Goal: Task Accomplishment & Management: Manage account settings

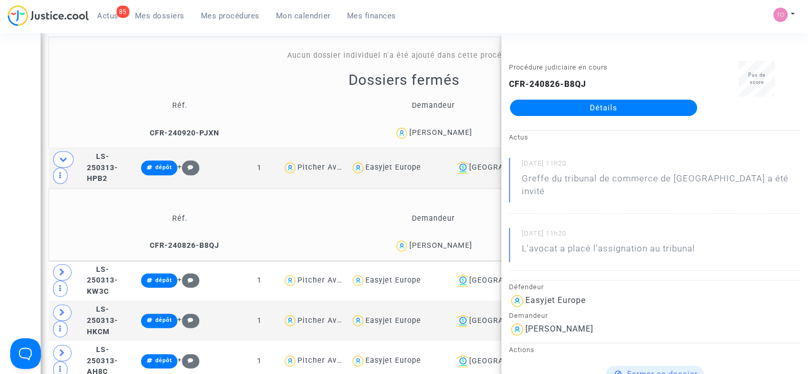
scroll to position [19, 0]
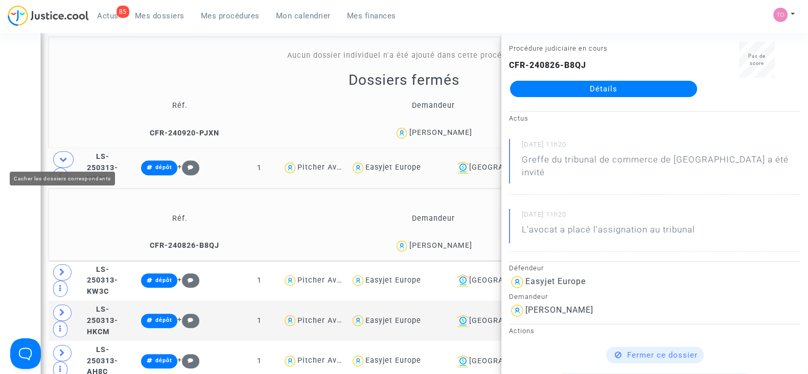
click at [63, 155] on icon at bounding box center [63, 159] width 8 height 8
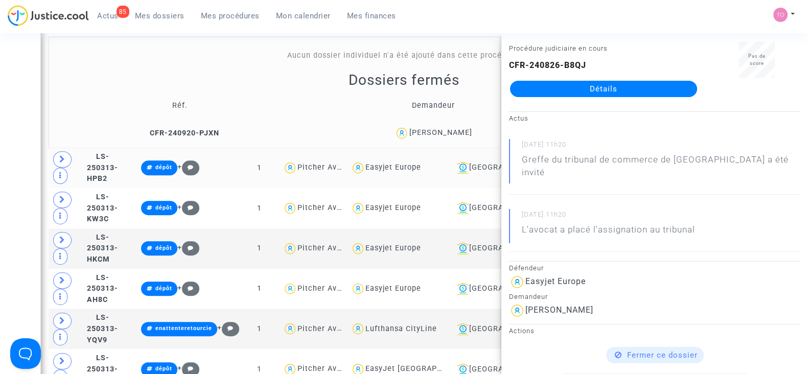
click at [12, 141] on div "Date de clôture d'instruction Date de conciliation Date d'audience Date de juge…" at bounding box center [404, 97] width 808 height 1478
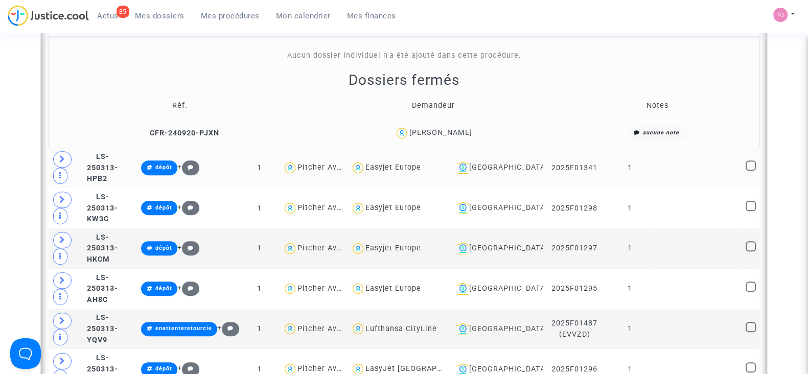
scroll to position [0, 0]
click at [510, 163] on div "[GEOGRAPHIC_DATA]" at bounding box center [496, 168] width 86 height 12
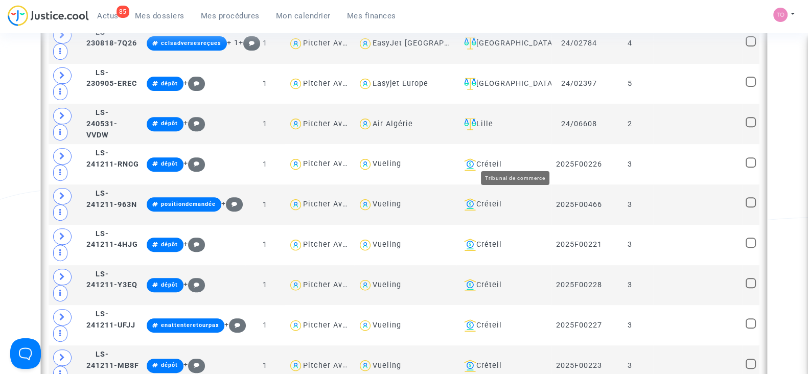
scroll to position [480, 0]
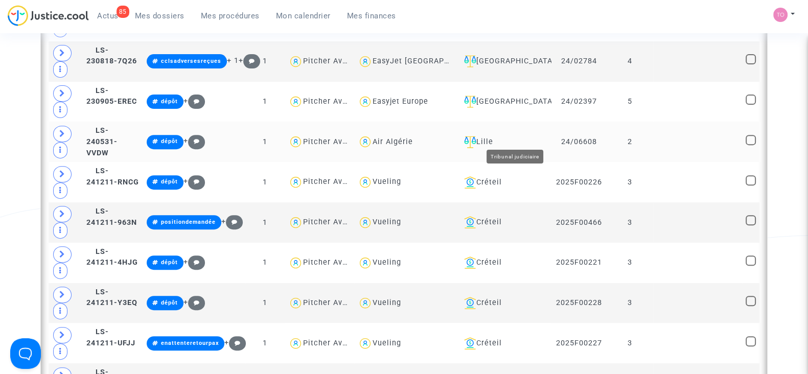
click at [518, 136] on div "Lille" at bounding box center [504, 142] width 88 height 12
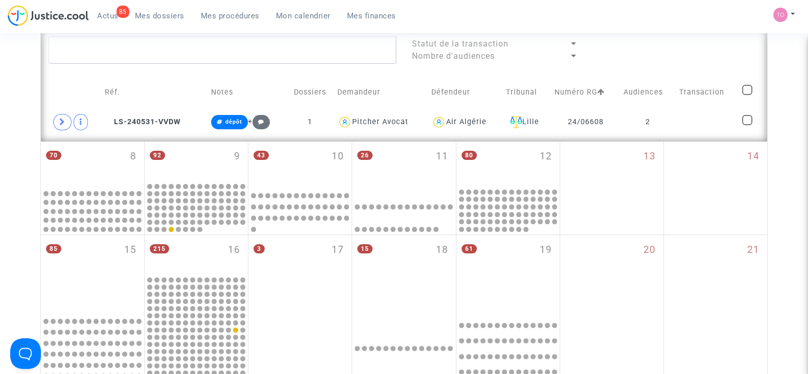
scroll to position [300, 0]
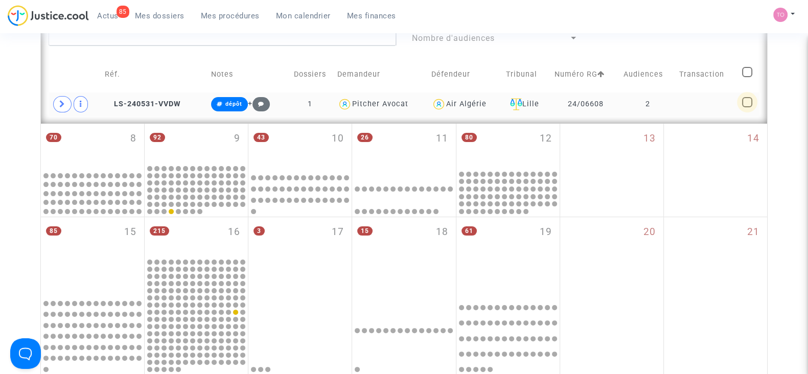
click at [748, 101] on span at bounding box center [747, 102] width 10 height 10
click at [747, 107] on input "checkbox" at bounding box center [747, 107] width 1 height 1
checkbox input "true"
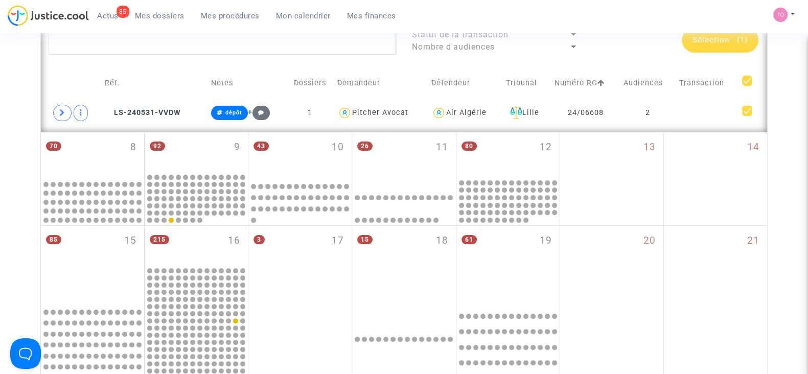
scroll to position [290, 0]
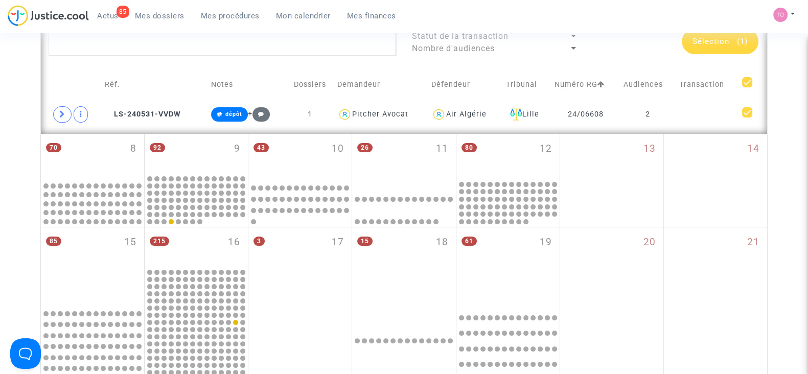
click at [714, 48] on div "Sélection (1)" at bounding box center [720, 42] width 77 height 26
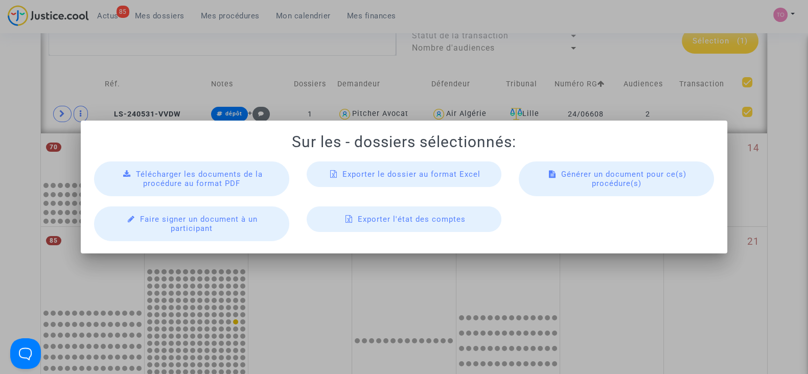
scroll to position [0, 0]
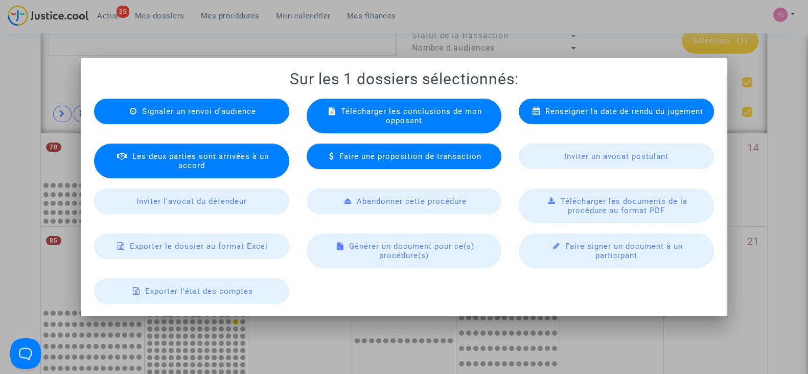
click at [230, 246] on span "Exporter le dossier au format Excel" at bounding box center [199, 246] width 138 height 9
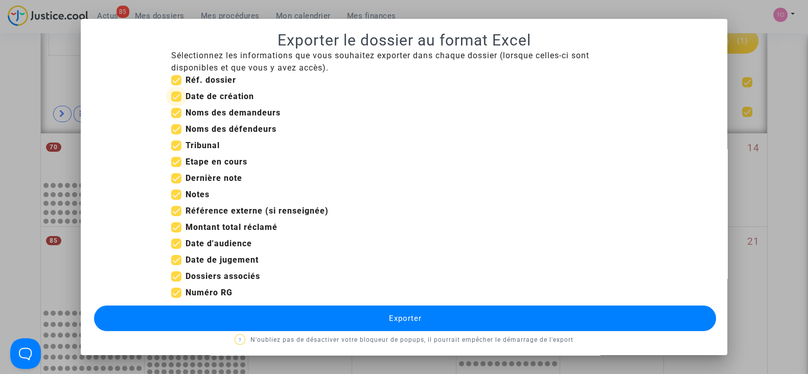
click at [172, 94] on span at bounding box center [176, 97] width 10 height 10
click at [176, 102] on input "Date de création" at bounding box center [176, 102] width 1 height 1
checkbox input "false"
click at [171, 261] on span at bounding box center [176, 260] width 10 height 10
click at [176, 265] on input "Date de jugement" at bounding box center [176, 265] width 1 height 1
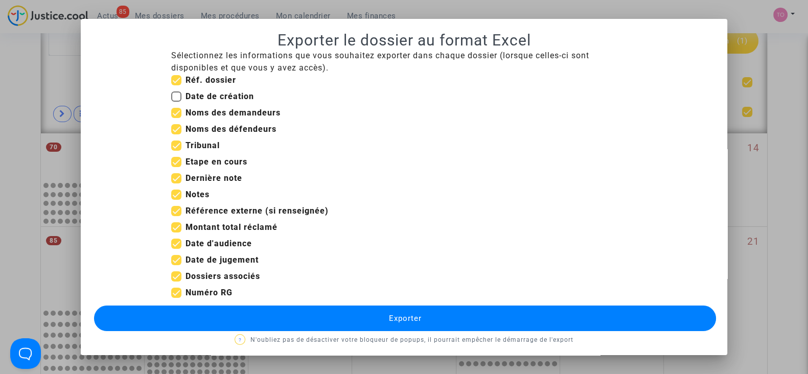
checkbox input "false"
click at [171, 229] on span at bounding box center [176, 227] width 10 height 10
click at [176, 233] on input "Montant total réclamé" at bounding box center [176, 233] width 1 height 1
checkbox input "false"
click at [333, 310] on button "Exporter" at bounding box center [405, 319] width 622 height 26
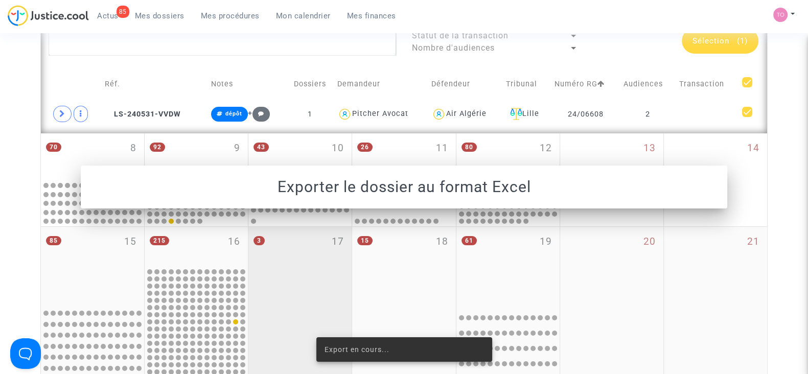
scroll to position [290, 0]
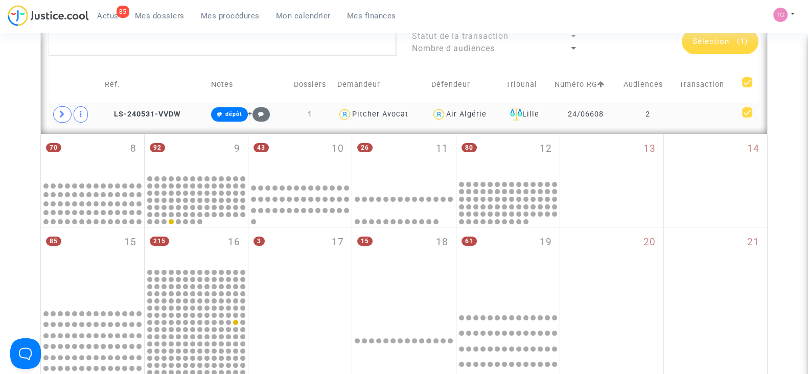
click at [690, 117] on td at bounding box center [707, 115] width 63 height 24
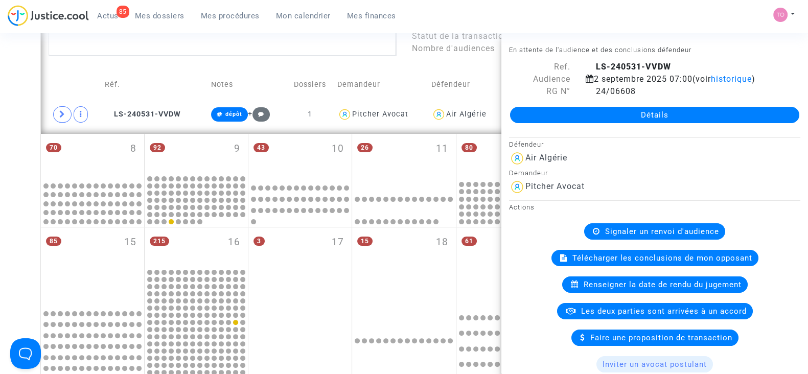
click at [620, 121] on link "Détails" at bounding box center [654, 115] width 289 height 16
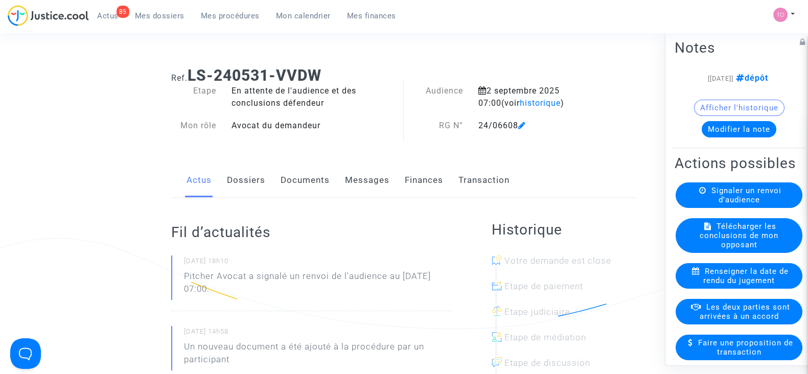
click at [368, 180] on link "Messages" at bounding box center [367, 181] width 44 height 34
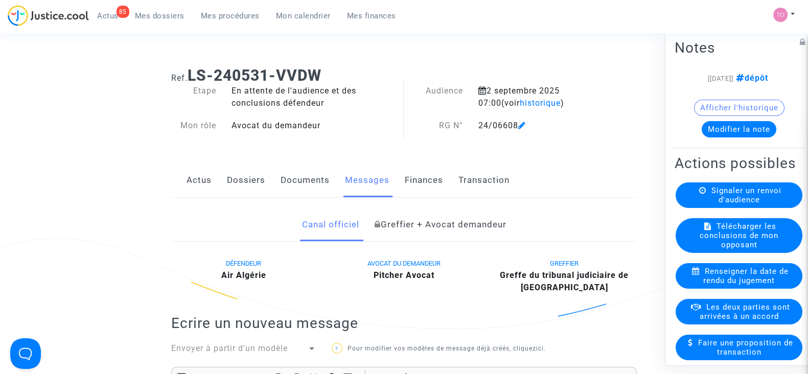
click at [302, 167] on link "Documents" at bounding box center [305, 181] width 49 height 34
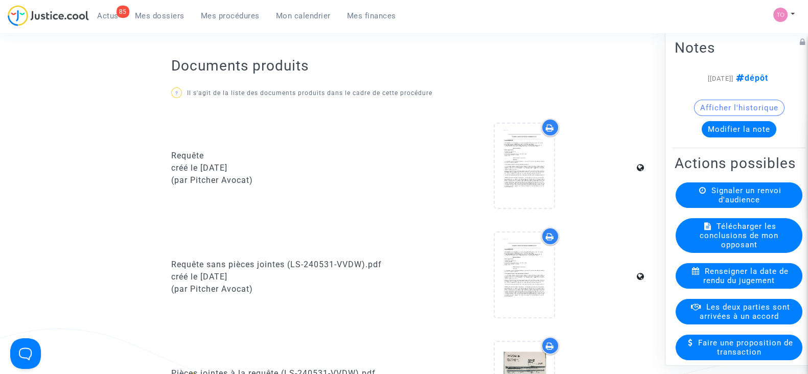
scroll to position [447, 0]
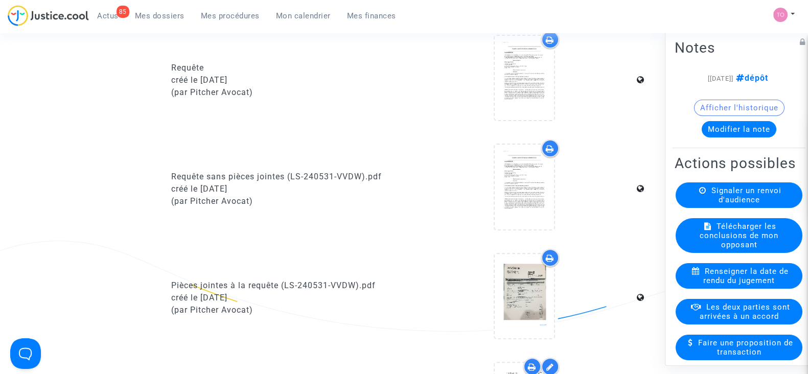
click at [294, 14] on span "Mon calendrier" at bounding box center [303, 15] width 55 height 9
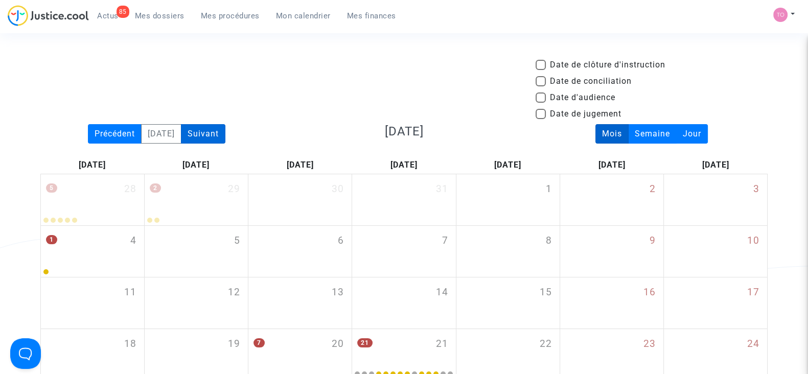
click at [221, 126] on div "Suivant" at bounding box center [203, 133] width 44 height 19
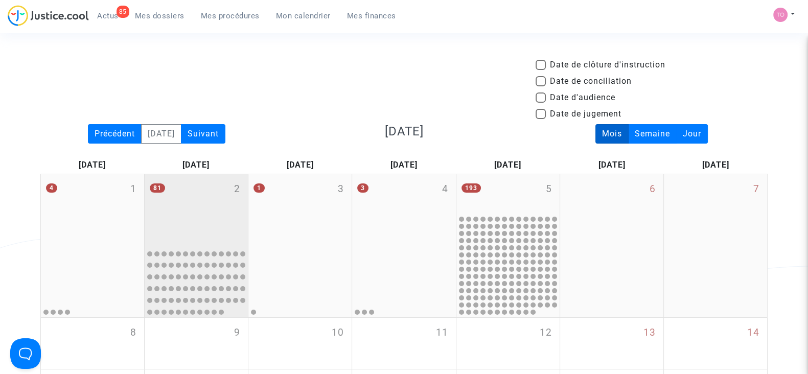
click at [194, 187] on div "81 2" at bounding box center [196, 209] width 103 height 70
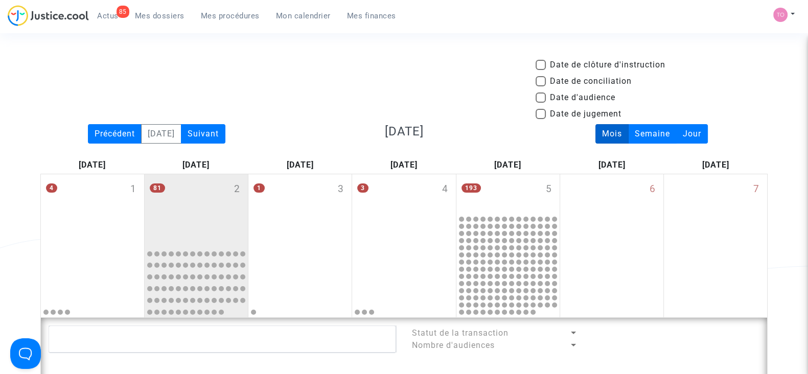
click at [540, 98] on span at bounding box center [541, 98] width 10 height 10
click at [540, 103] on input "Date d'audience" at bounding box center [540, 103] width 1 height 1
checkbox input "true"
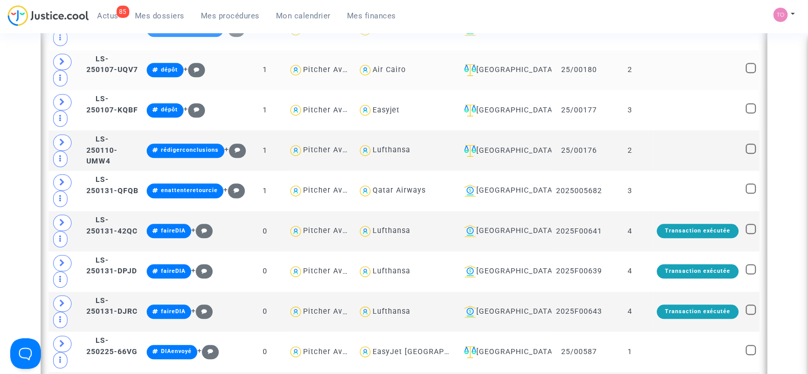
scroll to position [1230, 0]
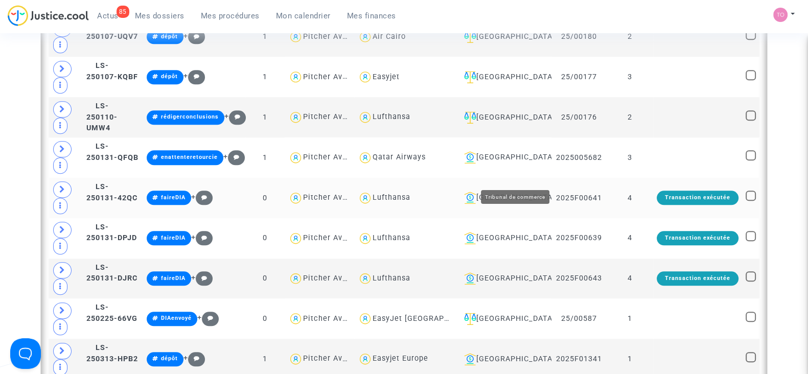
click at [538, 192] on div "Bordeaux" at bounding box center [504, 198] width 88 height 12
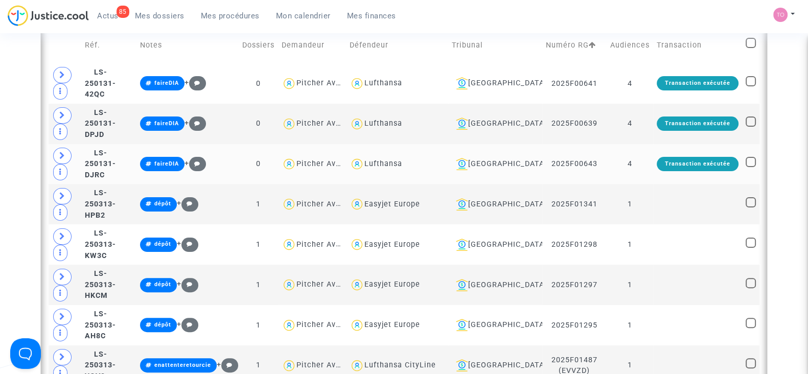
scroll to position [326, 0]
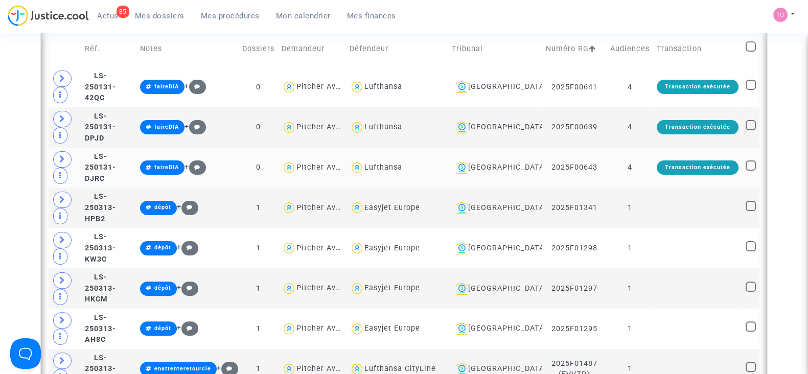
click at [555, 132] on td "2025F00639" at bounding box center [574, 127] width 64 height 40
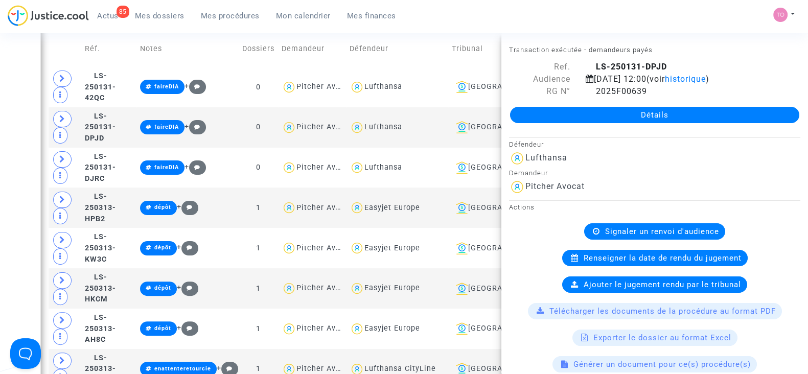
click at [15, 123] on div "Date de clôture d'instruction Date de conciliation Date d'audience Date de juge…" at bounding box center [404, 304] width 808 height 1143
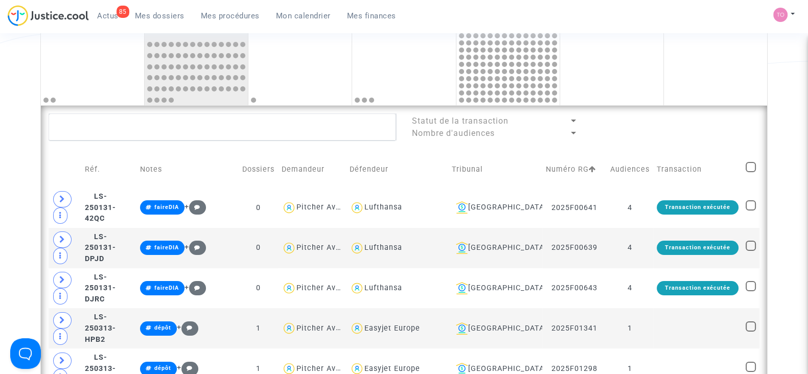
scroll to position [0, 0]
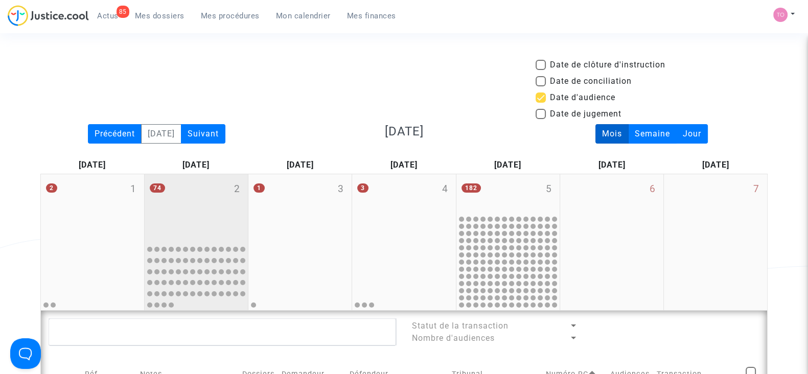
click at [217, 180] on div "74 2" at bounding box center [196, 207] width 103 height 66
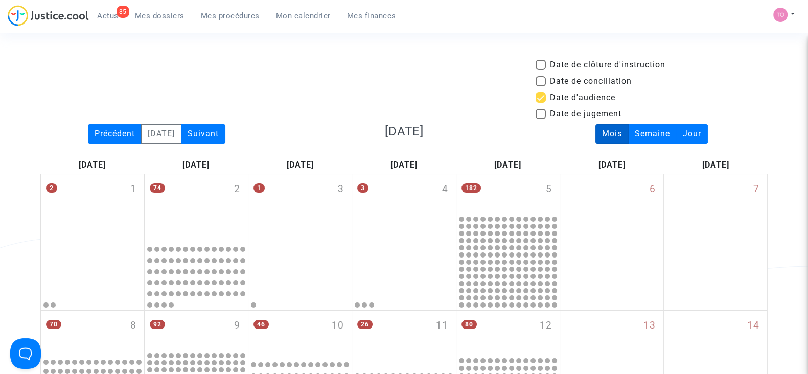
click at [161, 14] on span "Mes dossiers" at bounding box center [160, 15] width 50 height 9
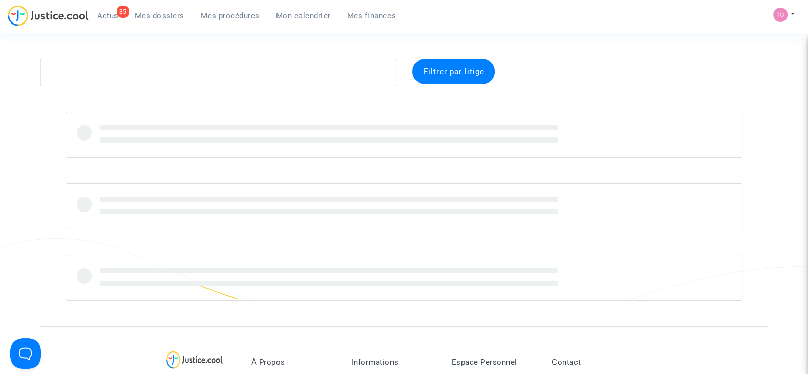
click at [266, 47] on section "Filtrer par litige À Propos Service Tarifs Société Partenaires Conditions génér…" at bounding box center [404, 353] width 808 height 706
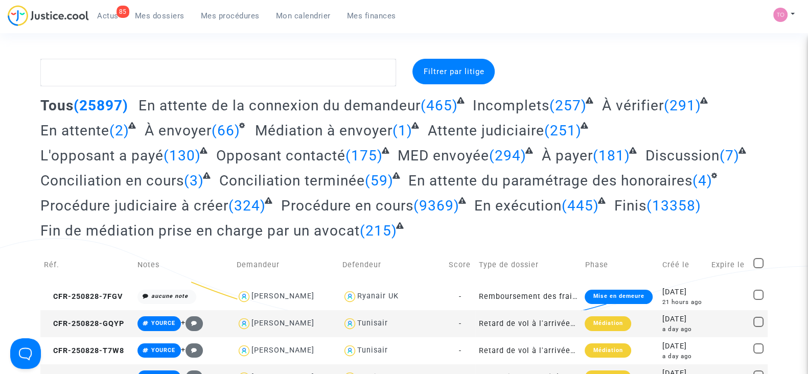
click at [297, 5] on ul "85 Actus Mes dossiers Mes procédures Mon calendrier Mes finances" at bounding box center [246, 14] width 315 height 18
click at [296, 13] on span "Mon calendrier" at bounding box center [303, 15] width 55 height 9
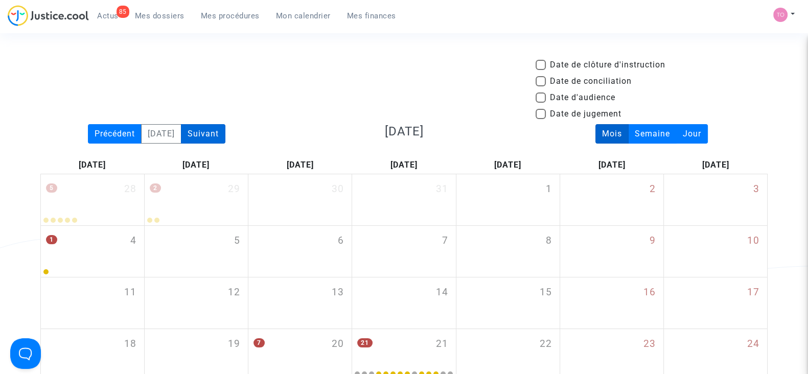
click at [212, 128] on div "Suivant" at bounding box center [203, 133] width 44 height 19
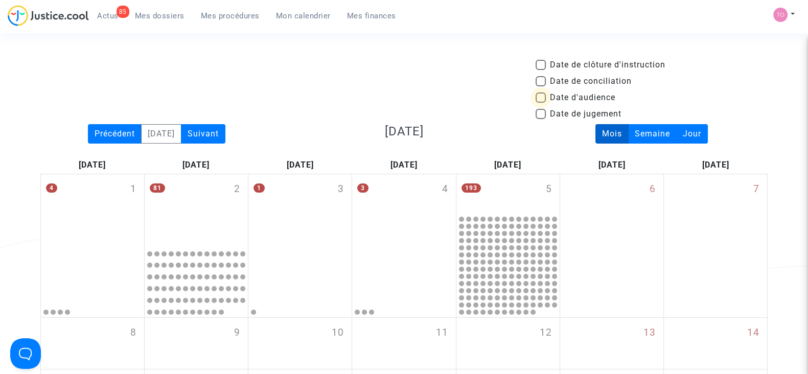
click at [542, 98] on span at bounding box center [541, 98] width 10 height 10
click at [541, 103] on input "Date d'audience" at bounding box center [540, 103] width 1 height 1
checkbox input "true"
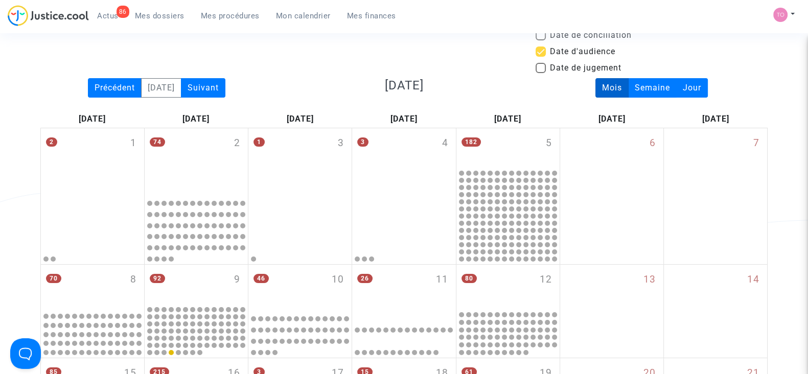
scroll to position [47, 0]
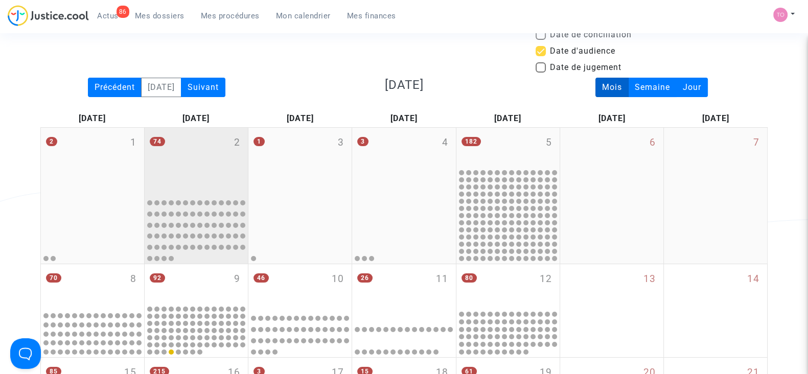
click at [202, 177] on div "74 2" at bounding box center [196, 161] width 103 height 66
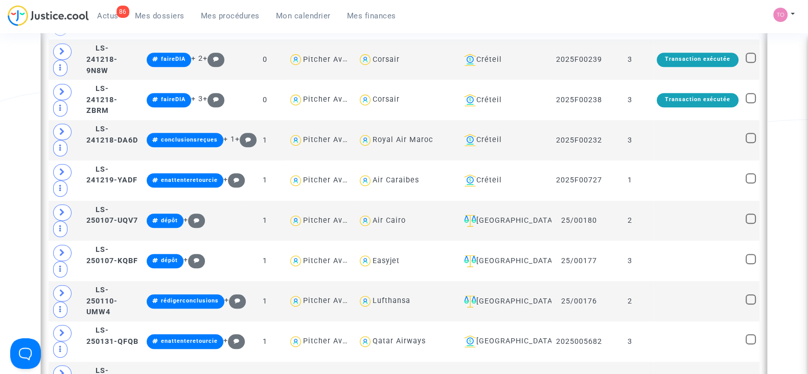
scroll to position [1141, 0]
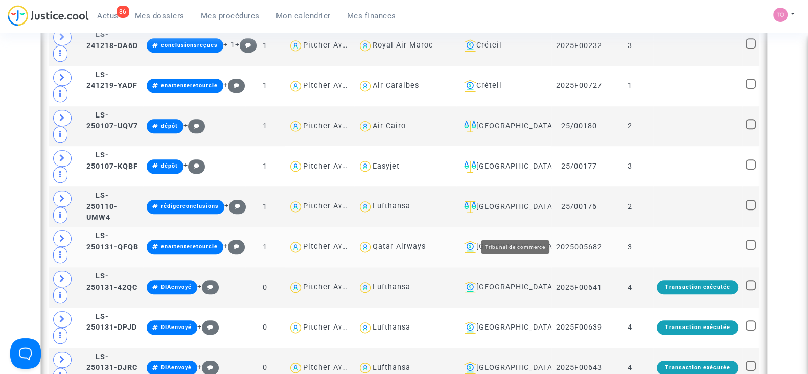
click at [529, 241] on div "Toulouse" at bounding box center [504, 247] width 88 height 12
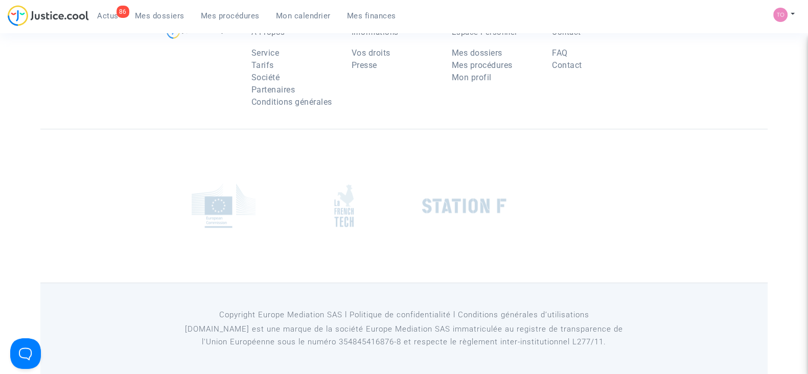
click at [529, 221] on div at bounding box center [404, 205] width 481 height 61
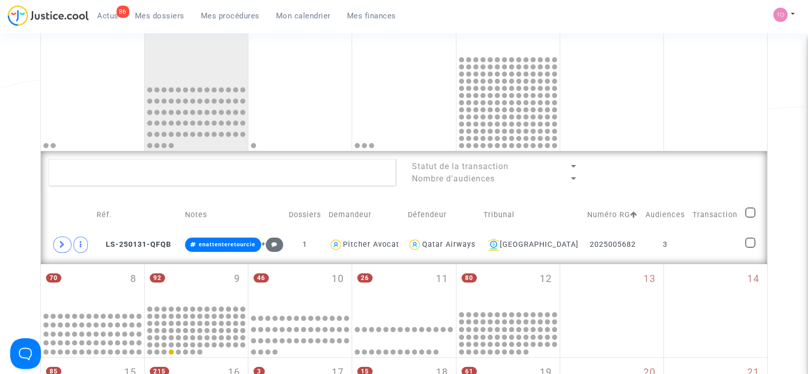
scroll to position [159, 0]
click at [67, 242] on span at bounding box center [62, 245] width 18 height 16
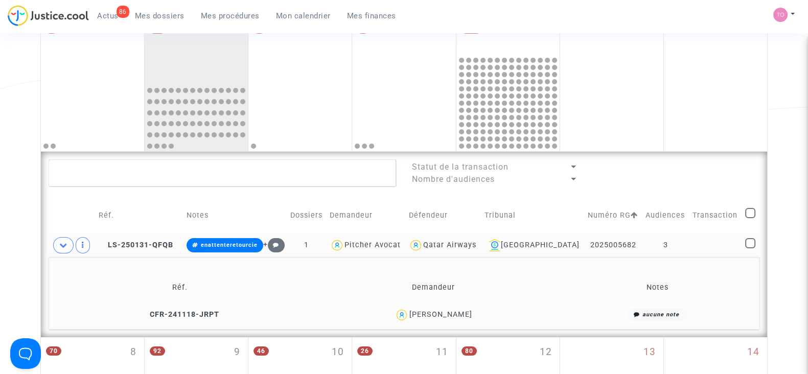
click at [447, 314] on div "Marina Ranaivosoa" at bounding box center [440, 314] width 63 height 9
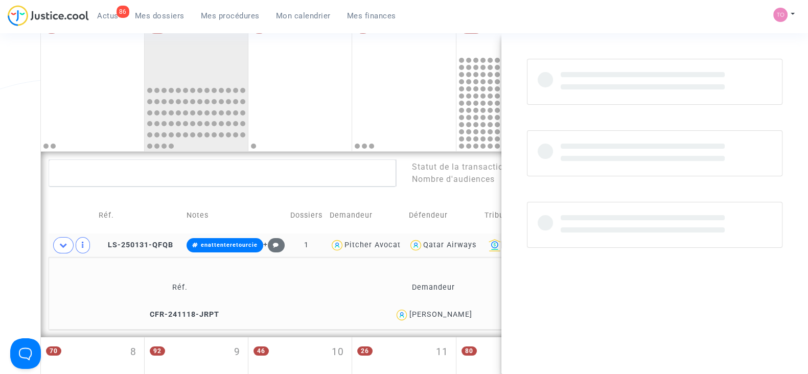
click at [447, 314] on div "Marina Ranaivosoa" at bounding box center [440, 314] width 63 height 9
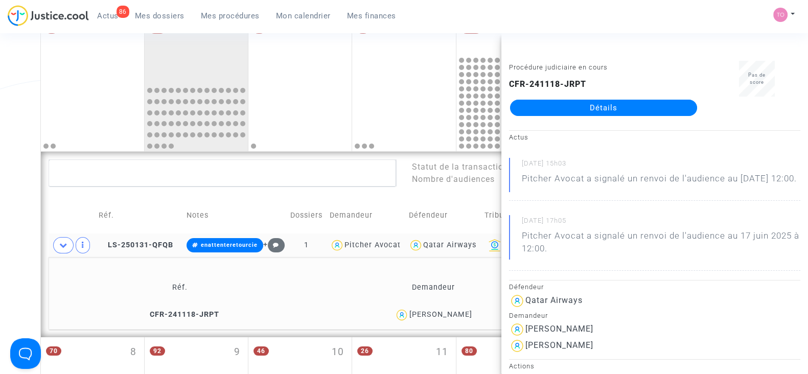
copy div "Ranaivosoa"
click at [19, 235] on div "Date de clôture d'instruction Date de conciliation Date d'audience Date de juge…" at bounding box center [404, 338] width 808 height 876
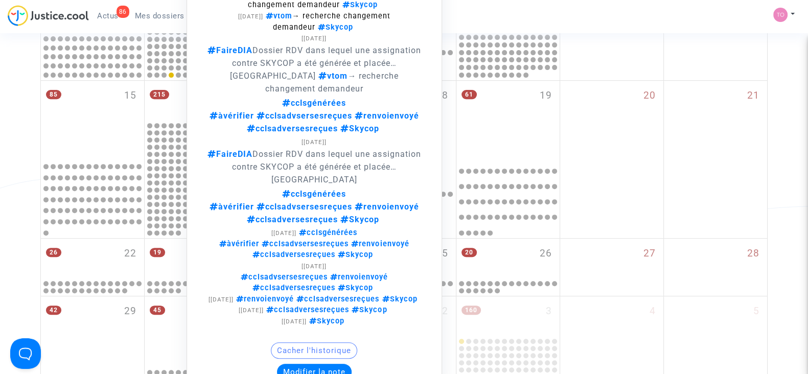
scroll to position [530, 0]
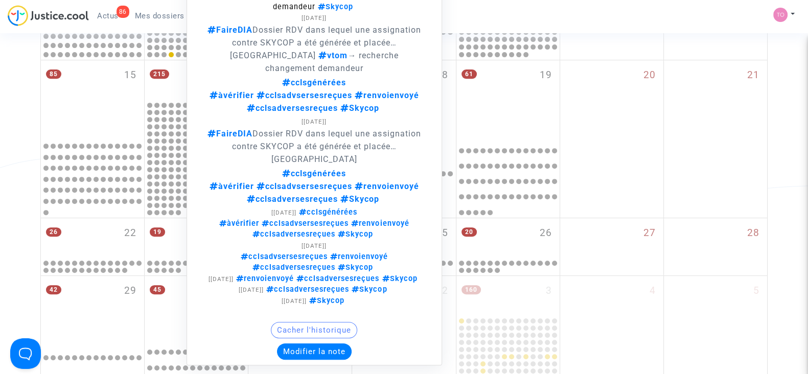
click at [310, 344] on button "Modifier la note" at bounding box center [314, 352] width 75 height 16
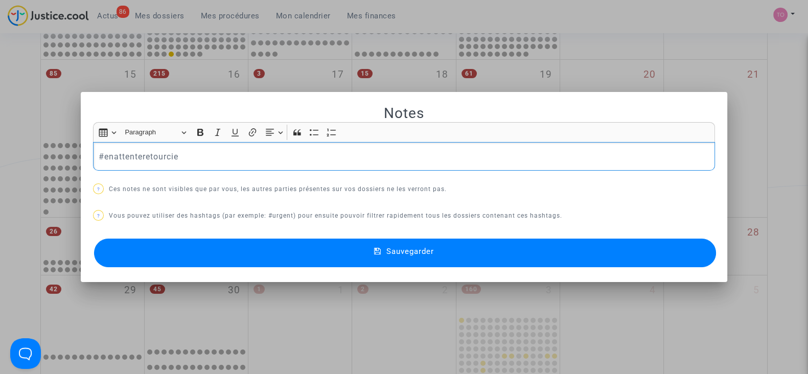
scroll to position [0, 0]
drag, startPoint x: 191, startPoint y: 161, endPoint x: 100, endPoint y: 163, distance: 91.6
click at [100, 163] on div "#enattenteretourcie" at bounding box center [404, 156] width 622 height 29
click at [0, 101] on div at bounding box center [404, 187] width 808 height 374
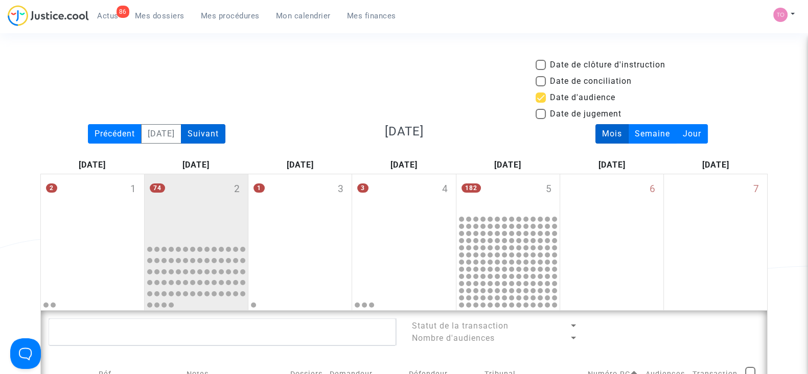
scroll to position [242, 0]
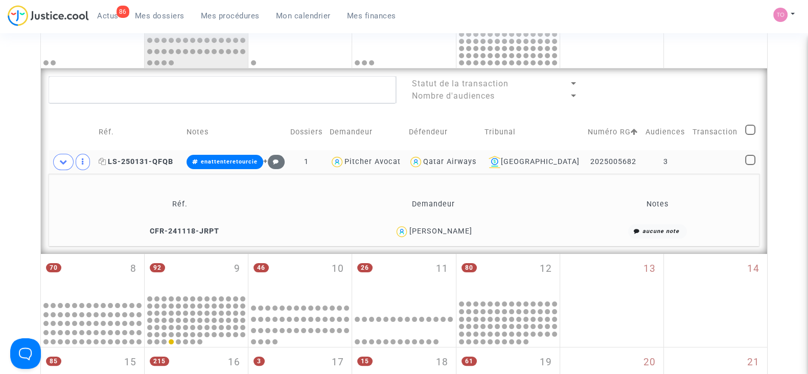
click at [141, 163] on span "LS-250131-QFQB" at bounding box center [136, 161] width 75 height 9
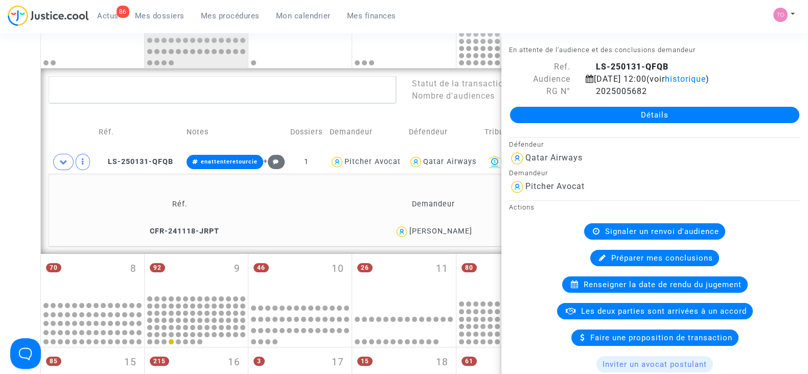
click at [15, 192] on div "Date de clôture d'instruction Date de conciliation Date d'audience Date de juge…" at bounding box center [404, 254] width 808 height 876
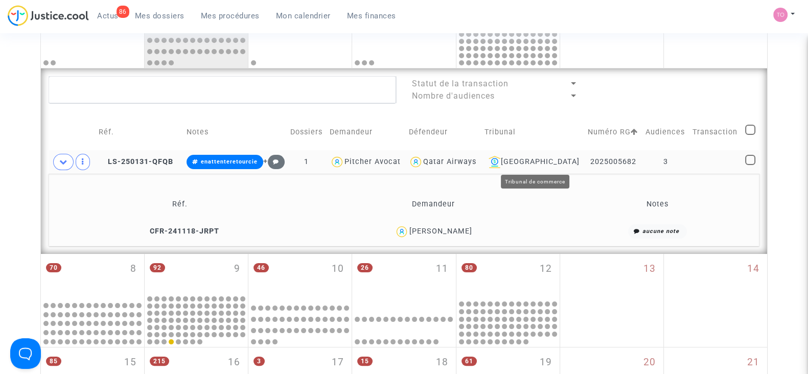
click at [555, 162] on div "Toulouse" at bounding box center [533, 162] width 96 height 12
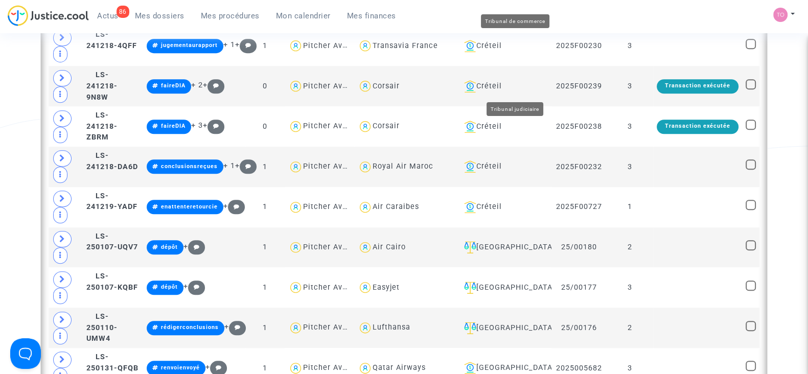
scroll to position [1171, 0]
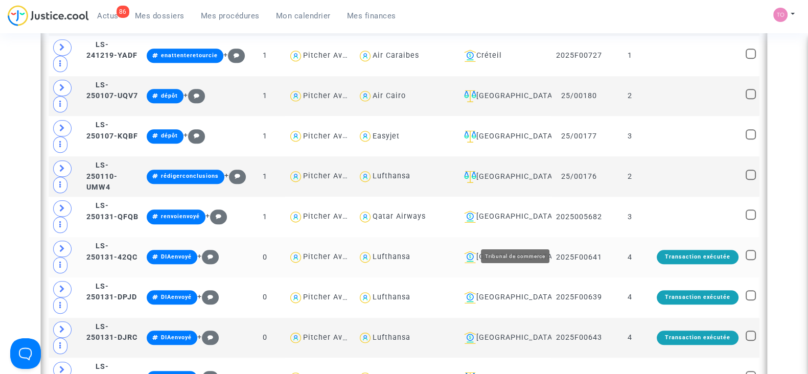
click at [525, 251] on div "Bordeaux" at bounding box center [504, 257] width 88 height 12
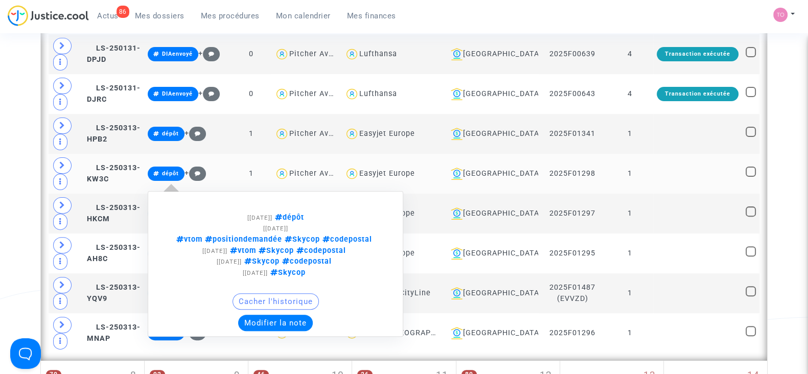
scroll to position [397, 0]
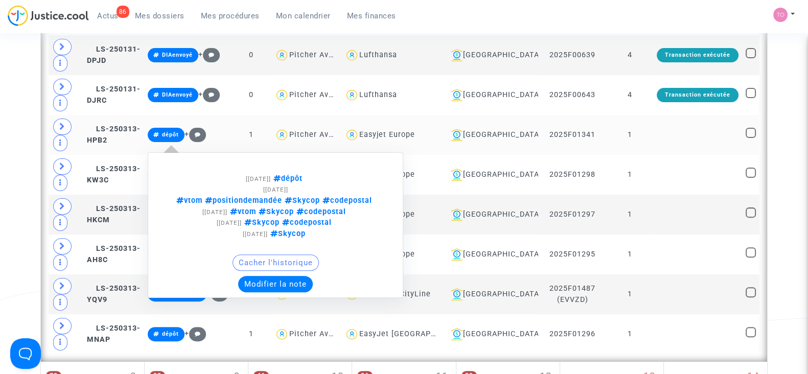
click at [281, 277] on button "Modifier la note" at bounding box center [275, 284] width 75 height 16
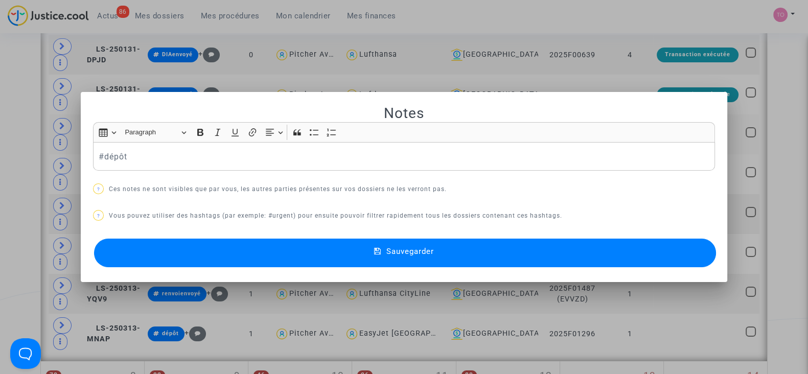
scroll to position [0, 0]
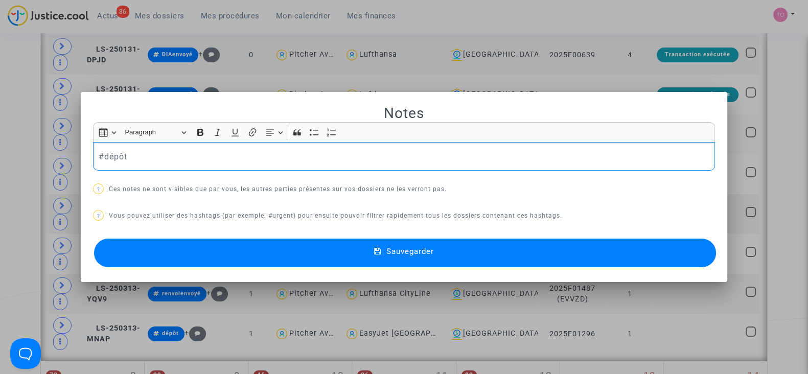
drag, startPoint x: 137, startPoint y: 153, endPoint x: 77, endPoint y: 161, distance: 60.3
click at [81, 161] on mat-dialog-container "Notes Rich Text Editor Insert table Insert table Heading Paragraph Paragraph He…" at bounding box center [404, 187] width 647 height 191
drag, startPoint x: 176, startPoint y: 156, endPoint x: 81, endPoint y: 160, distance: 94.6
click at [81, 160] on mat-dialog-container "Notes Rich Text Editor Insert table Insert table Heading Paragraph Paragraph He…" at bounding box center [404, 187] width 647 height 191
copy p "#renvoienvoyé"
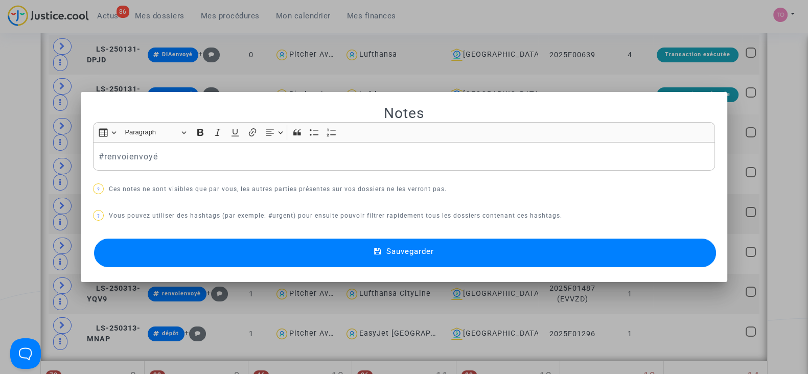
click at [199, 250] on button "Sauvegarder" at bounding box center [405, 253] width 622 height 29
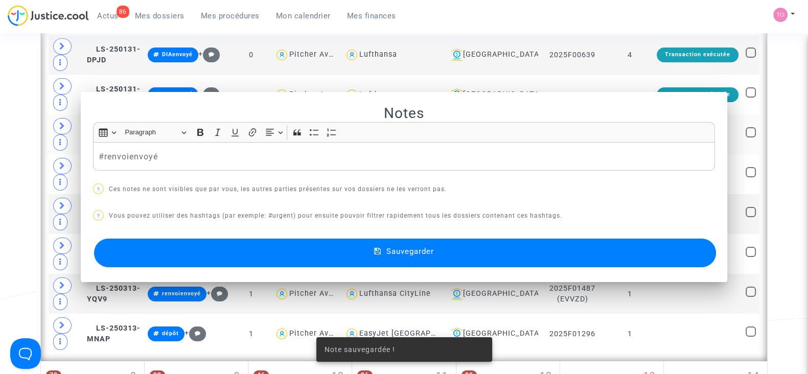
scroll to position [397, 0]
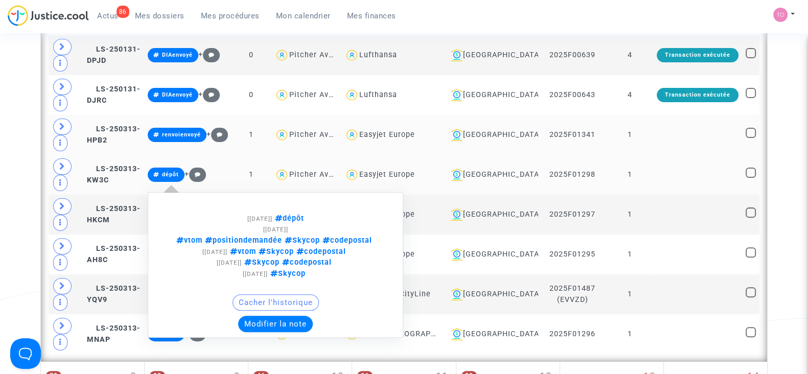
click at [299, 320] on button "Modifier la note" at bounding box center [275, 324] width 75 height 16
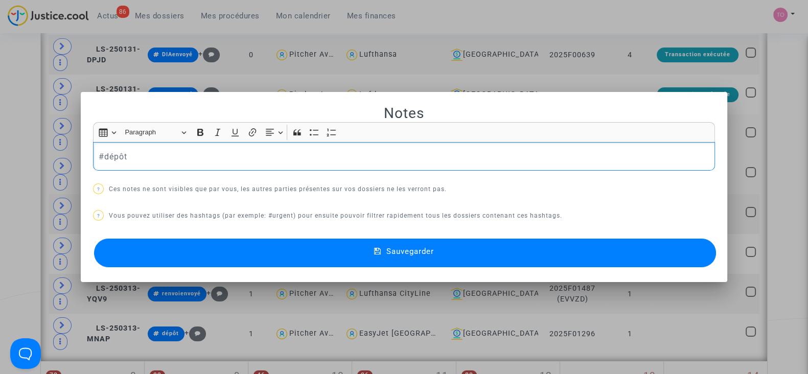
drag, startPoint x: 153, startPoint y: 154, endPoint x: 49, endPoint y: 156, distance: 104.8
click at [49, 156] on div "Notes Rich Text Editor Insert table Insert table Heading Paragraph Paragraph He…" at bounding box center [404, 187] width 808 height 374
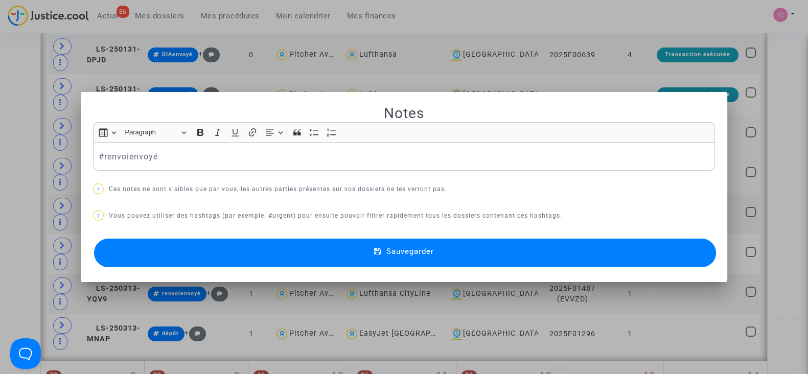
click at [187, 255] on button "Sauvegarder" at bounding box center [405, 253] width 622 height 29
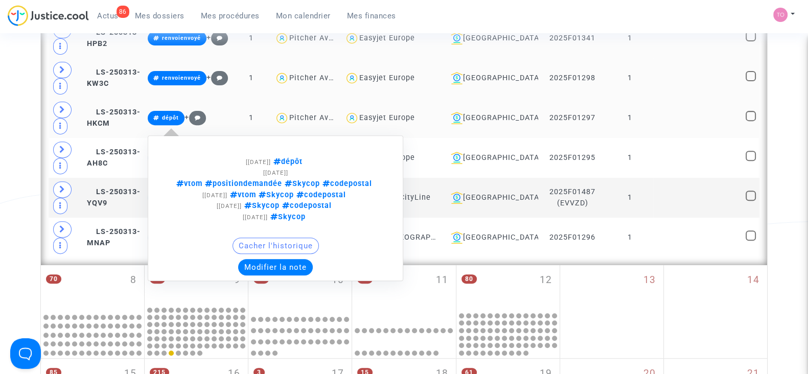
scroll to position [494, 0]
click at [299, 260] on button "Modifier la note" at bounding box center [275, 267] width 75 height 16
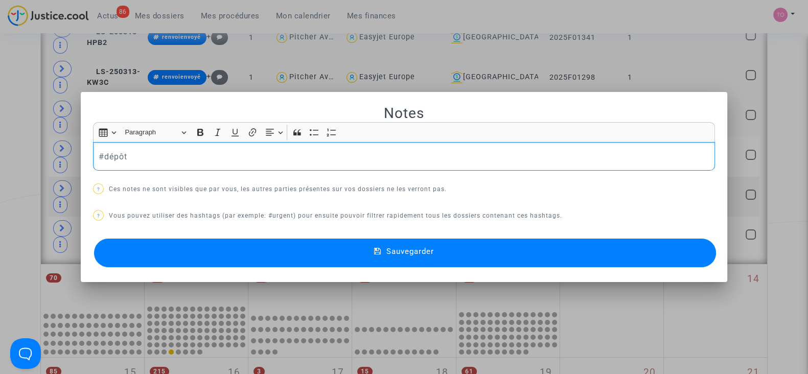
scroll to position [0, 0]
drag, startPoint x: 133, startPoint y: 153, endPoint x: 103, endPoint y: 158, distance: 31.2
click at [103, 158] on p "#dépôt" at bounding box center [404, 156] width 611 height 13
click at [103, 152] on p "#drenv" at bounding box center [404, 156] width 611 height 13
click at [127, 163] on div "#renv" at bounding box center [404, 156] width 622 height 29
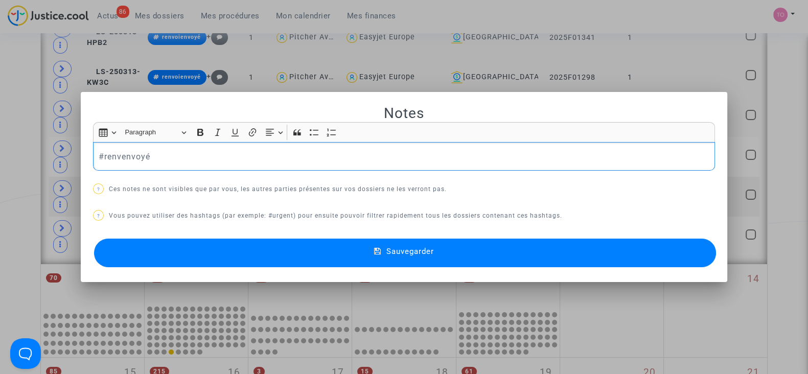
click at [115, 159] on p "#renvenvoyé" at bounding box center [404, 156] width 611 height 13
click at [169, 154] on p "#renvoienvoyé" at bounding box center [404, 156] width 611 height 13
click at [198, 245] on button "Sauvegarder" at bounding box center [405, 253] width 622 height 29
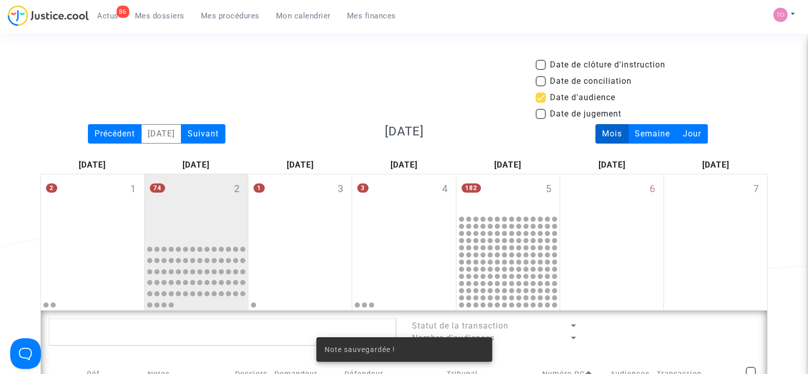
scroll to position [494, 0]
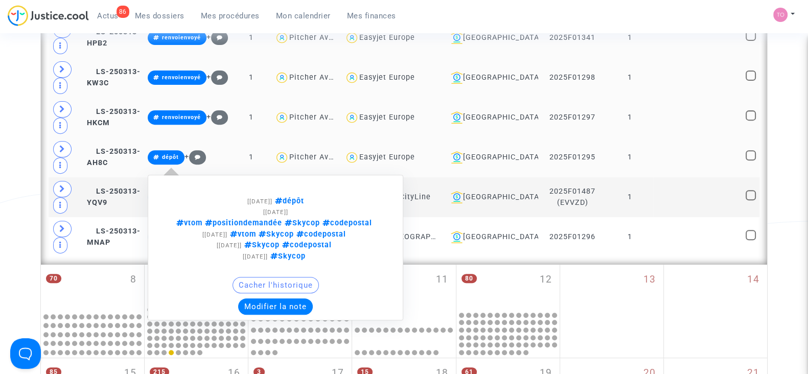
click at [290, 302] on button "Modifier la note" at bounding box center [275, 307] width 75 height 16
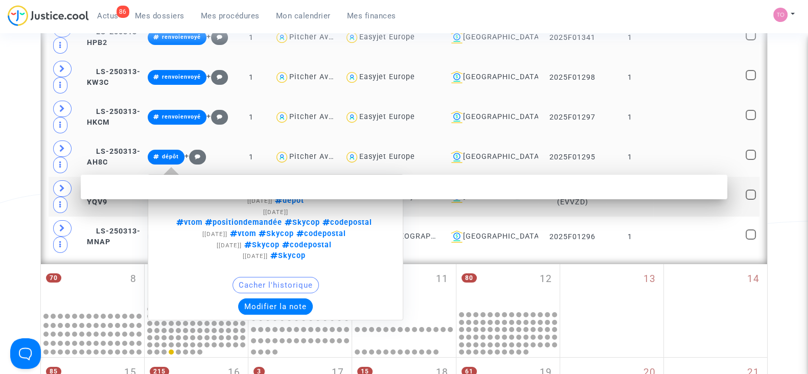
scroll to position [0, 0]
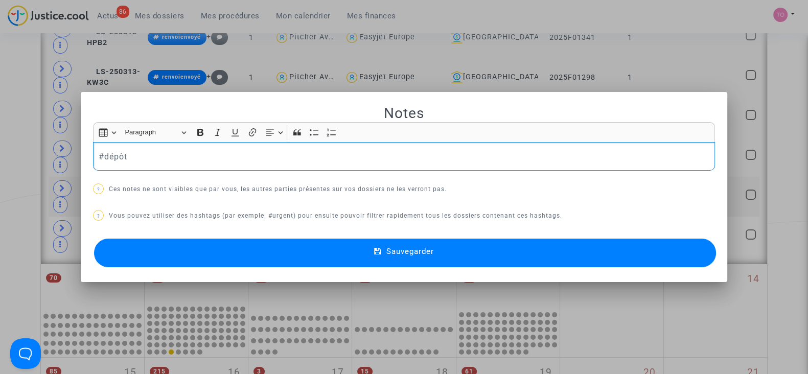
drag, startPoint x: 141, startPoint y: 155, endPoint x: 103, endPoint y: 162, distance: 38.4
click at [103, 162] on p "#dépôt" at bounding box center [404, 156] width 611 height 13
drag, startPoint x: 199, startPoint y: 157, endPoint x: 156, endPoint y: 160, distance: 43.5
click at [156, 160] on p "#renvoienvoyé pour avis" at bounding box center [404, 156] width 611 height 13
copy p "pour avis"
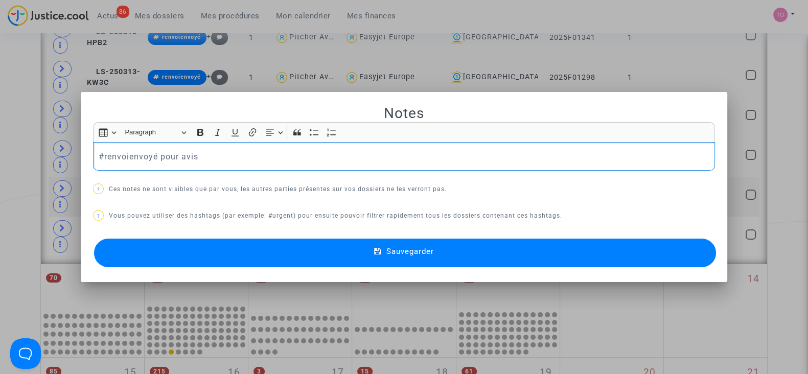
copy p "pour avis"
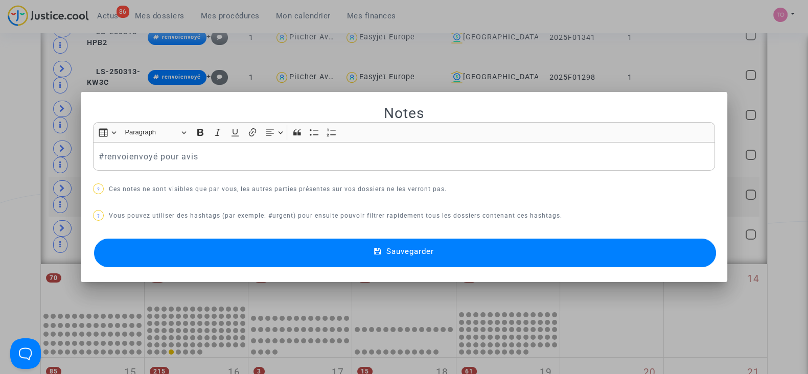
click at [202, 246] on button "Sauvegarder" at bounding box center [405, 253] width 622 height 29
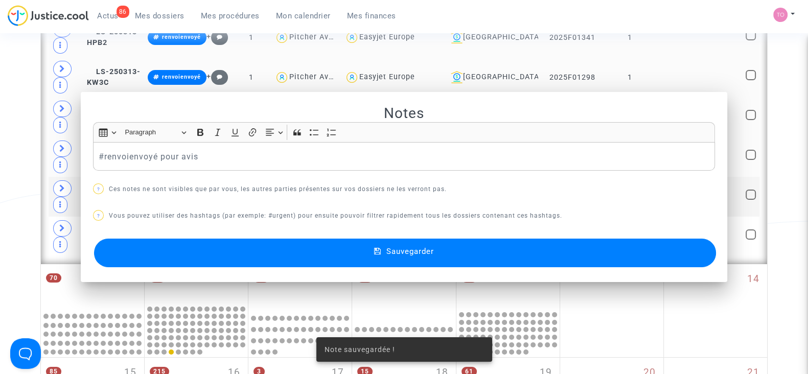
scroll to position [494, 0]
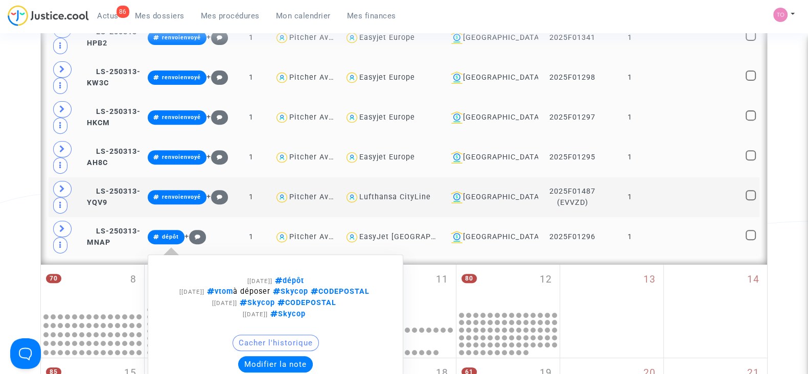
click at [281, 359] on button "Modifier la note" at bounding box center [275, 364] width 75 height 16
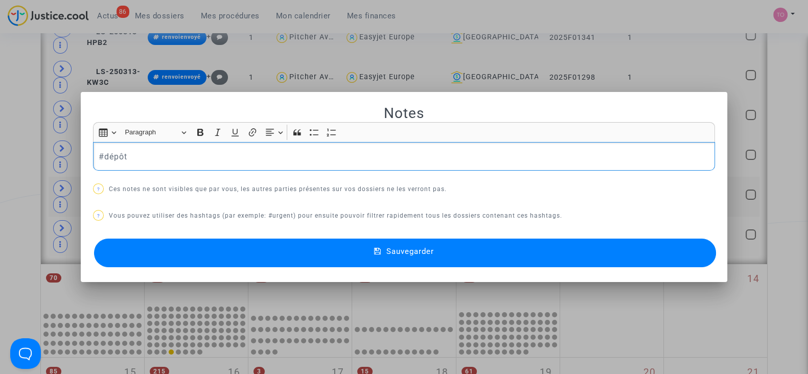
scroll to position [0, 0]
drag, startPoint x: 123, startPoint y: 160, endPoint x: 101, endPoint y: 160, distance: 22.5
click at [101, 160] on p "#dépôt" at bounding box center [404, 156] width 611 height 13
click at [18, 177] on div at bounding box center [404, 187] width 808 height 374
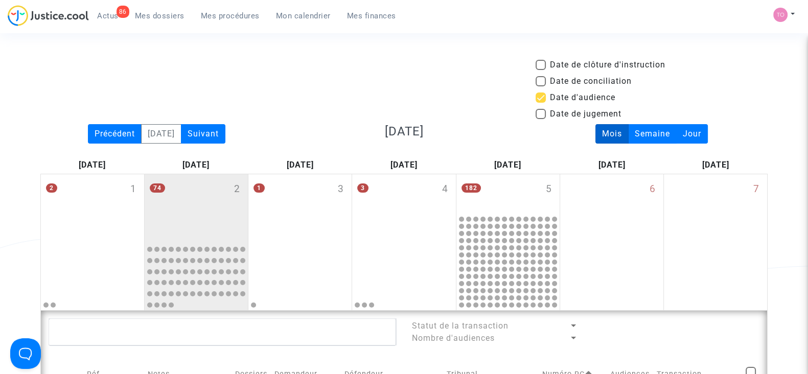
scroll to position [494, 0]
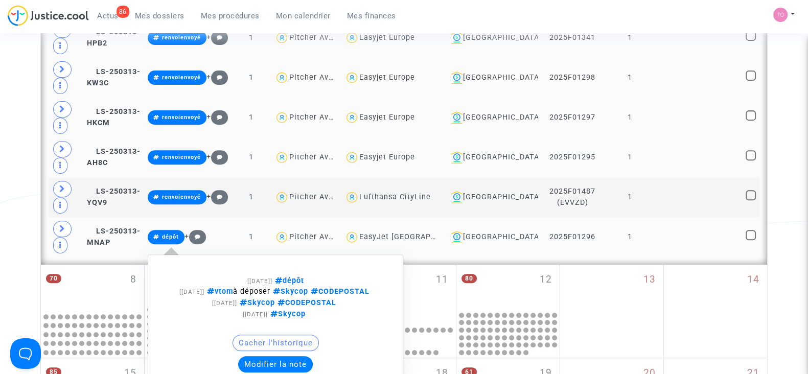
click at [290, 356] on button "Modifier la note" at bounding box center [275, 364] width 75 height 16
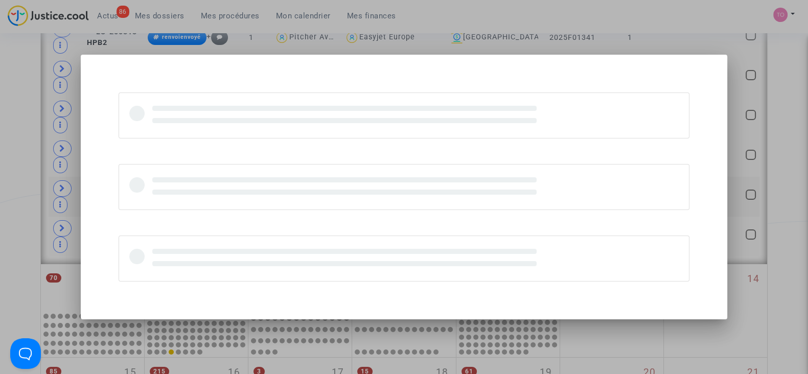
scroll to position [0, 0]
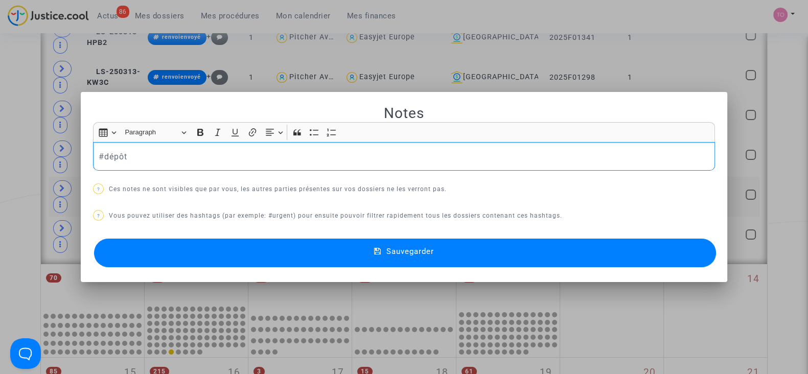
click at [143, 144] on div "#dépôt" at bounding box center [404, 156] width 622 height 29
drag, startPoint x: 143, startPoint y: 144, endPoint x: 100, endPoint y: 160, distance: 46.1
click at [100, 160] on div "#dépôt" at bounding box center [404, 156] width 622 height 29
click at [222, 251] on button "Sauvegarder" at bounding box center [405, 253] width 622 height 29
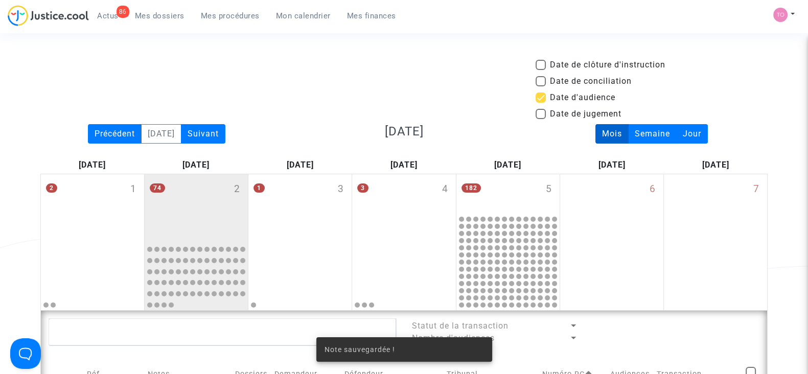
scroll to position [494, 0]
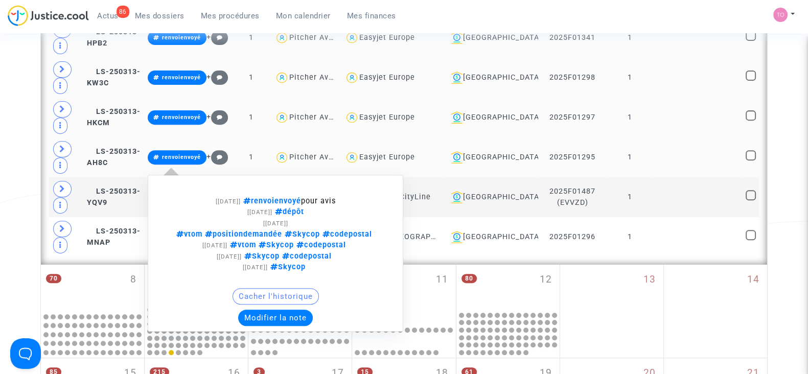
click at [195, 156] on span "renvoienvoyé" at bounding box center [181, 157] width 39 height 7
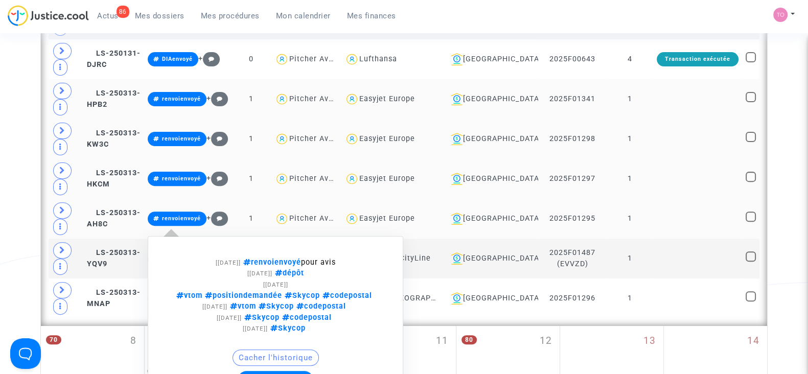
scroll to position [430, 0]
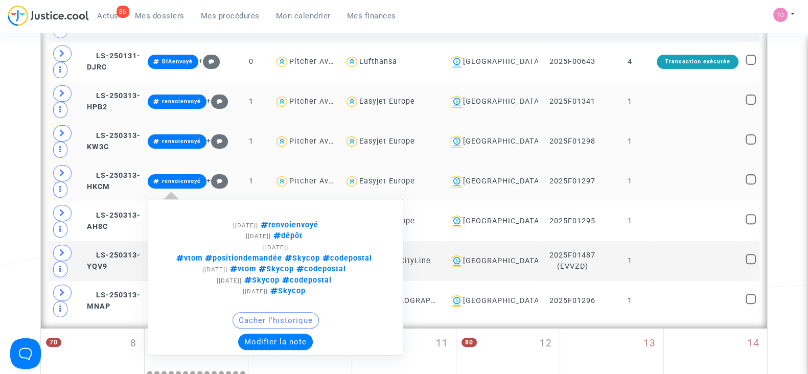
click at [290, 341] on button "Modifier la note" at bounding box center [275, 342] width 75 height 16
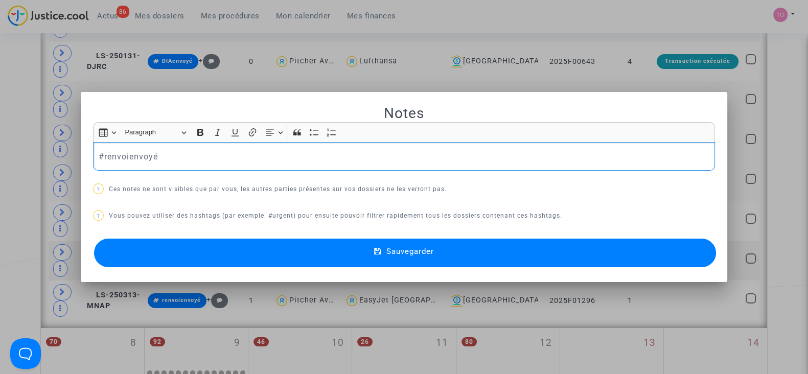
click at [210, 167] on div "#renvoienvoyé" at bounding box center [404, 156] width 622 height 29
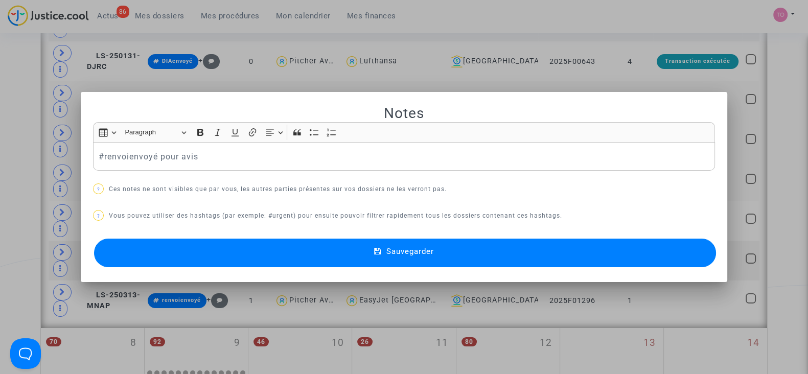
click at [202, 244] on button "Sauvegarder" at bounding box center [405, 253] width 622 height 29
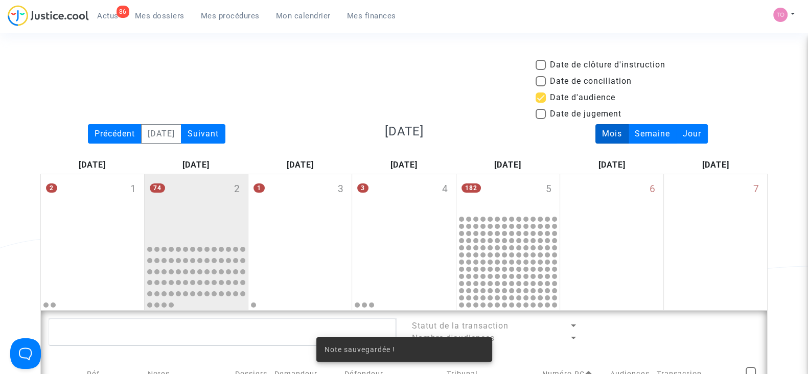
scroll to position [430, 0]
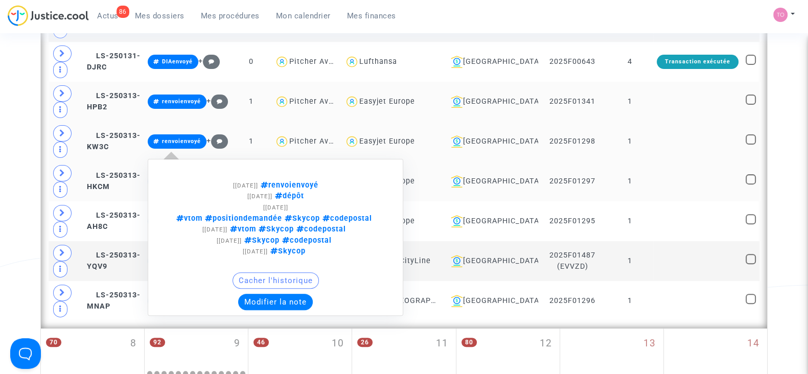
click at [304, 294] on button "Modifier la note" at bounding box center [275, 302] width 75 height 16
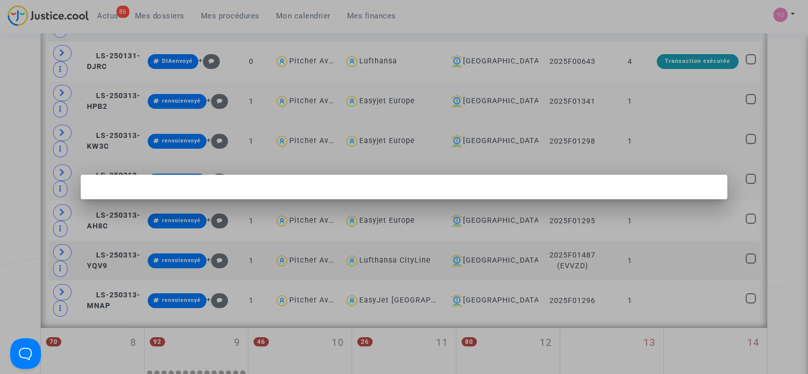
scroll to position [0, 0]
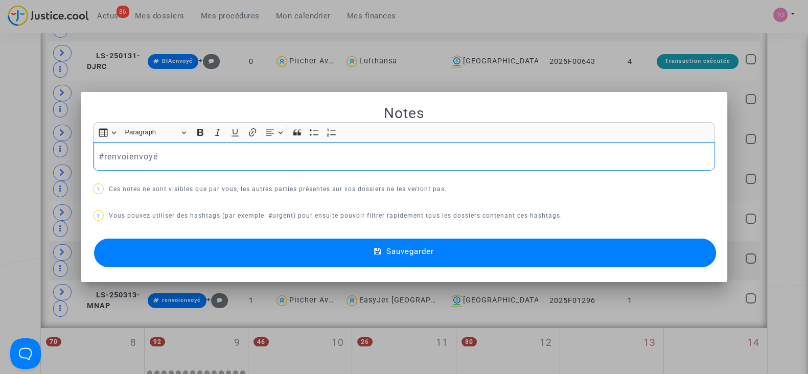
click at [230, 151] on p "#renvoienvoyé" at bounding box center [404, 156] width 611 height 13
click at [217, 252] on button "Sauvegarder" at bounding box center [405, 253] width 622 height 29
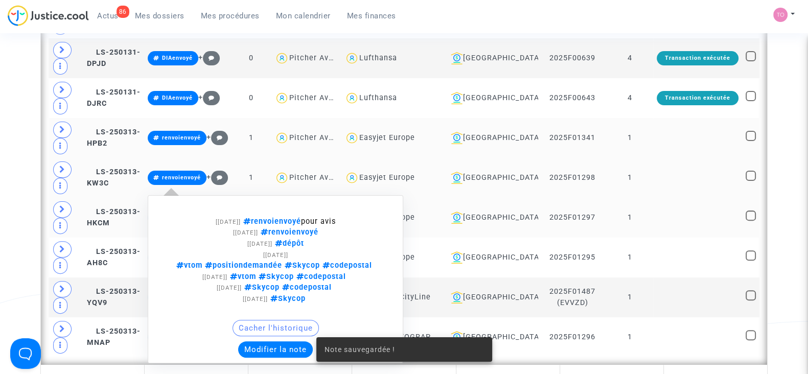
scroll to position [393, 0]
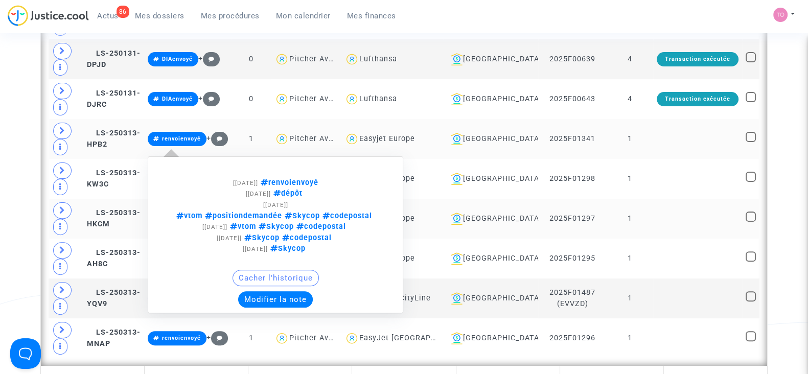
click at [297, 298] on button "Modifier la note" at bounding box center [275, 299] width 75 height 16
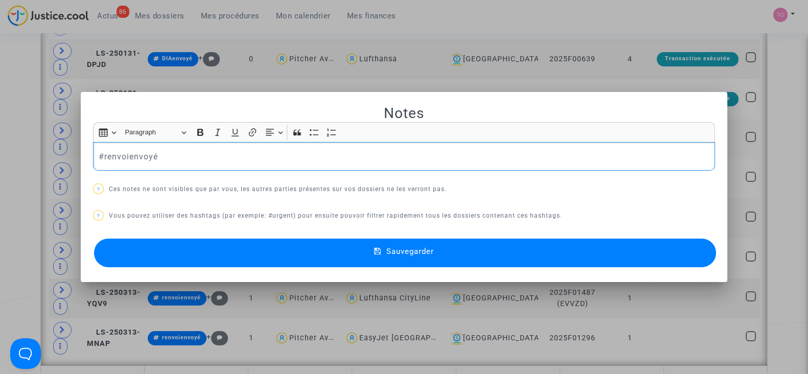
click at [228, 154] on p "#renvoienvoyé" at bounding box center [404, 156] width 611 height 13
click at [243, 249] on button "Sauvegarder" at bounding box center [405, 253] width 622 height 29
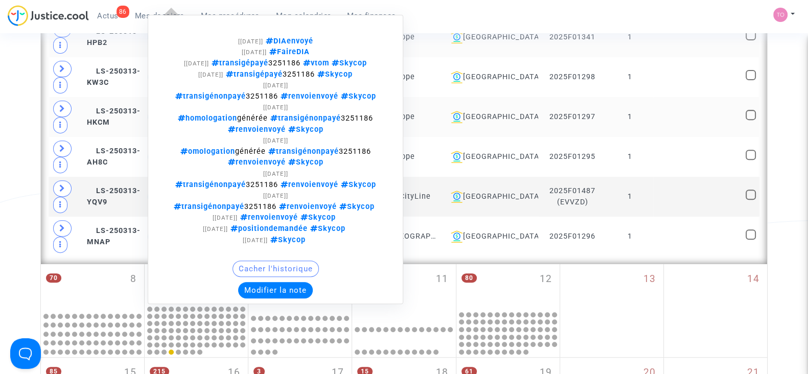
scroll to position [508, 0]
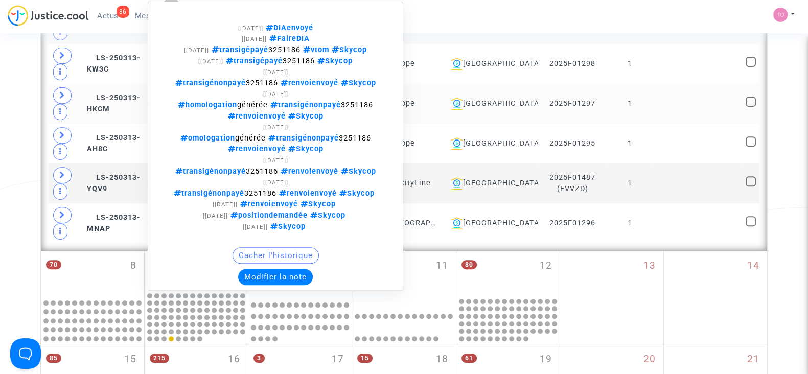
drag, startPoint x: 183, startPoint y: 148, endPoint x: 205, endPoint y: 213, distance: 67.9
click at [205, 213] on note-viewer "[29/08/2025] DIAenvoyé [26/08/2025] FaireDIA [06/08/2025] transigépayé 3251186 …" at bounding box center [275, 146] width 244 height 279
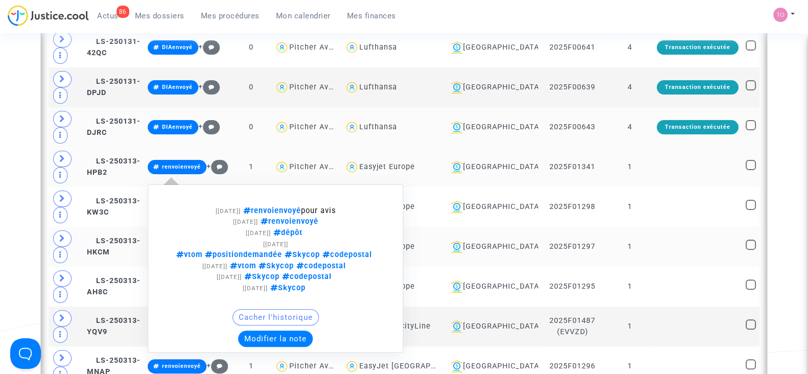
scroll to position [506, 0]
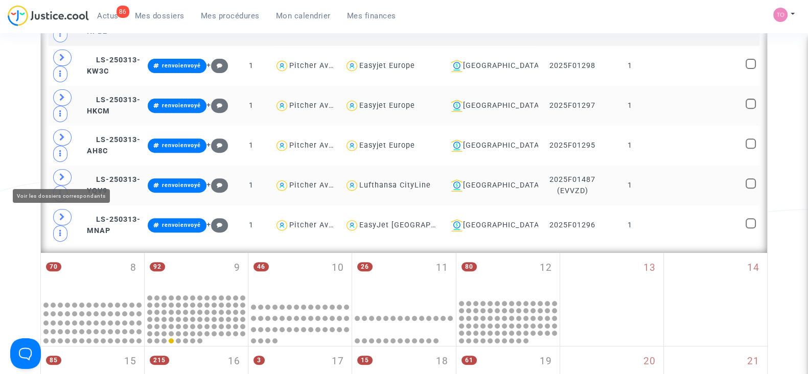
click at [59, 173] on icon at bounding box center [62, 177] width 6 height 8
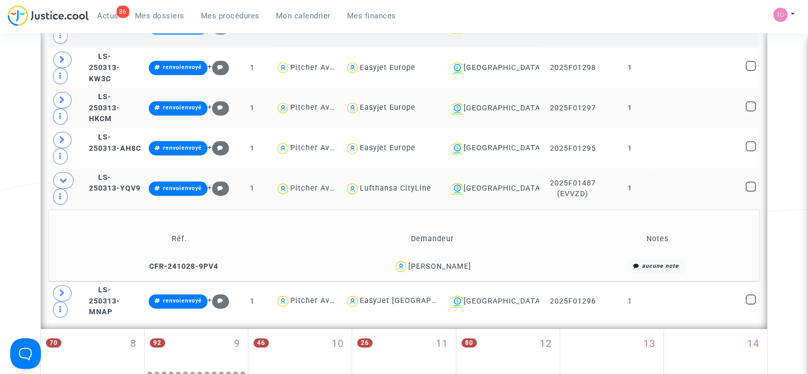
click at [508, 183] on div "Bordeaux" at bounding box center [491, 189] width 88 height 12
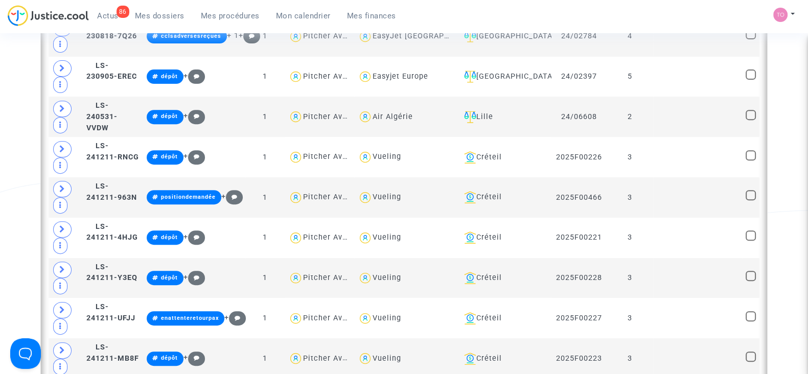
scroll to position [506, 0]
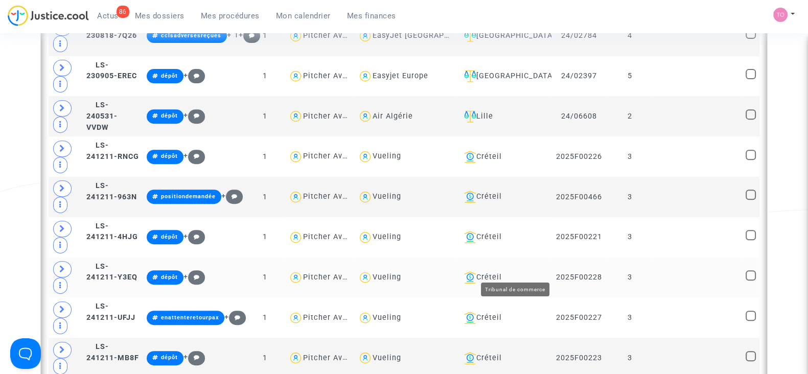
click at [527, 271] on div "Créteil" at bounding box center [504, 277] width 88 height 12
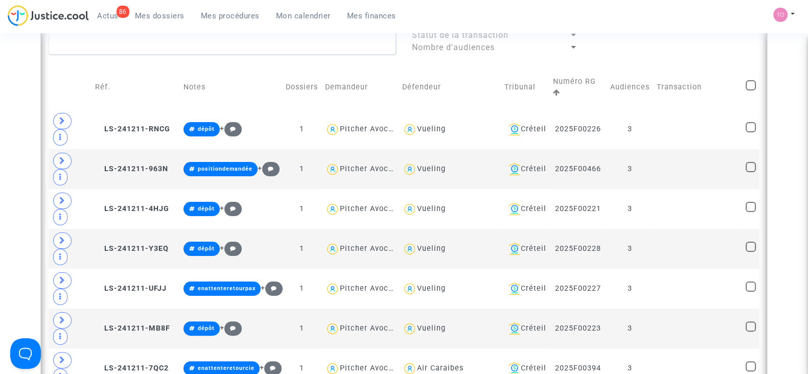
scroll to position [289, 0]
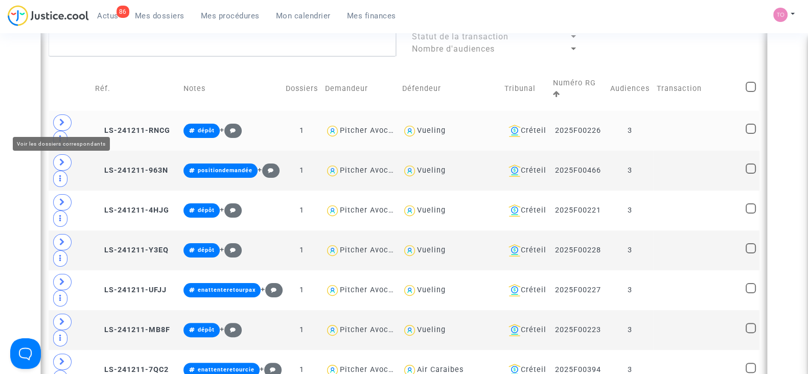
click at [62, 119] on icon at bounding box center [62, 123] width 6 height 8
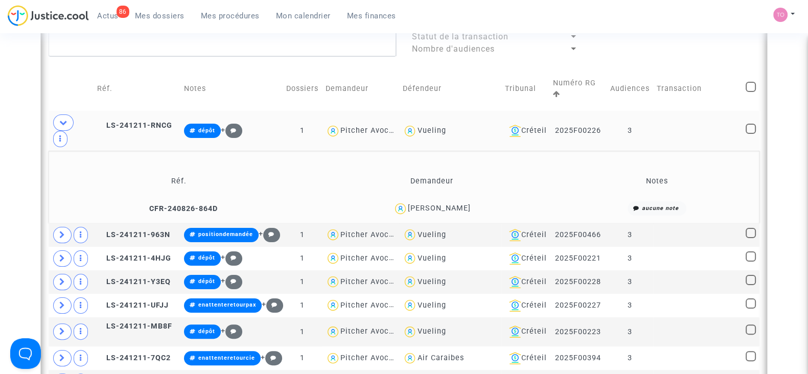
click at [457, 208] on div "Rebecca Elbaz" at bounding box center [439, 208] width 63 height 9
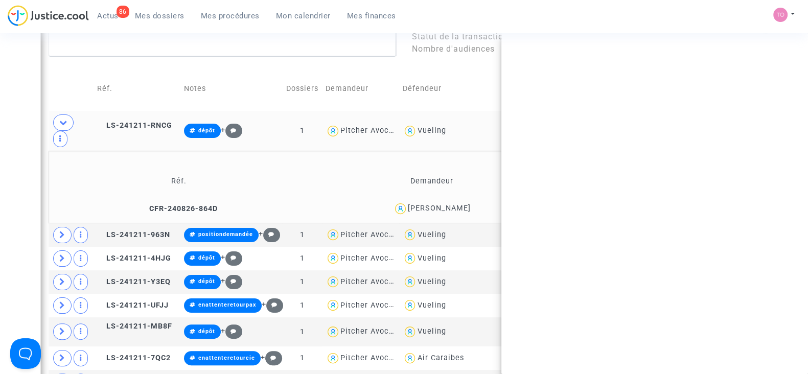
click at [457, 208] on div "Rebecca Elbaz" at bounding box center [439, 208] width 63 height 9
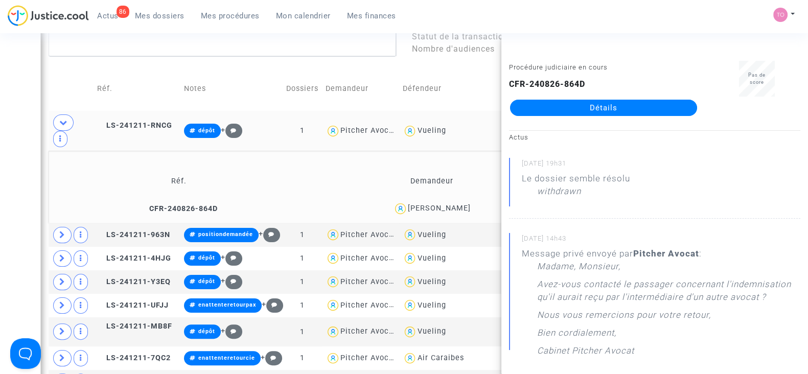
copy div "Elbaz"
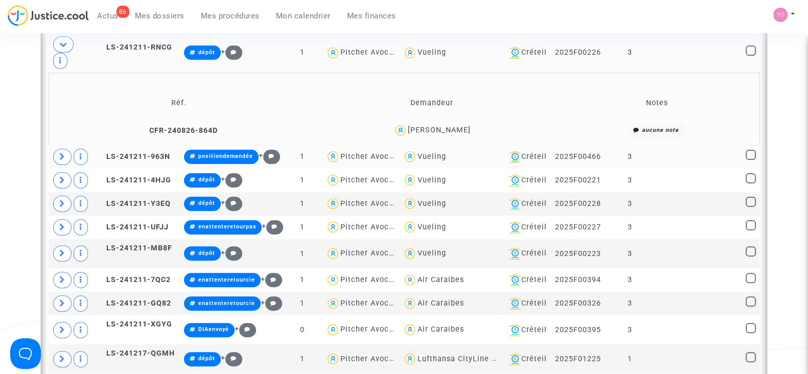
scroll to position [395, 0]
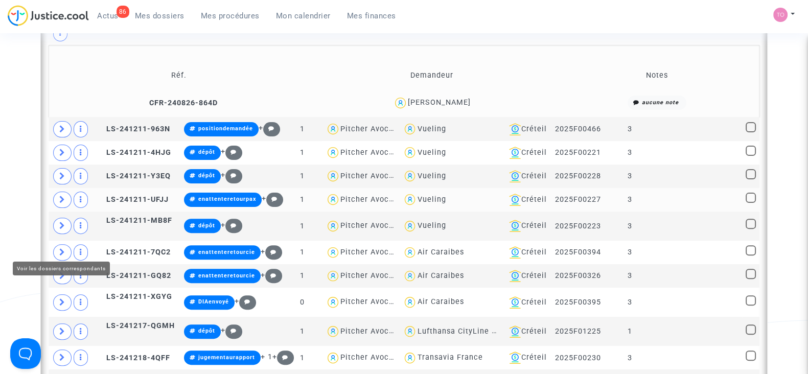
click at [59, 203] on icon at bounding box center [62, 200] width 6 height 8
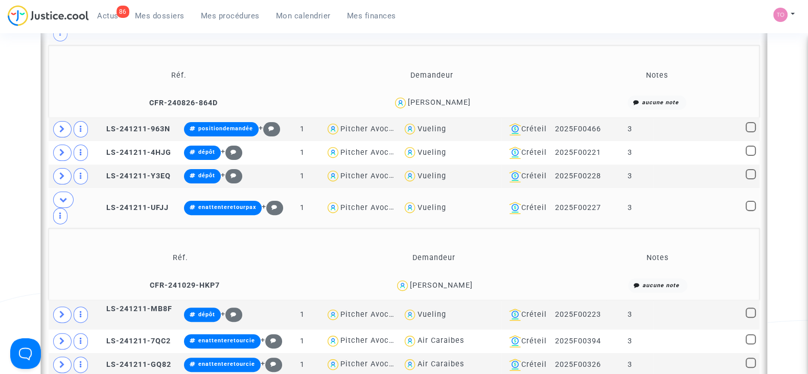
click at [457, 290] on div "Clarisse Herpin" at bounding box center [441, 285] width 63 height 9
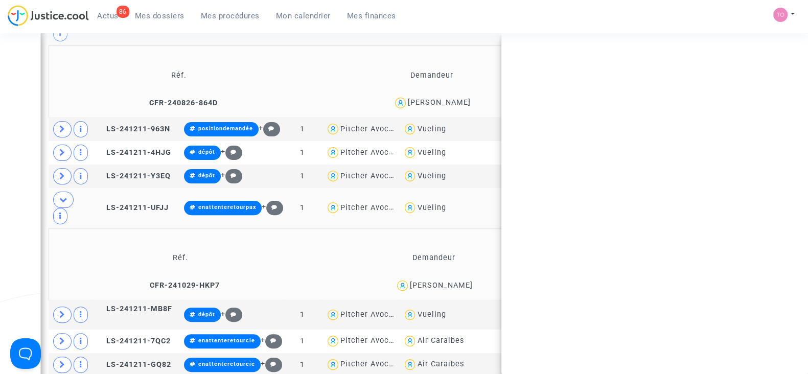
click at [457, 290] on div "Clarisse Herpin" at bounding box center [441, 285] width 63 height 9
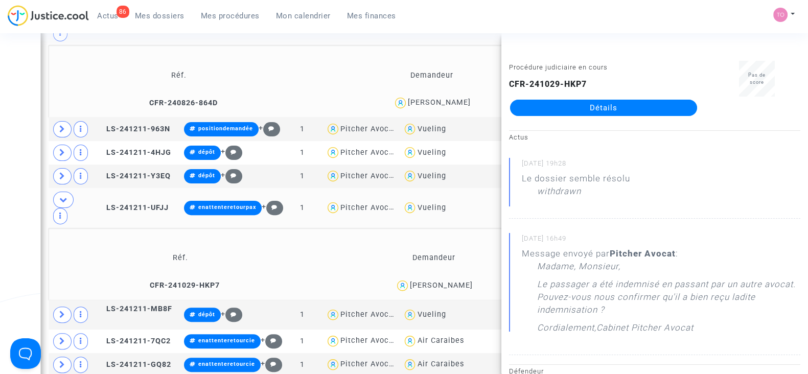
copy div "Herpin"
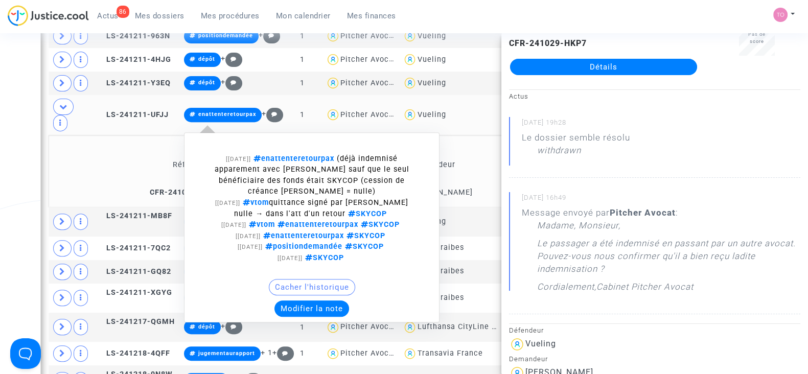
scroll to position [499, 0]
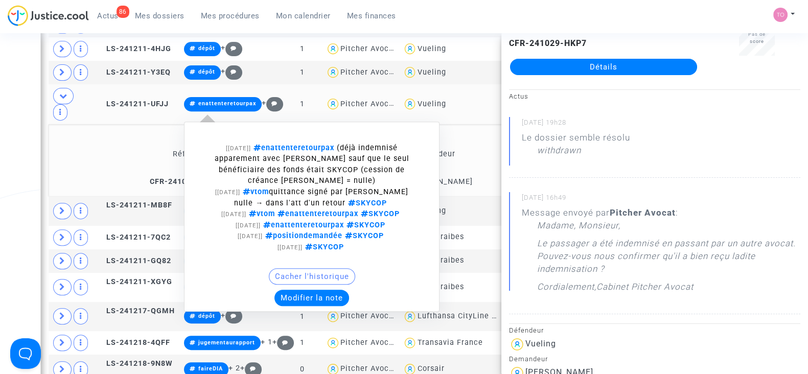
click at [296, 306] on button "Modifier la note" at bounding box center [312, 298] width 75 height 16
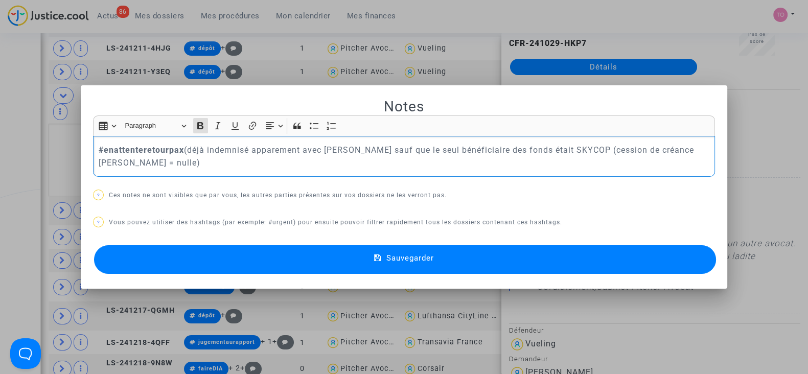
drag, startPoint x: 181, startPoint y: 168, endPoint x: 100, endPoint y: 147, distance: 84.1
click at [100, 147] on p "#enattenteretourpax (déjà indemnisé apparement avec Mr Rouyer sauf que le seul …" at bounding box center [404, 157] width 611 height 26
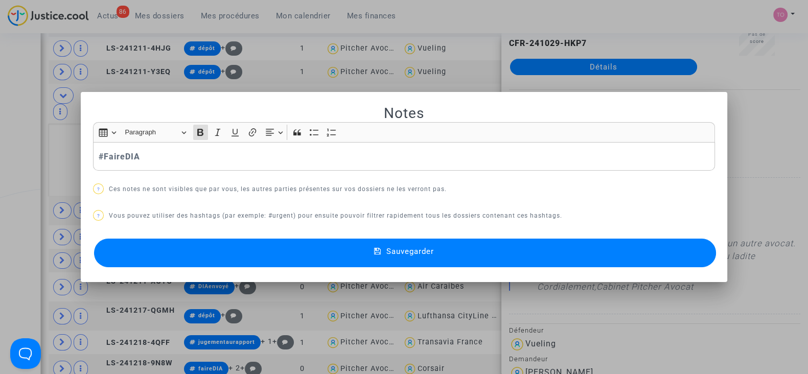
click at [194, 252] on button "Sauvegarder" at bounding box center [405, 253] width 622 height 29
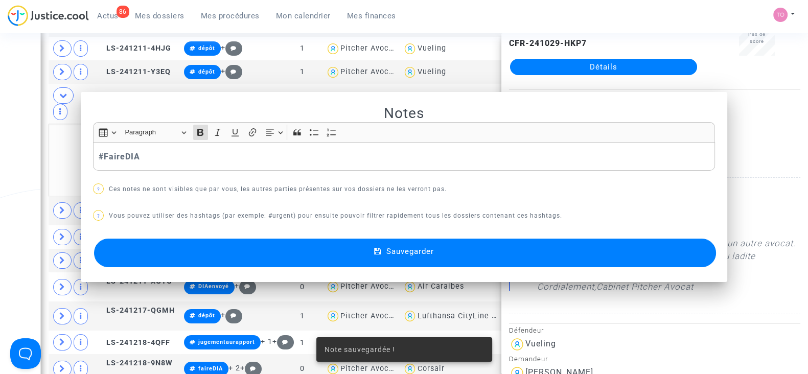
scroll to position [499, 0]
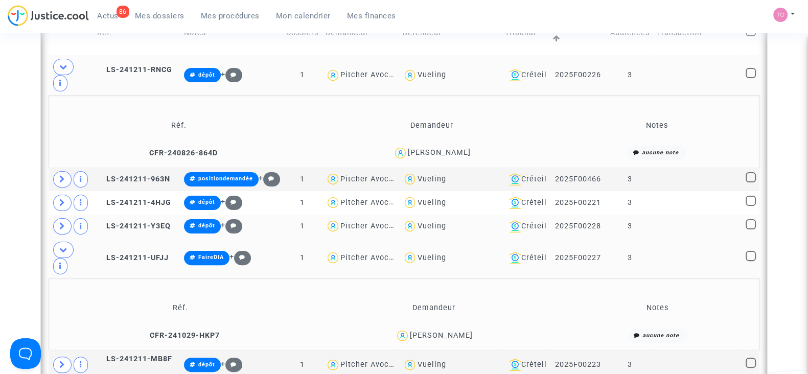
scroll to position [343, 0]
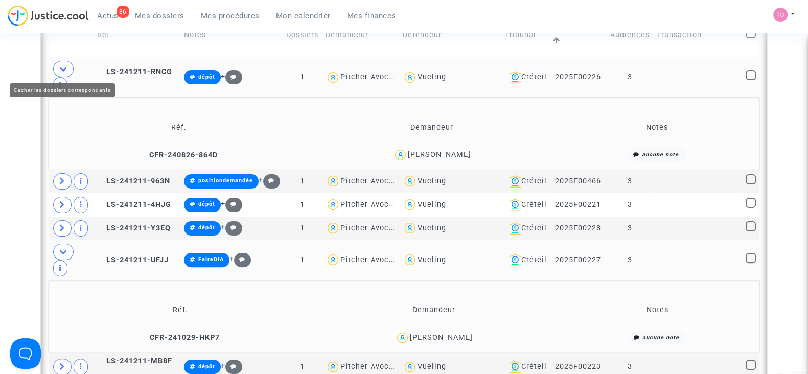
click at [69, 65] on span at bounding box center [63, 69] width 20 height 16
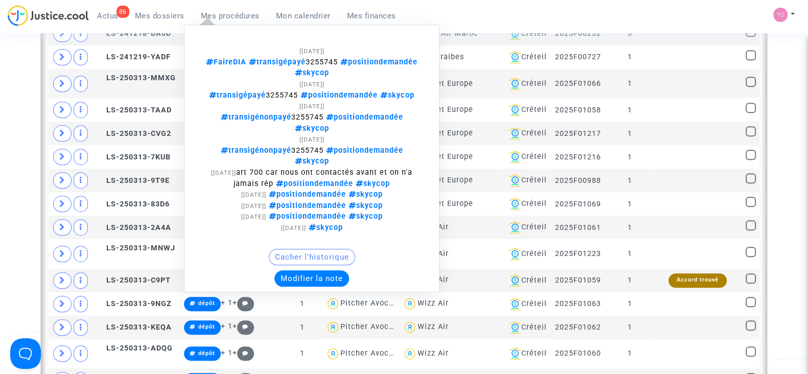
scroll to position [850, 0]
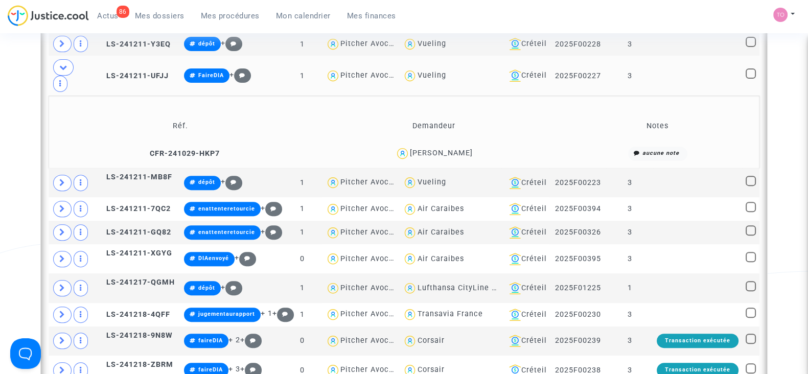
click at [151, 96] on td "LS-241211-UFJJ" at bounding box center [137, 76] width 87 height 40
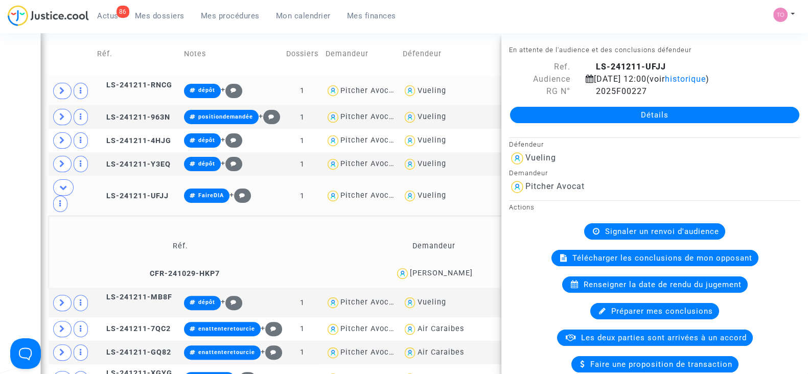
scroll to position [319, 0]
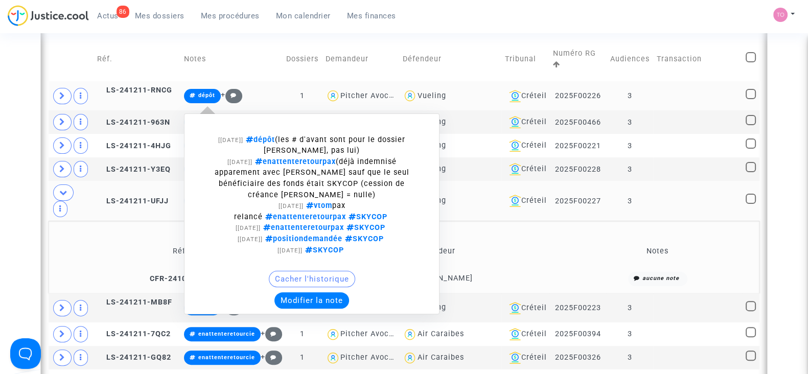
click at [292, 305] on button "Modifier la note" at bounding box center [312, 300] width 75 height 16
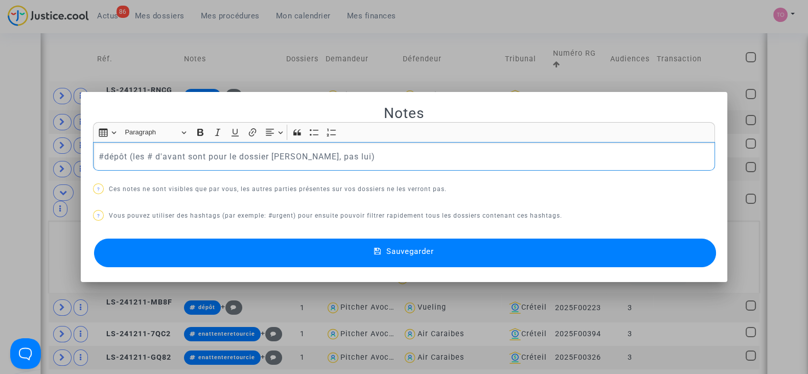
scroll to position [0, 0]
drag, startPoint x: 348, startPoint y: 156, endPoint x: 100, endPoint y: 163, distance: 247.6
click at [100, 163] on div "#dépôt (les # d'avant sont pour le dossier Herpin, pas lui)" at bounding box center [404, 156] width 622 height 29
click at [99, 154] on p "#attenteretourcie" at bounding box center [404, 156] width 611 height 13
drag, startPoint x: 115, startPoint y: 157, endPoint x: 163, endPoint y: 155, distance: 48.6
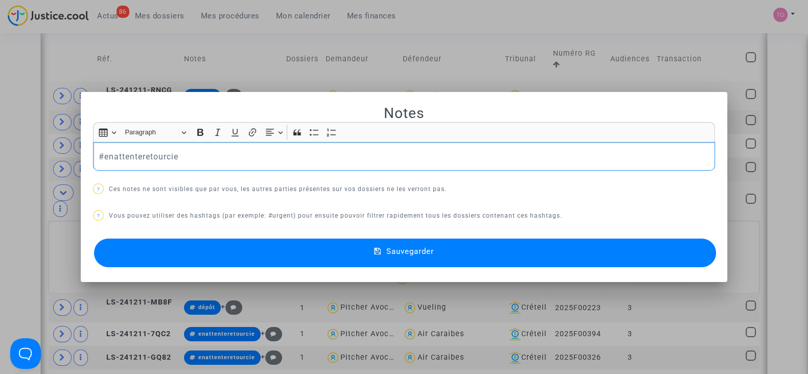
click at [163, 155] on p "#enattenteretourcie" at bounding box center [404, 156] width 611 height 13
drag, startPoint x: 188, startPoint y: 154, endPoint x: 21, endPoint y: 153, distance: 166.7
click at [21, 153] on div "Notes Rich Text Editor Insert table Insert table Heading Paragraph Paragraph He…" at bounding box center [404, 187] width 808 height 374
copy p "#enattenteretourcie"
click at [158, 252] on button "Sauvegarder" at bounding box center [405, 253] width 622 height 29
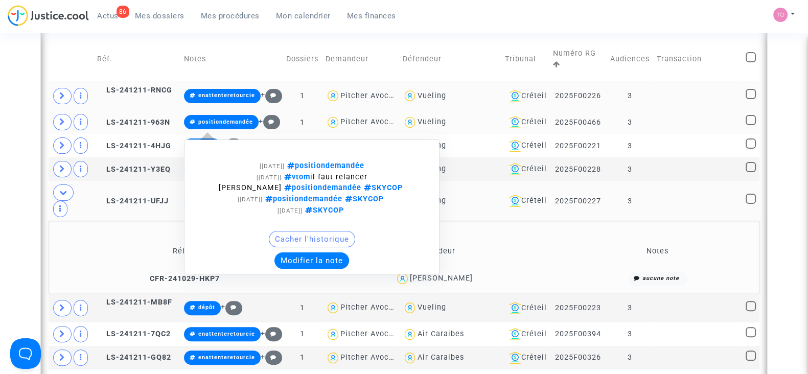
scroll to position [340, 0]
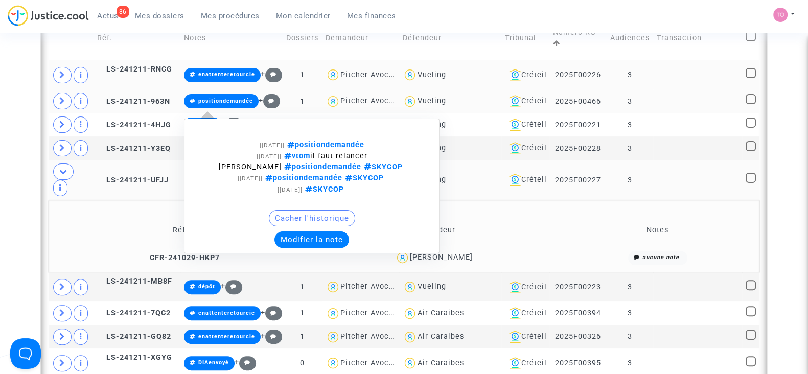
click at [293, 248] on button "Modifier la note" at bounding box center [312, 240] width 75 height 16
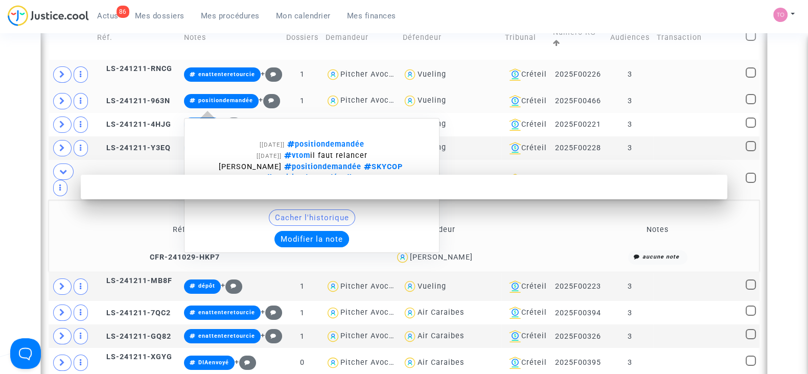
scroll to position [0, 0]
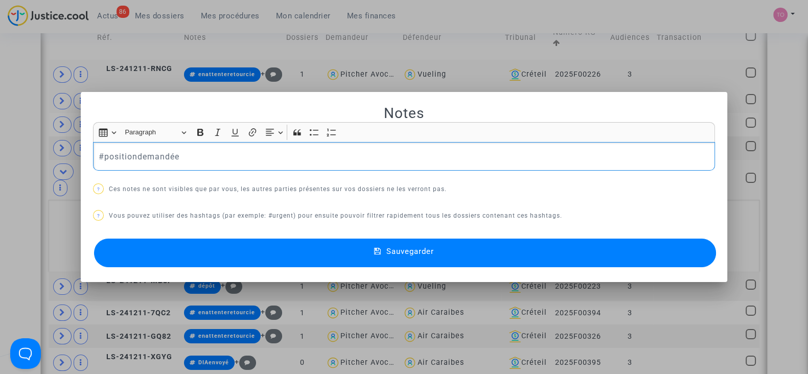
drag, startPoint x: 209, startPoint y: 149, endPoint x: 7, endPoint y: 180, distance: 204.8
click at [7, 180] on div "Notes Rich Text Editor Insert table Insert table Heading Paragraph Paragraph He…" at bounding box center [404, 187] width 808 height 374
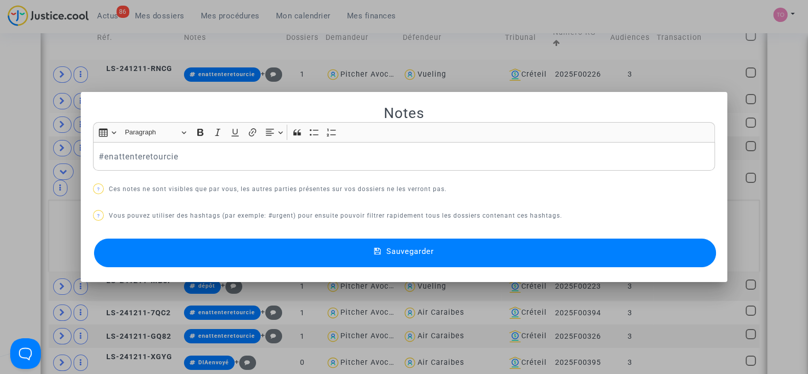
click at [214, 236] on div "Sauvegarder" at bounding box center [404, 253] width 622 height 34
click at [194, 255] on button "Sauvegarder" at bounding box center [405, 253] width 622 height 29
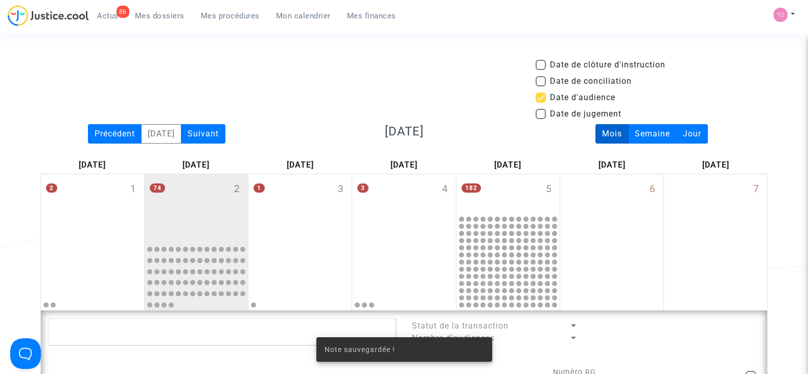
scroll to position [340, 0]
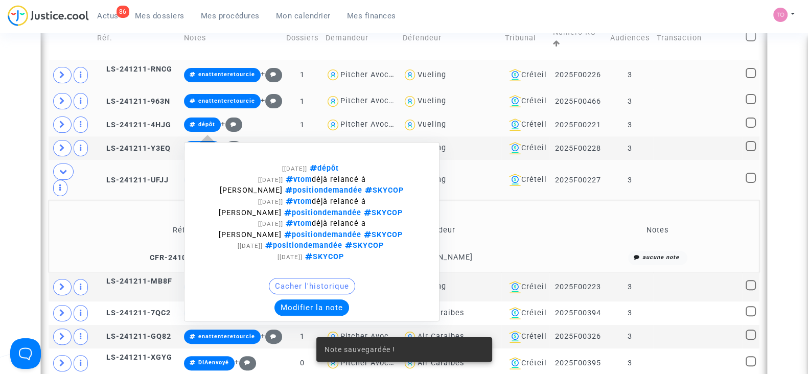
click at [294, 316] on button "Modifier la note" at bounding box center [312, 308] width 75 height 16
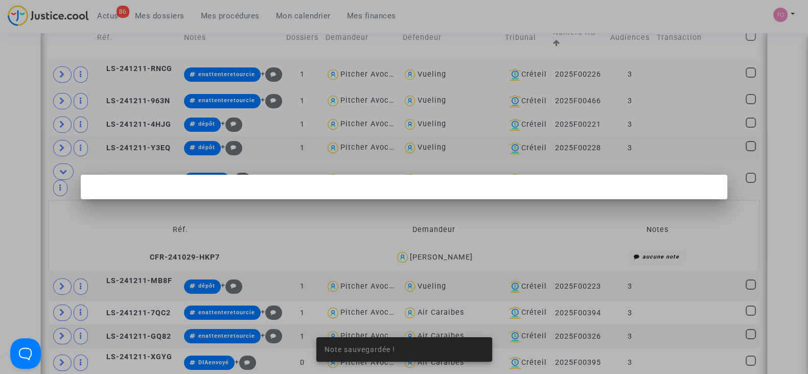
scroll to position [0, 0]
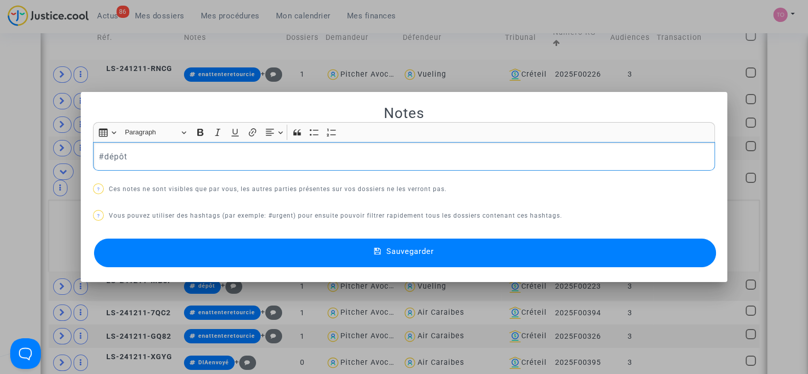
drag, startPoint x: 197, startPoint y: 155, endPoint x: 0, endPoint y: 199, distance: 201.8
click at [0, 199] on div "Notes Rich Text Editor Insert table Insert table Heading Paragraph Paragraph He…" at bounding box center [404, 187] width 808 height 374
click at [198, 258] on button "Sauvegarder" at bounding box center [405, 253] width 622 height 29
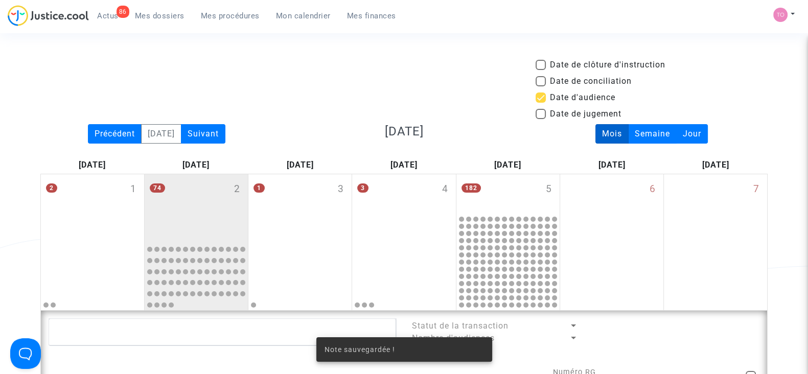
scroll to position [340, 0]
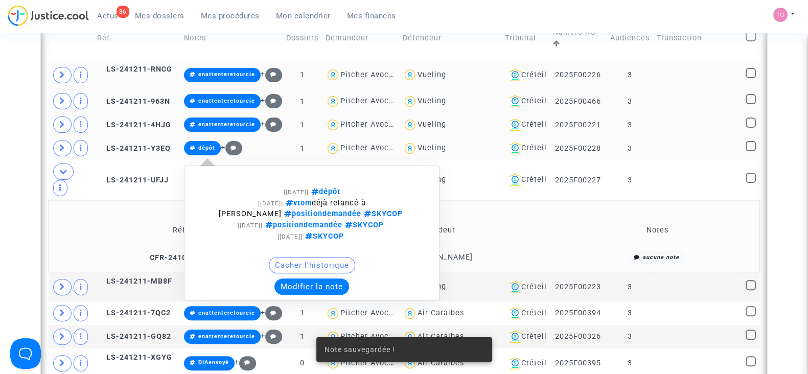
click at [291, 295] on button "Modifier la note" at bounding box center [312, 287] width 75 height 16
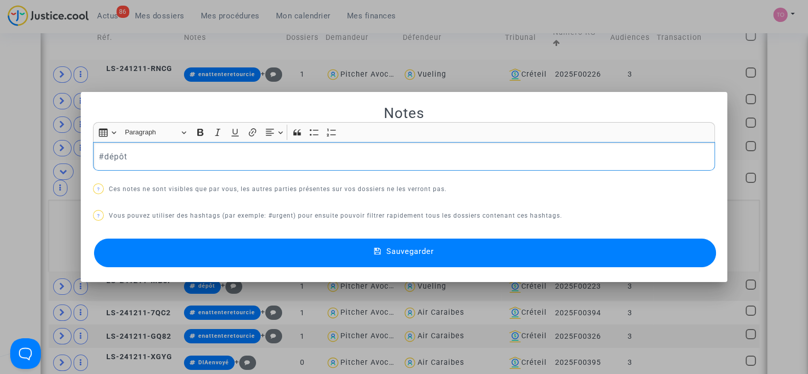
drag, startPoint x: 186, startPoint y: 166, endPoint x: 0, endPoint y: 196, distance: 188.0
click at [0, 196] on div "Notes Rich Text Editor Insert table Insert table Heading Paragraph Paragraph He…" at bounding box center [404, 187] width 808 height 374
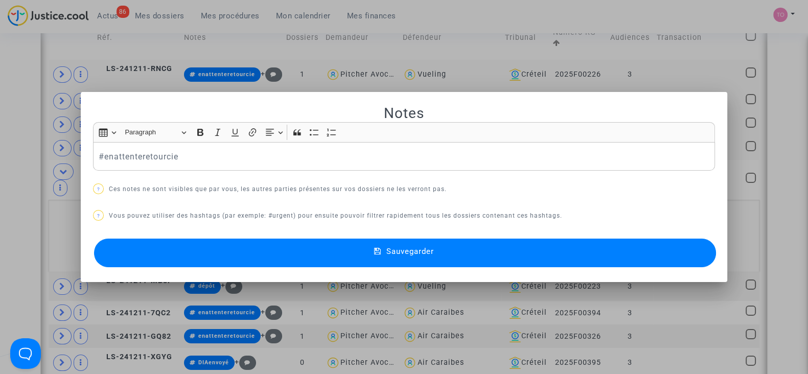
click at [171, 253] on button "Sauvegarder" at bounding box center [405, 253] width 622 height 29
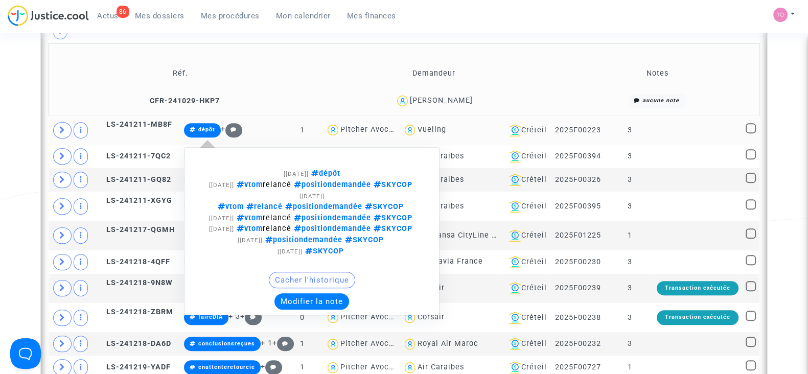
scroll to position [638, 0]
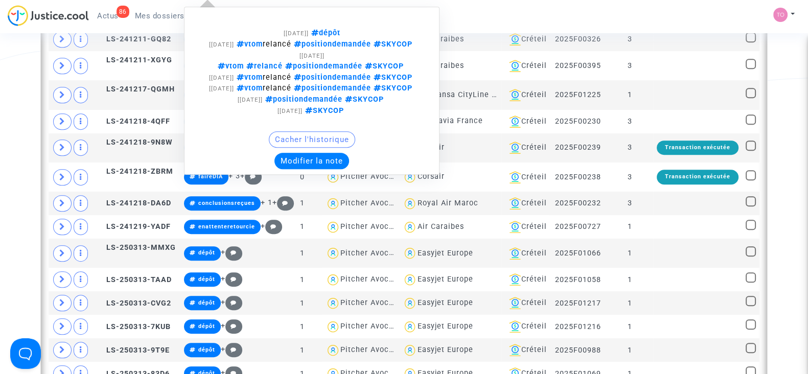
click at [299, 169] on button "Modifier la note" at bounding box center [312, 161] width 75 height 16
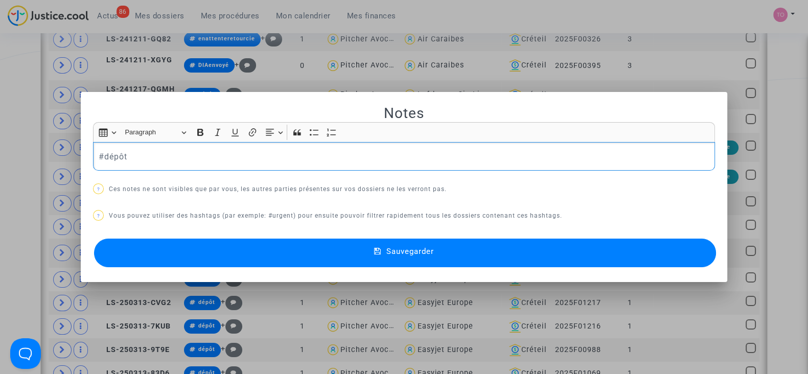
drag, startPoint x: 215, startPoint y: 160, endPoint x: 37, endPoint y: 163, distance: 178.5
click at [37, 163] on div "Notes Rich Text Editor Insert table Insert table Heading Paragraph Paragraph He…" at bounding box center [404, 187] width 808 height 374
click at [212, 249] on button "Sauvegarder" at bounding box center [405, 253] width 622 height 29
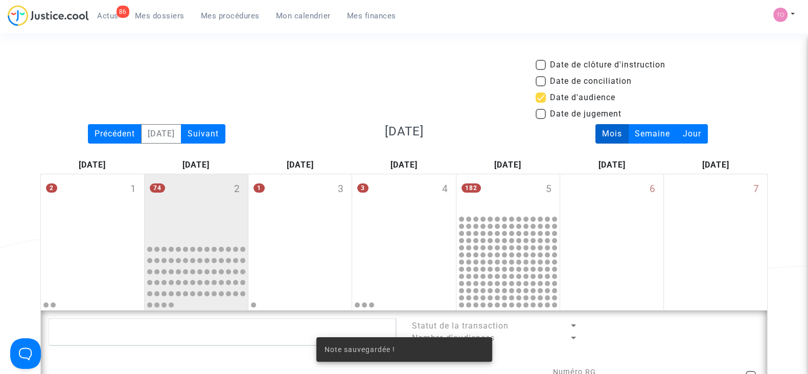
scroll to position [638, 0]
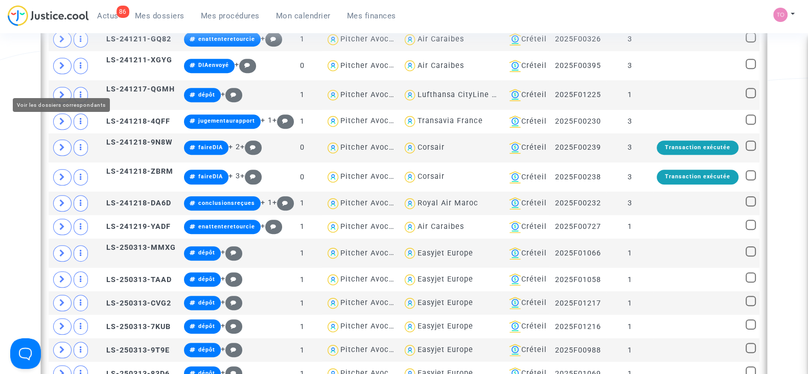
click at [63, 24] on span at bounding box center [62, 16] width 18 height 16
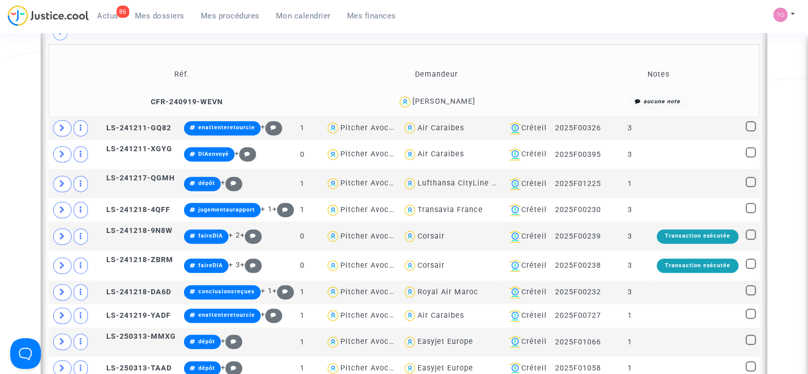
click at [461, 106] on div "Gautier Uzureau" at bounding box center [444, 101] width 63 height 9
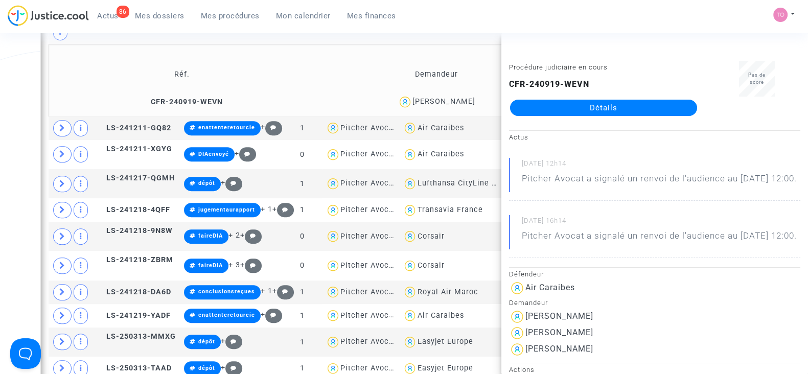
copy div "Uzureau"
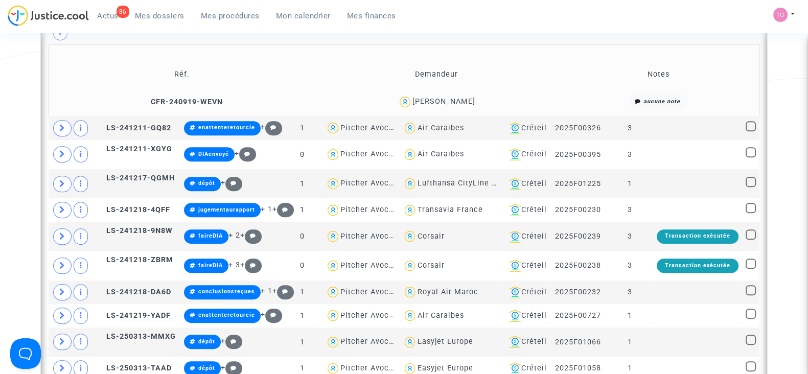
type textarea "@Vueling"
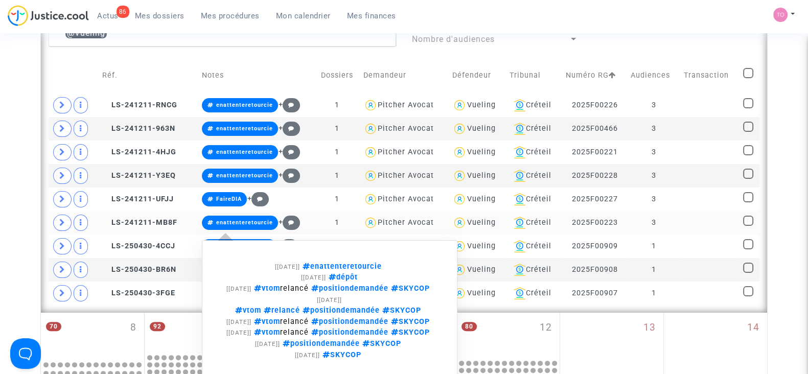
scroll to position [361, 0]
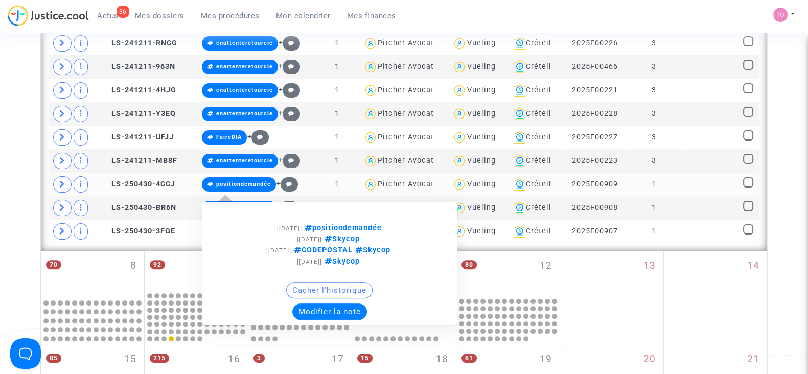
click at [321, 311] on button "Modifier la note" at bounding box center [329, 312] width 75 height 16
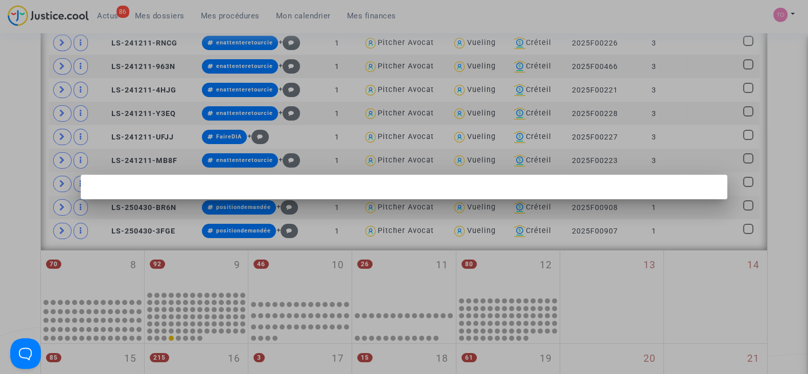
scroll to position [0, 0]
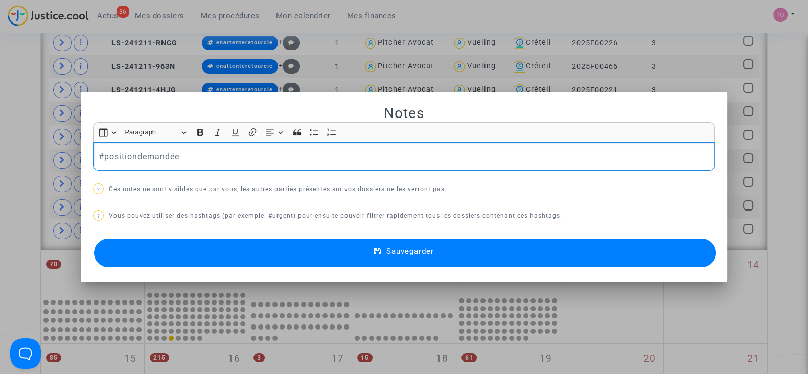
drag, startPoint x: 202, startPoint y: 154, endPoint x: 47, endPoint y: 161, distance: 155.1
click at [47, 161] on div "Notes Rich Text Editor Insert table Insert table Heading Paragraph Paragraph He…" at bounding box center [404, 187] width 808 height 374
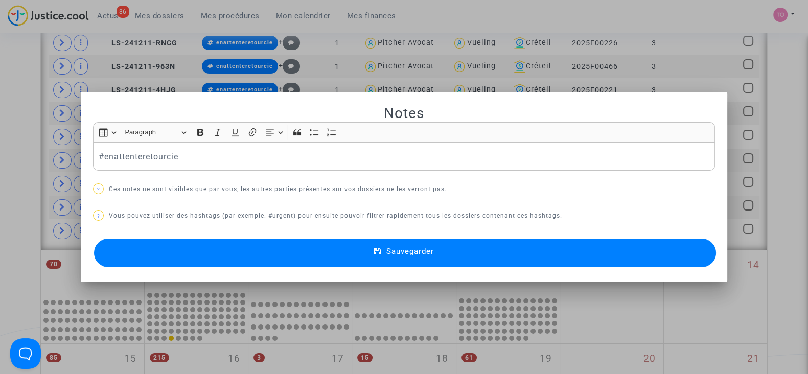
click at [178, 259] on button "Sauvegarder" at bounding box center [405, 253] width 622 height 29
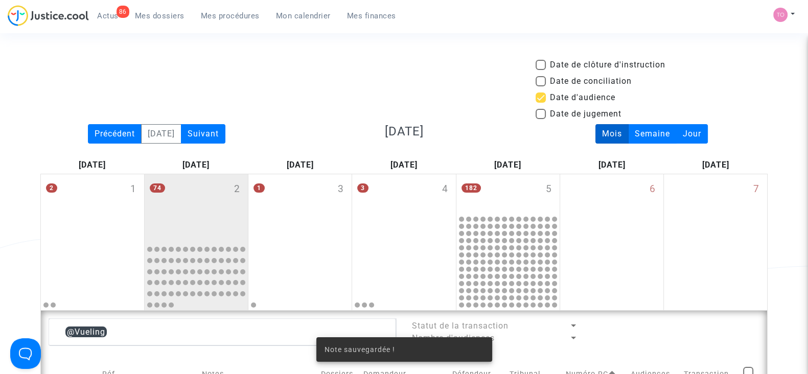
scroll to position [361, 0]
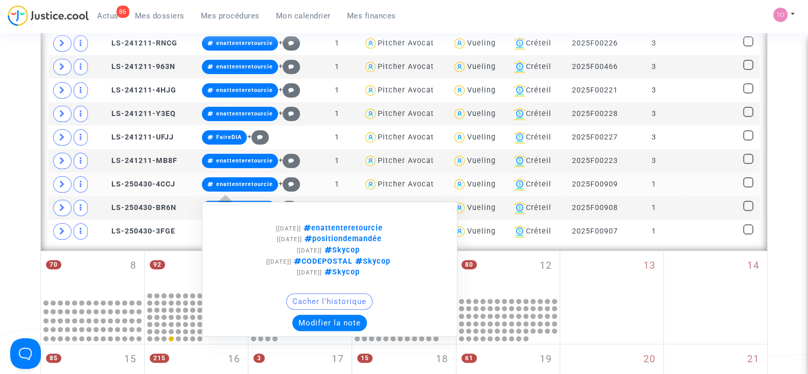
click at [322, 321] on button "Modifier la note" at bounding box center [329, 323] width 75 height 16
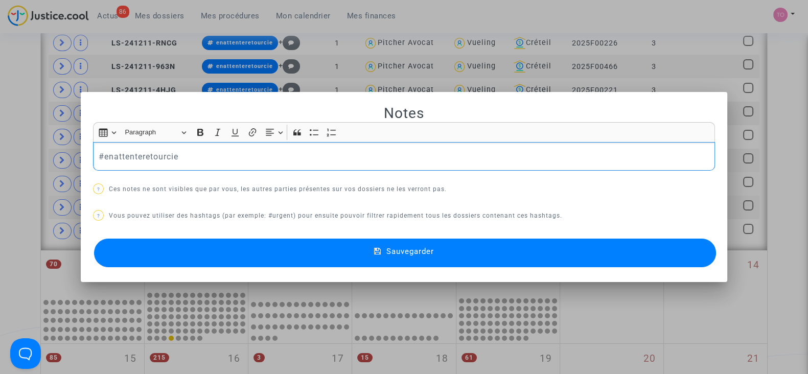
drag, startPoint x: 198, startPoint y: 155, endPoint x: 10, endPoint y: 180, distance: 190.4
click at [10, 180] on div "Notes Rich Text Editor Insert table Insert table Heading Paragraph Paragraph He…" at bounding box center [404, 187] width 808 height 374
copy p "#enattenteretourcie"
click at [0, 186] on div at bounding box center [404, 187] width 808 height 374
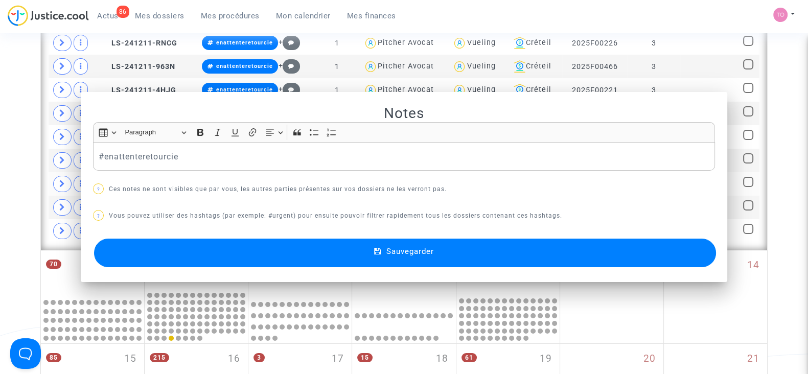
scroll to position [361, 0]
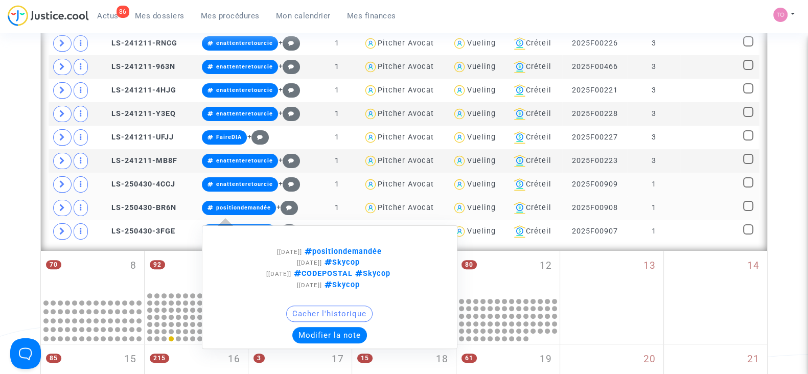
click at [317, 327] on button "Modifier la note" at bounding box center [329, 335] width 75 height 16
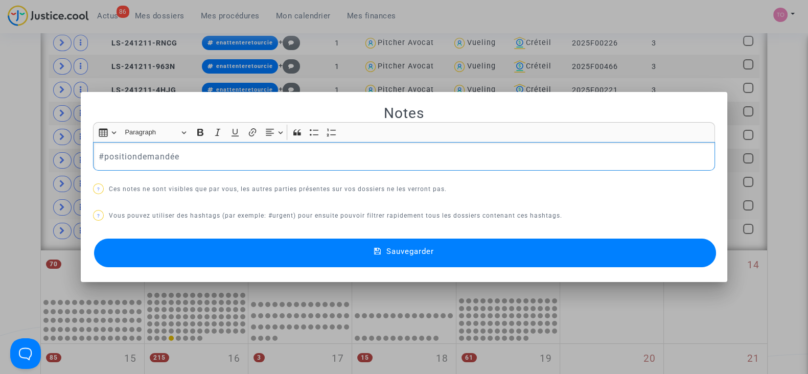
scroll to position [0, 0]
drag, startPoint x: 185, startPoint y: 157, endPoint x: 0, endPoint y: 165, distance: 184.7
click at [0, 165] on div "Notes Rich Text Editor Insert table Insert table Heading Paragraph Paragraph He…" at bounding box center [404, 187] width 808 height 374
click at [196, 245] on button "Sauvegarder" at bounding box center [405, 253] width 622 height 29
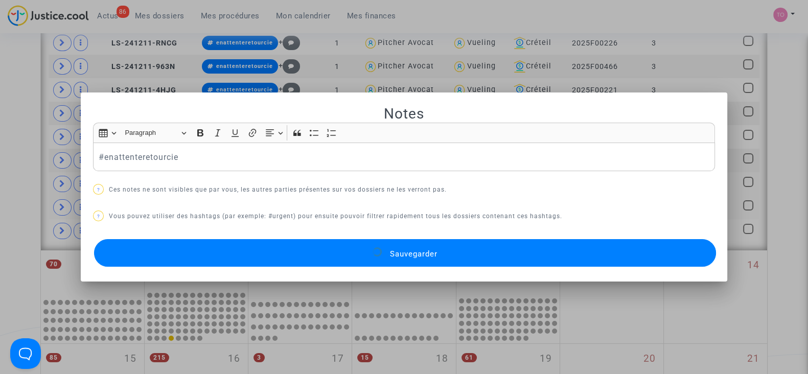
scroll to position [361, 0]
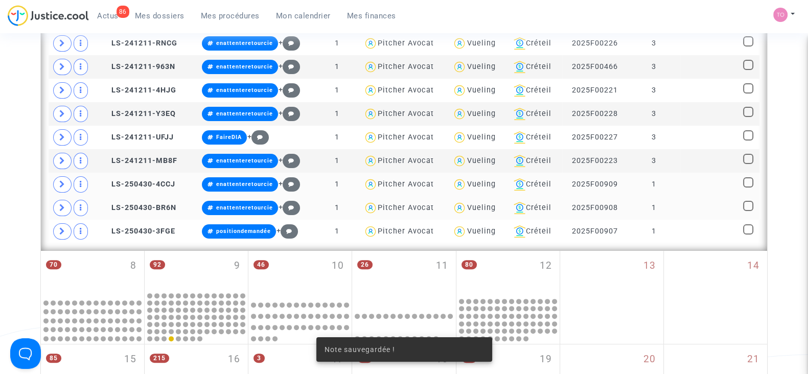
click at [304, 358] on div "Note sauvegardée !" at bounding box center [404, 349] width 200 height 49
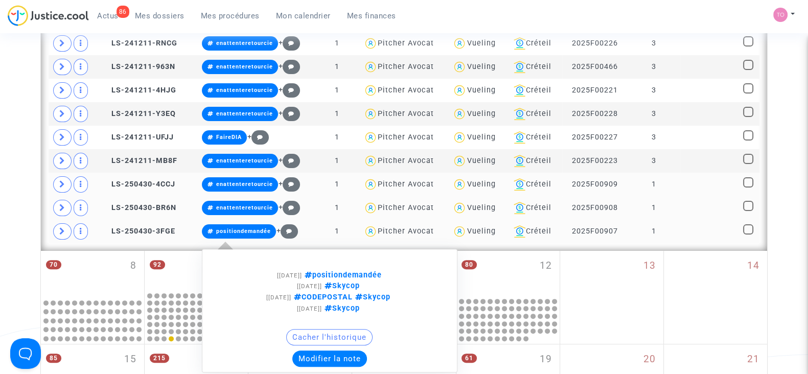
click at [330, 351] on button "Modifier la note" at bounding box center [329, 359] width 75 height 16
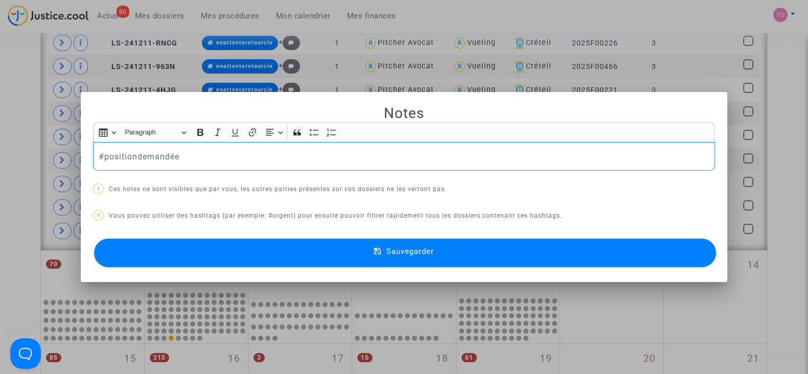
scroll to position [0, 0]
drag, startPoint x: 228, startPoint y: 160, endPoint x: 83, endPoint y: 163, distance: 144.7
click at [83, 163] on mat-dialog-container "Notes Rich Text Editor Insert table Insert table Heading Paragraph Paragraph He…" at bounding box center [404, 187] width 647 height 191
click at [210, 256] on button "Sauvegarder" at bounding box center [405, 253] width 622 height 29
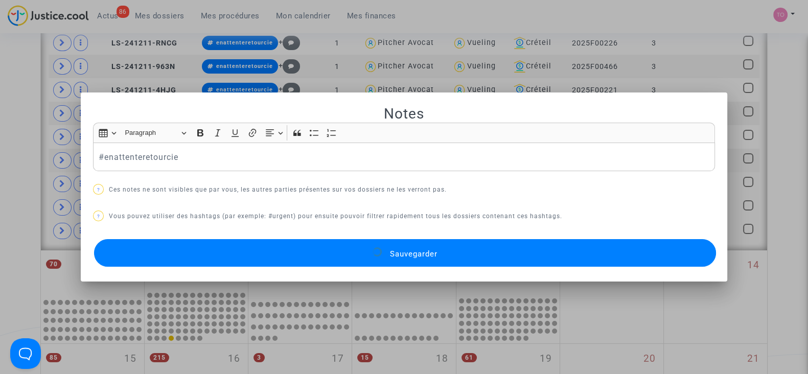
scroll to position [361, 0]
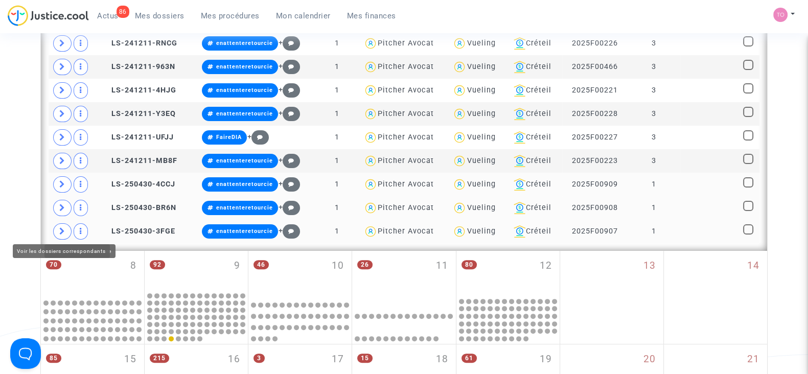
click at [61, 228] on icon at bounding box center [62, 232] width 6 height 8
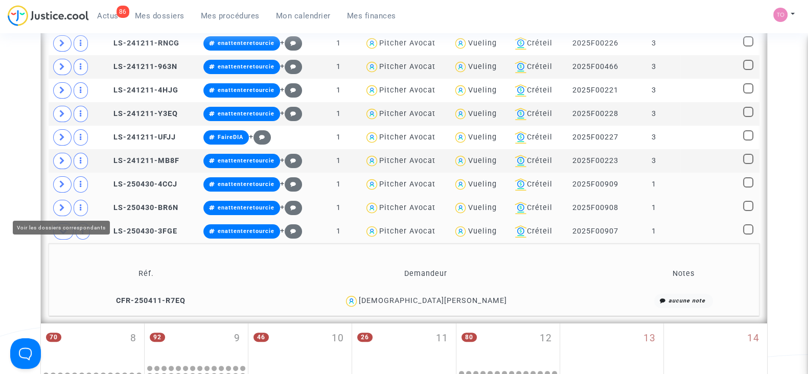
click at [69, 207] on span at bounding box center [62, 208] width 18 height 16
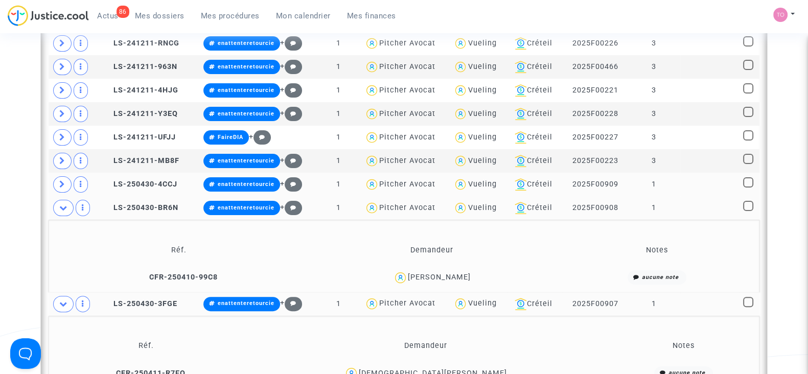
click at [452, 274] on div "Giorgio Badessi" at bounding box center [439, 277] width 63 height 9
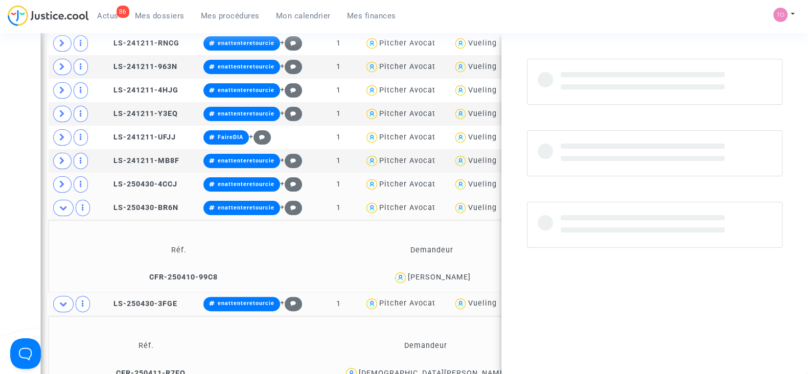
click at [452, 274] on div "Giorgio Badessi" at bounding box center [439, 277] width 63 height 9
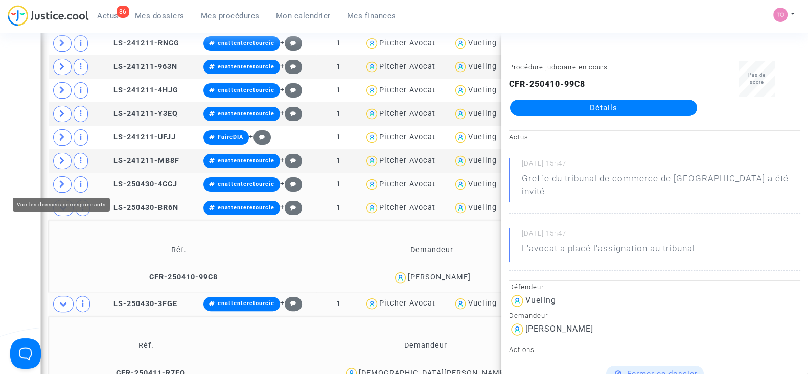
click at [61, 181] on icon at bounding box center [62, 184] width 6 height 8
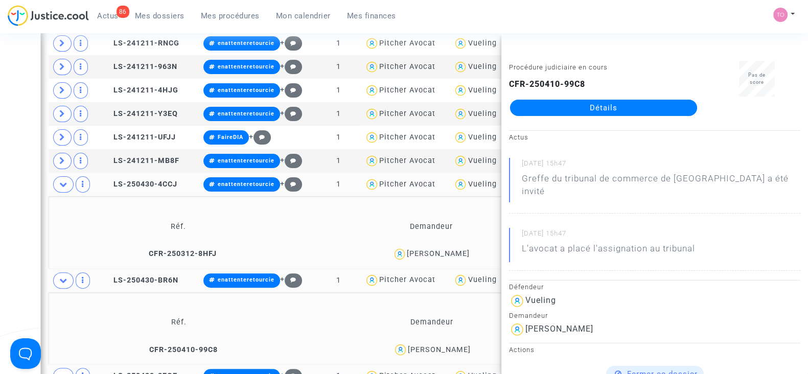
click at [461, 249] on div "Nance Maria Fernandes" at bounding box center [438, 253] width 63 height 9
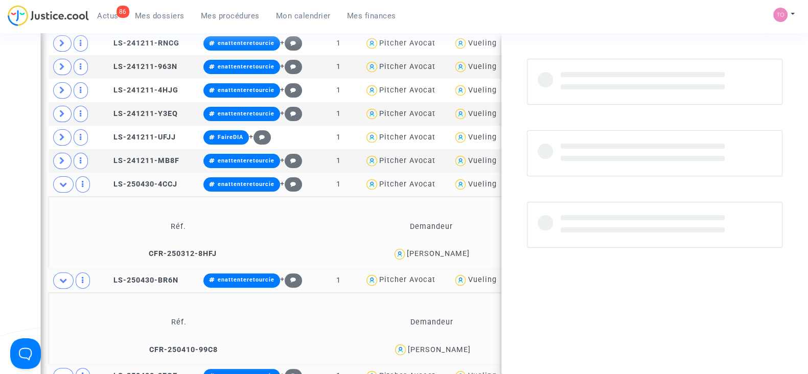
click at [461, 249] on div "Nance Maria Fernandes" at bounding box center [438, 253] width 63 height 9
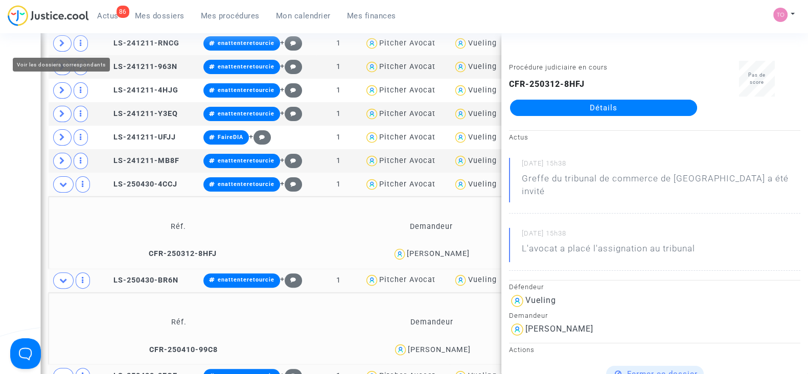
click at [62, 37] on span at bounding box center [62, 43] width 18 height 16
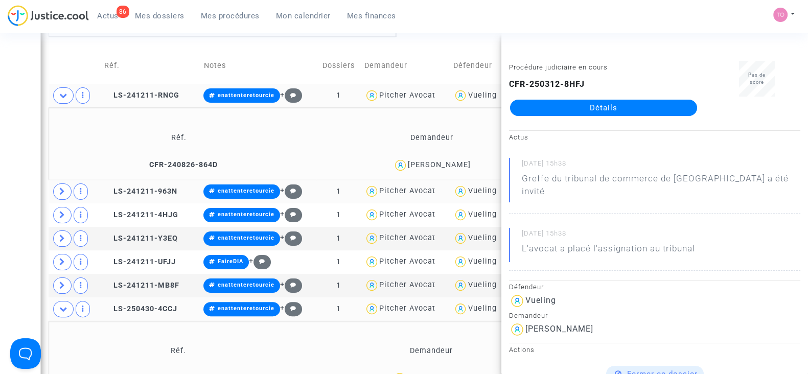
scroll to position [300, 0]
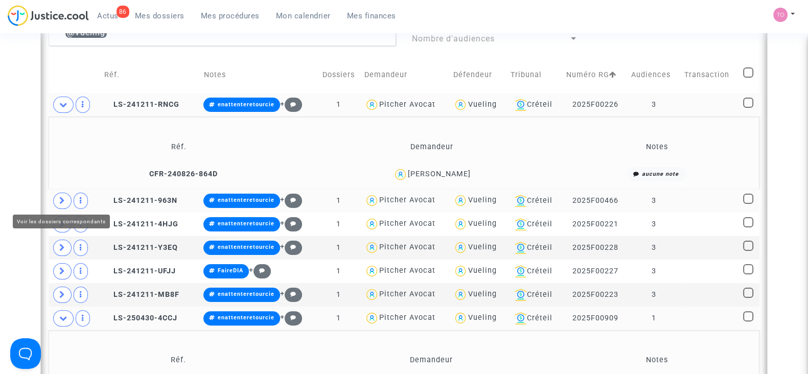
click at [63, 205] on span at bounding box center [62, 201] width 18 height 16
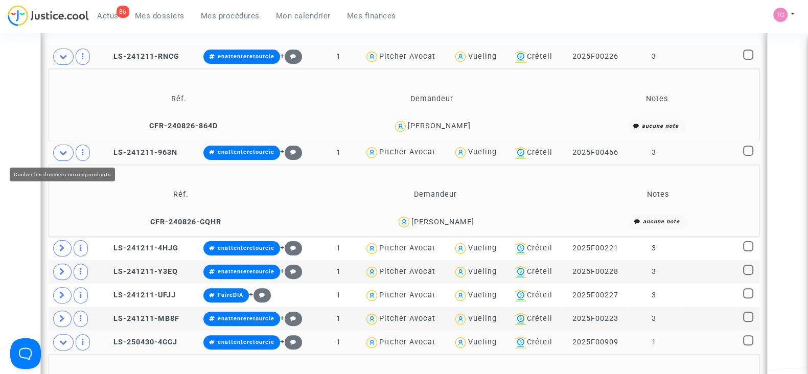
scroll to position [348, 0]
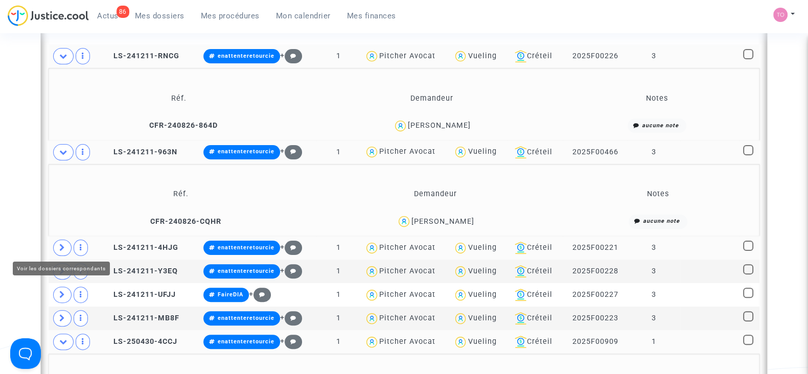
click at [59, 245] on icon at bounding box center [62, 248] width 6 height 8
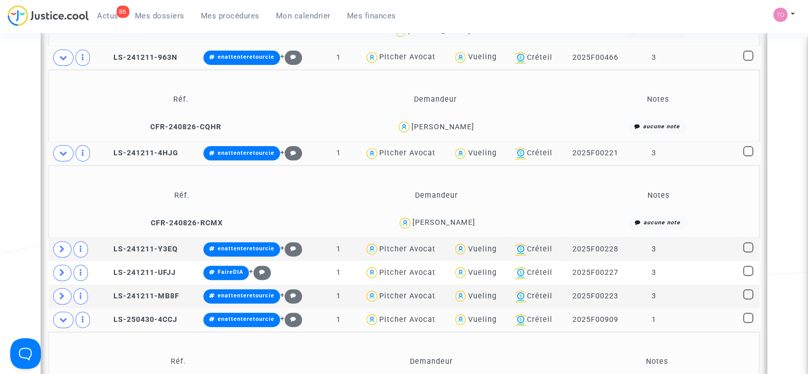
scroll to position [444, 0]
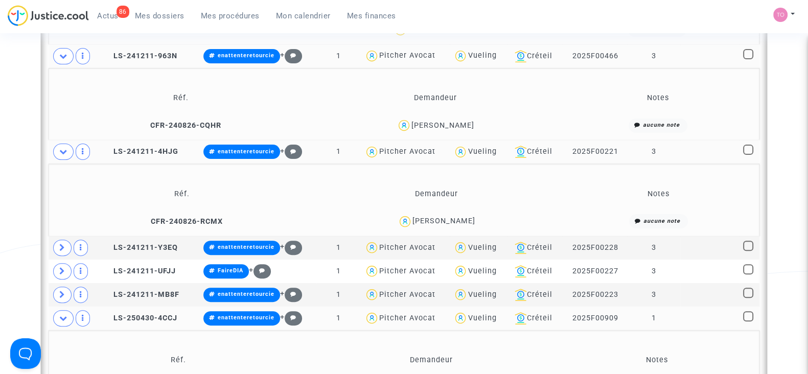
click at [459, 221] on div "Oceane Guyot" at bounding box center [444, 221] width 63 height 9
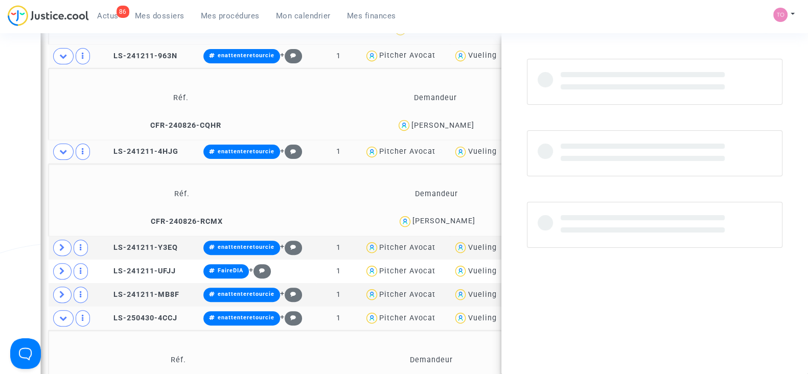
click at [459, 221] on div "Oceane Guyot" at bounding box center [444, 221] width 63 height 9
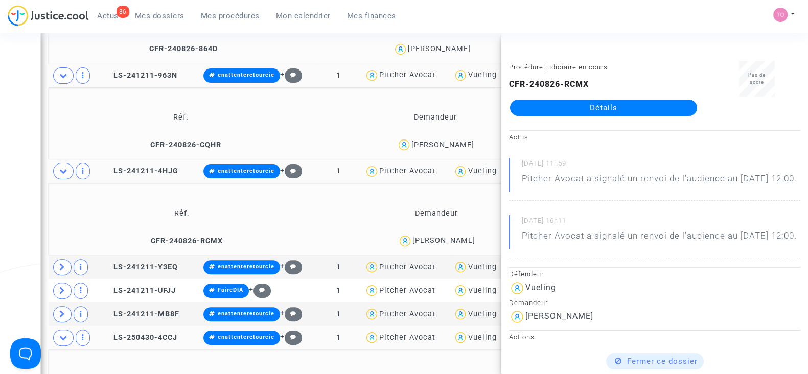
scroll to position [424, 0]
click at [470, 141] on div "Catarina Frechez" at bounding box center [443, 145] width 63 height 9
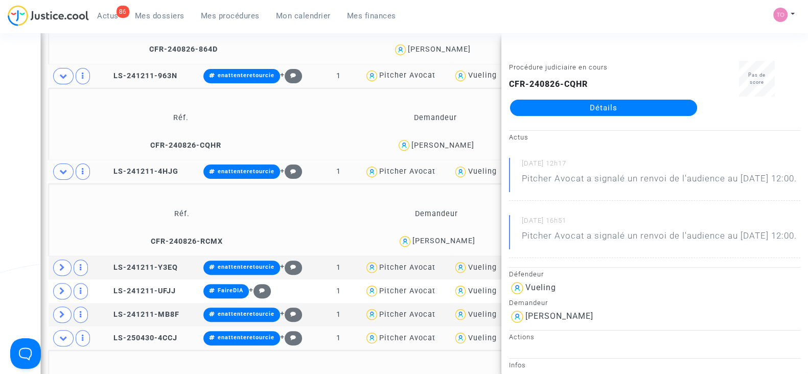
click at [470, 141] on div "Catarina Frechez" at bounding box center [443, 145] width 63 height 9
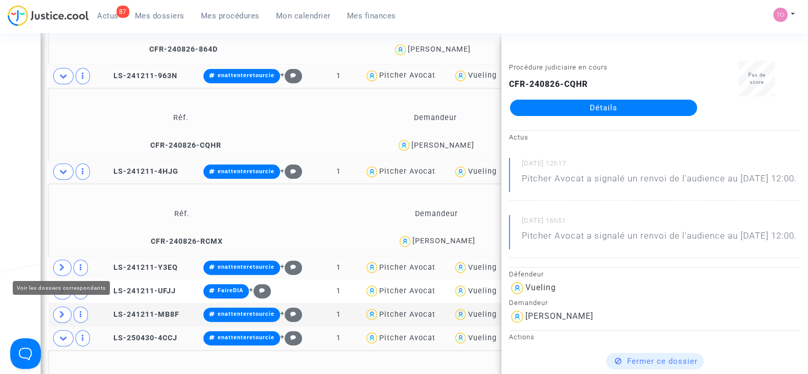
click at [58, 266] on span at bounding box center [62, 268] width 18 height 16
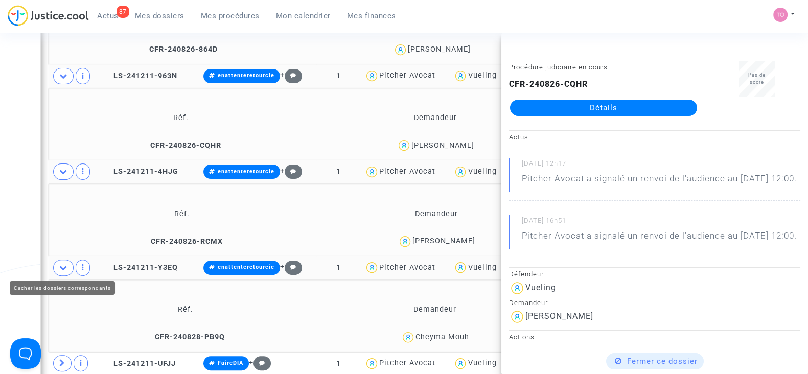
scroll to position [508, 0]
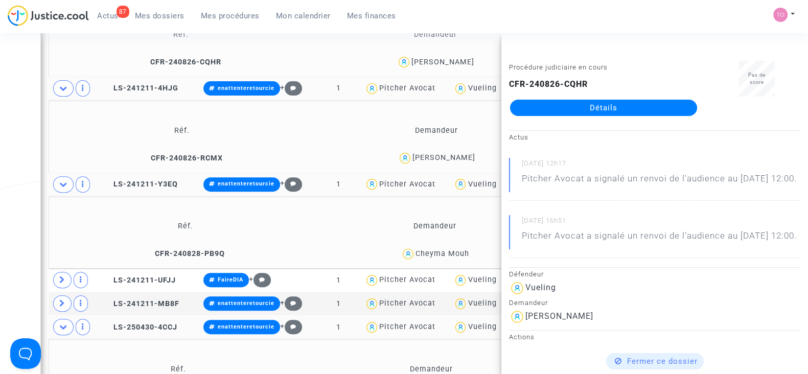
click at [456, 250] on div "Cheyma Mouh" at bounding box center [443, 253] width 54 height 9
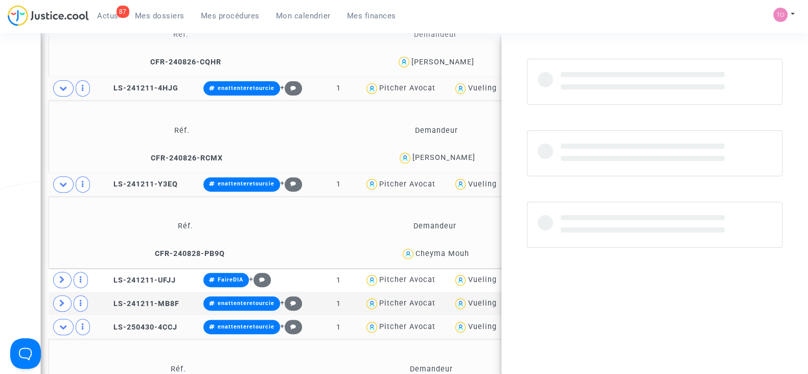
click at [456, 250] on div "Cheyma Mouh" at bounding box center [443, 253] width 54 height 9
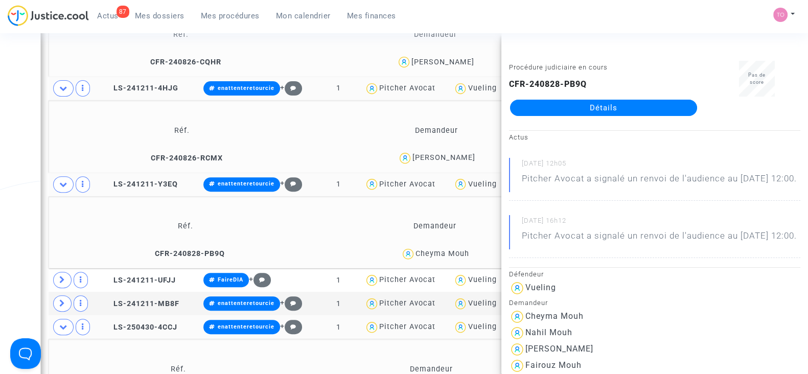
click at [15, 91] on div "Date de clôture d'instruction Date de conciliation Date d'audience Date de juge…" at bounding box center [404, 300] width 808 height 1499
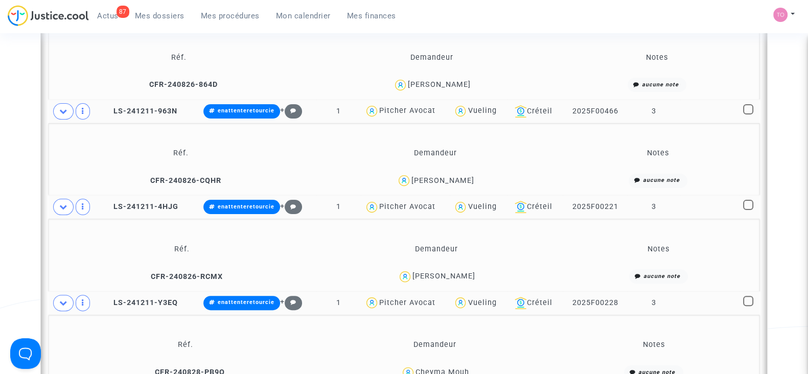
scroll to position [304, 0]
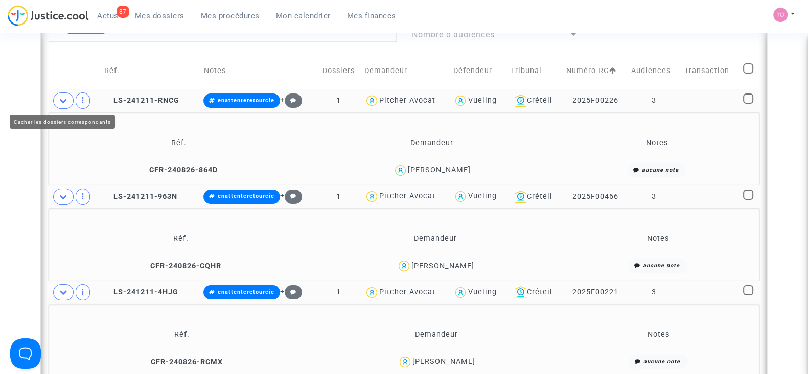
click at [66, 97] on icon at bounding box center [63, 101] width 8 height 8
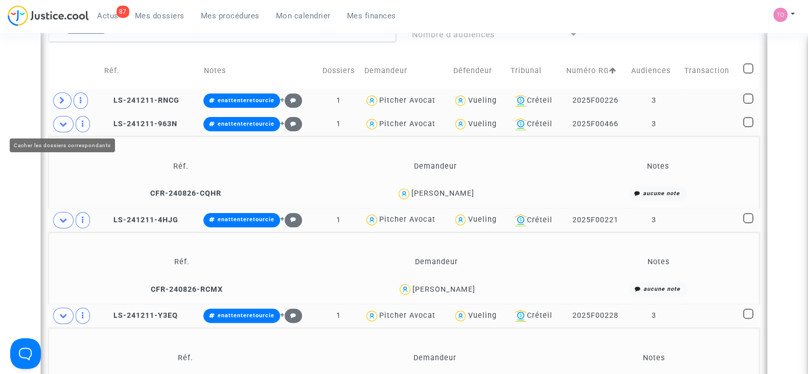
click at [64, 117] on span at bounding box center [63, 124] width 20 height 16
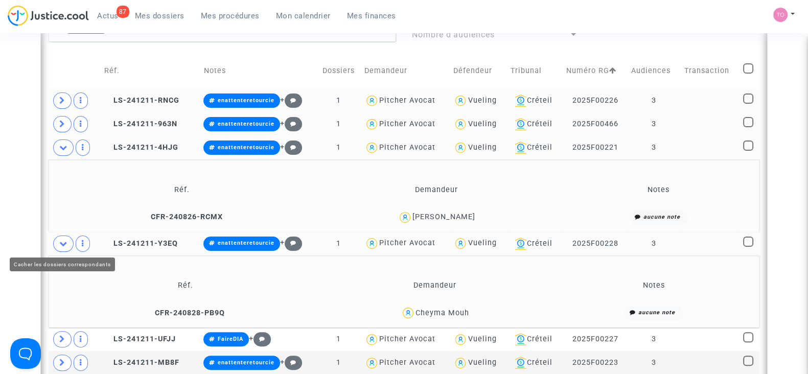
click at [67, 240] on icon at bounding box center [63, 244] width 8 height 8
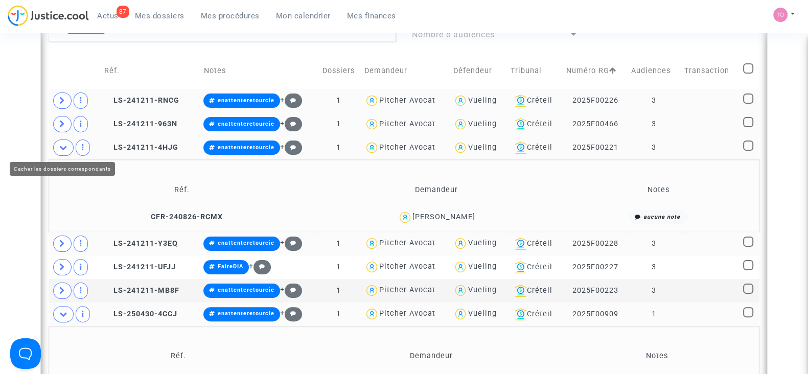
click at [67, 145] on span at bounding box center [63, 148] width 20 height 16
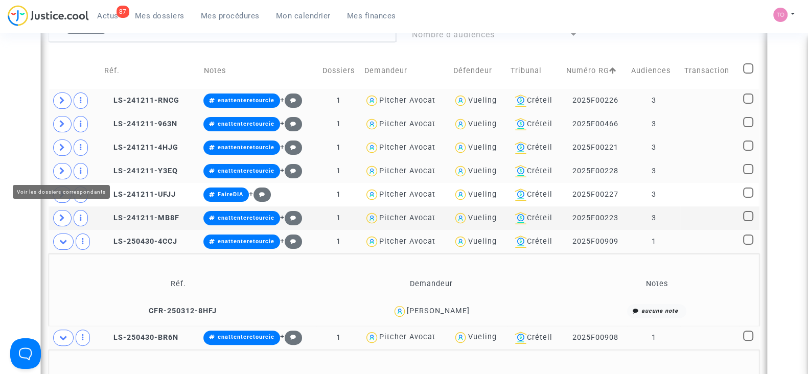
click at [61, 172] on icon at bounding box center [62, 171] width 6 height 8
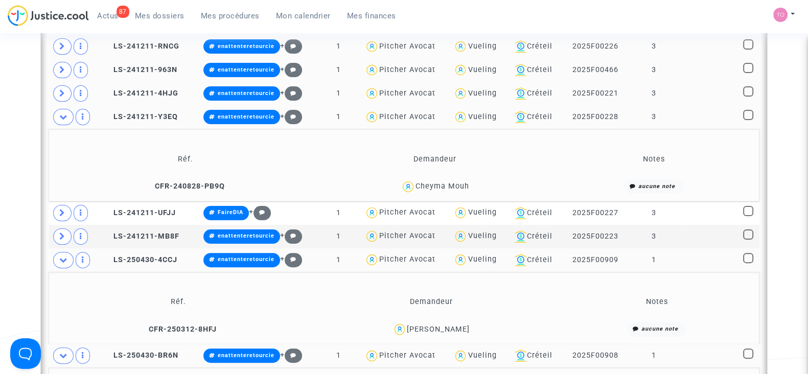
scroll to position [358, 0]
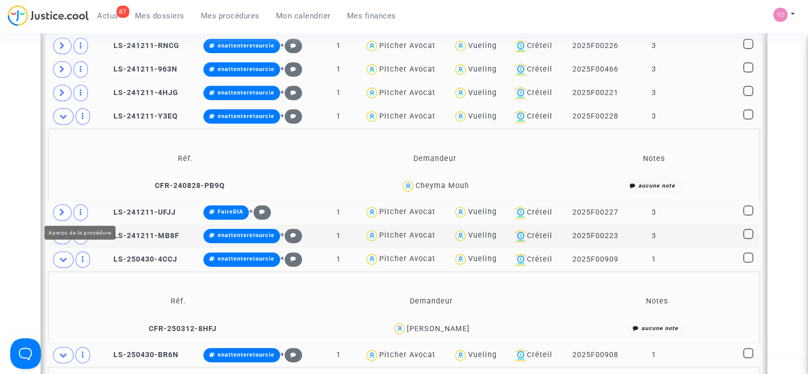
click at [64, 211] on icon at bounding box center [62, 213] width 6 height 8
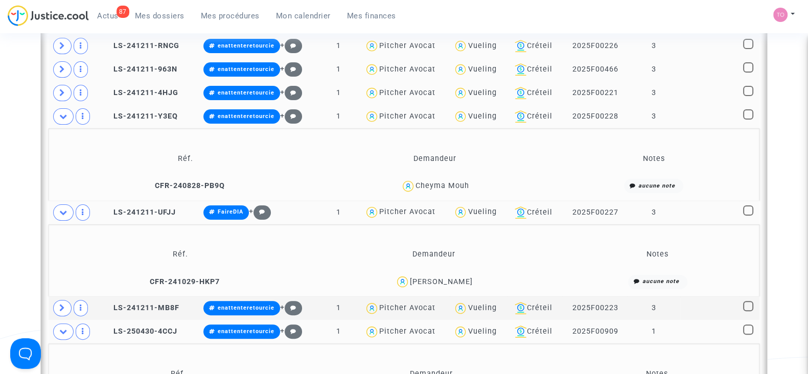
click at [66, 206] on span at bounding box center [63, 213] width 20 height 16
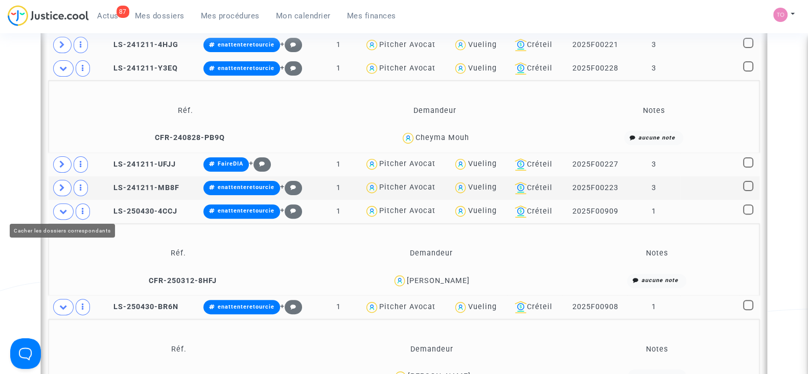
scroll to position [407, 0]
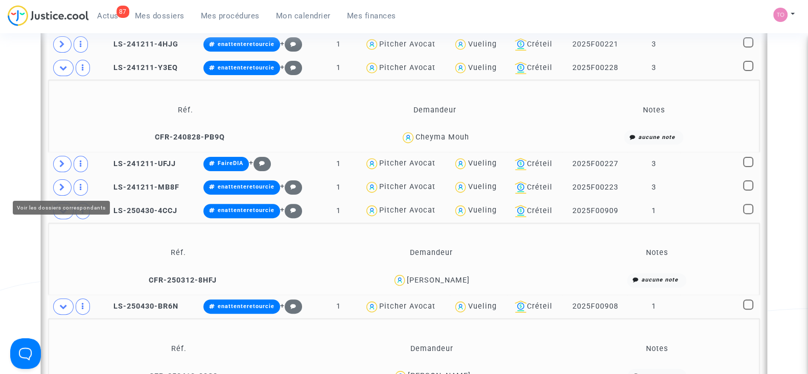
click at [63, 186] on icon at bounding box center [62, 188] width 6 height 8
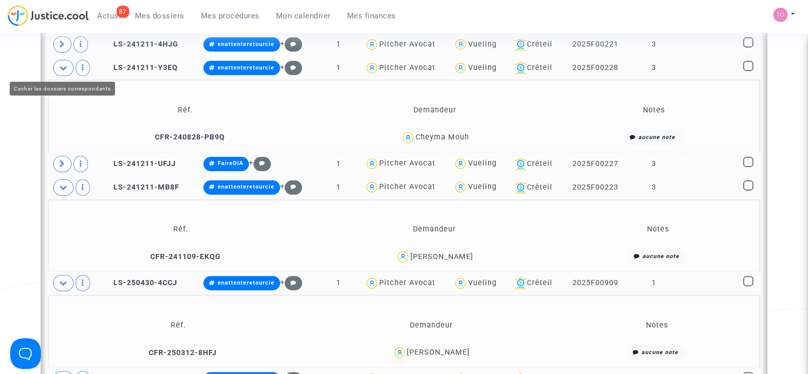
click at [71, 62] on span at bounding box center [63, 68] width 20 height 16
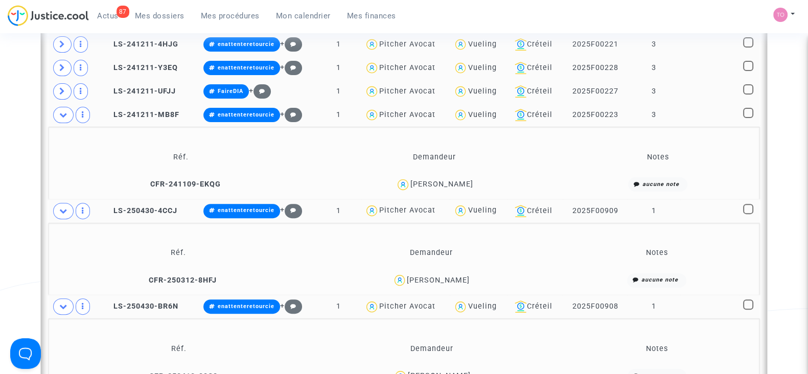
click at [473, 180] on div "Jose Miguel Marques Lourenco" at bounding box center [442, 184] width 63 height 9
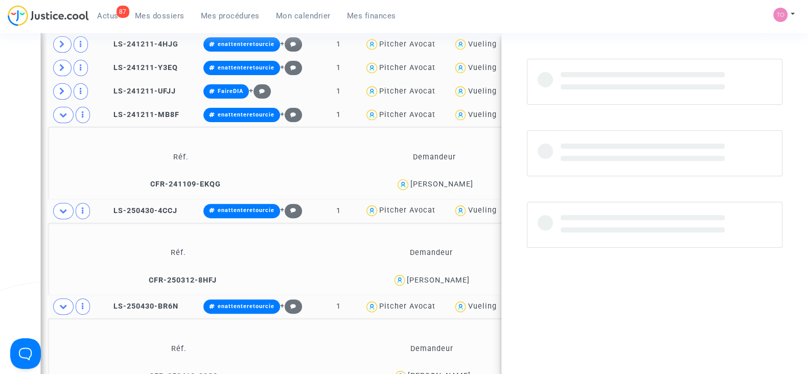
click at [473, 180] on div "Jose Miguel Marques Lourenco" at bounding box center [442, 184] width 63 height 9
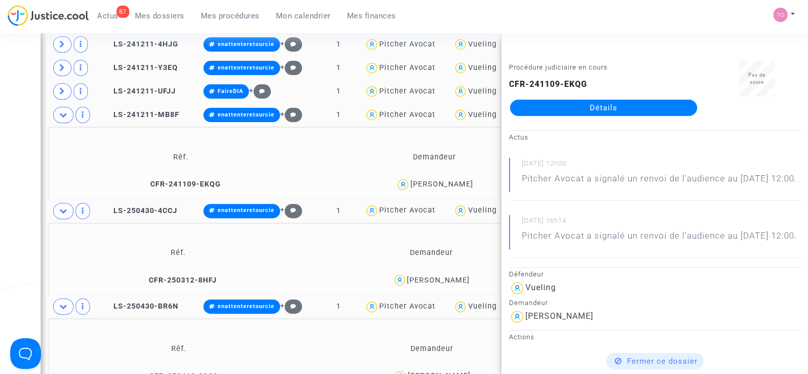
click at [464, 276] on div "Nance Maria Fernandes" at bounding box center [438, 280] width 63 height 9
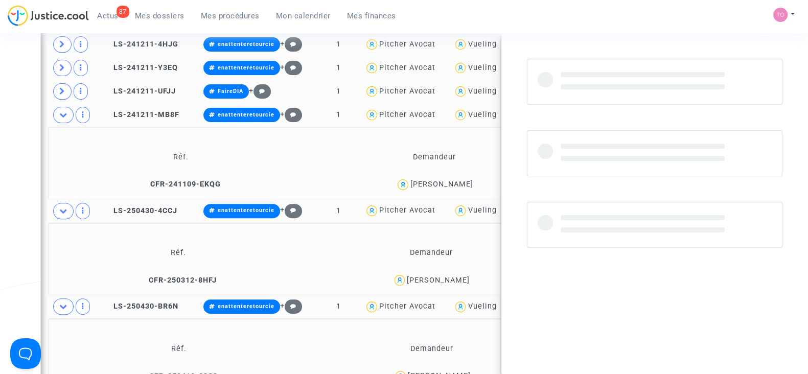
click at [464, 276] on div "Nance Maria Fernandes" at bounding box center [438, 280] width 63 height 9
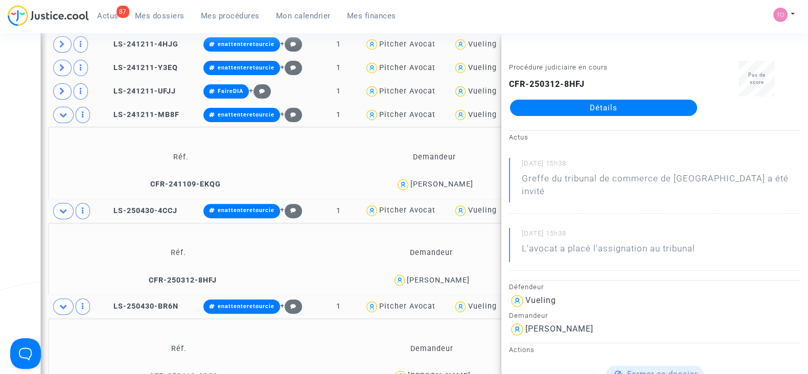
click at [31, 140] on div "Date de clôture d'instruction Date de conciliation Date d'audience Date de juge…" at bounding box center [404, 292] width 808 height 1281
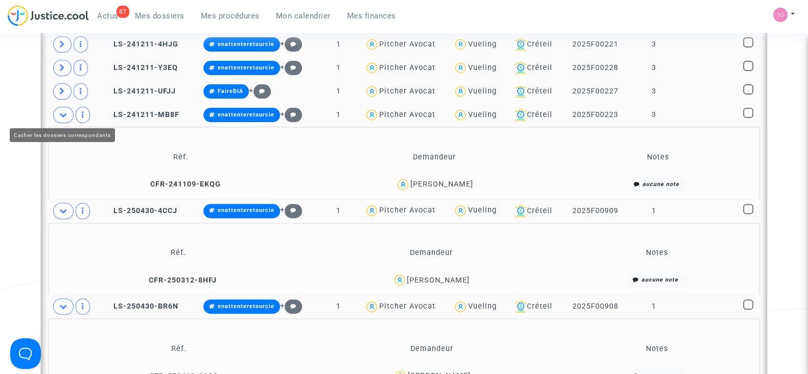
click at [58, 115] on span at bounding box center [63, 115] width 20 height 16
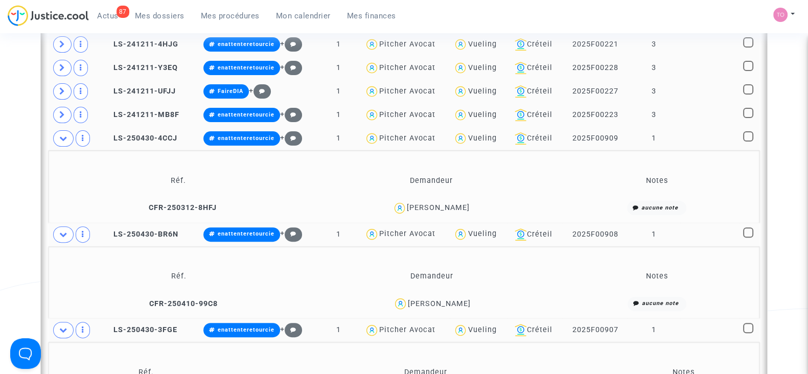
click at [461, 204] on div "Nance Maria Fernandes" at bounding box center [438, 207] width 63 height 9
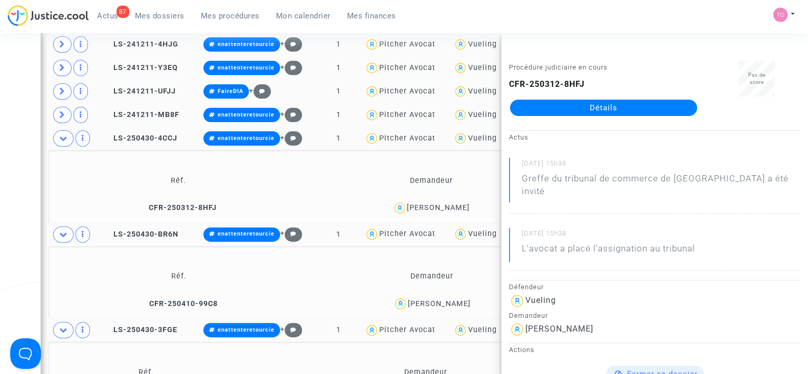
click at [459, 300] on div "Giorgio Badessi" at bounding box center [439, 304] width 63 height 9
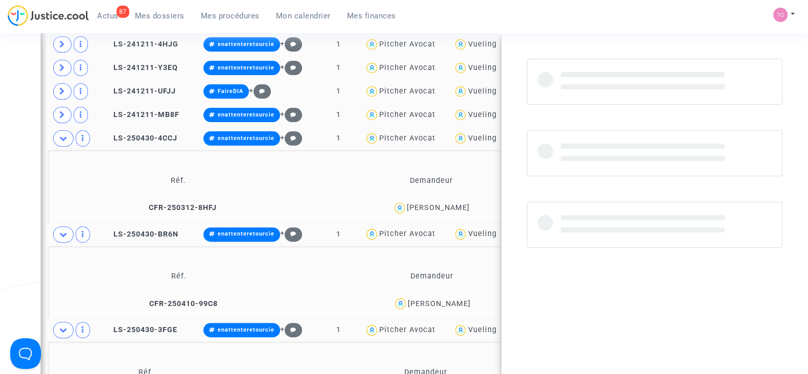
click at [459, 300] on div "Giorgio Badessi" at bounding box center [439, 304] width 63 height 9
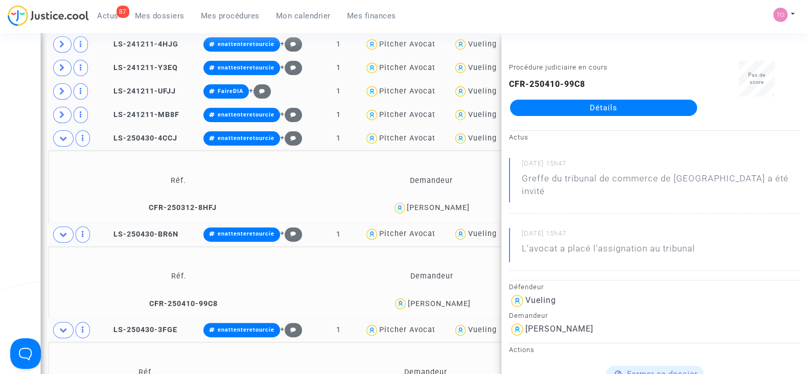
scroll to position [473, 0]
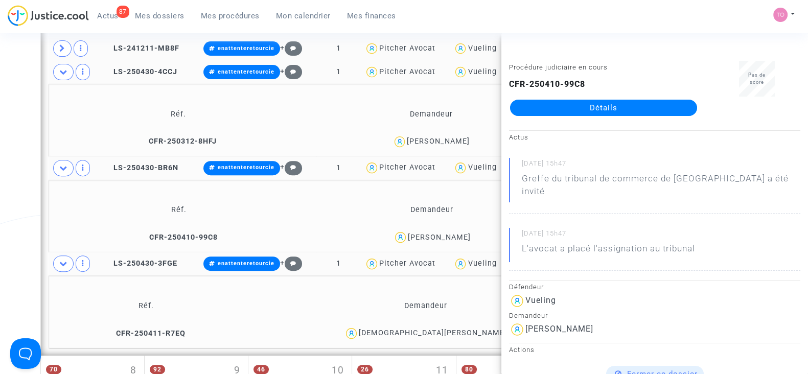
click at [481, 331] on div "Christiana Bodiane Mpwati Ntim" at bounding box center [433, 333] width 148 height 9
click at [73, 258] on td at bounding box center [75, 264] width 52 height 24
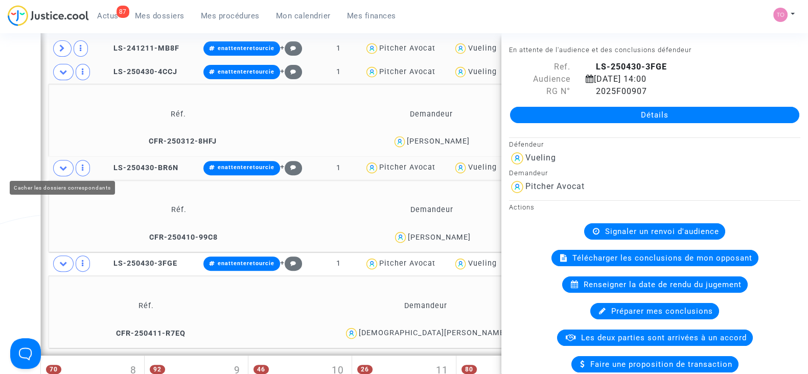
click at [64, 160] on span at bounding box center [63, 168] width 20 height 16
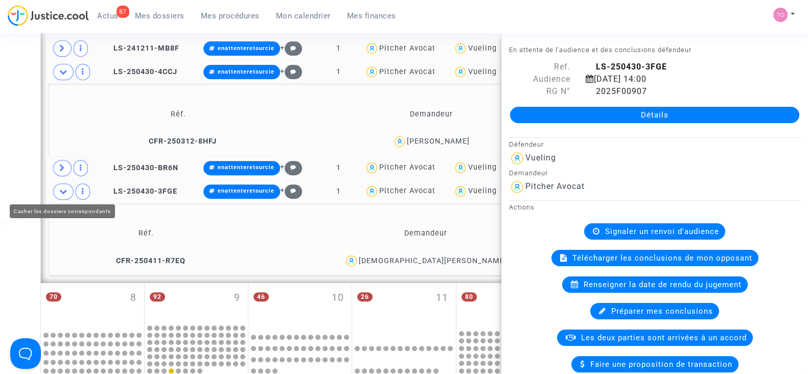
click at [61, 188] on icon at bounding box center [63, 192] width 8 height 8
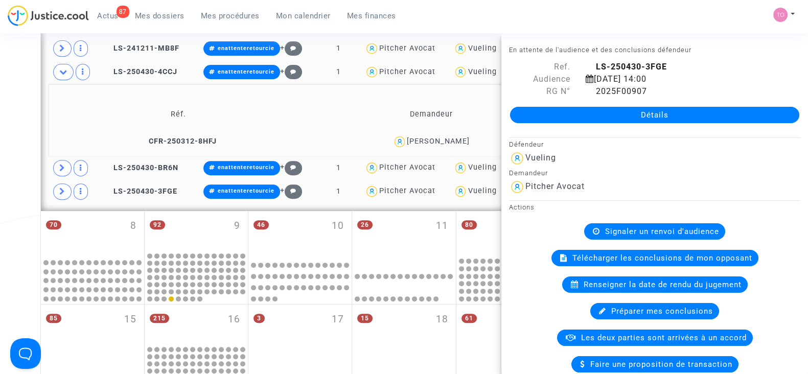
click at [8, 149] on div "Date de clôture d'instruction Date de conciliation Date d'audience Date de juge…" at bounding box center [404, 117] width 808 height 1064
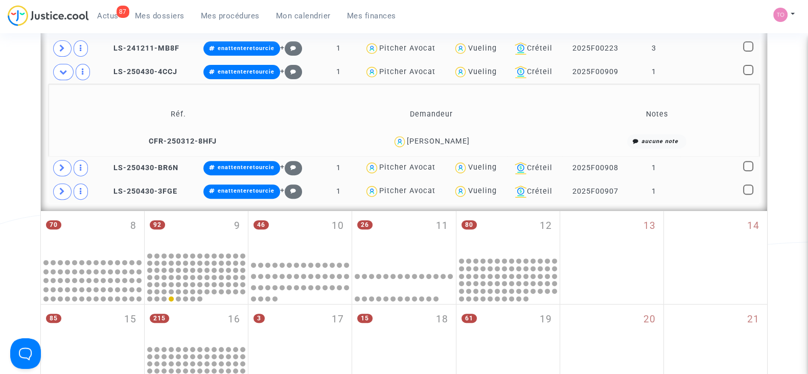
click at [475, 165] on div "Vueling" at bounding box center [482, 167] width 29 height 9
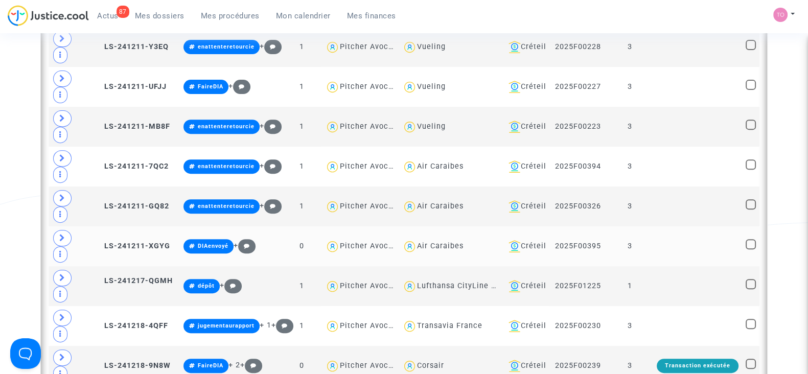
scroll to position [493, 0]
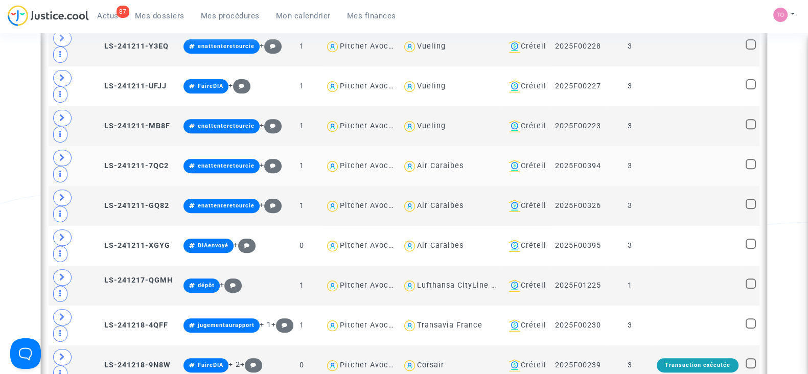
click at [435, 162] on div "Air Caraibes" at bounding box center [440, 166] width 47 height 9
type textarea "@"Air Caraibes""
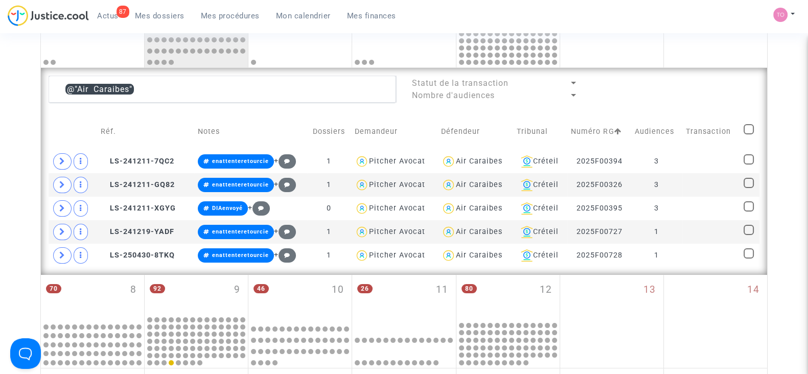
scroll to position [242, 0]
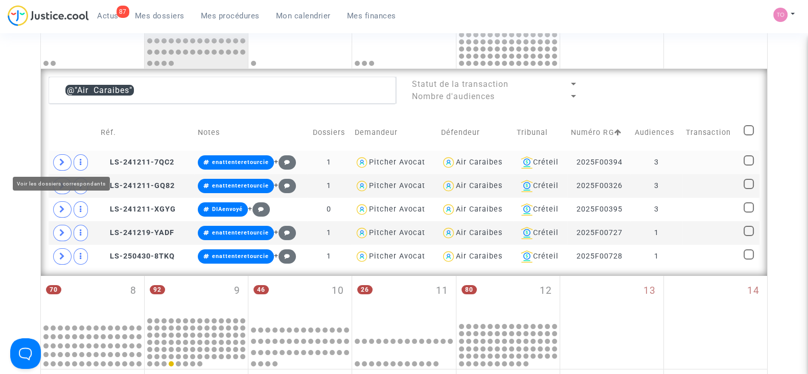
click at [59, 162] on icon at bounding box center [62, 162] width 6 height 8
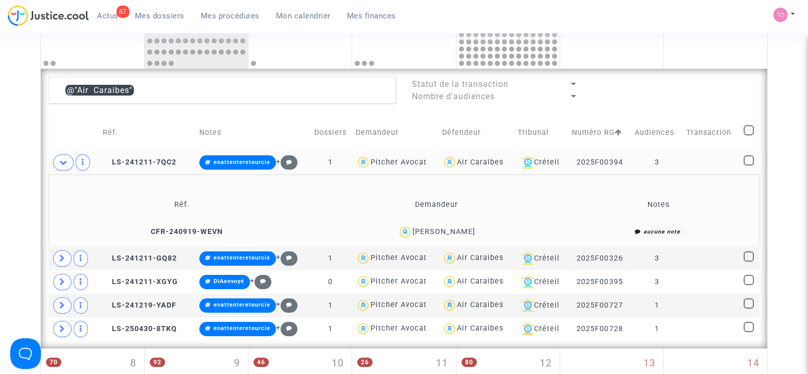
click at [453, 225] on span "Gautier Uzureau" at bounding box center [444, 202] width 63 height 67
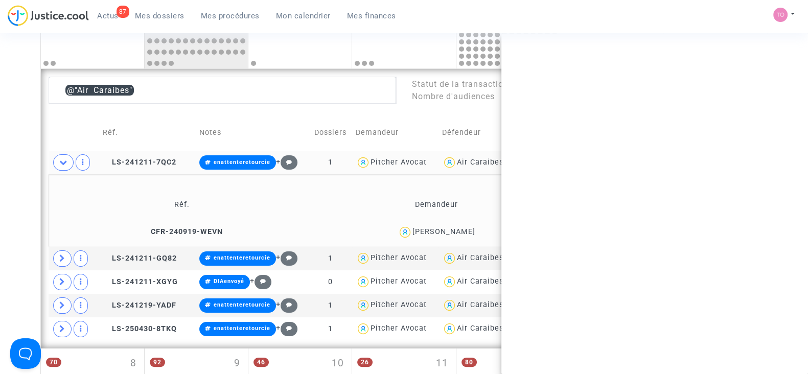
click at [453, 225] on span "Gautier Uzureau" at bounding box center [444, 202] width 63 height 67
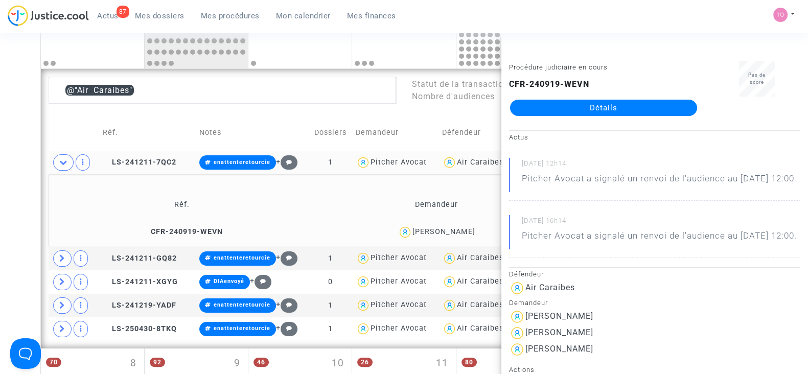
click at [28, 169] on div "Date de clôture d'instruction Date de conciliation Date d'audience Date de juge…" at bounding box center [404, 302] width 808 height 970
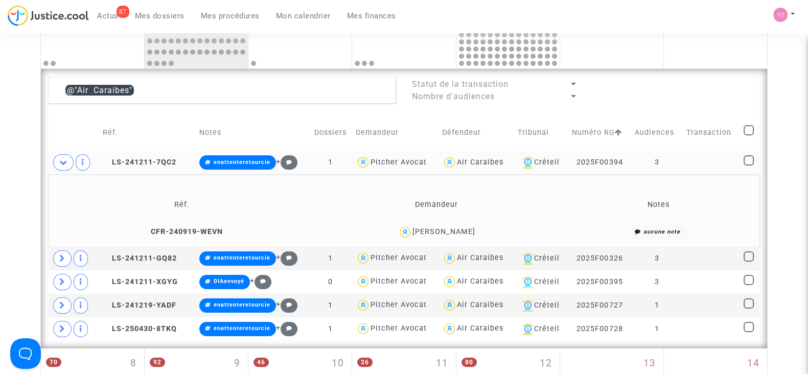
click at [468, 162] on div "Air Caraibes" at bounding box center [480, 162] width 47 height 9
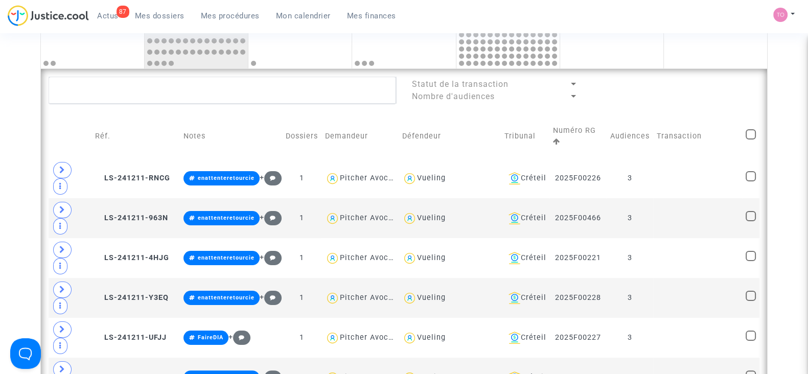
scroll to position [252, 0]
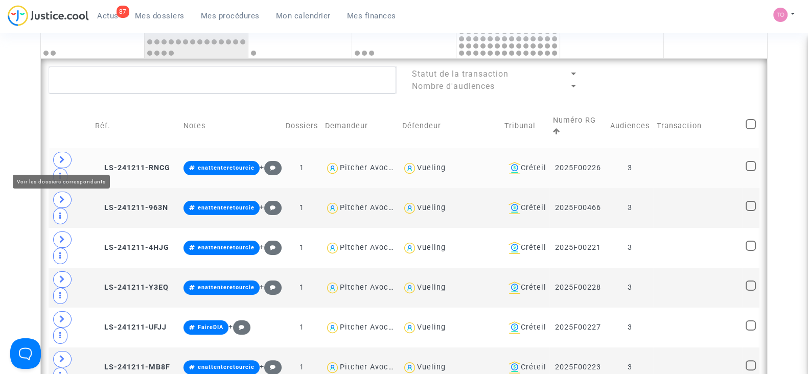
click at [63, 154] on span at bounding box center [62, 160] width 18 height 16
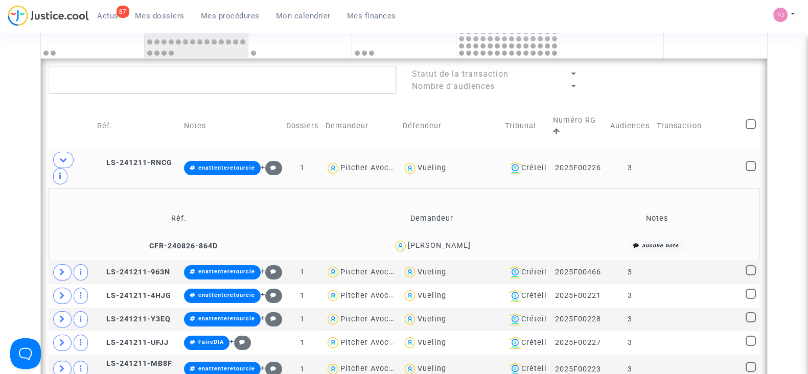
click at [455, 242] on div "Rebecca Elbaz" at bounding box center [439, 245] width 63 height 9
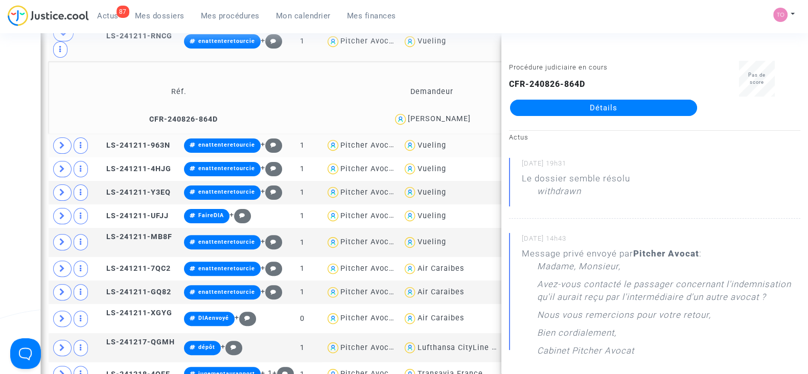
scroll to position [396, 0]
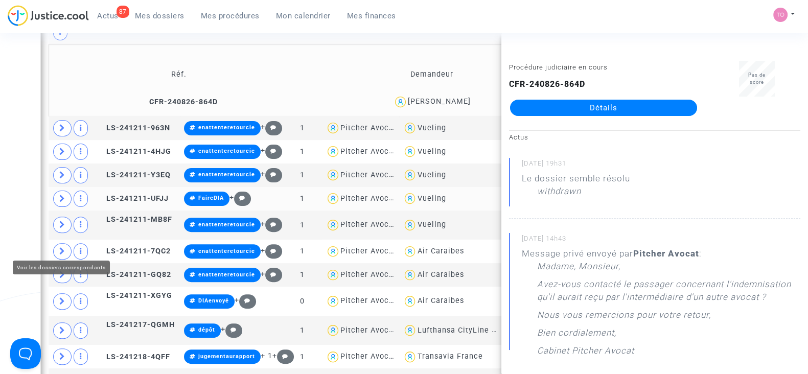
click at [63, 202] on icon at bounding box center [62, 199] width 6 height 8
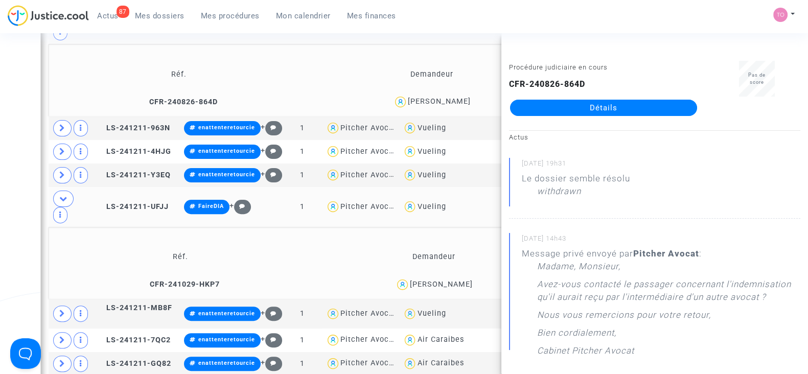
click at [452, 289] on div "Clarisse Herpin" at bounding box center [441, 284] width 63 height 9
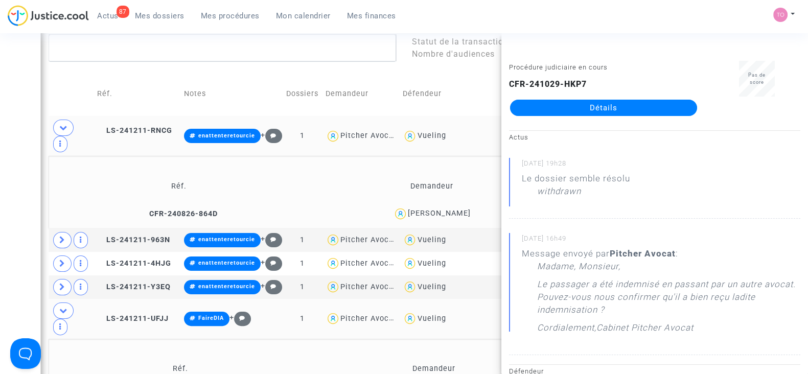
scroll to position [281, 0]
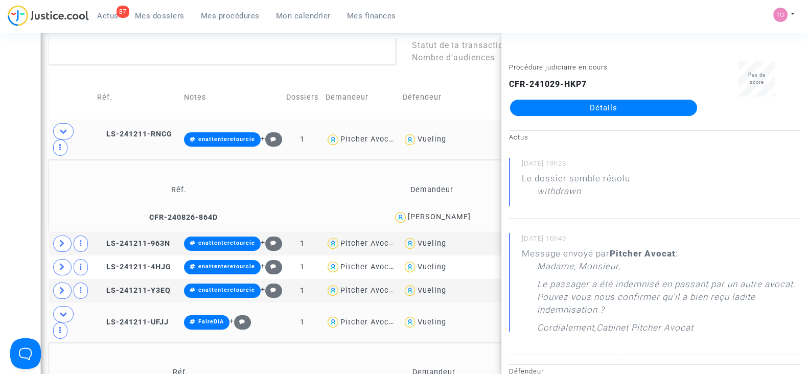
click at [446, 216] on div "Rebecca Elbaz" at bounding box center [439, 217] width 63 height 9
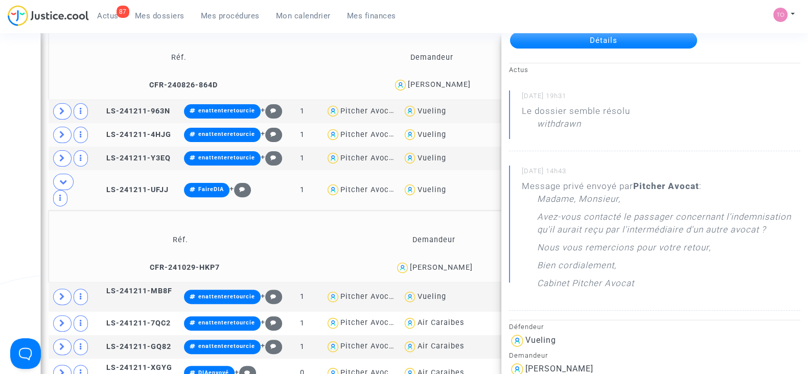
scroll to position [414, 0]
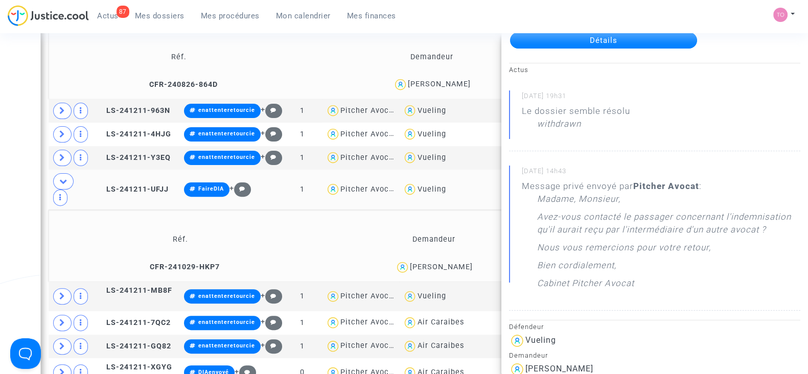
click at [424, 271] on div "Clarisse Herpin" at bounding box center [441, 267] width 63 height 9
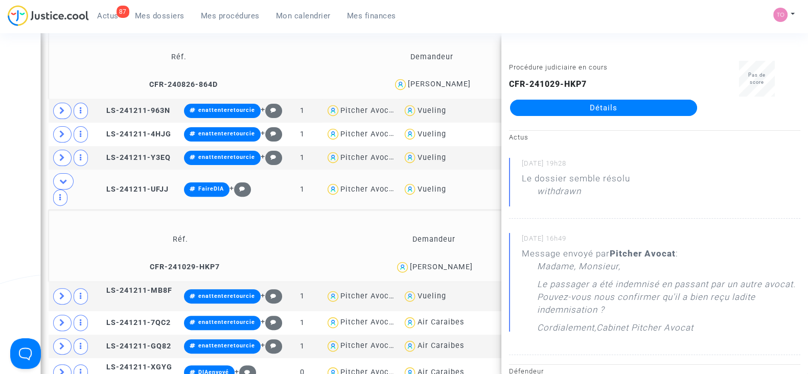
scroll to position [43, 0]
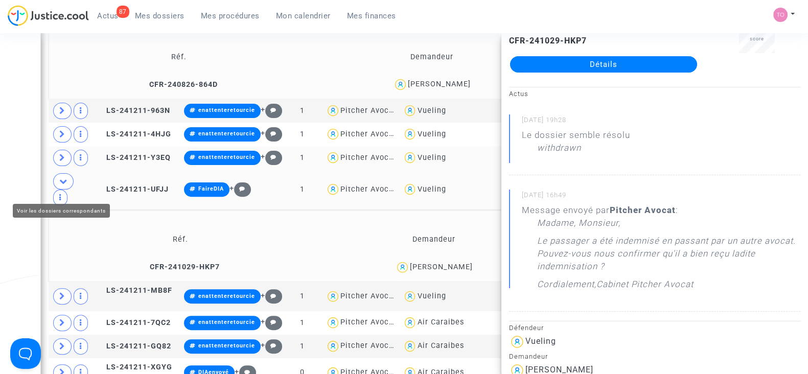
click at [58, 166] on span at bounding box center [62, 158] width 18 height 16
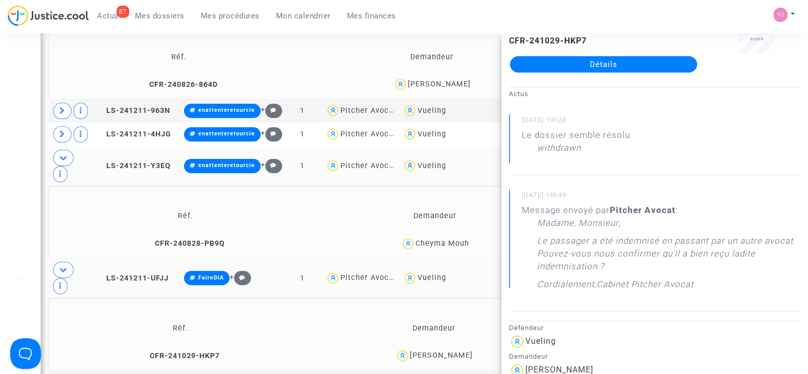
click at [429, 248] on div "Cheyma Mouh" at bounding box center [443, 243] width 54 height 9
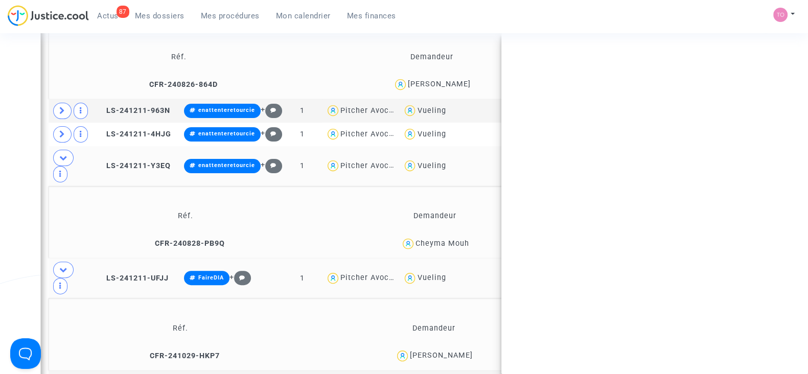
scroll to position [0, 0]
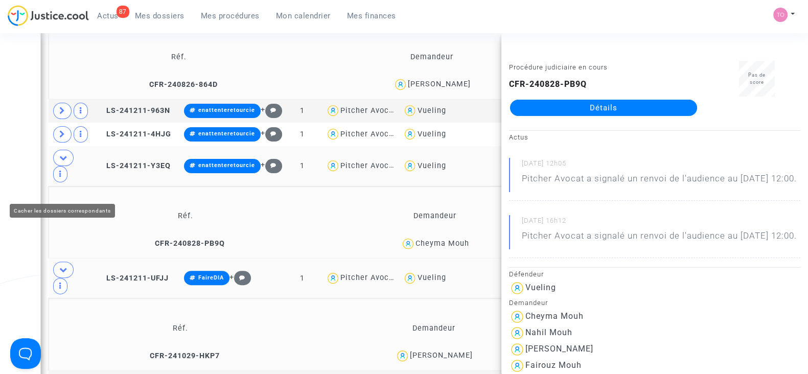
click at [66, 162] on icon at bounding box center [63, 158] width 8 height 8
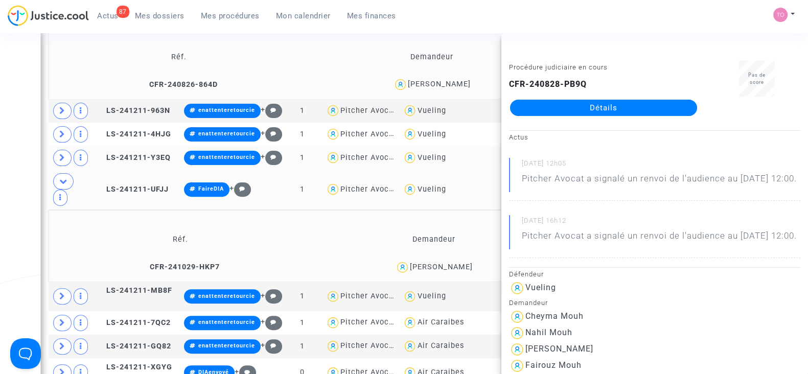
scroll to position [299, 0]
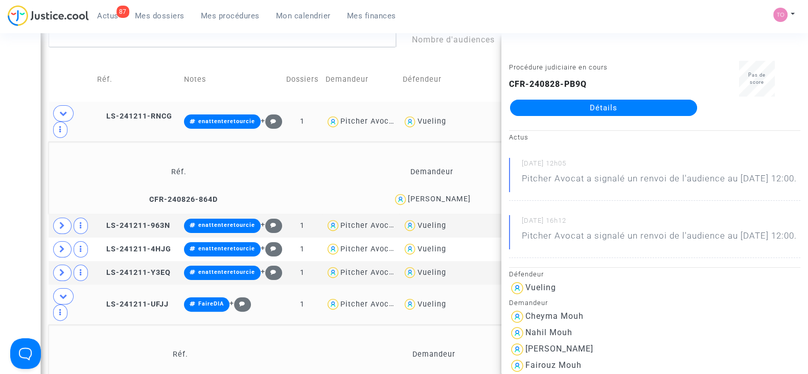
click at [429, 199] on div "Rebecca Elbaz" at bounding box center [439, 199] width 63 height 9
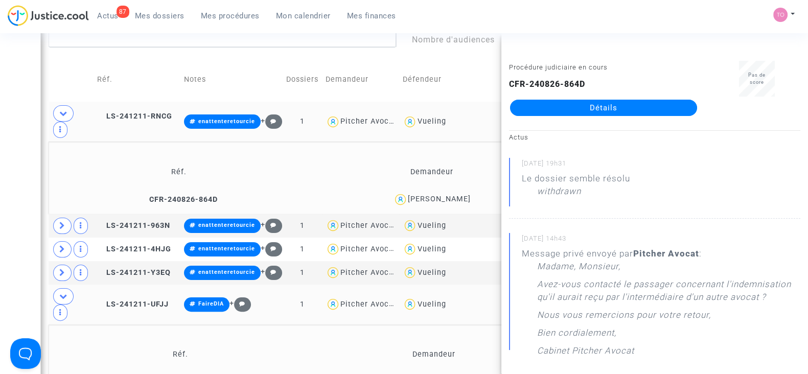
scroll to position [80, 0]
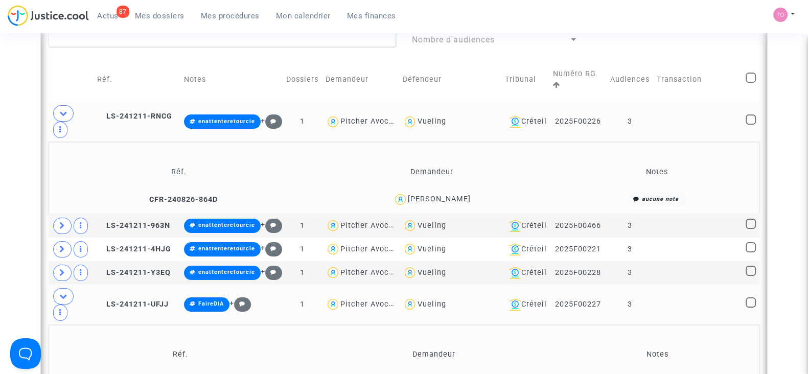
scroll to position [0, 0]
click at [439, 198] on div "Rebecca Elbaz" at bounding box center [439, 199] width 63 height 9
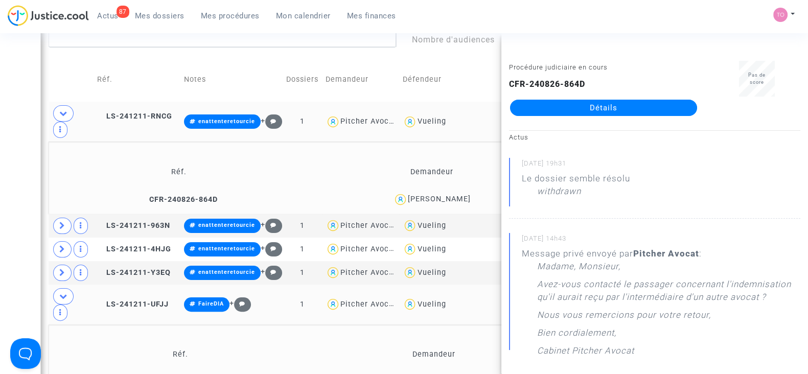
drag, startPoint x: 536, startPoint y: 263, endPoint x: 646, endPoint y: 352, distance: 141.4
click at [646, 352] on div "Message privé envoyé par Pitcher Avocat : Madame, Monsieur, Avez-vous contacté …" at bounding box center [661, 304] width 279 height 115
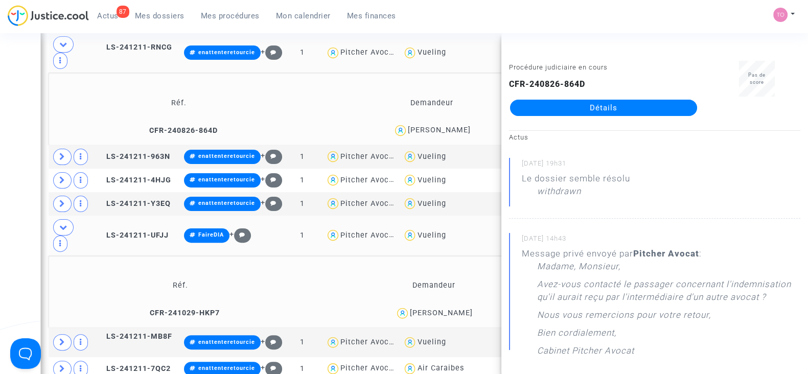
click at [632, 217] on div "06/08/2025 - 19h31 Le dossier semble résolu withdrawn" at bounding box center [654, 188] width 291 height 61
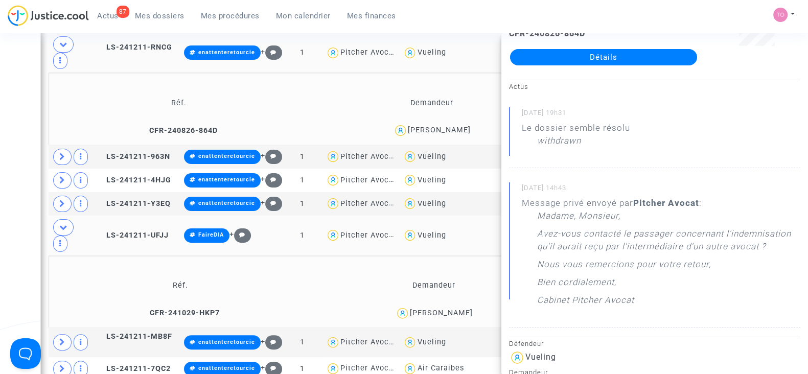
scroll to position [0, 0]
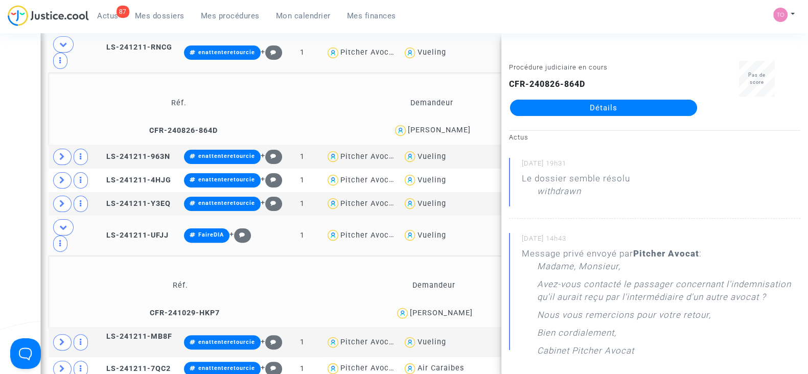
click at [458, 129] on div "Rebecca Elbaz" at bounding box center [439, 130] width 63 height 9
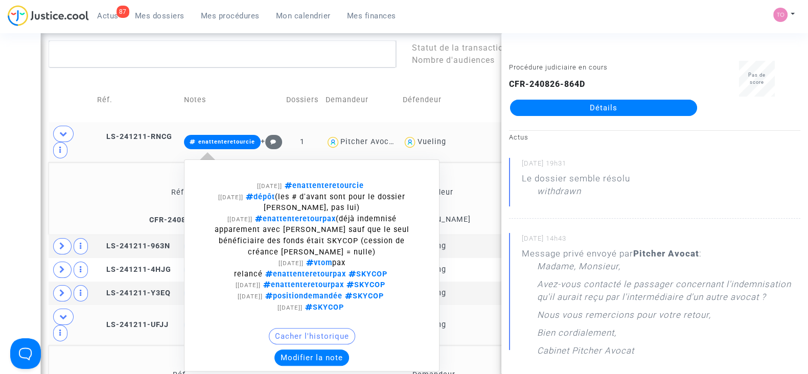
click at [294, 352] on button "Modifier la note" at bounding box center [312, 358] width 75 height 16
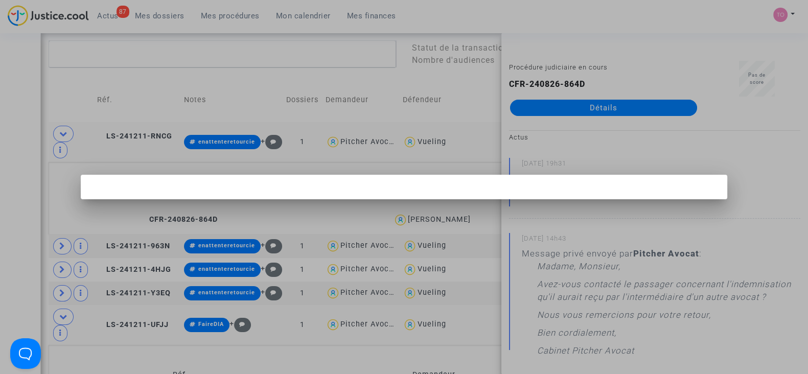
scroll to position [0, 0]
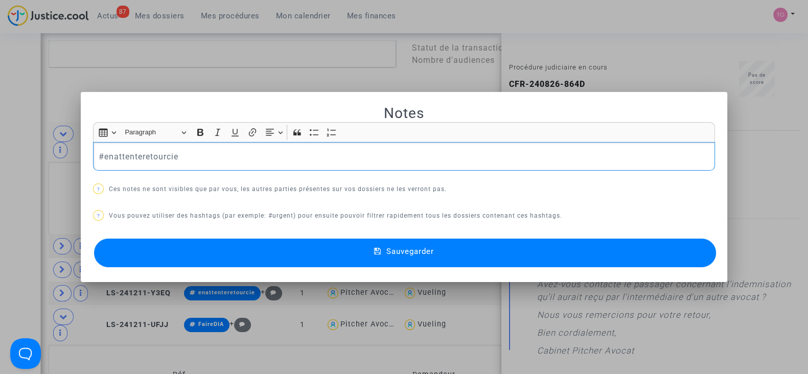
drag, startPoint x: 177, startPoint y: 157, endPoint x: 80, endPoint y: 142, distance: 98.4
click at [81, 142] on mat-dialog-container "Notes Rich Text Editor Insert table Insert table Heading Paragraph Paragraph He…" at bounding box center [404, 187] width 647 height 191
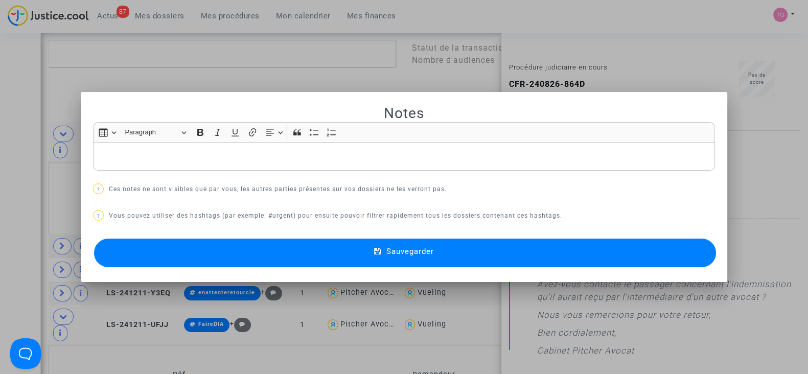
click at [81, 142] on mat-dialog-container "Notes Rich Text Editor Insert table Insert table Heading Paragraph Paragraph He…" at bounding box center [404, 187] width 647 height 191
click at [115, 144] on div "Rich Text Editor, main" at bounding box center [404, 156] width 622 height 29
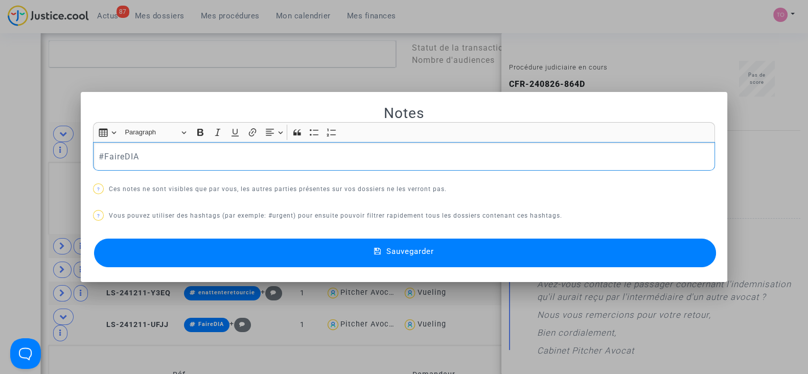
click at [147, 251] on button "Sauvegarder" at bounding box center [405, 253] width 622 height 29
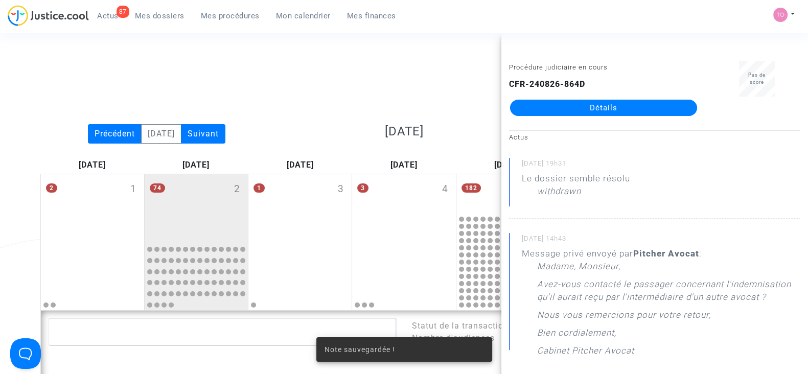
scroll to position [278, 0]
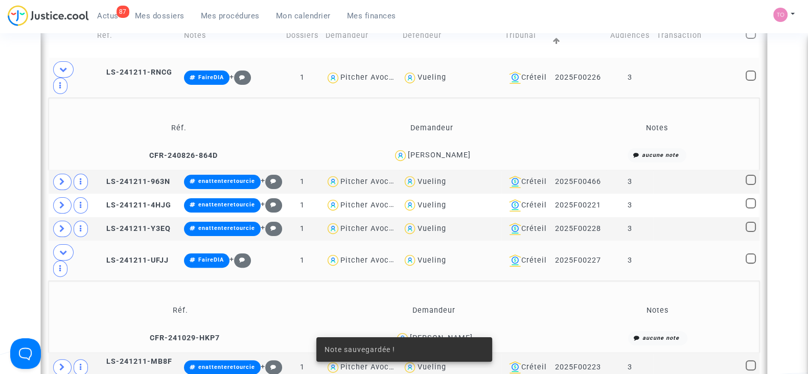
scroll to position [343, 0]
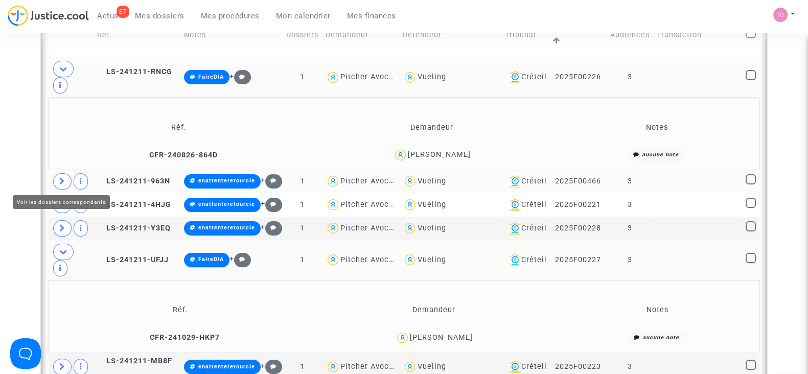
click at [59, 180] on icon at bounding box center [62, 181] width 6 height 8
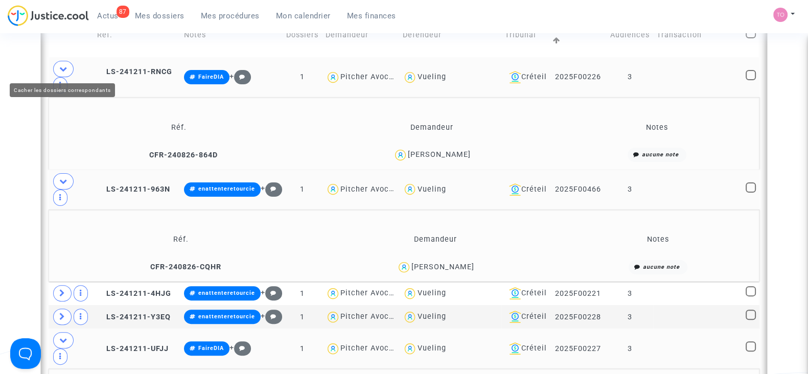
click at [58, 63] on span at bounding box center [63, 69] width 20 height 16
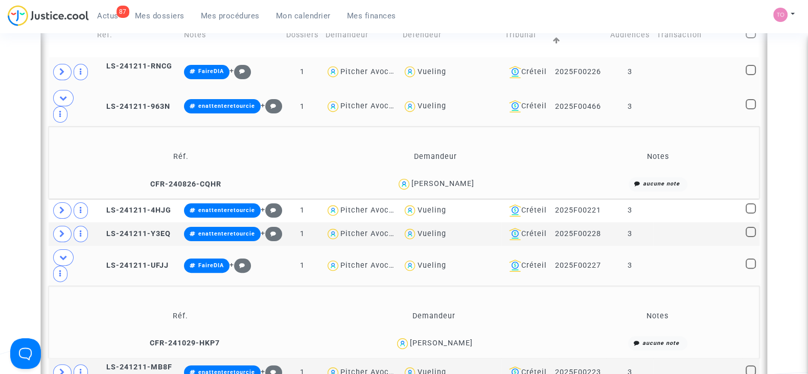
click at [458, 188] on div "Catarina Frechez" at bounding box center [443, 183] width 63 height 9
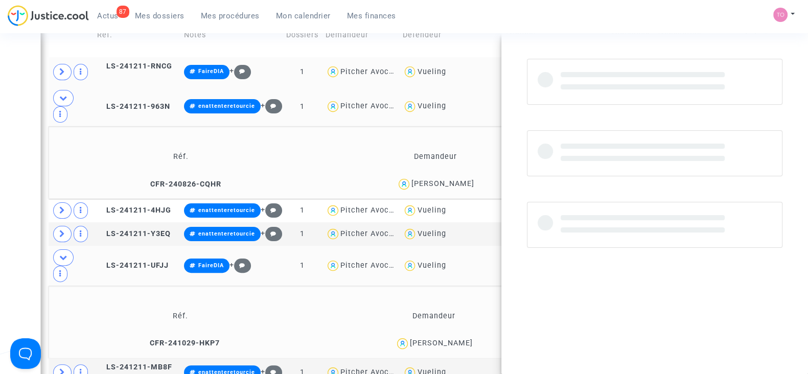
click at [458, 188] on div "Catarina Frechez" at bounding box center [443, 183] width 63 height 9
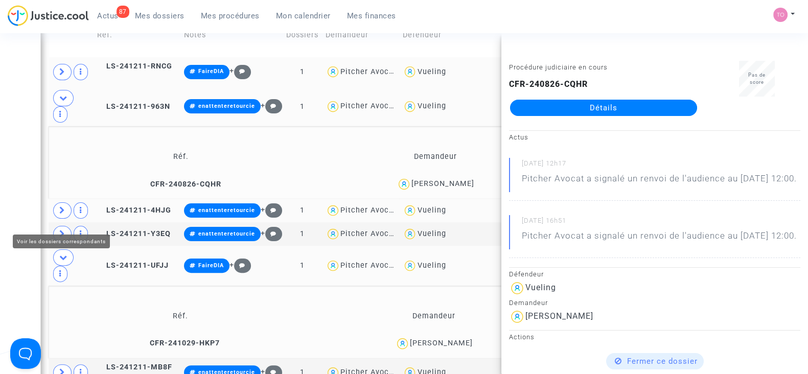
click at [64, 214] on icon at bounding box center [62, 211] width 6 height 8
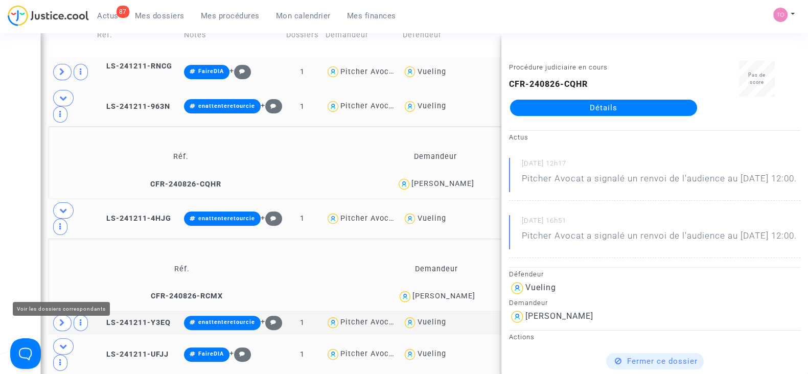
click at [64, 327] on icon at bounding box center [62, 323] width 6 height 8
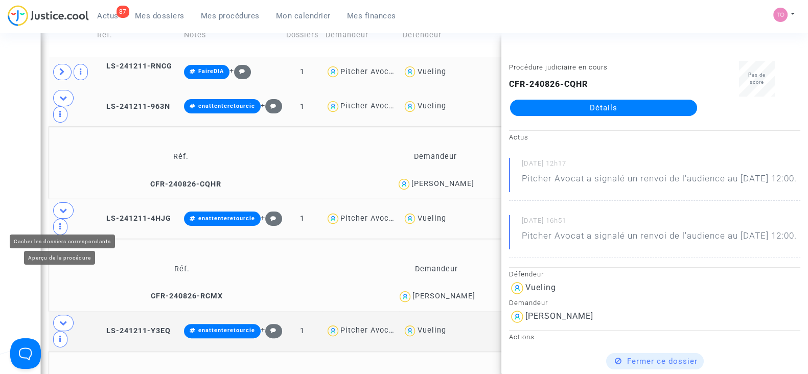
click at [59, 214] on icon at bounding box center [63, 211] width 8 height 8
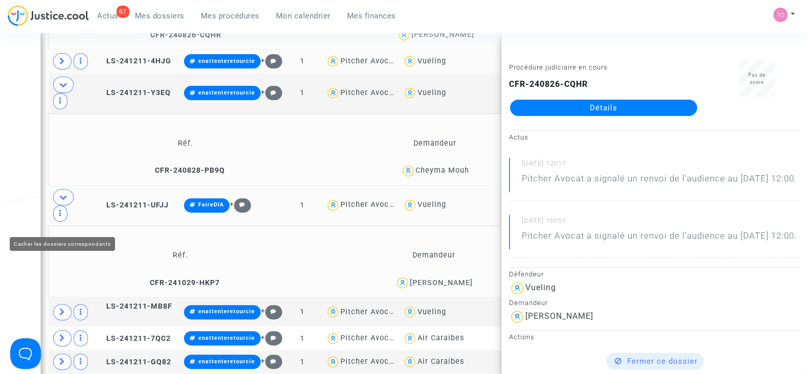
scroll to position [493, 0]
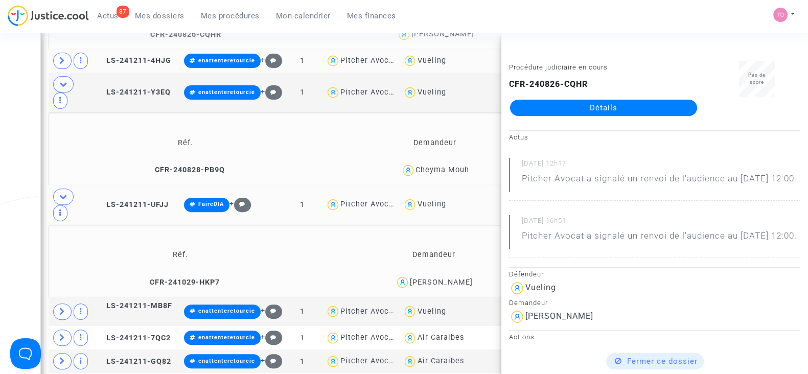
click at [455, 174] on div "Cheyma Mouh" at bounding box center [443, 170] width 54 height 9
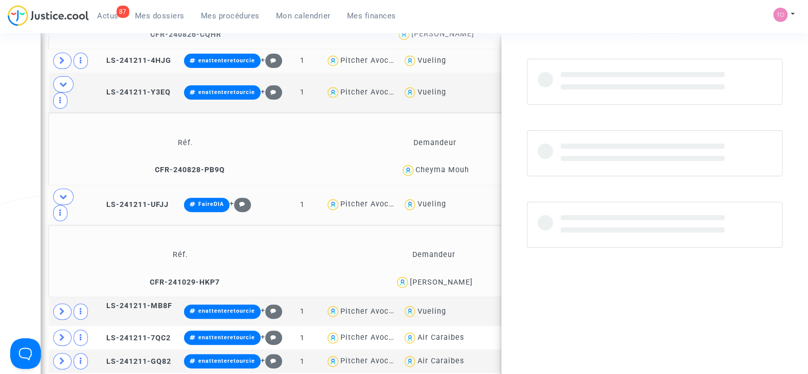
click at [455, 174] on div "Cheyma Mouh" at bounding box center [443, 170] width 54 height 9
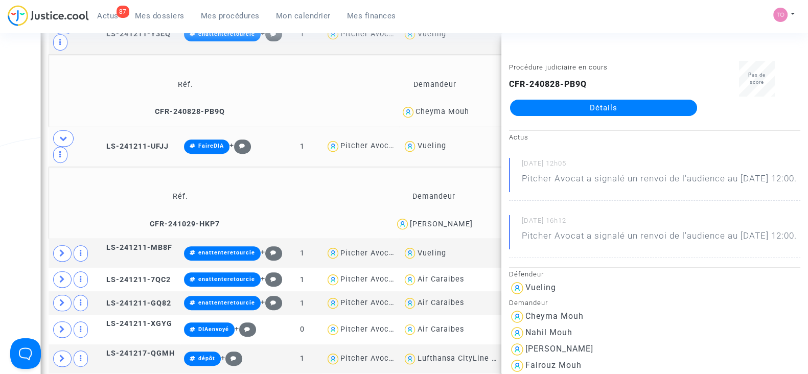
scroll to position [552, 0]
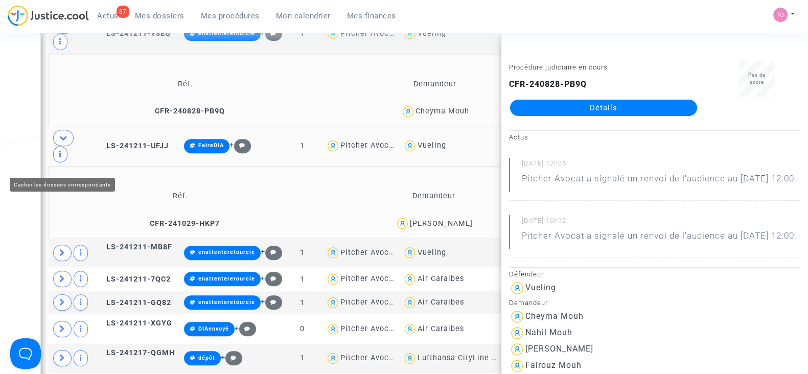
click at [69, 146] on span at bounding box center [63, 138] width 20 height 16
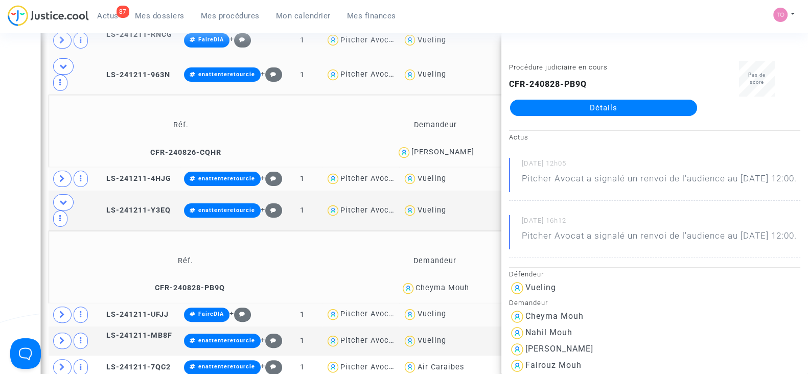
scroll to position [374, 0]
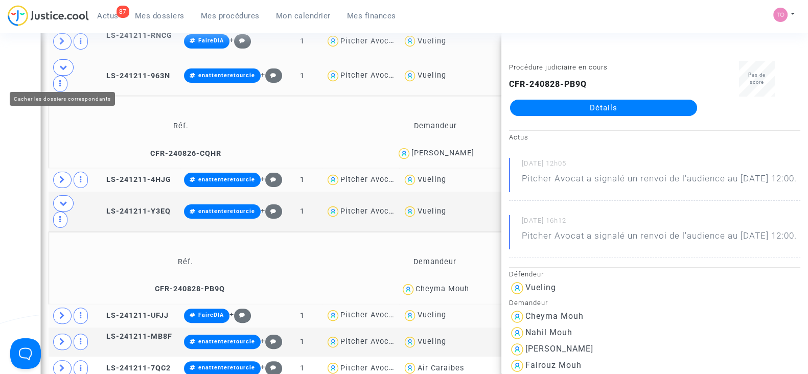
click at [61, 71] on icon at bounding box center [63, 67] width 8 height 8
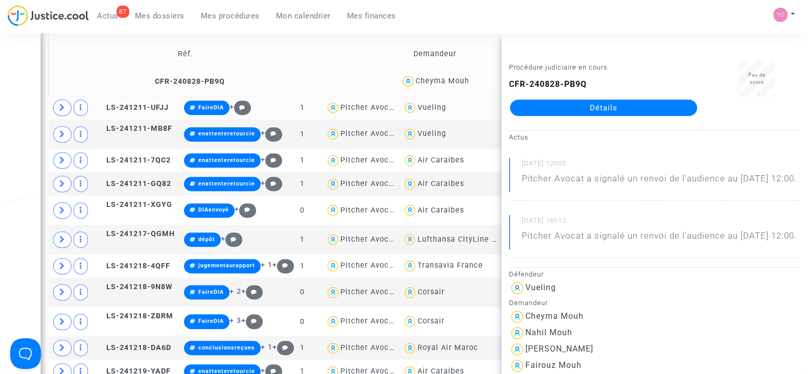
scroll to position [507, 0]
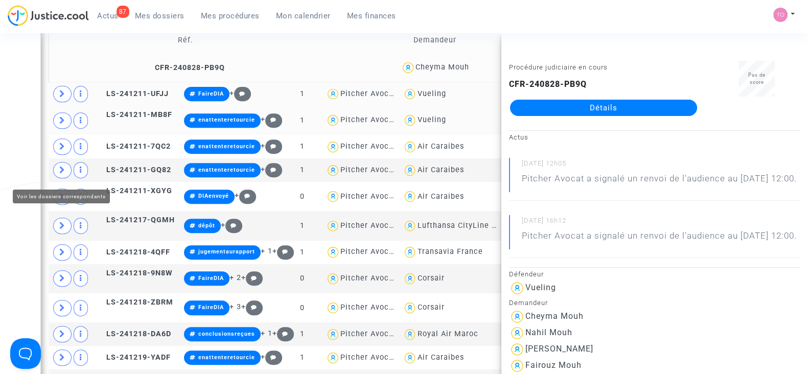
click at [66, 129] on span at bounding box center [62, 120] width 18 height 16
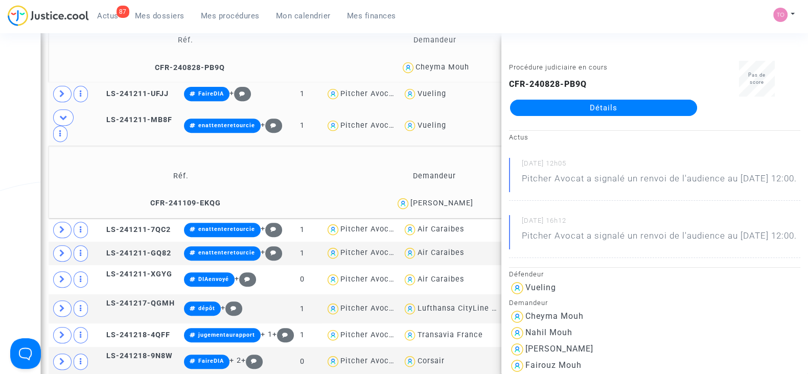
click at [473, 208] on div "Jose Miguel Marques Lourenco" at bounding box center [442, 203] width 63 height 9
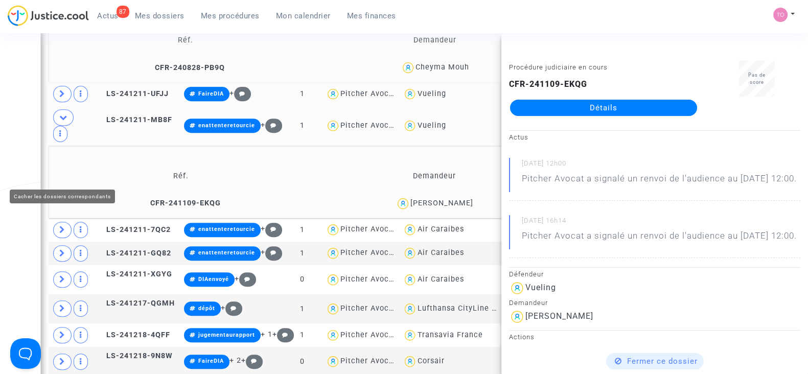
click at [61, 121] on icon at bounding box center [63, 118] width 8 height 8
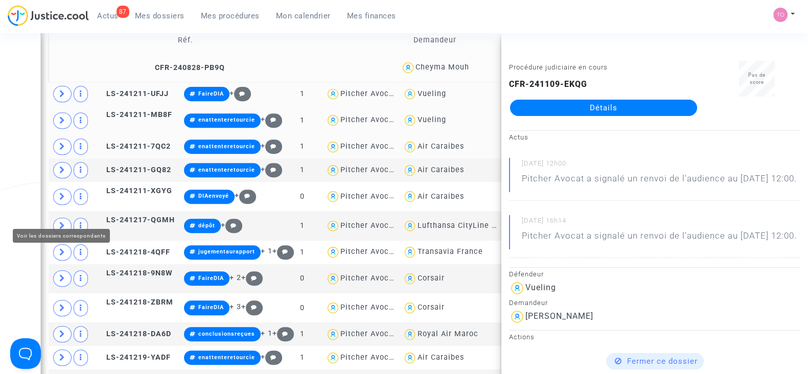
click at [64, 150] on icon at bounding box center [62, 147] width 6 height 8
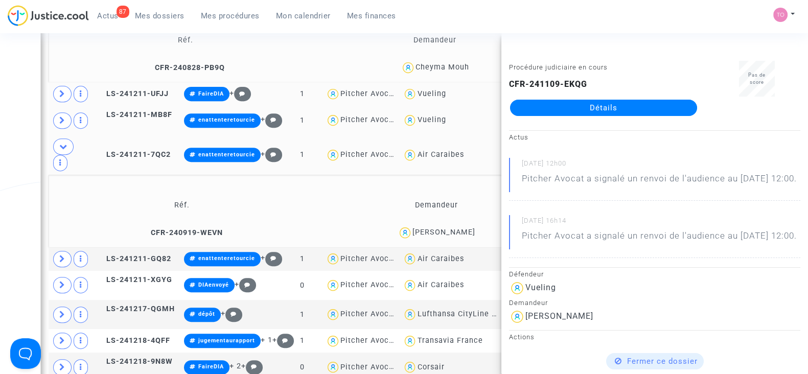
click at [457, 237] on div "Gautier Uzureau" at bounding box center [444, 232] width 63 height 9
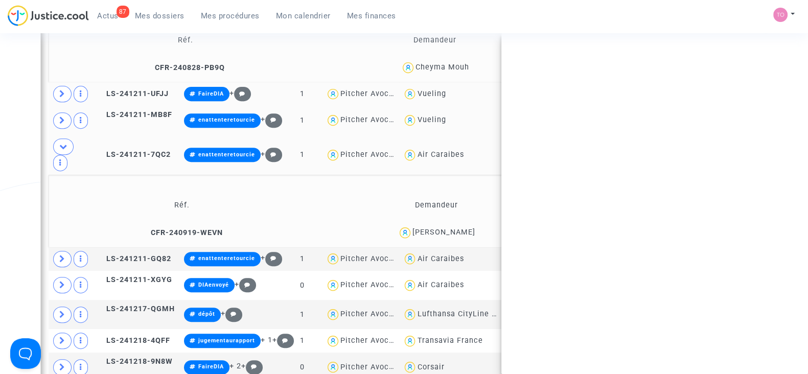
click at [457, 237] on div "Gautier Uzureau" at bounding box center [444, 232] width 63 height 9
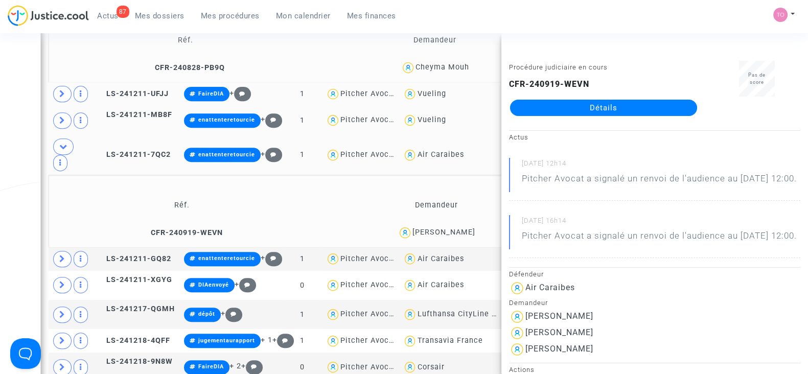
click at [457, 237] on div "Gautier Uzureau" at bounding box center [444, 232] width 63 height 9
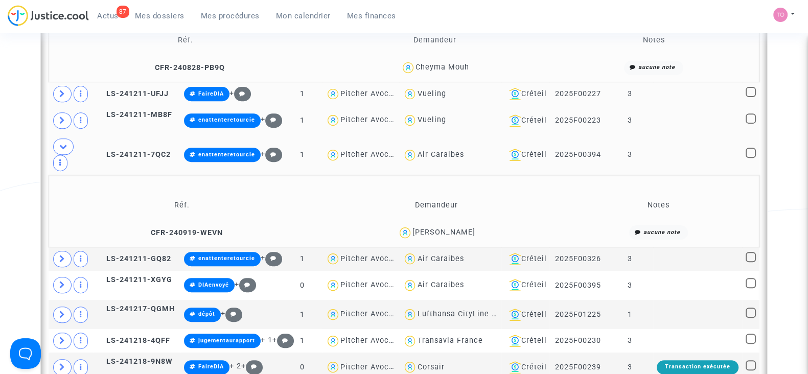
scroll to position [521, 0]
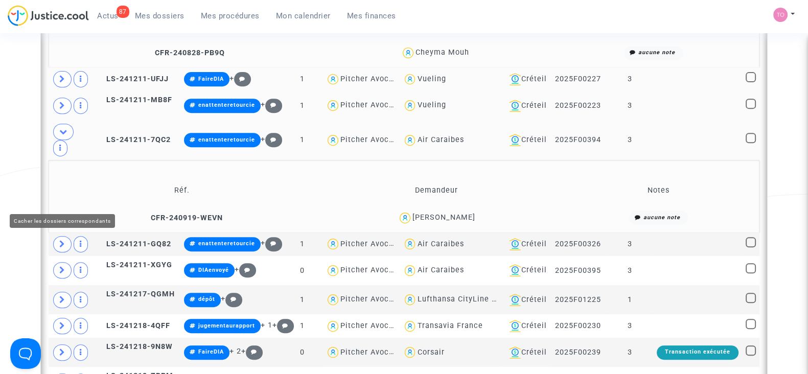
click at [62, 135] on icon at bounding box center [63, 132] width 8 height 8
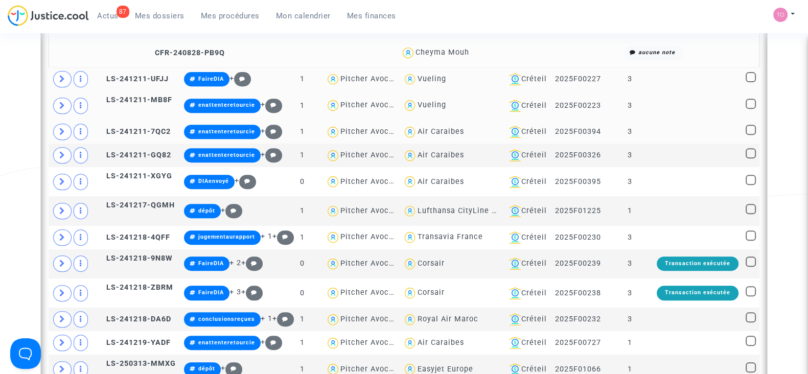
click at [417, 109] on div "Vueling" at bounding box center [431, 105] width 29 height 9
type textarea "@Vueling"
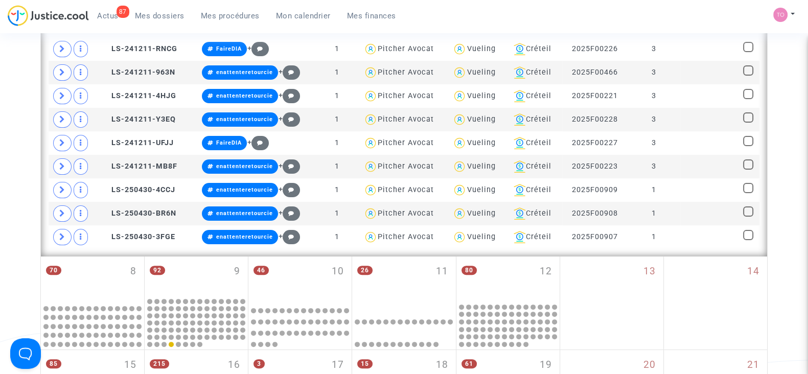
scroll to position [320, 0]
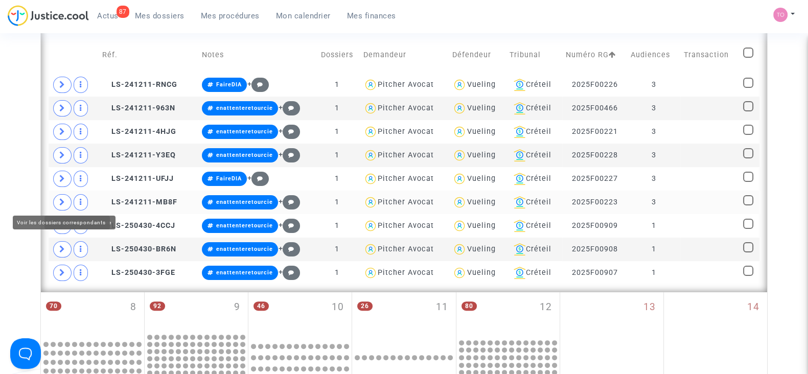
click at [66, 199] on span at bounding box center [62, 202] width 18 height 16
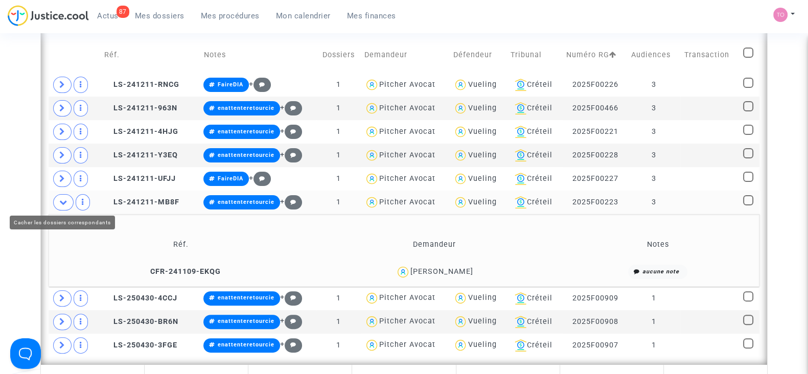
click at [66, 199] on icon at bounding box center [63, 202] width 8 height 8
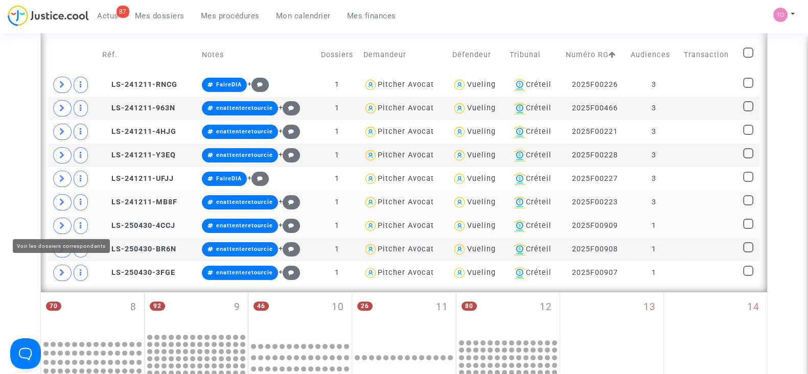
click at [61, 227] on span at bounding box center [62, 226] width 18 height 16
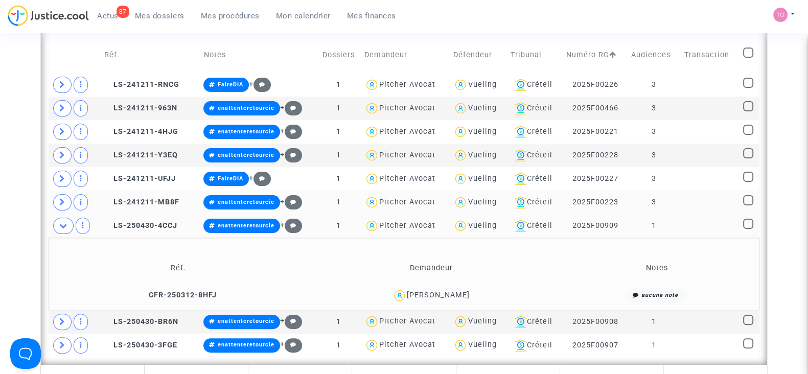
click at [455, 293] on div "Nance Maria Fernandes" at bounding box center [438, 295] width 63 height 9
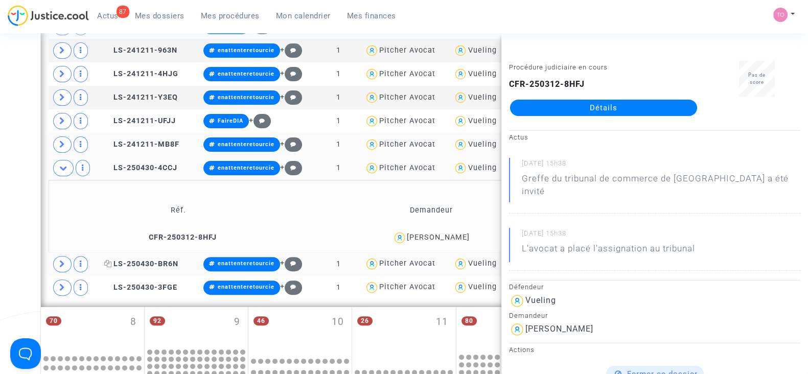
scroll to position [378, 0]
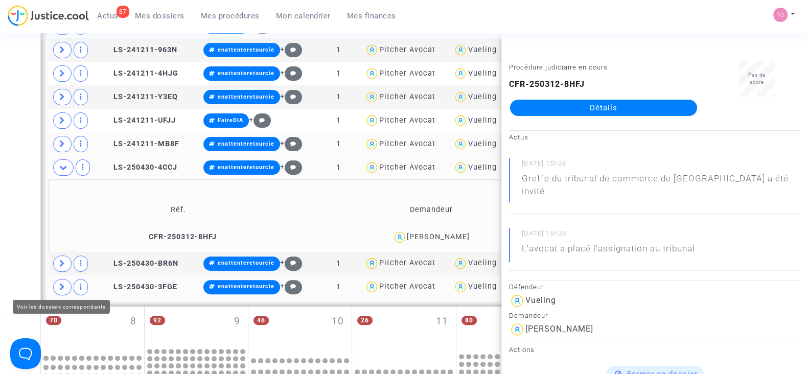
click at [51, 280] on td at bounding box center [75, 288] width 52 height 24
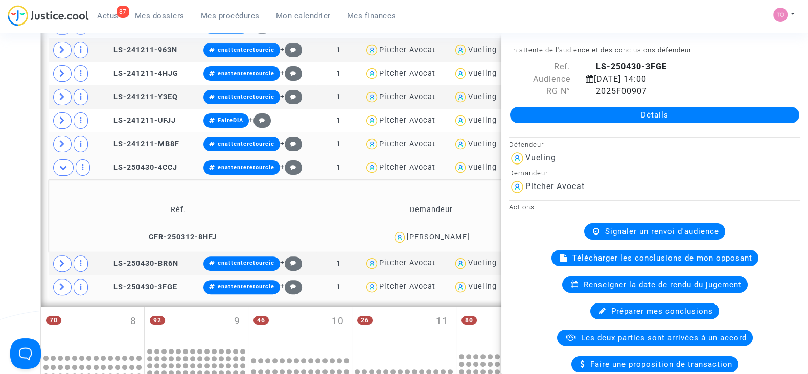
click at [61, 286] on icon at bounding box center [62, 287] width 6 height 8
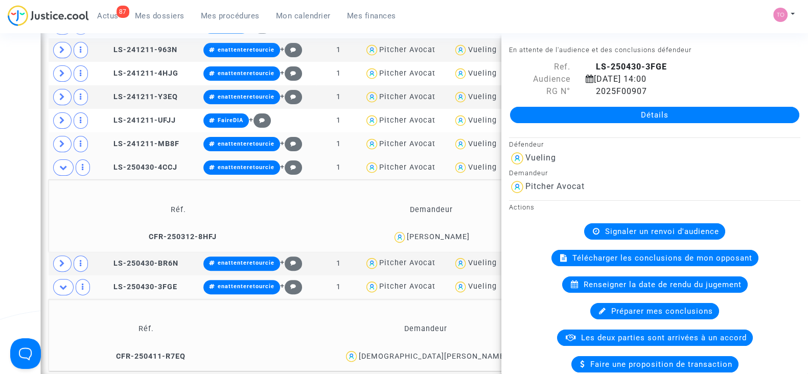
scroll to position [457, 0]
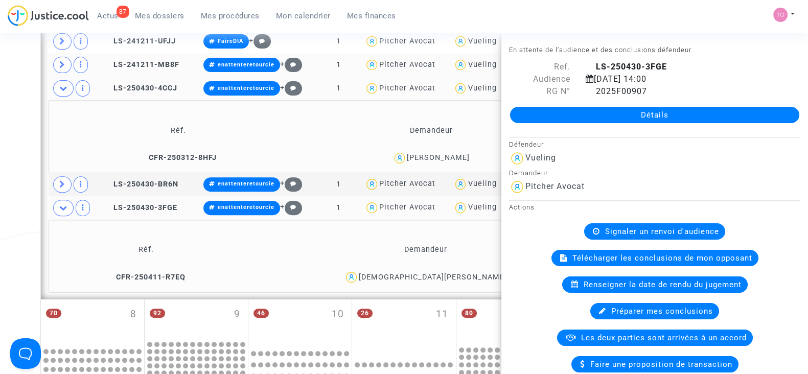
click at [0, 229] on div "Date de clôture d'instruction Date de conciliation Date d'audience Date de juge…" at bounding box center [404, 170] width 808 height 1137
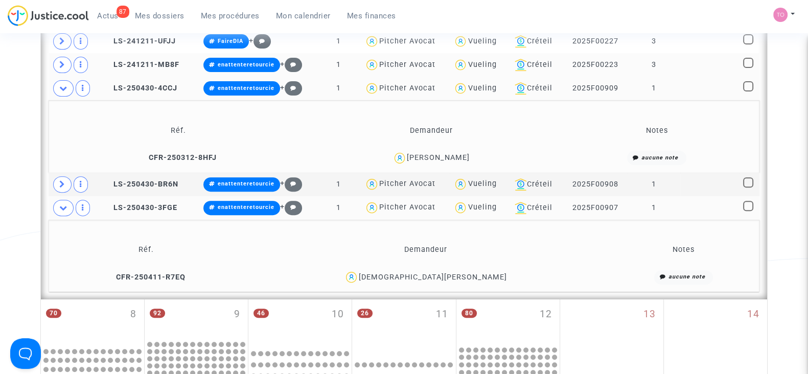
click at [458, 273] on div "Christiana Bodiane Mpwati Ntim" at bounding box center [433, 277] width 148 height 9
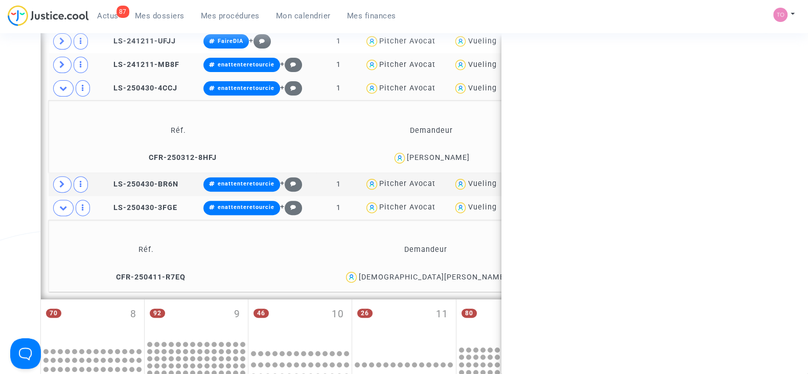
click at [458, 273] on div "Christiana Bodiane Mpwati Ntim" at bounding box center [433, 277] width 148 height 9
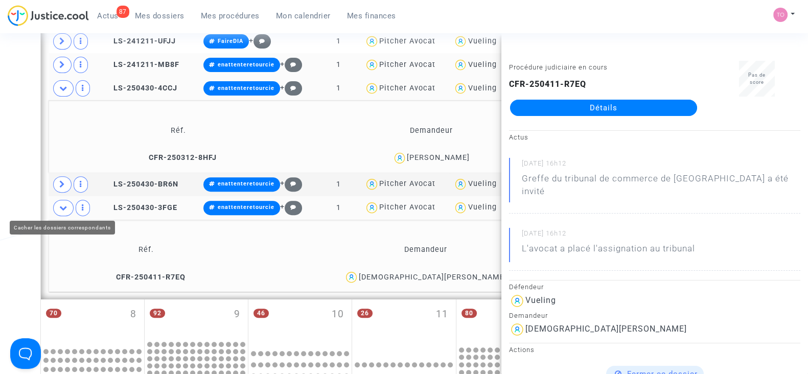
click at [63, 204] on icon at bounding box center [63, 208] width 8 height 8
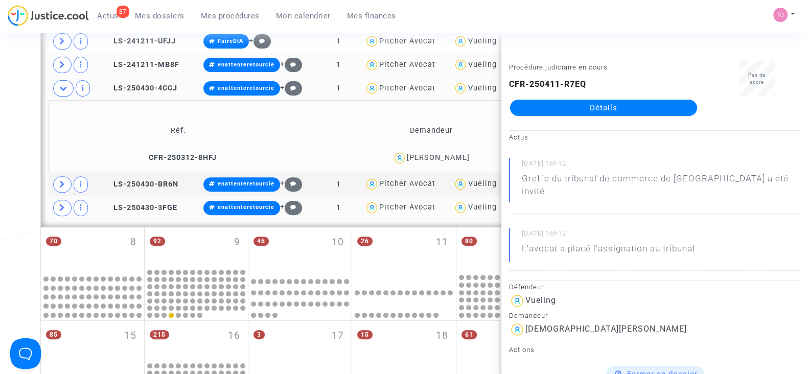
click at [458, 155] on div "Nance Maria Fernandes" at bounding box center [438, 157] width 63 height 9
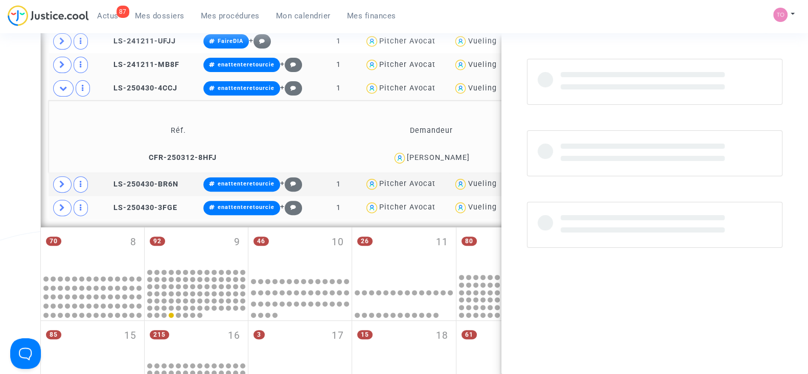
click at [458, 155] on div "Nance Maria Fernandes" at bounding box center [438, 157] width 63 height 9
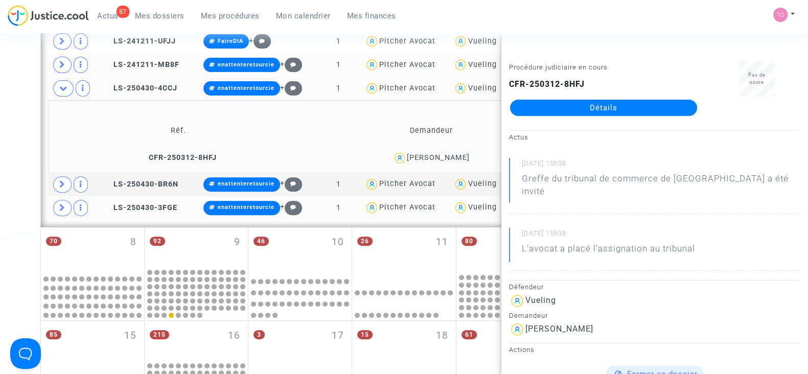
click at [0, 216] on div "Date de clôture d'instruction Date de conciliation Date d'audience Date de juge…" at bounding box center [404, 134] width 808 height 1064
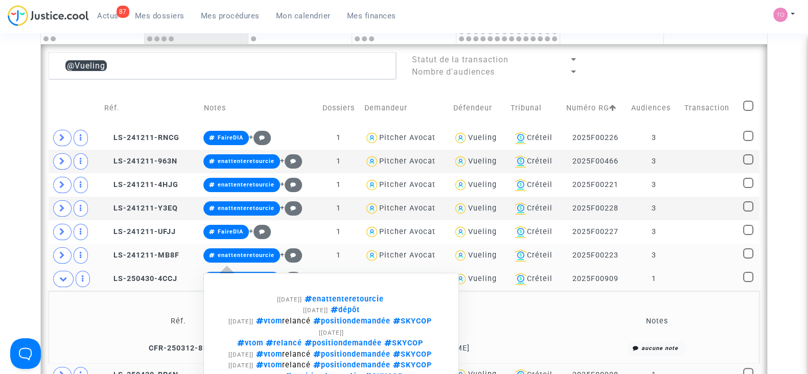
scroll to position [265, 0]
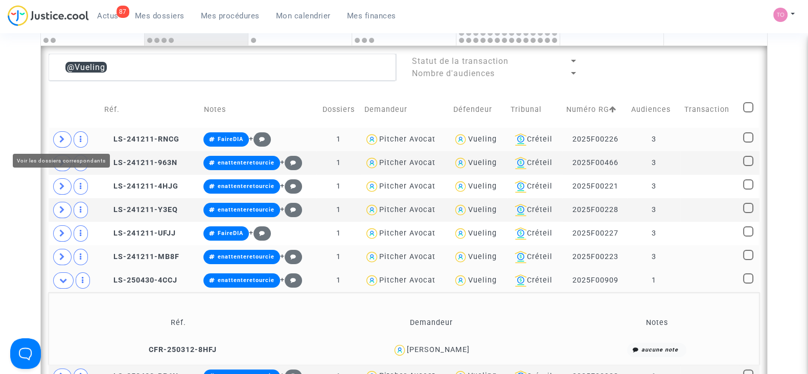
click at [49, 137] on td at bounding box center [75, 140] width 52 height 24
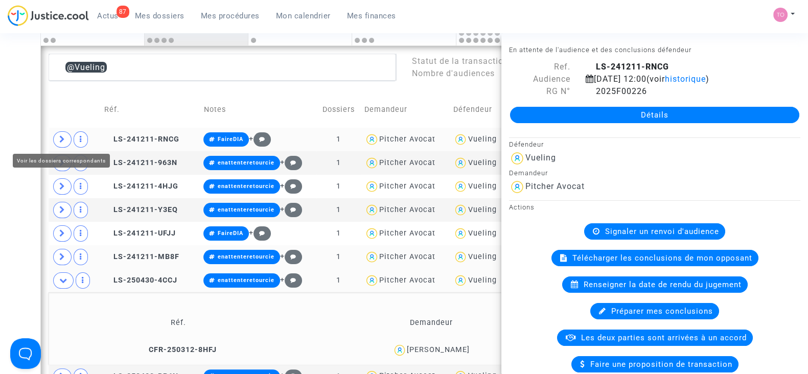
click at [65, 142] on span at bounding box center [62, 139] width 18 height 16
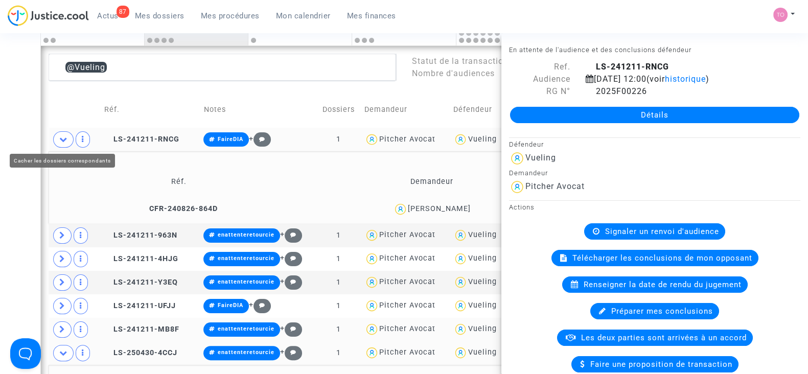
click at [65, 142] on span at bounding box center [63, 139] width 20 height 16
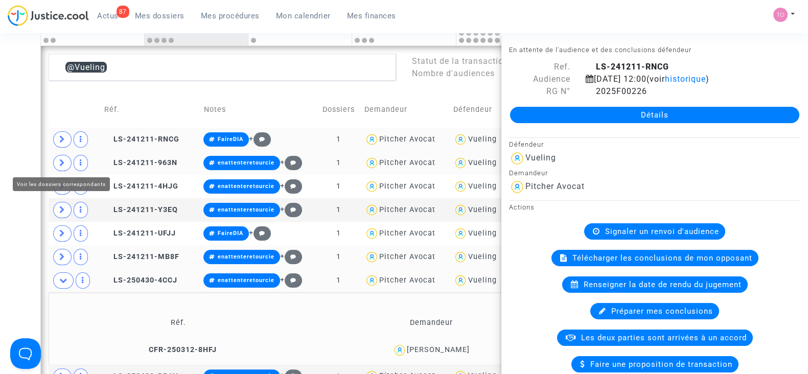
click at [63, 162] on icon at bounding box center [62, 163] width 6 height 8
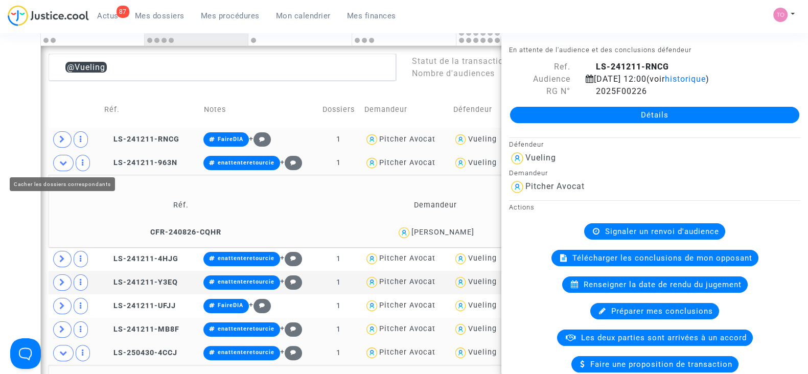
click at [22, 158] on div "Date de clôture d'instruction Date de conciliation Date d'audience Date de juge…" at bounding box center [404, 362] width 808 height 1137
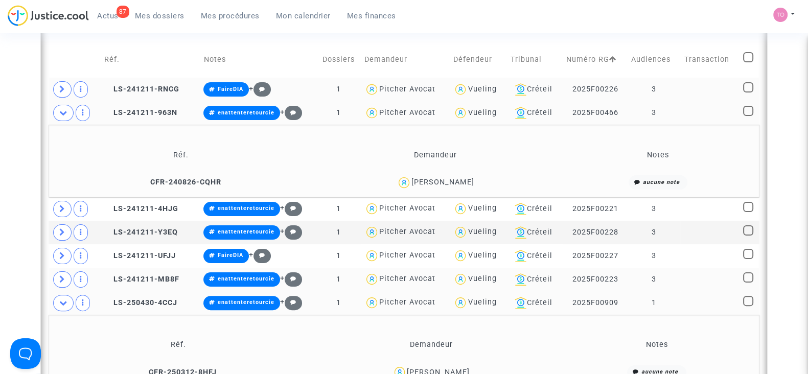
scroll to position [316, 0]
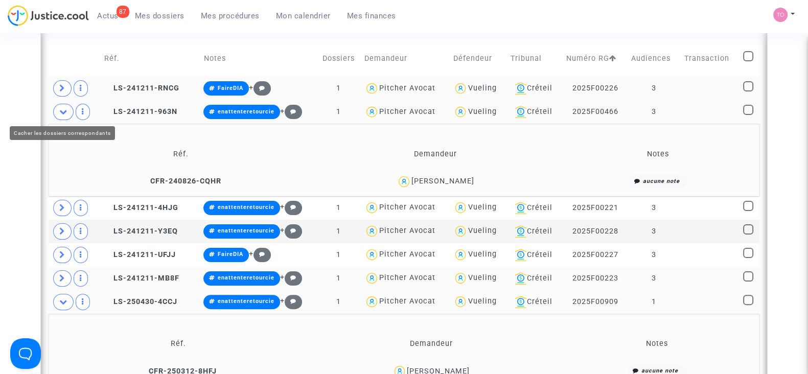
click at [64, 109] on icon at bounding box center [63, 112] width 8 height 8
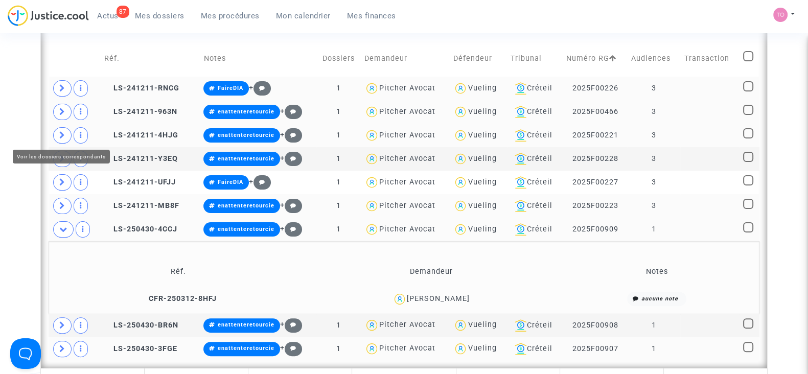
click at [59, 133] on icon at bounding box center [62, 135] width 6 height 8
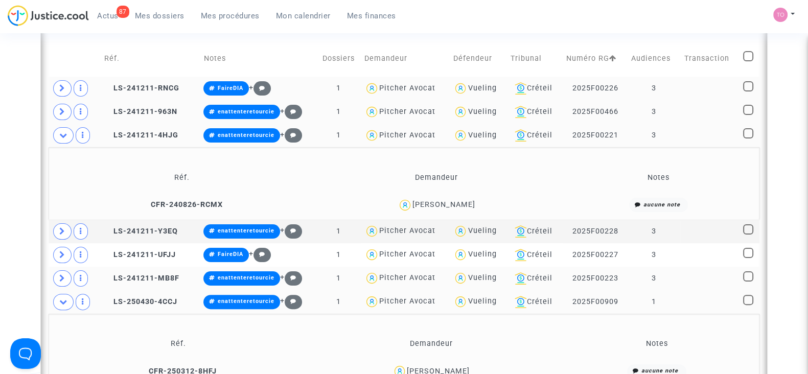
scroll to position [362, 0]
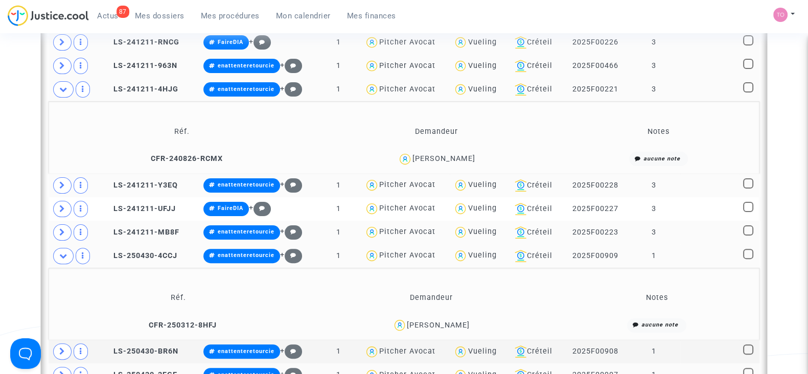
click at [64, 181] on icon at bounding box center [62, 185] width 6 height 8
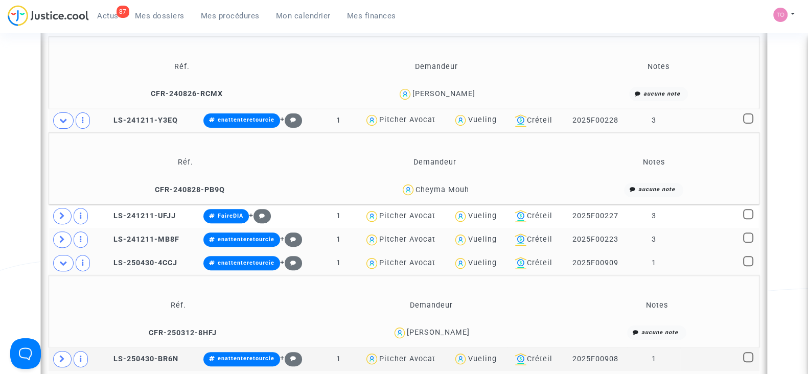
scroll to position [427, 0]
click at [64, 242] on span at bounding box center [62, 239] width 18 height 16
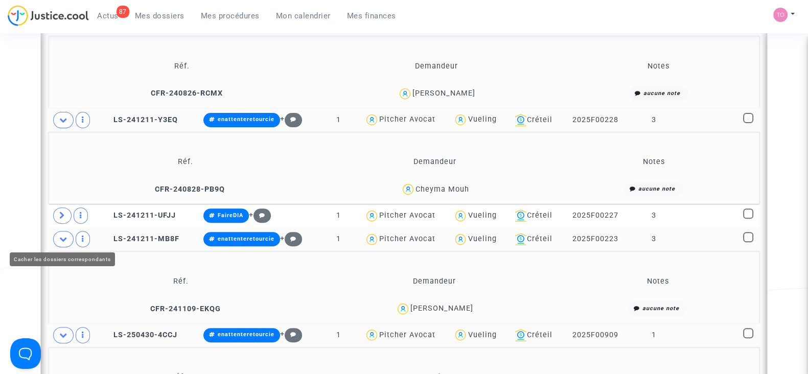
scroll to position [463, 0]
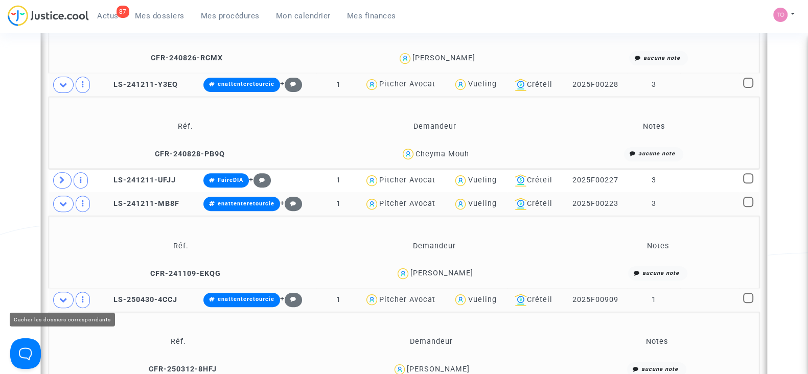
click at [58, 298] on span at bounding box center [63, 300] width 20 height 16
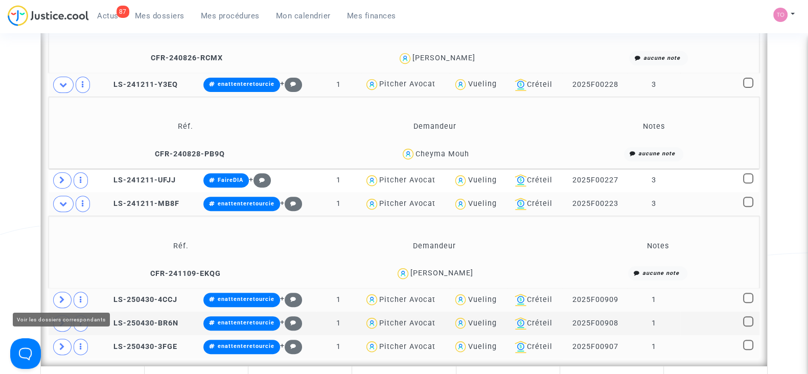
click at [58, 298] on span at bounding box center [62, 300] width 18 height 16
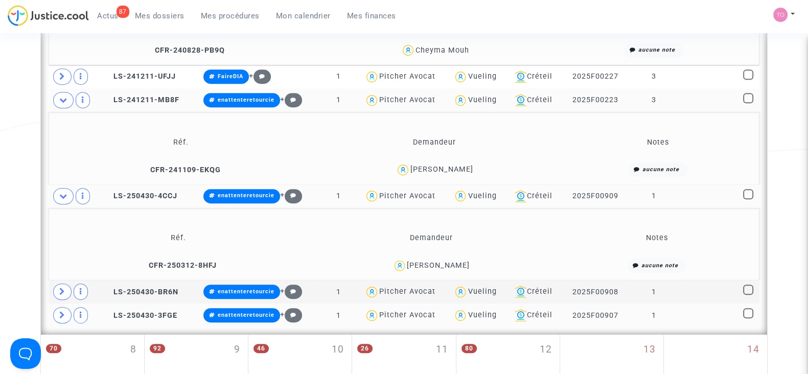
scroll to position [576, 0]
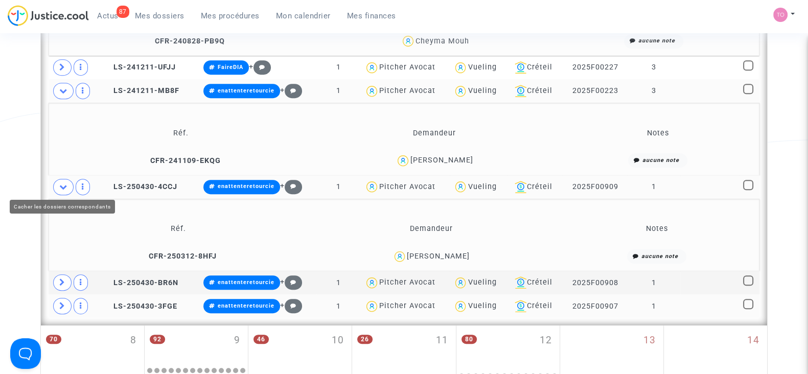
click at [59, 187] on icon at bounding box center [63, 187] width 8 height 8
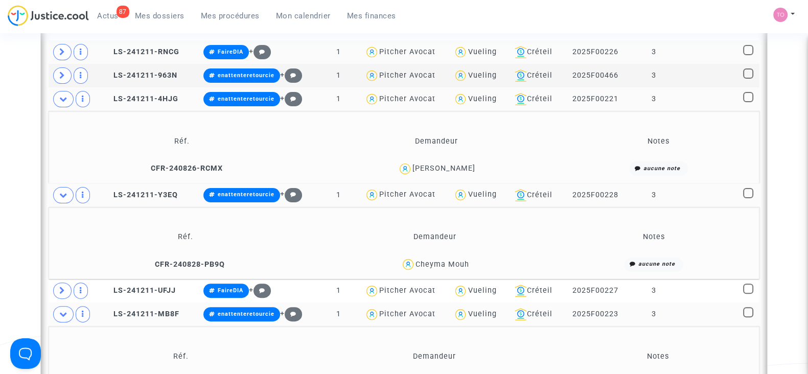
scroll to position [353, 0]
click at [149, 185] on td "LS-241211-Y3EQ" at bounding box center [150, 195] width 99 height 24
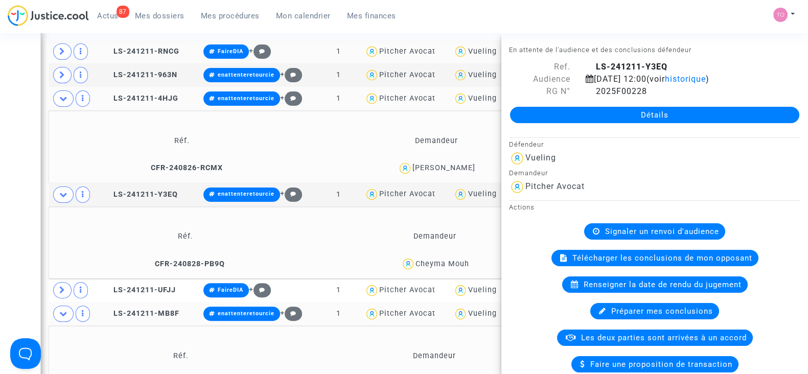
click at [0, 168] on div "Date de clôture d'instruction Date de conciliation Date d'audience Date de juge…" at bounding box center [404, 310] width 808 height 1209
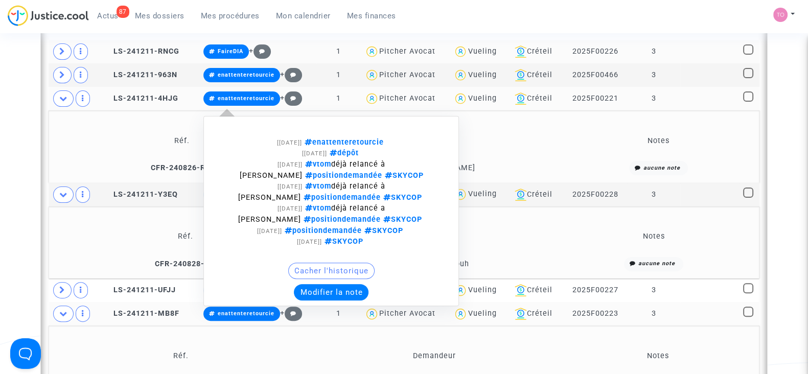
click at [333, 290] on button "Modifier la note" at bounding box center [331, 292] width 75 height 16
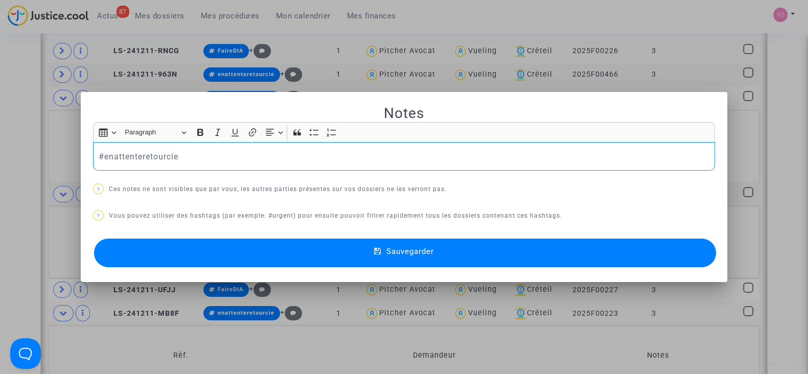
scroll to position [0, 0]
click at [223, 148] on div "#enattenteretourcie" at bounding box center [404, 156] width 622 height 29
click at [283, 246] on button "Sauvegarder" at bounding box center [405, 253] width 622 height 29
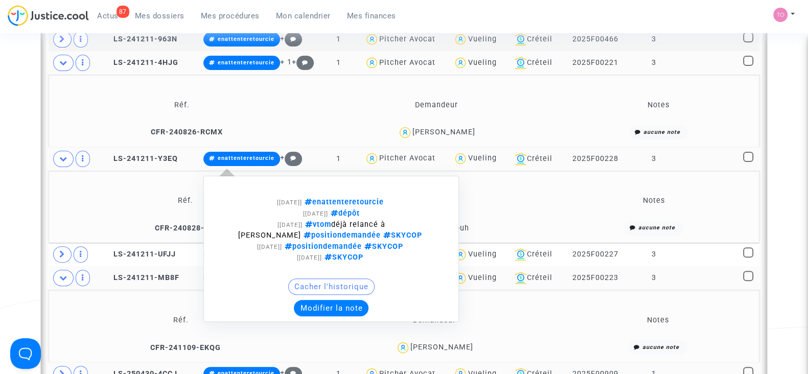
scroll to position [389, 0]
click at [325, 303] on button "Modifier la note" at bounding box center [331, 308] width 75 height 16
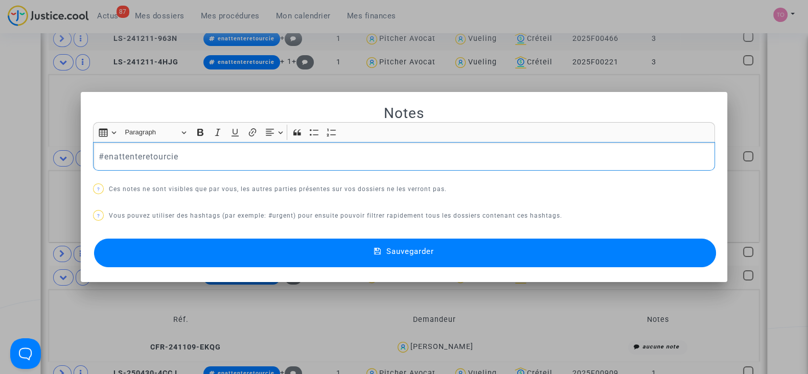
click at [224, 154] on p "#enattenteretourcie" at bounding box center [404, 156] width 611 height 13
click at [259, 245] on button "Sauvegarder" at bounding box center [405, 253] width 622 height 29
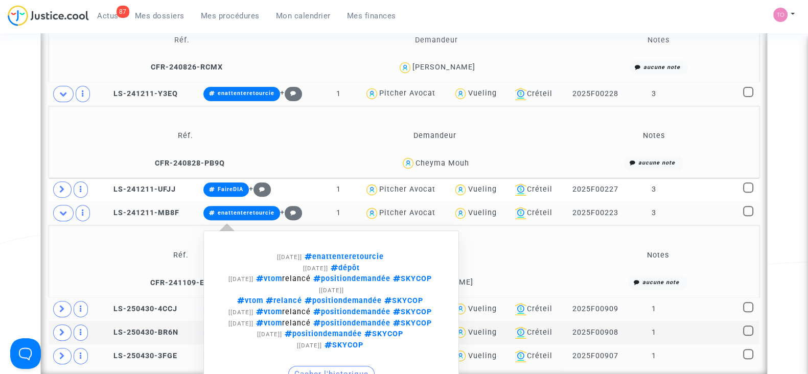
scroll to position [573, 0]
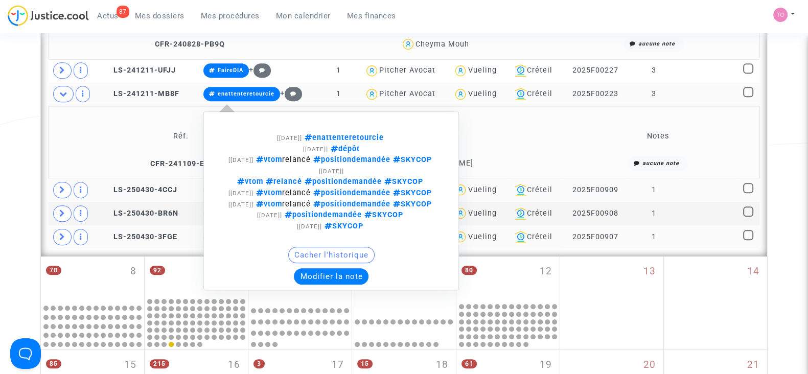
click at [314, 285] on button "Modifier la note" at bounding box center [331, 276] width 75 height 16
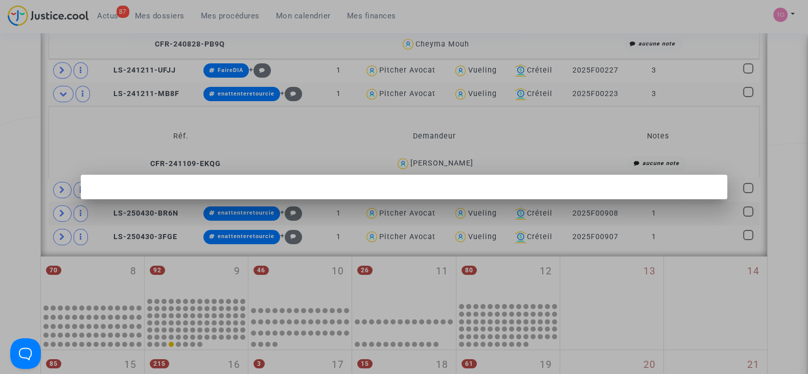
scroll to position [0, 0]
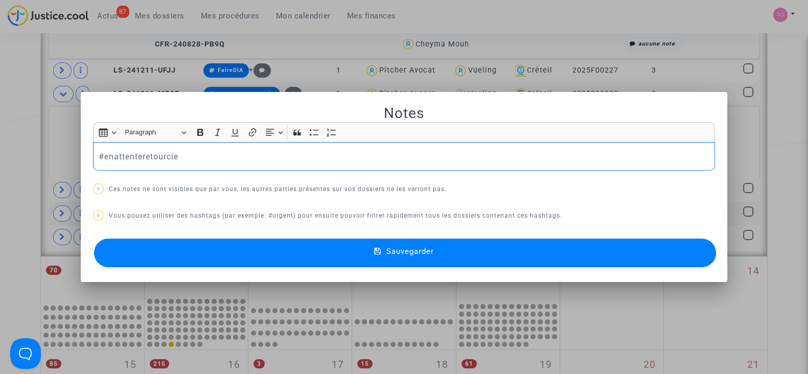
click at [189, 149] on div "#enattenteretourcie" at bounding box center [404, 156] width 622 height 29
click at [232, 256] on button "Sauvegarder" at bounding box center [405, 253] width 622 height 29
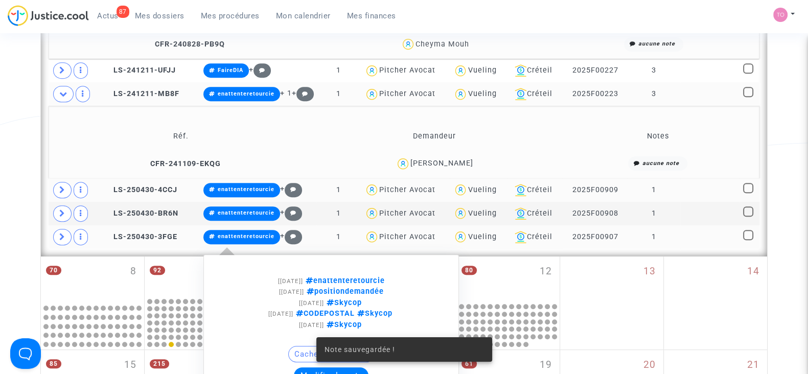
scroll to position [576, 0]
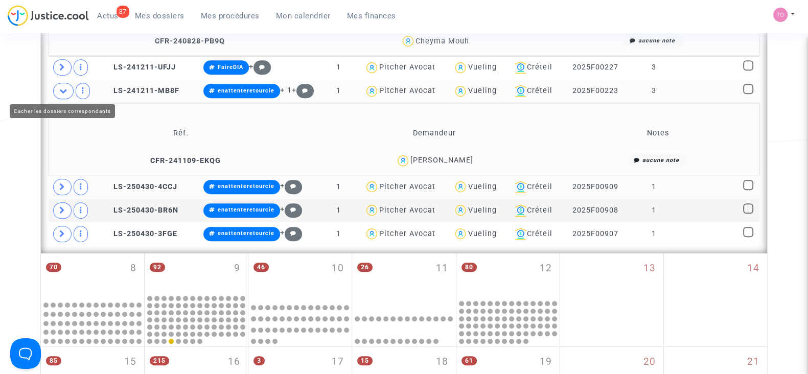
click at [66, 90] on icon at bounding box center [63, 91] width 8 height 8
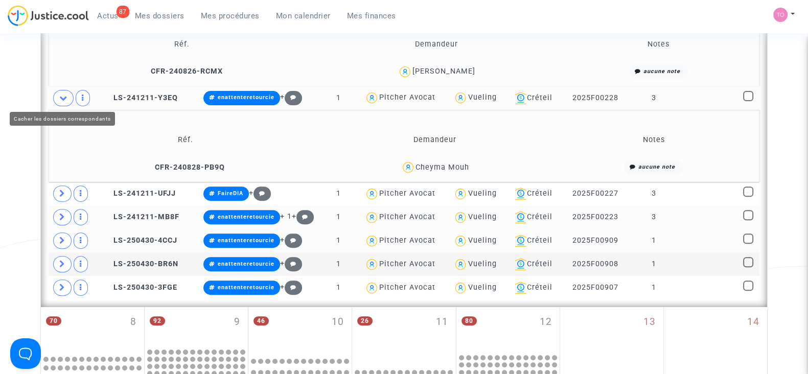
click at [64, 94] on icon at bounding box center [63, 98] width 8 height 8
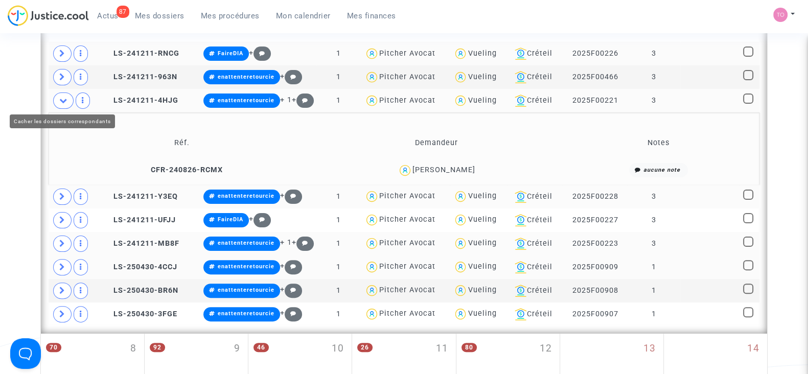
click at [64, 99] on icon at bounding box center [63, 101] width 8 height 8
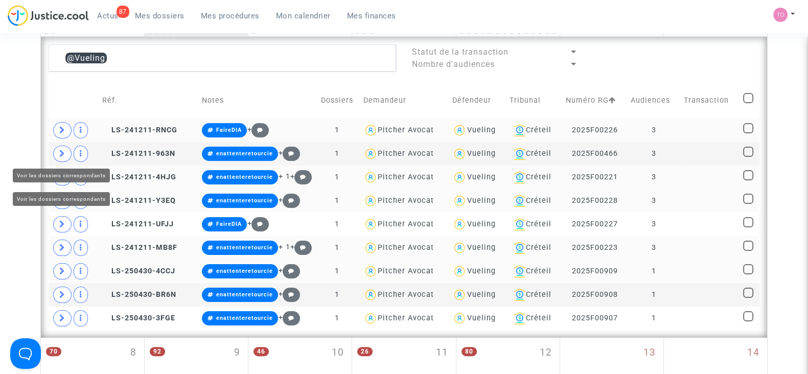
scroll to position [273, 0]
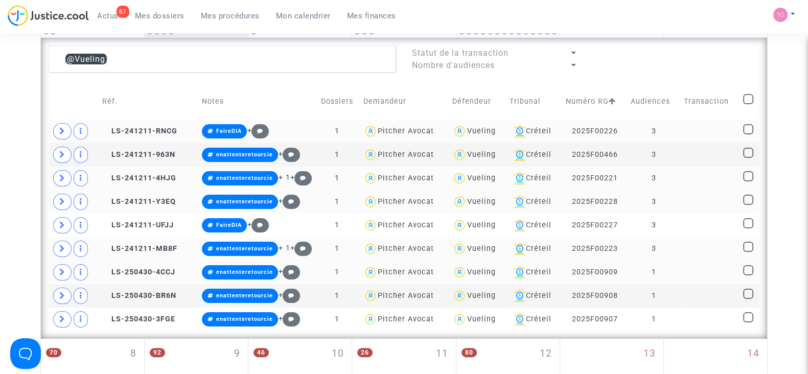
click at [482, 128] on div "Vueling" at bounding box center [481, 131] width 29 height 9
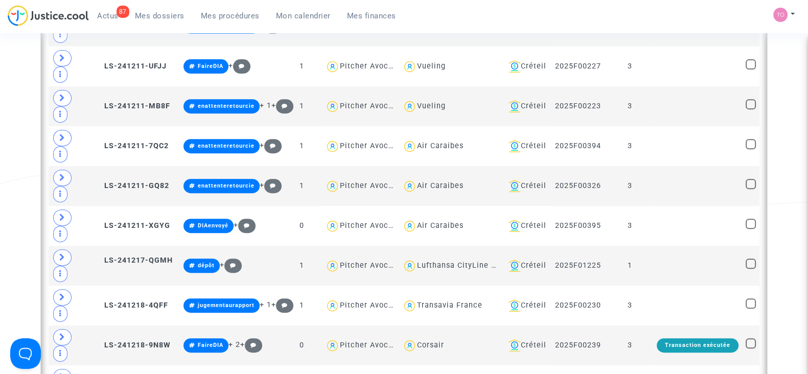
scroll to position [513, 0]
click at [438, 142] on div "Air Caraibes" at bounding box center [440, 146] width 47 height 9
type textarea "@"Air Caraibes""
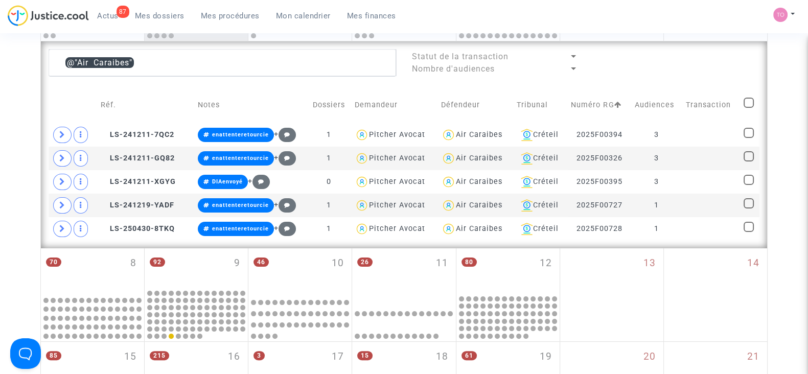
scroll to position [267, 0]
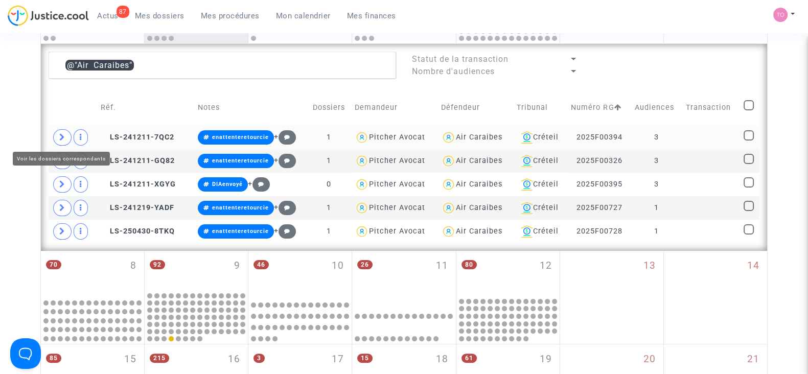
click at [61, 140] on icon at bounding box center [62, 137] width 6 height 8
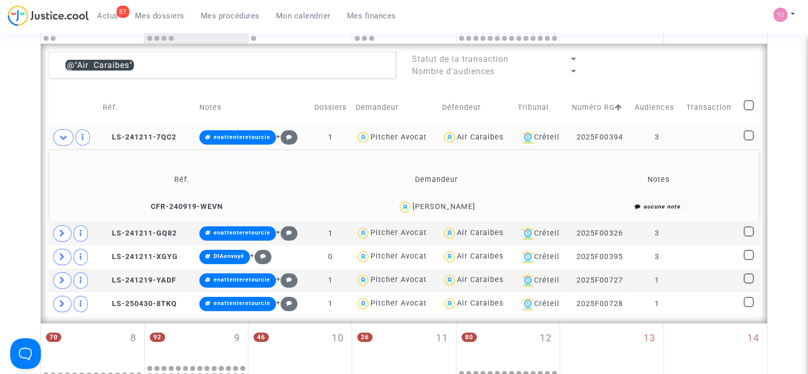
click at [465, 203] on div "Gautier Uzureau" at bounding box center [444, 206] width 63 height 9
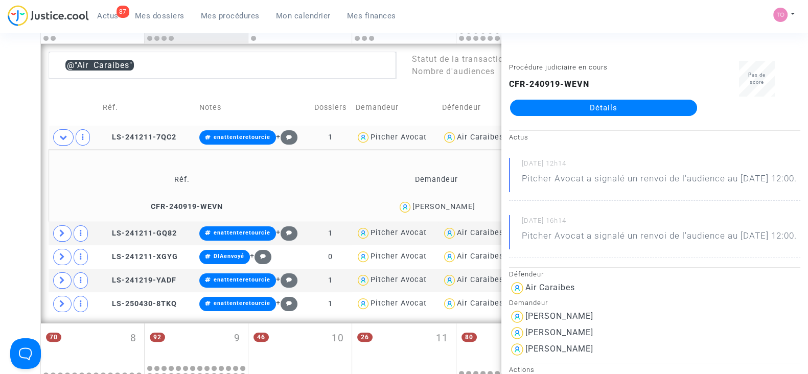
click at [463, 205] on div "Gautier Uzureau" at bounding box center [444, 206] width 63 height 9
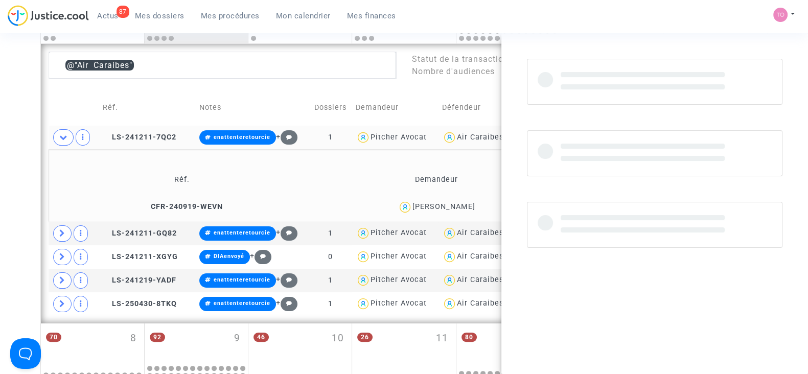
click at [463, 205] on div "Gautier Uzureau" at bounding box center [444, 206] width 63 height 9
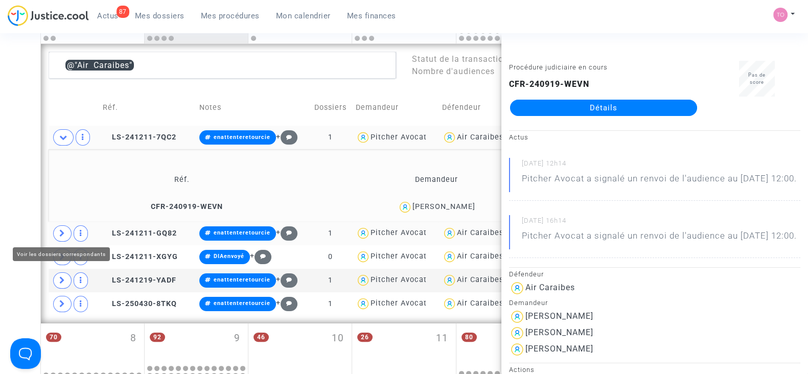
click at [61, 226] on span at bounding box center [62, 233] width 18 height 16
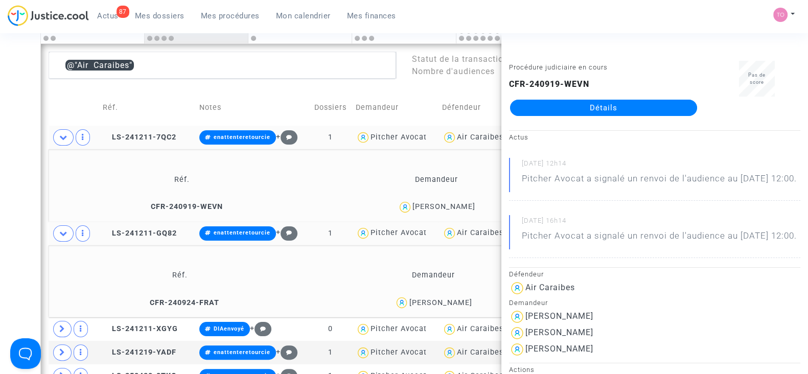
click at [462, 300] on div "Camille Landy" at bounding box center [440, 303] width 63 height 9
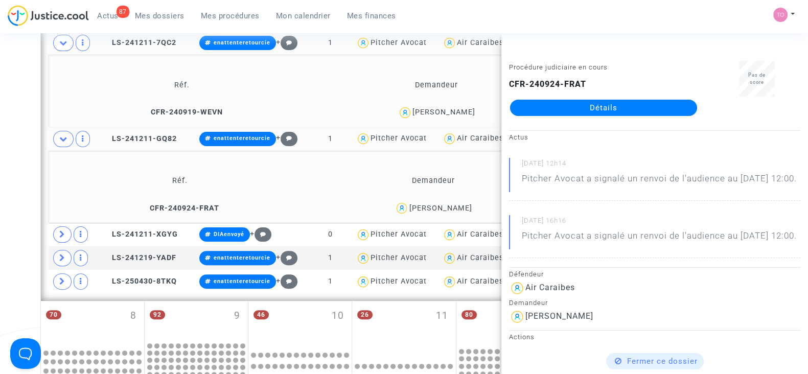
scroll to position [362, 0]
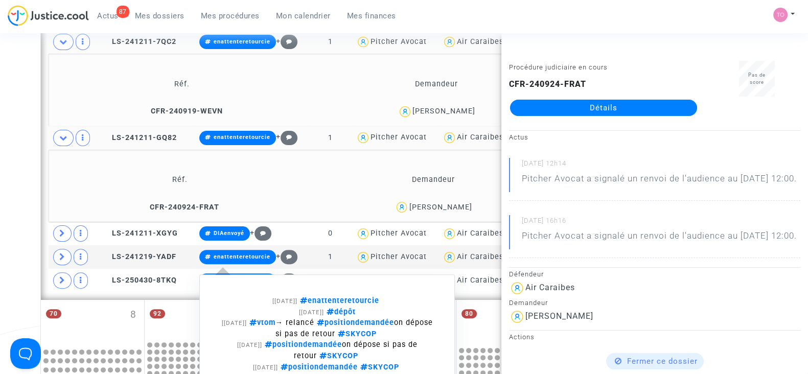
drag, startPoint x: 273, startPoint y: 256, endPoint x: 0, endPoint y: 222, distance: 275.0
click at [0, 222] on div "Date de clôture d'instruction Date de conciliation Date d'audience Date de juge…" at bounding box center [404, 217] width 808 height 1042
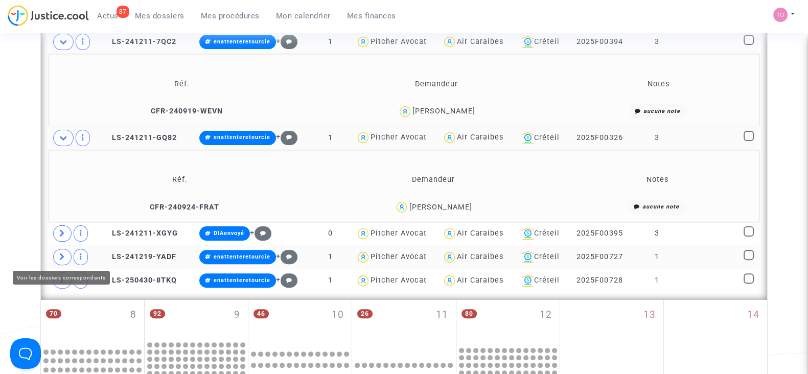
click at [62, 257] on icon at bounding box center [62, 257] width 6 height 8
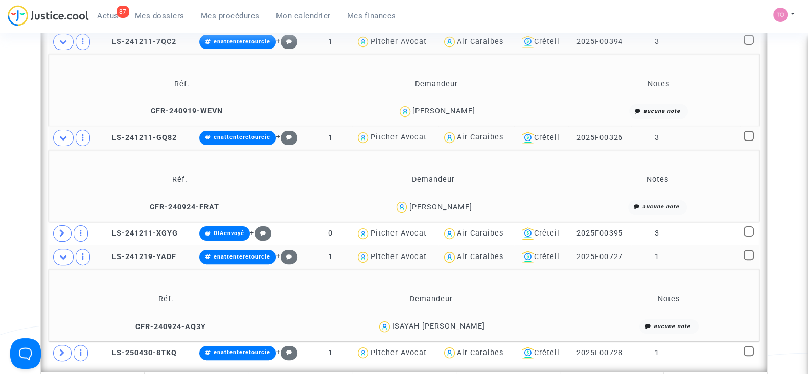
click at [461, 326] on div "ISAYAH MR VIGEE" at bounding box center [438, 326] width 93 height 9
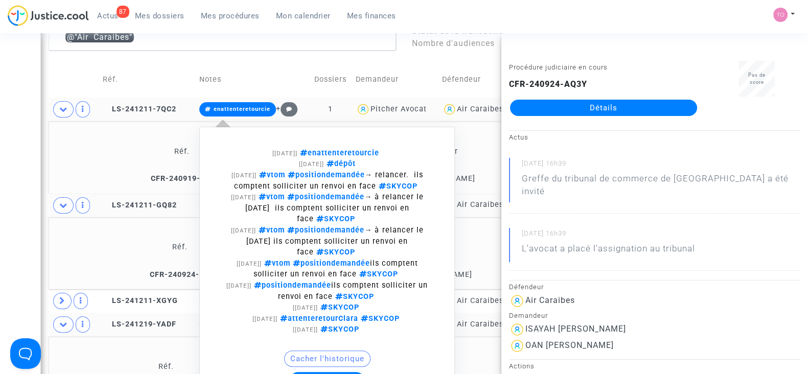
scroll to position [294, 0]
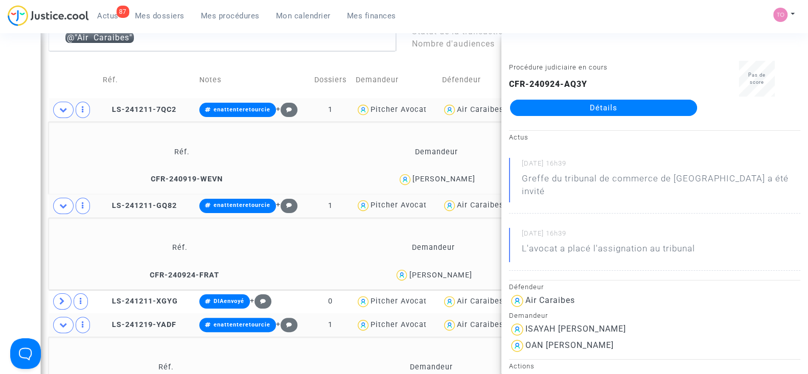
click at [460, 177] on div "Gautier Uzureau" at bounding box center [444, 179] width 63 height 9
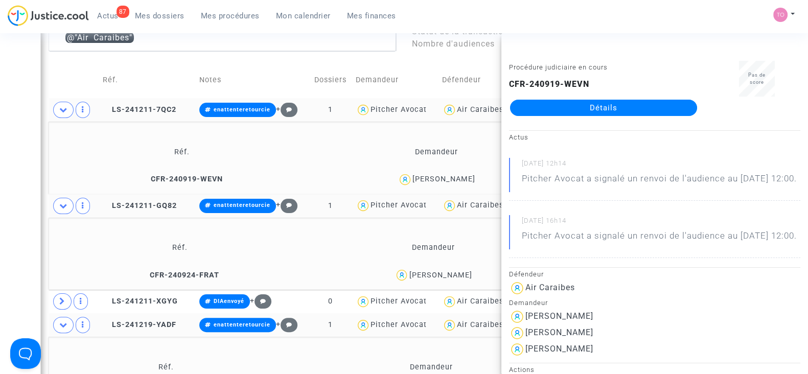
click at [458, 267] on span "Camille Landy" at bounding box center [440, 245] width 63 height 67
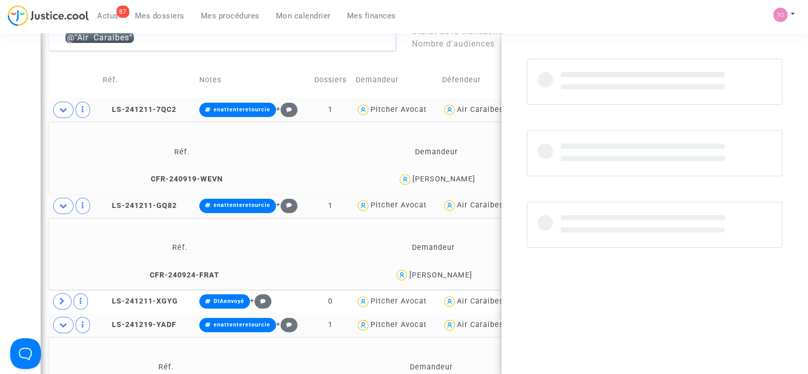
click at [458, 267] on span "Camille Landy" at bounding box center [440, 245] width 63 height 67
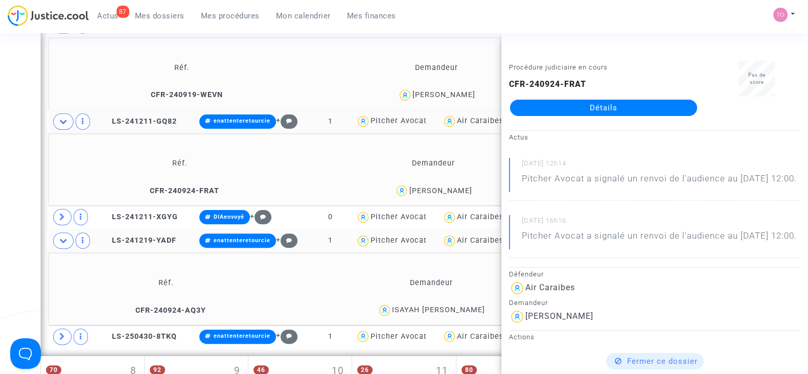
scroll to position [506, 0]
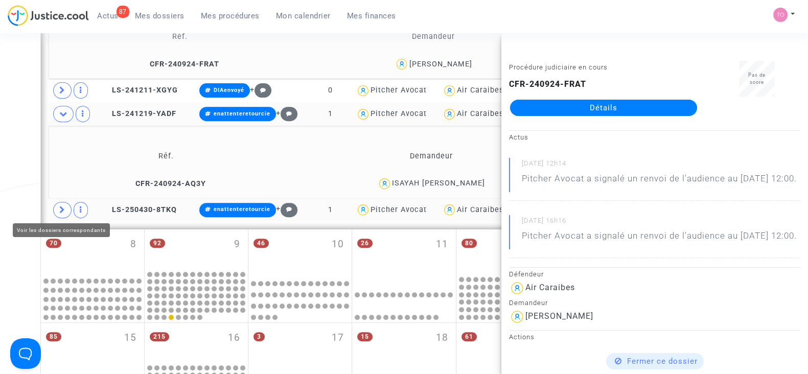
click at [59, 207] on icon at bounding box center [62, 210] width 6 height 8
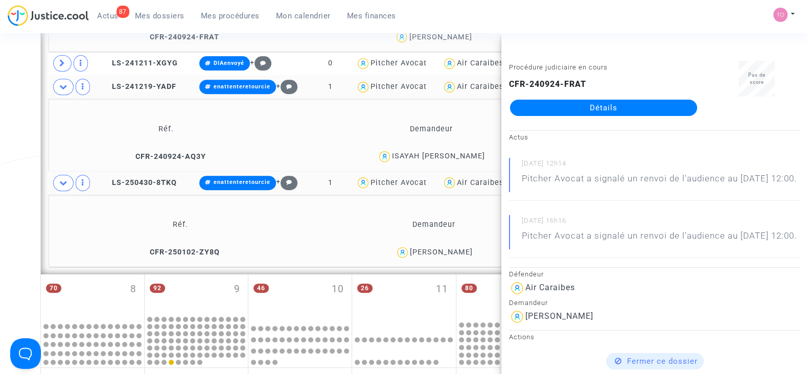
scroll to position [534, 0]
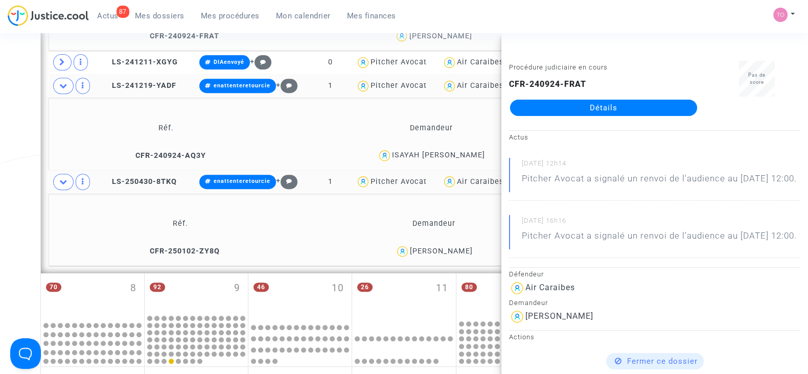
click at [5, 222] on div "Date de clôture d'instruction Date de conciliation Date d'audience Date de juge…" at bounding box center [404, 118] width 808 height 1187
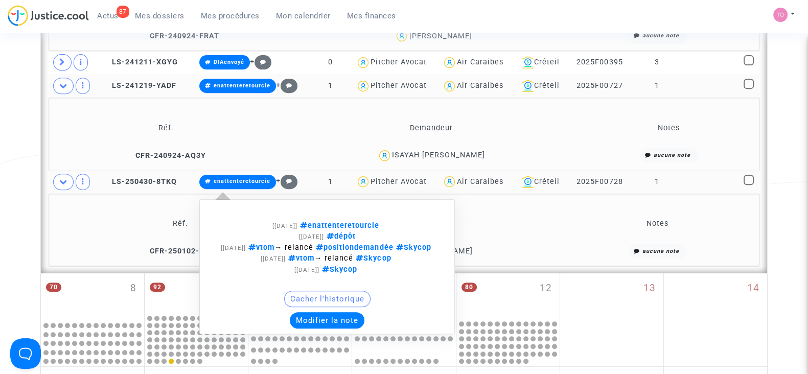
click at [317, 326] on button "Modifier la note" at bounding box center [327, 320] width 75 height 16
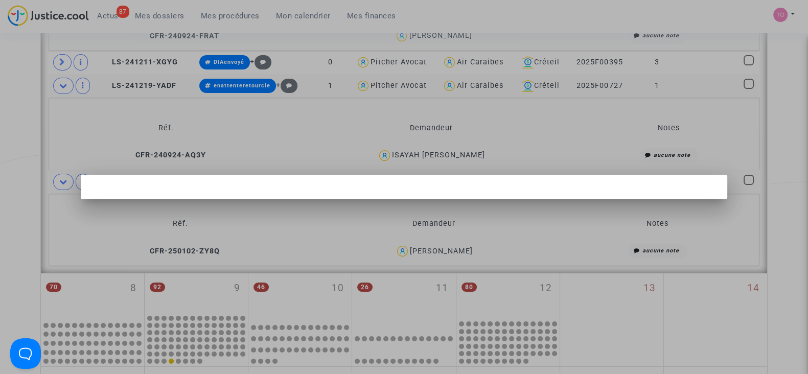
scroll to position [0, 0]
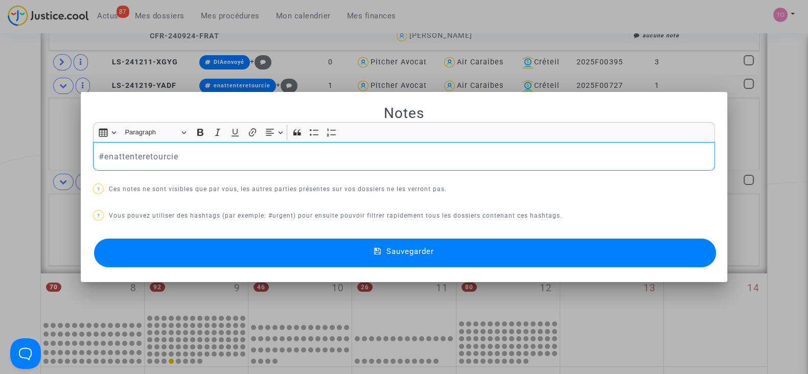
drag, startPoint x: 215, startPoint y: 161, endPoint x: 168, endPoint y: 172, distance: 48.4
click at [168, 172] on div "Notes Rich Text Editor Insert table Insert table Heading Paragraph Paragraph He…" at bounding box center [404, 187] width 622 height 166
click at [234, 158] on p "#enattenteretourskycop pour DIA -→ sinon #FaireDI" at bounding box center [404, 156] width 611 height 13
click at [392, 254] on span "Sauvegarder" at bounding box center [411, 251] width 48 height 9
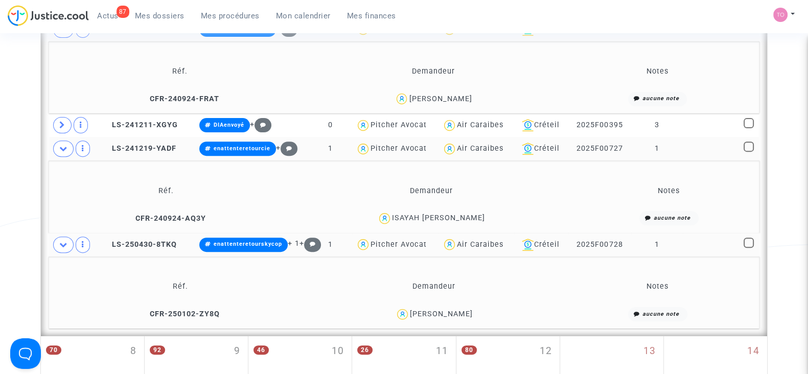
scroll to position [470, 0]
click at [464, 216] on div "ISAYAH MR VIGEE" at bounding box center [438, 218] width 93 height 9
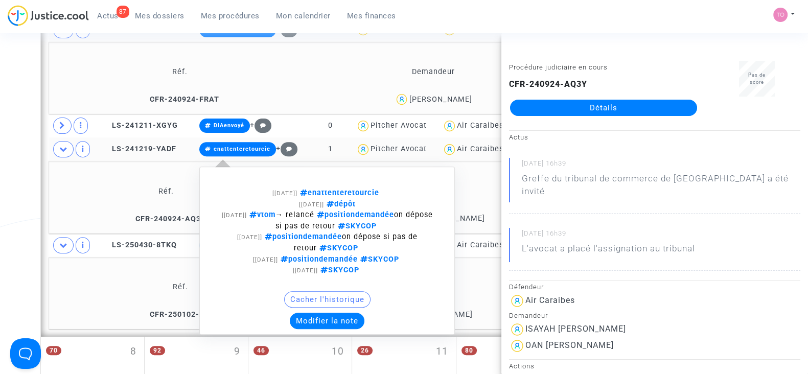
click at [301, 318] on button "Modifier la note" at bounding box center [327, 321] width 75 height 16
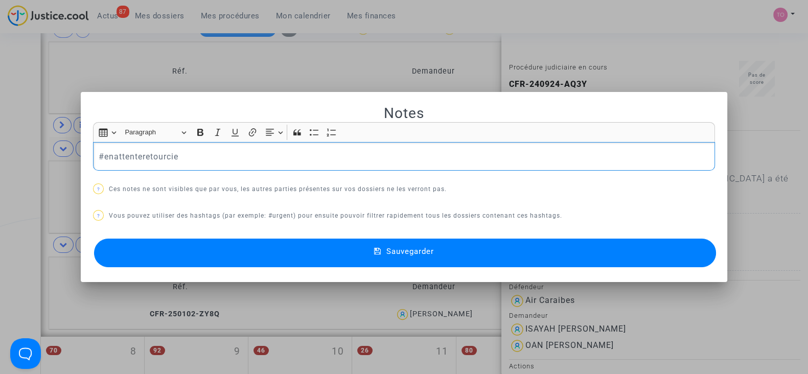
drag, startPoint x: 177, startPoint y: 150, endPoint x: 100, endPoint y: 150, distance: 77.2
click at [100, 150] on p "#enattenteretourcie" at bounding box center [404, 156] width 611 height 13
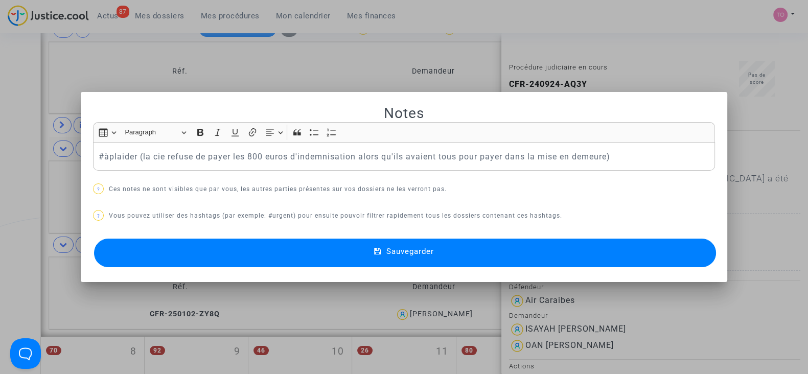
click at [415, 252] on span "Sauvegarder" at bounding box center [411, 251] width 48 height 9
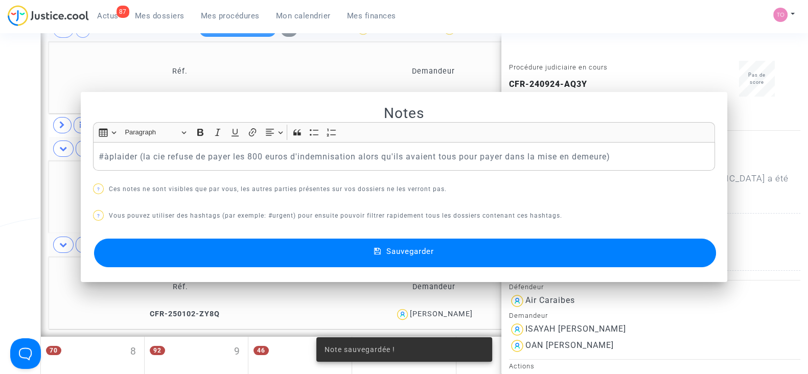
scroll to position [470, 0]
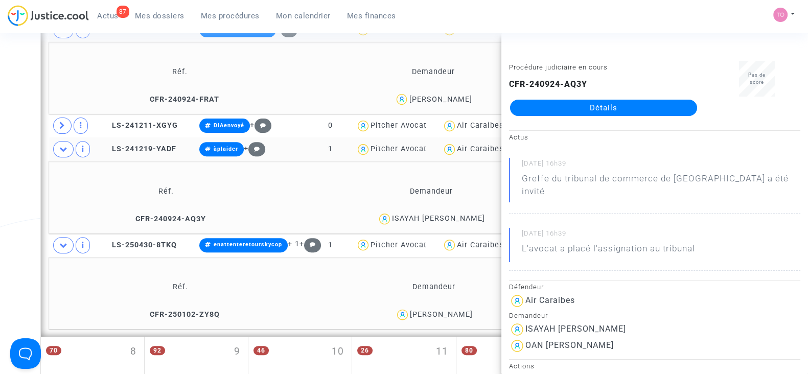
click at [437, 217] on div "ISAYAH MR VIGEE" at bounding box center [438, 218] width 93 height 9
click at [1, 127] on div "Date de clôture d'instruction Date de conciliation Date d'audience Date de juge…" at bounding box center [404, 181] width 808 height 1187
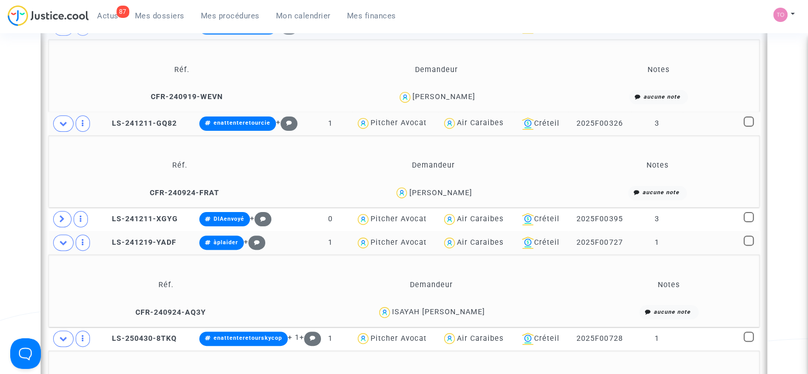
scroll to position [325, 0]
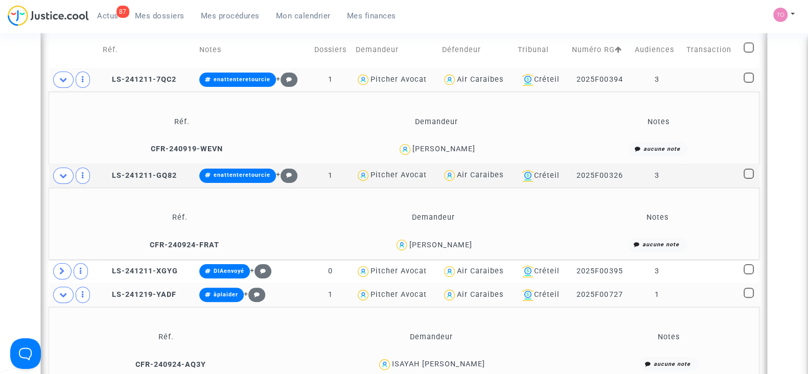
click at [460, 243] on div "Camille Landy" at bounding box center [440, 245] width 63 height 9
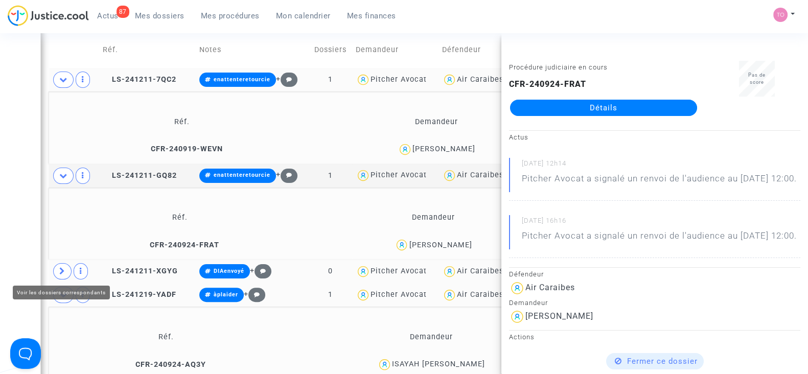
click at [62, 269] on icon at bounding box center [62, 271] width 6 height 8
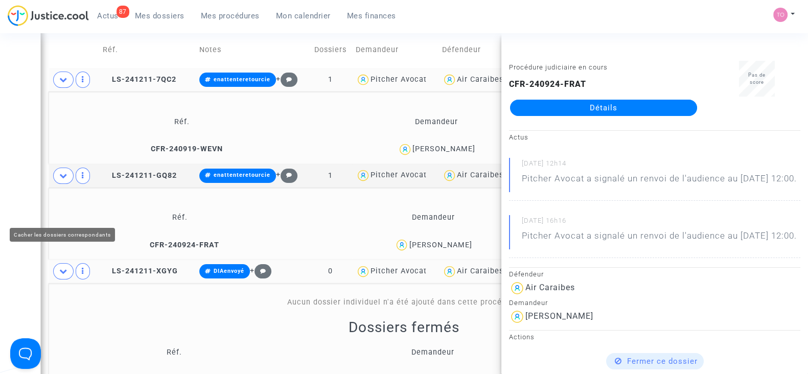
scroll to position [401, 0]
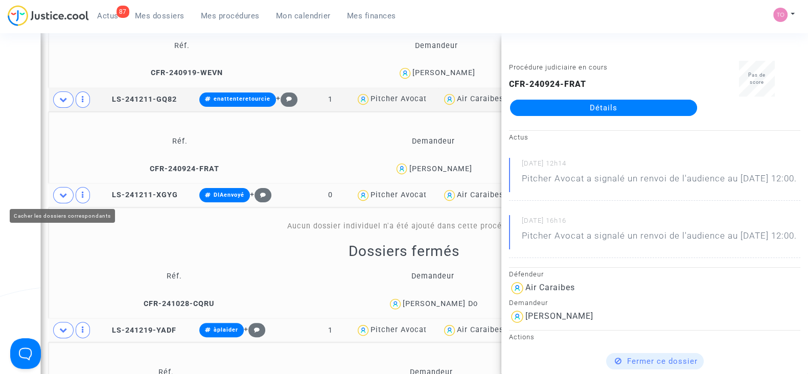
click at [59, 193] on icon at bounding box center [63, 195] width 8 height 8
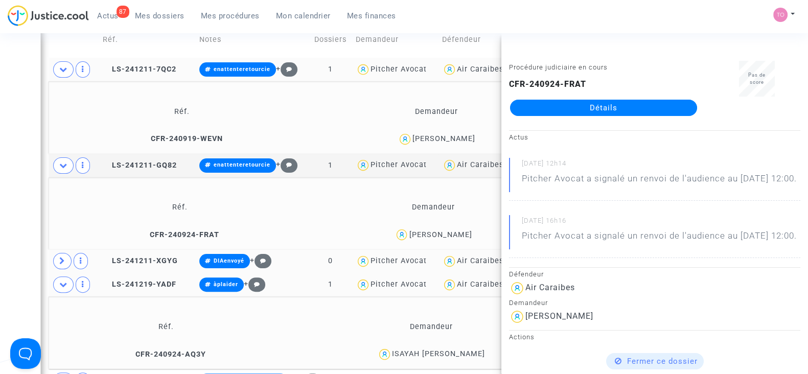
scroll to position [334, 0]
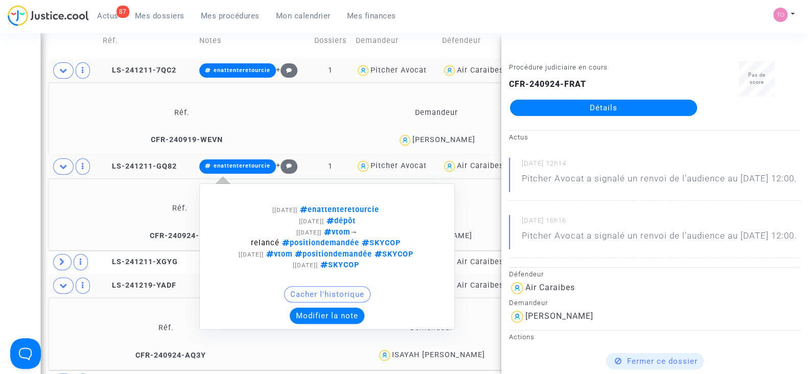
click at [335, 316] on button "Modifier la note" at bounding box center [327, 316] width 75 height 16
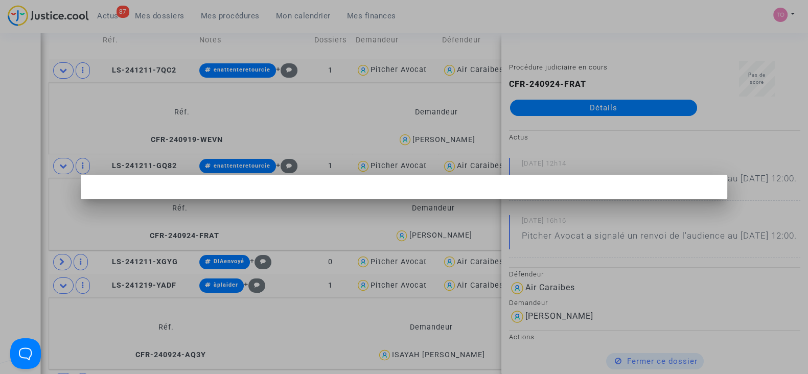
scroll to position [0, 0]
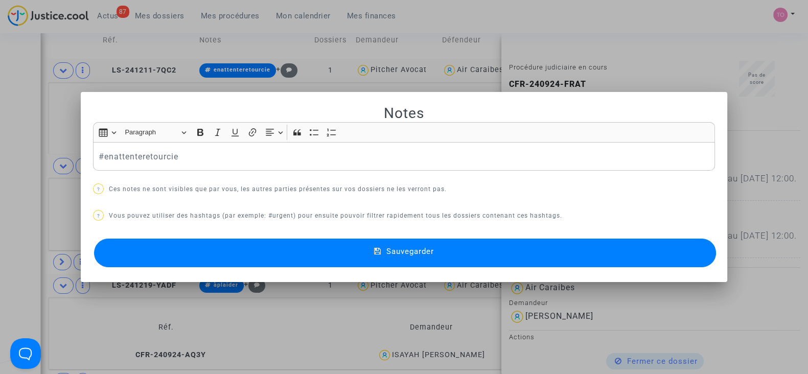
click at [0, 170] on div at bounding box center [404, 187] width 808 height 374
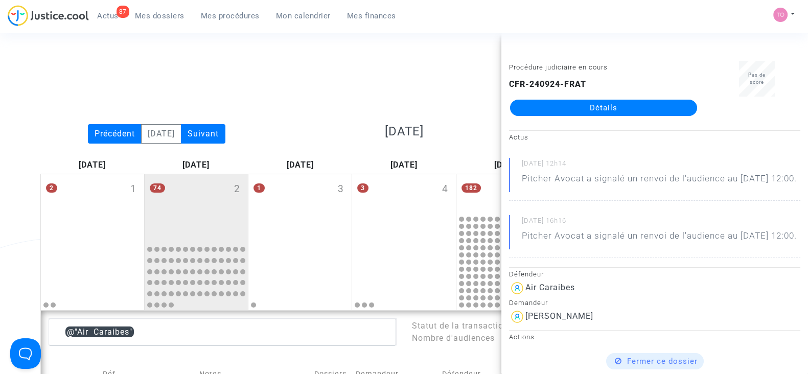
scroll to position [334, 0]
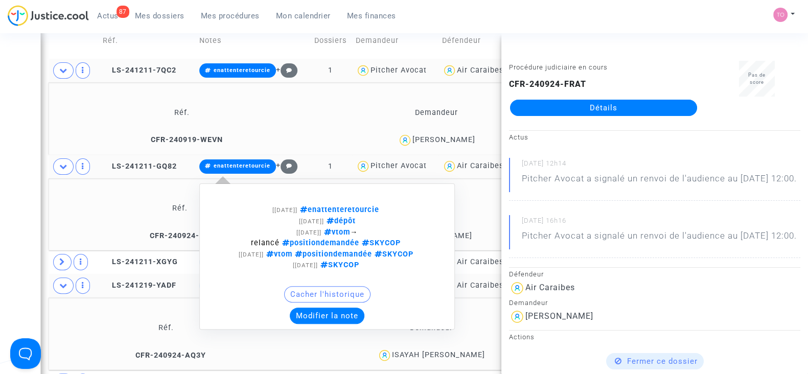
click at [328, 318] on button "Modifier la note" at bounding box center [327, 316] width 75 height 16
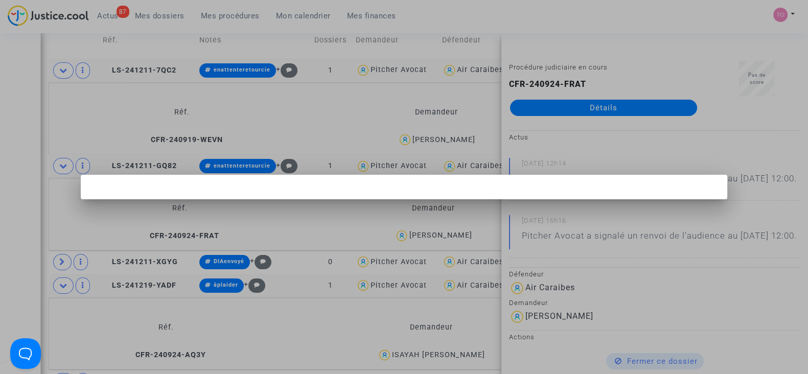
scroll to position [0, 0]
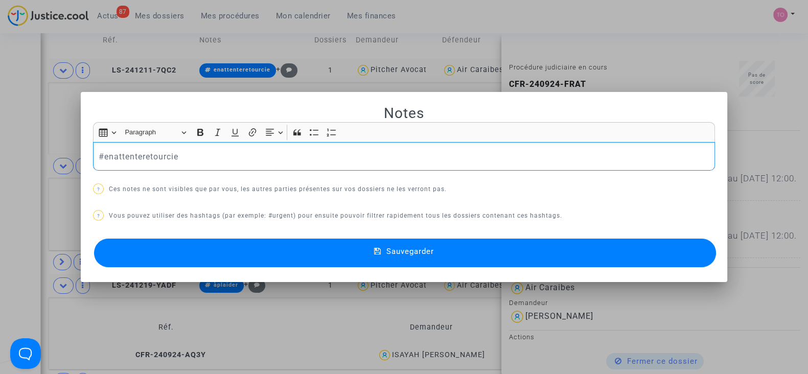
drag, startPoint x: 194, startPoint y: 157, endPoint x: 102, endPoint y: 160, distance: 91.6
click at [102, 160] on p "#enattenteretourcie" at bounding box center [404, 156] width 611 height 13
click at [218, 249] on button "Sauvegarder" at bounding box center [405, 253] width 622 height 29
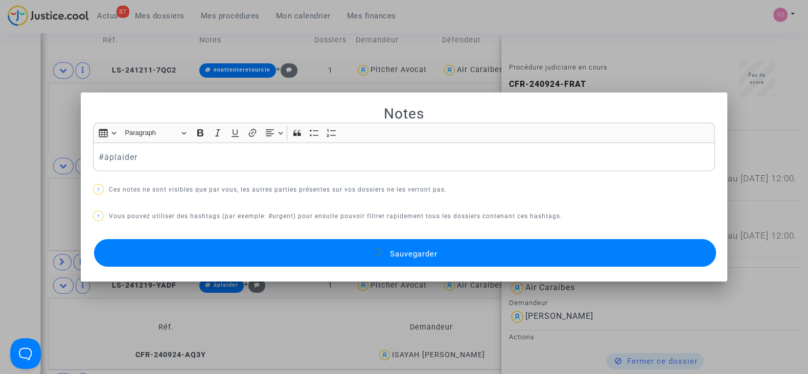
scroll to position [334, 0]
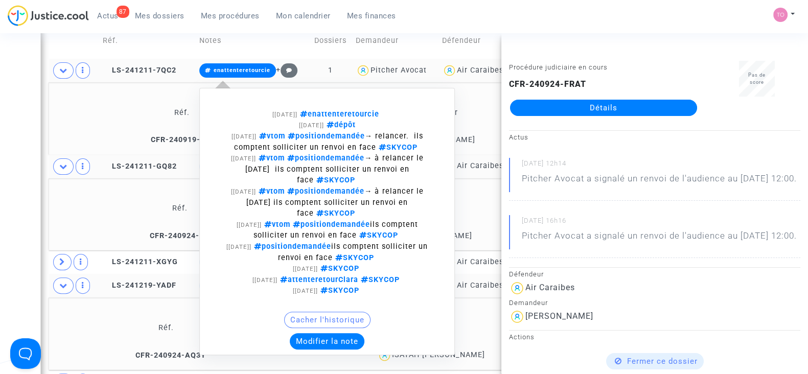
click at [330, 336] on button "Modifier la note" at bounding box center [327, 341] width 75 height 16
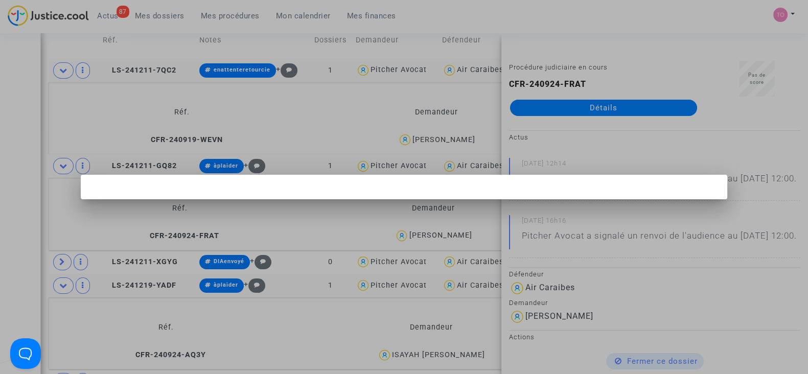
scroll to position [0, 0]
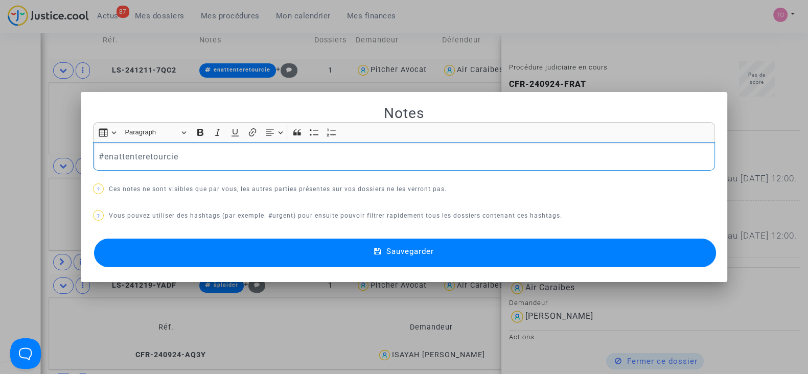
drag, startPoint x: 222, startPoint y: 161, endPoint x: 80, endPoint y: 153, distance: 141.9
click at [81, 153] on mat-dialog-container "Notes Rich Text Editor Insert table Insert table Heading Paragraph Paragraph He…" at bounding box center [404, 187] width 647 height 191
click at [231, 244] on button "Sauvegarder" at bounding box center [405, 253] width 622 height 29
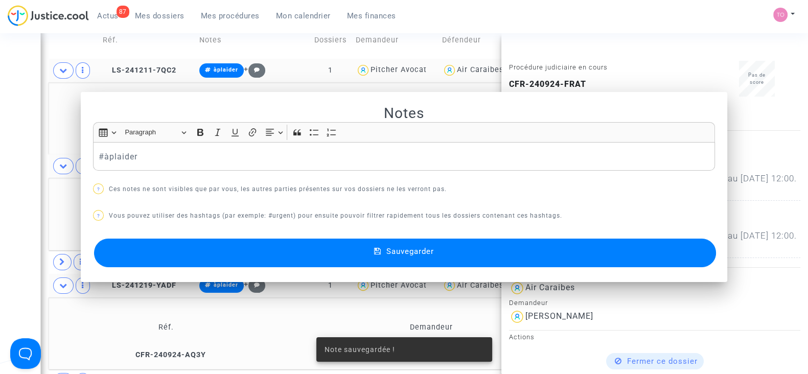
scroll to position [334, 0]
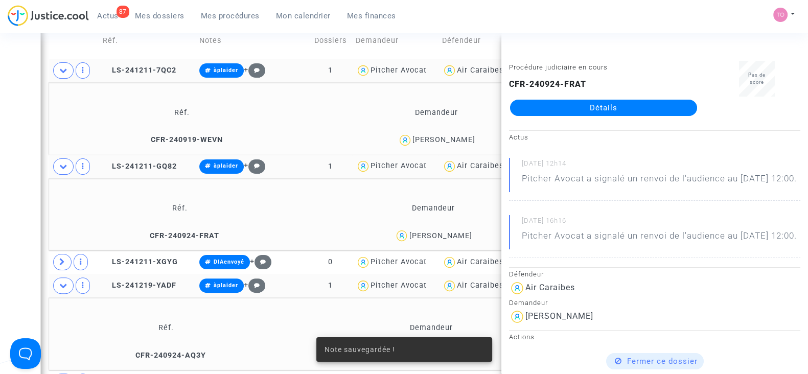
click at [19, 129] on div "Date de clôture d'instruction Date de conciliation Date d'audience Date de juge…" at bounding box center [404, 318] width 808 height 1187
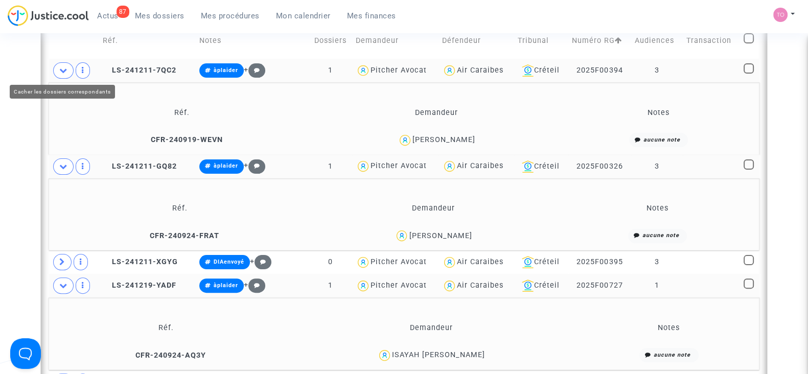
click at [66, 71] on icon at bounding box center [63, 70] width 8 height 8
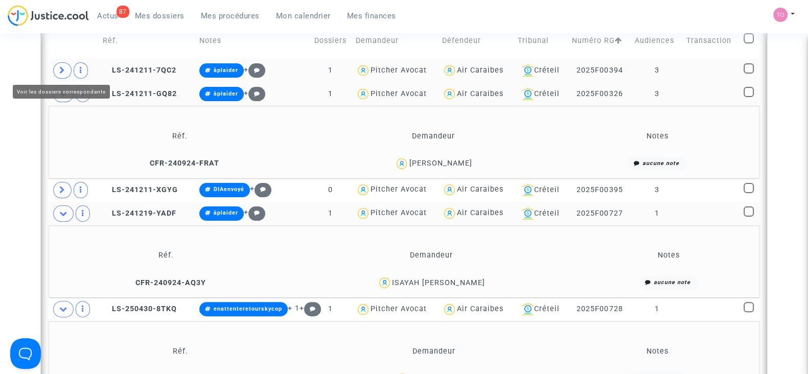
click at [64, 70] on icon at bounding box center [62, 70] width 6 height 8
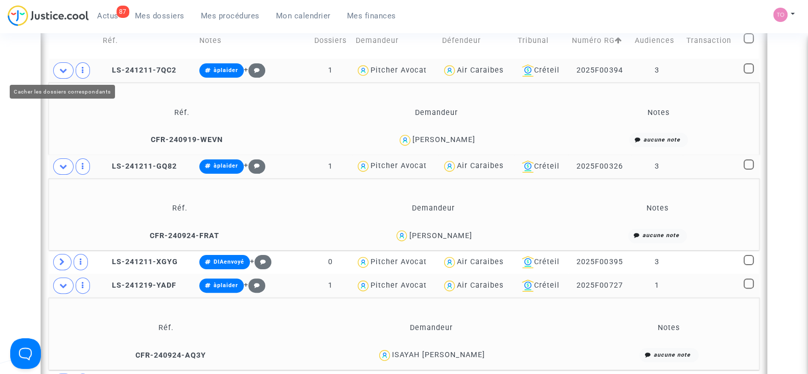
click at [64, 69] on icon at bounding box center [63, 70] width 8 height 8
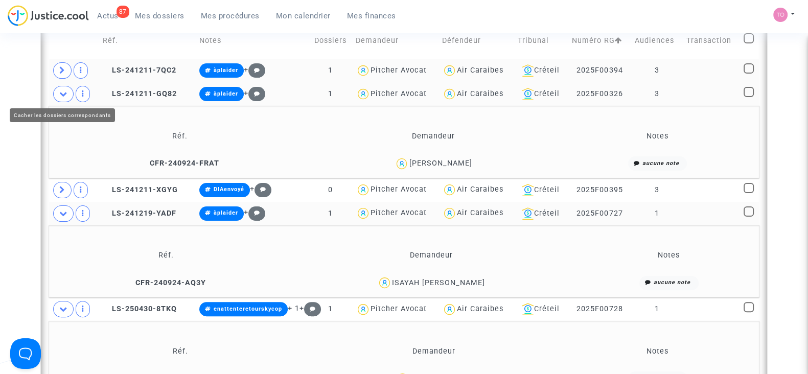
click at [67, 93] on span at bounding box center [63, 94] width 20 height 16
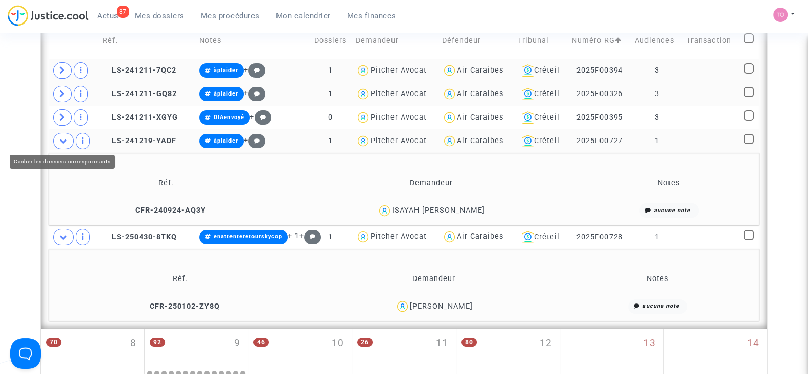
click at [64, 137] on icon at bounding box center [63, 141] width 8 height 8
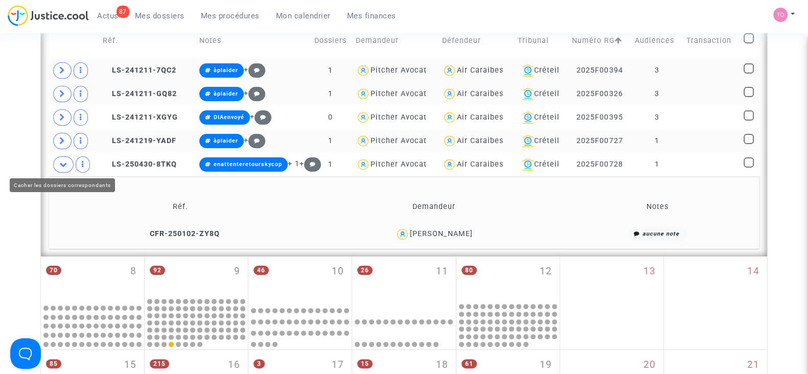
click at [65, 168] on span at bounding box center [63, 164] width 20 height 16
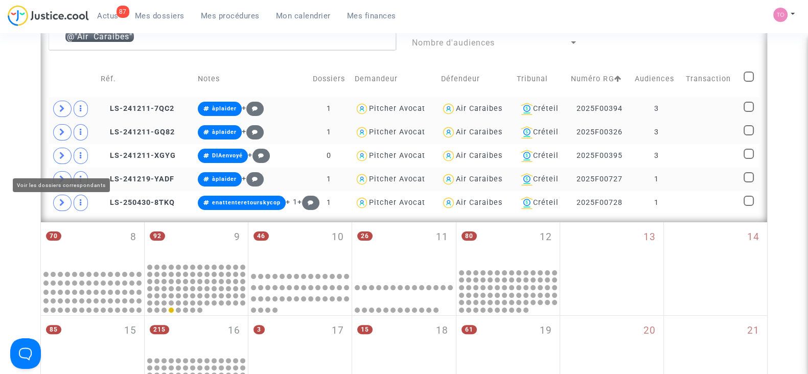
scroll to position [294, 0]
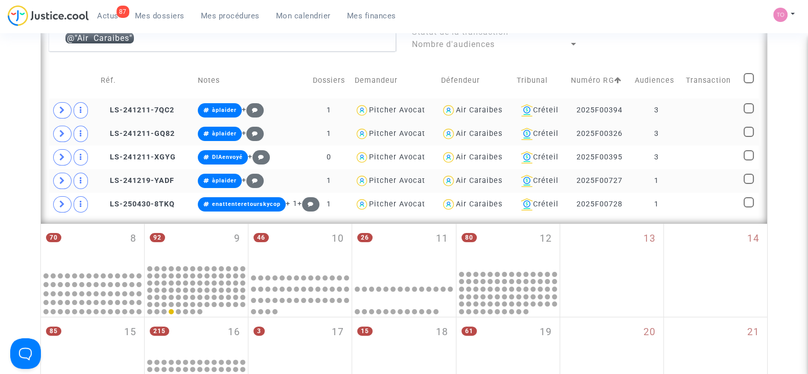
click at [465, 112] on div "Air Caraibes" at bounding box center [479, 110] width 47 height 9
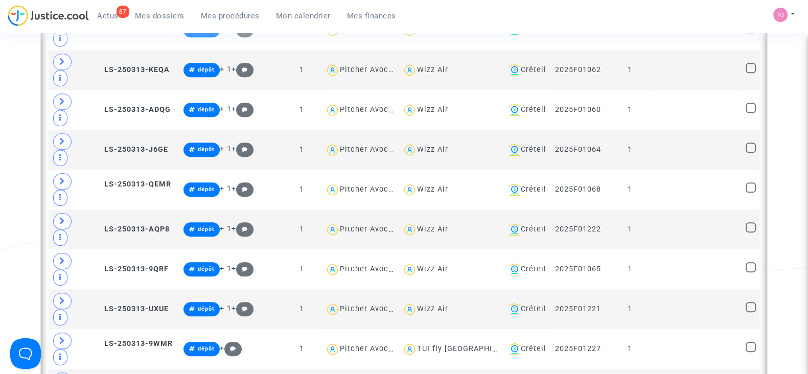
scroll to position [1490, 0]
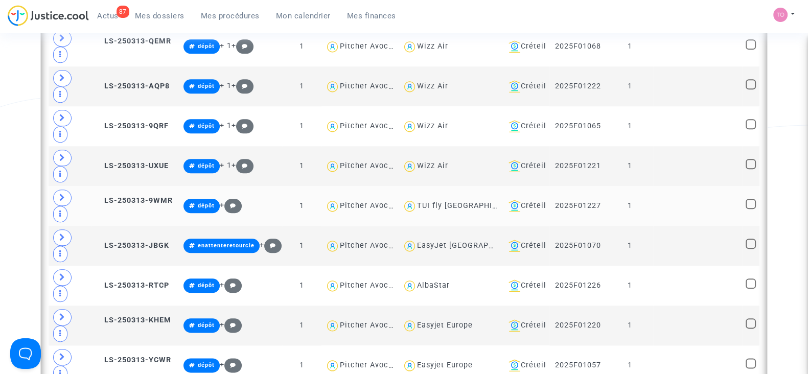
click at [422, 201] on div "TUI fly Belgium" at bounding box center [470, 205] width 106 height 9
type textarea "@"TUI fly Belgium""
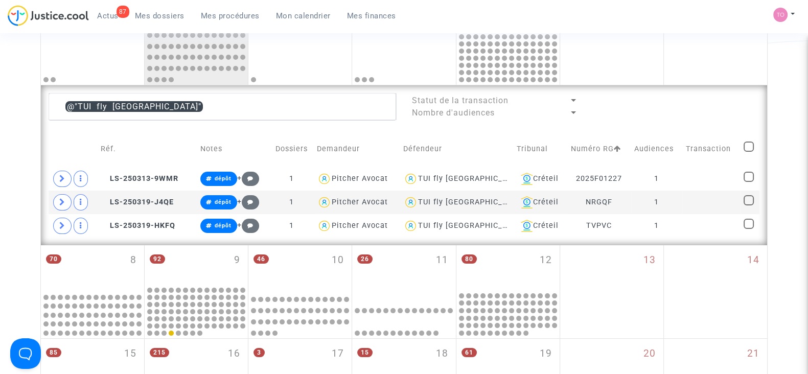
scroll to position [226, 0]
click at [58, 200] on span at bounding box center [62, 202] width 18 height 16
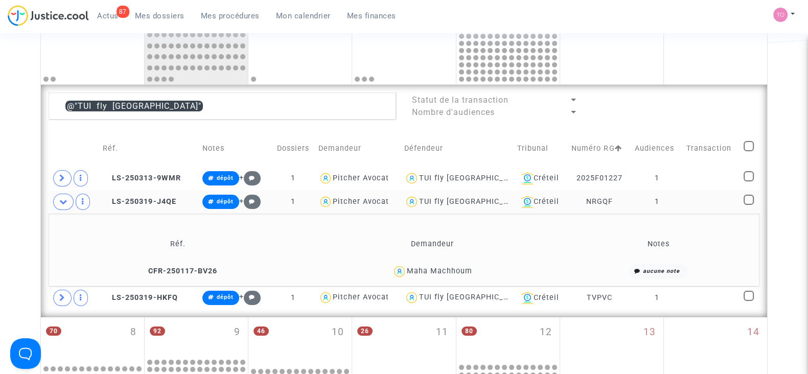
click at [460, 269] on div "Maha Machhoum" at bounding box center [439, 271] width 65 height 9
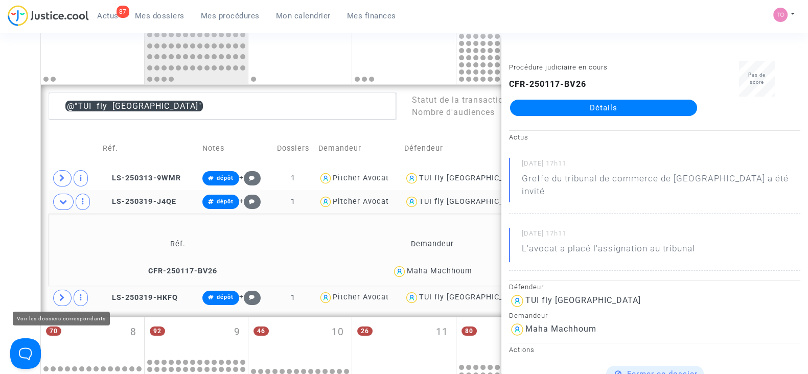
click at [54, 297] on span at bounding box center [62, 298] width 18 height 16
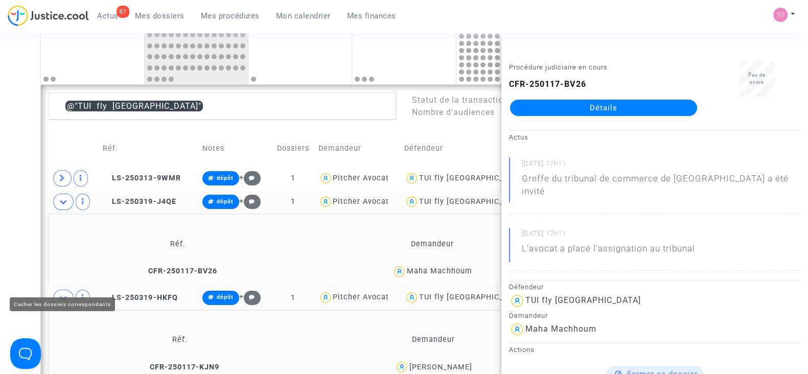
scroll to position [277, 0]
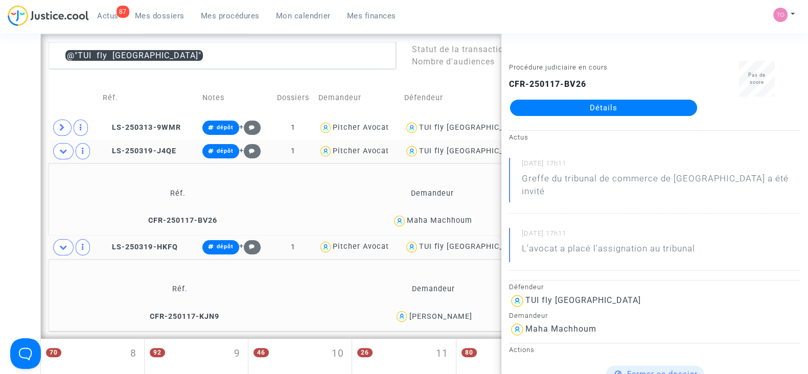
click at [442, 317] on div "Laila Ouzaroual" at bounding box center [440, 316] width 63 height 9
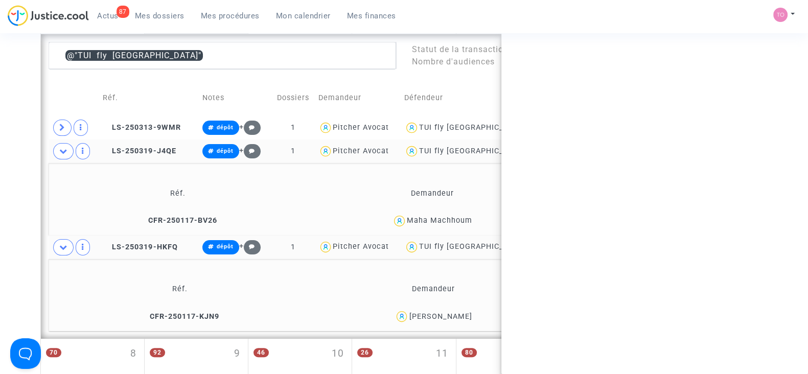
click at [442, 317] on div "Laila Ouzaroual" at bounding box center [440, 316] width 63 height 9
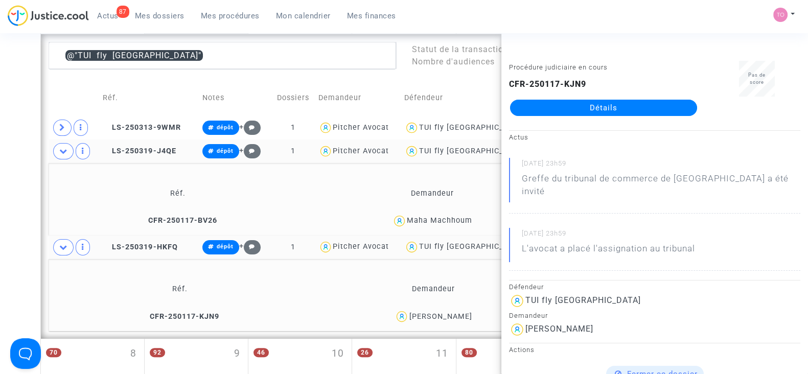
click at [23, 261] on div "Date de clôture d'instruction Date de conciliation Date d'audience Date de juge…" at bounding box center [404, 279] width 808 height 995
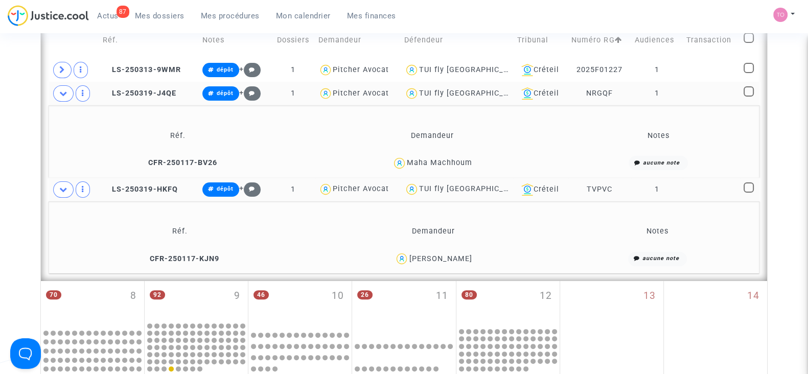
scroll to position [335, 0]
click at [420, 258] on div "Laila Ouzaroual" at bounding box center [440, 258] width 63 height 9
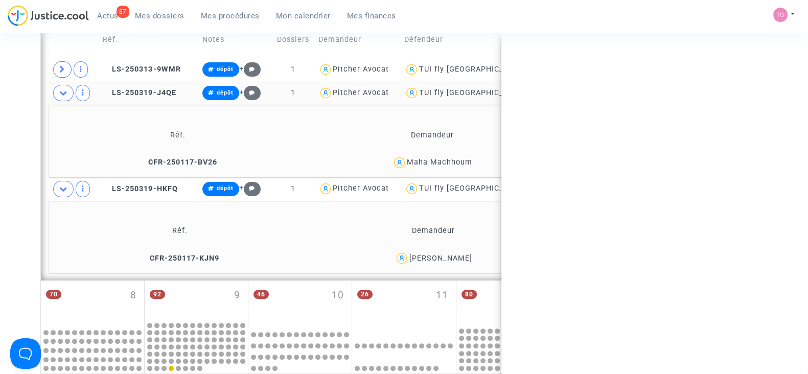
click at [420, 258] on div "Laila Ouzaroual" at bounding box center [440, 258] width 63 height 9
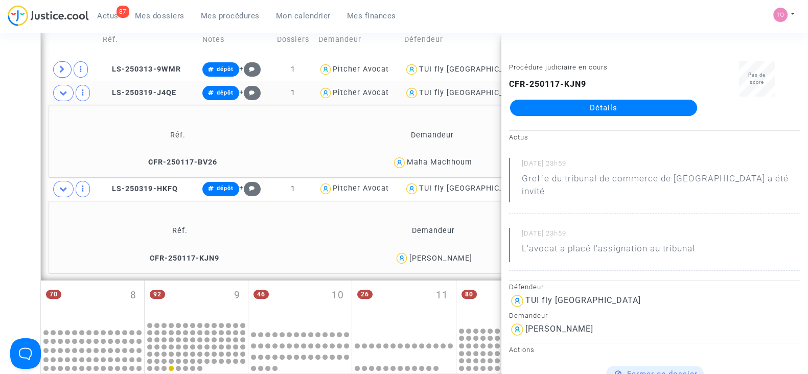
click at [467, 256] on div "Laila Ouzaroual" at bounding box center [440, 258] width 63 height 9
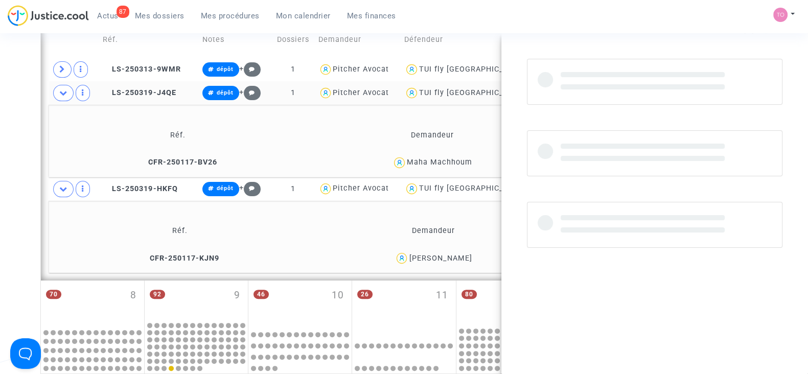
click at [467, 256] on div "Laila Ouzaroual" at bounding box center [440, 258] width 63 height 9
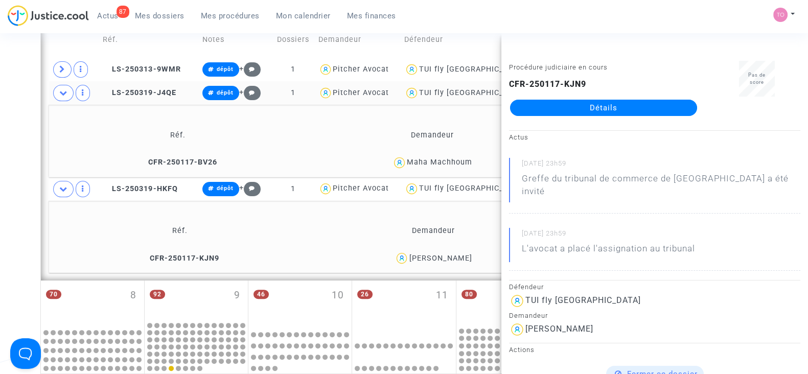
click at [24, 226] on div "Date de clôture d'instruction Date de conciliation Date d'audience Date de juge…" at bounding box center [404, 221] width 808 height 995
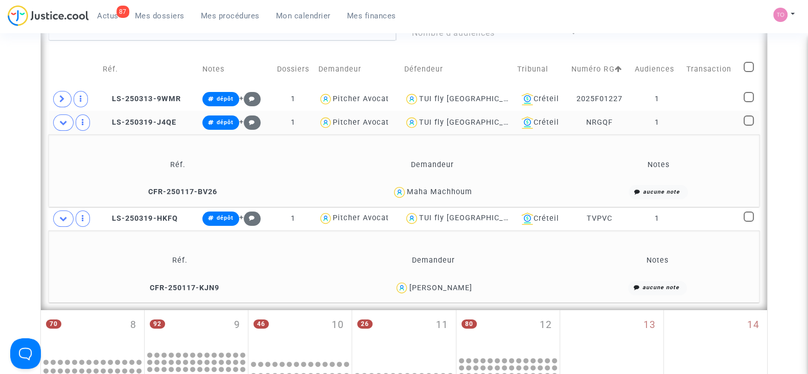
scroll to position [304, 0]
click at [449, 189] on div "Maha Machhoum" at bounding box center [439, 193] width 65 height 9
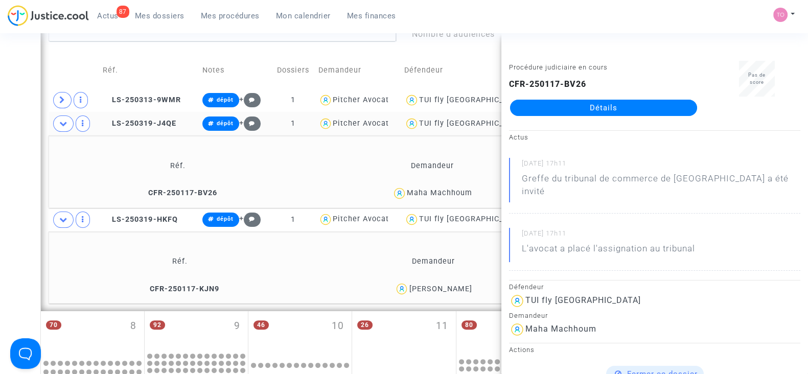
click at [17, 83] on div "Date de clôture d'instruction Date de conciliation Date d'audience Date de juge…" at bounding box center [404, 252] width 808 height 995
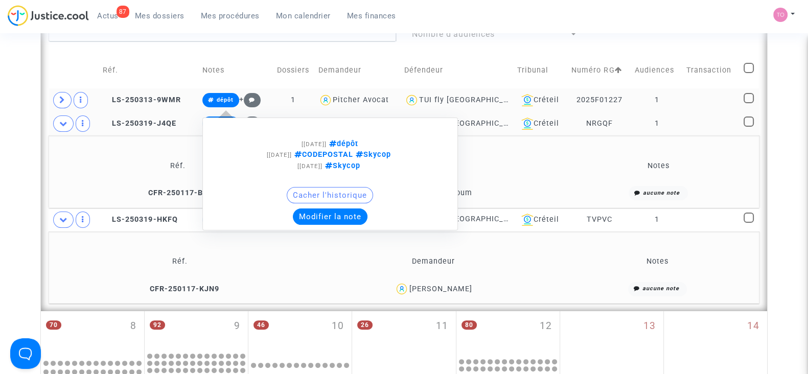
click at [337, 207] on div "Cacher l'historique" at bounding box center [330, 197] width 244 height 21
click at [333, 211] on button "Modifier la note" at bounding box center [330, 217] width 75 height 16
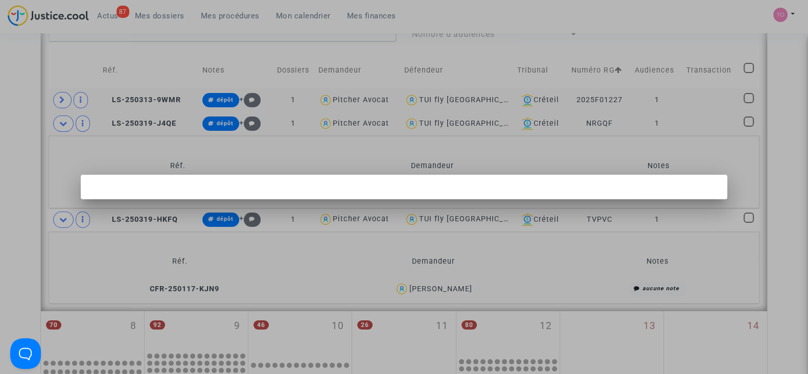
scroll to position [0, 0]
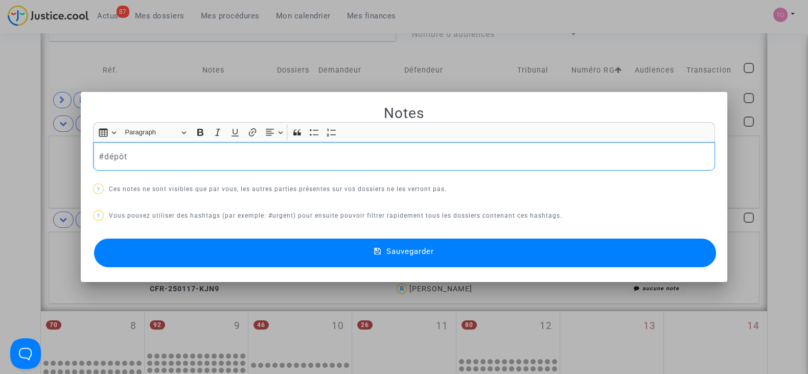
drag, startPoint x: 132, startPoint y: 161, endPoint x: 102, endPoint y: 160, distance: 30.2
click at [102, 160] on p "#dépôt" at bounding box center [404, 156] width 611 height 13
click at [130, 155] on p "#renvoi (pour avis)" at bounding box center [404, 156] width 611 height 13
click at [175, 157] on p "#renvoi pour avis)" at bounding box center [404, 156] width 611 height 13
click at [186, 244] on button "Sauvegarder" at bounding box center [405, 253] width 622 height 29
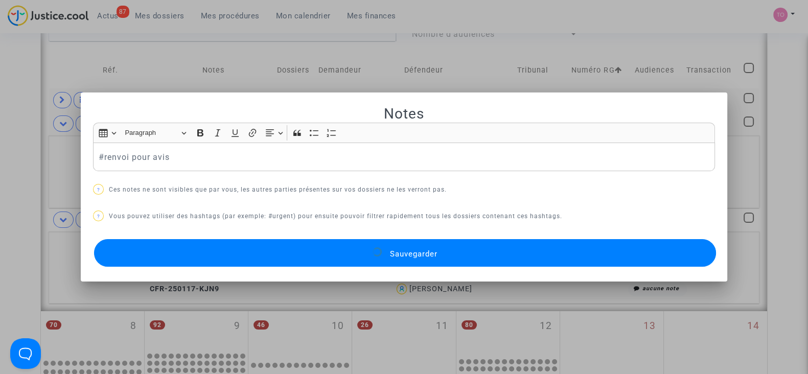
scroll to position [304, 0]
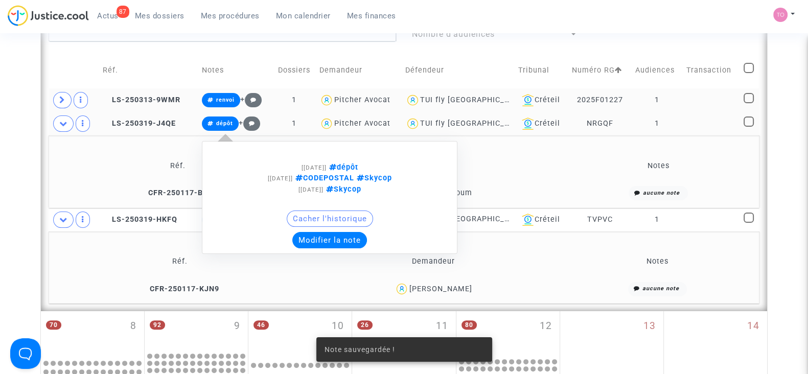
click at [318, 241] on button "Modifier la note" at bounding box center [329, 240] width 75 height 16
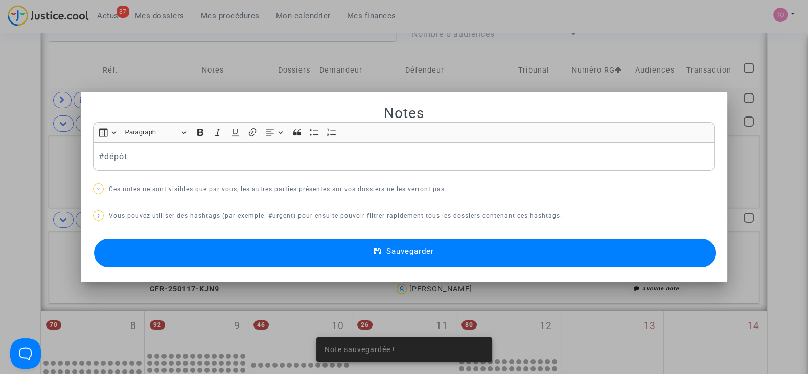
scroll to position [0, 0]
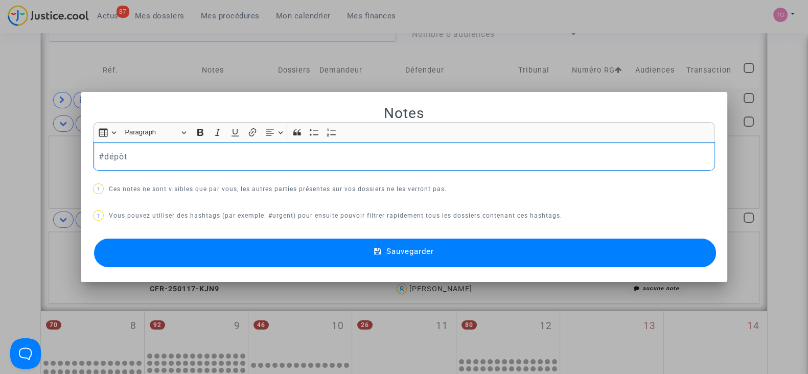
drag, startPoint x: 125, startPoint y: 158, endPoint x: 102, endPoint y: 160, distance: 23.6
click at [102, 160] on p "#dépôt" at bounding box center [404, 156] width 611 height 13
click at [188, 245] on button "Sauvegarder" at bounding box center [405, 253] width 622 height 29
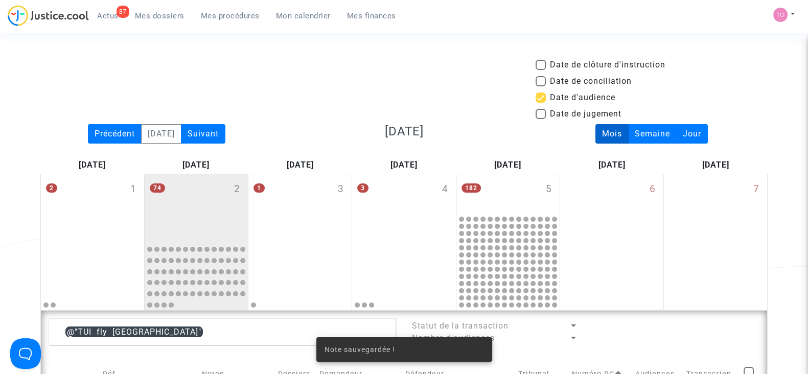
scroll to position [304, 0]
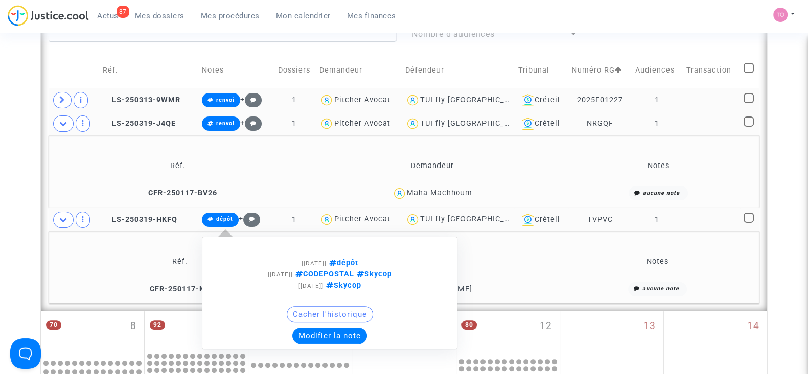
click at [328, 333] on button "Modifier la note" at bounding box center [329, 336] width 75 height 16
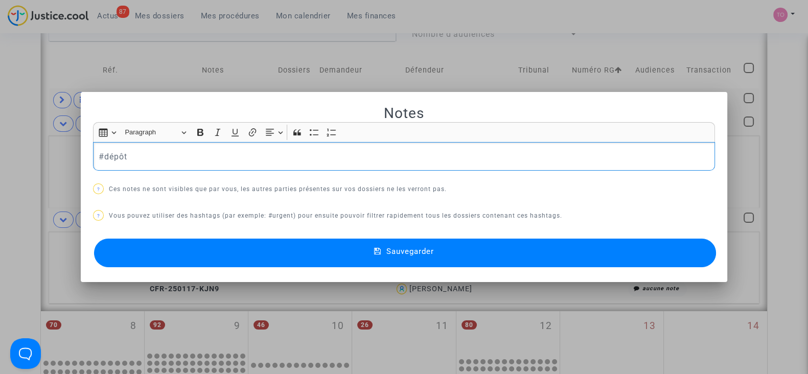
scroll to position [0, 0]
drag, startPoint x: 135, startPoint y: 150, endPoint x: 102, endPoint y: 152, distance: 33.3
click at [102, 152] on p "#dépôt" at bounding box center [404, 156] width 611 height 13
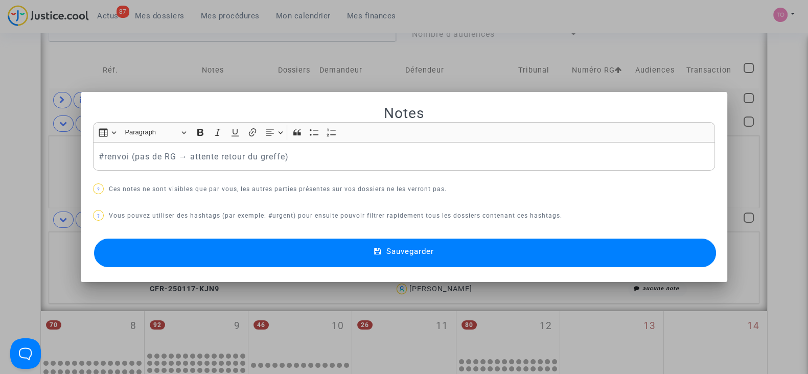
click at [214, 254] on button "Sauvegarder" at bounding box center [405, 253] width 622 height 29
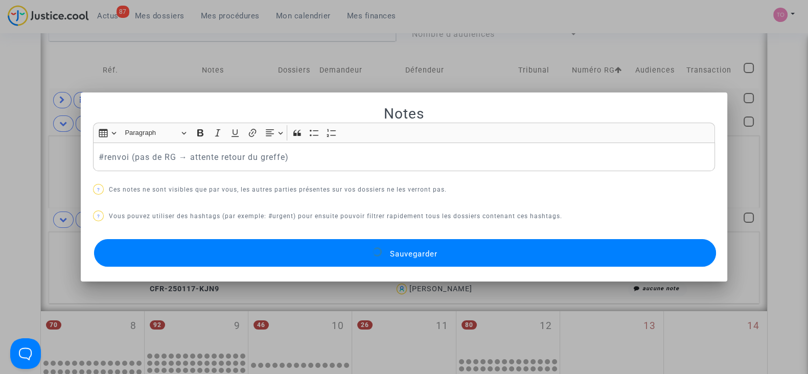
scroll to position [304, 0]
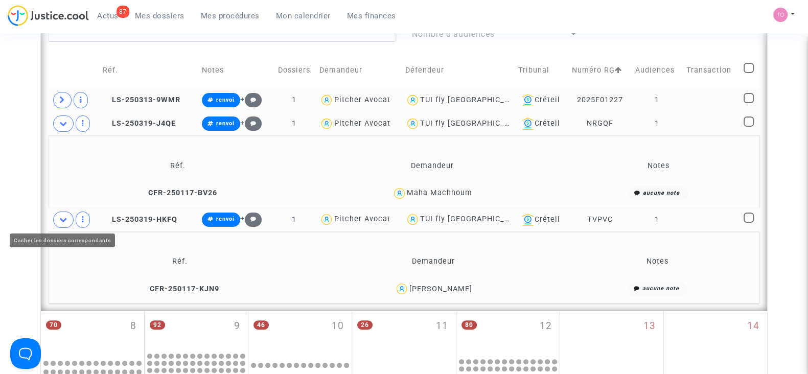
click at [60, 216] on icon at bounding box center [63, 220] width 8 height 8
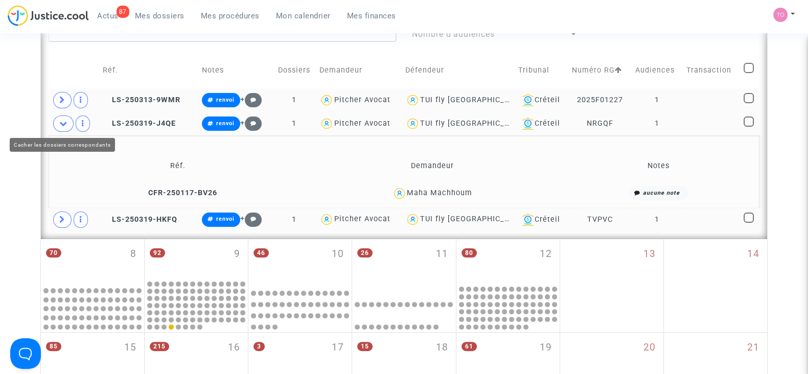
click at [63, 127] on span at bounding box center [63, 124] width 20 height 16
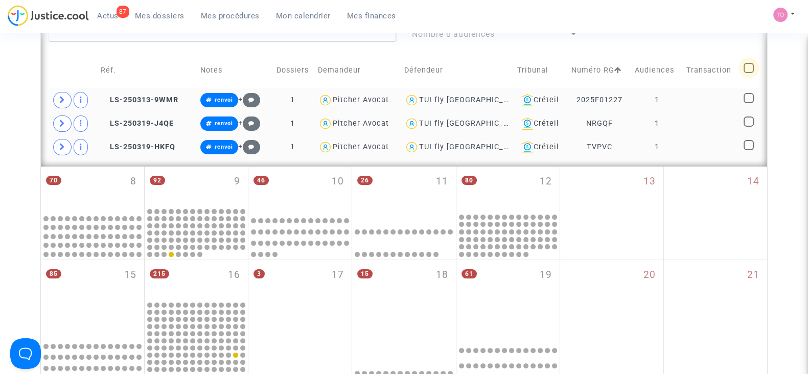
click at [747, 70] on span at bounding box center [749, 68] width 10 height 10
click at [748, 73] on input "checkbox" at bounding box center [748, 73] width 1 height 1
checkbox input "true"
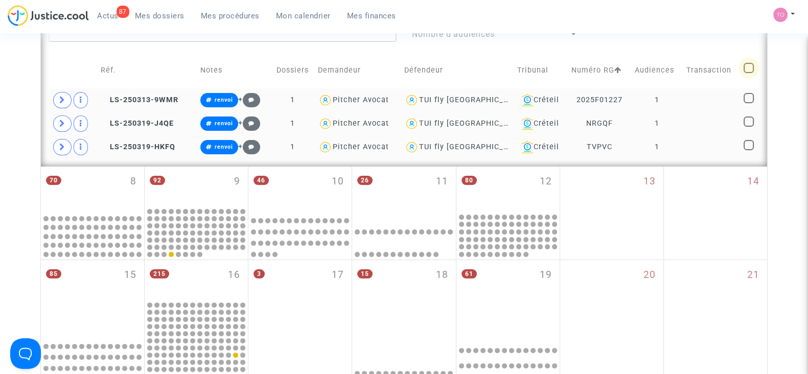
checkbox input "true"
click at [750, 68] on span at bounding box center [749, 68] width 10 height 10
click at [749, 73] on input "checkbox" at bounding box center [748, 73] width 1 height 1
checkbox input "false"
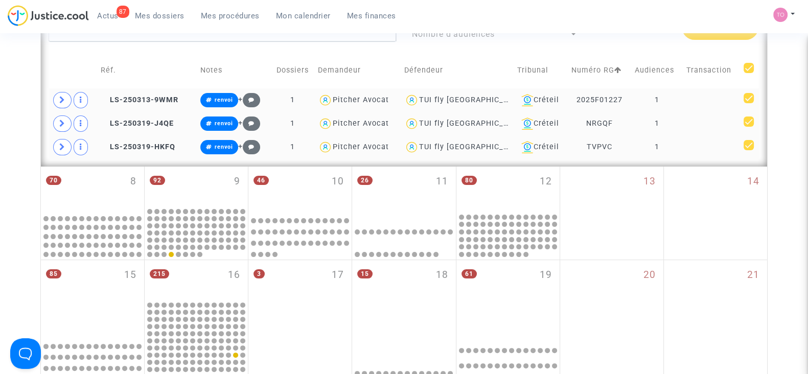
checkbox input "false"
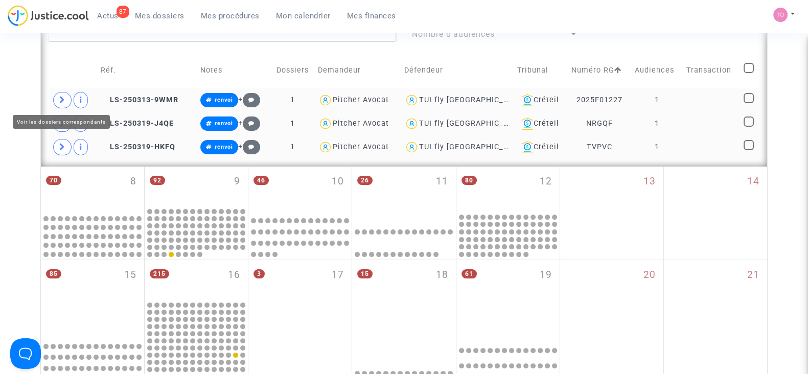
click at [64, 97] on icon at bounding box center [62, 100] width 6 height 8
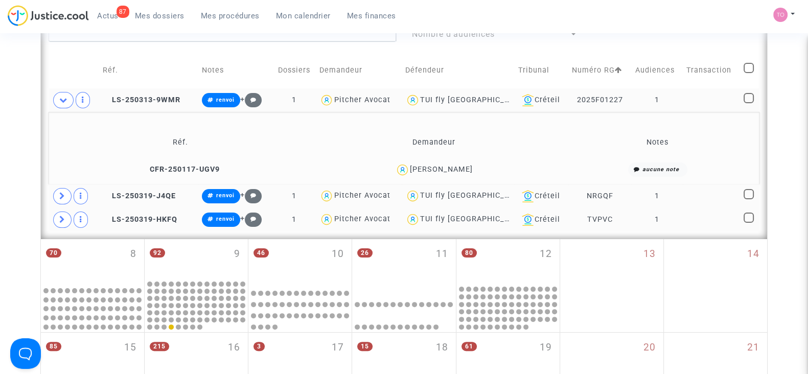
click at [61, 212] on span at bounding box center [62, 220] width 18 height 16
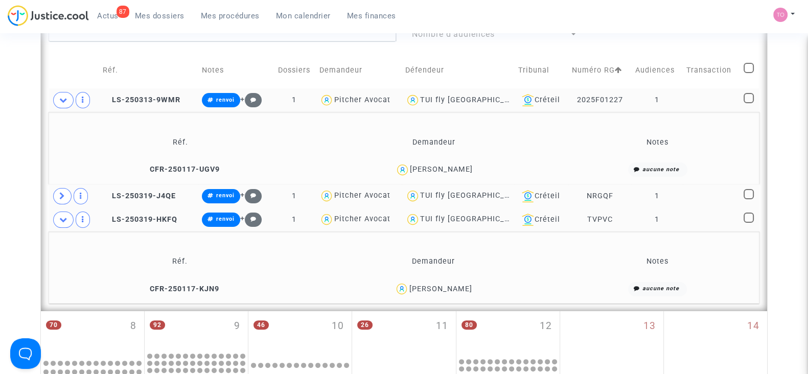
click at [449, 100] on div "TUI fly Belgium" at bounding box center [473, 100] width 106 height 9
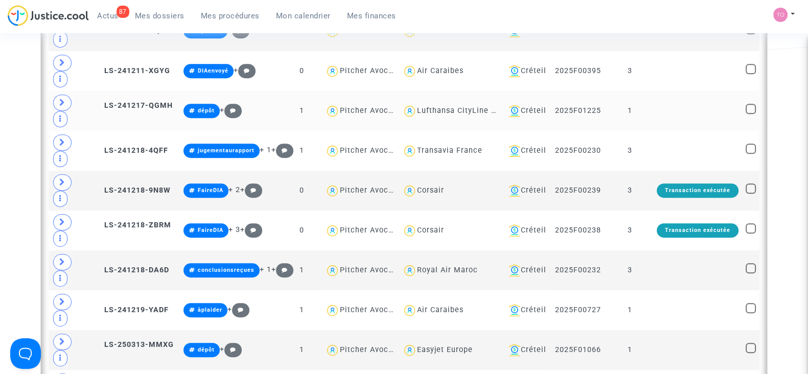
scroll to position [668, 0]
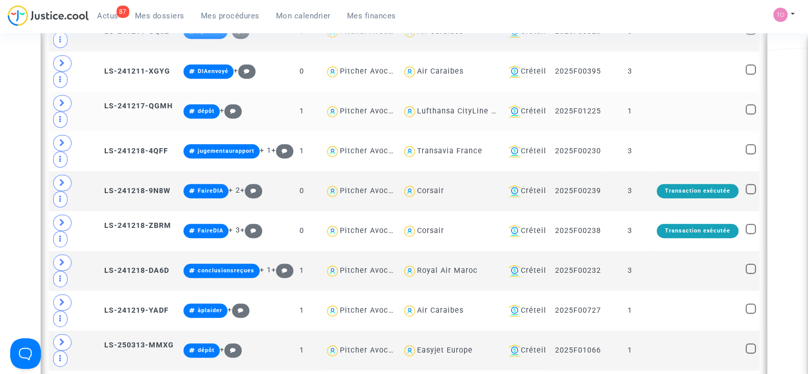
click at [427, 107] on div "Lufthansa CityLine GmbH" at bounding box center [465, 111] width 97 height 9
type textarea "@"Lufthansa CityLine GmbH""
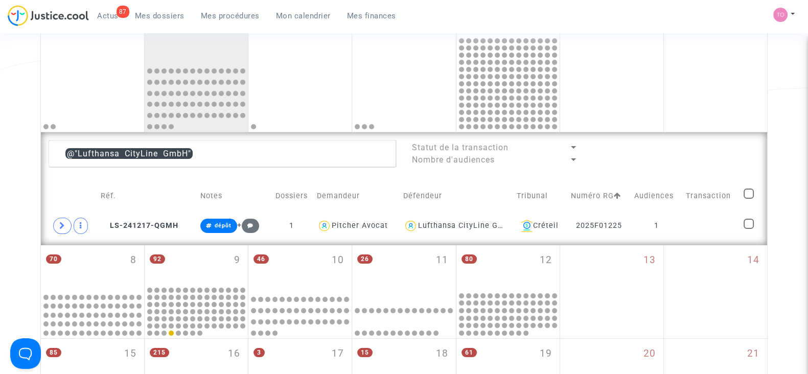
scroll to position [148, 0]
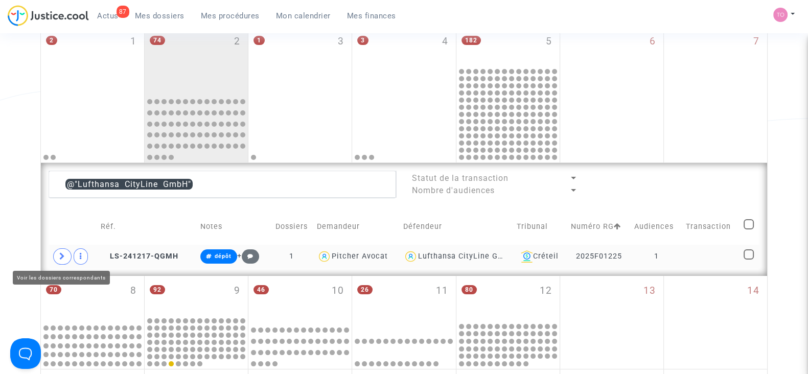
click at [60, 254] on icon at bounding box center [62, 257] width 6 height 8
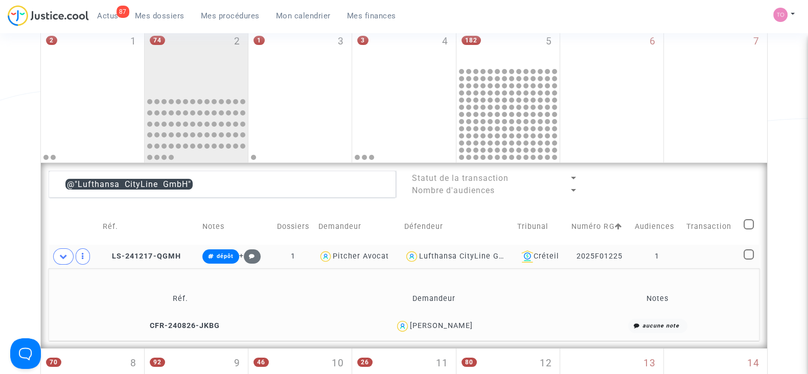
click at [448, 322] on div "Alice Nougarede" at bounding box center [441, 326] width 63 height 9
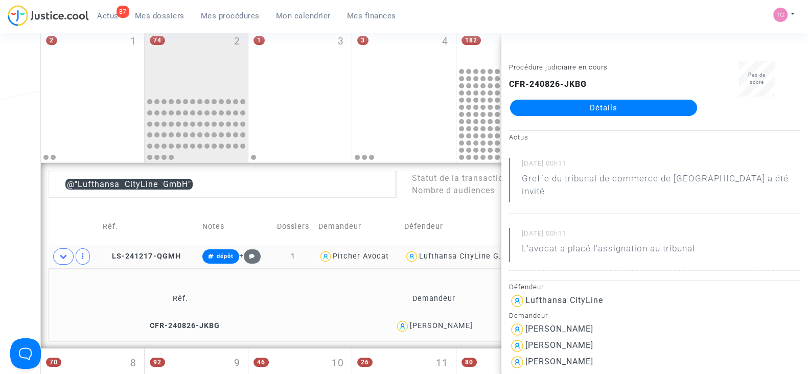
click at [0, 259] on div "Date de clôture d'instruction Date de conciliation Date d'audience Date de juge…" at bounding box center [404, 349] width 808 height 876
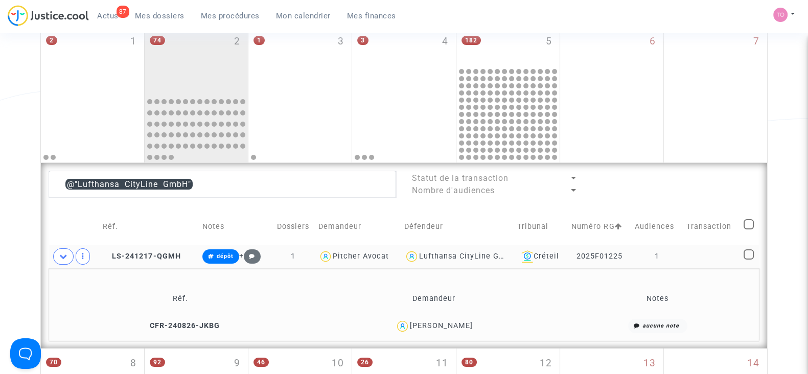
click at [0, 259] on div "Date de clôture d'instruction Date de conciliation Date d'audience Date de juge…" at bounding box center [404, 349] width 808 height 876
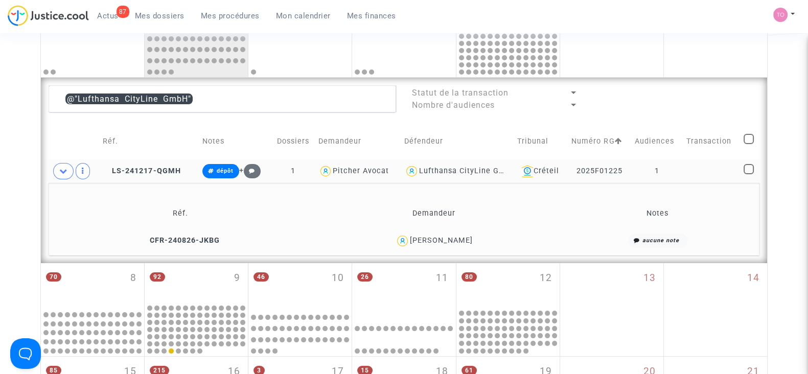
drag, startPoint x: 480, startPoint y: 236, endPoint x: 411, endPoint y: 245, distance: 69.6
click at [411, 245] on div "Alice Nougarede" at bounding box center [434, 241] width 244 height 15
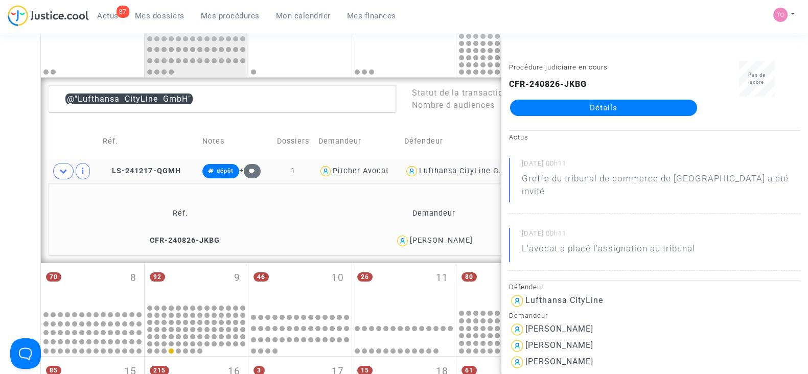
click at [35, 206] on div "Date de clôture d'instruction Date de conciliation Date d'audience Date de juge…" at bounding box center [404, 264] width 808 height 876
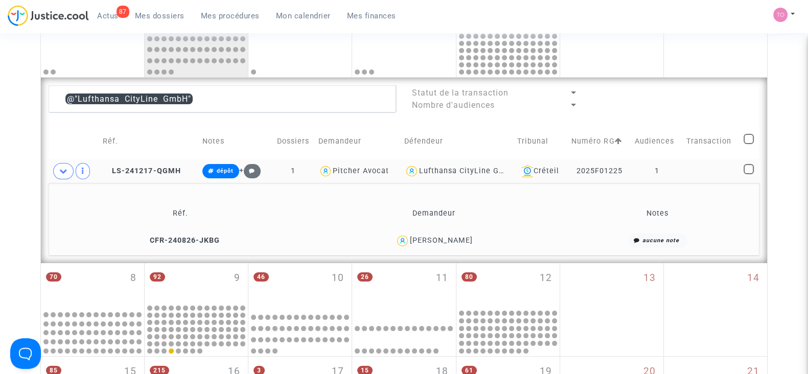
click at [465, 167] on div "Lufthansa CityLine GmbH" at bounding box center [467, 171] width 97 height 9
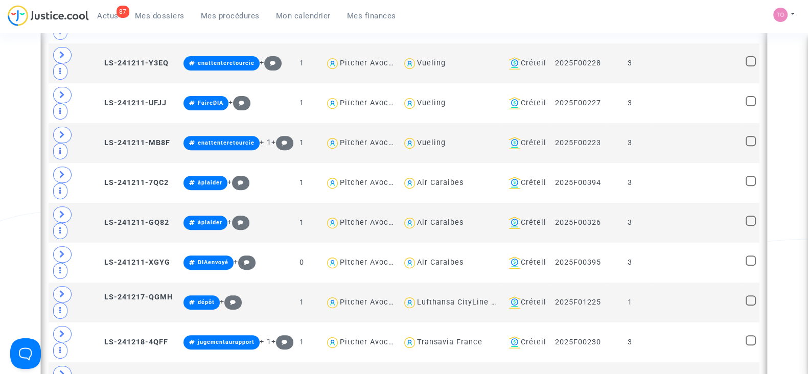
scroll to position [577, 0]
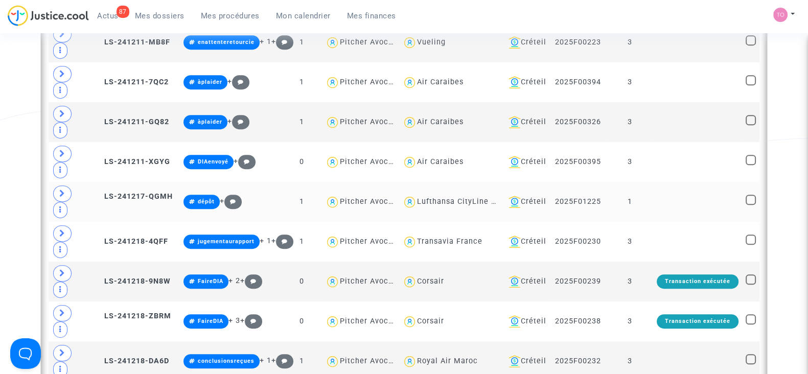
click at [436, 197] on div "Lufthansa CityLine GmbH" at bounding box center [465, 201] width 97 height 9
type textarea "@"Lufthansa CityLine GmbH""
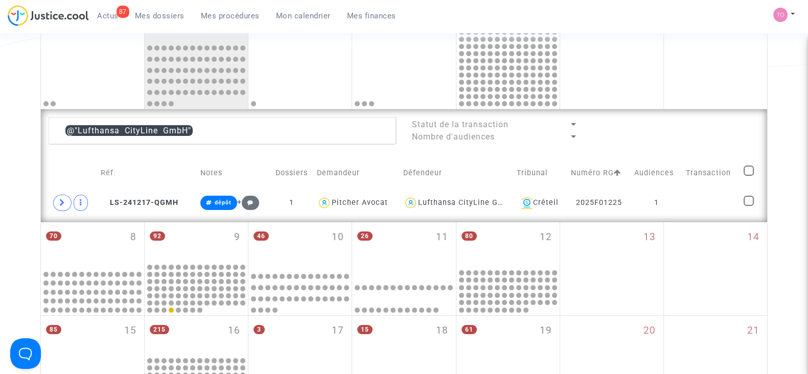
scroll to position [198, 0]
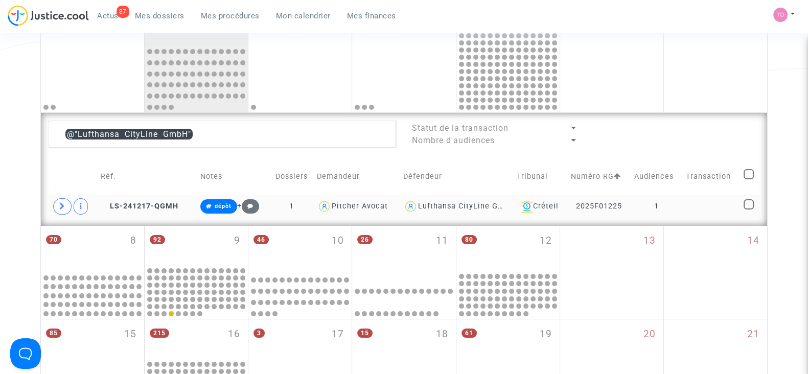
click at [644, 199] on td "1" at bounding box center [657, 207] width 52 height 24
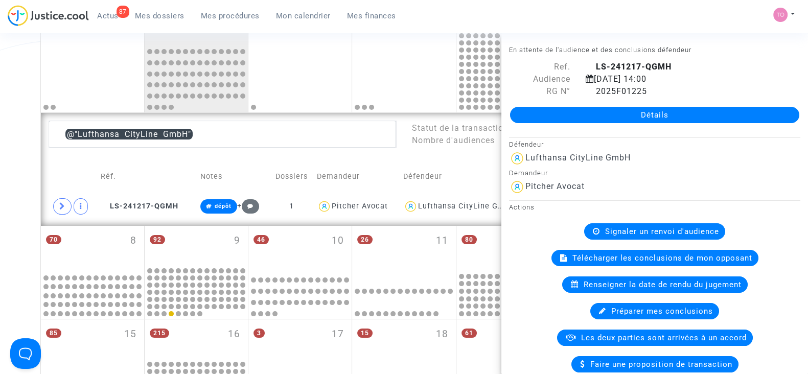
click at [0, 194] on div "Date de clôture d'instruction Date de conciliation Date d'audience Date de juge…" at bounding box center [404, 263] width 808 height 804
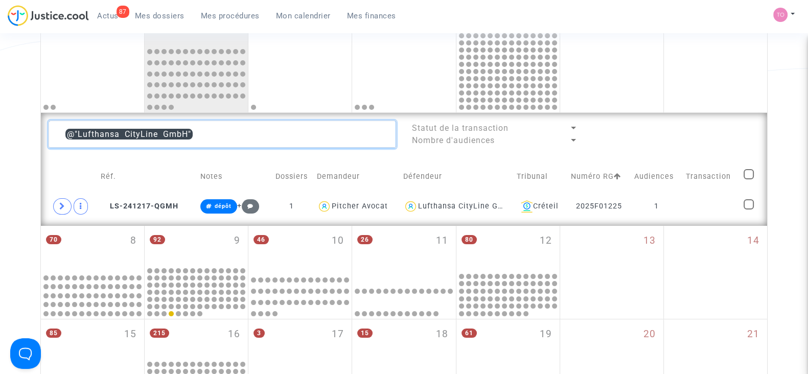
drag, startPoint x: 231, startPoint y: 137, endPoint x: 37, endPoint y: 135, distance: 193.8
click at [37, 135] on div "Date de clôture d'instruction Date de conciliation Date d'audience Date de juge…" at bounding box center [404, 263] width 808 height 804
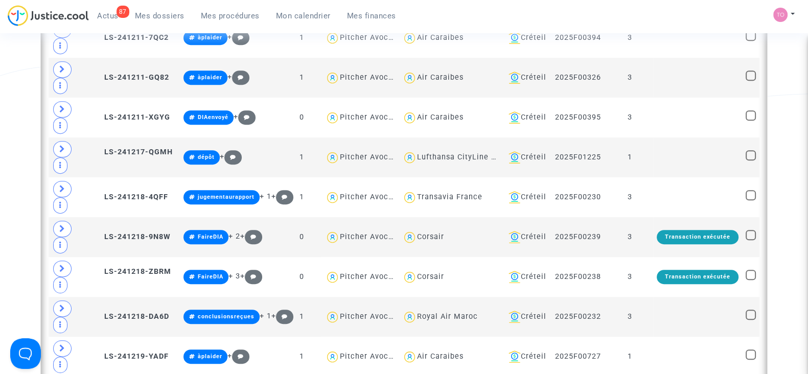
scroll to position [662, 0]
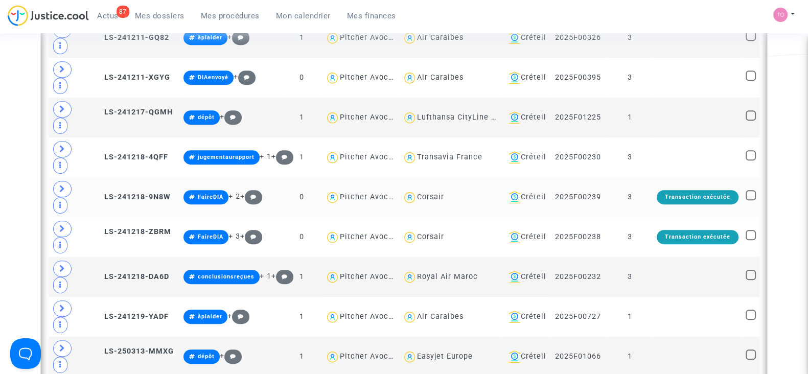
click at [419, 193] on div "Corsair" at bounding box center [430, 197] width 27 height 9
type textarea "@Corsair"
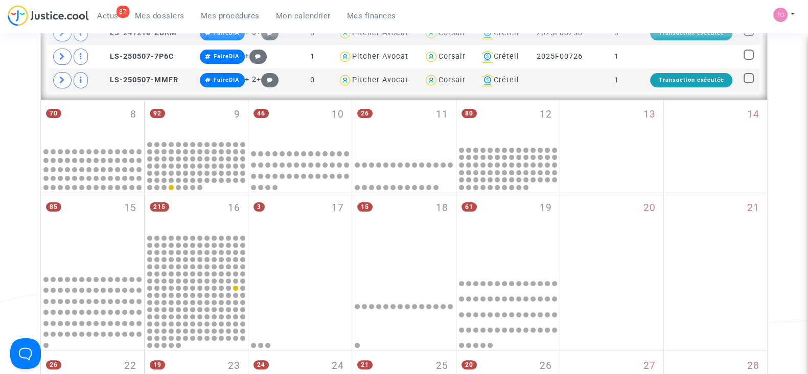
scroll to position [207, 0]
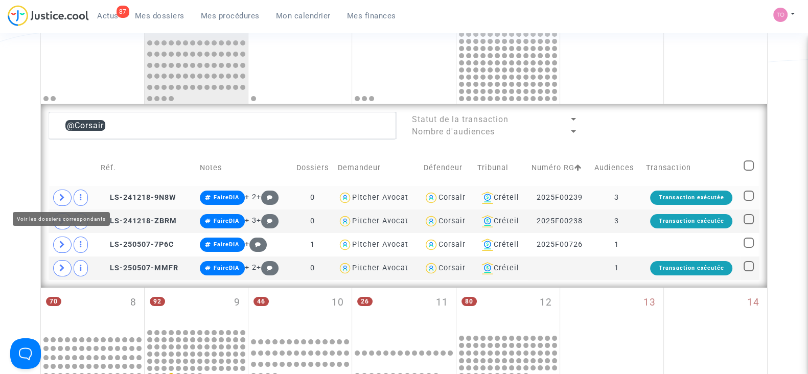
click at [59, 194] on icon at bounding box center [62, 198] width 6 height 8
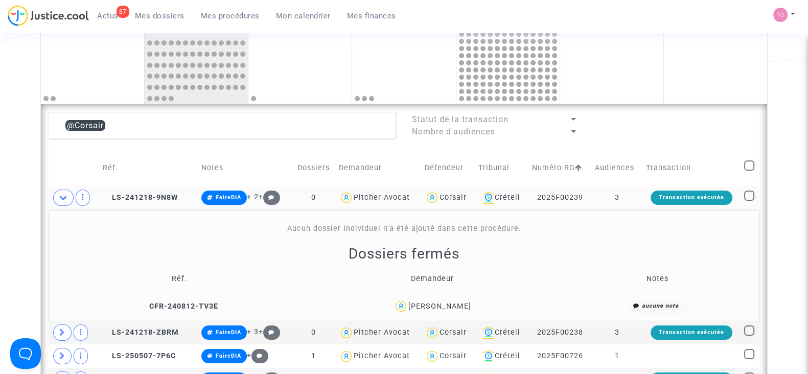
click at [455, 305] on div "SOPHIE MAROTEL" at bounding box center [439, 306] width 63 height 9
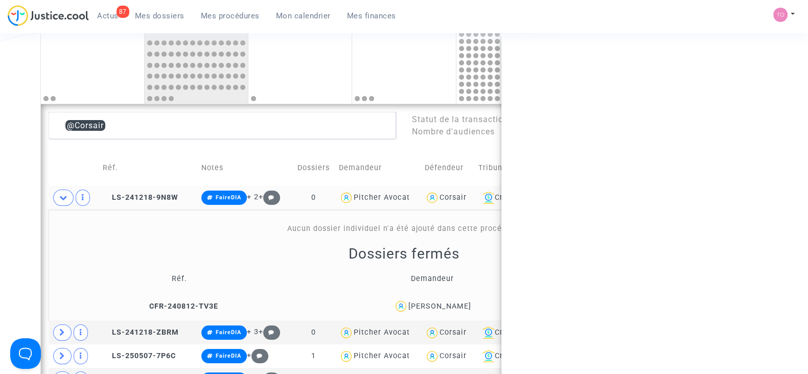
click at [455, 305] on div "SOPHIE MAROTEL" at bounding box center [439, 306] width 63 height 9
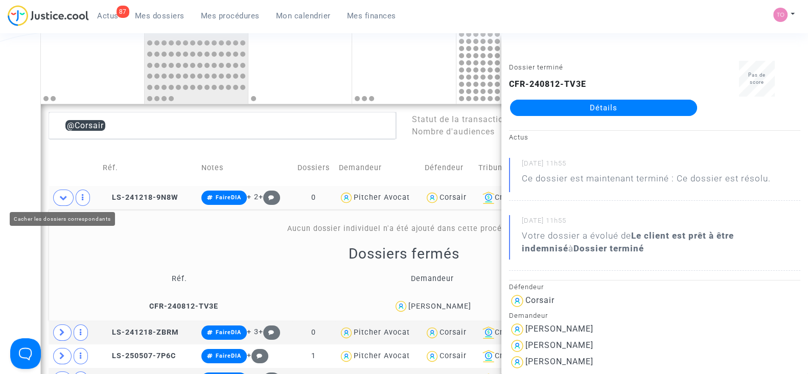
click at [61, 196] on icon at bounding box center [63, 198] width 8 height 8
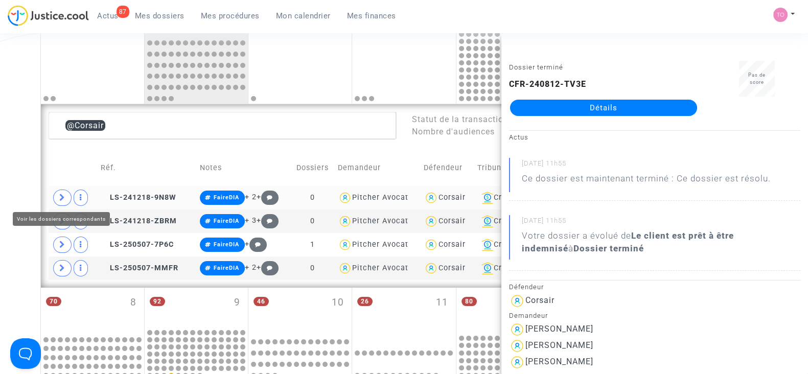
scroll to position [235, 0]
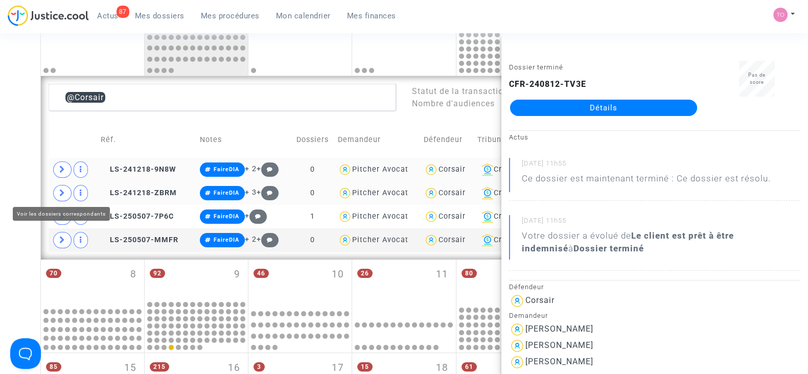
click at [57, 191] on span at bounding box center [62, 193] width 18 height 16
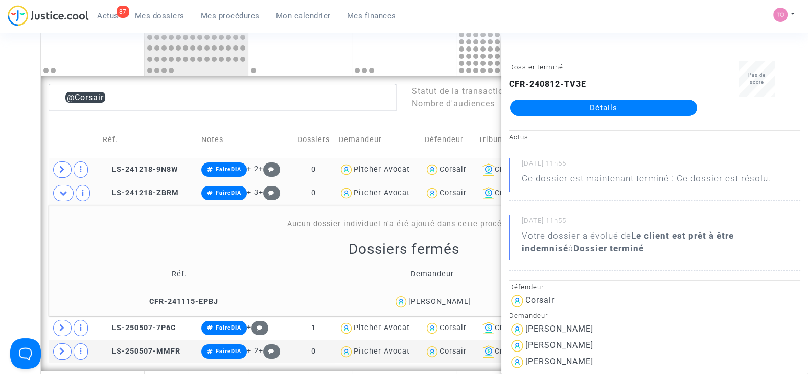
click at [2, 238] on div "Date de clôture d'instruction Date de conciliation Date d'audience Date de juge…" at bounding box center [404, 317] width 808 height 986
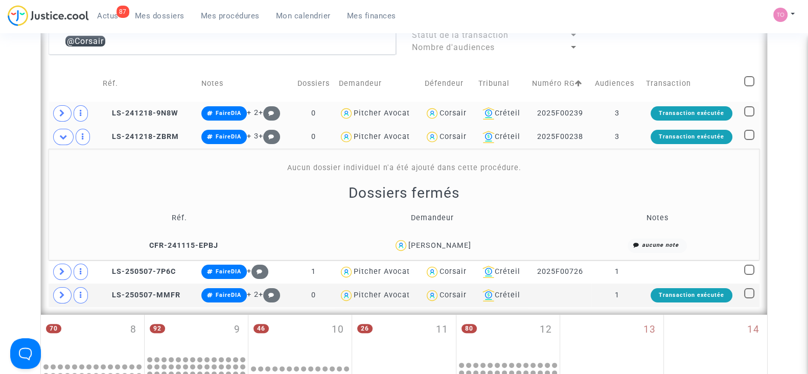
scroll to position [291, 0]
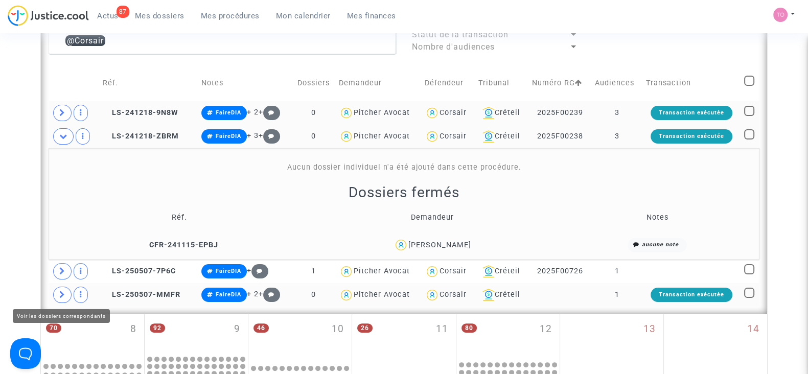
click at [59, 292] on icon at bounding box center [62, 295] width 6 height 8
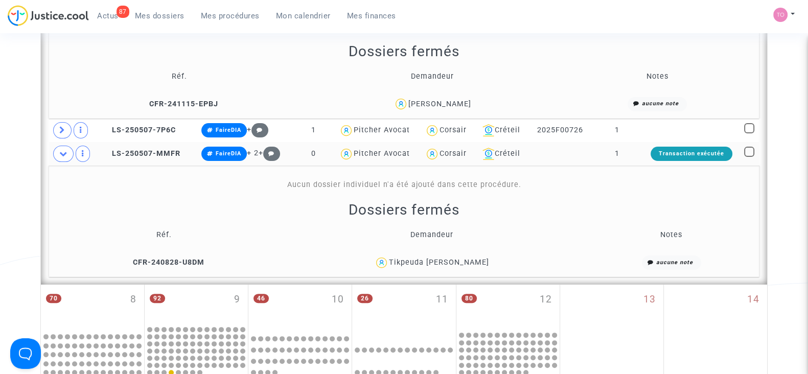
scroll to position [433, 0]
click at [469, 258] on div "Tikpeuda jeanne TIEKO" at bounding box center [439, 262] width 100 height 9
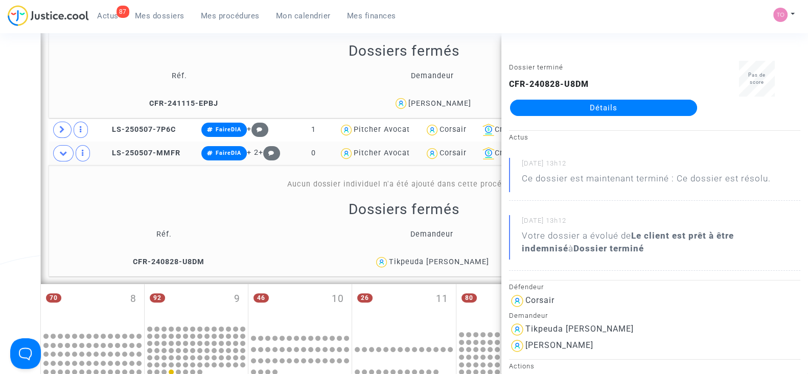
click at [0, 189] on div "Date de clôture d'instruction Date de conciliation Date d'audience Date de juge…" at bounding box center [404, 174] width 808 height 1097
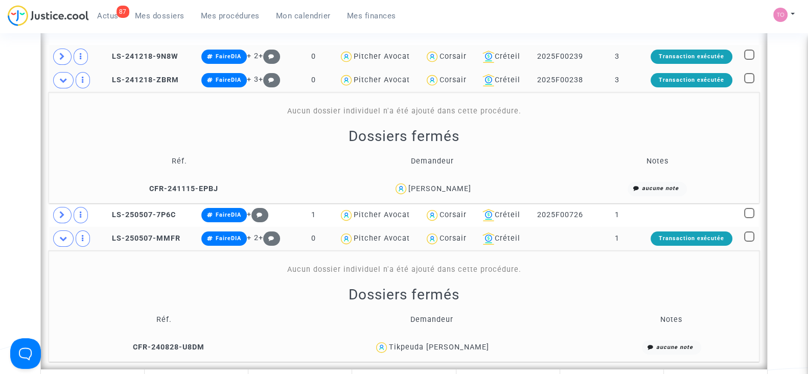
scroll to position [347, 0]
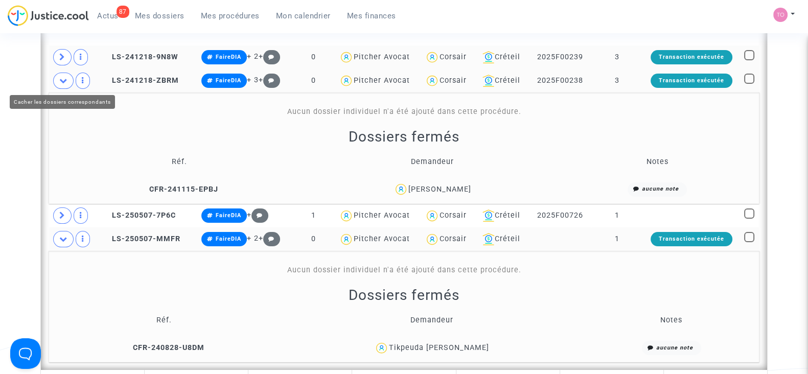
click at [61, 80] on icon at bounding box center [63, 81] width 8 height 8
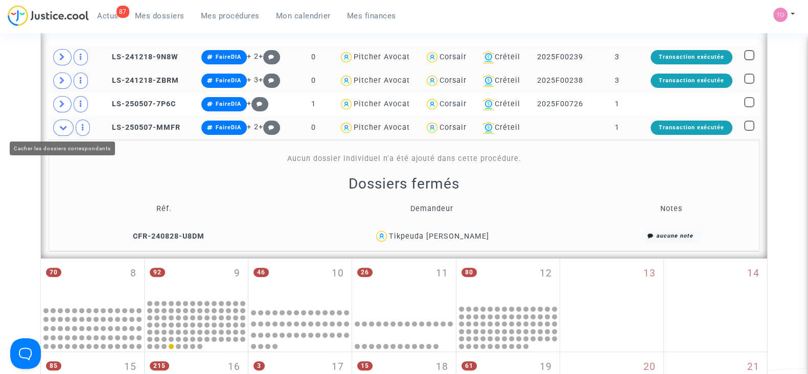
click at [62, 130] on span at bounding box center [63, 128] width 20 height 16
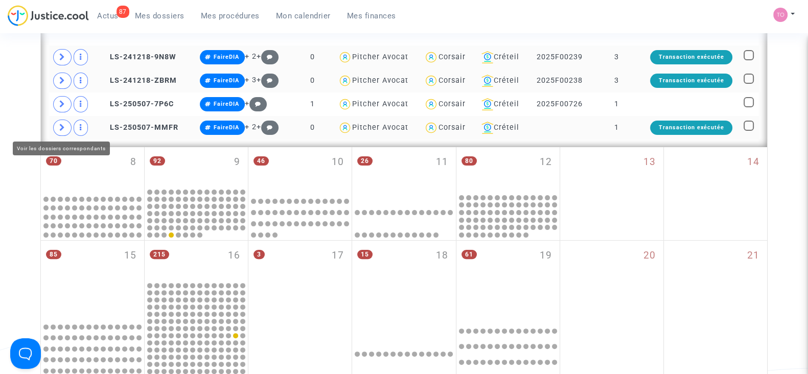
click at [61, 126] on icon at bounding box center [62, 128] width 6 height 8
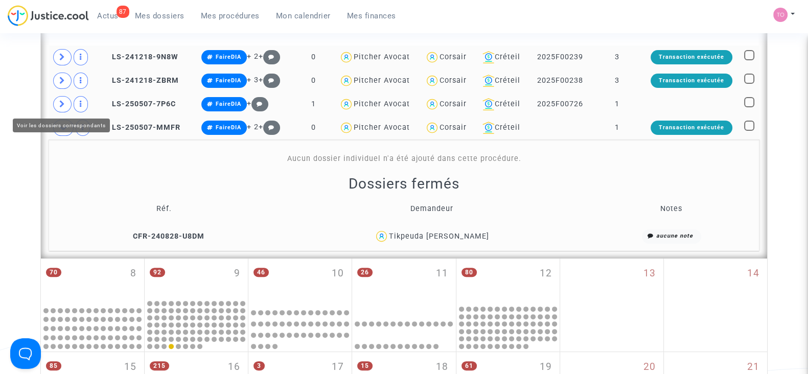
click at [59, 103] on icon at bounding box center [62, 104] width 6 height 8
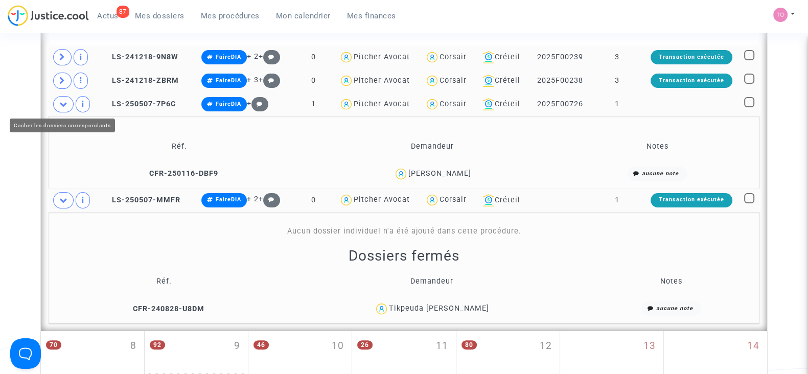
click at [66, 101] on icon at bounding box center [63, 104] width 8 height 8
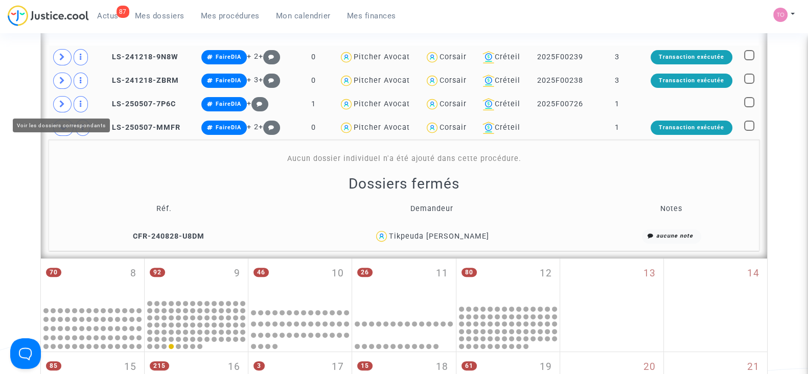
click at [63, 101] on icon at bounding box center [62, 104] width 6 height 8
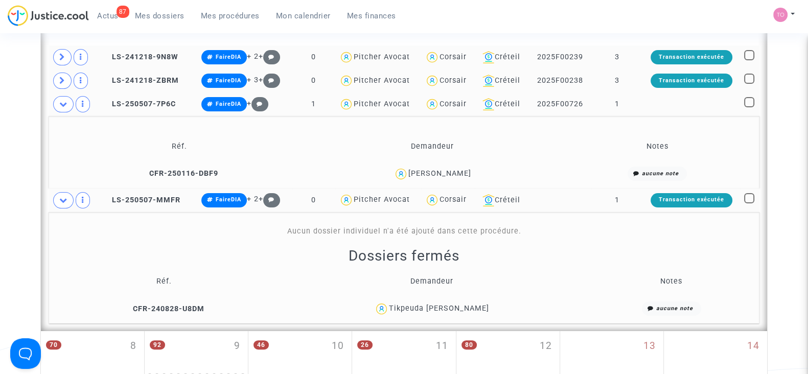
click at [451, 100] on div "Corsair" at bounding box center [453, 104] width 27 height 9
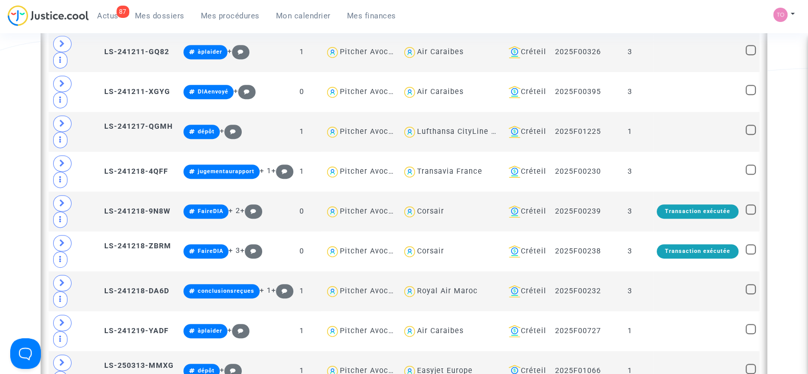
scroll to position [743, 0]
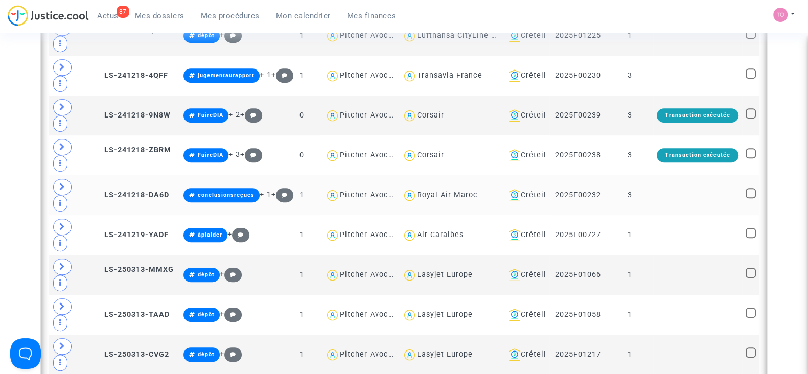
click at [426, 191] on div "Royal Air Maroc" at bounding box center [447, 195] width 61 height 9
type textarea "@"Royal Air Maroc""
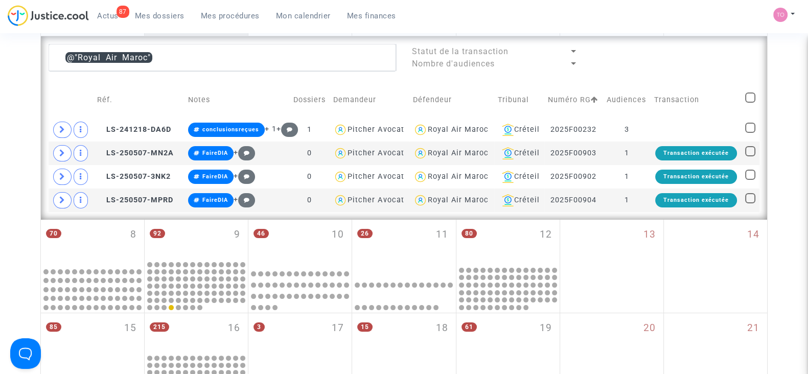
scroll to position [269, 0]
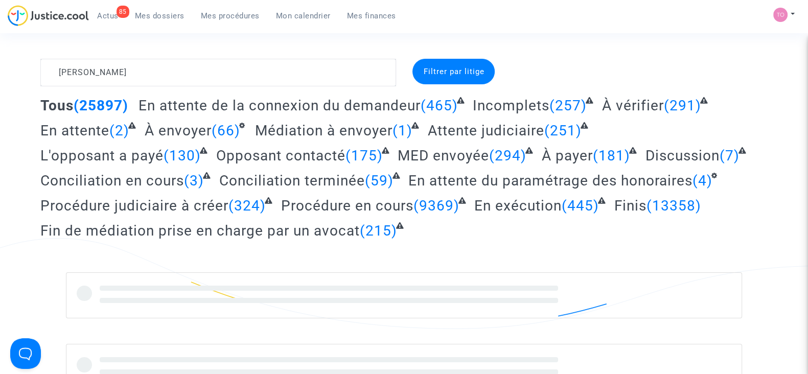
type textarea "Minciotti"
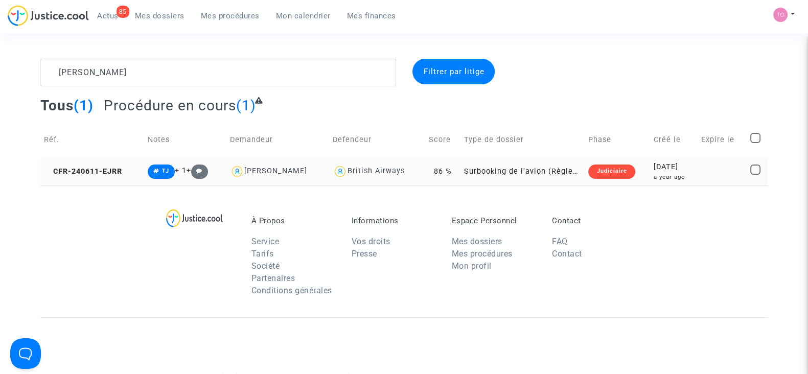
click at [654, 170] on div "2024-06-11" at bounding box center [674, 167] width 40 height 11
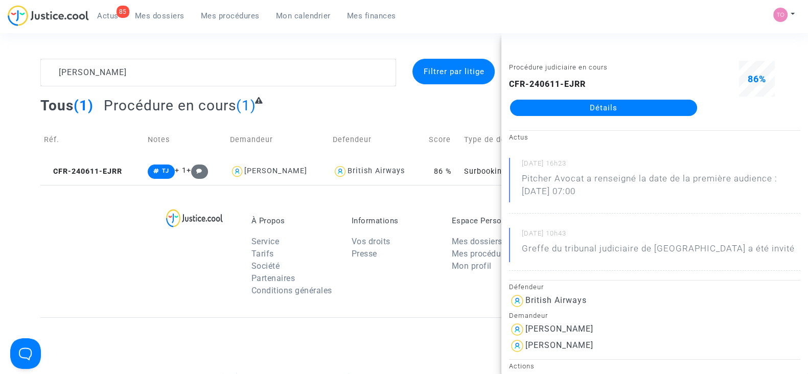
click at [568, 105] on link "Détails" at bounding box center [603, 108] width 187 height 16
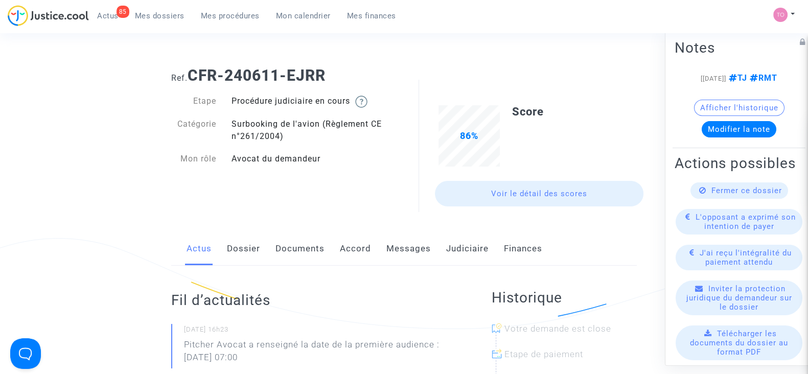
click at [462, 244] on link "Judiciaire" at bounding box center [467, 249] width 42 height 34
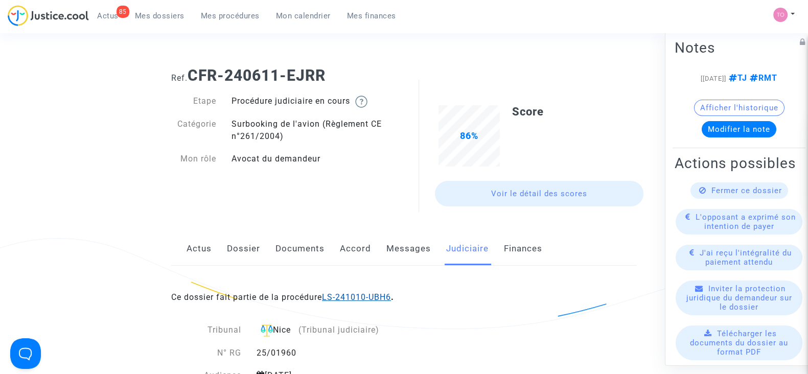
click at [344, 297] on link "LS-241010-UBH6" at bounding box center [356, 297] width 69 height 10
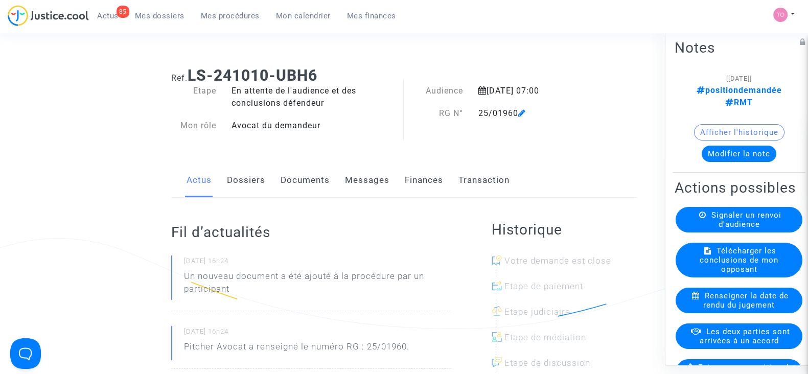
drag, startPoint x: 260, startPoint y: 167, endPoint x: 244, endPoint y: 191, distance: 28.8
click at [244, 191] on link "Dossiers" at bounding box center [246, 181] width 38 height 34
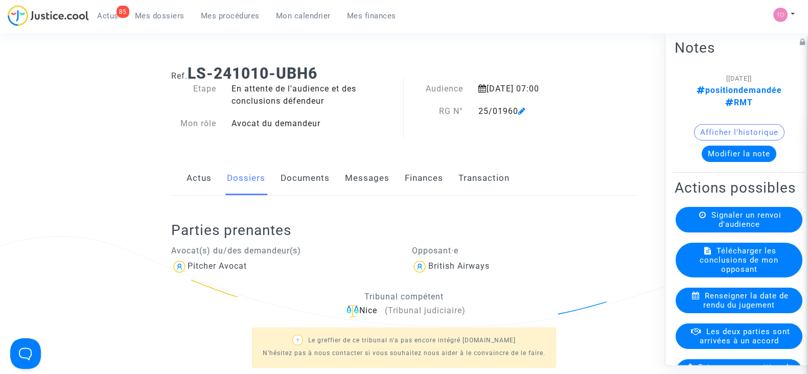
scroll to position [1, 0]
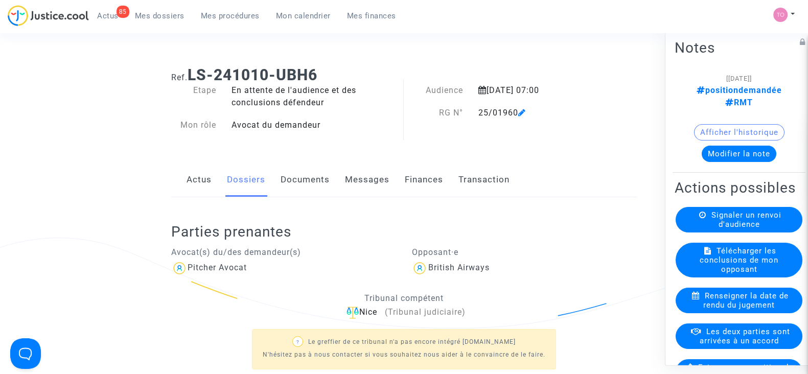
click at [293, 177] on link "Documents" at bounding box center [305, 180] width 49 height 34
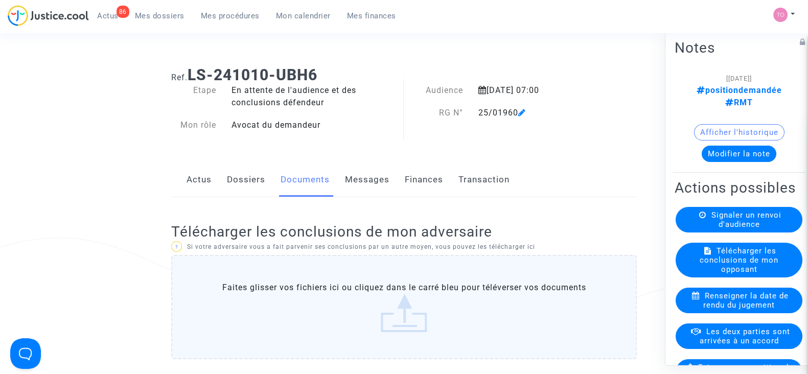
click at [407, 280] on label "Faites glisser vos fichiers ici ou cliquez dans le carré bleu pour téléverser v…" at bounding box center [404, 307] width 466 height 104
click at [0, 0] on input "Faites glisser vos fichiers ici ou cliquez dans le carré bleu pour téléverser v…" at bounding box center [0, 0] width 0 height 0
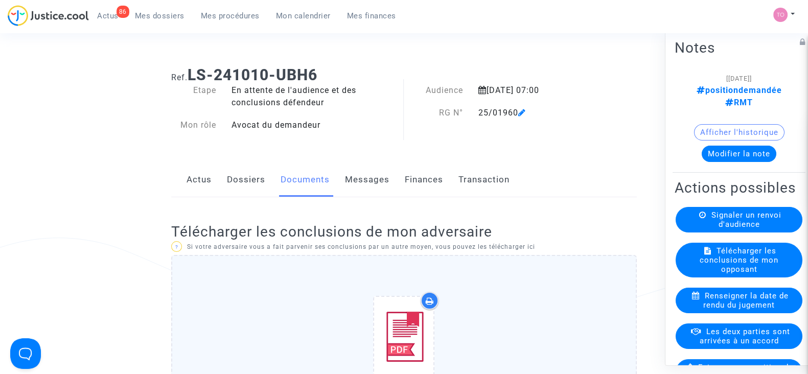
click at [257, 290] on div "Analyse..." at bounding box center [404, 347] width 423 height 131
click at [0, 0] on input "Analyse... Faites glisser vos fichiers ici ou cliquez dans le carré bleu pour t…" at bounding box center [0, 0] width 0 height 0
click at [340, 300] on div "Conclusions en réponse BA - Minciotti - Audience du 5 septembre 2025.pdf" at bounding box center [404, 347] width 423 height 131
click at [0, 0] on input "Conclusions en réponse BA - Minciotti - Audience du 5 septembre 2025.pdf Ajoute…" at bounding box center [0, 0] width 0 height 0
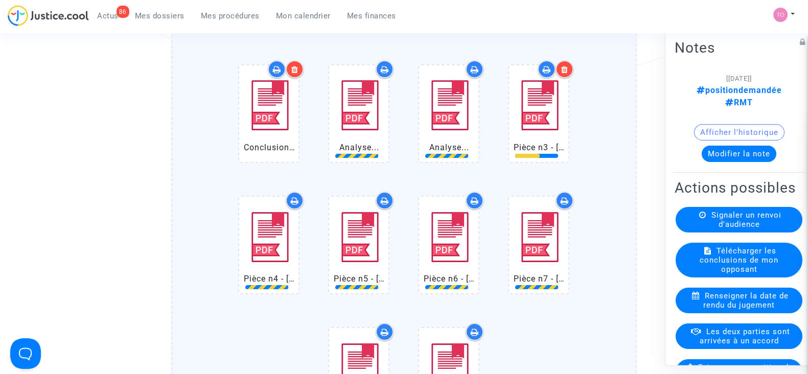
scroll to position [250, 0]
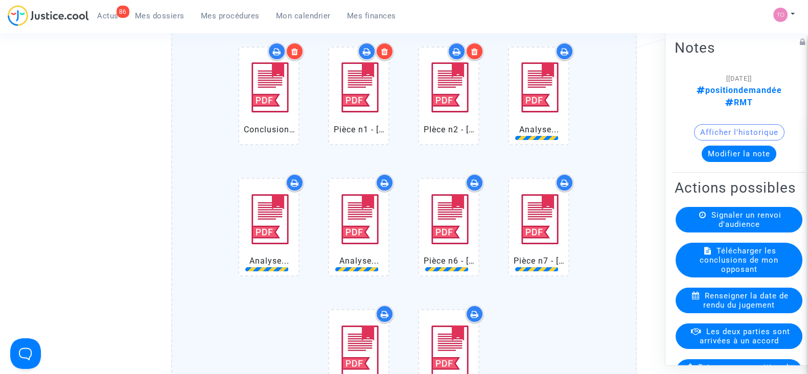
click at [754, 146] on button "Modifier la note" at bounding box center [739, 154] width 75 height 16
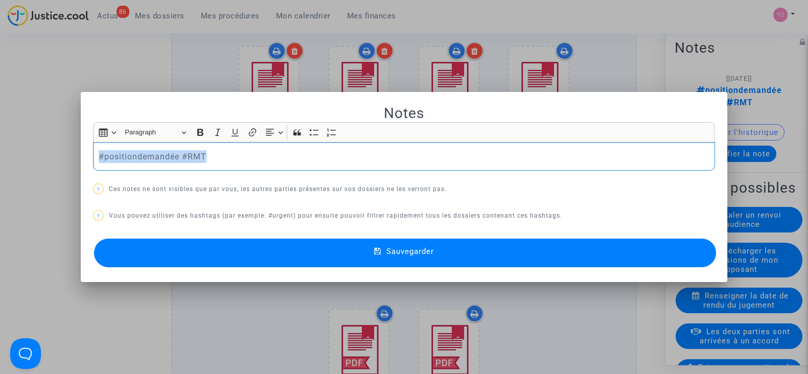
drag, startPoint x: 277, startPoint y: 157, endPoint x: 0, endPoint y: 137, distance: 277.3
click at [0, 137] on div "Notes Rich Text Editor Insert table Insert table Heading Paragraph Paragraph He…" at bounding box center [404, 187] width 808 height 374
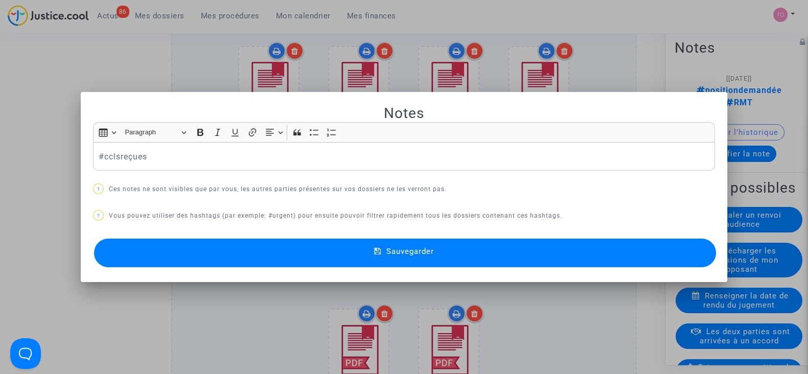
click at [188, 246] on button "Sauvegarder" at bounding box center [405, 253] width 622 height 29
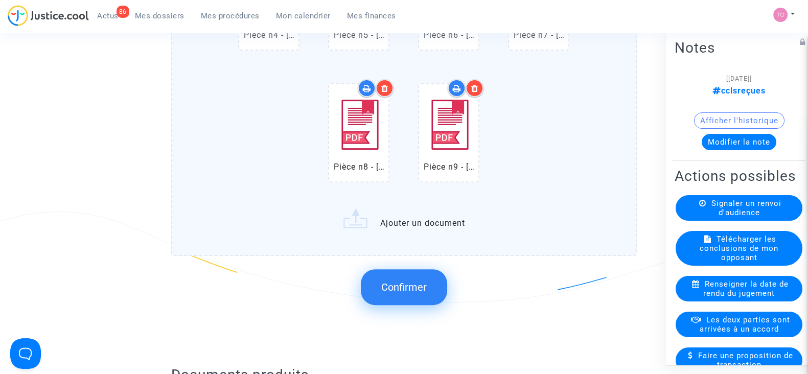
scroll to position [495, 0]
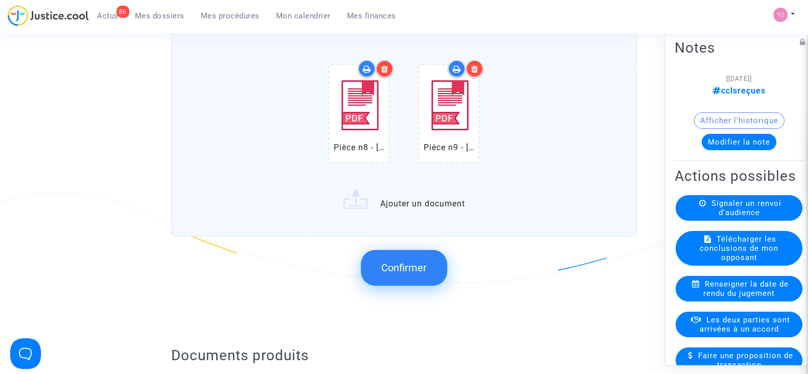
click at [401, 275] on button "Confirmer" at bounding box center [404, 268] width 86 height 36
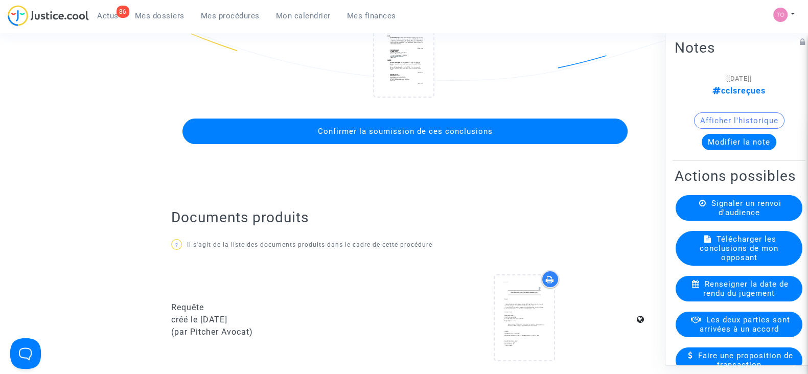
scroll to position [232, 0]
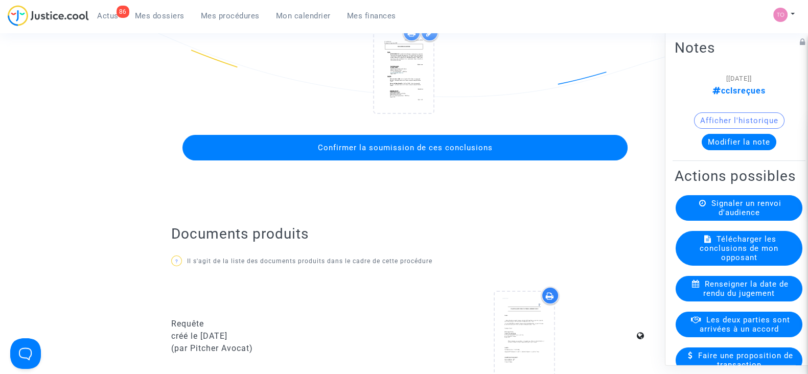
click at [392, 154] on button "Confirmer la soumission de ces conclusions" at bounding box center [405, 148] width 445 height 26
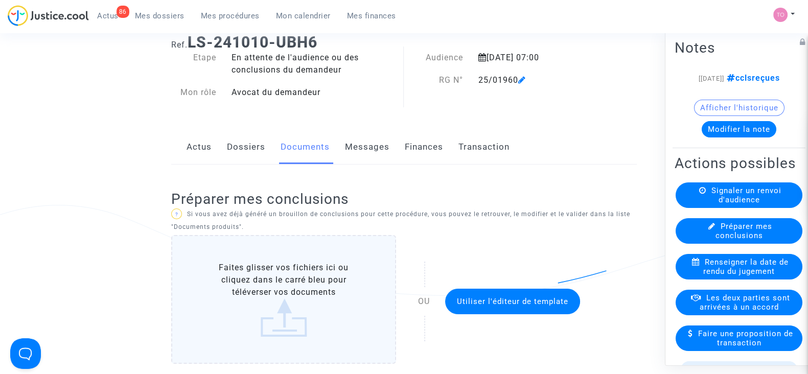
scroll to position [0, 0]
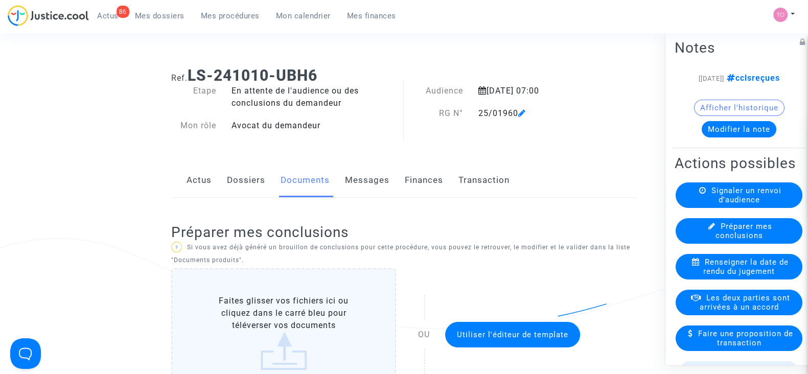
click at [155, 14] on span "Mes dossiers" at bounding box center [160, 15] width 50 height 9
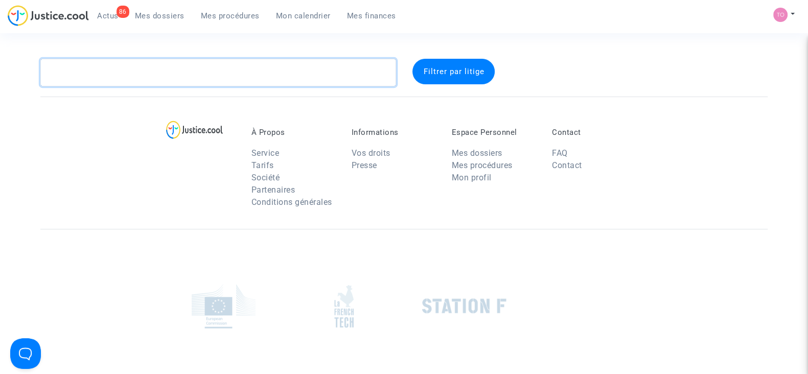
click at [159, 71] on textarea at bounding box center [218, 73] width 356 height 28
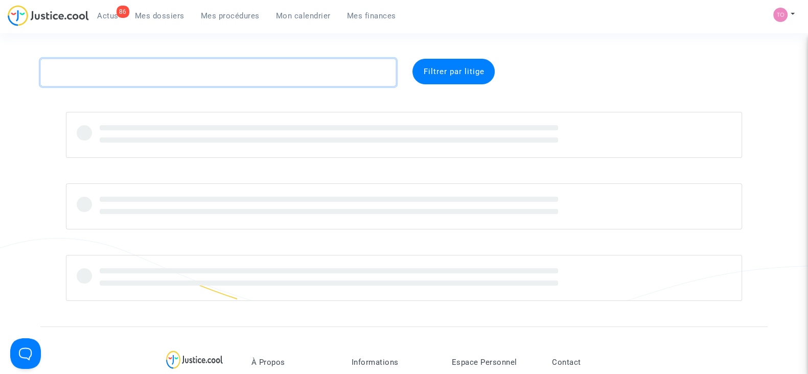
paste textarea "Vitalijus"
drag, startPoint x: 159, startPoint y: 71, endPoint x: 17, endPoint y: 162, distance: 168.6
click at [17, 162] on div "Vitalijus Filtrer par litige" at bounding box center [404, 180] width 808 height 242
type textarea "Vitalijus"
click at [17, 162] on div "Vitalijus Filtrer par litige" at bounding box center [404, 180] width 808 height 242
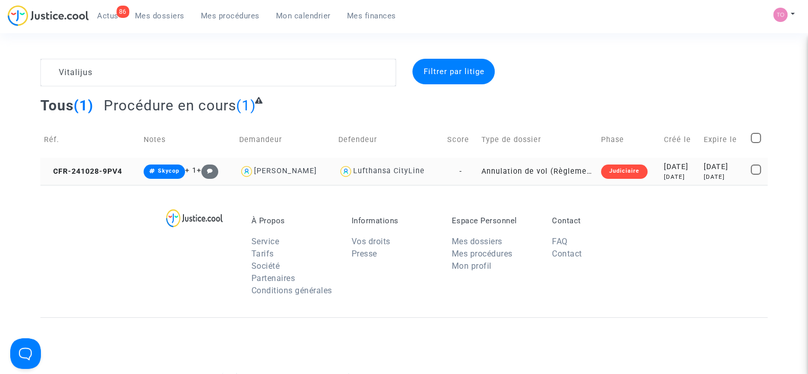
click at [672, 169] on div "2024-10-28" at bounding box center [680, 167] width 33 height 11
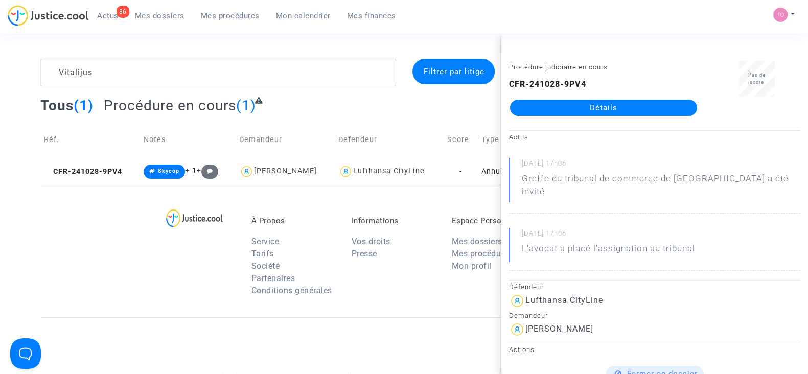
click at [310, 18] on span "Mon calendrier" at bounding box center [303, 15] width 55 height 9
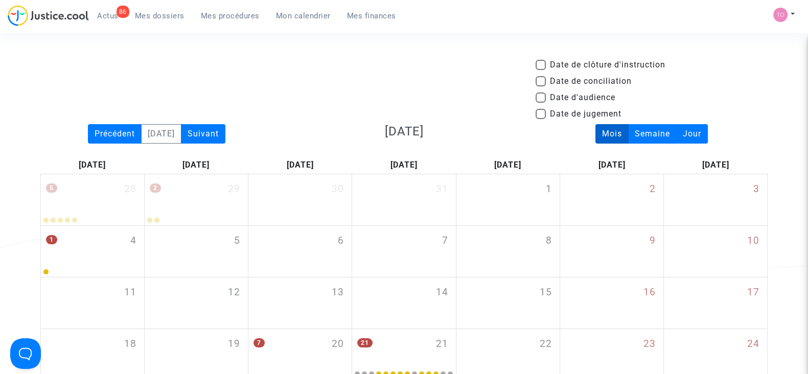
click at [539, 96] on span at bounding box center [541, 98] width 10 height 10
click at [540, 103] on input "Date d'audience" at bounding box center [540, 103] width 1 height 1
checkbox input "true"
click at [207, 134] on div "Suivant" at bounding box center [203, 133] width 44 height 19
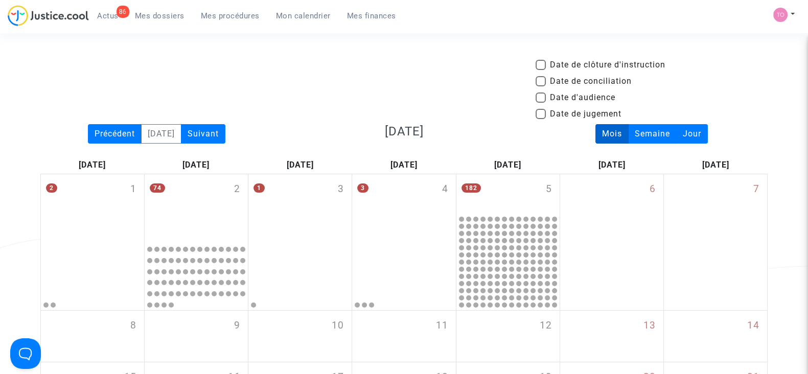
click at [545, 99] on span at bounding box center [541, 98] width 10 height 10
click at [541, 103] on input "Date d'audience" at bounding box center [540, 103] width 1 height 1
checkbox input "true"
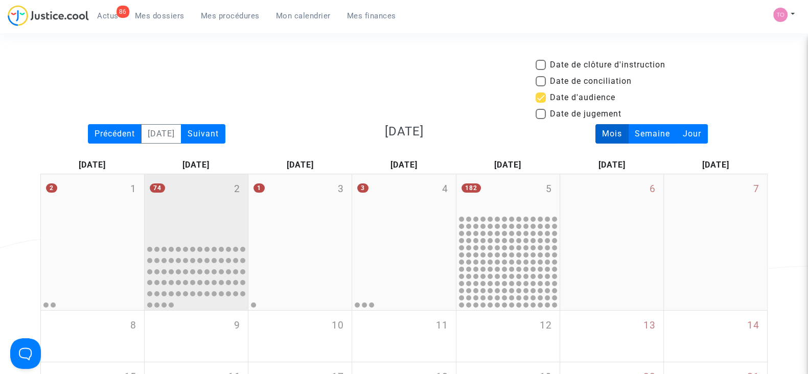
click at [195, 203] on div "74 2" at bounding box center [196, 207] width 103 height 66
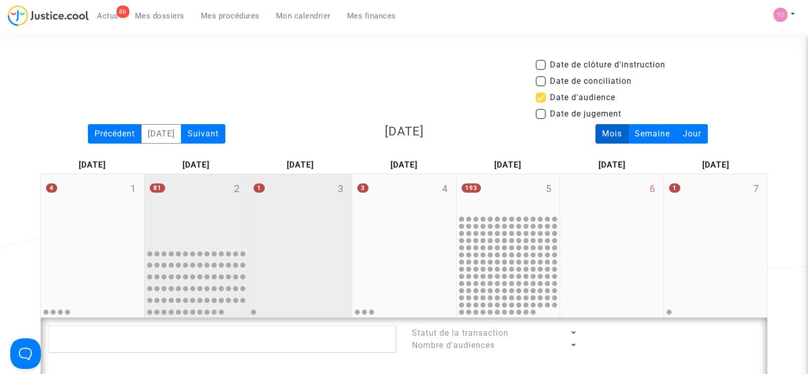
scroll to position [199, 0]
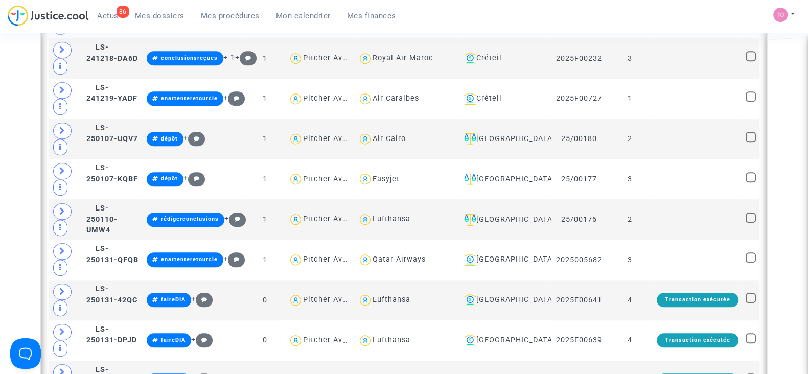
scroll to position [1139, 0]
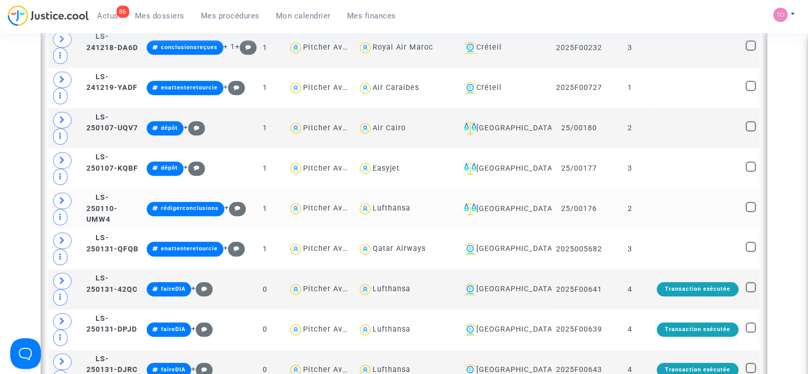
click at [411, 204] on div "Lufthansa" at bounding box center [392, 208] width 38 height 9
type textarea "@Lufthansa"
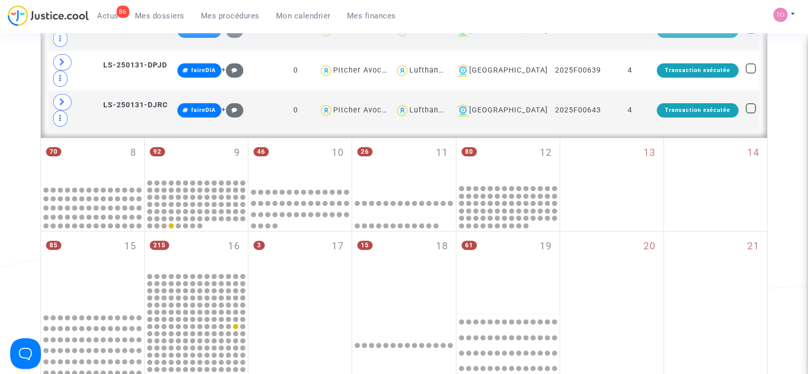
scroll to position [220, 0]
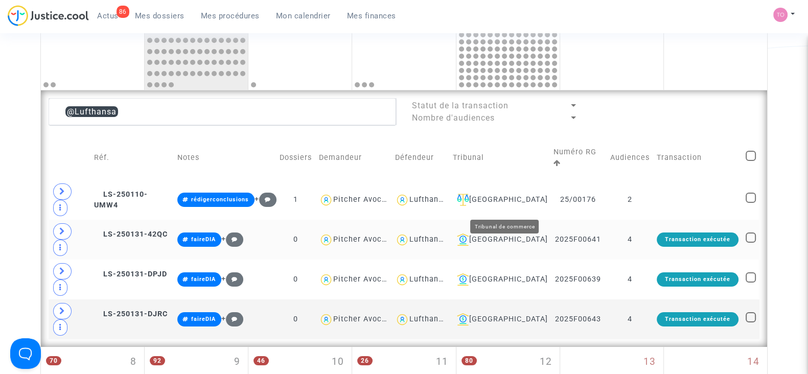
drag, startPoint x: 620, startPoint y: 201, endPoint x: 482, endPoint y: 205, distance: 138.1
click at [482, 220] on tr "LS-250131-42QC faireDIA + 0 Pitcher Avocat Lufthansa Bordeaux 2025F00641 4 Tran…" at bounding box center [404, 240] width 711 height 40
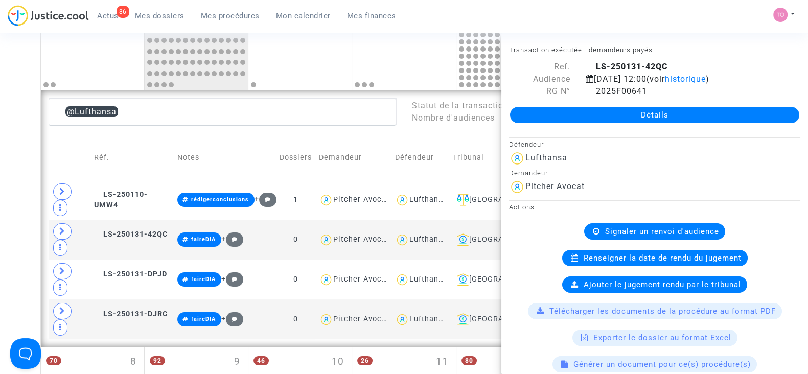
click at [3, 148] on div "Date de clôture d'instruction Date de conciliation Date d'audience Date de juge…" at bounding box center [404, 311] width 808 height 947
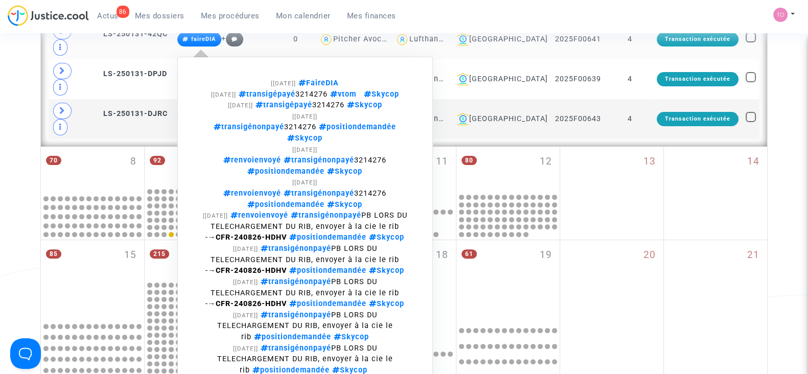
scroll to position [441, 0]
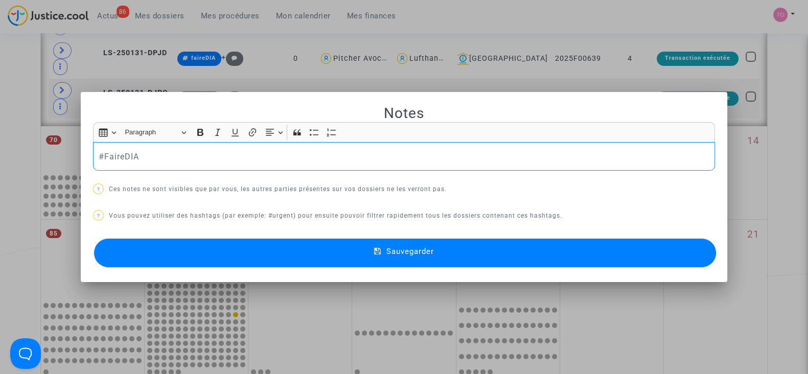
drag, startPoint x: 136, startPoint y: 162, endPoint x: 100, endPoint y: 154, distance: 37.1
click at [100, 154] on p "#FaireDIA" at bounding box center [404, 156] width 611 height 13
click at [219, 247] on button "Sauvegarder" at bounding box center [405, 253] width 622 height 29
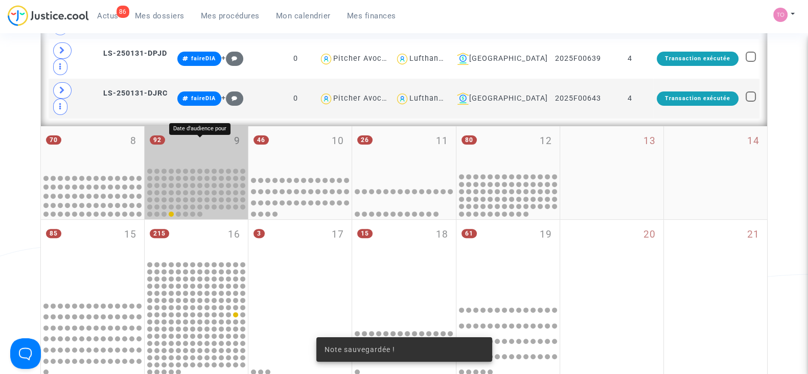
scroll to position [269, 0]
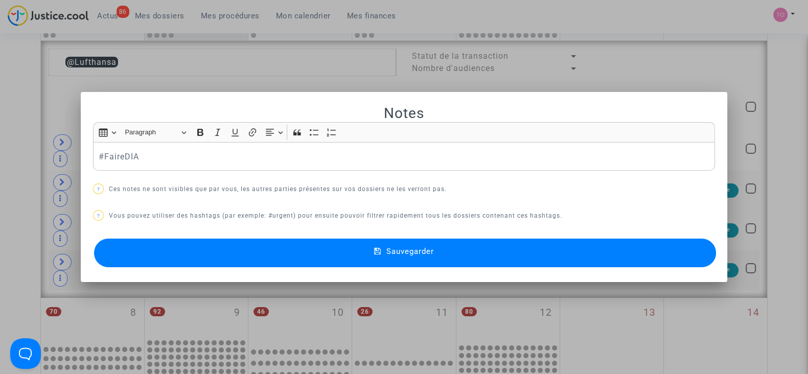
scroll to position [0, 0]
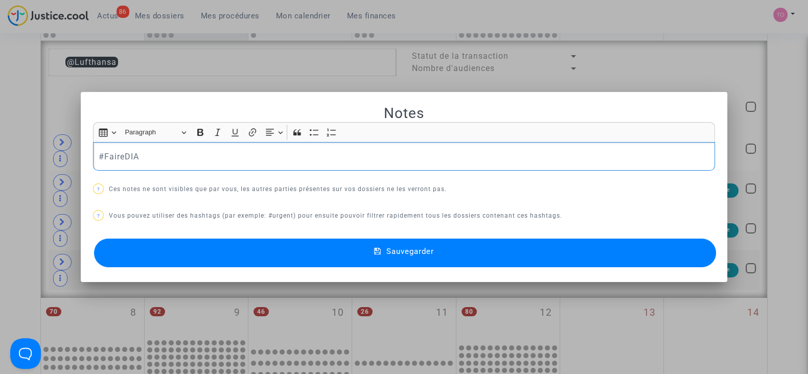
drag, startPoint x: 142, startPoint y: 157, endPoint x: 66, endPoint y: 149, distance: 76.1
click at [66, 149] on div "Notes Rich Text Editor Insert table Insert table Heading Paragraph Paragraph He…" at bounding box center [404, 187] width 808 height 374
click at [163, 245] on button "Sauvegarder" at bounding box center [405, 253] width 622 height 29
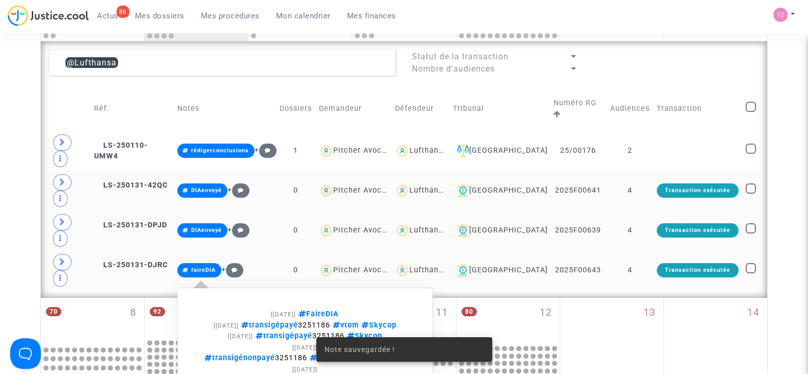
scroll to position [368, 0]
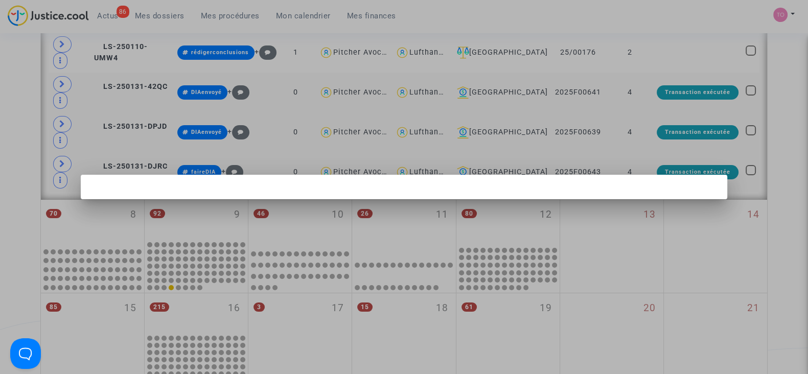
scroll to position [0, 0]
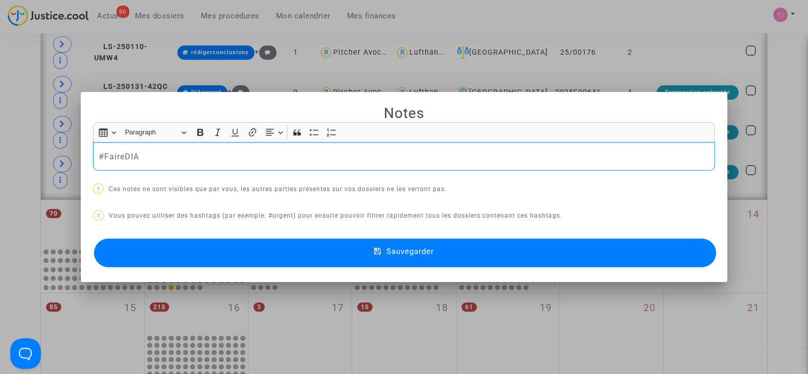
drag, startPoint x: 146, startPoint y: 150, endPoint x: 100, endPoint y: 152, distance: 46.1
click at [100, 152] on p "#FaireDIA" at bounding box center [404, 156] width 611 height 13
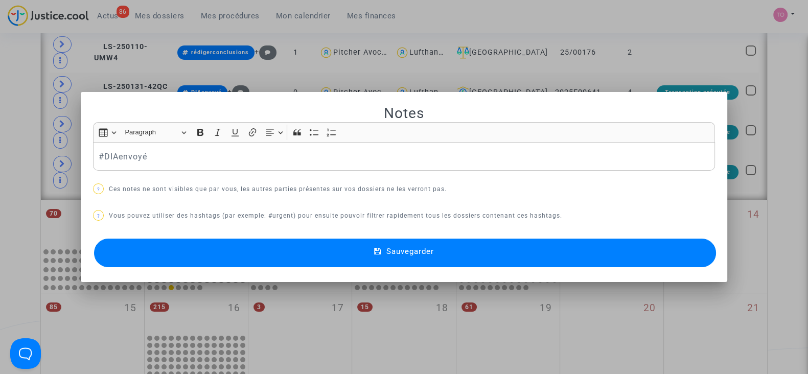
click at [179, 242] on button "Sauvegarder" at bounding box center [405, 253] width 622 height 29
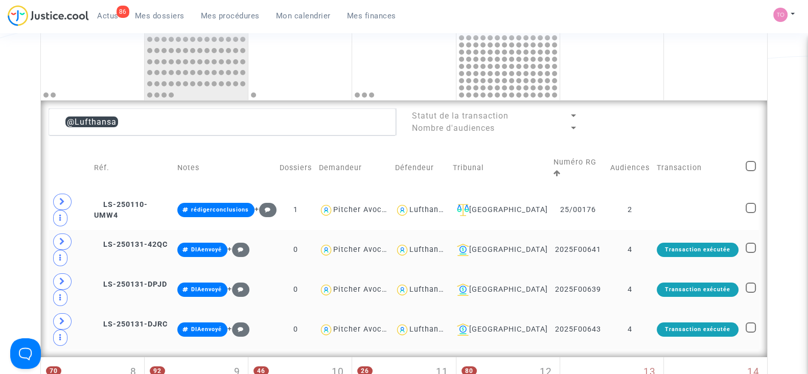
scroll to position [210, 0]
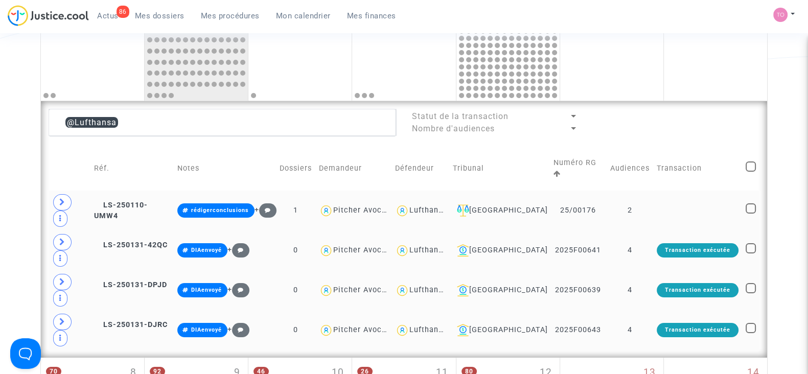
click at [443, 206] on div "Lufthansa" at bounding box center [429, 210] width 38 height 9
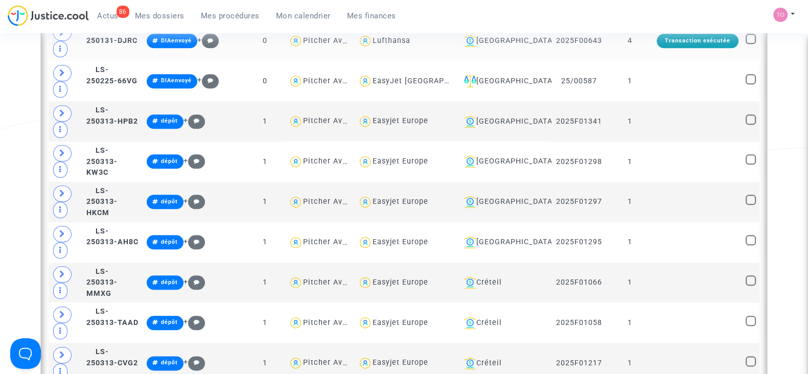
scroll to position [1465, 0]
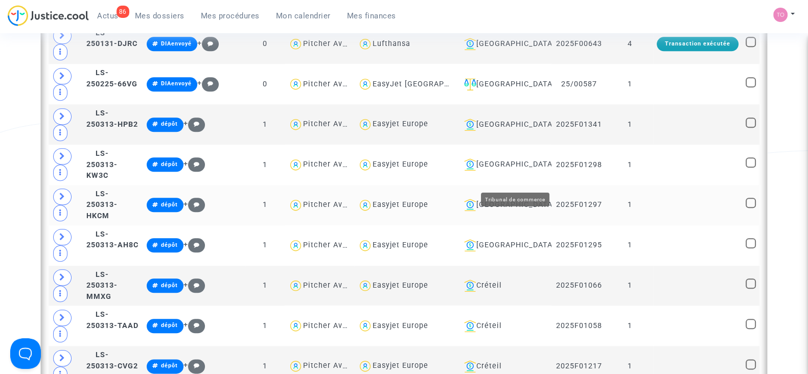
click at [544, 199] on div "Bordeaux" at bounding box center [504, 205] width 88 height 12
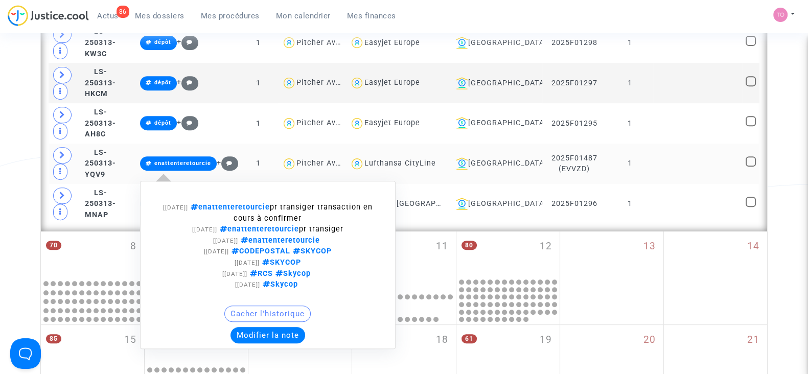
scroll to position [534, 0]
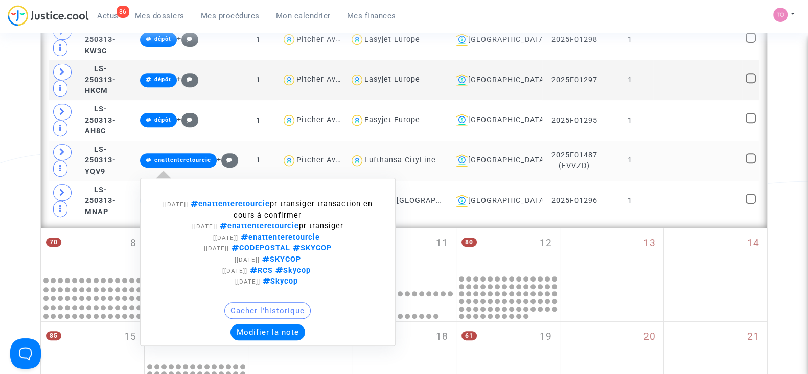
click at [293, 324] on button "Modifier la note" at bounding box center [268, 332] width 75 height 16
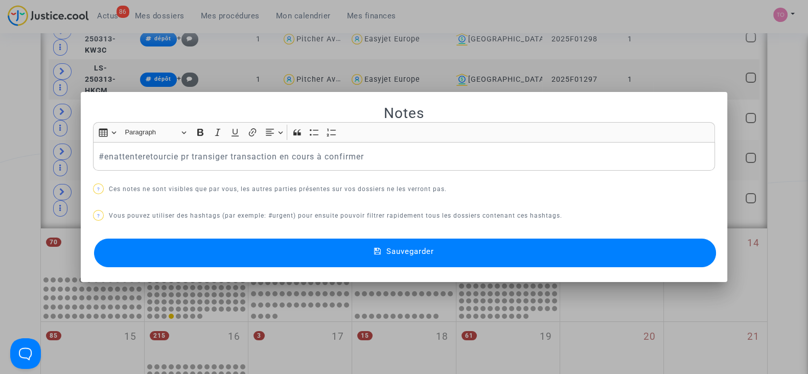
scroll to position [0, 0]
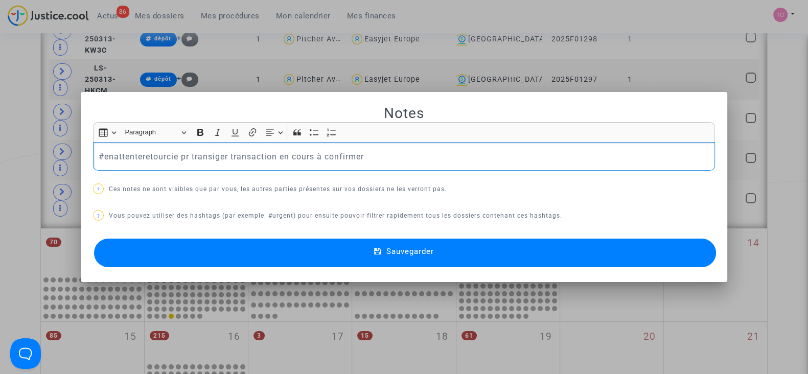
drag, startPoint x: 373, startPoint y: 153, endPoint x: 82, endPoint y: 126, distance: 292.7
click at [82, 126] on mat-dialog-container "Notes Rich Text Editor Insert table Insert table Heading Paragraph Paragraph He…" at bounding box center [404, 187] width 647 height 191
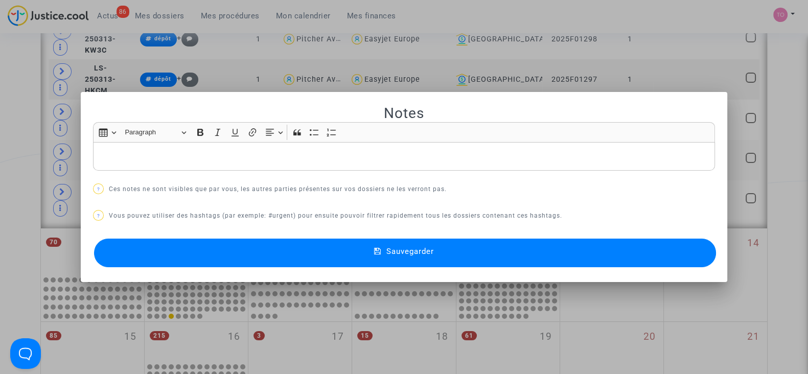
click at [7, 126] on div at bounding box center [404, 187] width 808 height 374
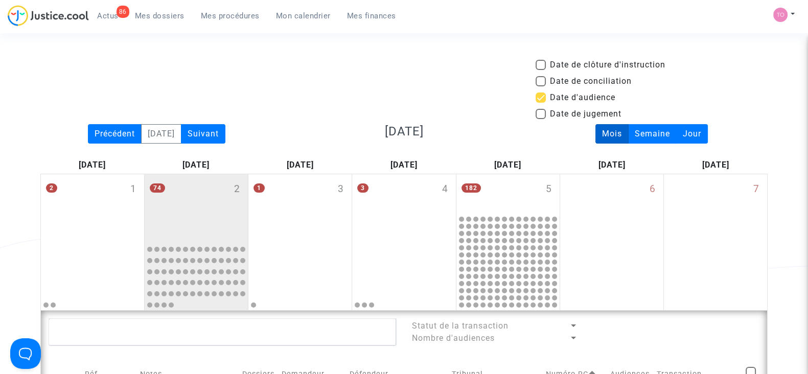
scroll to position [534, 0]
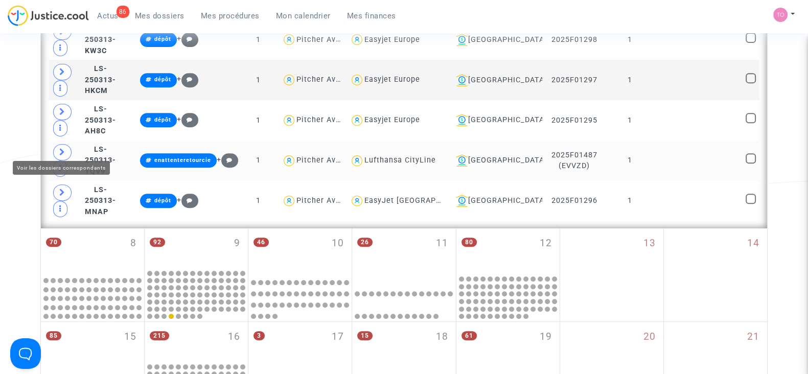
click at [57, 144] on span at bounding box center [62, 152] width 18 height 16
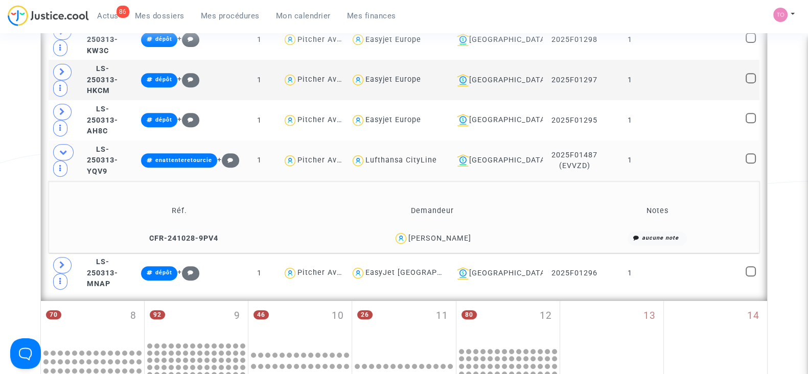
drag, startPoint x: 419, startPoint y: 228, endPoint x: 391, endPoint y: 232, distance: 28.9
click at [394, 232] on img at bounding box center [401, 238] width 15 height 15
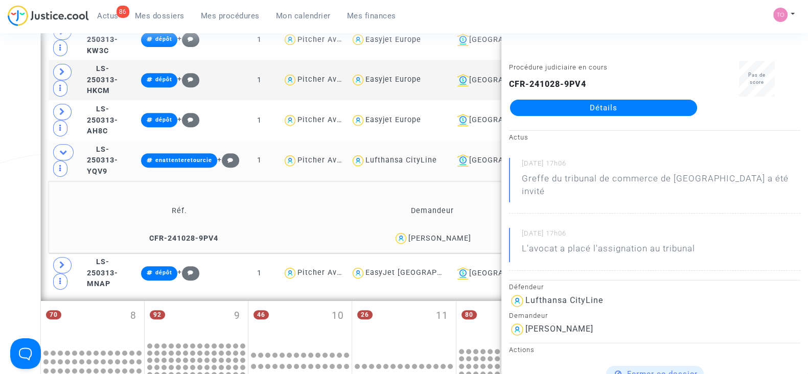
click at [12, 159] on div "Date de clôture d'instruction Date de conciliation Date d'audience Date de juge…" at bounding box center [404, 132] width 808 height 1215
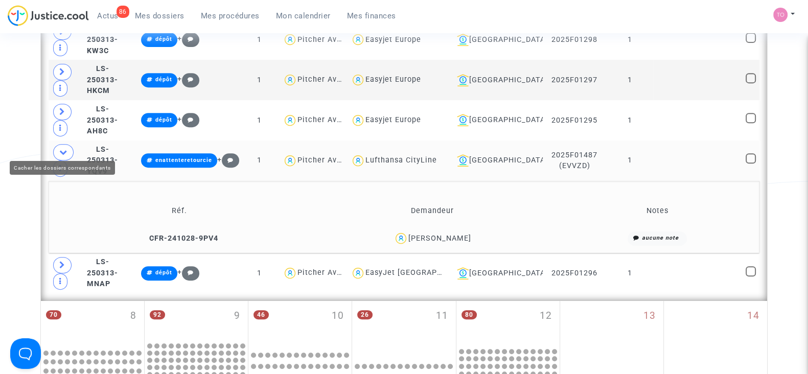
click at [64, 148] on icon at bounding box center [63, 152] width 8 height 8
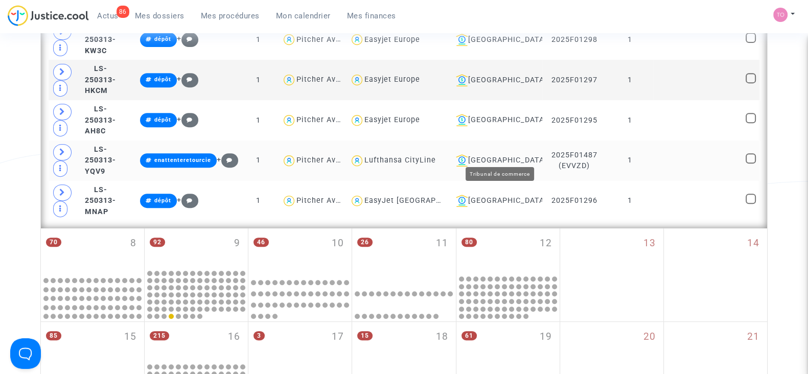
click at [527, 154] on div "Bordeaux" at bounding box center [495, 160] width 87 height 12
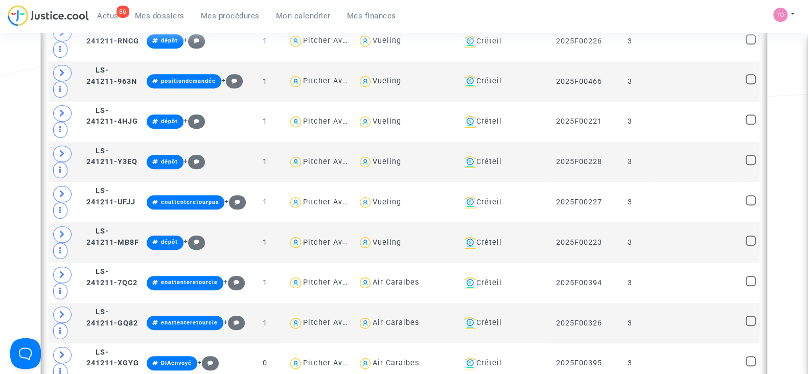
scroll to position [668, 0]
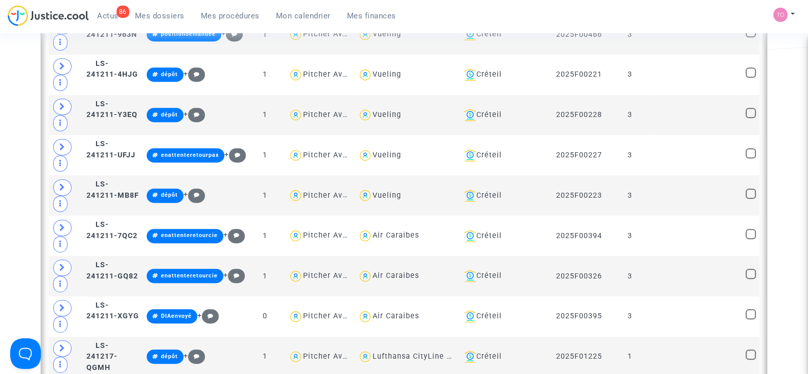
click at [457, 201] on td "Vueling" at bounding box center [405, 195] width 102 height 40
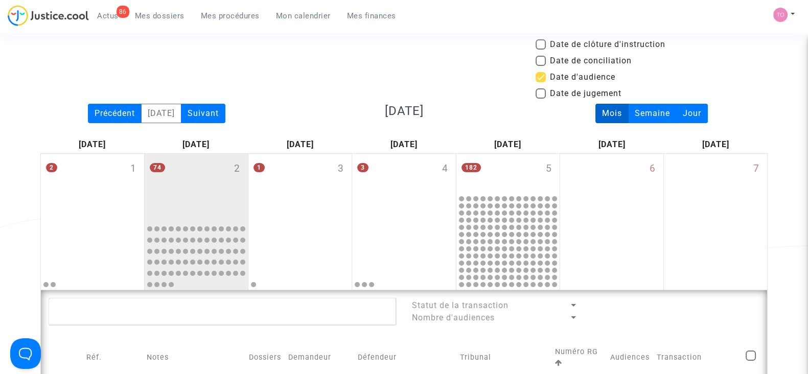
scroll to position [0, 0]
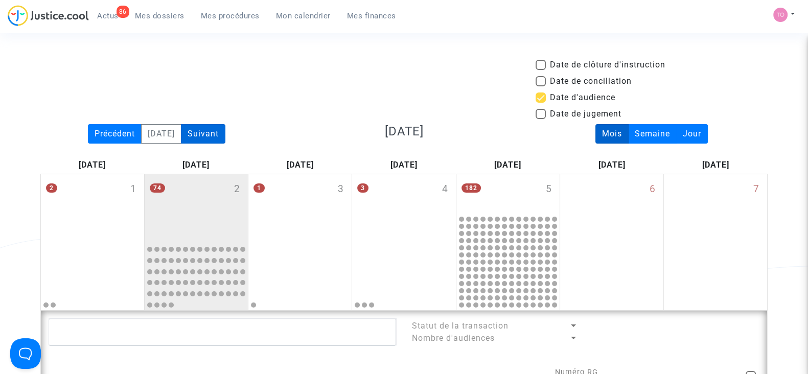
click at [212, 129] on div "Suivant" at bounding box center [203, 133] width 44 height 19
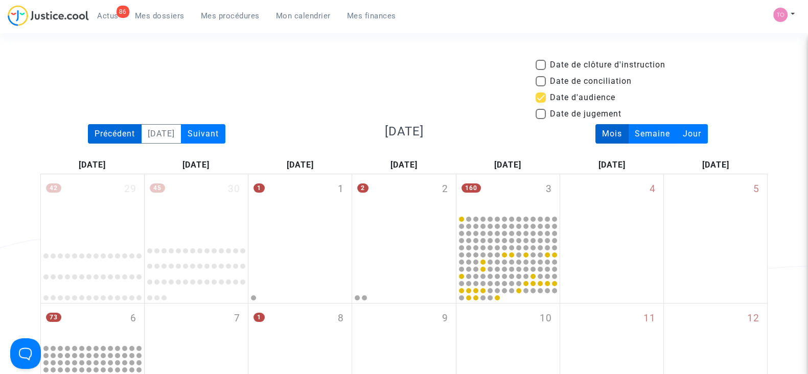
click at [113, 135] on div "Précédent" at bounding box center [115, 133] width 54 height 19
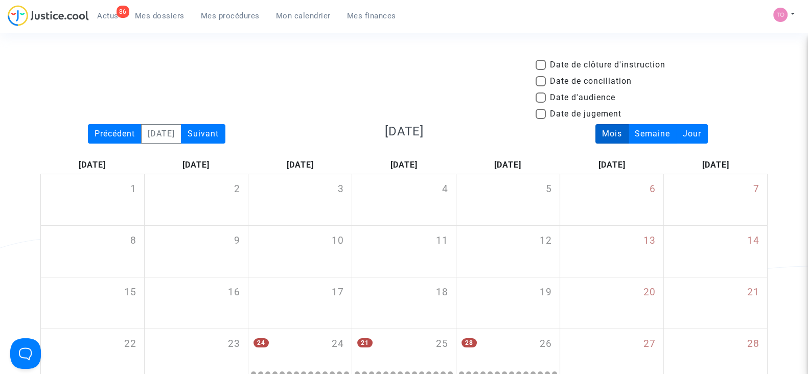
click at [542, 96] on span at bounding box center [541, 98] width 10 height 10
click at [541, 103] on input "Date d'audience" at bounding box center [540, 103] width 1 height 1
checkbox input "true"
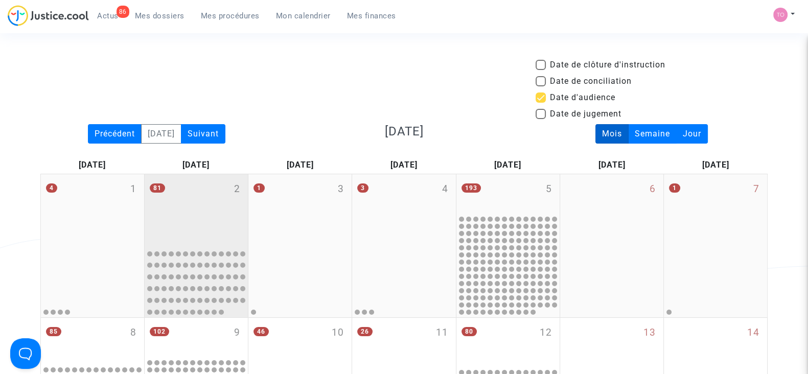
click at [209, 185] on div "81 2" at bounding box center [196, 209] width 103 height 70
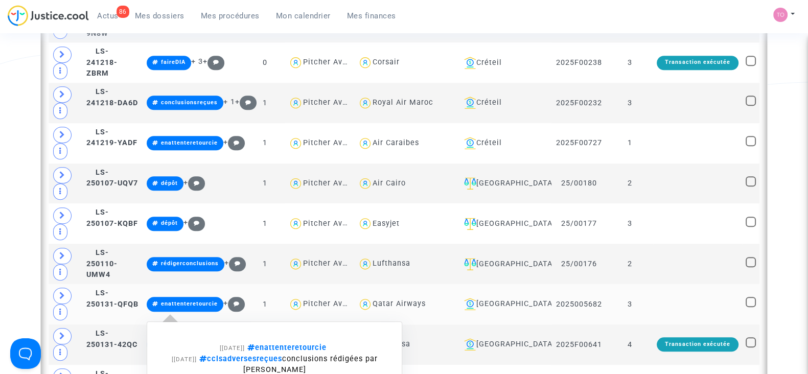
scroll to position [1099, 0]
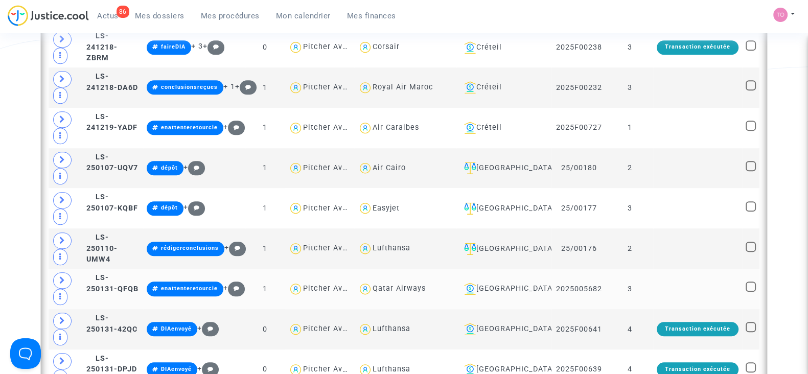
click at [642, 269] on td "3" at bounding box center [630, 289] width 47 height 40
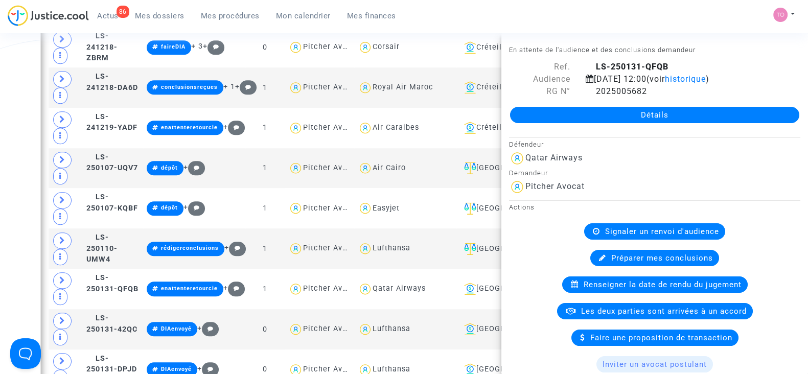
click at [545, 115] on link "Détails" at bounding box center [654, 115] width 289 height 16
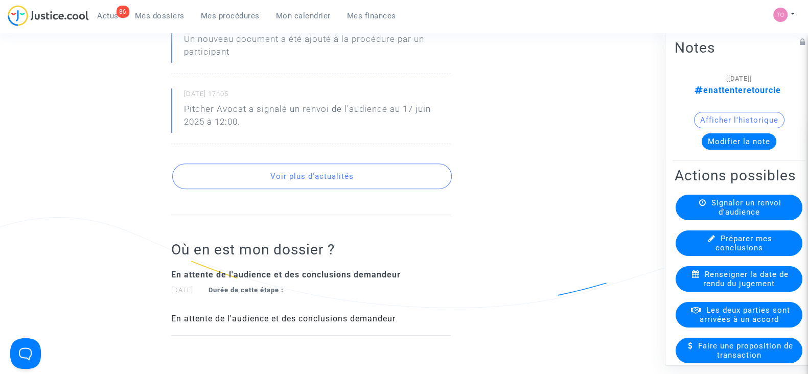
scroll to position [470, 0]
click at [751, 118] on button "Afficher l'historique" at bounding box center [739, 120] width 90 height 16
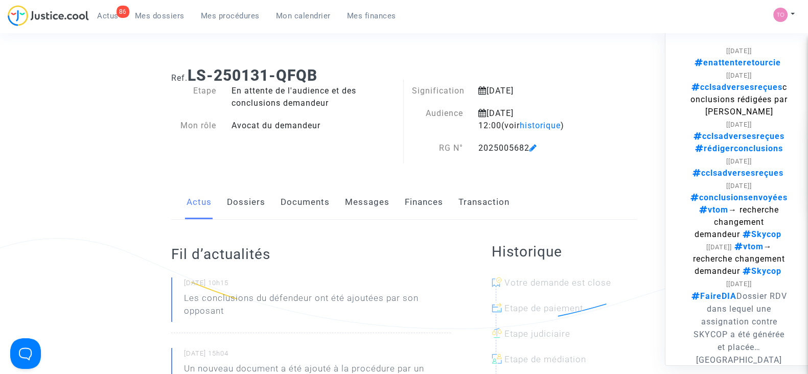
scroll to position [29, 0]
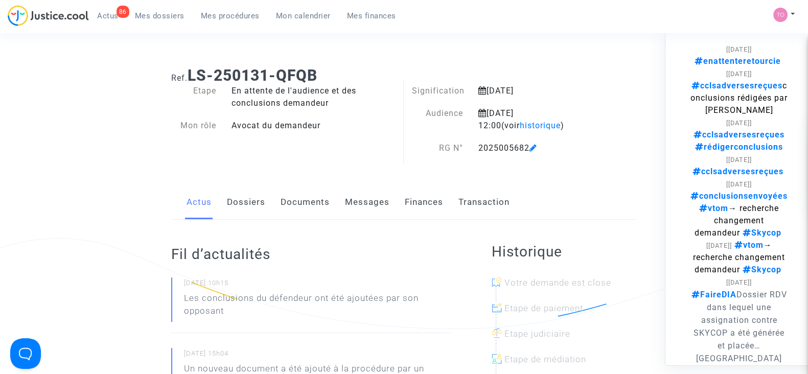
click at [421, 203] on link "Finances" at bounding box center [424, 203] width 38 height 34
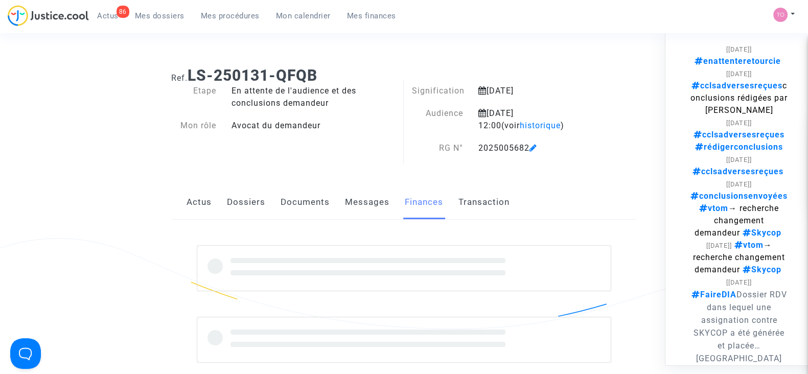
click at [345, 191] on link "Messages" at bounding box center [367, 203] width 44 height 34
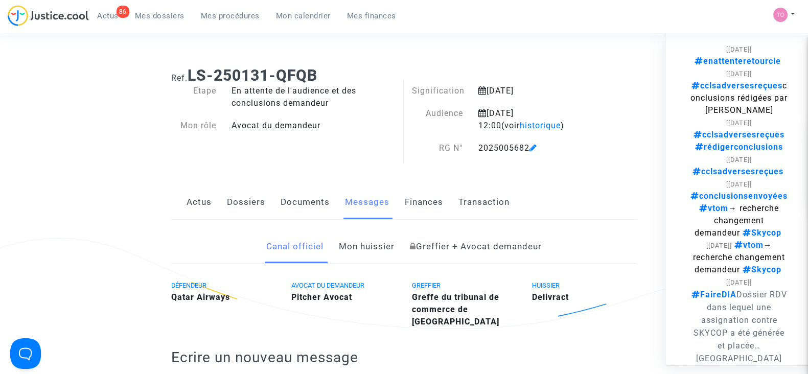
drag, startPoint x: 340, startPoint y: 213, endPoint x: 230, endPoint y: 206, distance: 110.2
click at [230, 206] on link "Dossiers" at bounding box center [246, 203] width 38 height 34
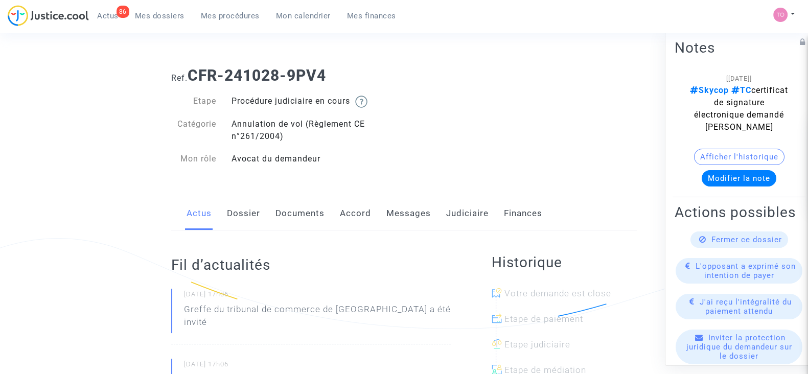
click at [448, 212] on link "Judiciaire" at bounding box center [467, 214] width 42 height 34
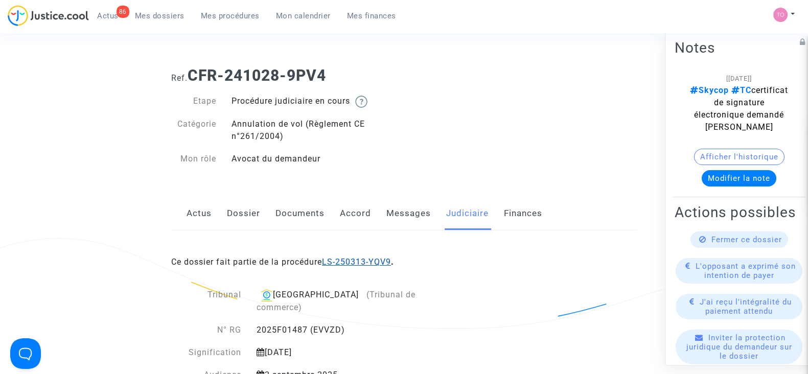
click at [352, 264] on link "LS-250313-YQV9" at bounding box center [356, 262] width 69 height 10
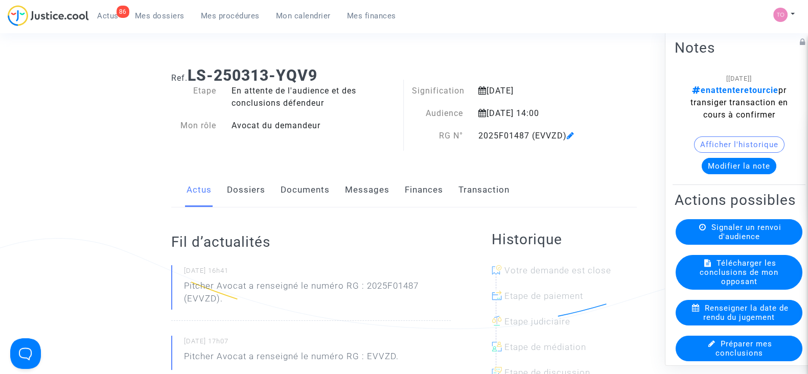
click at [719, 174] on button "Modifier la note" at bounding box center [739, 166] width 75 height 16
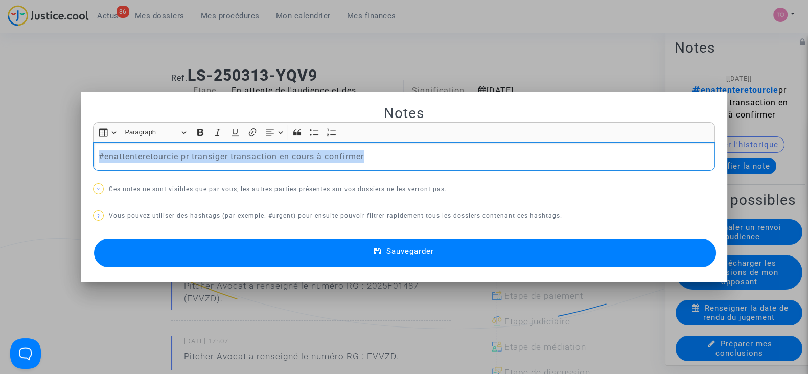
drag, startPoint x: 366, startPoint y: 160, endPoint x: 38, endPoint y: 155, distance: 327.8
click at [38, 155] on div "Notes Rich Text Editor Insert table Insert table Heading Paragraph Paragraph He…" at bounding box center [404, 187] width 808 height 374
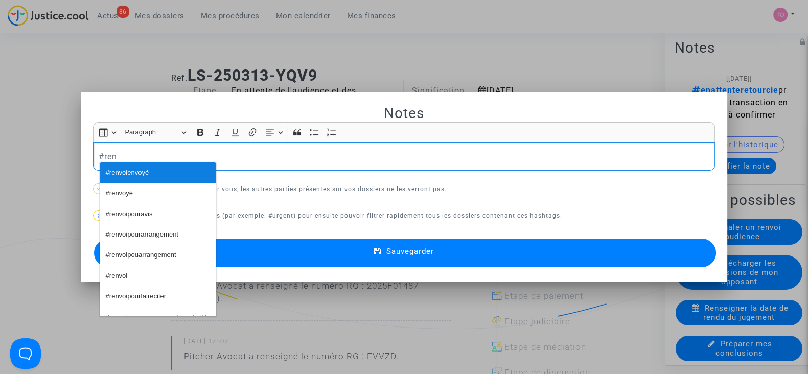
click at [128, 171] on span "#renvoienvoyé" at bounding box center [127, 173] width 43 height 15
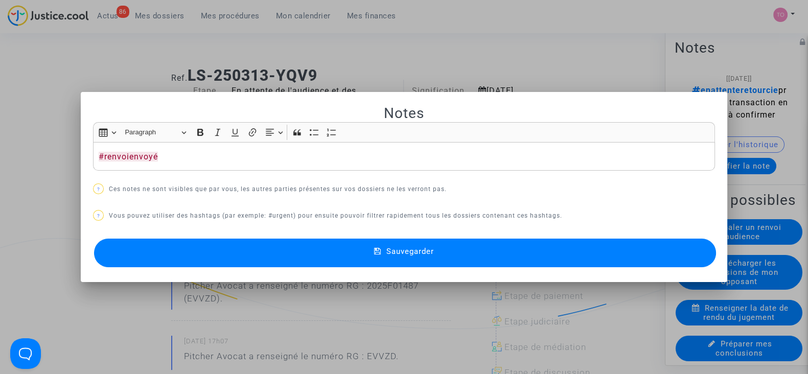
click at [256, 251] on button "Sauvegarder" at bounding box center [405, 253] width 622 height 29
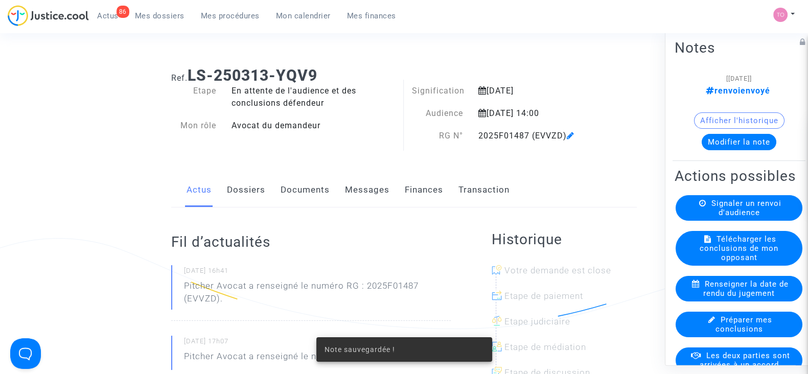
click at [718, 124] on button "Afficher l'historique" at bounding box center [739, 120] width 90 height 16
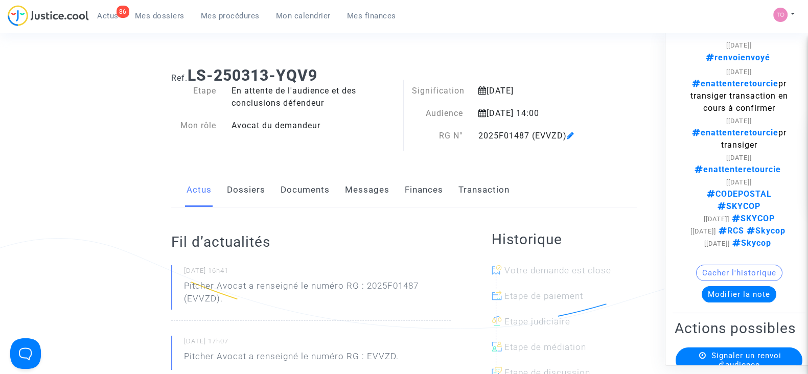
scroll to position [19, 0]
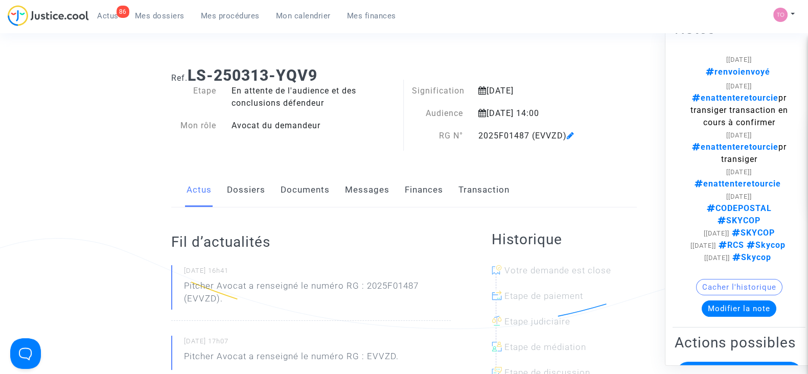
click at [594, 85] on div "[DATE]" at bounding box center [537, 91] width 133 height 12
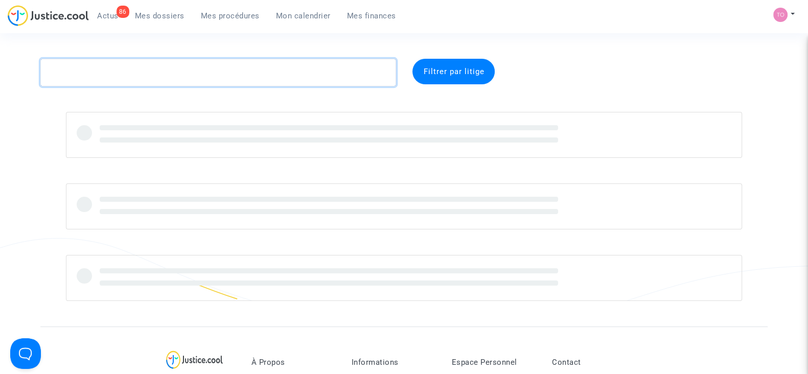
click at [125, 81] on textarea at bounding box center [218, 73] width 356 height 28
paste textarea "ALRIC"
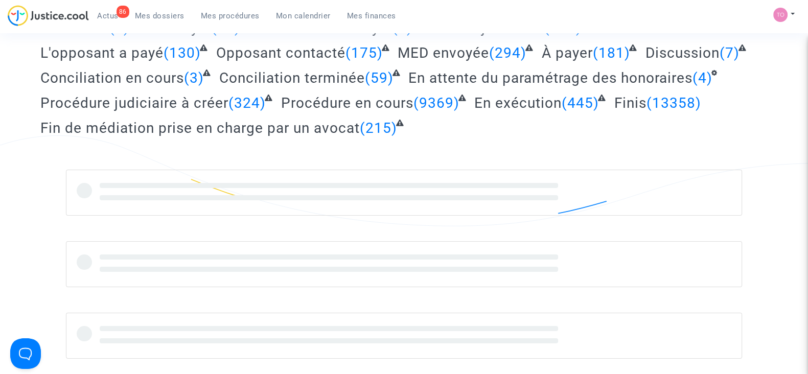
scroll to position [103, 0]
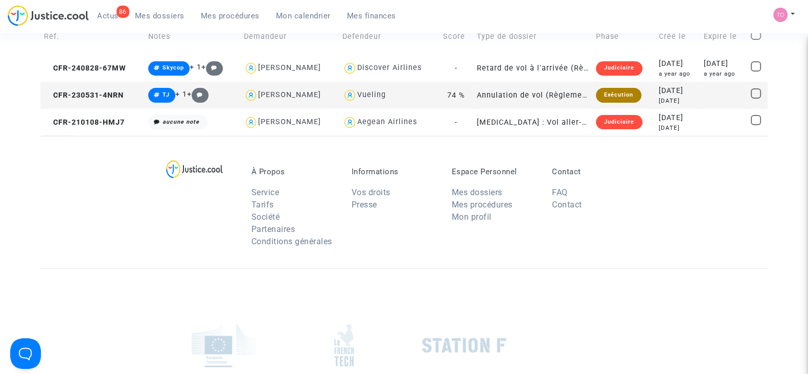
type textarea "ALRIC"
click at [659, 65] on div "2024-08-28" at bounding box center [678, 63] width 38 height 11
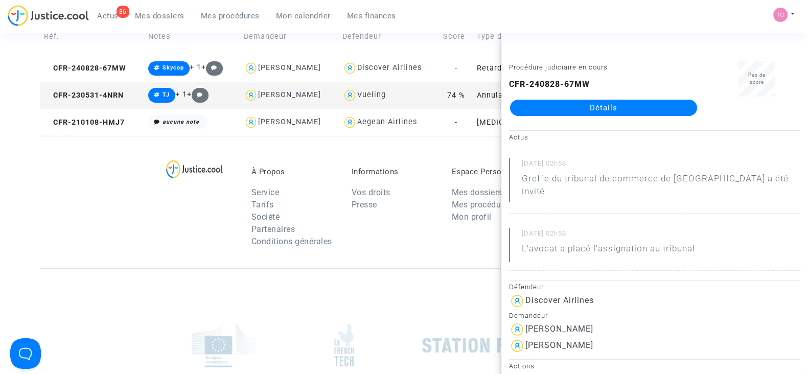
click at [582, 110] on link "Détails" at bounding box center [603, 108] width 187 height 16
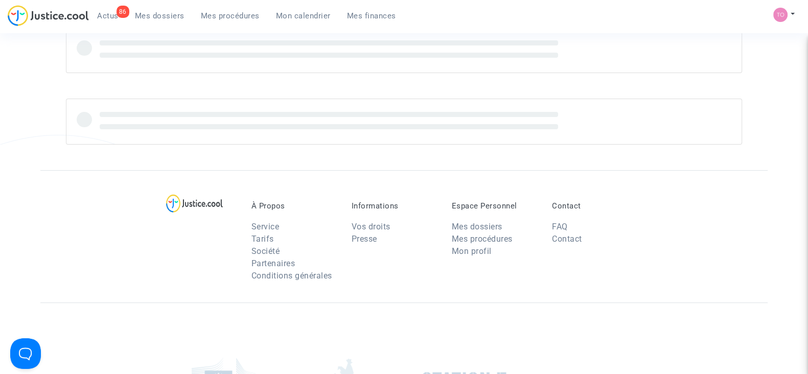
scroll to position [103, 0]
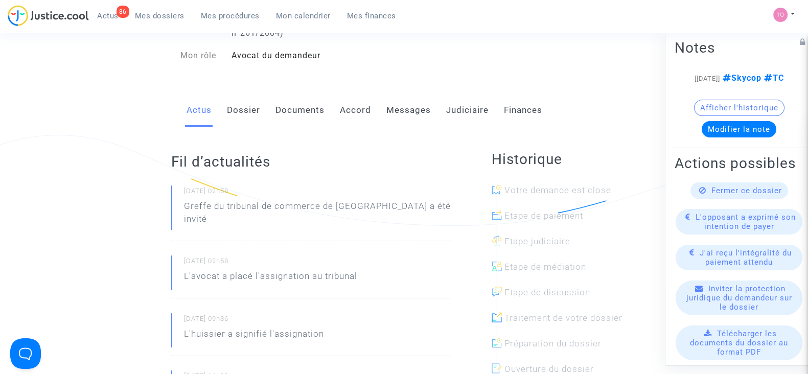
click at [697, 116] on button "Afficher l'historique" at bounding box center [739, 108] width 90 height 16
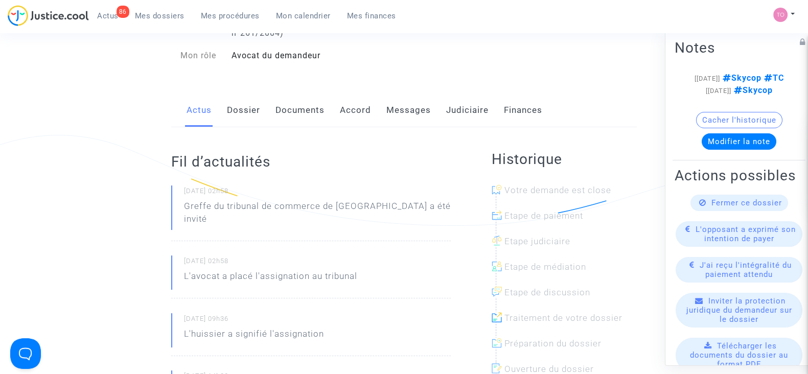
click at [464, 114] on link "Judiciaire" at bounding box center [467, 111] width 42 height 34
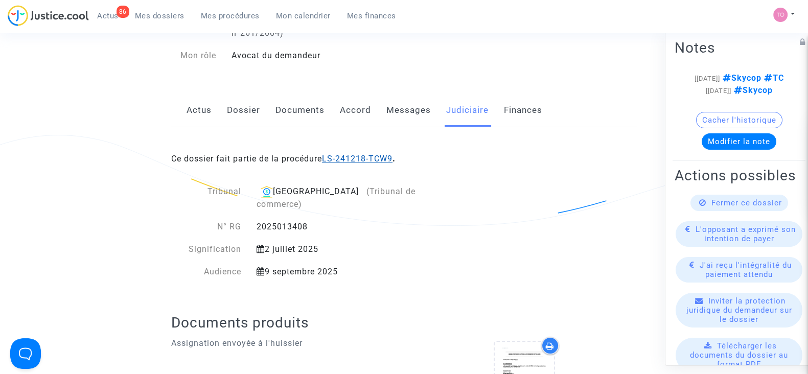
click at [355, 163] on link "LS-241218-TCW9" at bounding box center [357, 159] width 71 height 10
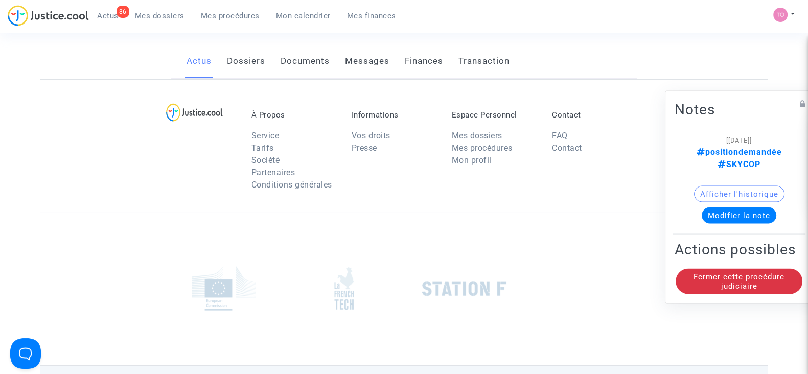
scroll to position [103, 0]
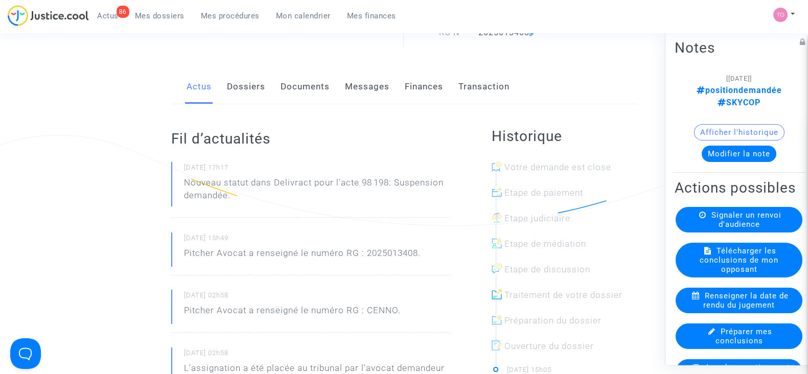
click at [713, 124] on button "Afficher l'historique" at bounding box center [739, 132] width 90 height 16
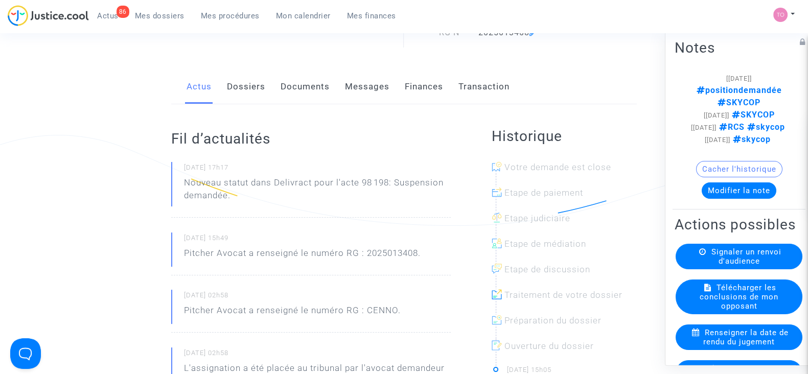
scroll to position [0, 0]
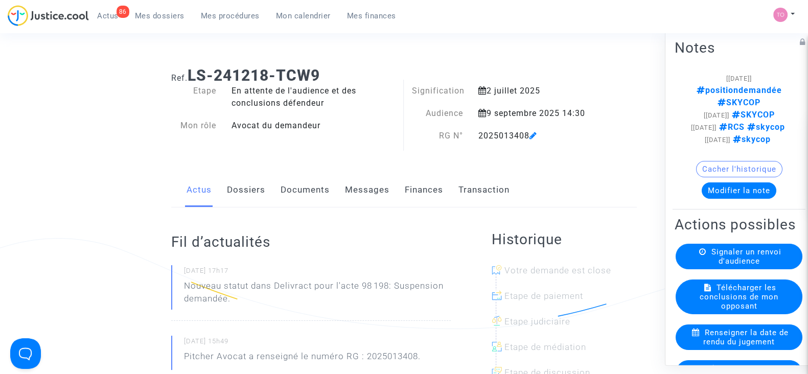
click at [727, 177] on button "Cacher l'historique" at bounding box center [739, 169] width 86 height 16
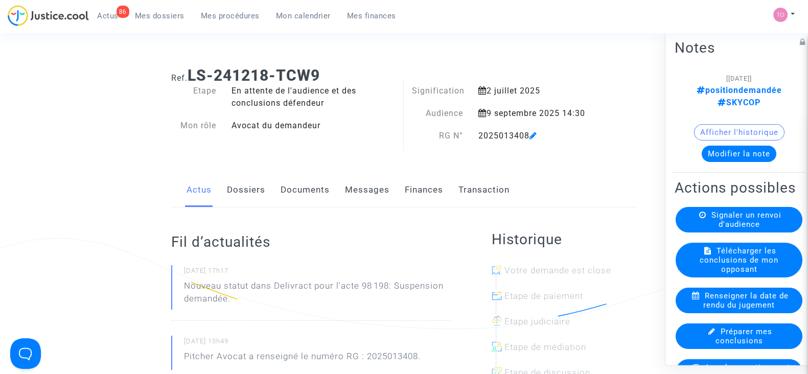
click at [718, 124] on button "Afficher l'historique" at bounding box center [739, 132] width 90 height 16
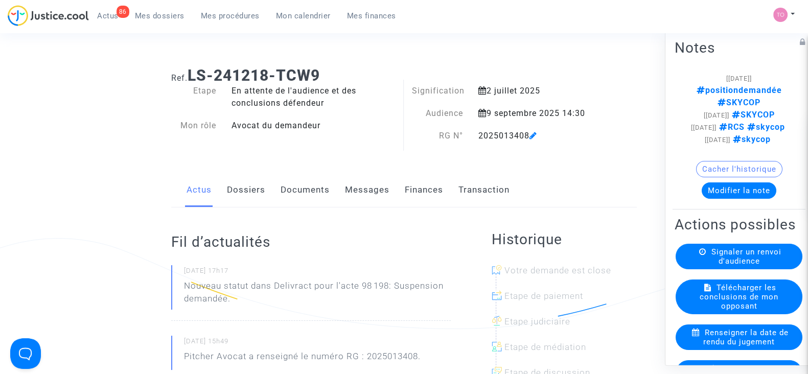
click at [363, 195] on link "Messages" at bounding box center [367, 190] width 44 height 34
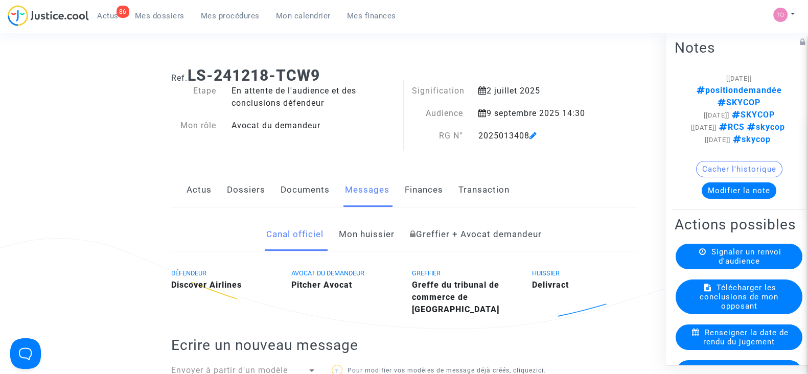
click at [281, 203] on link "Documents" at bounding box center [305, 190] width 49 height 34
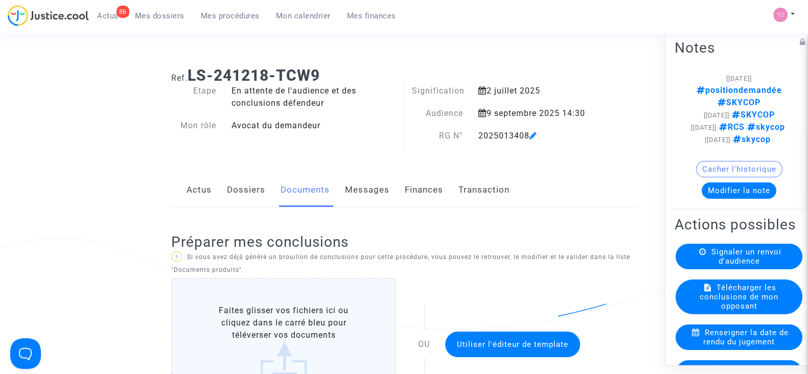
click at [155, 15] on span "Mes dossiers" at bounding box center [160, 15] width 50 height 9
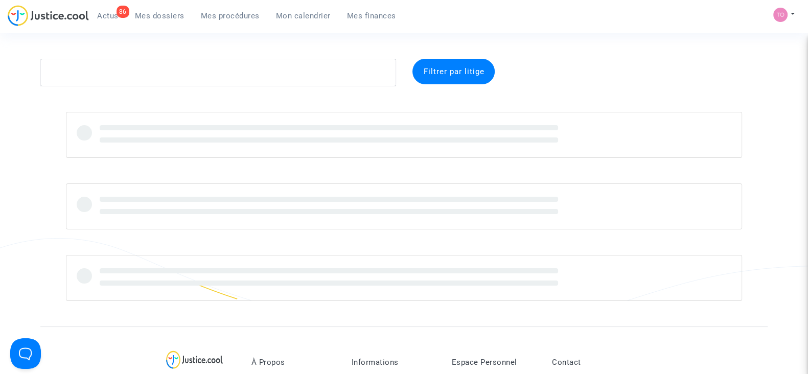
click at [86, 88] on section "Filtrer par litige À Propos Service Tarifs Société Partenaires Conditions génér…" at bounding box center [404, 353] width 808 height 706
click at [81, 79] on textarea at bounding box center [218, 73] width 356 height 28
paste textarea "BEKKAR"
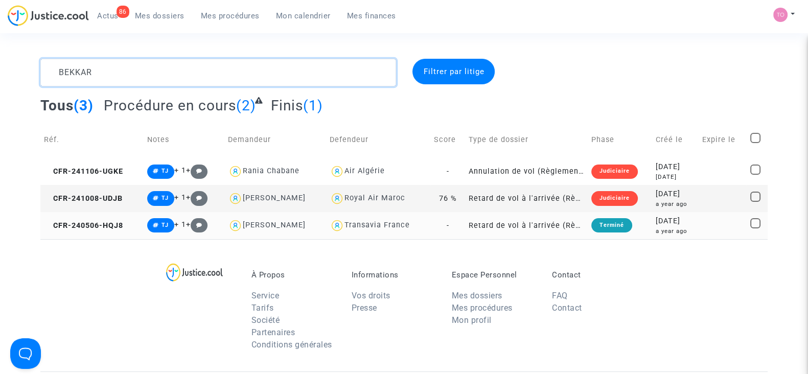
type textarea "BEKKAR"
click at [652, 225] on td "2024-05-06 a year ago" at bounding box center [675, 225] width 47 height 27
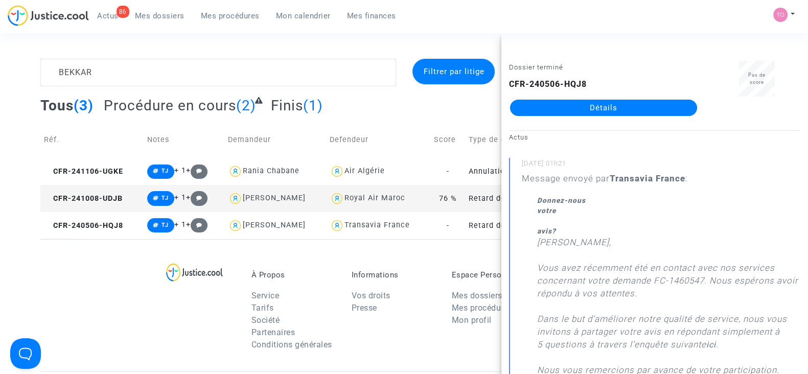
click at [599, 109] on link "Détails" at bounding box center [603, 108] width 187 height 16
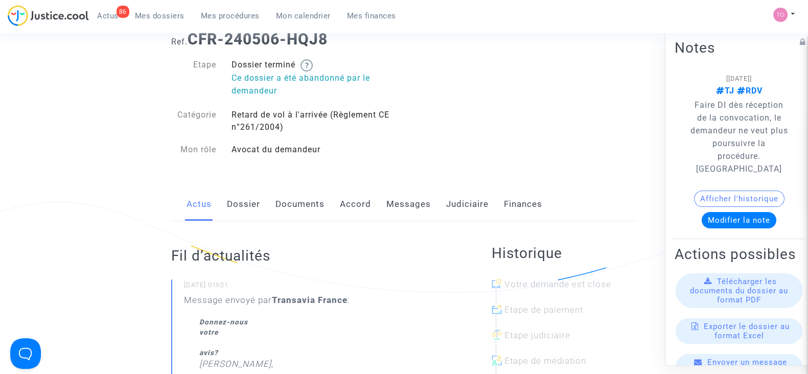
scroll to position [37, 0]
click at [721, 196] on button "Afficher l'historique" at bounding box center [739, 199] width 90 height 16
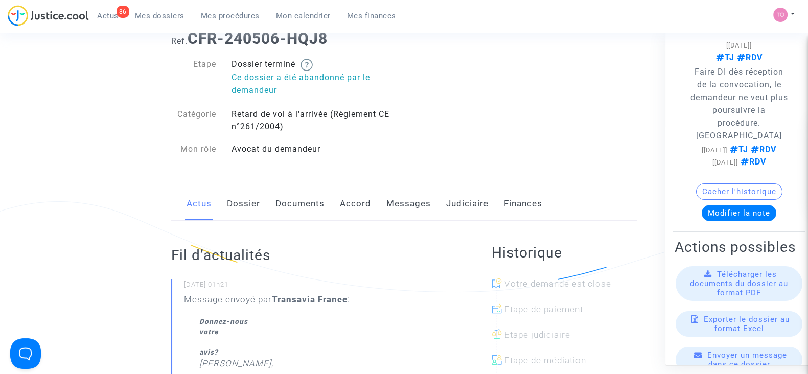
scroll to position [108, 0]
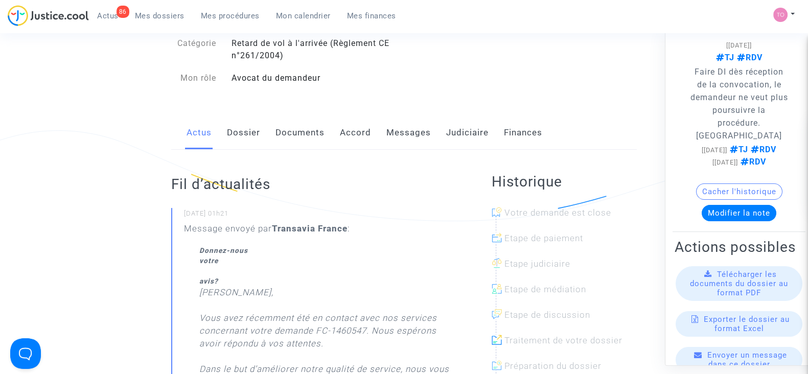
click at [470, 142] on link "Judiciaire" at bounding box center [467, 133] width 42 height 34
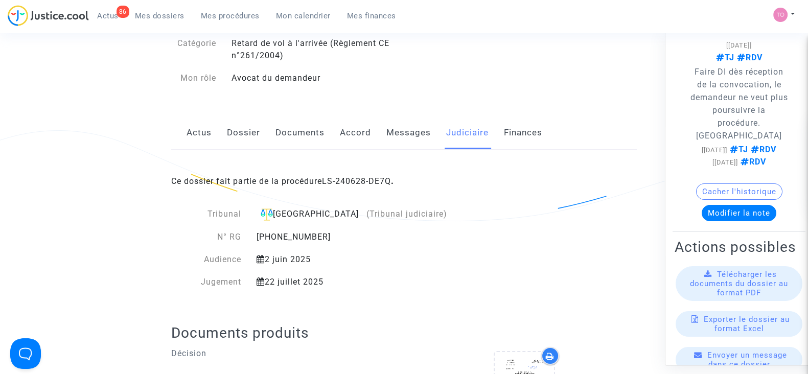
click at [291, 139] on link "Documents" at bounding box center [300, 133] width 49 height 34
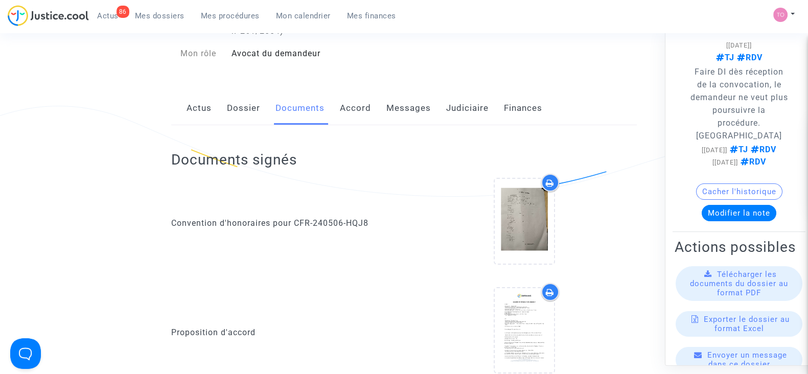
scroll to position [130, 0]
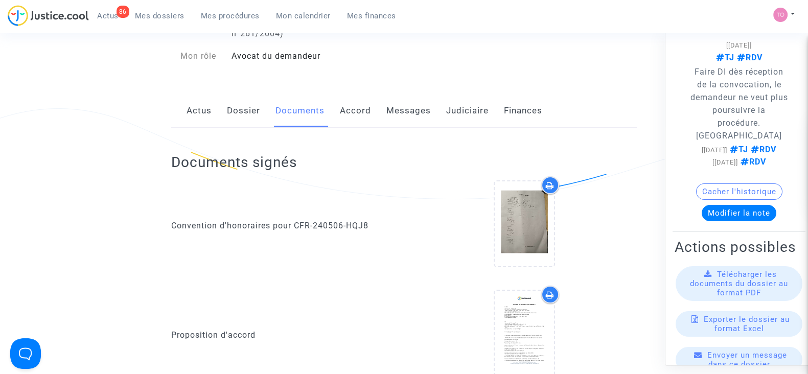
click at [460, 111] on link "Judiciaire" at bounding box center [467, 111] width 42 height 34
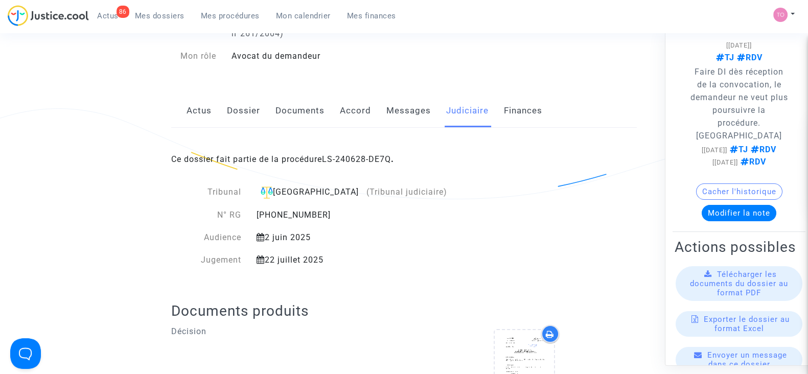
click at [361, 103] on link "Accord" at bounding box center [355, 111] width 31 height 34
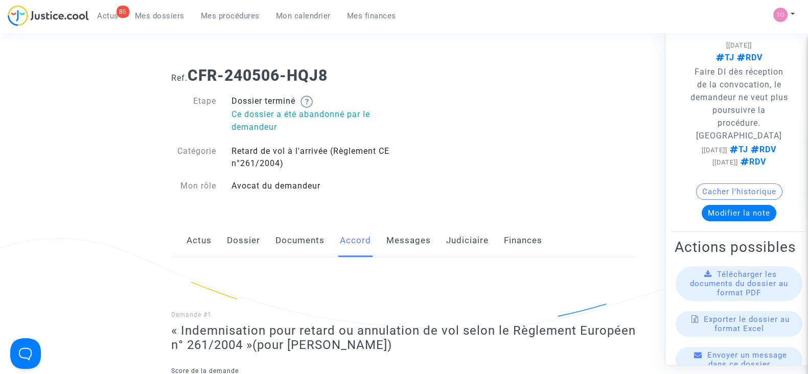
click at [156, 26] on div "86 Actus Mes dossiers Mes procédures Mon calendrier Mes finances" at bounding box center [206, 19] width 397 height 28
click at [156, 16] on span "Mes dossiers" at bounding box center [160, 15] width 50 height 9
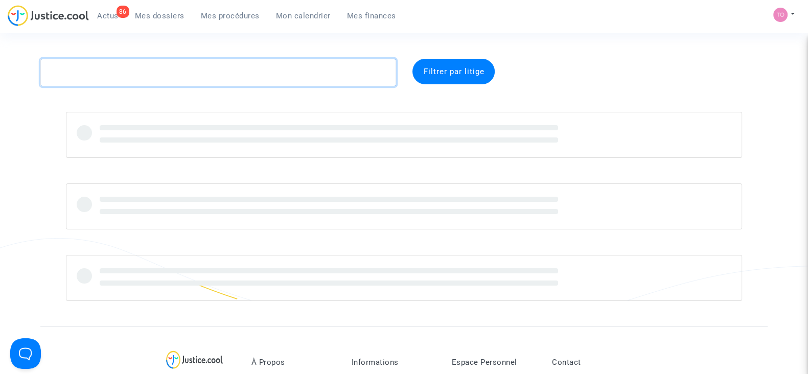
click at [126, 81] on textarea at bounding box center [218, 73] width 356 height 28
paste textarea "25.00198 - LUFTHANSA / MARDUEL Joric"
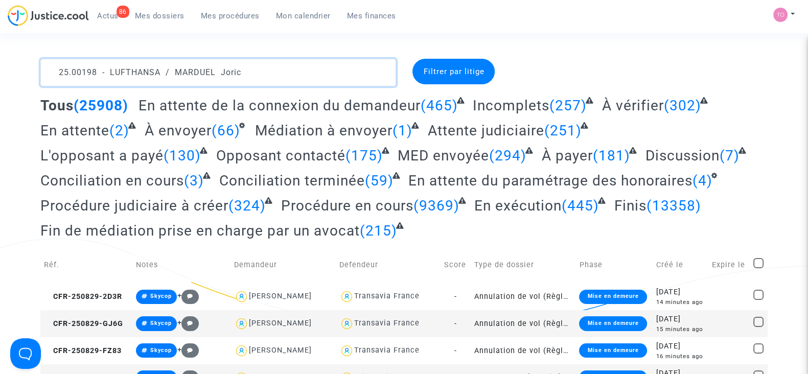
drag, startPoint x: 171, startPoint y: 73, endPoint x: 0, endPoint y: 116, distance: 176.1
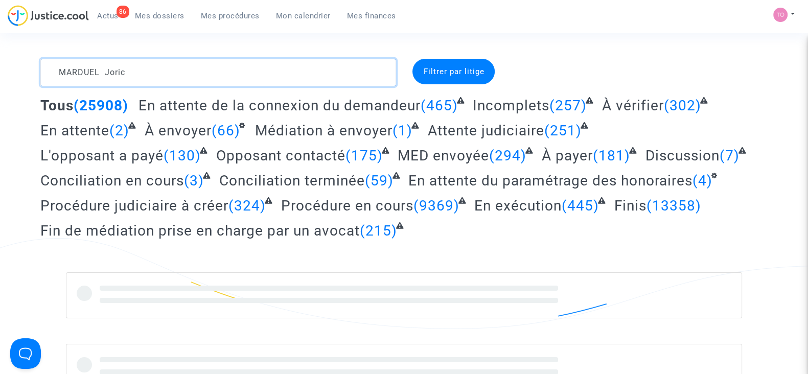
click at [151, 65] on textarea at bounding box center [218, 73] width 356 height 28
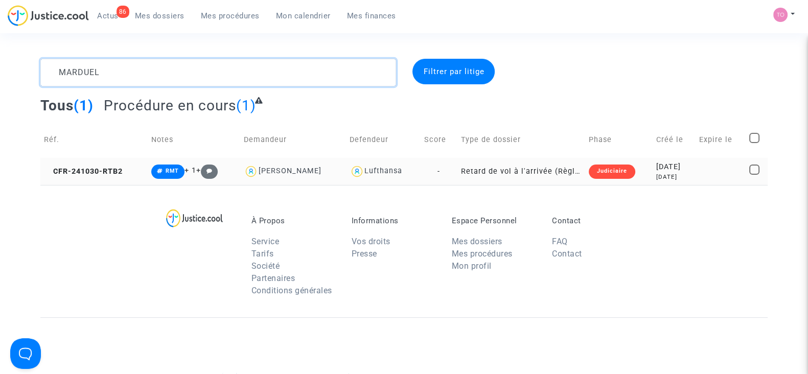
type textarea "MARDUEL"
click at [673, 180] on div "10 months ago" at bounding box center [674, 177] width 36 height 9
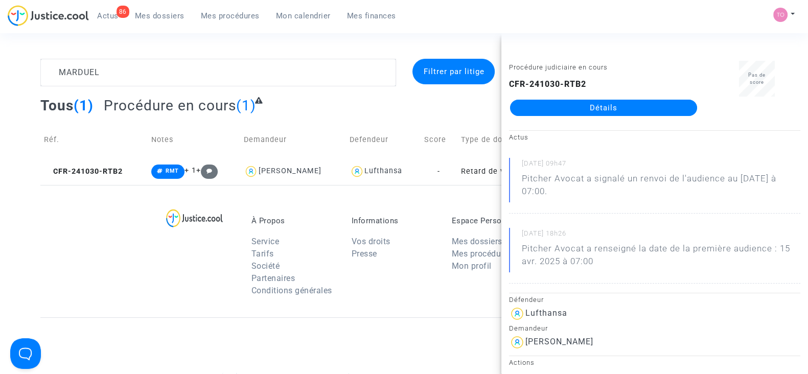
click at [578, 105] on link "Détails" at bounding box center [603, 108] width 187 height 16
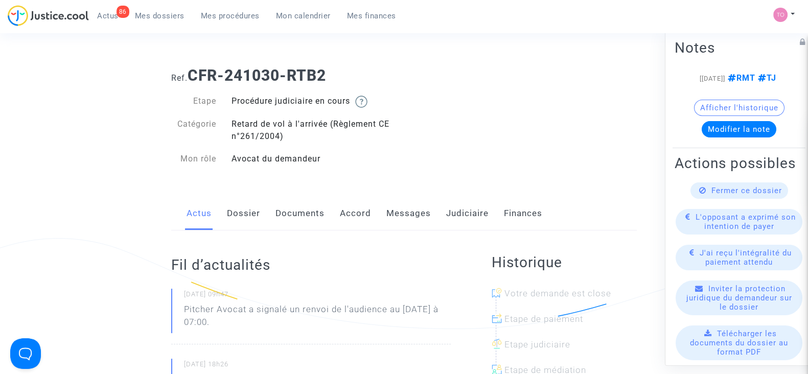
click at [414, 221] on link "Messages" at bounding box center [409, 214] width 44 height 34
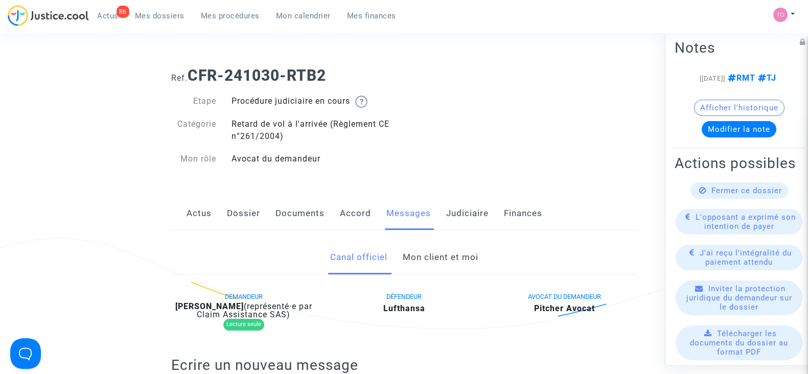
click at [414, 221] on link "Messages" at bounding box center [409, 214] width 44 height 34
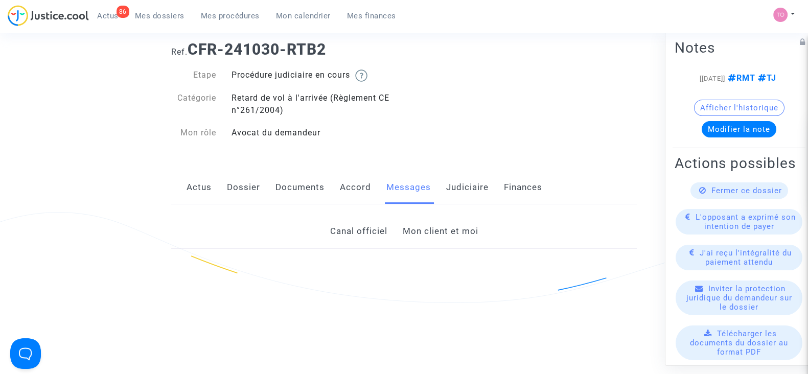
scroll to position [24, 0]
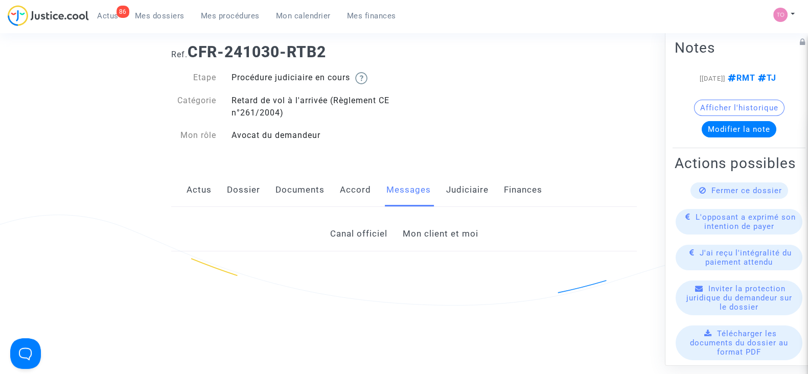
click at [420, 231] on link "Mon client et moi" at bounding box center [440, 234] width 76 height 34
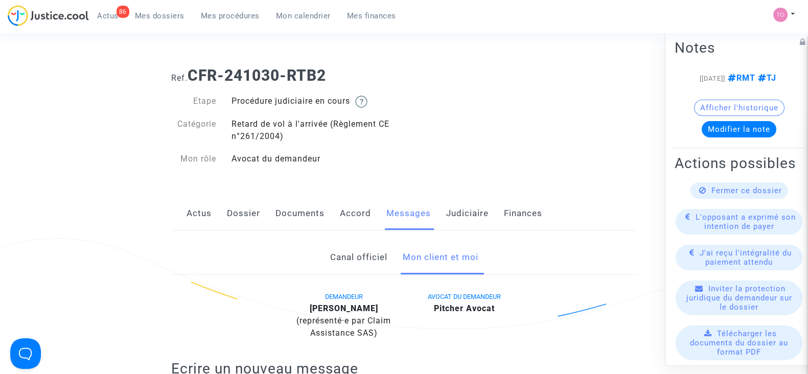
click at [464, 219] on link "Judiciaire" at bounding box center [467, 214] width 42 height 34
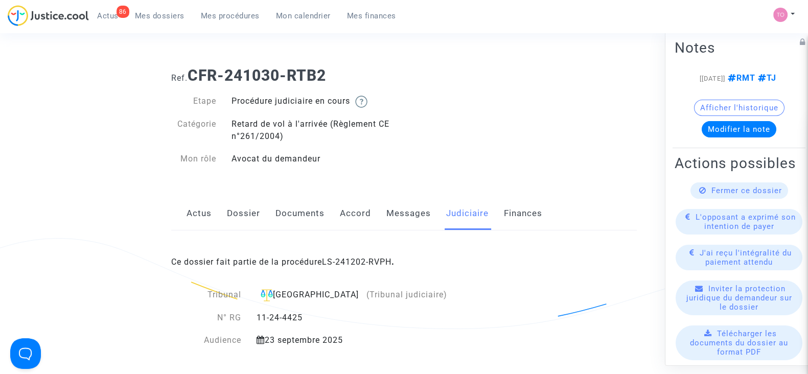
click at [352, 215] on link "Accord" at bounding box center [355, 214] width 31 height 34
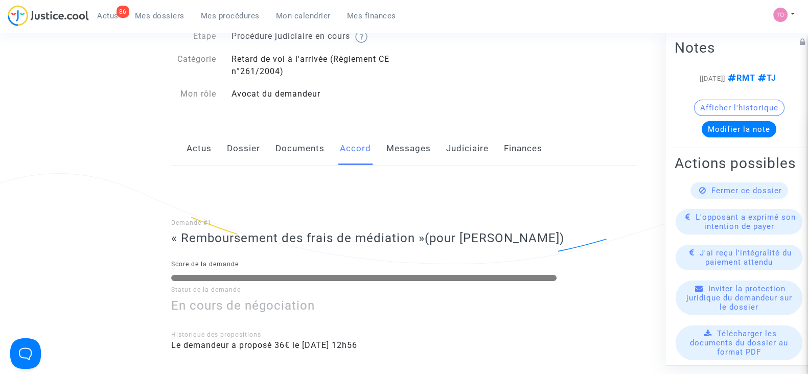
scroll to position [63, 0]
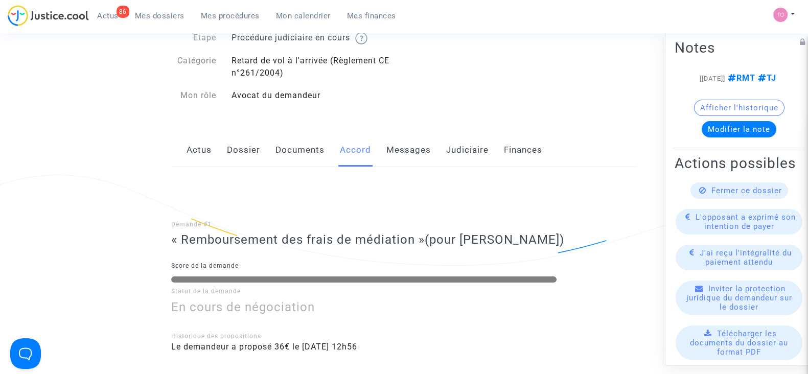
click at [286, 158] on link "Documents" at bounding box center [300, 150] width 49 height 34
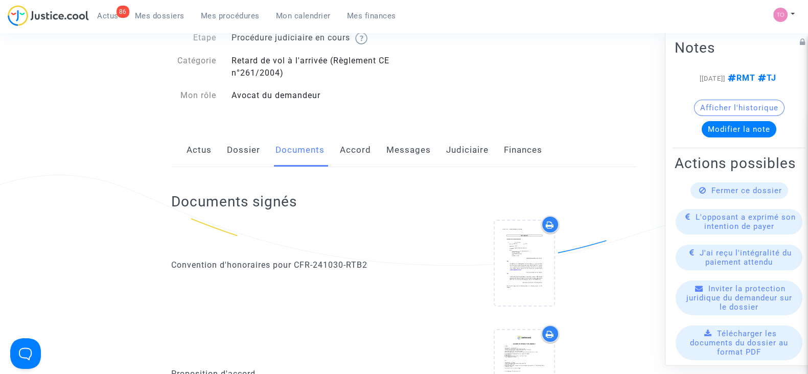
click at [247, 156] on link "Dossier" at bounding box center [243, 150] width 33 height 34
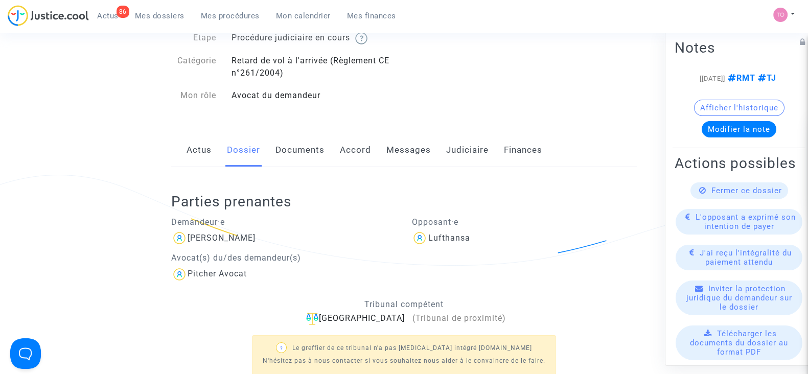
scroll to position [121, 0]
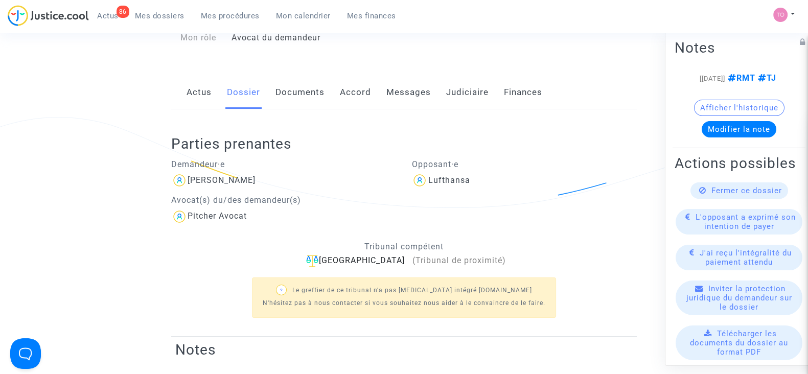
click at [343, 86] on link "Accord" at bounding box center [355, 93] width 31 height 34
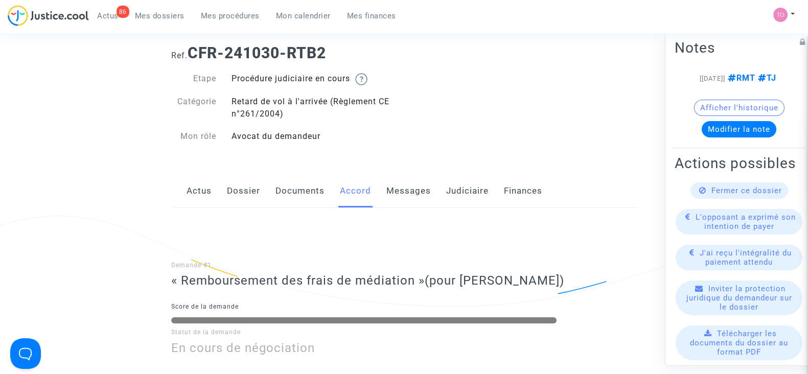
scroll to position [20, 0]
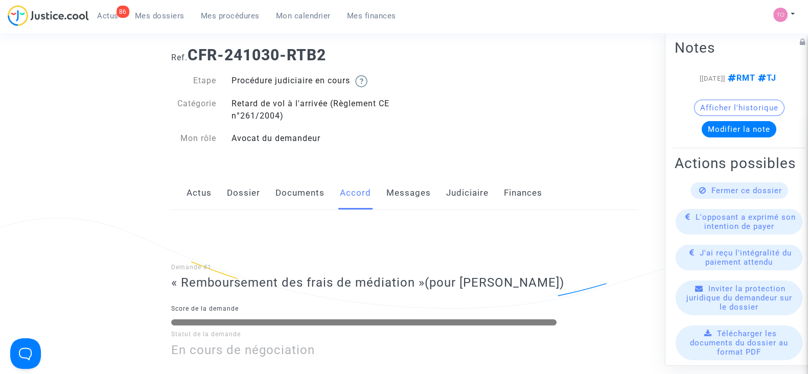
click at [457, 195] on link "Judiciaire" at bounding box center [467, 193] width 42 height 34
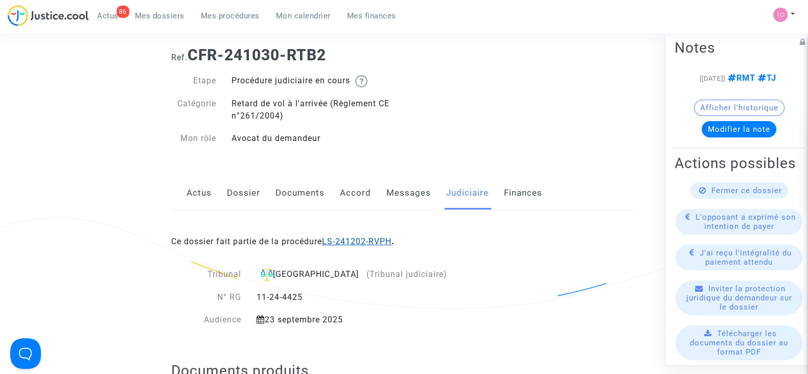
click at [353, 241] on link "LS-241202-RVPH" at bounding box center [357, 242] width 70 height 10
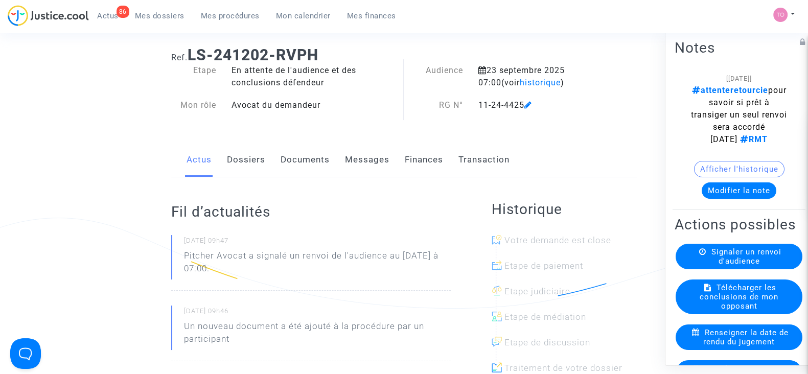
click at [470, 160] on link "Transaction" at bounding box center [484, 160] width 51 height 34
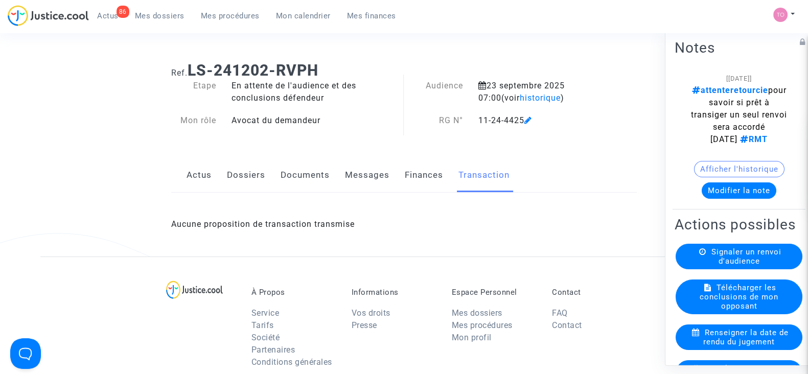
scroll to position [5, 0]
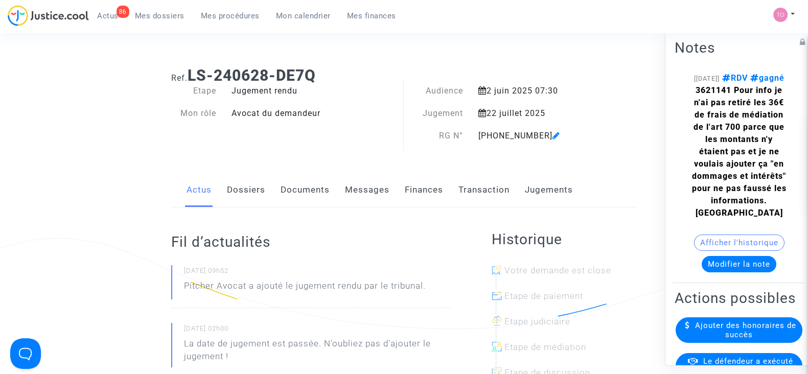
click at [501, 176] on link "Transaction" at bounding box center [484, 190] width 51 height 34
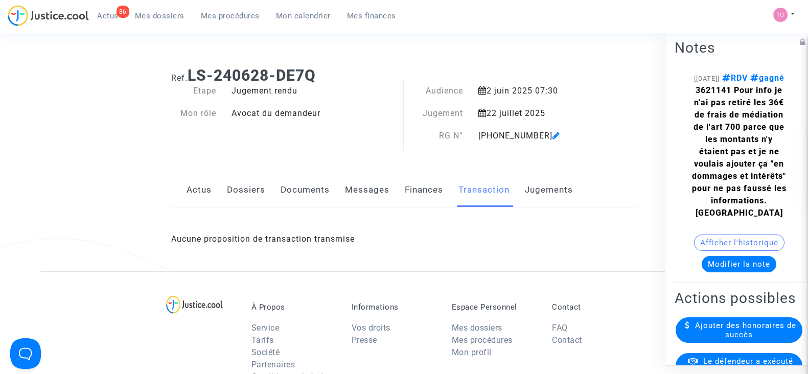
click at [415, 191] on link "Finances" at bounding box center [424, 190] width 38 height 34
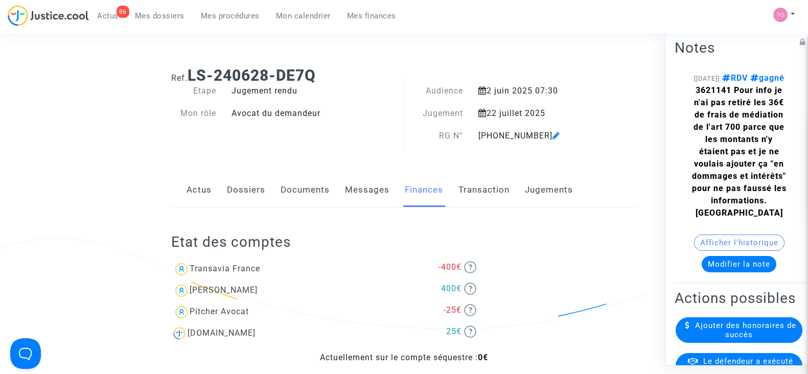
click at [348, 192] on link "Messages" at bounding box center [367, 190] width 44 height 34
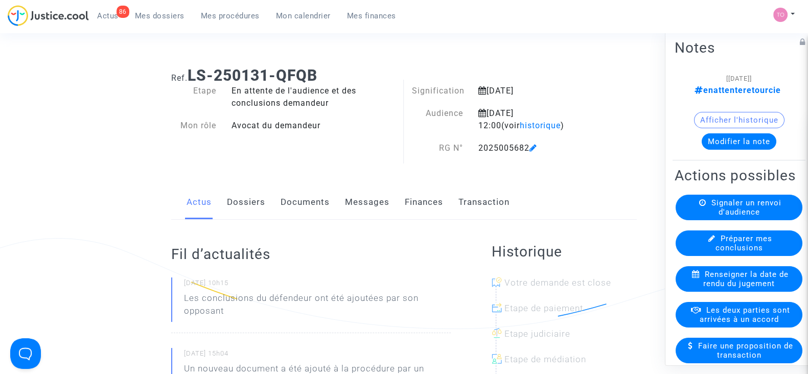
click at [724, 137] on button "Modifier la note" at bounding box center [739, 141] width 75 height 16
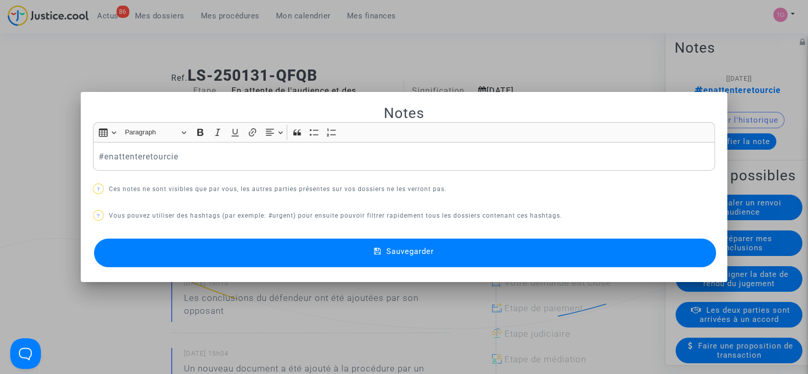
click at [372, 62] on div at bounding box center [404, 187] width 808 height 374
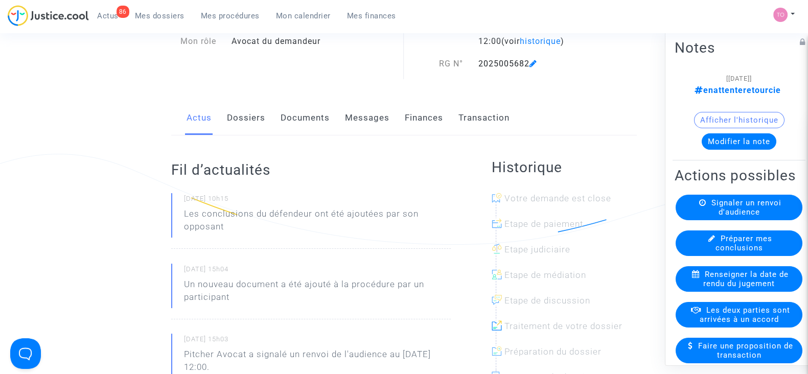
click at [239, 119] on link "Dossiers" at bounding box center [246, 118] width 38 height 34
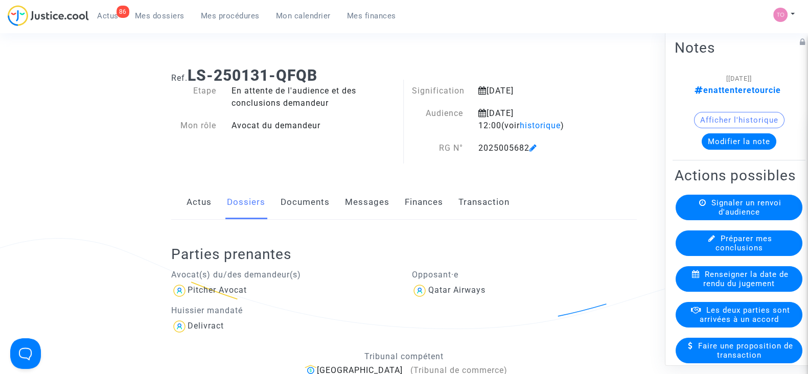
click at [743, 146] on button "Modifier la note" at bounding box center [739, 141] width 75 height 16
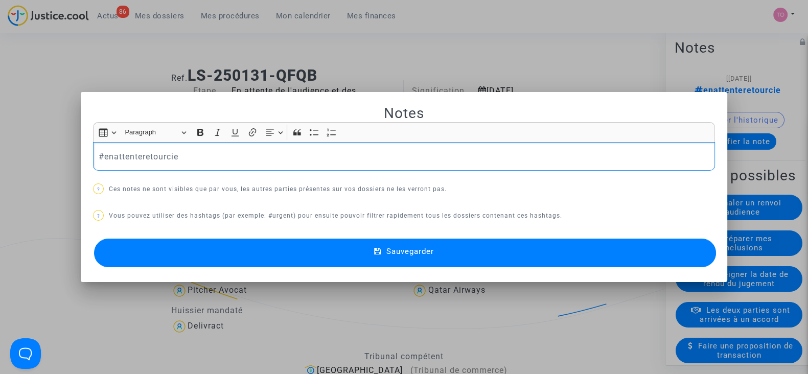
drag, startPoint x: 233, startPoint y: 164, endPoint x: 102, endPoint y: 160, distance: 130.9
click at [102, 160] on div "#enattenteretourcie" at bounding box center [404, 156] width 622 height 29
click at [121, 174] on span "#renvoienvoyé" at bounding box center [127, 173] width 43 height 15
click at [235, 252] on button "Sauvegarder" at bounding box center [405, 253] width 622 height 29
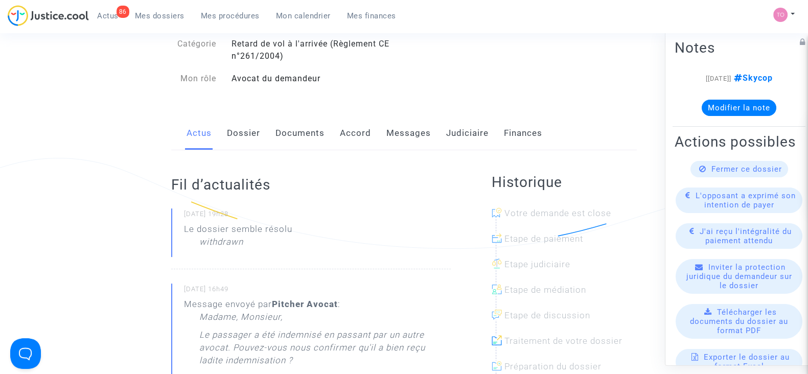
scroll to position [46, 0]
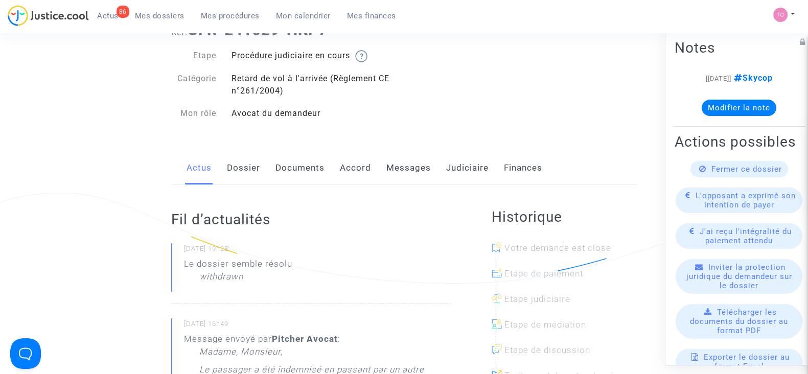
click at [406, 175] on link "Messages" at bounding box center [409, 168] width 44 height 34
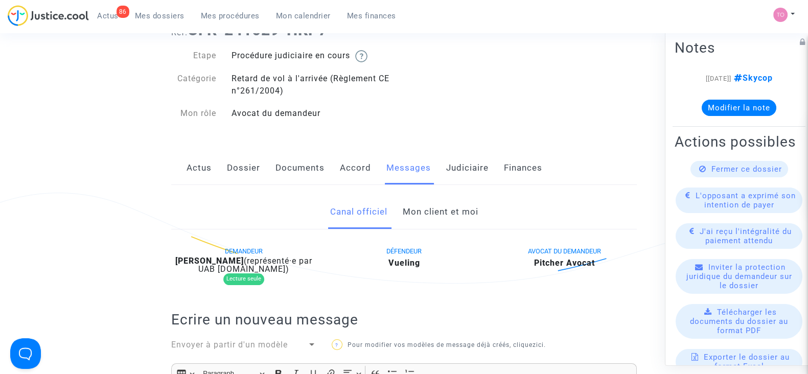
click at [401, 216] on div "Canal officiel Mon client et moi" at bounding box center [404, 212] width 466 height 34
drag, startPoint x: 403, startPoint y: 216, endPoint x: 409, endPoint y: 211, distance: 7.6
click at [409, 211] on link "Mon client et moi" at bounding box center [440, 212] width 76 height 34
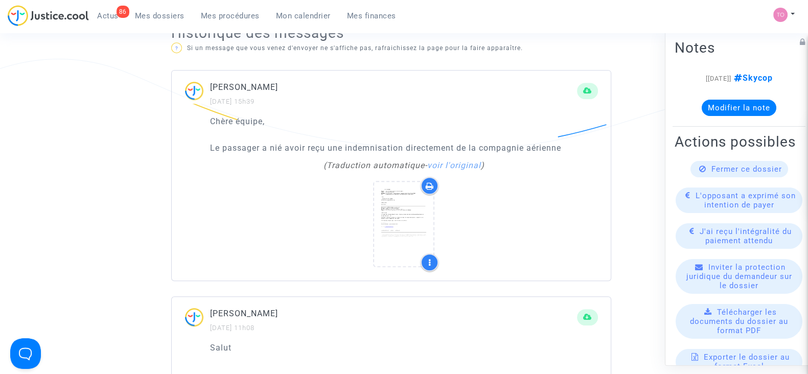
scroll to position [634, 0]
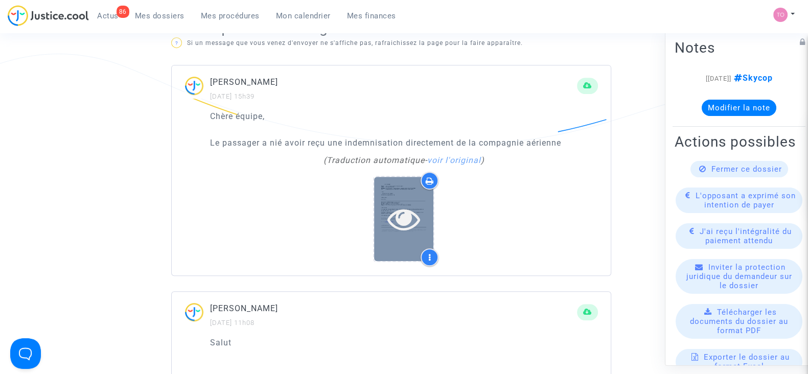
click at [405, 212] on icon at bounding box center [404, 218] width 33 height 33
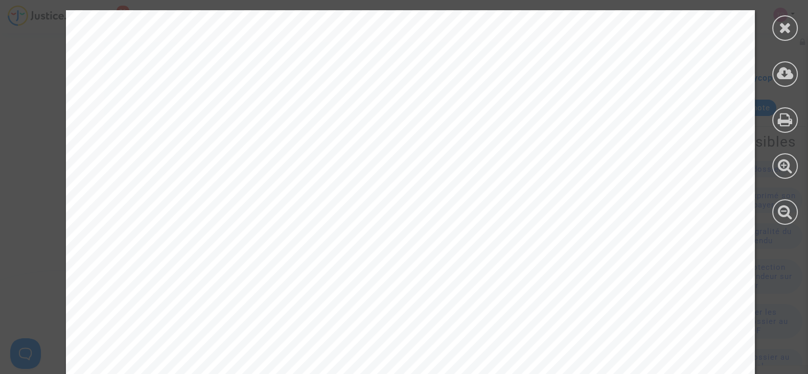
scroll to position [387, 0]
click at [783, 24] on icon at bounding box center [785, 27] width 13 height 15
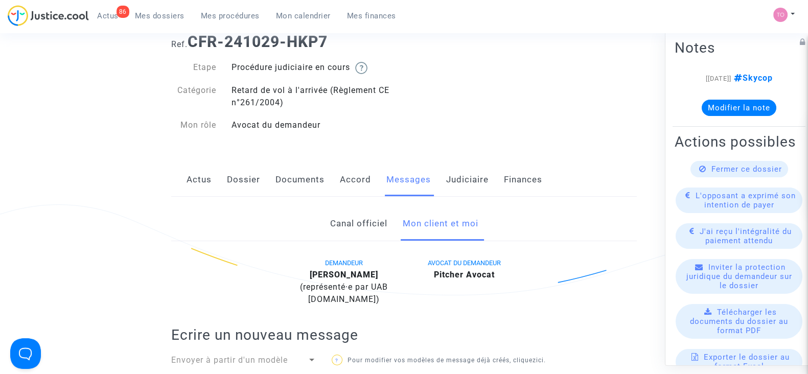
scroll to position [34, 0]
click at [333, 209] on link "Canal officiel" at bounding box center [358, 224] width 57 height 34
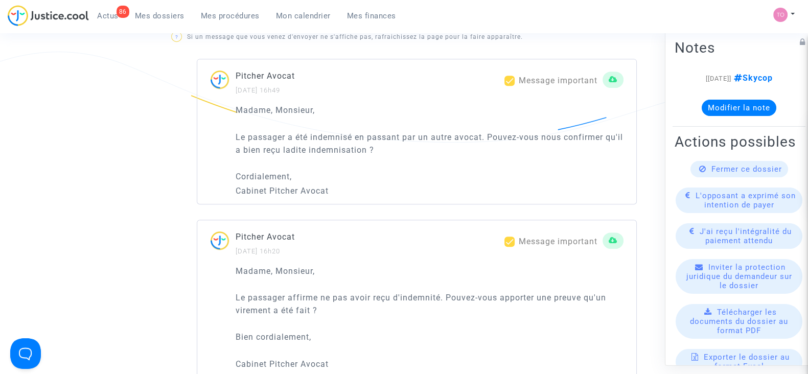
scroll to position [633, 0]
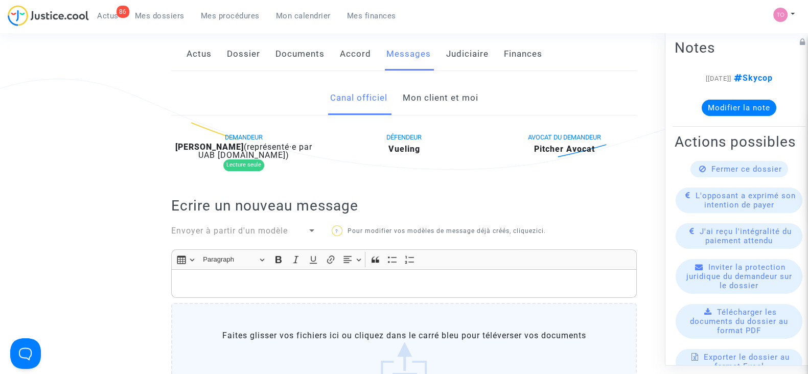
click at [419, 96] on link "Mon client et moi" at bounding box center [440, 98] width 76 height 34
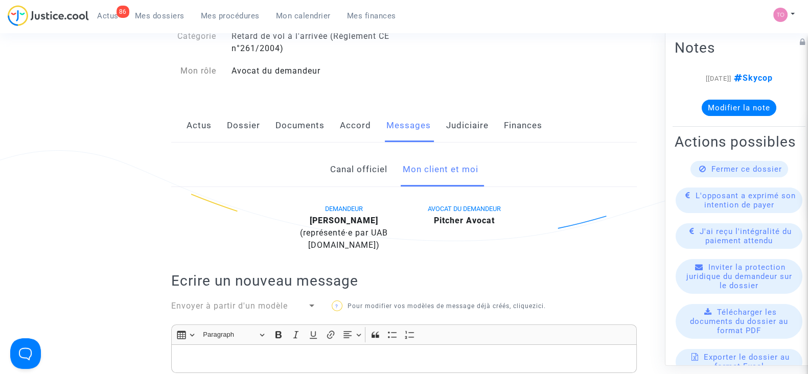
scroll to position [62, 0]
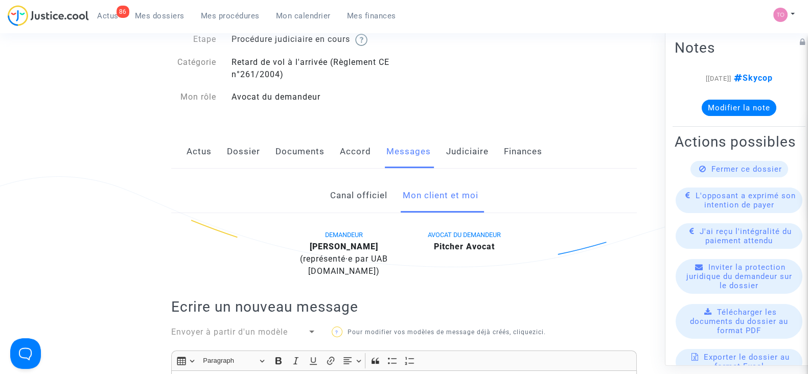
click at [198, 154] on link "Actus" at bounding box center [199, 152] width 25 height 34
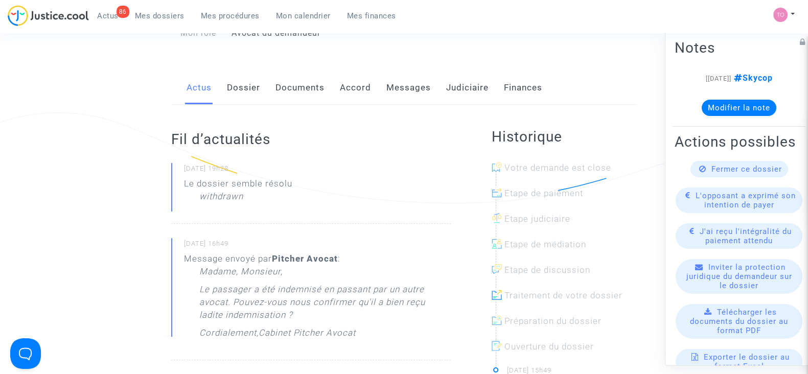
click at [458, 80] on link "Judiciaire" at bounding box center [467, 88] width 42 height 34
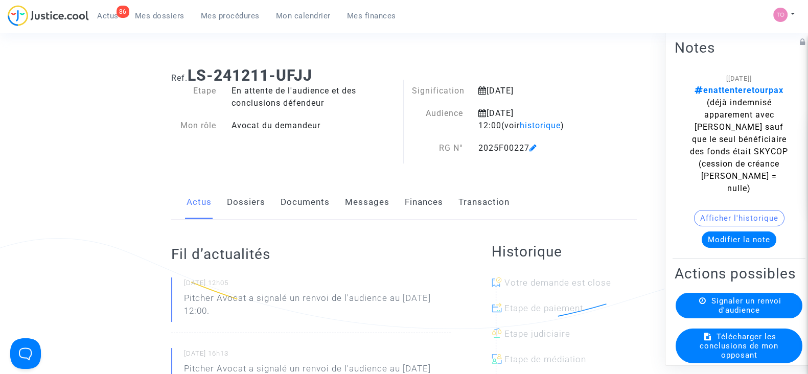
click at [706, 210] on button "Afficher l'historique" at bounding box center [739, 218] width 90 height 16
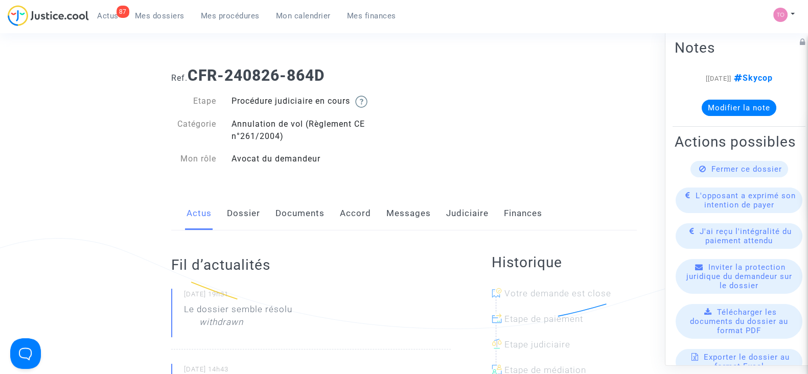
scroll to position [43, 0]
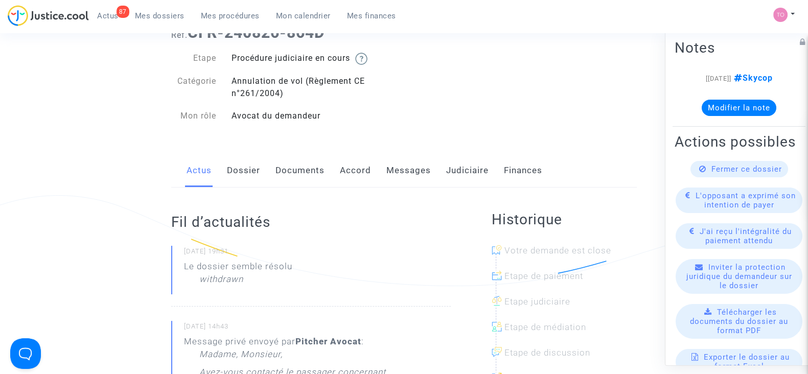
click at [417, 170] on link "Messages" at bounding box center [409, 171] width 44 height 34
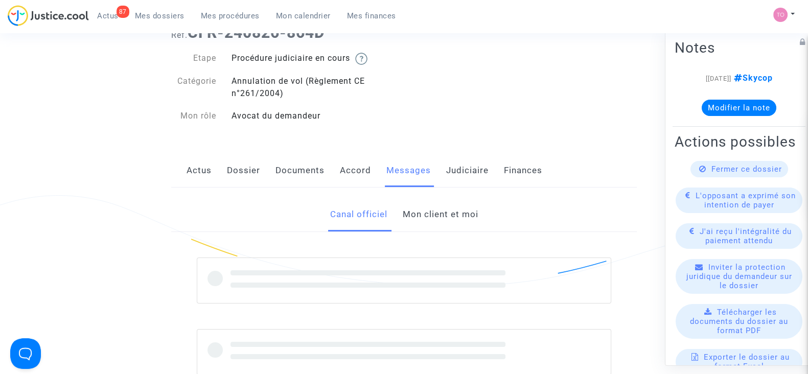
click at [410, 214] on link "Mon client et moi" at bounding box center [440, 215] width 76 height 34
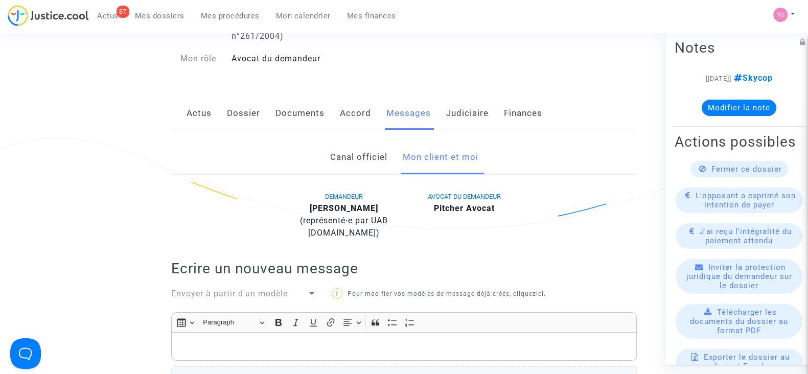
scroll to position [98, 0]
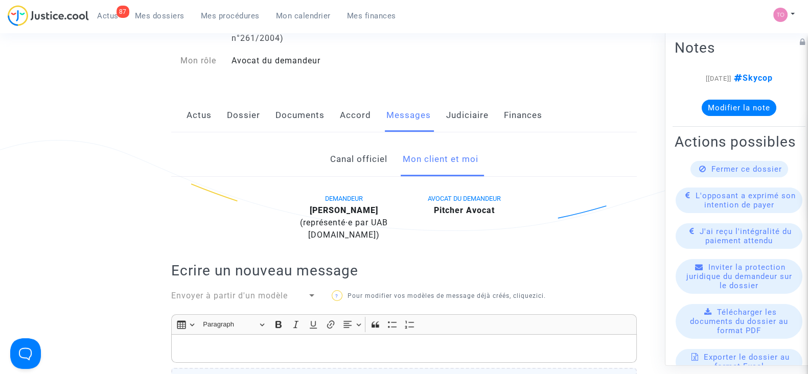
click at [241, 121] on link "Dossier" at bounding box center [243, 116] width 33 height 34
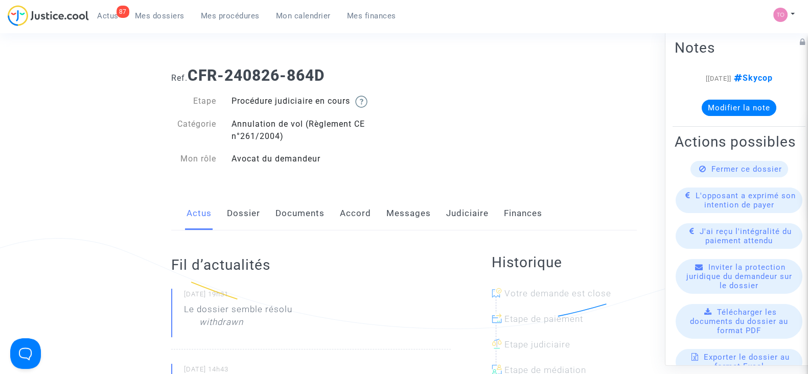
click at [247, 216] on link "Dossier" at bounding box center [243, 214] width 33 height 34
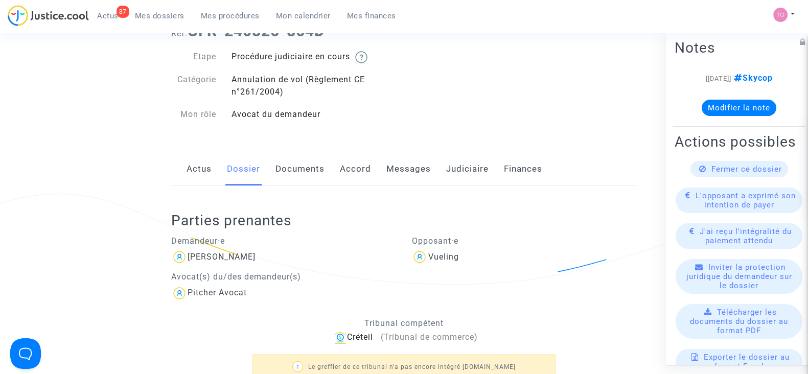
scroll to position [44, 0]
click at [401, 173] on link "Messages" at bounding box center [409, 170] width 44 height 34
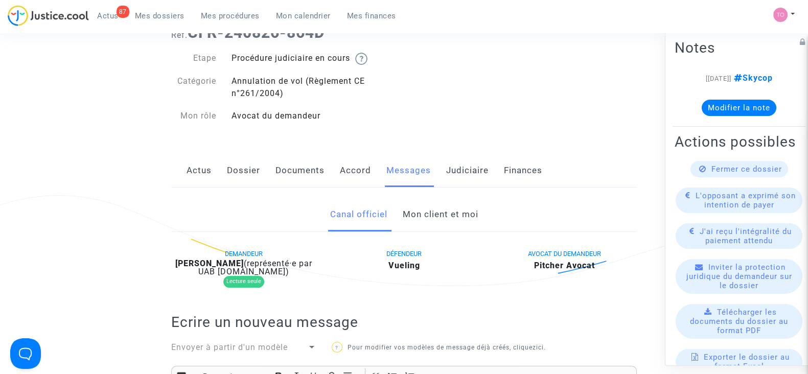
click at [419, 215] on link "Mon client et moi" at bounding box center [440, 215] width 76 height 34
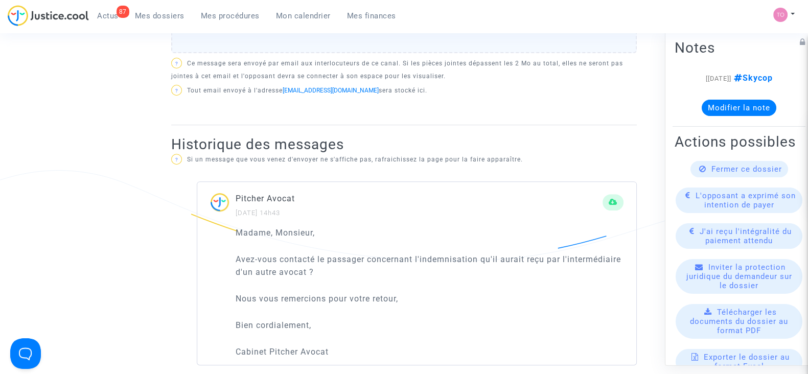
scroll to position [518, 0]
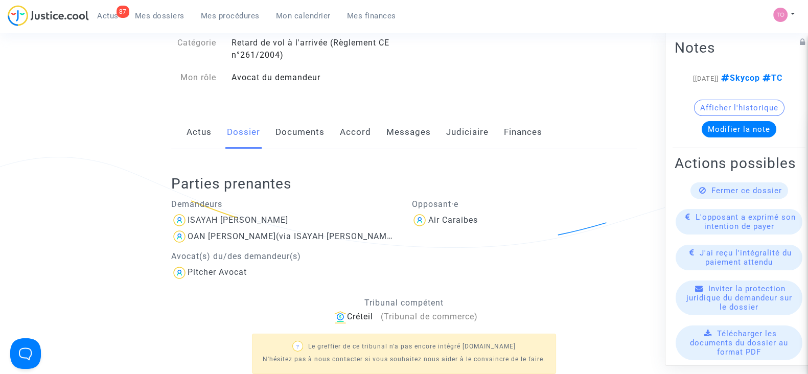
click at [300, 128] on link "Documents" at bounding box center [300, 133] width 49 height 34
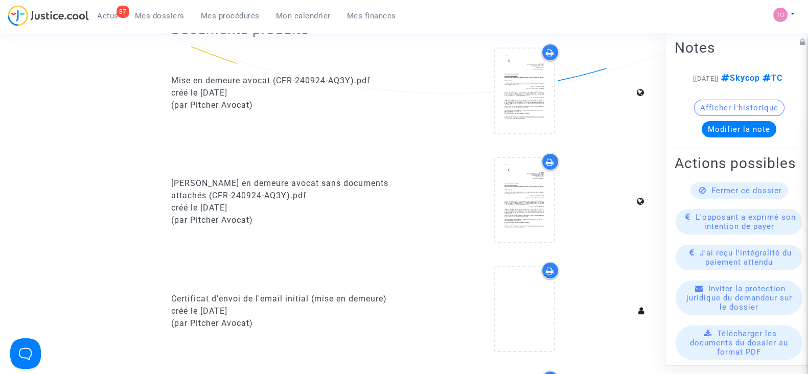
scroll to position [264, 0]
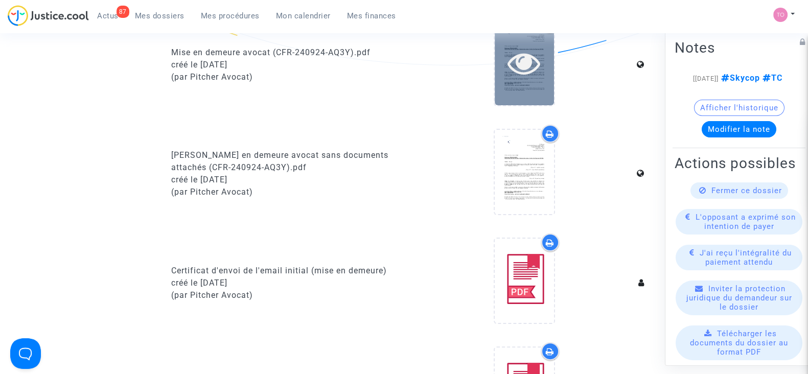
click at [524, 98] on div at bounding box center [524, 62] width 59 height 84
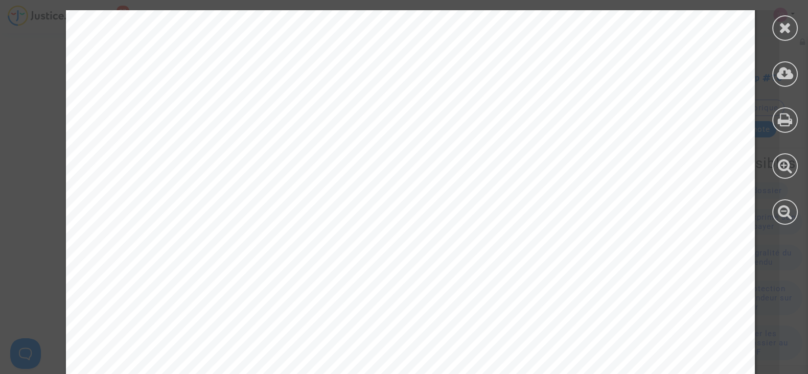
scroll to position [502, 0]
click at [769, 23] on div at bounding box center [785, 117] width 46 height 235
click at [774, 25] on div at bounding box center [786, 28] width 26 height 26
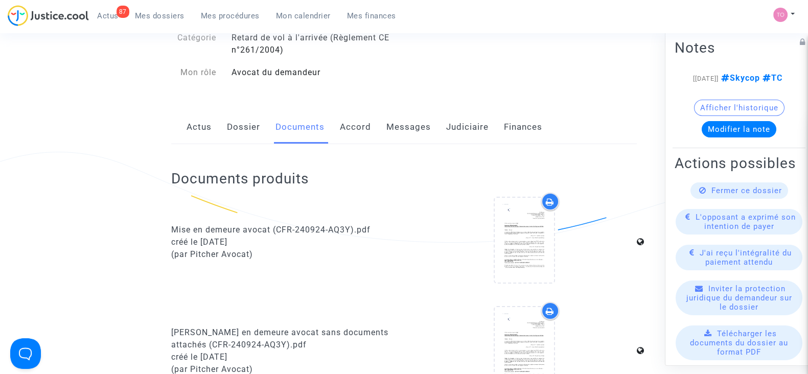
scroll to position [85, 0]
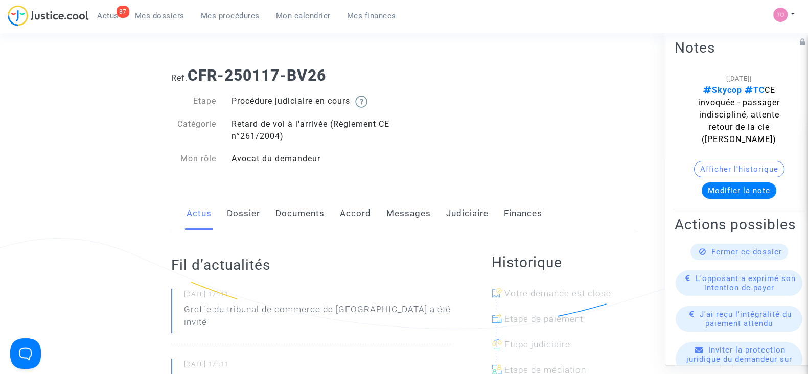
click at [453, 209] on link "Judiciaire" at bounding box center [467, 214] width 42 height 34
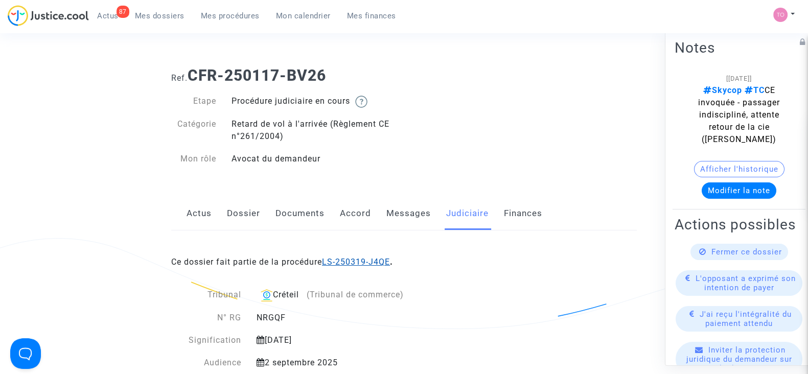
click at [361, 259] on link "LS-250319-J4QE" at bounding box center [356, 262] width 68 height 10
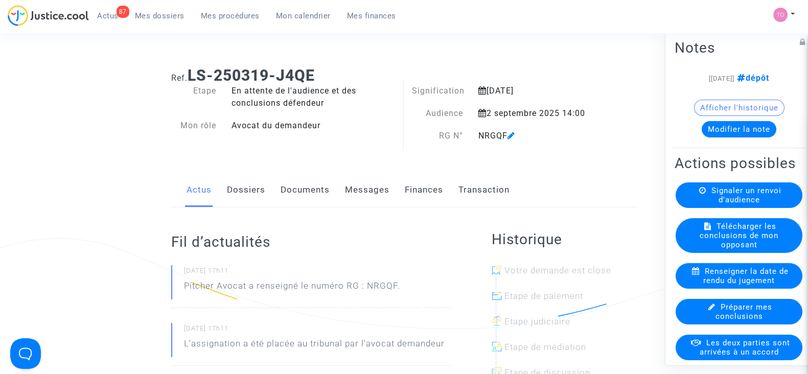
click at [513, 139] on icon at bounding box center [512, 135] width 8 height 8
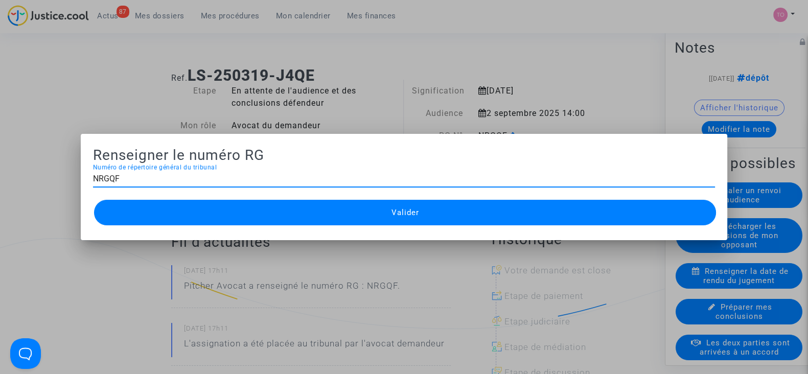
drag, startPoint x: 173, startPoint y: 177, endPoint x: 46, endPoint y: 175, distance: 127.8
click at [46, 175] on div "Renseigner le numéro RG NRGQF Numéro de répertoire général du tribunal Valider" at bounding box center [404, 187] width 808 height 374
type input "2025F01287"
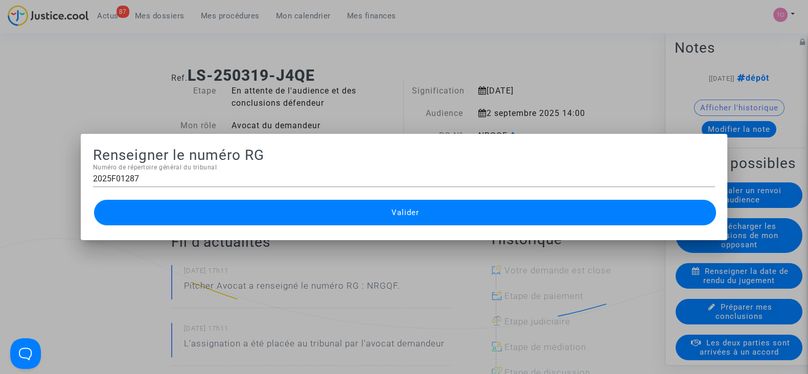
click at [206, 211] on button "Valider" at bounding box center [405, 213] width 622 height 26
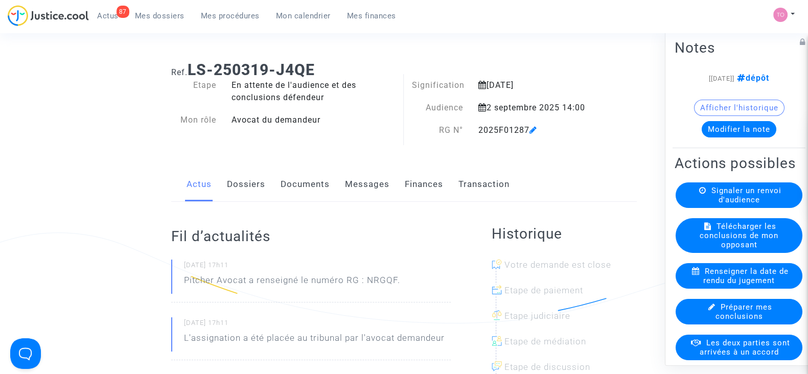
scroll to position [6, 0]
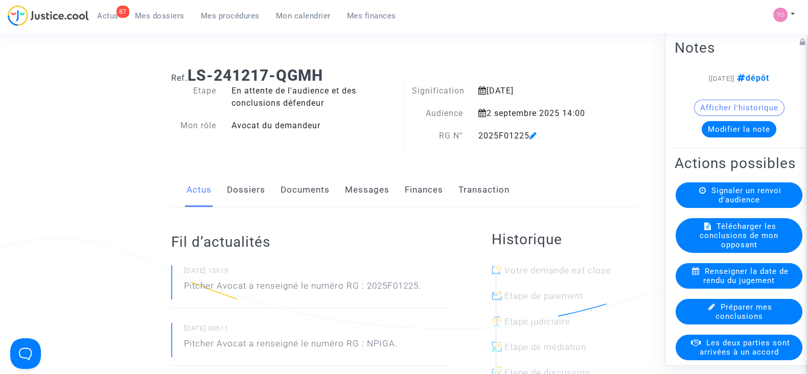
click at [345, 106] on div "En attente de l'audience et des conclusions défendeur" at bounding box center [314, 97] width 180 height 25
click at [240, 195] on link "Dossiers" at bounding box center [246, 190] width 38 height 34
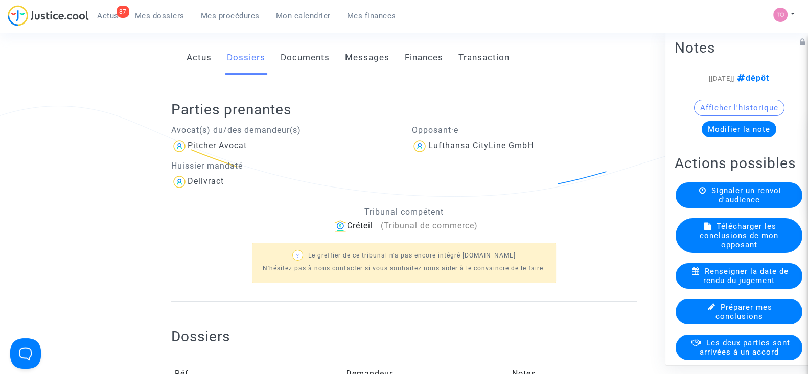
scroll to position [133, 0]
drag, startPoint x: 549, startPoint y: 146, endPoint x: 509, endPoint y: 149, distance: 40.5
click at [509, 149] on div "Lufthansa CityLine GmbH" at bounding box center [524, 146] width 225 height 16
copy div "GmbH"
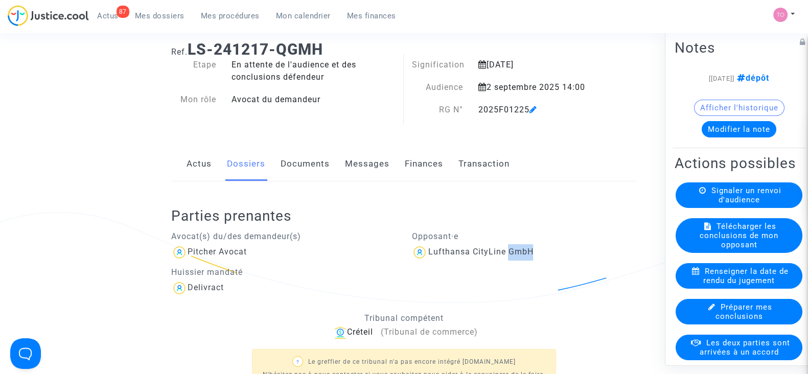
scroll to position [0, 0]
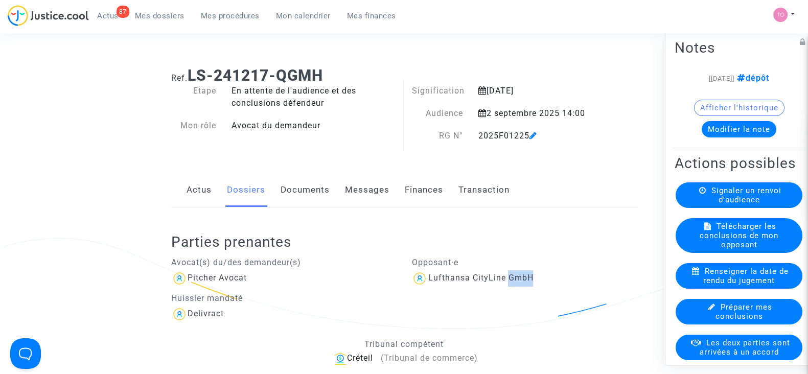
drag, startPoint x: 527, startPoint y: 134, endPoint x: 437, endPoint y: 139, distance: 90.1
click at [437, 139] on div "RG N° 2025F01225" at bounding box center [504, 136] width 200 height 12
copy div "RG N° 2025F01225"
click at [503, 138] on div "2025F01225" at bounding box center [537, 136] width 133 height 12
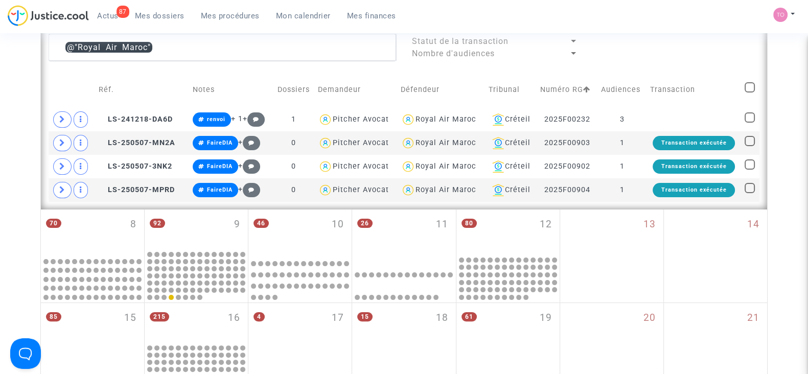
scroll to position [286, 0]
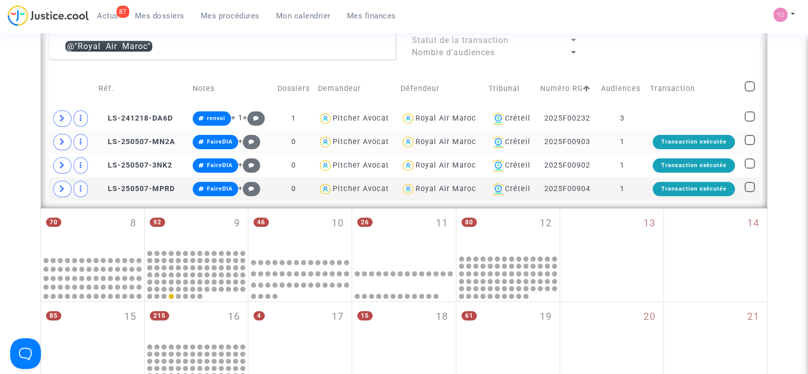
click at [438, 142] on div "Royal Air Maroc" at bounding box center [446, 142] width 61 height 9
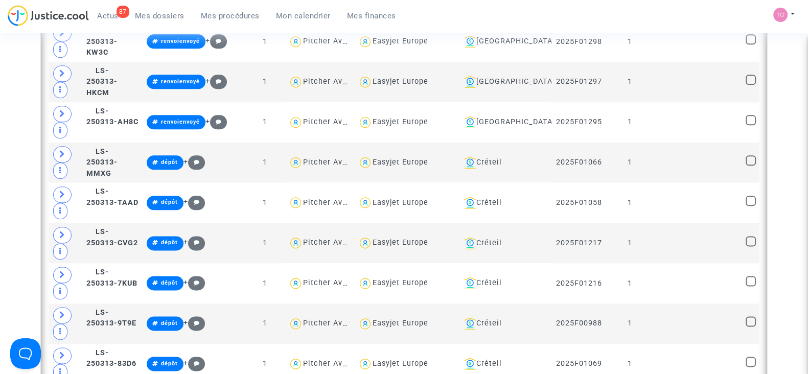
scroll to position [1663, 0]
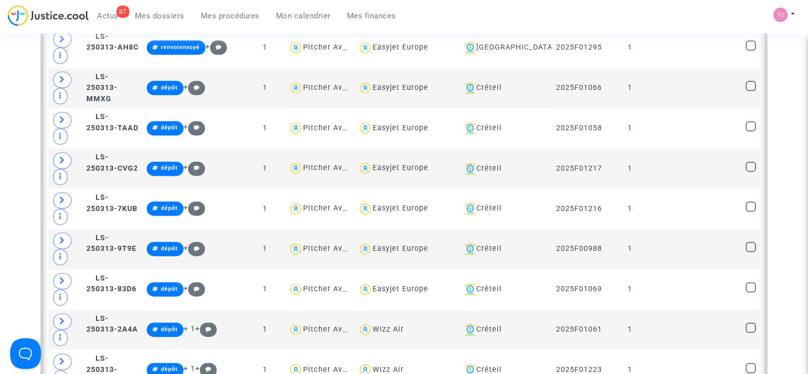
click at [391, 269] on td "Easyjet Europe" at bounding box center [405, 289] width 102 height 40
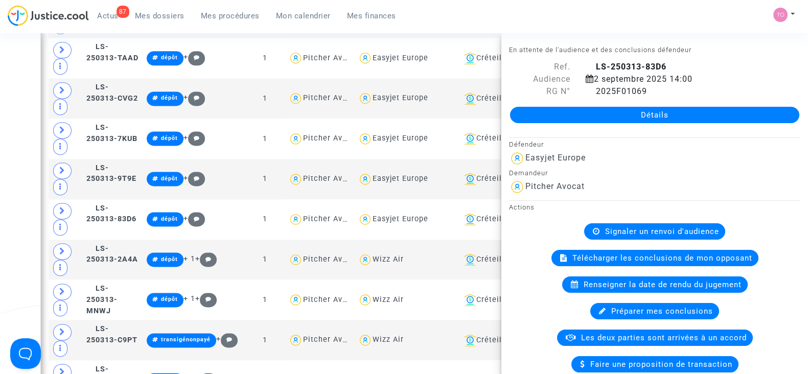
scroll to position [1733, 0]
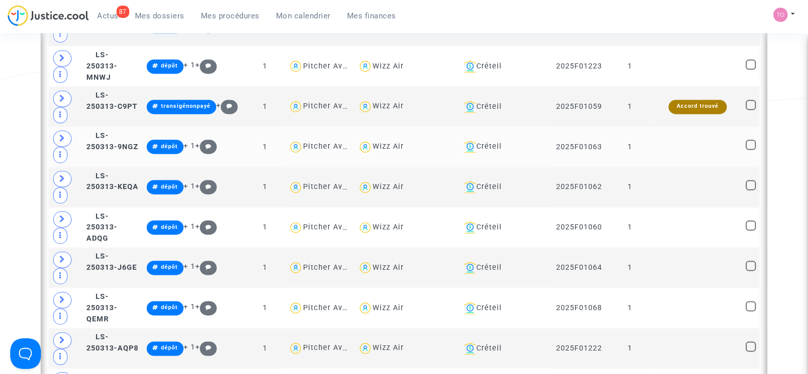
scroll to position [2105, 0]
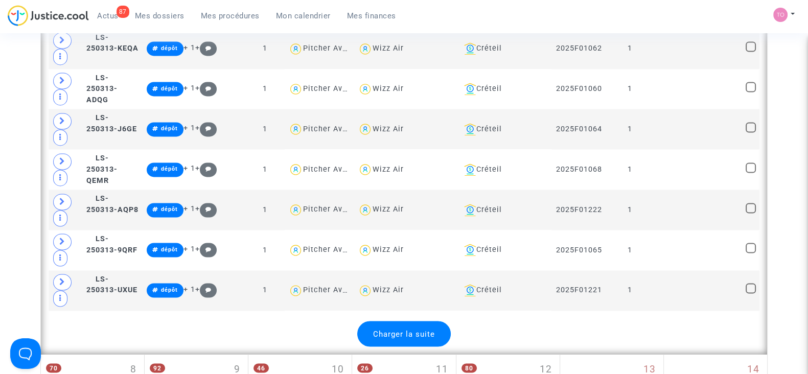
click at [405, 321] on div "Charger la suite" at bounding box center [404, 334] width 94 height 26
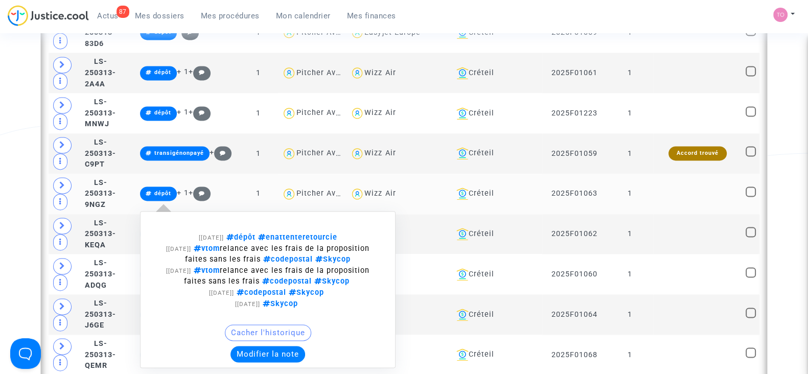
scroll to position [1912, 0]
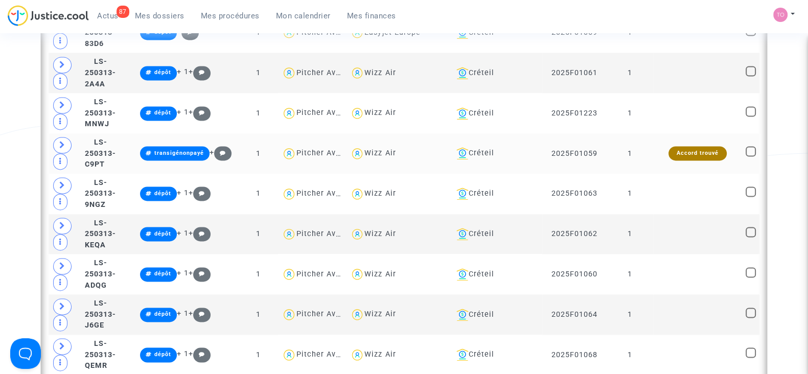
click at [396, 149] on div "Wizz Air" at bounding box center [380, 153] width 31 height 9
type textarea "@"Wizz Air""
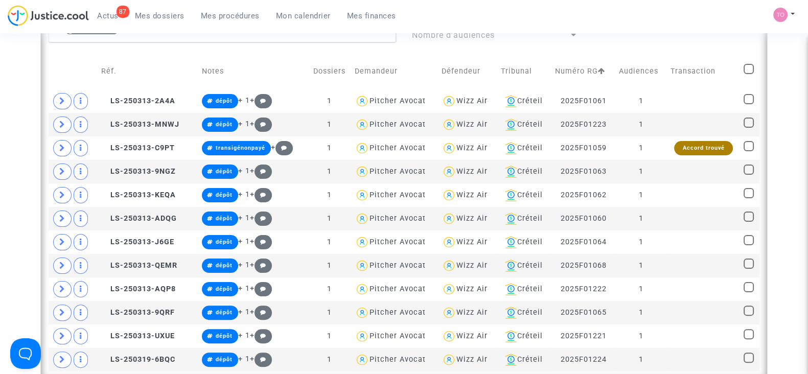
scroll to position [302, 0]
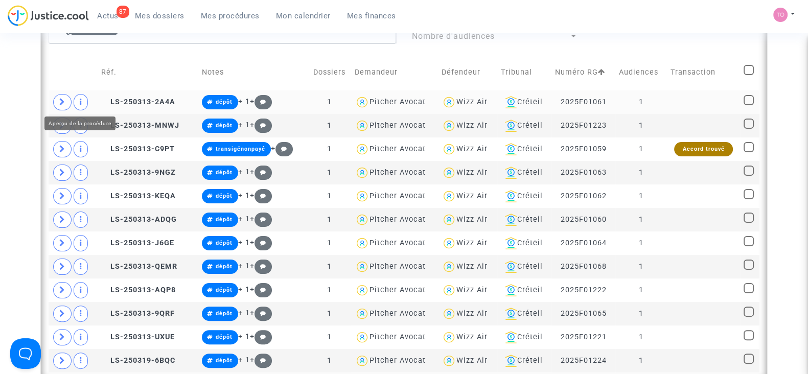
click at [61, 98] on icon at bounding box center [62, 102] width 6 height 8
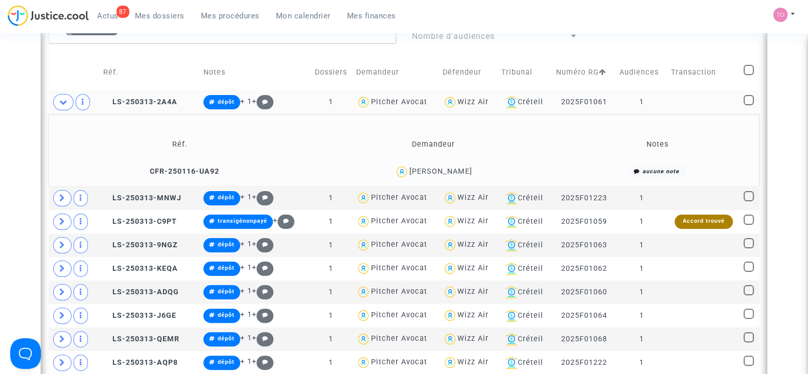
click at [455, 169] on div "Geremy Sicard" at bounding box center [440, 171] width 63 height 9
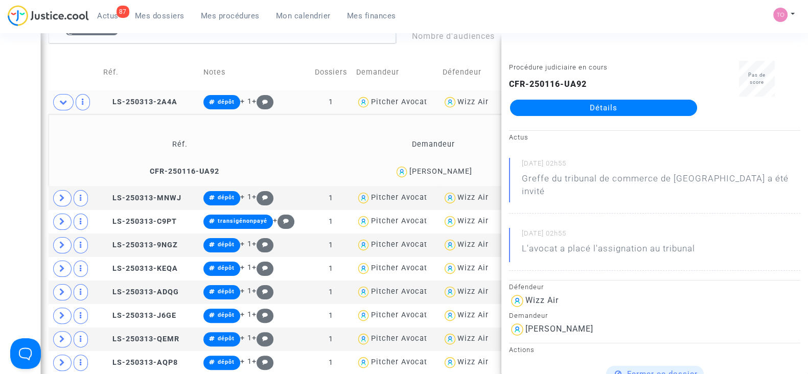
copy div "Sicard"
click at [27, 155] on div "Date de clôture d'instruction Date de conciliation Date d'audience Date de juge…" at bounding box center [404, 324] width 808 height 1135
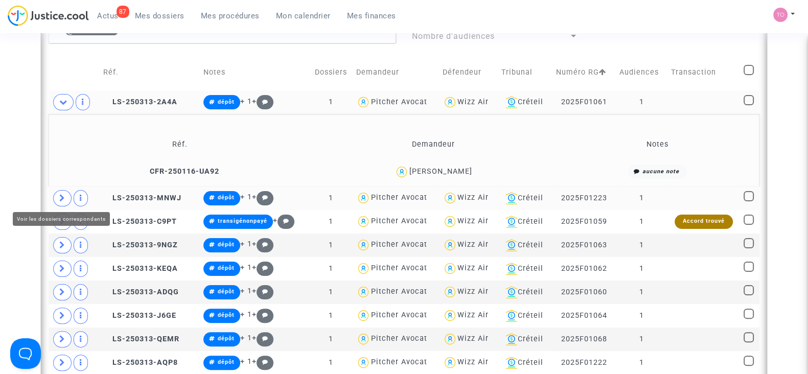
click at [63, 188] on td at bounding box center [74, 199] width 51 height 24
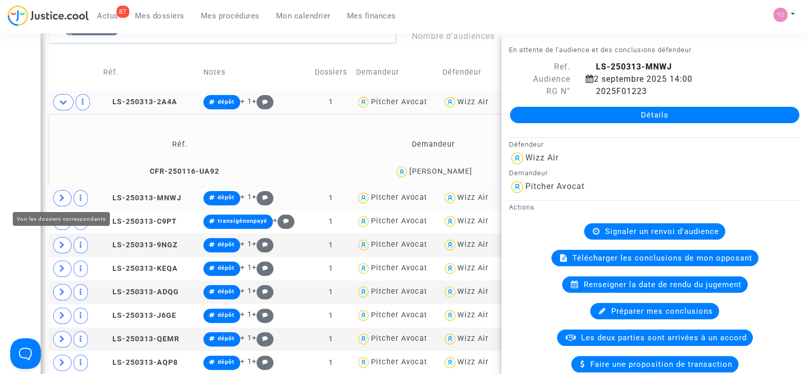
click at [59, 194] on icon at bounding box center [62, 198] width 6 height 8
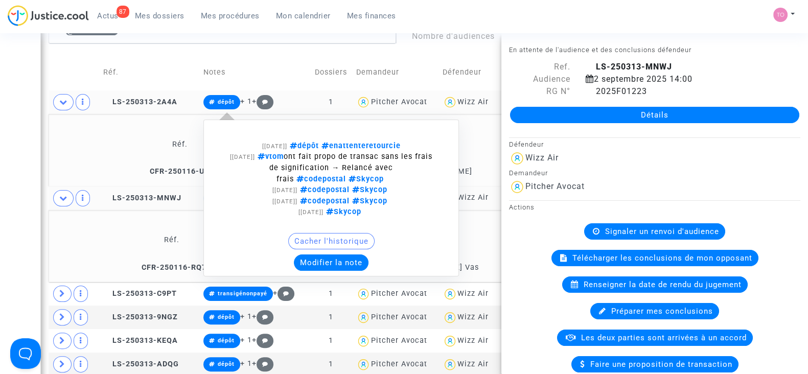
click at [315, 259] on button "Modifier la note" at bounding box center [331, 263] width 75 height 16
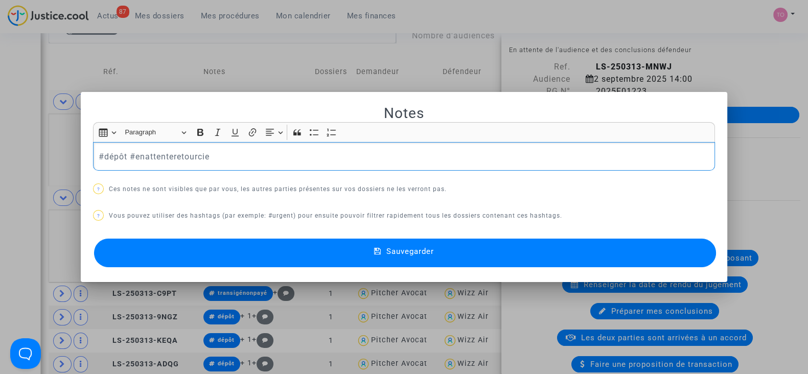
drag, startPoint x: 213, startPoint y: 154, endPoint x: 100, endPoint y: 157, distance: 113.0
click at [100, 157] on p "#dépôt #enattenteretourcie" at bounding box center [404, 156] width 611 height 13
click at [100, 157] on p "#re" at bounding box center [404, 156] width 611 height 13
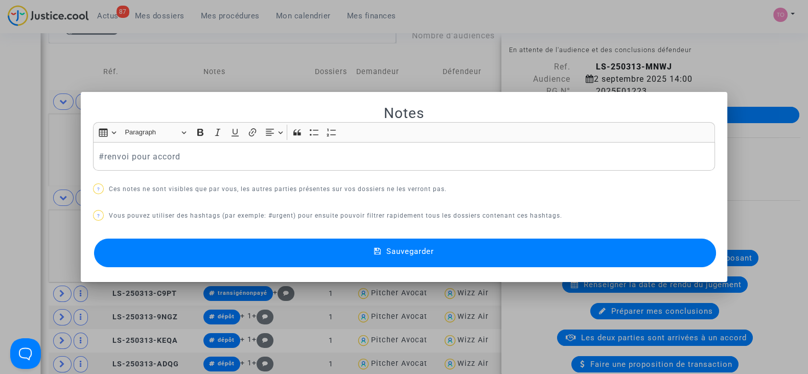
click at [147, 248] on button "Sauvegarder" at bounding box center [405, 253] width 622 height 29
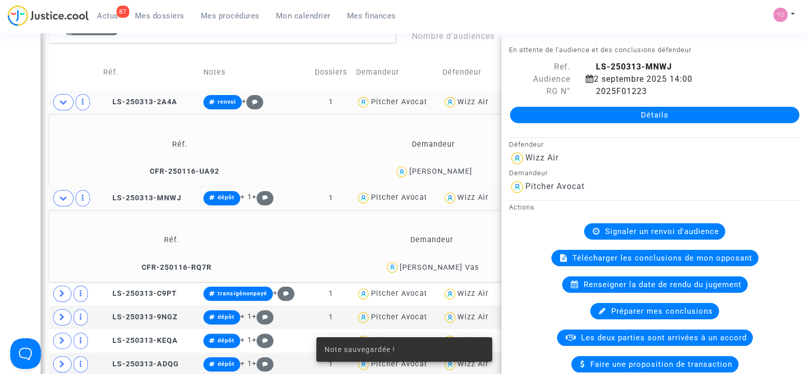
scroll to position [310, 0]
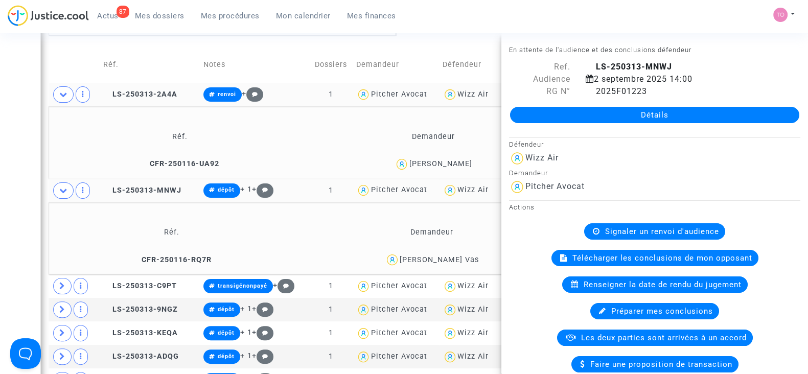
click at [463, 256] on div "Rita Emese Vas" at bounding box center [439, 260] width 79 height 9
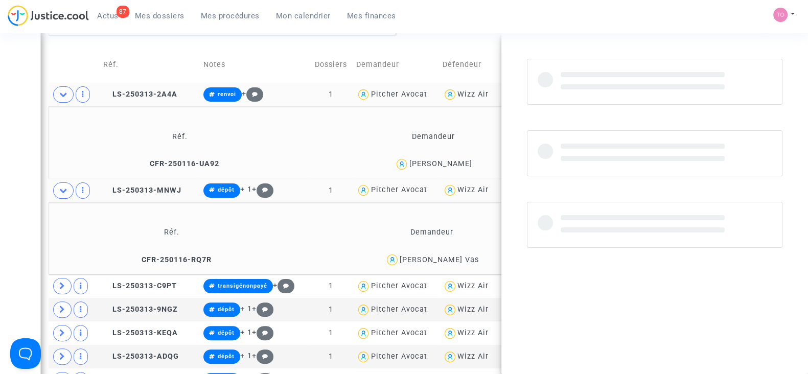
click at [463, 256] on div "Rita Emese Vas" at bounding box center [439, 260] width 79 height 9
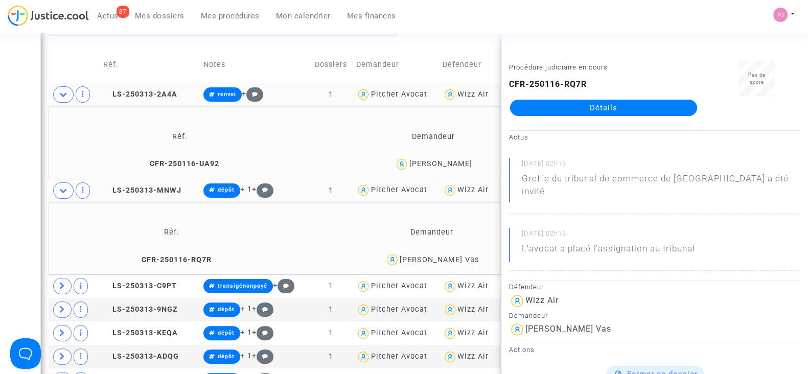
copy div "Vas"
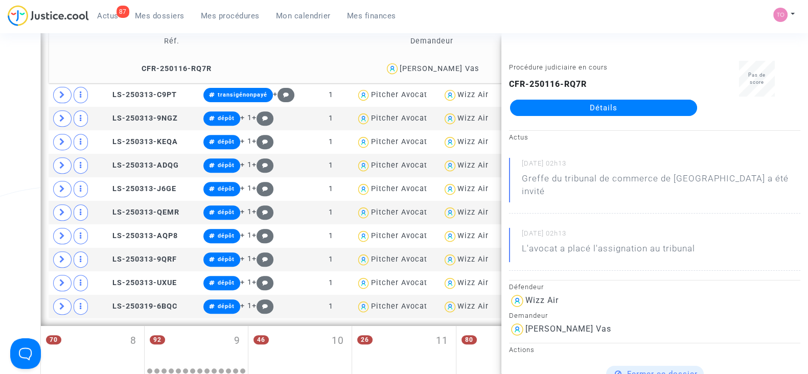
scroll to position [490, 0]
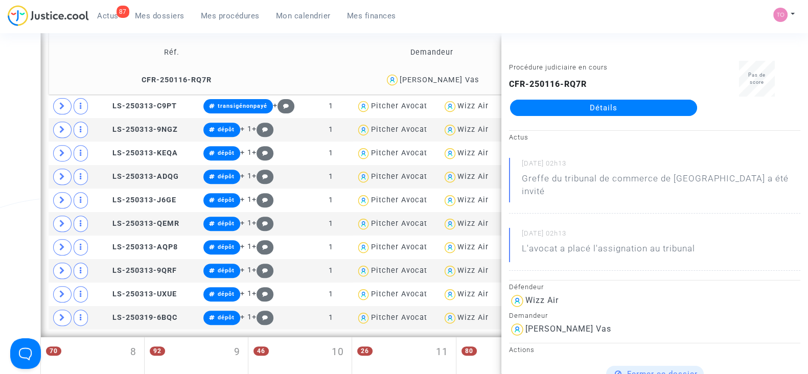
click at [0, 100] on div "Date de clôture d'instruction Date de conciliation Date d'audience Date de juge…" at bounding box center [404, 172] width 808 height 1207
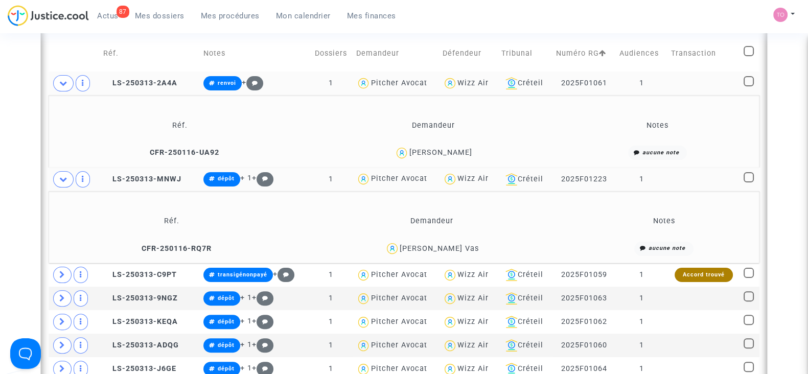
scroll to position [320, 0]
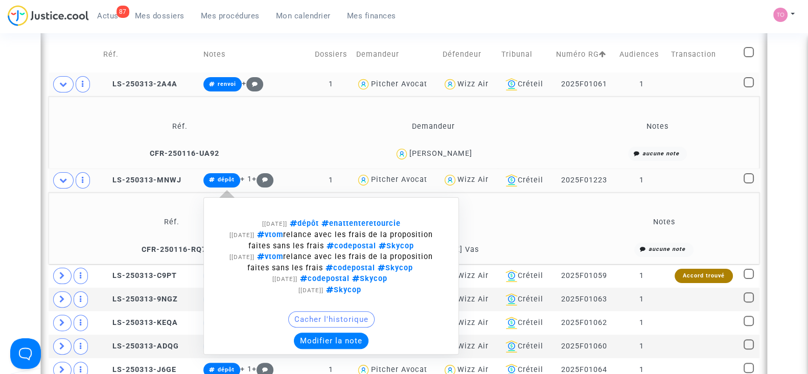
click at [324, 339] on button "Modifier la note" at bounding box center [331, 341] width 75 height 16
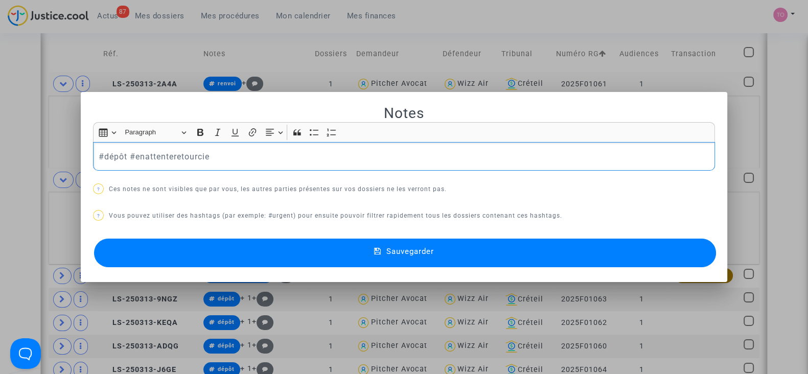
scroll to position [0, 0]
drag, startPoint x: 226, startPoint y: 161, endPoint x: 100, endPoint y: 163, distance: 126.3
click at [100, 163] on div "#dépôt #enattenteretourcie" at bounding box center [404, 156] width 622 height 29
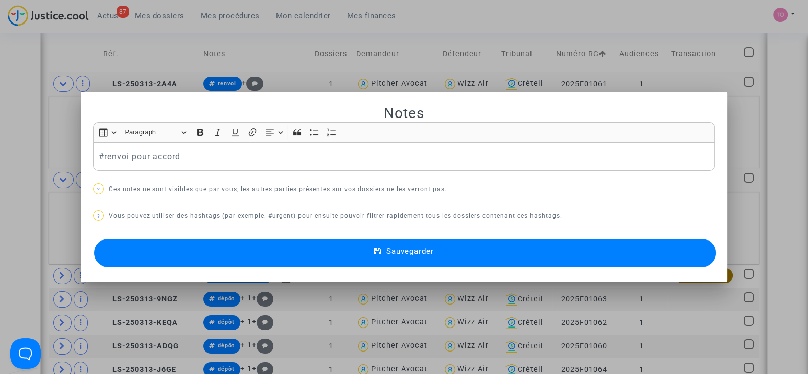
click at [181, 262] on button "Sauvegarder" at bounding box center [405, 253] width 622 height 29
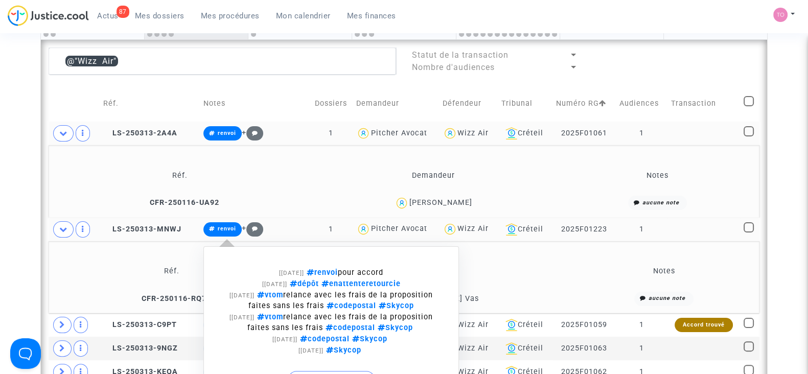
scroll to position [444, 0]
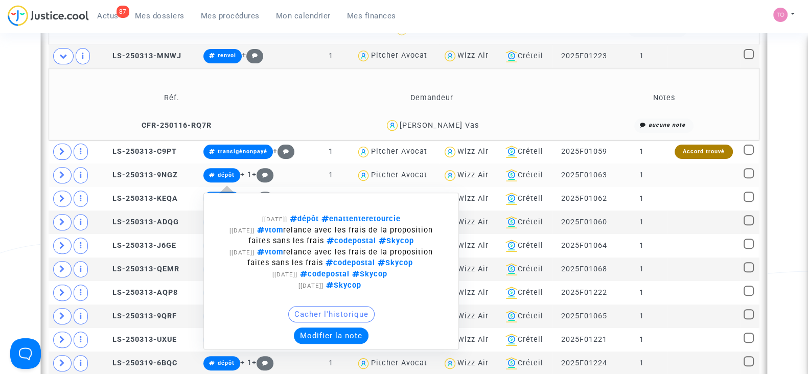
click at [313, 331] on button "Modifier la note" at bounding box center [331, 336] width 75 height 16
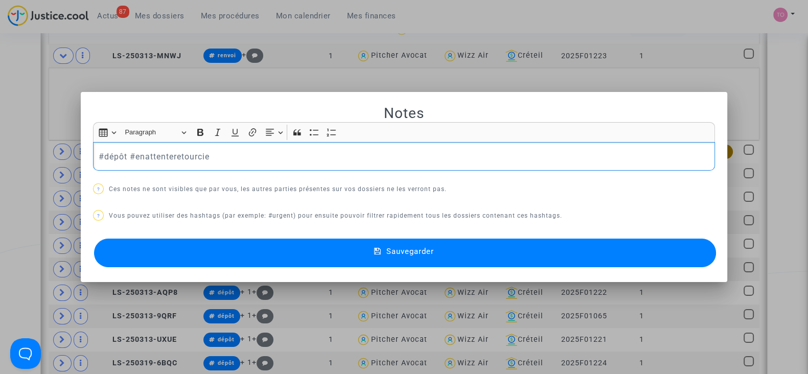
scroll to position [0, 0]
drag, startPoint x: 220, startPoint y: 152, endPoint x: 102, endPoint y: 156, distance: 118.7
click at [102, 156] on p "#dépôt #enattenteretourcie" at bounding box center [404, 156] width 611 height 13
click at [187, 249] on button "Sauvegarder" at bounding box center [405, 253] width 622 height 29
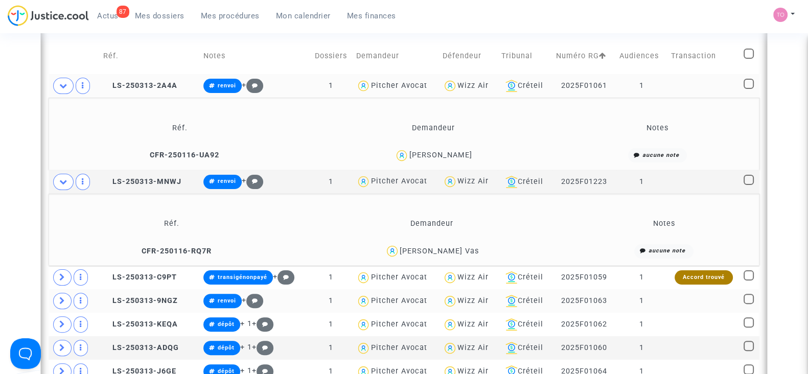
scroll to position [373, 0]
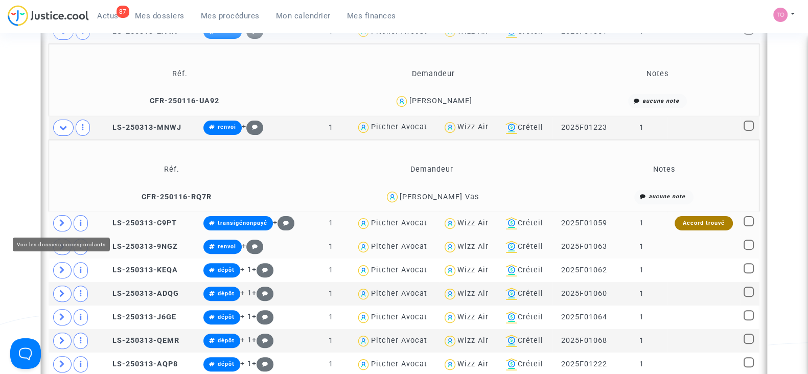
click at [59, 224] on icon at bounding box center [62, 223] width 6 height 8
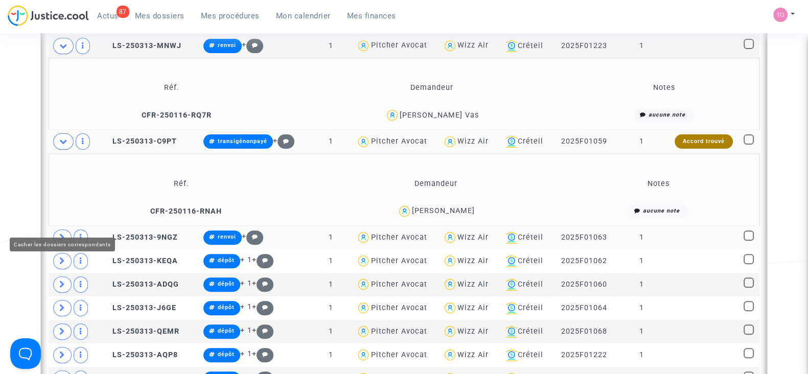
scroll to position [458, 0]
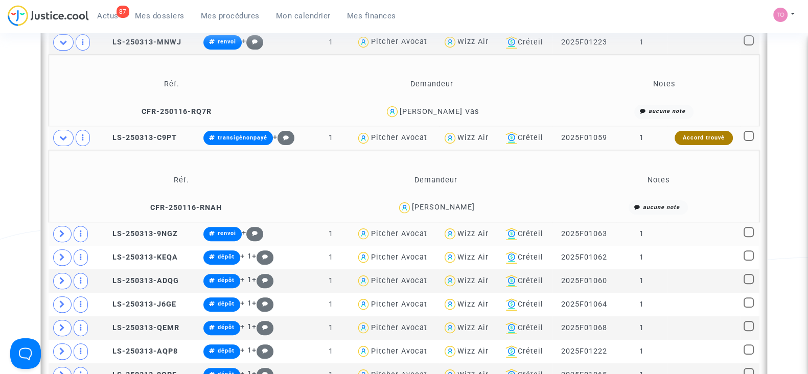
click at [451, 203] on div "Ines Moret" at bounding box center [443, 207] width 63 height 9
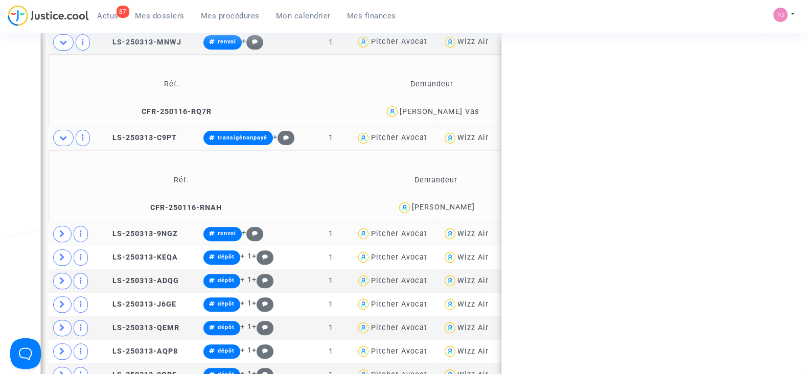
click at [451, 203] on div "Ines Moret" at bounding box center [443, 207] width 63 height 9
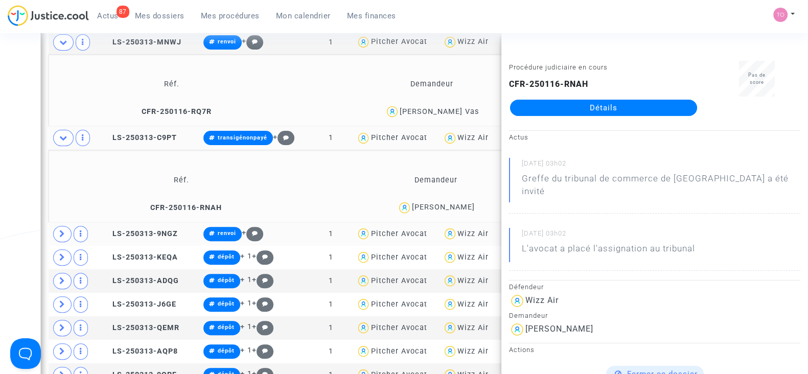
copy div "Moret"
click at [11, 214] on div "Date de clôture d'instruction Date de conciliation Date d'audience Date de juge…" at bounding box center [404, 241] width 808 height 1280
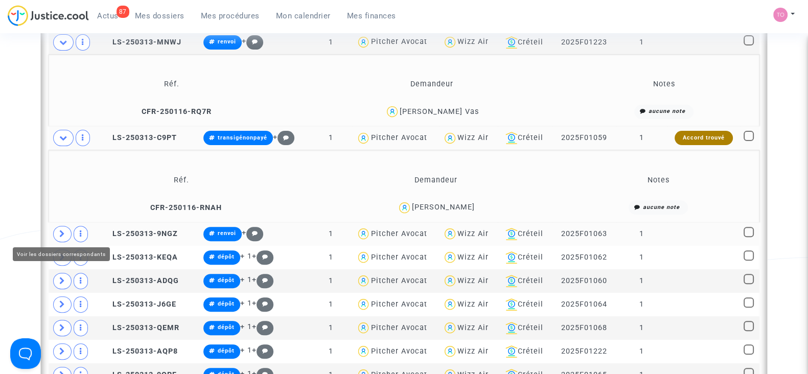
click at [61, 236] on span at bounding box center [62, 234] width 18 height 16
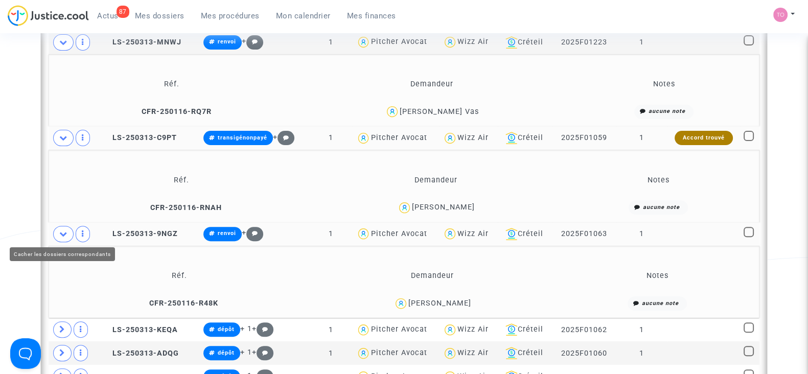
scroll to position [594, 0]
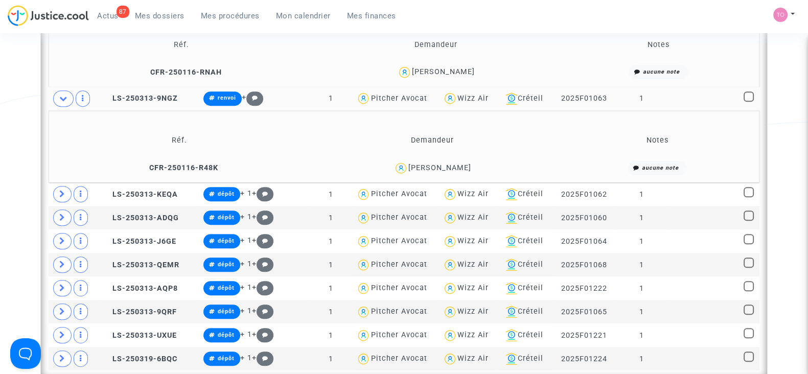
click at [452, 166] on div "SIMKO ZSOLT" at bounding box center [439, 168] width 63 height 9
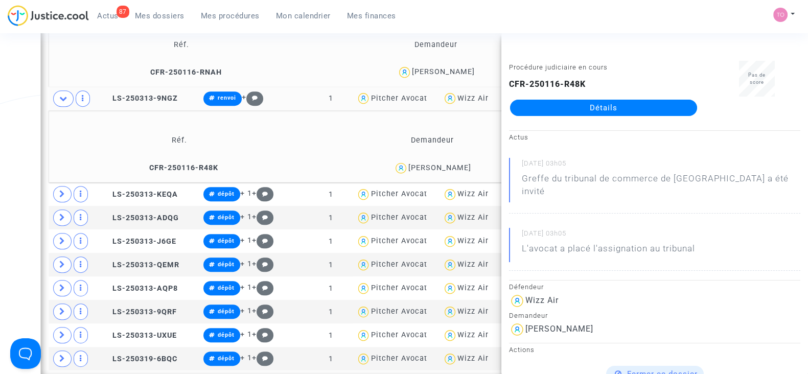
copy div "ZSOLT"
click at [4, 164] on div "Date de clôture d'instruction Date de conciliation Date d'audience Date de juge…" at bounding box center [404, 141] width 808 height 1352
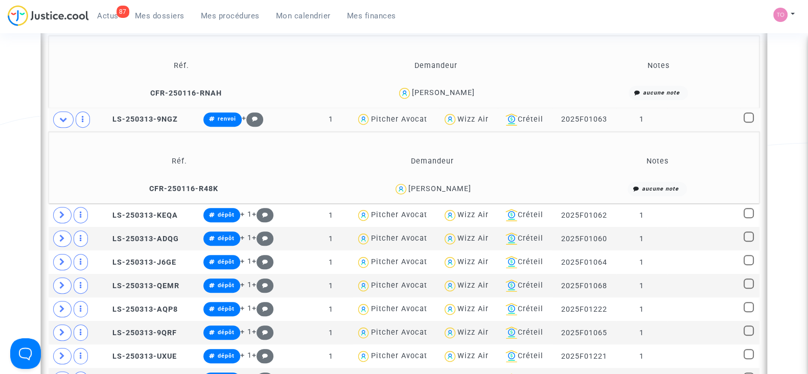
scroll to position [582, 0]
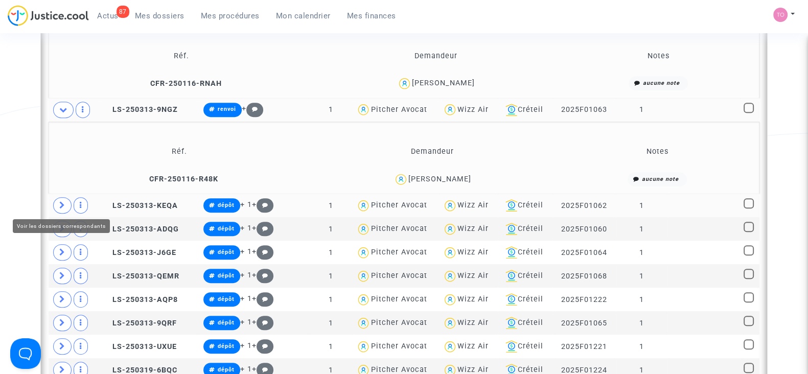
click at [59, 205] on icon at bounding box center [62, 205] width 6 height 8
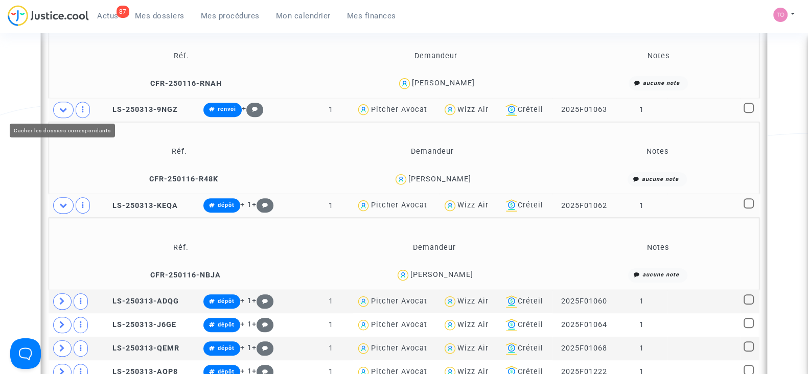
click at [56, 107] on span at bounding box center [63, 110] width 20 height 16
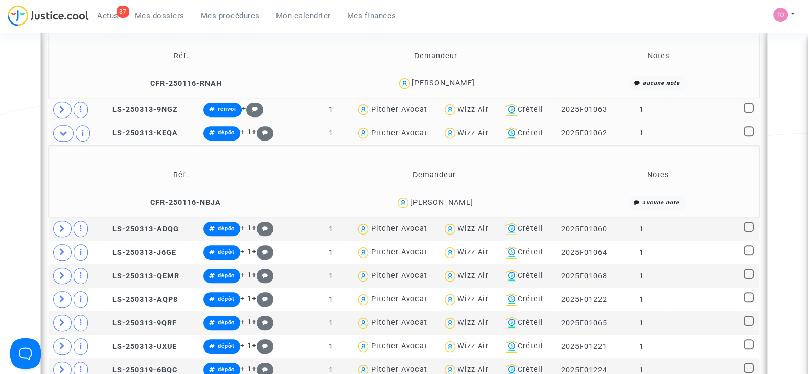
click at [454, 202] on div "Abdelatif Ibrahim" at bounding box center [442, 202] width 63 height 9
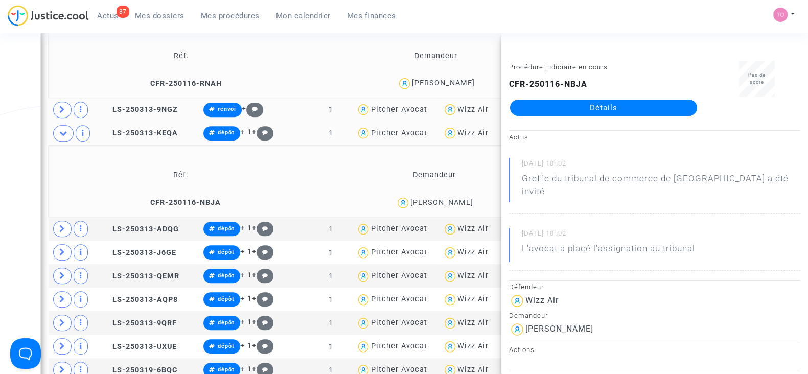
copy div "Ibrahim"
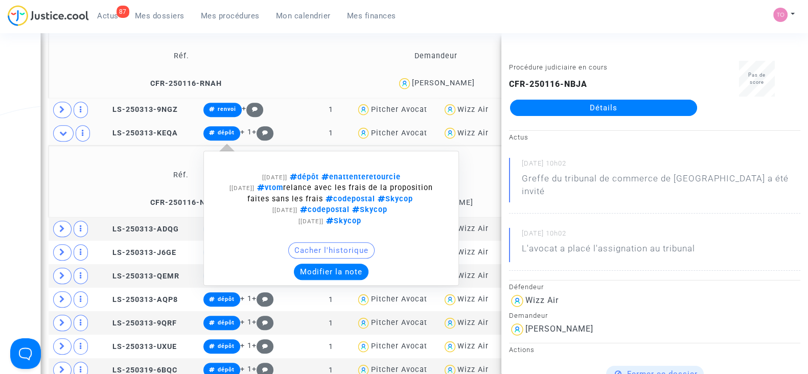
click at [319, 269] on button "Modifier la note" at bounding box center [331, 272] width 75 height 16
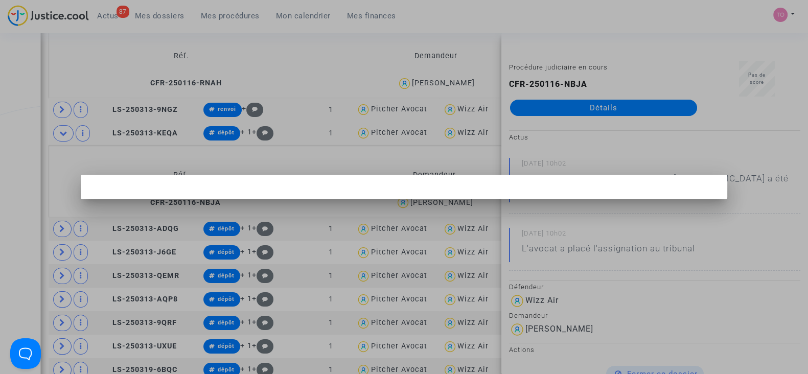
scroll to position [0, 0]
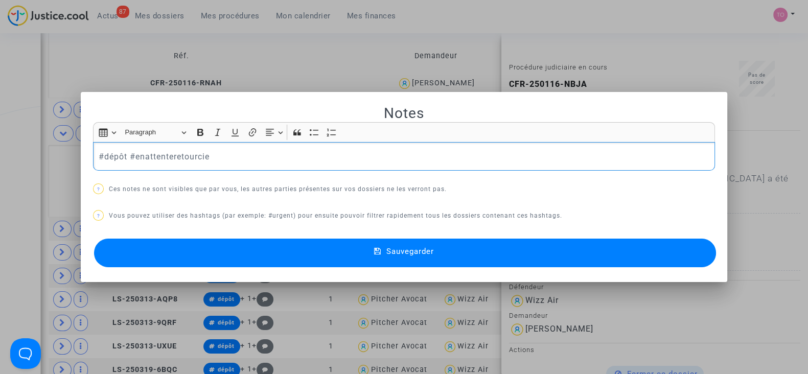
drag, startPoint x: 218, startPoint y: 158, endPoint x: 43, endPoint y: 159, distance: 174.3
click at [43, 159] on div "Notes Rich Text Editor Insert table Insert table Heading Paragraph Paragraph He…" at bounding box center [404, 187] width 808 height 374
click at [202, 252] on button "Sauvegarder" at bounding box center [405, 253] width 622 height 29
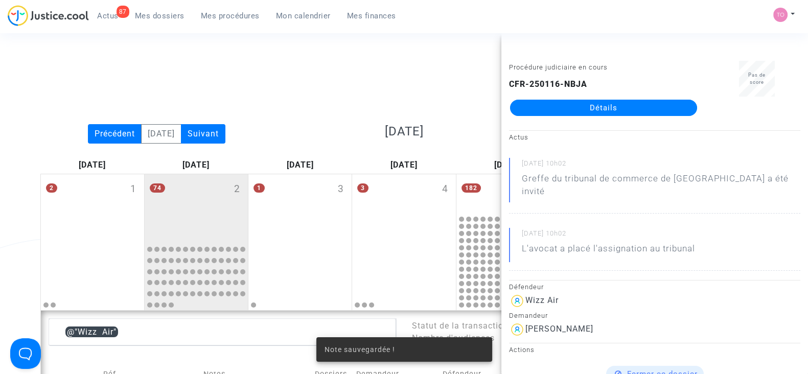
scroll to position [582, 0]
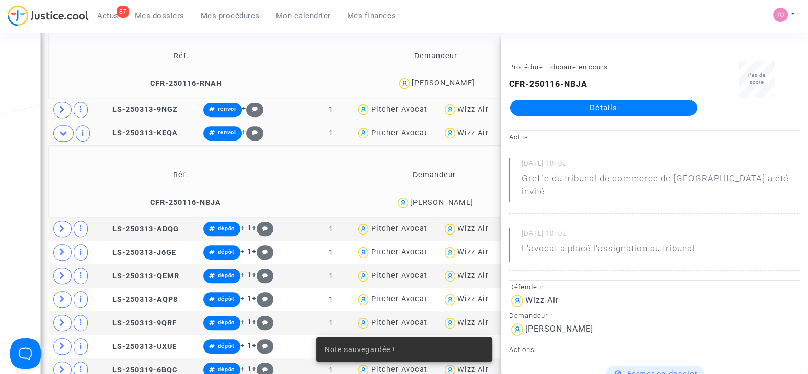
click at [20, 196] on div "Date de clôture d'instruction Date de conciliation Date d'audience Date de juge…" at bounding box center [404, 152] width 808 height 1352
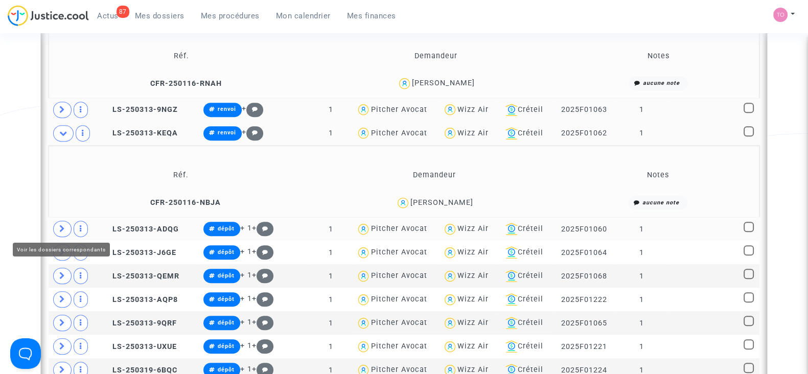
click at [64, 222] on span at bounding box center [62, 229] width 18 height 16
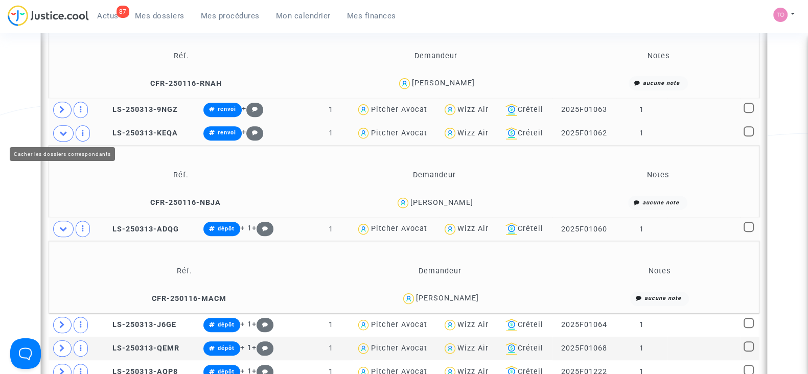
click at [63, 131] on icon at bounding box center [63, 133] width 8 height 8
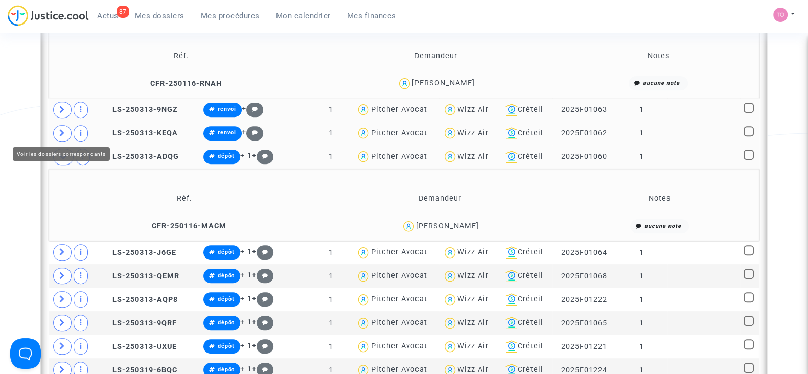
scroll to position [628, 0]
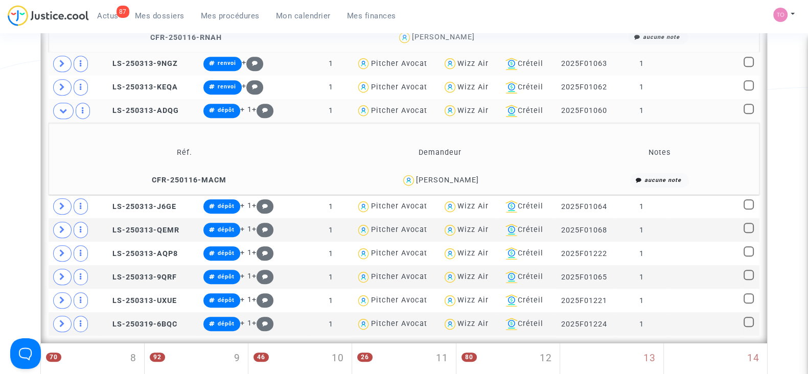
click at [469, 177] on div "Cristina Jarjoura" at bounding box center [447, 180] width 63 height 9
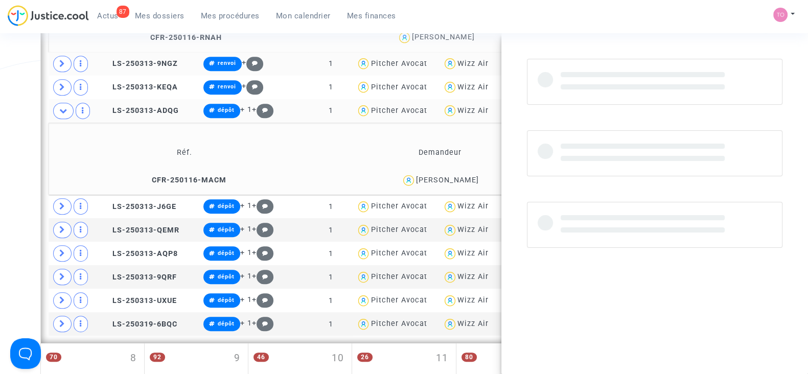
click at [469, 177] on div "Cristina Jarjoura" at bounding box center [447, 180] width 63 height 9
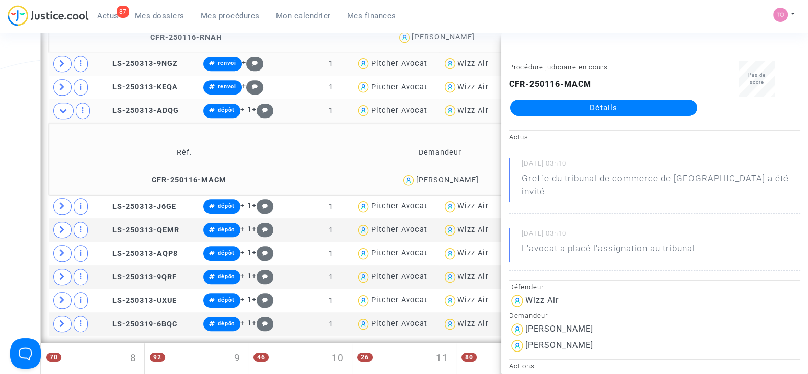
copy div "Jarjoura"
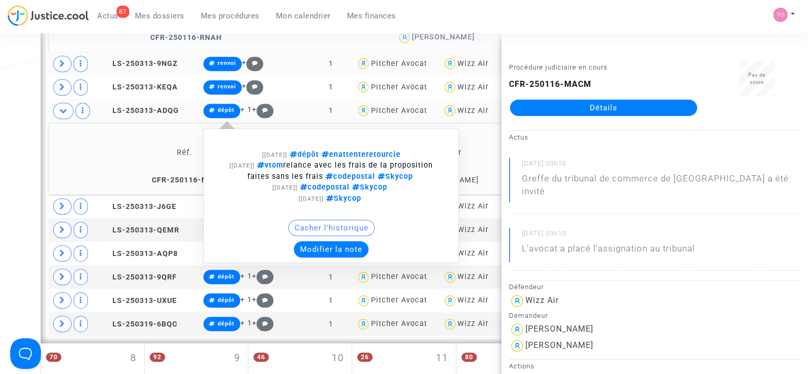
click at [322, 247] on button "Modifier la note" at bounding box center [331, 249] width 75 height 16
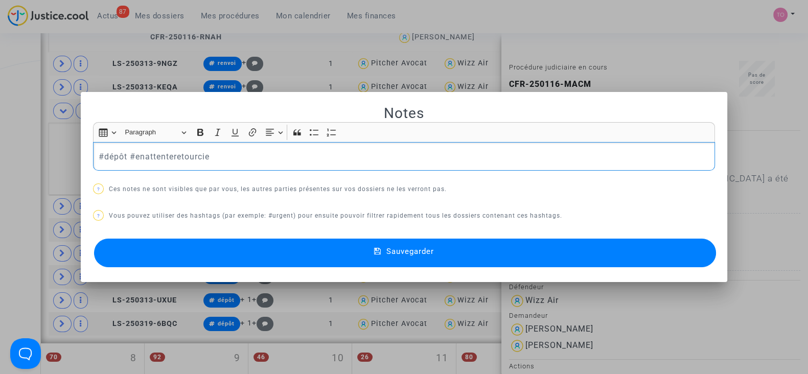
scroll to position [0, 0]
drag, startPoint x: 213, startPoint y: 155, endPoint x: 39, endPoint y: 149, distance: 173.9
click at [39, 149] on div "Notes Rich Text Editor Insert table Insert table Heading Paragraph Paragraph He…" at bounding box center [404, 187] width 808 height 374
click at [107, 246] on button "Sauvegarder" at bounding box center [405, 253] width 622 height 29
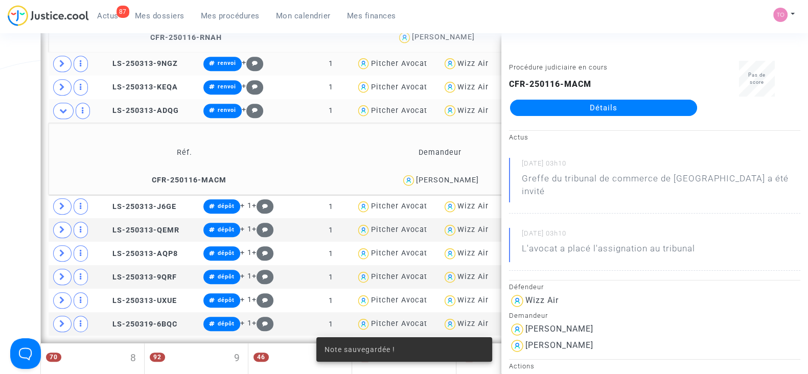
scroll to position [659, 0]
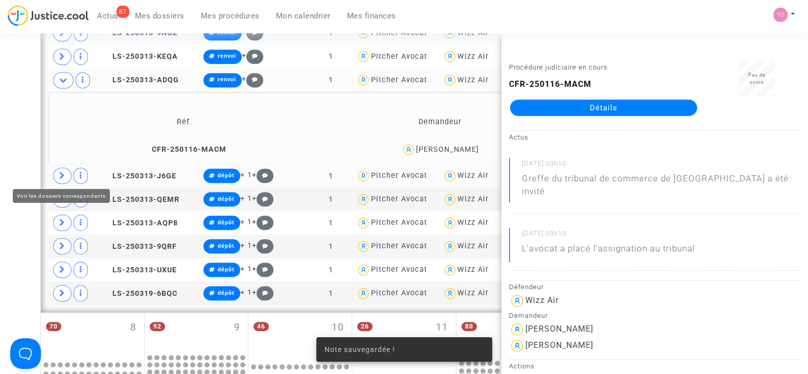
click at [60, 172] on icon at bounding box center [62, 176] width 6 height 8
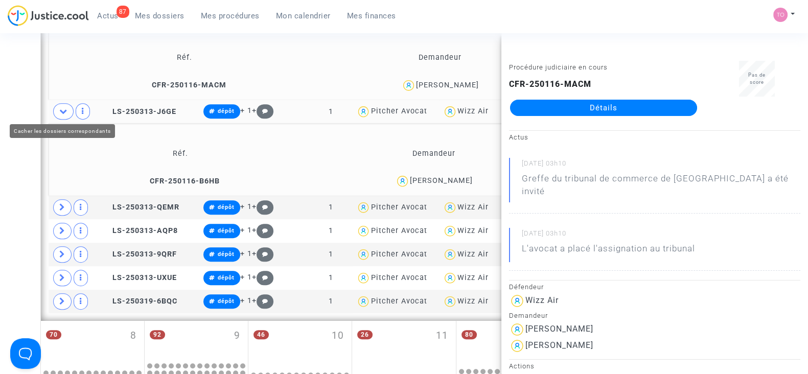
scroll to position [724, 0]
click at [452, 176] on div "Alix Glodkowski" at bounding box center [441, 180] width 63 height 9
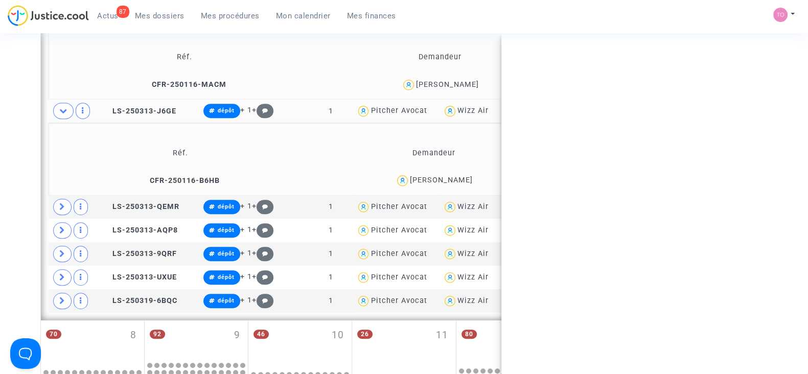
click at [452, 176] on div "Alix Glodkowski" at bounding box center [441, 180] width 63 height 9
copy div "Glodkowski"
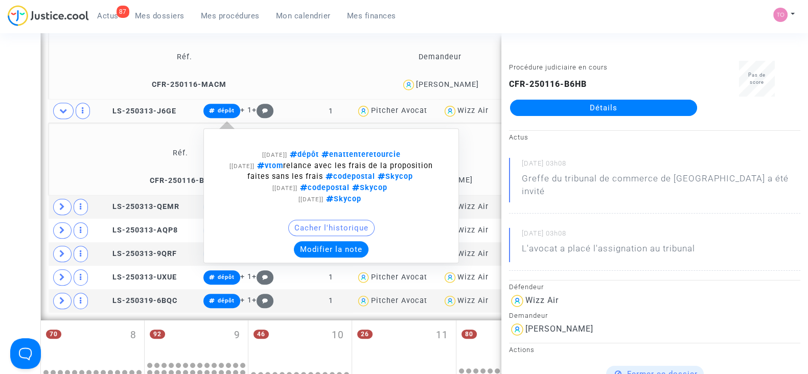
click at [307, 245] on button "Modifier la note" at bounding box center [331, 249] width 75 height 16
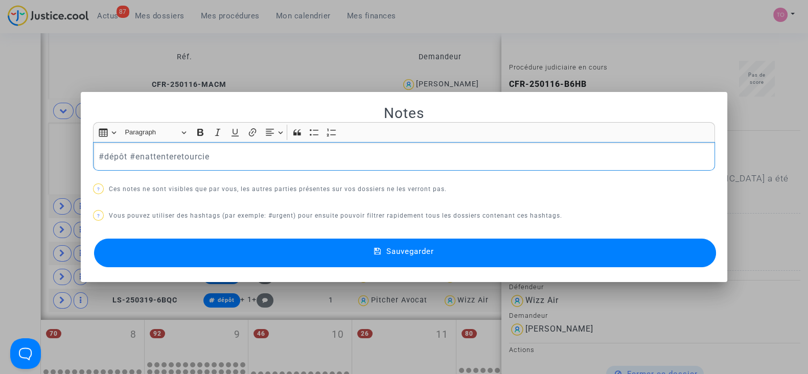
drag, startPoint x: 227, startPoint y: 162, endPoint x: 82, endPoint y: 162, distance: 145.2
click at [82, 162] on mat-dialog-container "Notes Rich Text Editor Insert table Insert table Heading Paragraph Paragraph He…" at bounding box center [404, 187] width 647 height 191
click at [187, 264] on button "Sauvegarder" at bounding box center [405, 253] width 622 height 29
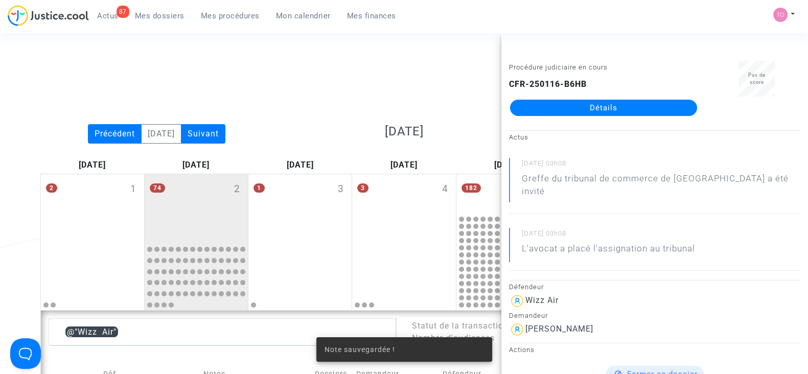
scroll to position [724, 0]
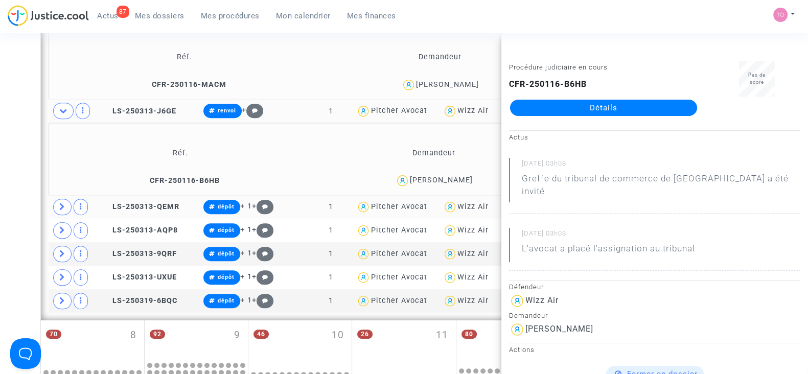
click at [53, 202] on td at bounding box center [74, 207] width 51 height 24
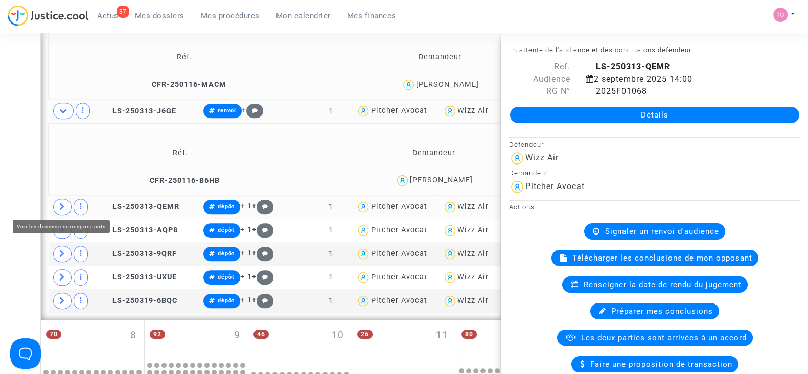
click at [60, 205] on icon at bounding box center [62, 207] width 6 height 8
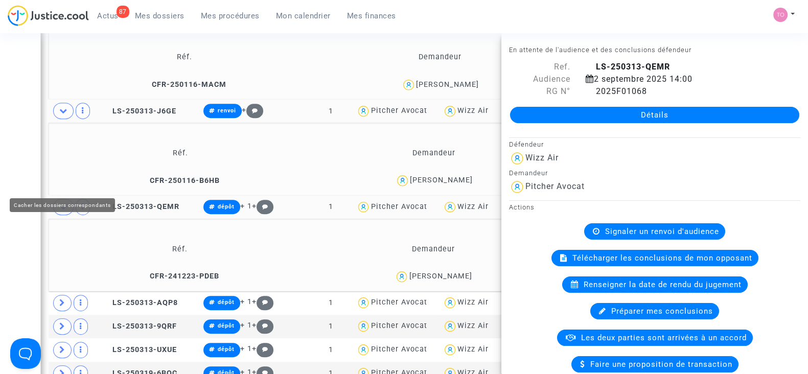
scroll to position [754, 0]
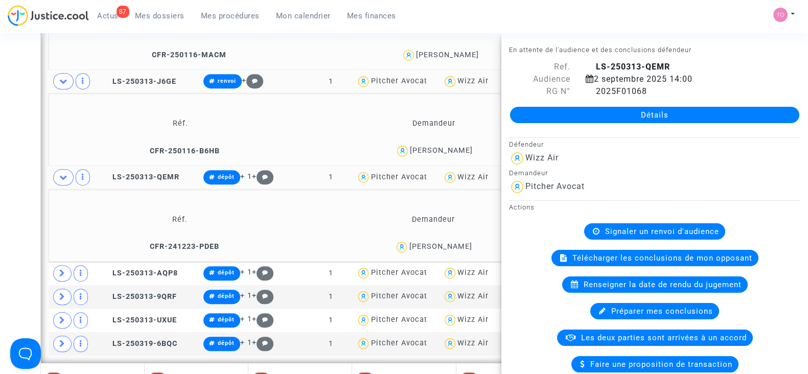
click at [445, 244] on div "Lorand Zsigmond" at bounding box center [440, 246] width 63 height 9
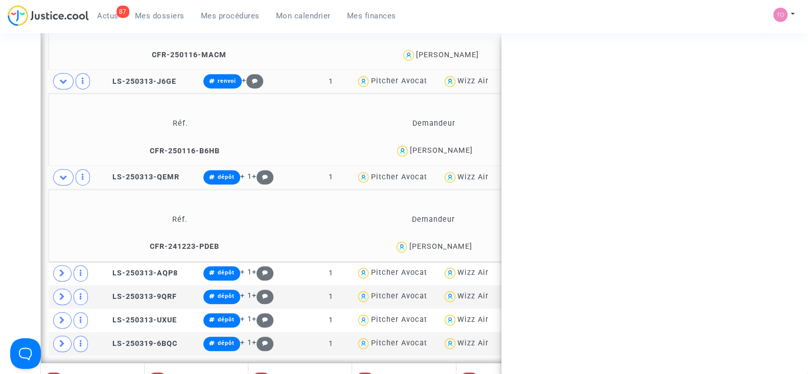
click at [445, 244] on div "Lorand Zsigmond" at bounding box center [440, 246] width 63 height 9
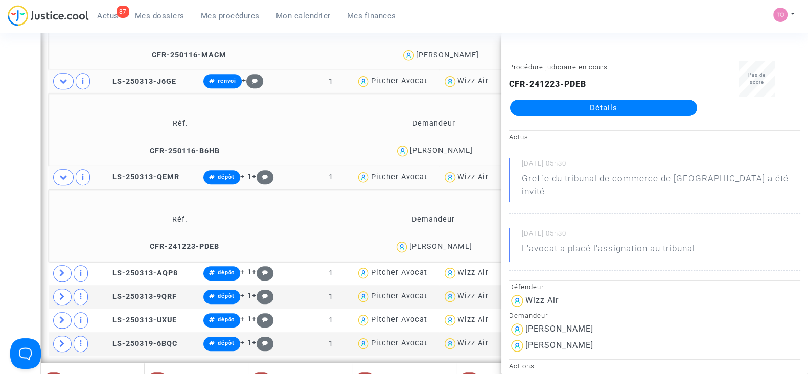
copy div "Zsigmond"
click at [14, 199] on div "Date de clôture d'instruction Date de conciliation Date d'audience Date de juge…" at bounding box center [404, 53] width 808 height 1497
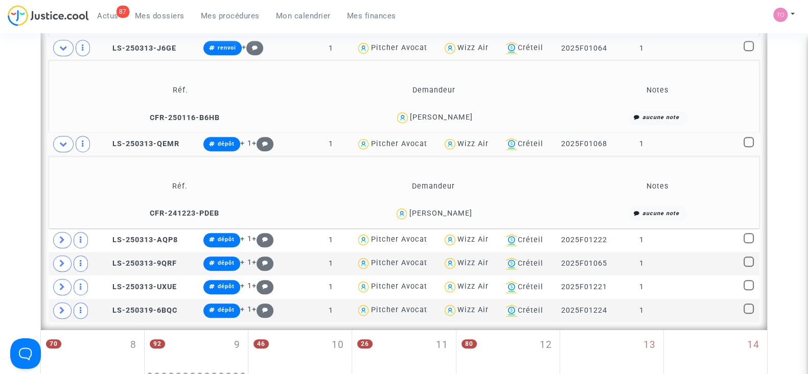
scroll to position [787, 0]
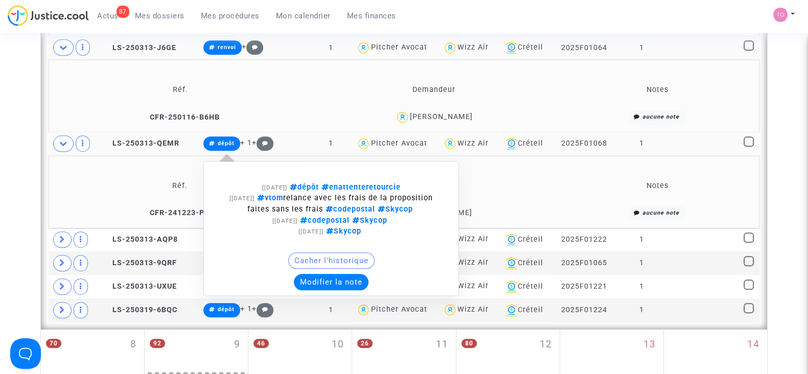
click at [329, 274] on button "Modifier la note" at bounding box center [331, 282] width 75 height 16
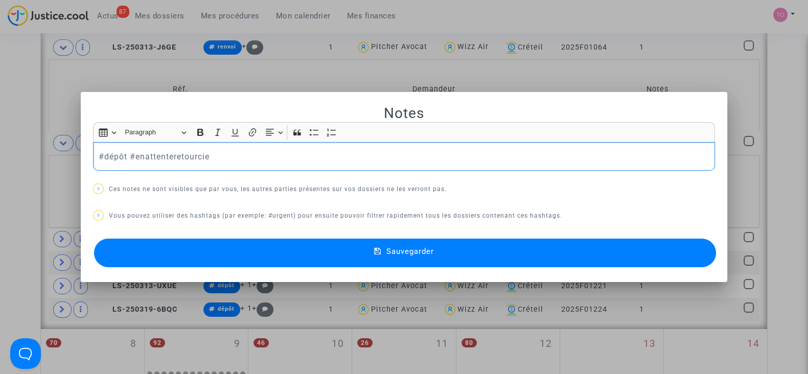
drag, startPoint x: 228, startPoint y: 161, endPoint x: 46, endPoint y: 158, distance: 182.5
click at [46, 158] on div "Notes Rich Text Editor Insert table Insert table Heading Paragraph Paragraph He…" at bounding box center [404, 187] width 808 height 374
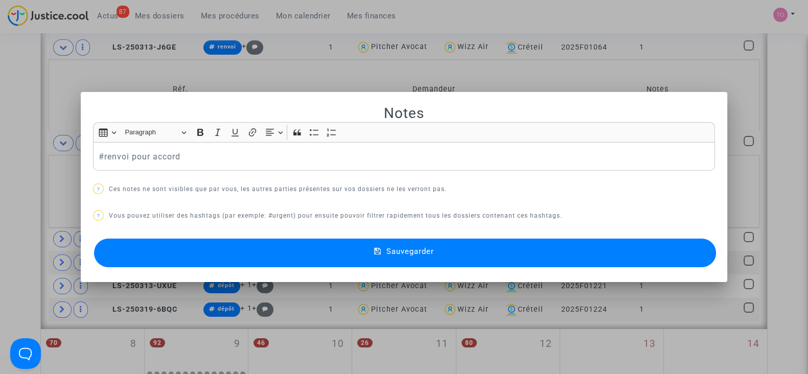
click at [157, 258] on button "Sauvegarder" at bounding box center [405, 253] width 622 height 29
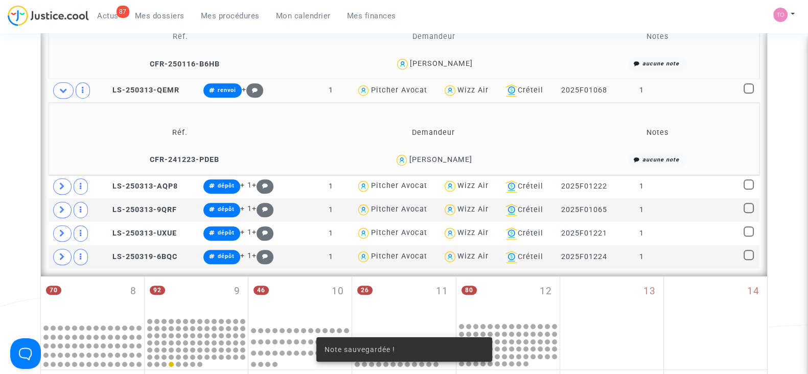
scroll to position [844, 0]
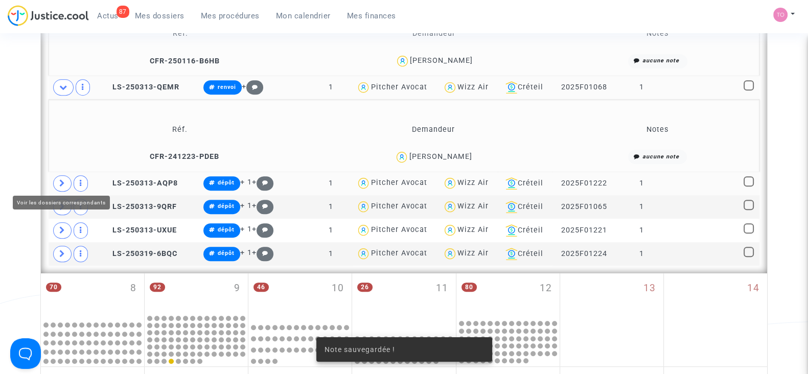
click at [56, 184] on span at bounding box center [62, 183] width 18 height 16
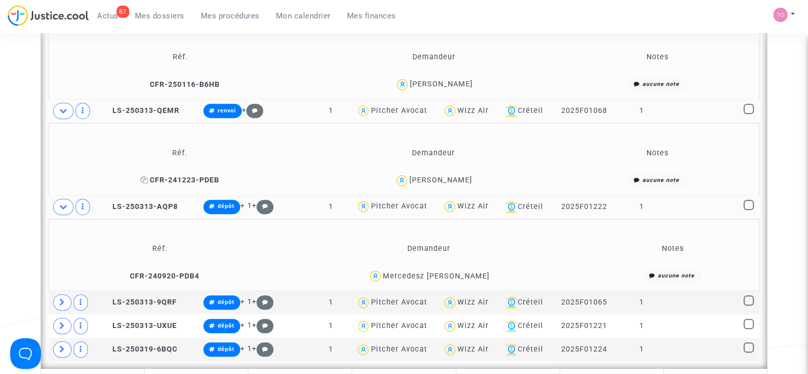
scroll to position [820, 0]
click at [469, 274] on div "Mercedesz Anita Farkas" at bounding box center [436, 277] width 107 height 9
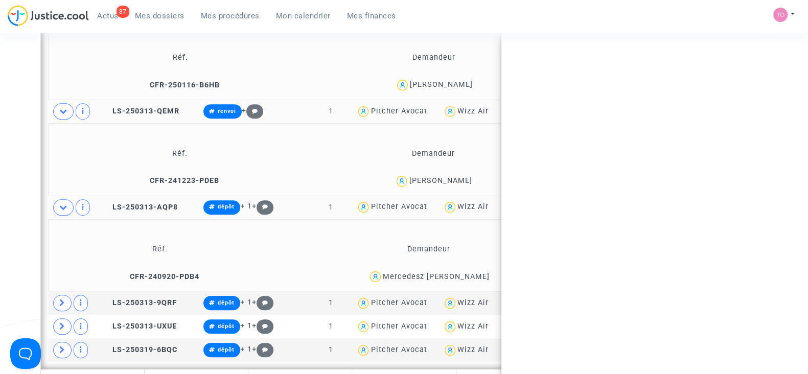
copy div "Farkas"
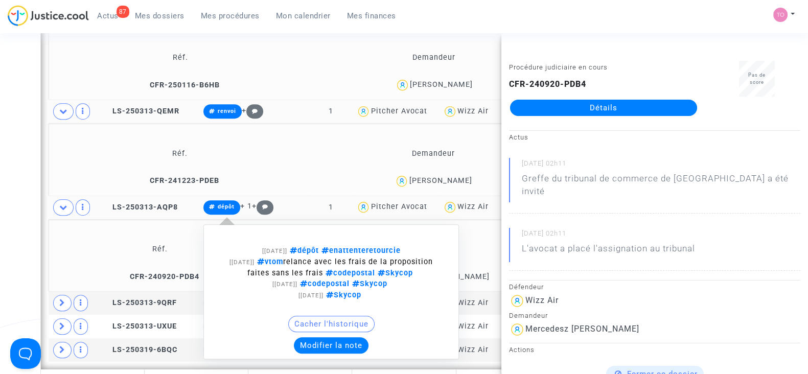
click at [312, 339] on button "Modifier la note" at bounding box center [331, 345] width 75 height 16
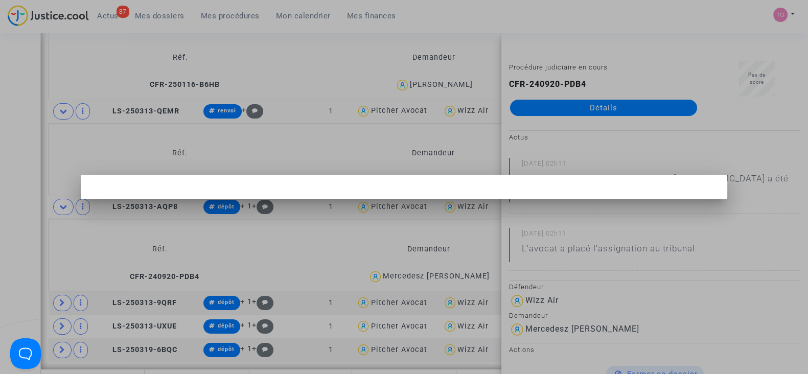
scroll to position [0, 0]
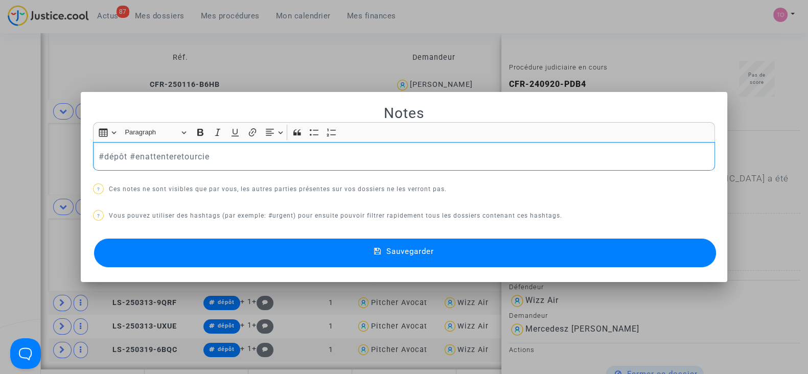
drag, startPoint x: 207, startPoint y: 155, endPoint x: 36, endPoint y: 149, distance: 170.9
click at [36, 149] on div "Notes Rich Text Editor Insert table Insert table Heading Paragraph Paragraph He…" at bounding box center [404, 187] width 808 height 374
click at [122, 246] on button "Sauvegarder" at bounding box center [405, 253] width 622 height 29
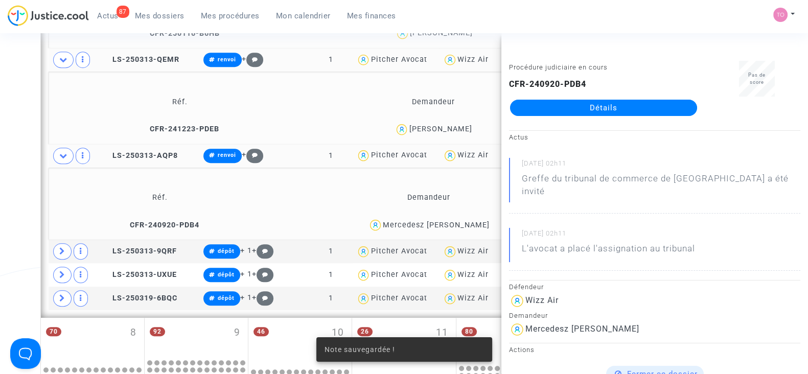
scroll to position [872, 0]
click at [60, 251] on icon at bounding box center [62, 251] width 6 height 8
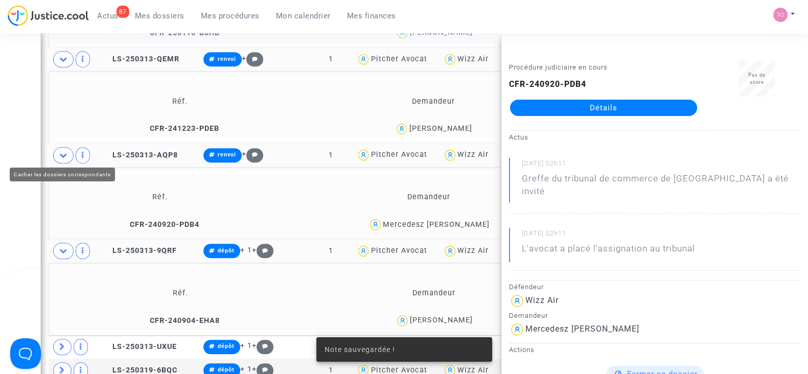
click at [62, 154] on icon at bounding box center [63, 155] width 8 height 8
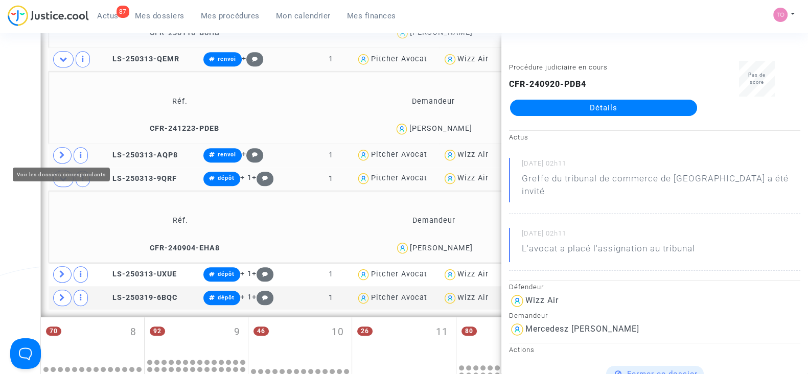
scroll to position [959, 0]
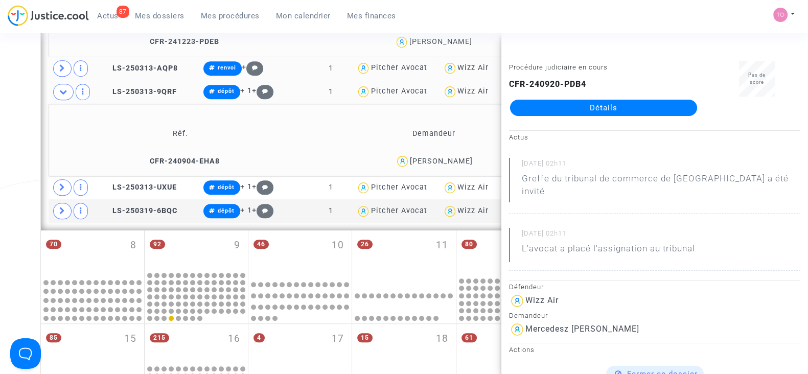
click at [451, 151] on span "Kateryna Kyrychenko" at bounding box center [441, 131] width 63 height 67
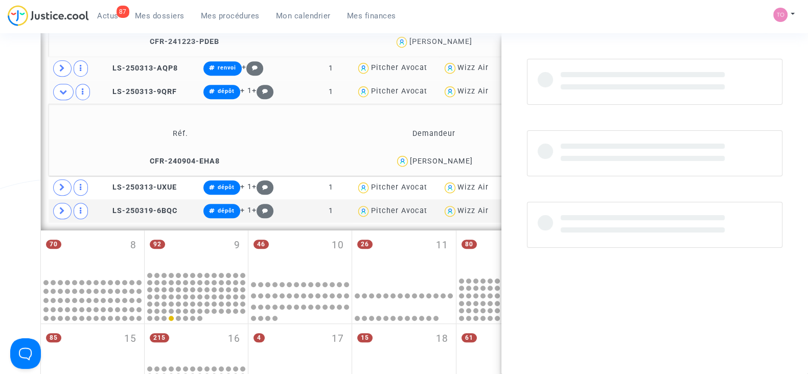
click at [451, 151] on span "Kateryna Kyrychenko" at bounding box center [441, 131] width 63 height 67
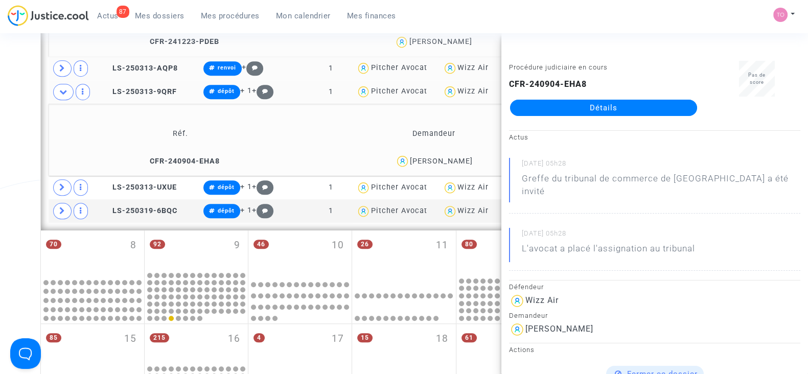
copy div "Kyrychenko"
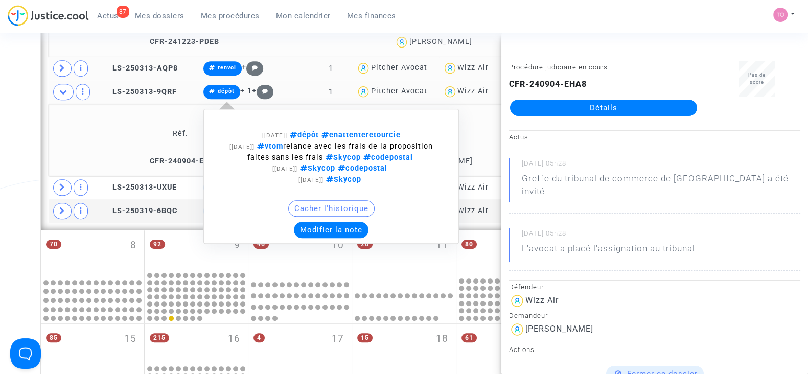
click at [313, 223] on button "Modifier la note" at bounding box center [331, 230] width 75 height 16
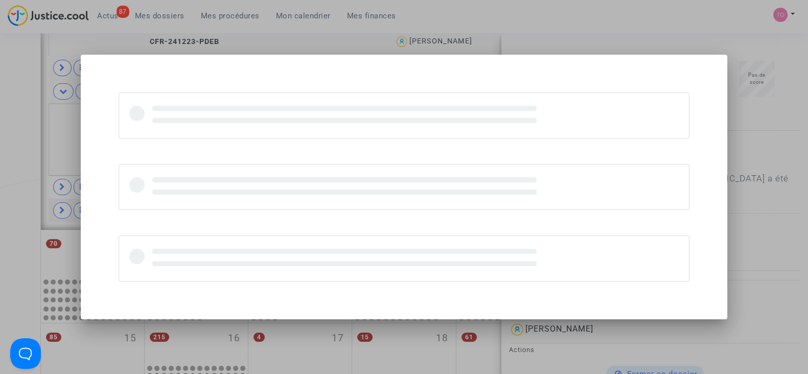
scroll to position [0, 0]
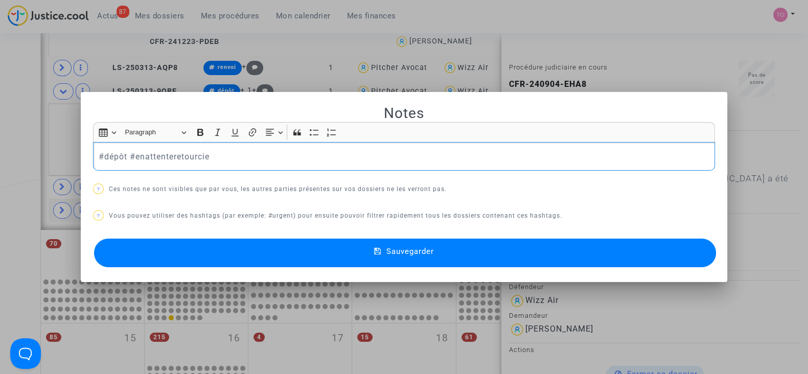
drag, startPoint x: 244, startPoint y: 154, endPoint x: 19, endPoint y: 142, distance: 225.8
click at [19, 142] on div "Notes Rich Text Editor Insert table Insert table Heading Paragraph Paragraph He…" at bounding box center [404, 187] width 808 height 374
click at [153, 253] on button "Sauvegarder" at bounding box center [405, 253] width 622 height 29
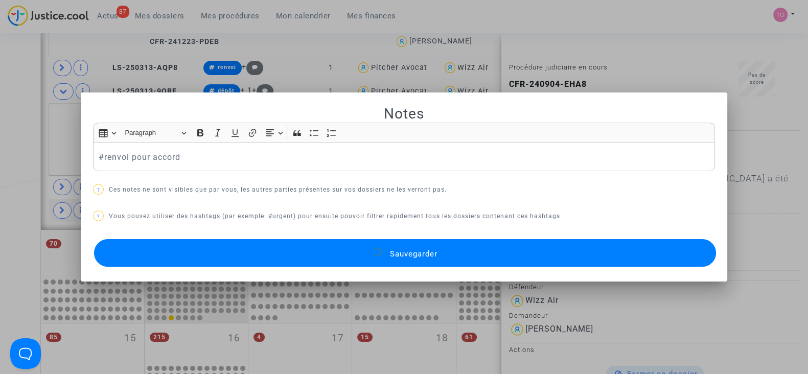
scroll to position [959, 0]
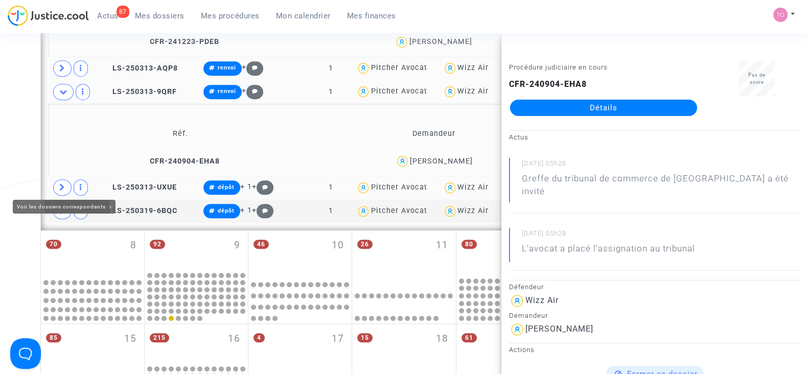
click at [61, 179] on span at bounding box center [62, 187] width 18 height 16
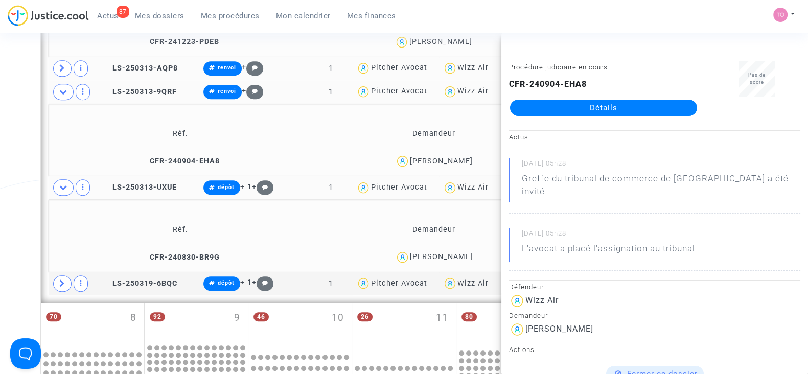
click at [453, 253] on div "Maryna Manzhelii" at bounding box center [441, 257] width 63 height 9
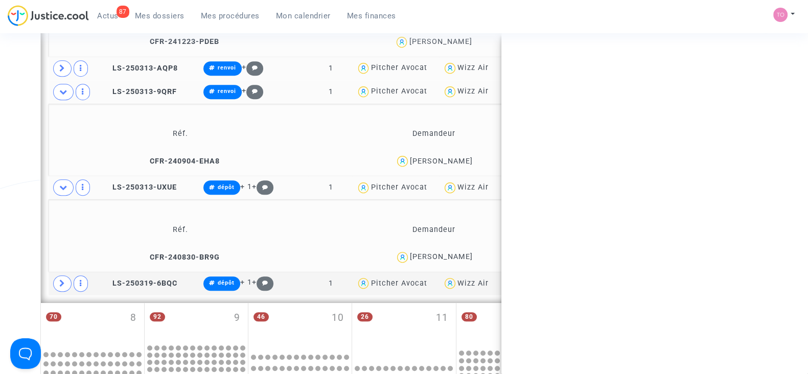
click at [453, 253] on div "Maryna Manzhelii" at bounding box center [441, 257] width 63 height 9
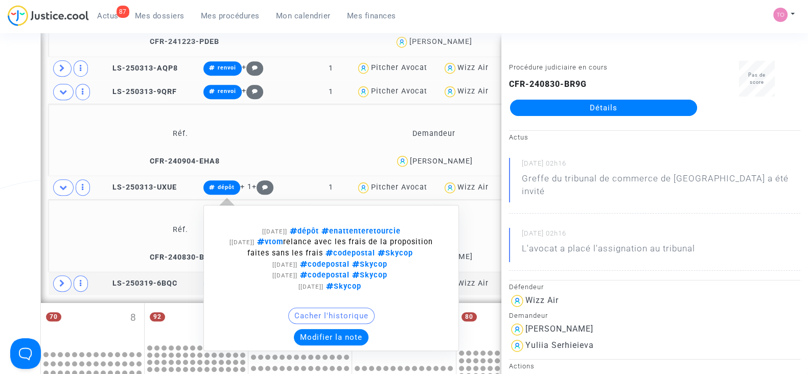
click at [323, 345] on div "[26/08/2025] dépôt enattenteretourcie [06/08/2025] vtom relance avec les frais …" at bounding box center [331, 278] width 256 height 146
click at [322, 333] on button "Modifier la note" at bounding box center [331, 337] width 75 height 16
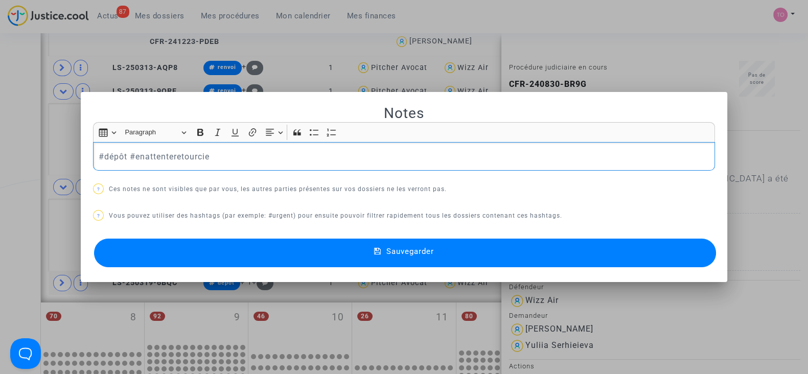
scroll to position [0, 0]
drag, startPoint x: 232, startPoint y: 157, endPoint x: 61, endPoint y: 147, distance: 171.1
click at [61, 147] on div "Notes Rich Text Editor Insert table Insert table Heading Paragraph Paragraph He…" at bounding box center [404, 187] width 808 height 374
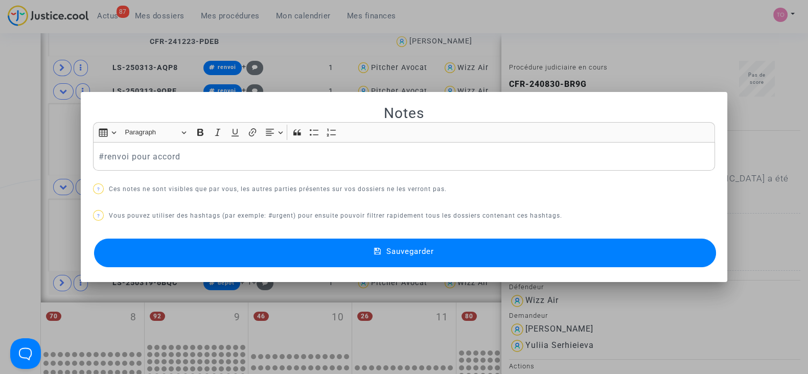
click at [185, 244] on button "Sauvegarder" at bounding box center [405, 253] width 622 height 29
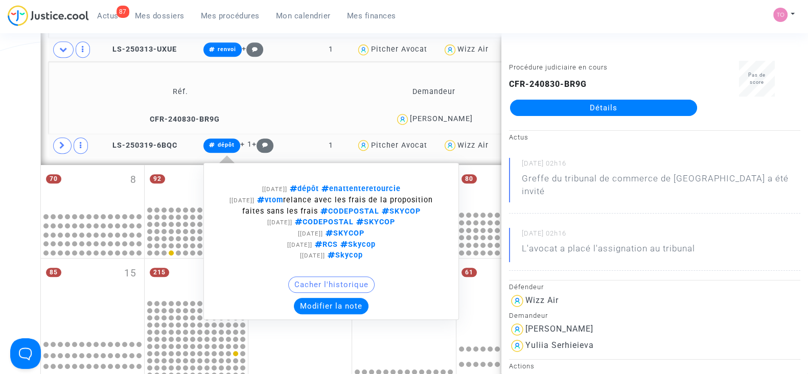
scroll to position [1097, 0]
click at [324, 308] on button "Modifier la note" at bounding box center [331, 306] width 75 height 16
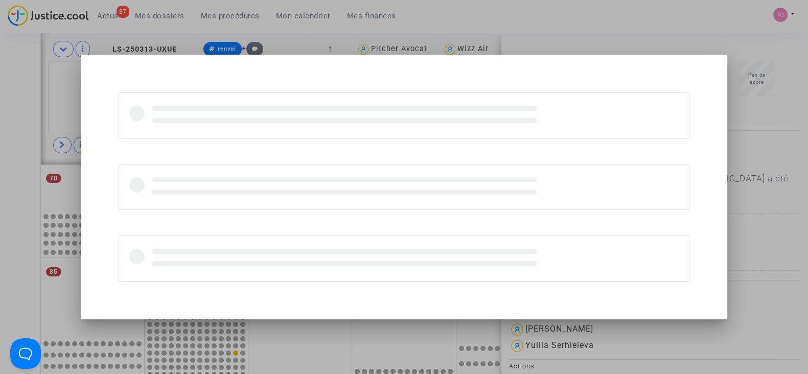
scroll to position [0, 0]
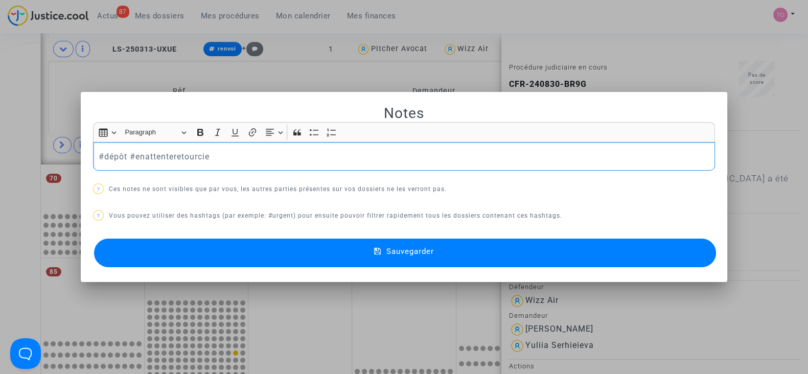
drag, startPoint x: 233, startPoint y: 153, endPoint x: 89, endPoint y: 166, distance: 144.2
click at [93, 166] on div "#dépôt #enattenteretourcie" at bounding box center [404, 156] width 622 height 29
click at [157, 156] on p "#renvoi pour acccord" at bounding box center [404, 156] width 611 height 13
click at [263, 253] on button "Sauvegarder" at bounding box center [405, 253] width 622 height 29
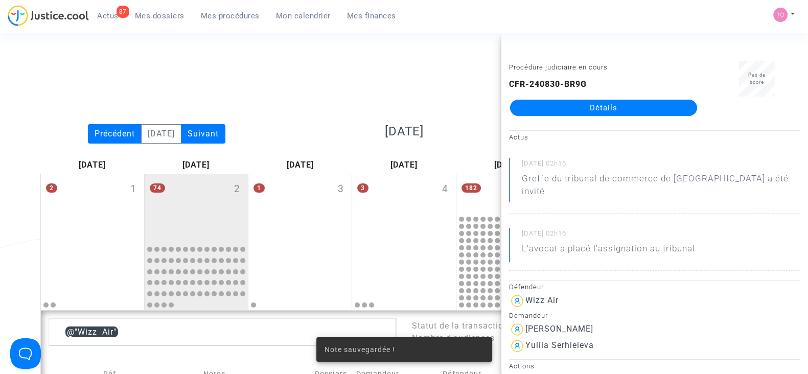
scroll to position [1097, 0]
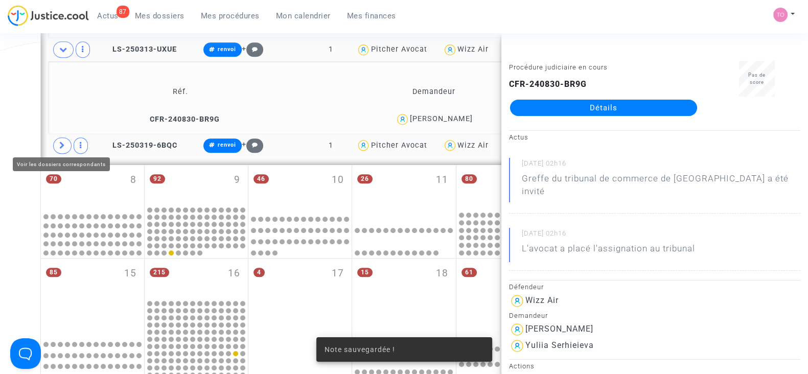
click at [60, 143] on icon at bounding box center [62, 146] width 6 height 8
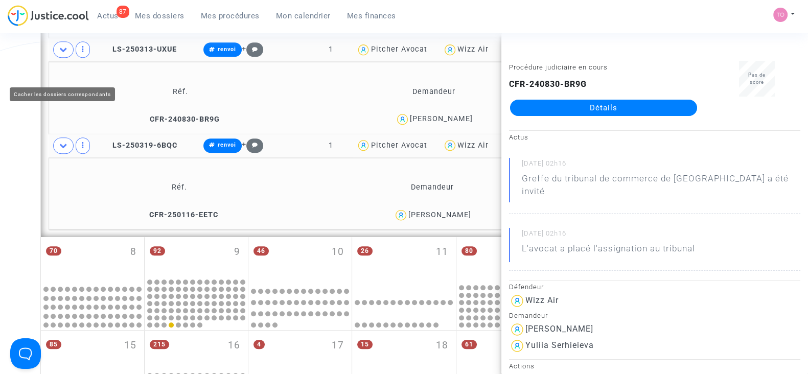
scroll to position [1167, 0]
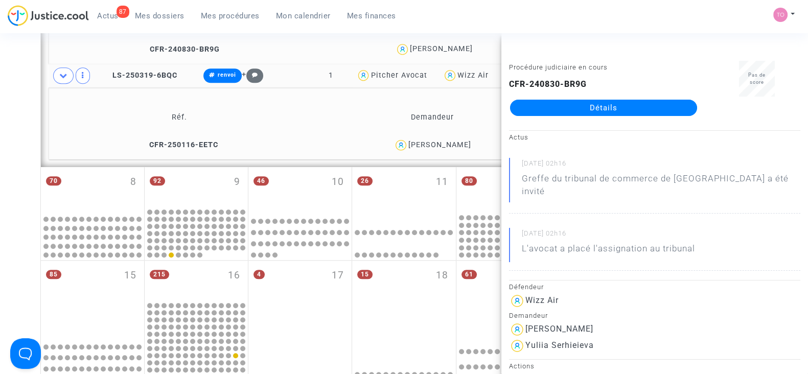
click at [445, 141] on div "Marcelo Corrente" at bounding box center [439, 145] width 63 height 9
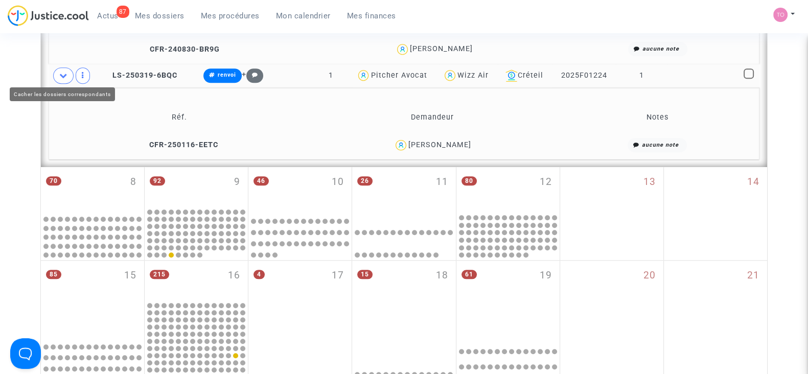
click at [61, 78] on span at bounding box center [63, 75] width 20 height 16
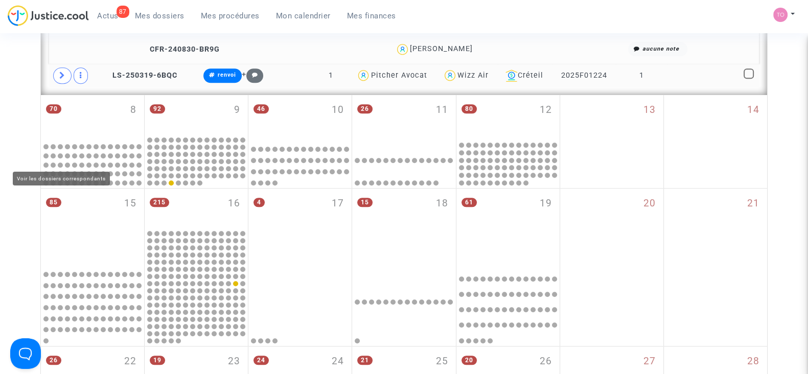
scroll to position [1075, 0]
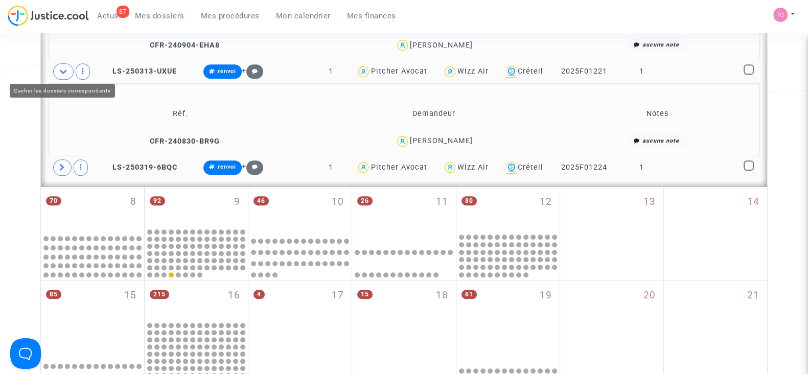
click at [69, 70] on span at bounding box center [63, 71] width 20 height 16
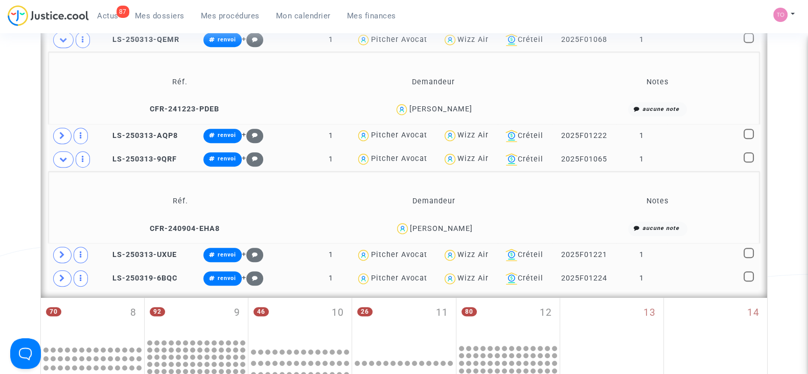
scroll to position [891, 0]
click at [463, 134] on div "Wizz Air" at bounding box center [473, 135] width 31 height 9
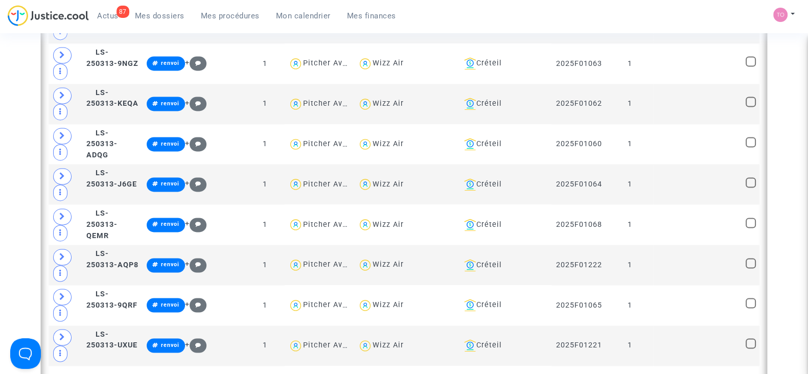
scroll to position [2187, 0]
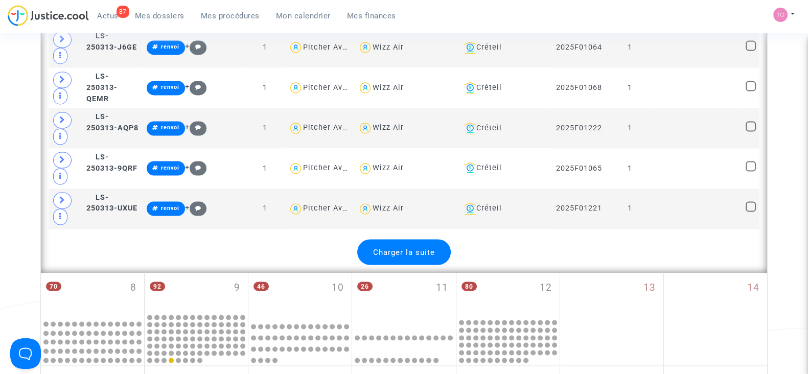
click at [406, 239] on div "Charger la suite" at bounding box center [404, 252] width 94 height 26
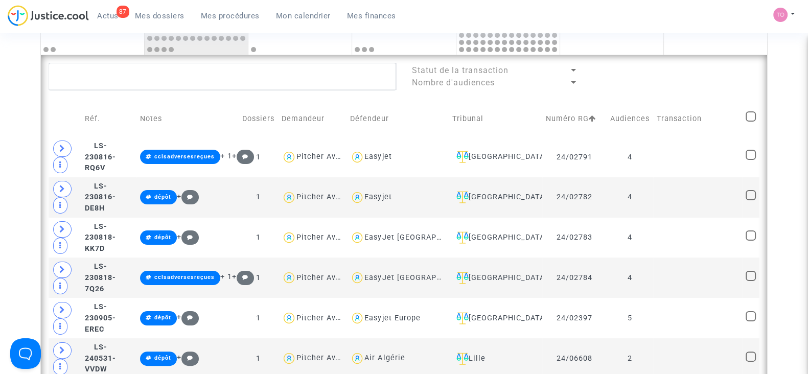
scroll to position [0, 0]
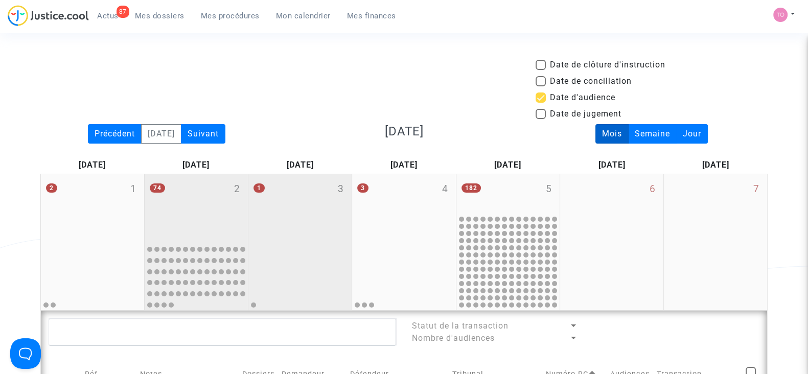
click at [304, 219] on div "1 3" at bounding box center [299, 207] width 103 height 66
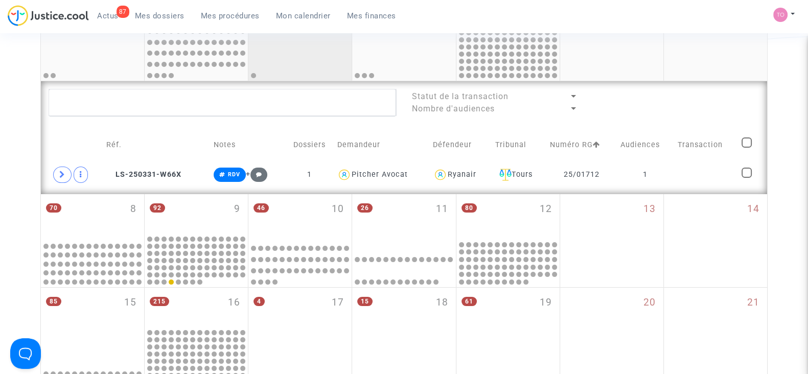
scroll to position [231, 0]
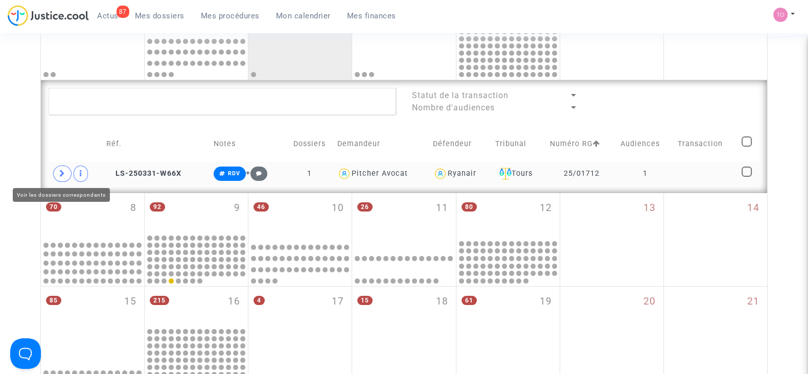
click at [55, 173] on span at bounding box center [62, 174] width 18 height 16
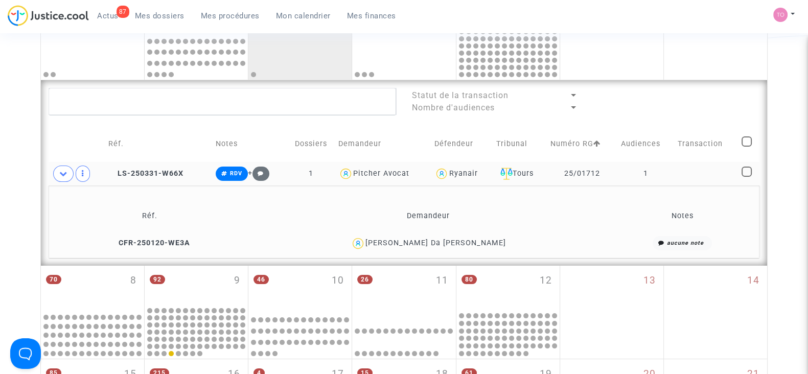
click at [468, 242] on div "Maria Da Conceiçao Cardoso" at bounding box center [436, 243] width 141 height 9
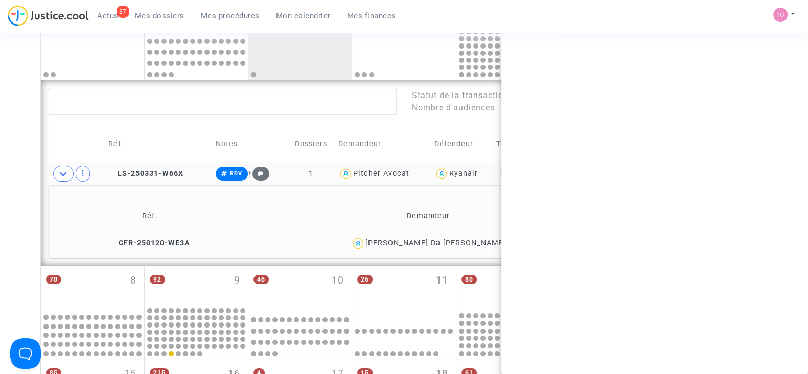
click at [468, 242] on div "Maria Da Conceiçao Cardoso" at bounding box center [436, 243] width 141 height 9
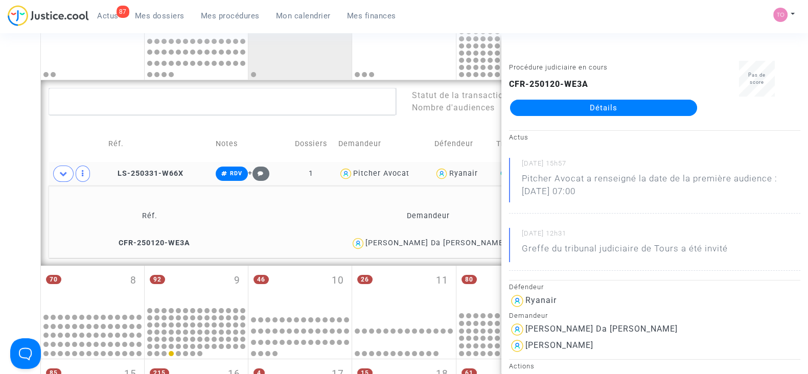
click at [442, 239] on div "Maria Da Conceiçao Cardoso" at bounding box center [436, 243] width 141 height 9
click at [0, 243] on div "Date de clôture d'instruction Date de conciliation Date d'audience Date de juge…" at bounding box center [404, 266] width 808 height 876
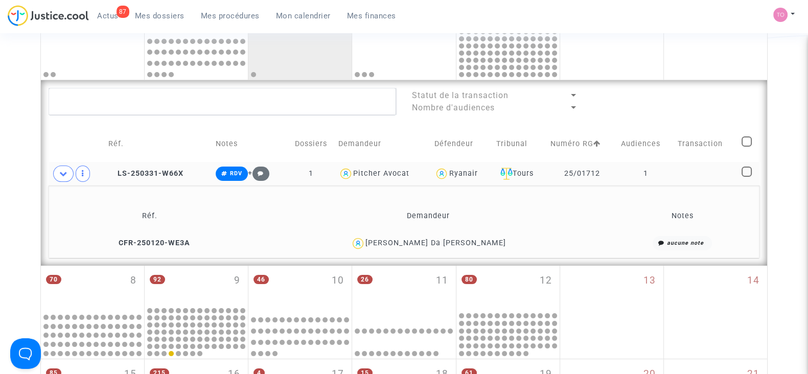
drag, startPoint x: 497, startPoint y: 239, endPoint x: 421, endPoint y: 246, distance: 76.5
click at [421, 246] on div "Maria Da Conceiçao Cardoso" at bounding box center [428, 243] width 354 height 15
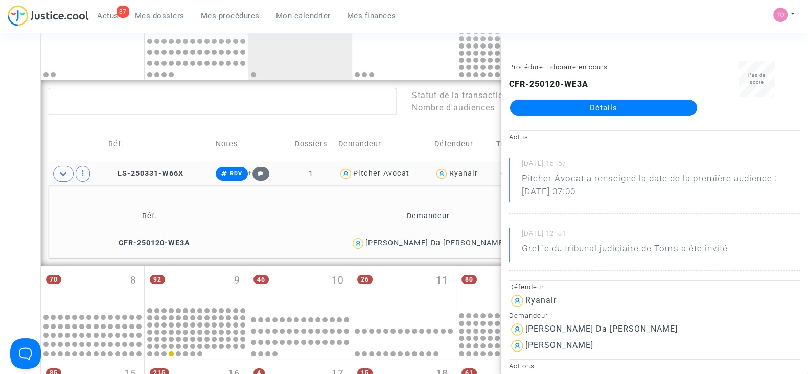
click at [421, 246] on div "Maria Da Conceiçao Cardoso" at bounding box center [436, 243] width 141 height 9
click at [13, 167] on div "Date de clôture d'instruction Date de conciliation Date d'audience Date de juge…" at bounding box center [404, 266] width 808 height 876
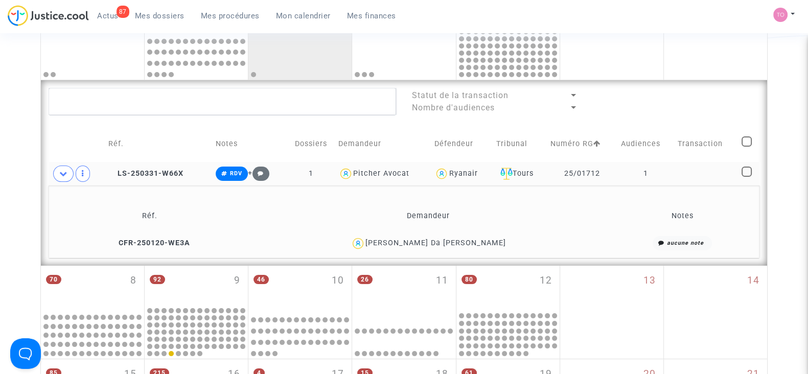
drag, startPoint x: 513, startPoint y: 239, endPoint x: 384, endPoint y: 252, distance: 129.4
click at [384, 252] on td "Maria Da Conceiçao Cardoso" at bounding box center [427, 244] width 361 height 22
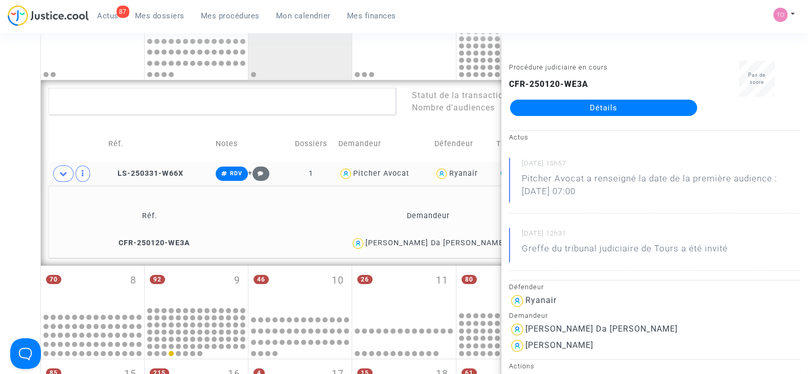
click at [0, 220] on div "Date de clôture d'instruction Date de conciliation Date d'audience Date de juge…" at bounding box center [404, 266] width 808 height 876
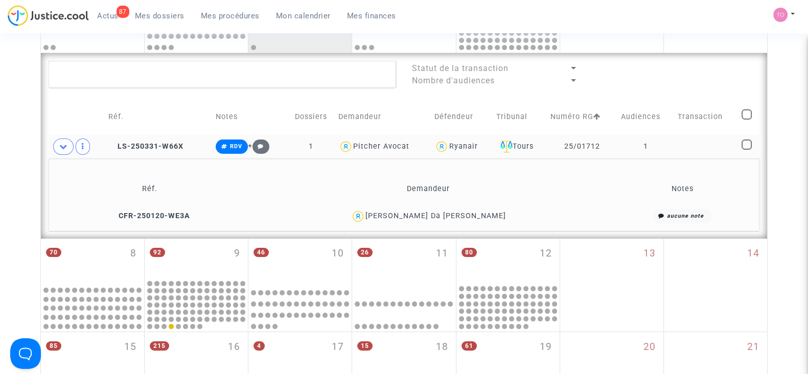
scroll to position [259, 0]
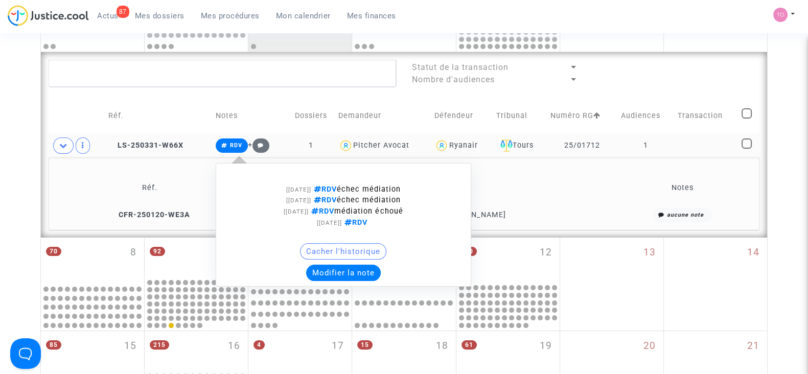
click at [329, 272] on button "Modifier la note" at bounding box center [343, 273] width 75 height 16
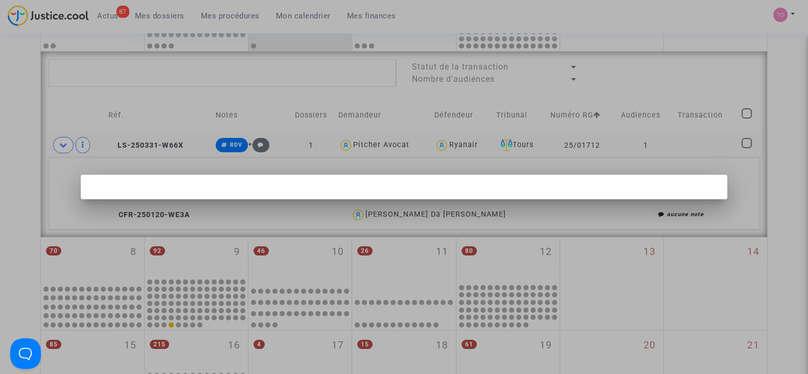
scroll to position [0, 0]
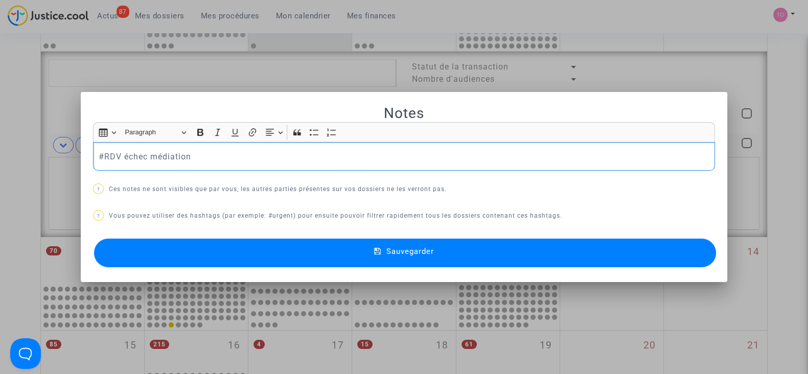
drag, startPoint x: 194, startPoint y: 154, endPoint x: 42, endPoint y: 157, distance: 151.9
click at [42, 157] on div "Notes Rich Text Editor Insert table Insert table Heading Paragraph Paragraph He…" at bounding box center [404, 187] width 808 height 374
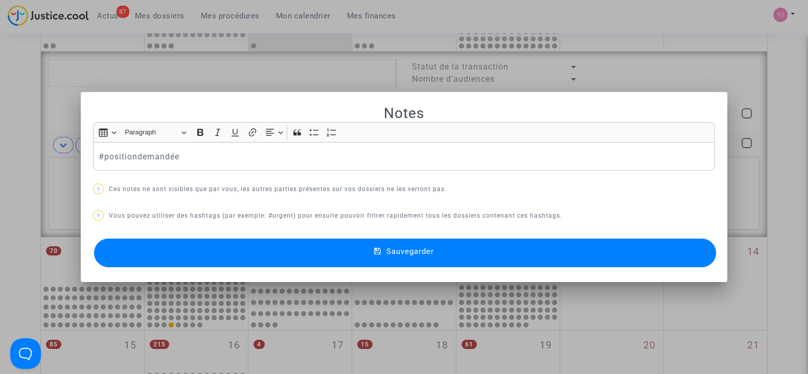
click at [139, 246] on button "Sauvegarder" at bounding box center [405, 253] width 622 height 29
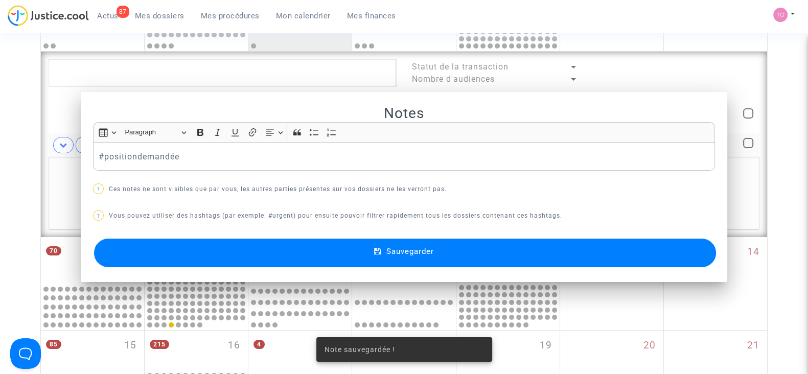
scroll to position [259, 0]
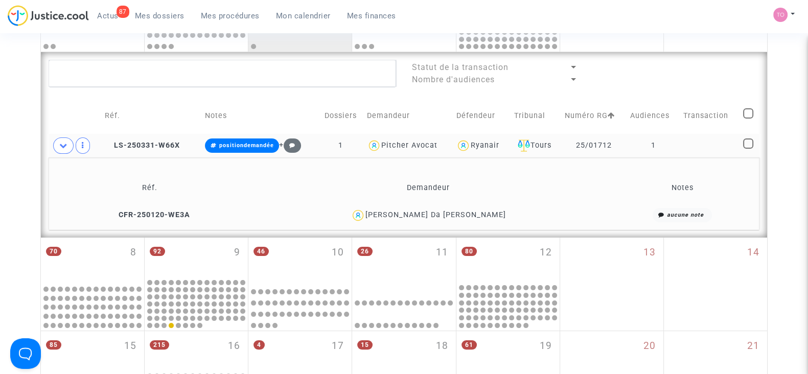
click at [419, 216] on div "Maria Da Conceiçao Cardoso" at bounding box center [436, 215] width 141 height 9
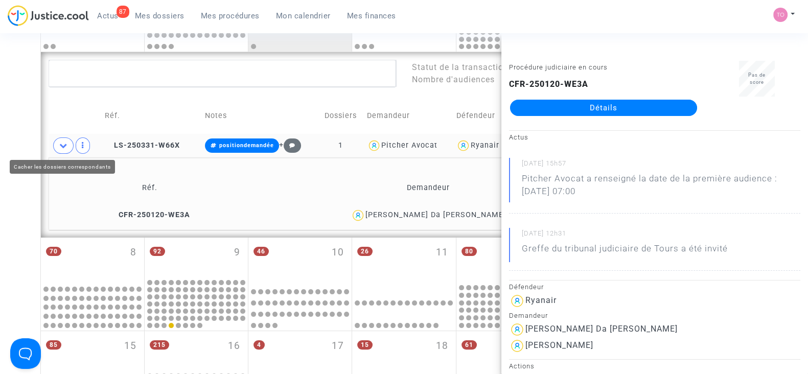
click at [65, 143] on icon at bounding box center [63, 146] width 8 height 8
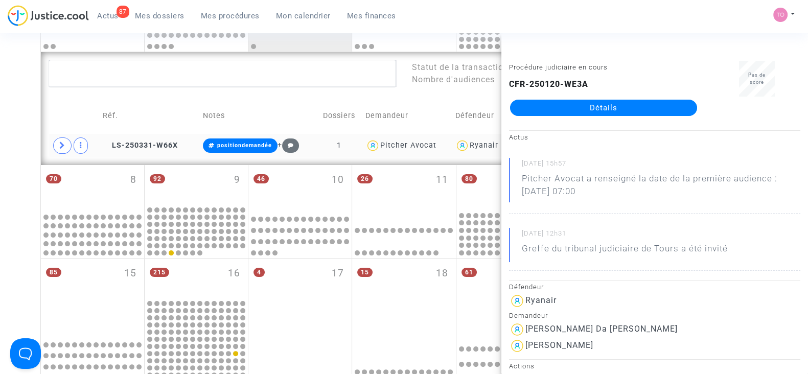
click at [5, 141] on div "Date de clôture d'instruction Date de conciliation Date d'audience Date de juge…" at bounding box center [404, 202] width 808 height 804
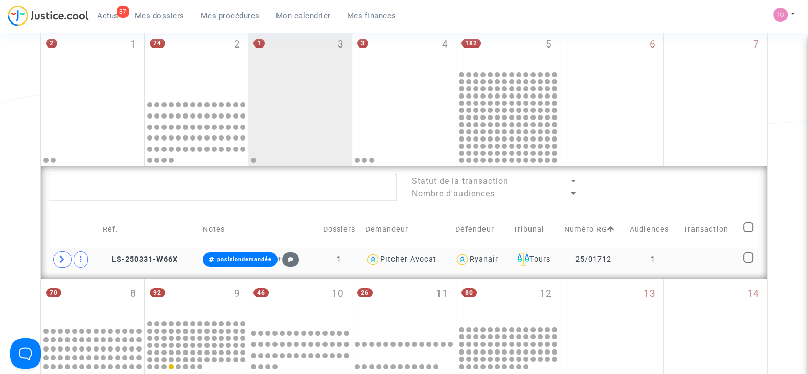
scroll to position [89, 0]
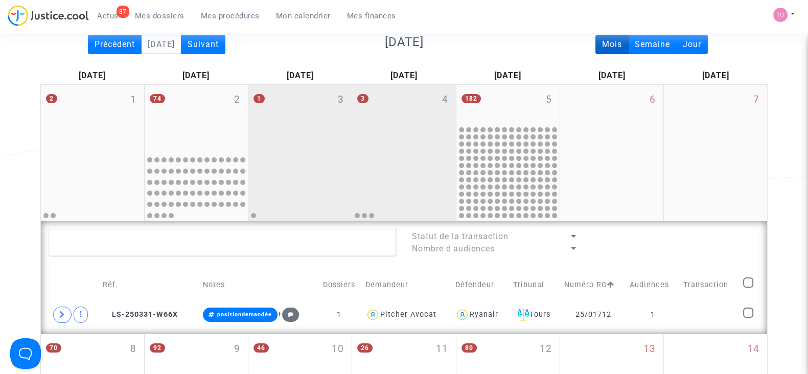
click at [406, 143] on div "3 4" at bounding box center [403, 118] width 103 height 66
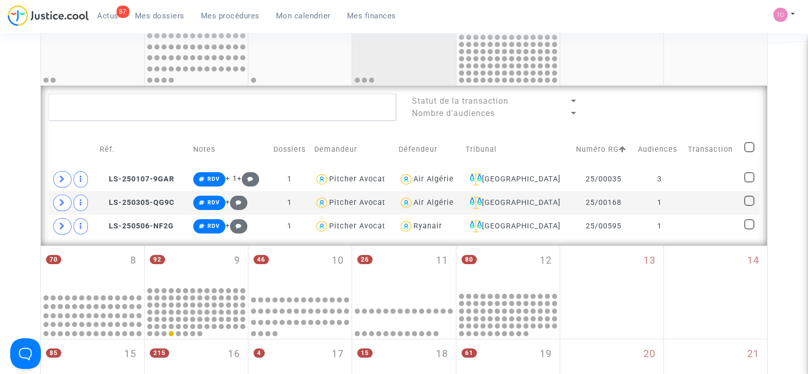
scroll to position [225, 0]
click at [61, 219] on span at bounding box center [62, 226] width 18 height 16
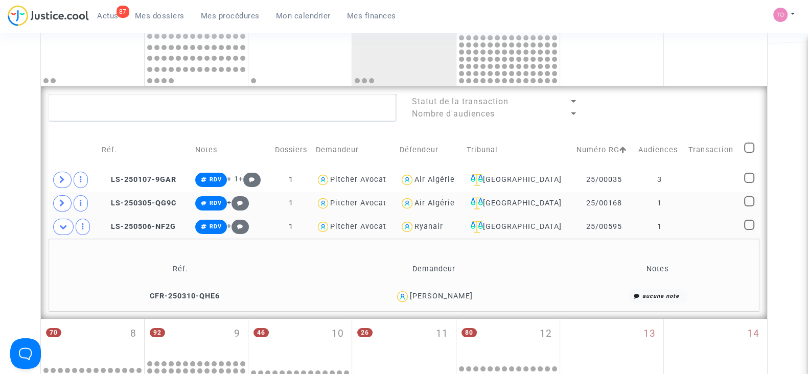
scroll to position [224, 0]
click at [452, 297] on div "Hassane Tabit" at bounding box center [441, 296] width 63 height 9
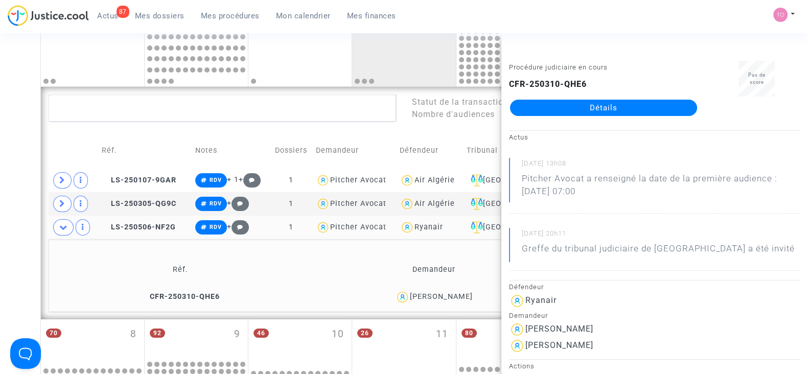
click at [428, 297] on div "Hassane Tabit" at bounding box center [441, 296] width 63 height 9
drag, startPoint x: 471, startPoint y: 294, endPoint x: 417, endPoint y: 300, distance: 54.0
click at [417, 300] on div "Hassane Tabit" at bounding box center [434, 297] width 244 height 15
click at [20, 217] on div "Date de clôture d'instruction Date de conciliation Date d'audience Date de juge…" at bounding box center [404, 296] width 808 height 923
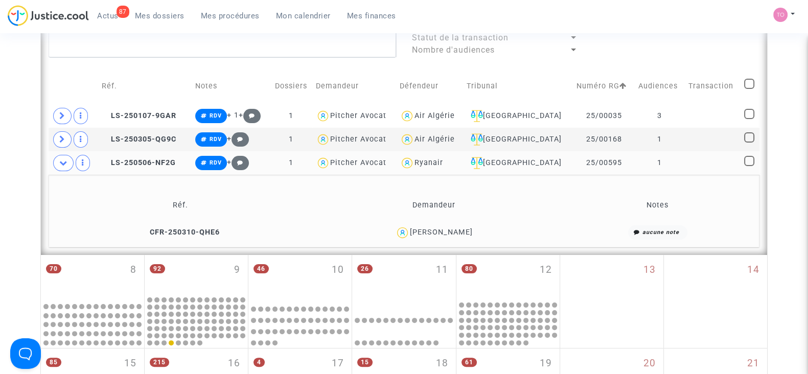
scroll to position [289, 0]
click at [438, 228] on div "Hassane Tabit" at bounding box center [441, 232] width 63 height 9
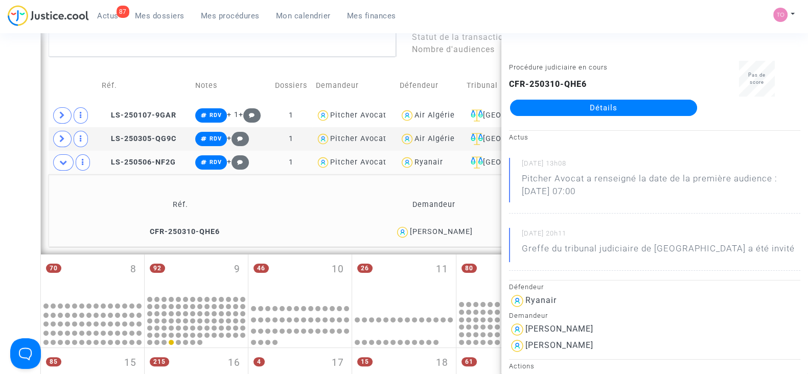
click at [2, 180] on div "Date de clôture d'instruction Date de conciliation Date d'audience Date de juge…" at bounding box center [404, 231] width 808 height 923
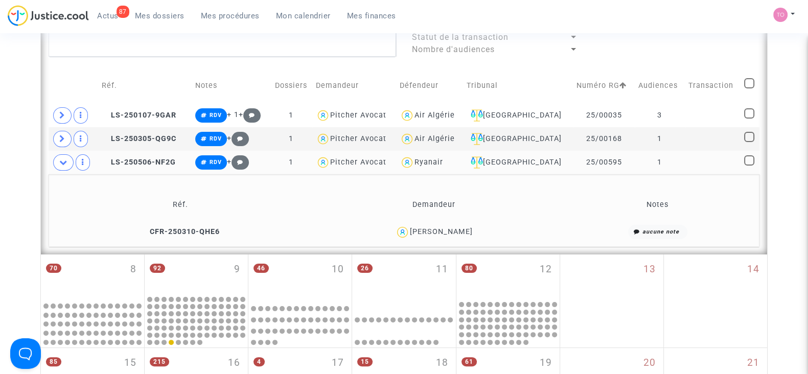
click at [2, 180] on div "Date de clôture d'instruction Date de conciliation Date d'audience Date de juge…" at bounding box center [404, 231] width 808 height 923
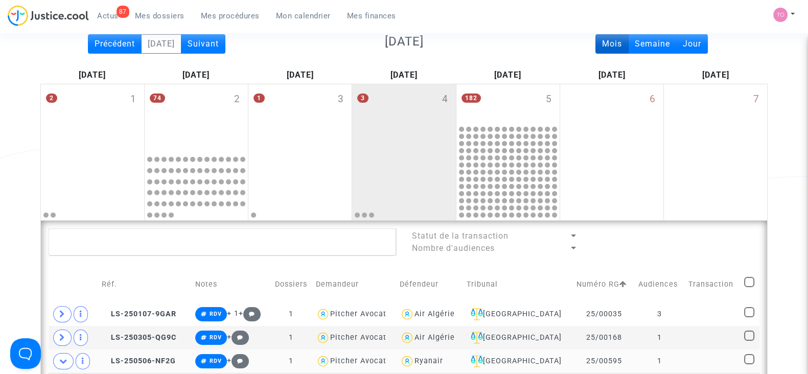
scroll to position [85, 0]
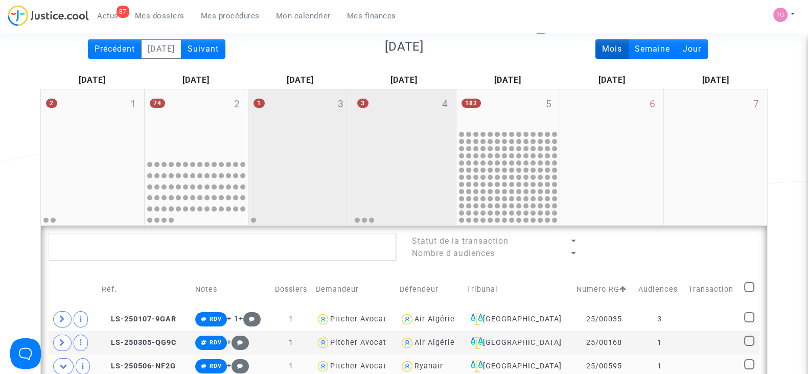
click at [326, 148] on div "1 3" at bounding box center [299, 122] width 103 height 66
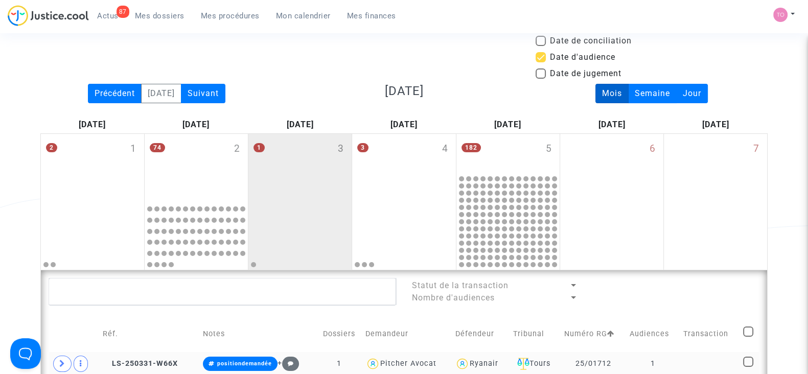
scroll to position [39, 0]
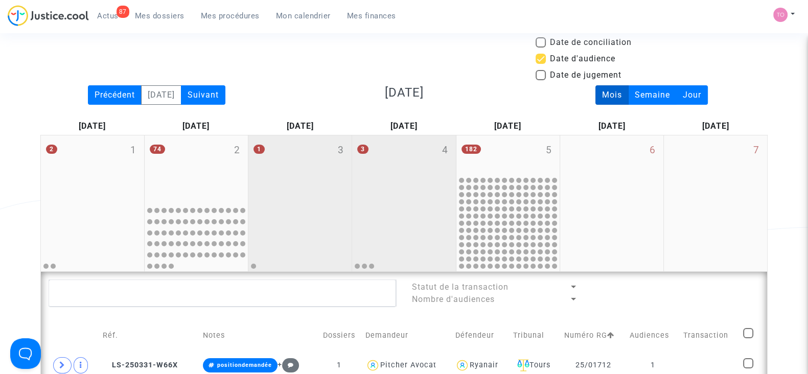
click at [415, 171] on div "3 4" at bounding box center [403, 168] width 103 height 66
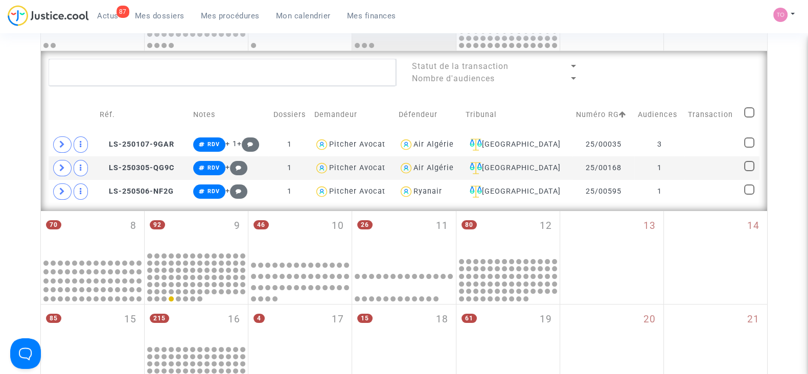
scroll to position [259, 0]
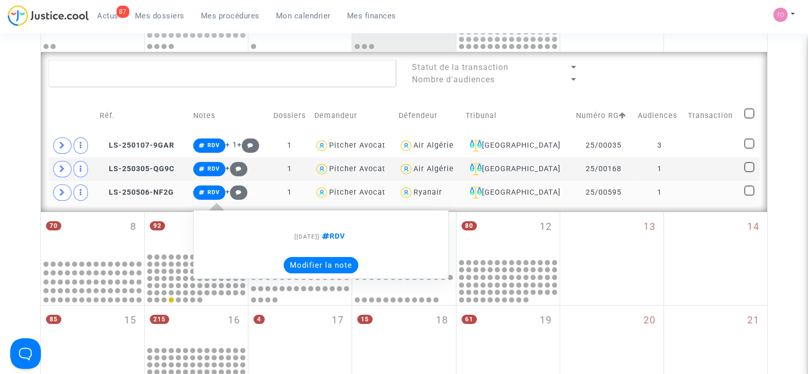
click at [330, 273] on div "[06/05/2025] RDV Modifier la note" at bounding box center [321, 245] width 256 height 70
click at [325, 265] on button "Modifier la note" at bounding box center [321, 265] width 75 height 16
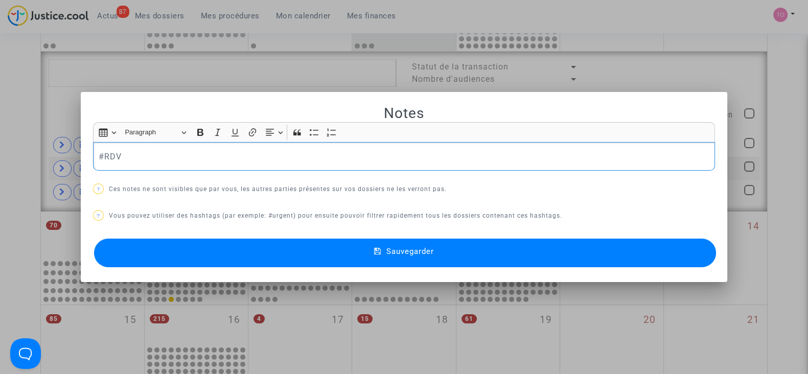
scroll to position [0, 0]
drag, startPoint x: 211, startPoint y: 152, endPoint x: 78, endPoint y: 157, distance: 133.0
click at [81, 157] on mat-dialog-container "Notes Rich Text Editor Insert table Insert table Heading Paragraph Paragraph He…" at bounding box center [404, 187] width 647 height 191
click at [177, 240] on button "Sauvegarder" at bounding box center [405, 253] width 622 height 29
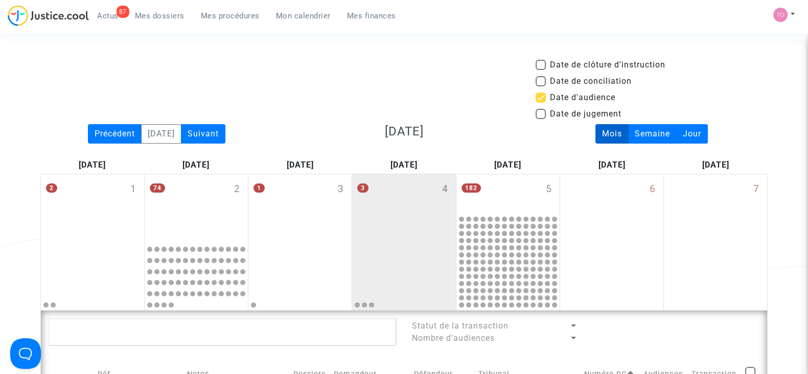
click at [177, 240] on div "74 2" at bounding box center [196, 207] width 103 height 66
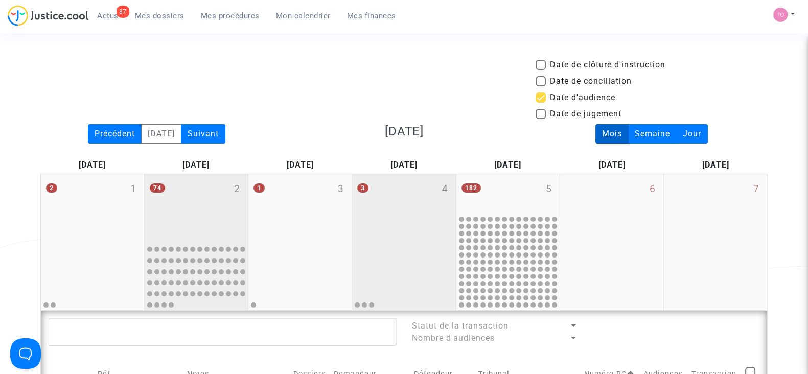
click at [177, 240] on div "74 2" at bounding box center [196, 207] width 103 height 66
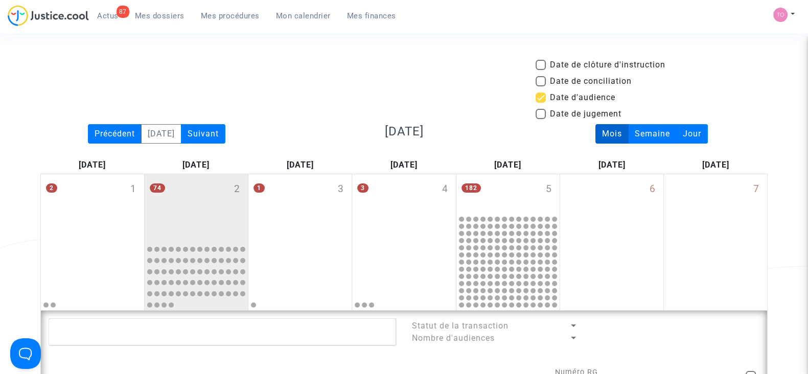
click at [296, 15] on span "Mon calendrier" at bounding box center [303, 15] width 55 height 9
click at [202, 213] on div "74 2" at bounding box center [196, 207] width 103 height 66
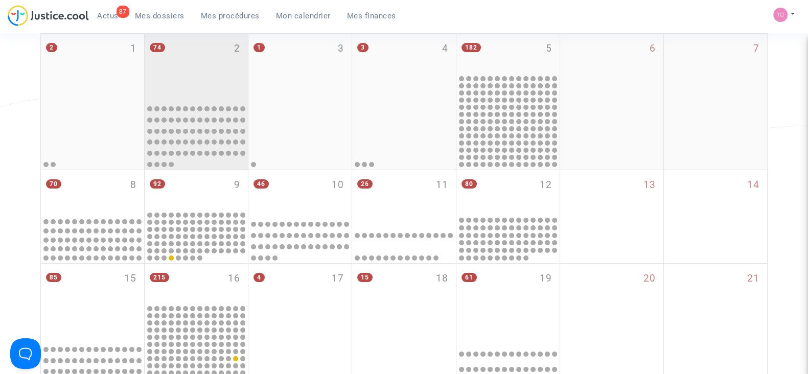
scroll to position [149, 0]
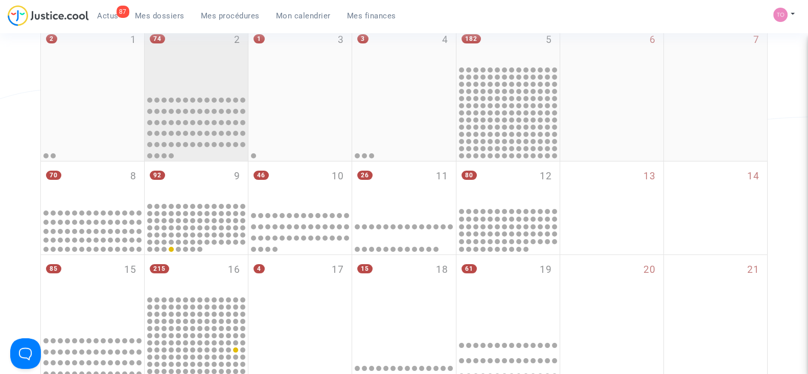
click at [199, 80] on div "74 2" at bounding box center [196, 58] width 103 height 66
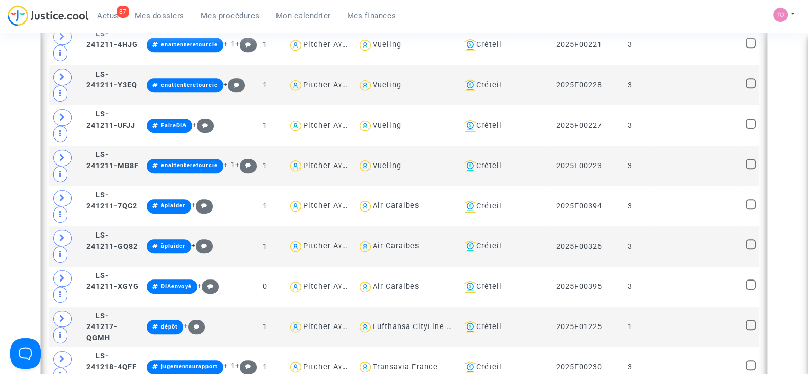
scroll to position [805, 0]
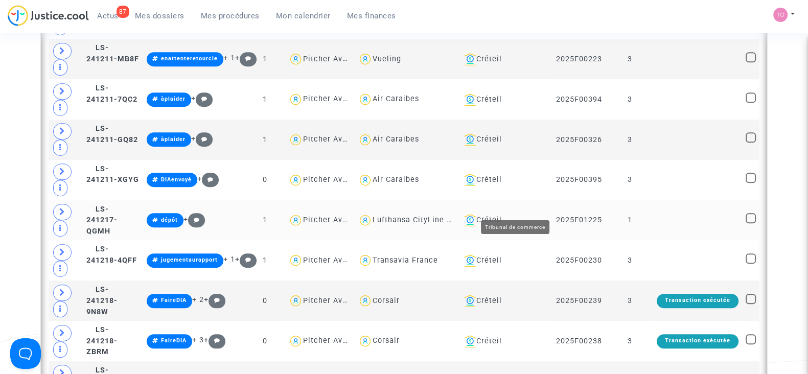
click at [521, 214] on div "Créteil" at bounding box center [504, 220] width 88 height 12
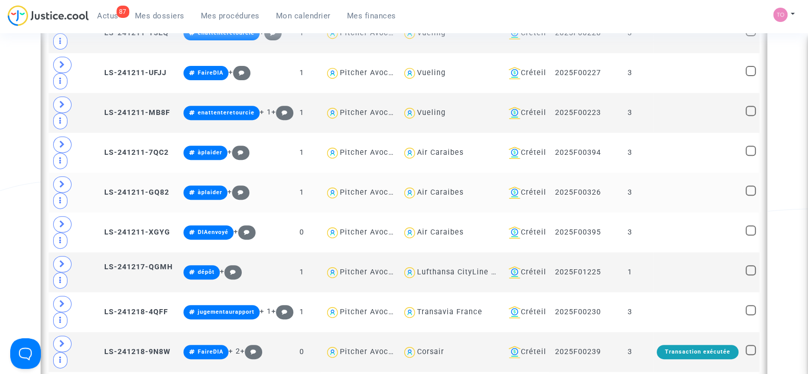
scroll to position [502, 0]
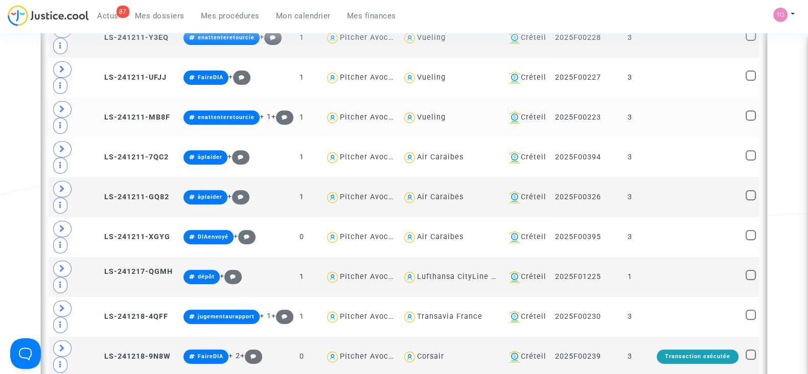
click at [421, 114] on div "Vueling" at bounding box center [431, 117] width 29 height 9
type textarea "@Vueling"
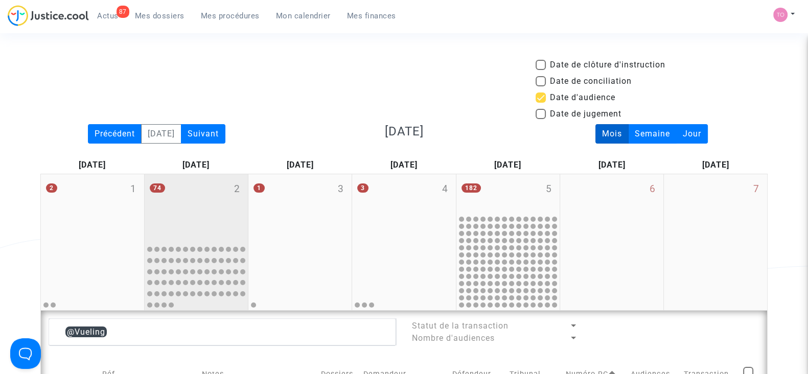
click at [188, 188] on div "74 2" at bounding box center [196, 207] width 103 height 66
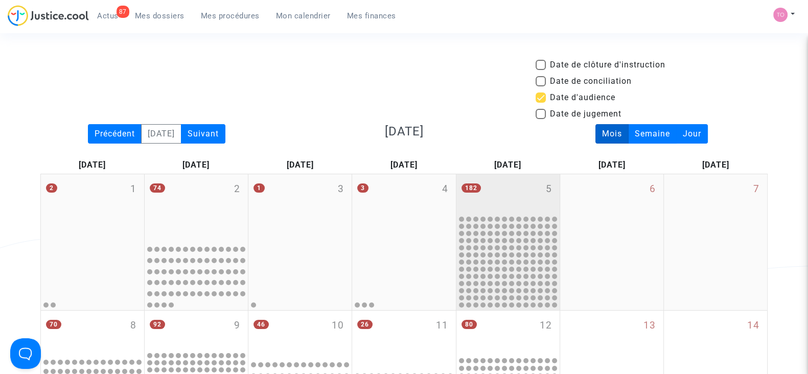
click at [520, 185] on div "182 5" at bounding box center [508, 194] width 103 height 40
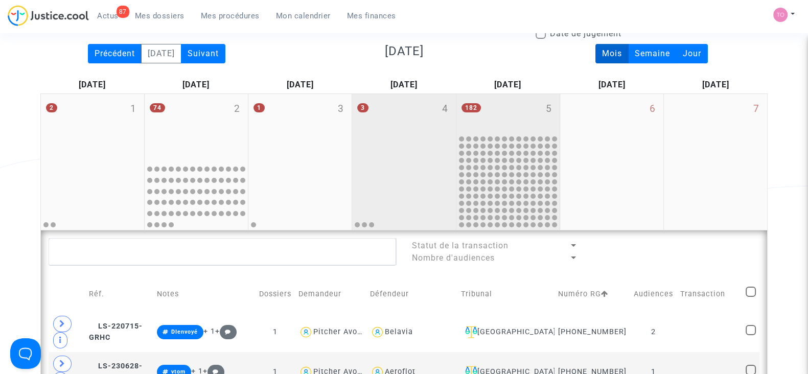
click at [400, 146] on div "3 4" at bounding box center [403, 127] width 103 height 66
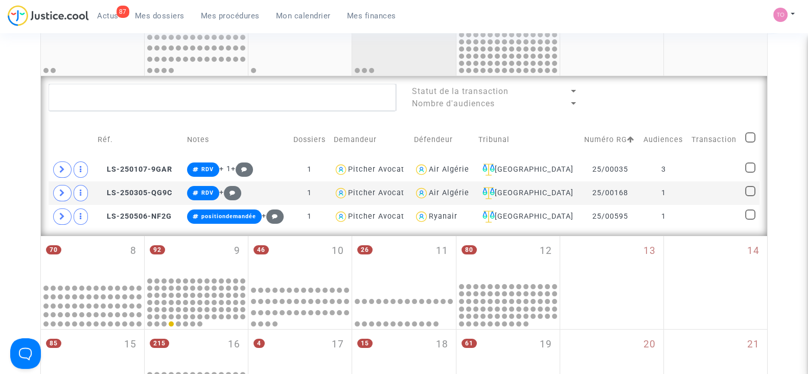
scroll to position [243, 0]
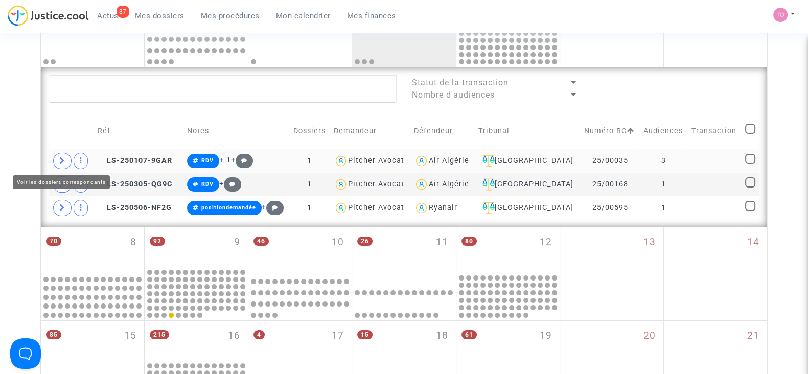
click at [67, 154] on span at bounding box center [62, 161] width 18 height 16
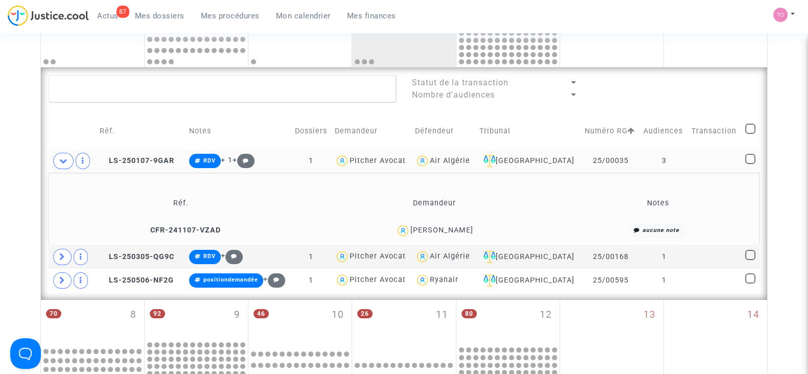
scroll to position [284, 0]
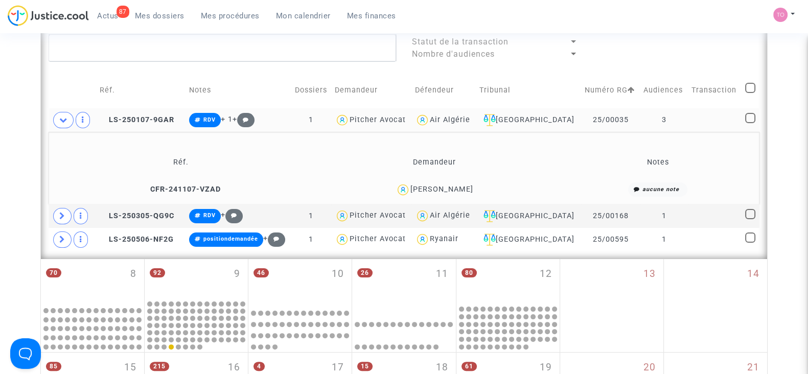
click at [457, 186] on div "Mohamed Halimouche" at bounding box center [442, 189] width 63 height 9
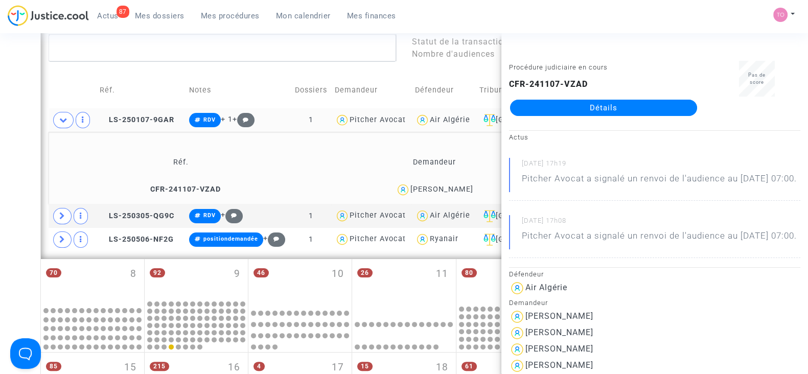
click at [457, 186] on div "Mohamed Halimouche" at bounding box center [442, 189] width 63 height 9
click at [12, 161] on div "Date de clôture d'instruction Date de conciliation Date d'audience Date de juge…" at bounding box center [404, 236] width 808 height 923
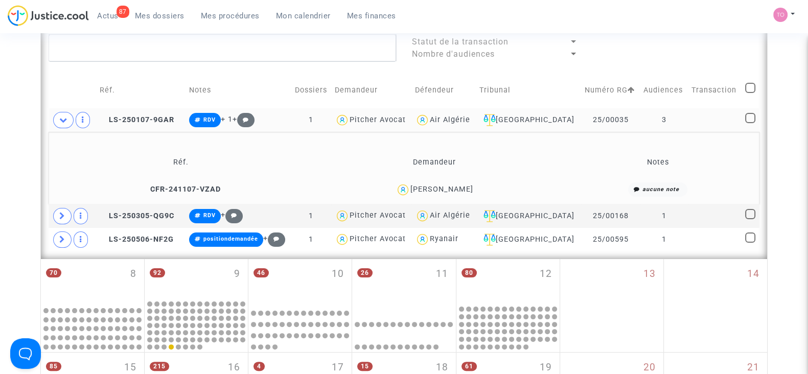
click at [467, 185] on div "Mohamed Halimouche" at bounding box center [442, 189] width 63 height 9
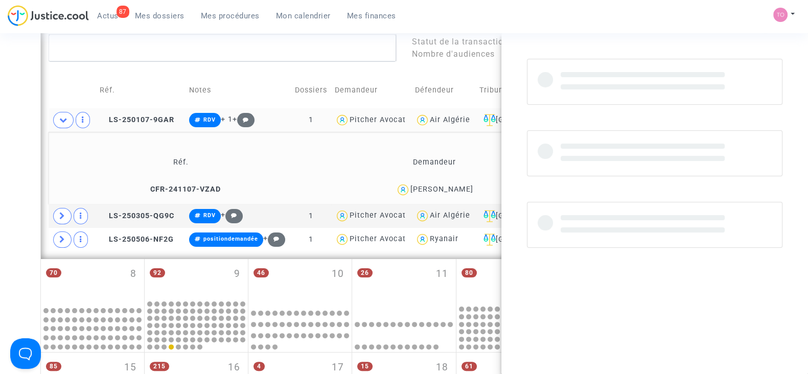
click at [467, 185] on div "Mohamed Halimouche" at bounding box center [442, 189] width 63 height 9
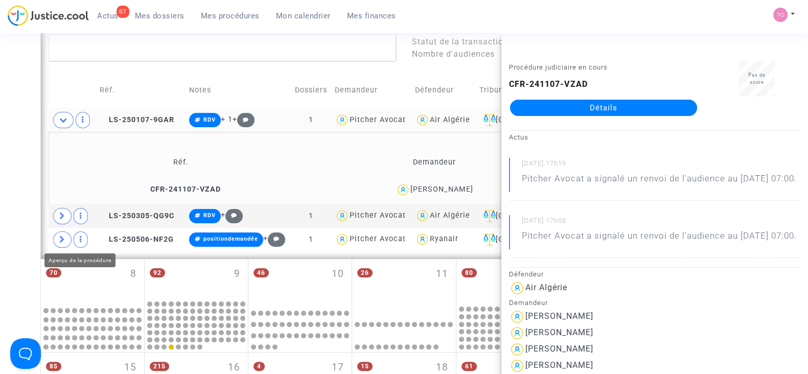
click at [20, 184] on div "Date de clôture d'instruction Date de conciliation Date d'audience Date de juge…" at bounding box center [404, 236] width 808 height 923
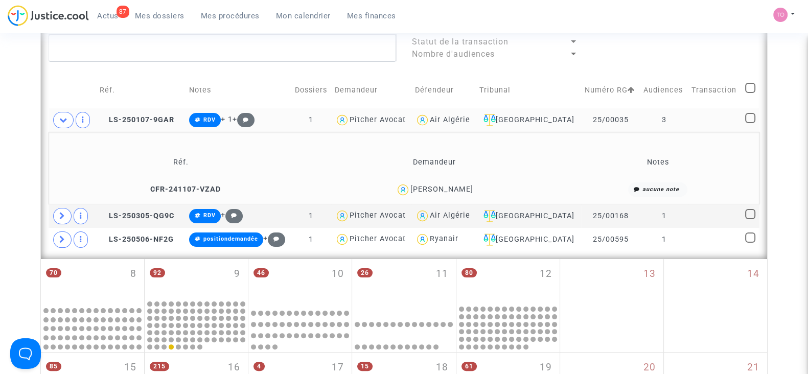
click at [451, 185] on div "Mohamed Halimouche" at bounding box center [442, 189] width 63 height 9
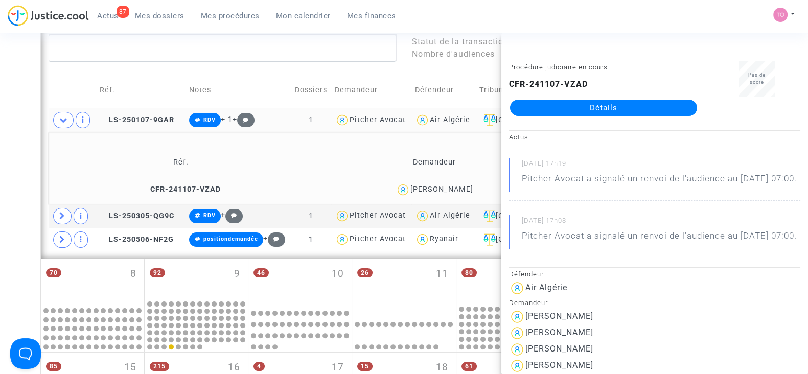
click at [0, 139] on div "Date de clôture d'instruction Date de conciliation Date d'audience Date de juge…" at bounding box center [404, 236] width 808 height 923
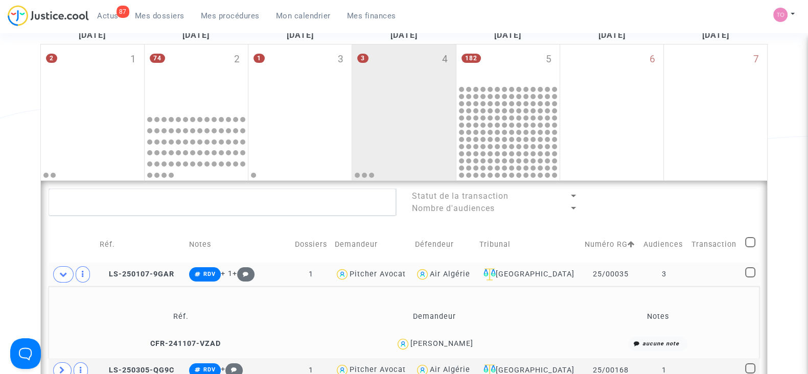
scroll to position [130, 0]
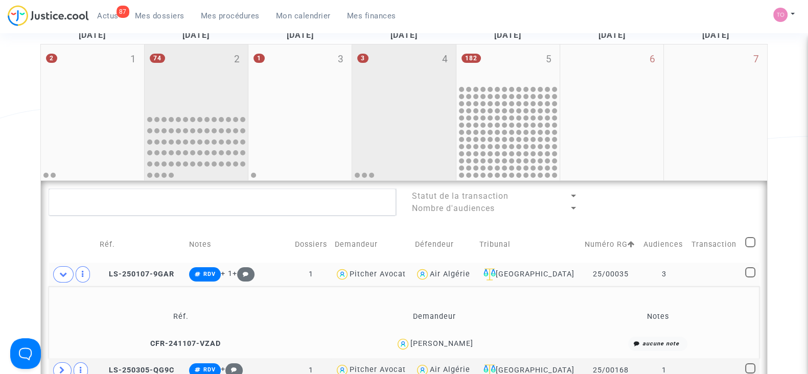
click at [220, 110] on div "74 2" at bounding box center [196, 77] width 103 height 66
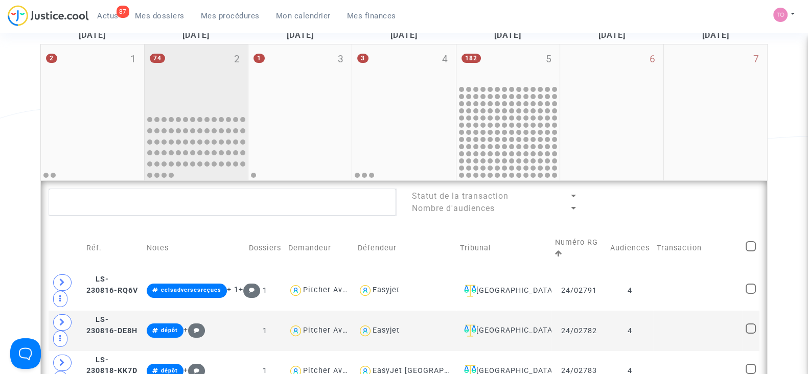
drag, startPoint x: 220, startPoint y: 110, endPoint x: 172, endPoint y: 165, distance: 72.8
click at [172, 165] on mwl-calendar-month-cell "74 2" at bounding box center [197, 112] width 104 height 136
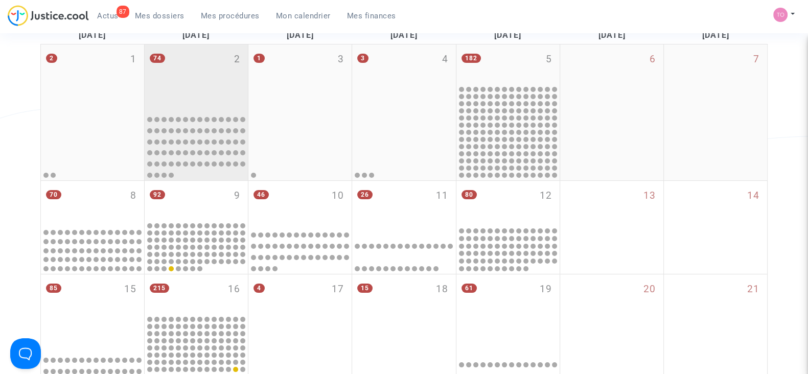
click at [181, 92] on div "74 2" at bounding box center [196, 77] width 103 height 66
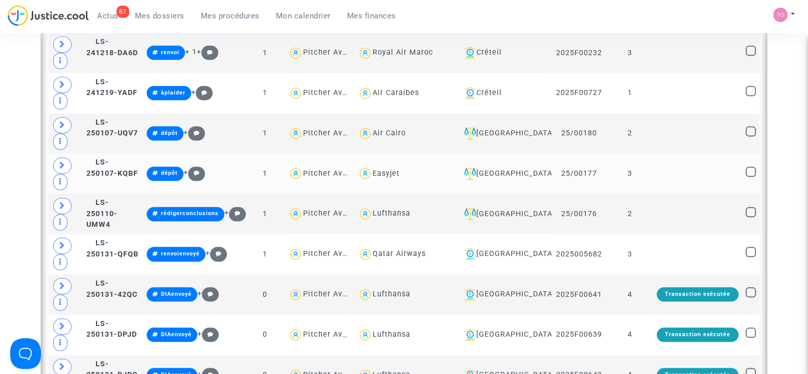
scroll to position [1135, 0]
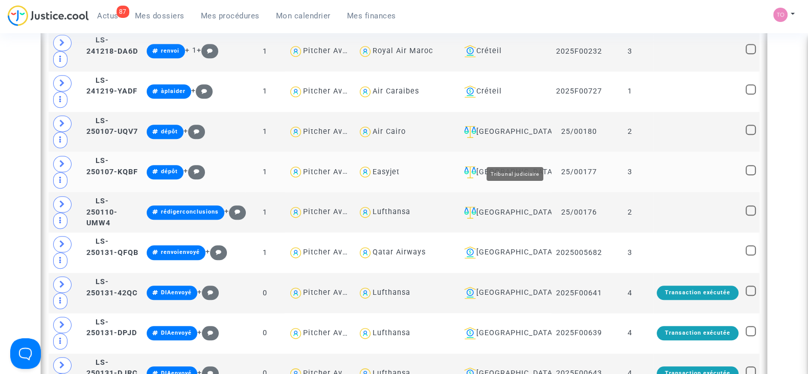
click at [528, 166] on div "Mulhouse" at bounding box center [504, 172] width 88 height 12
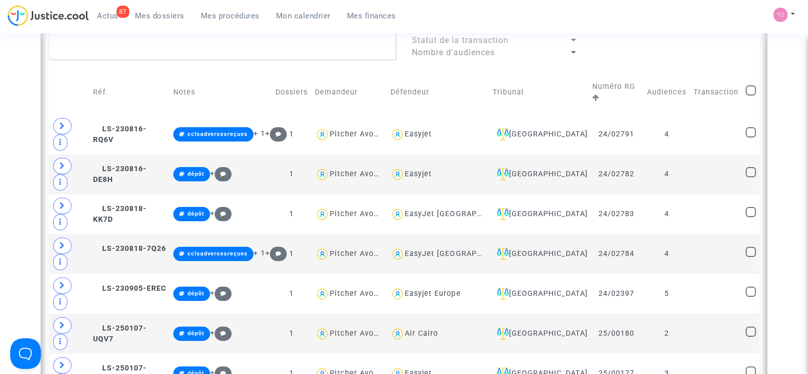
scroll to position [279, 0]
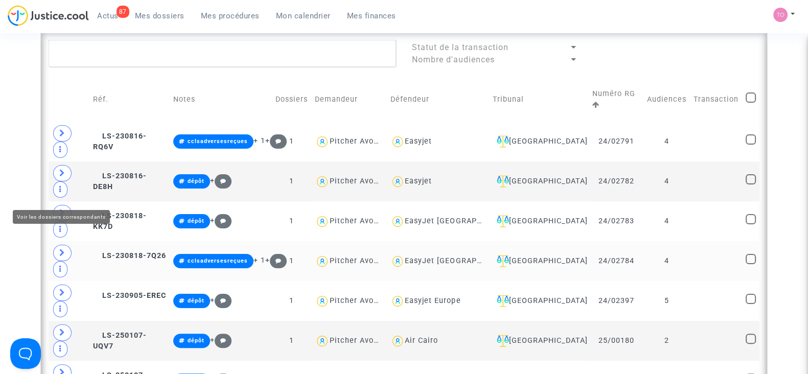
click at [56, 245] on span at bounding box center [62, 253] width 18 height 16
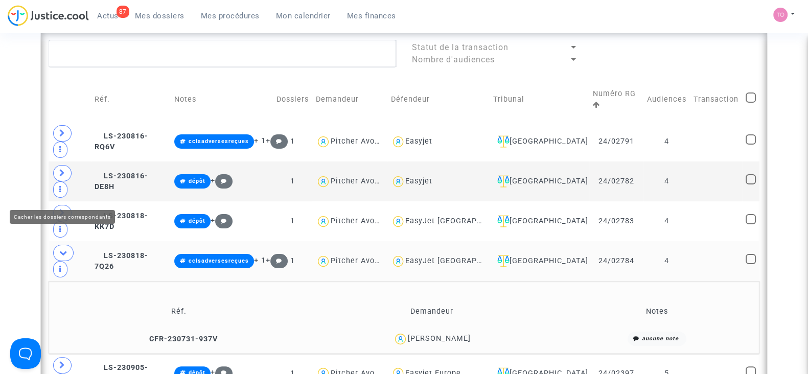
click at [56, 245] on span at bounding box center [63, 253] width 20 height 16
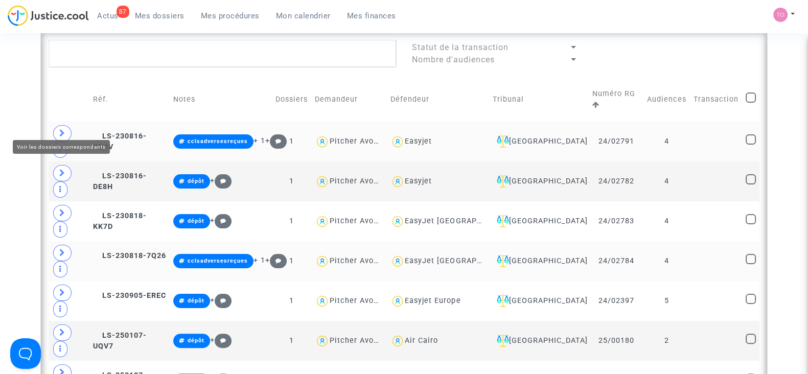
click at [56, 125] on span at bounding box center [62, 133] width 18 height 16
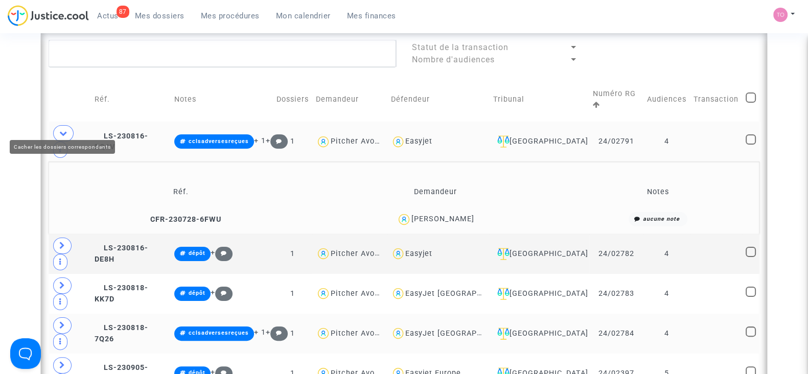
click at [56, 125] on span at bounding box center [63, 133] width 20 height 16
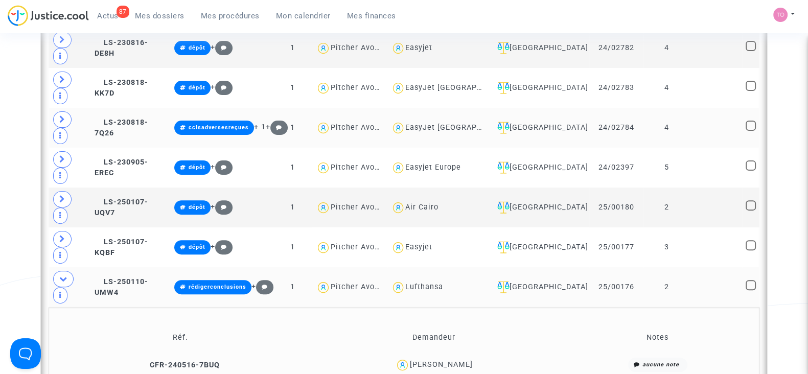
scroll to position [413, 0]
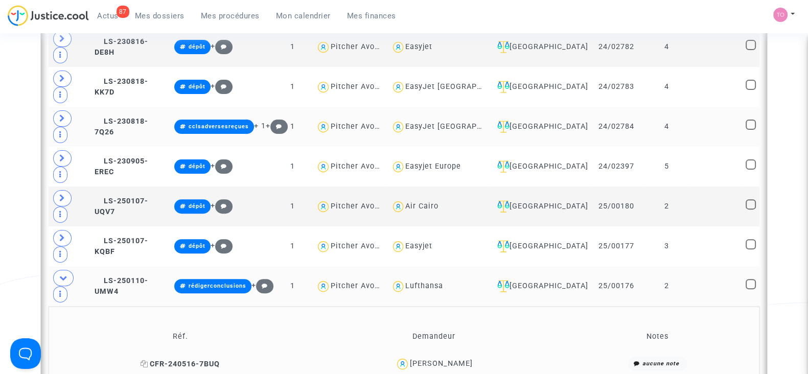
click at [148, 360] on icon at bounding box center [145, 363] width 8 height 7
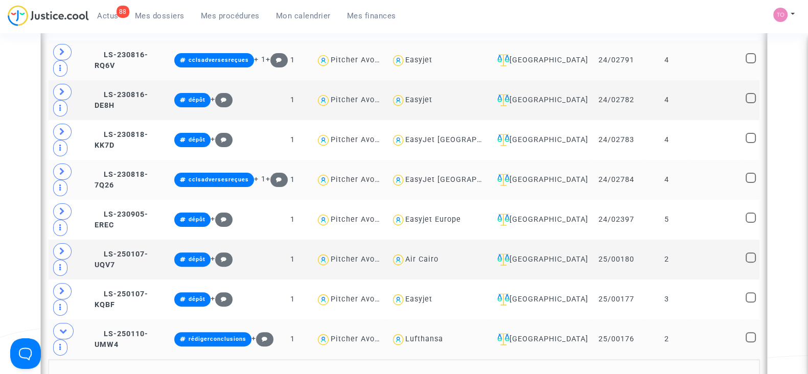
scroll to position [359, 0]
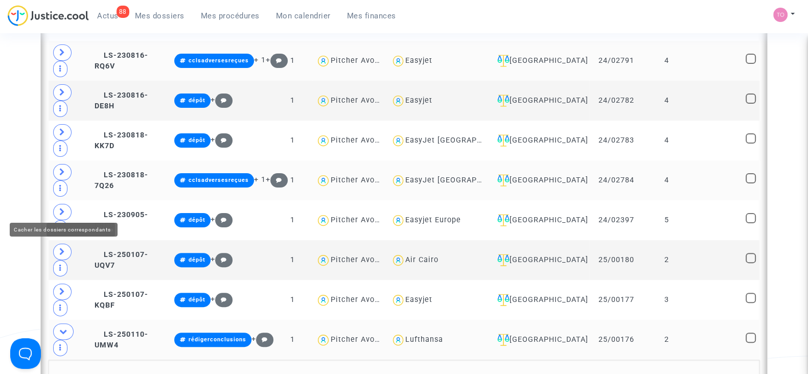
click at [66, 328] on icon at bounding box center [63, 332] width 8 height 8
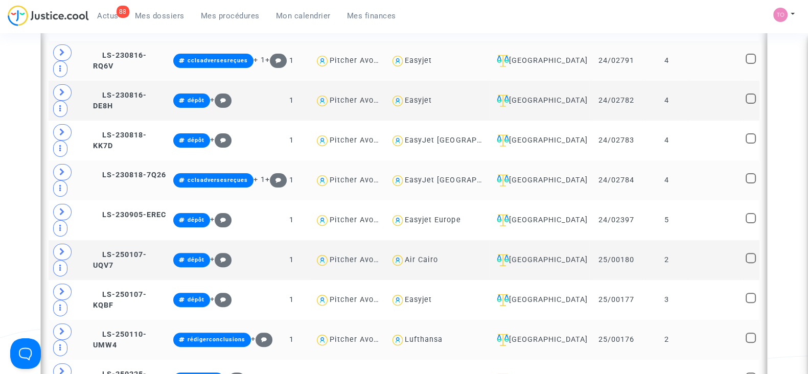
click at [157, 24] on div "88 Actus Mes dossiers Mes procédures Mon calendrier Mes finances" at bounding box center [206, 19] width 397 height 28
click at [154, 10] on link "Mes dossiers" at bounding box center [160, 15] width 66 height 15
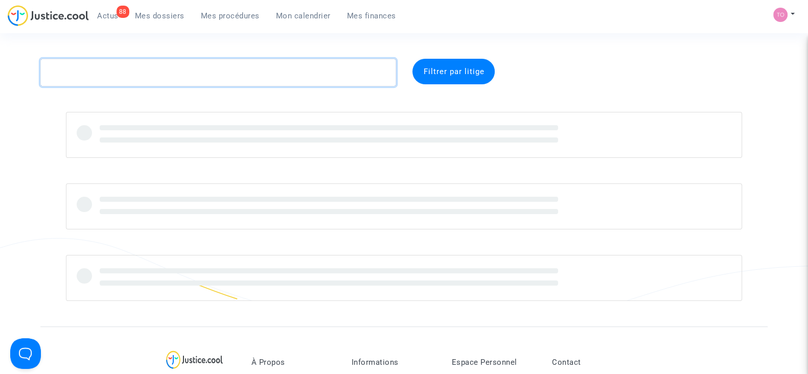
click at [99, 74] on textarea at bounding box center [218, 73] width 356 height 28
paste textarea "UMAMAHESAN"
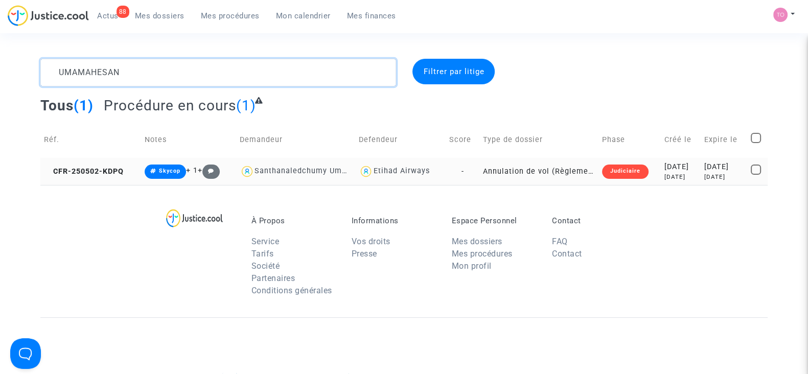
type textarea "UMAMAHESAN"
click at [665, 172] on div "2025-05-02" at bounding box center [681, 167] width 33 height 11
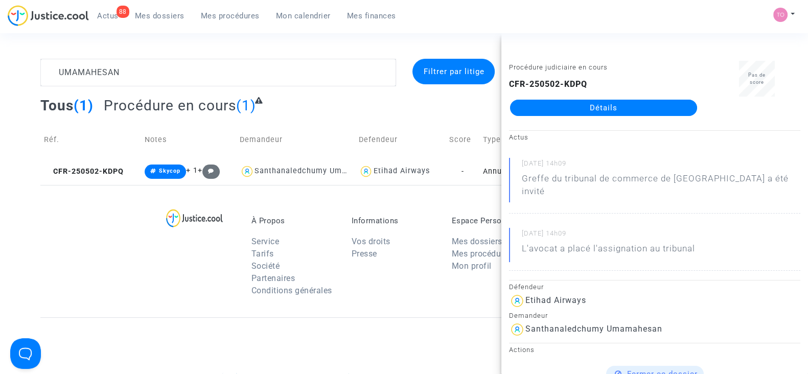
click at [552, 106] on link "Détails" at bounding box center [603, 108] width 187 height 16
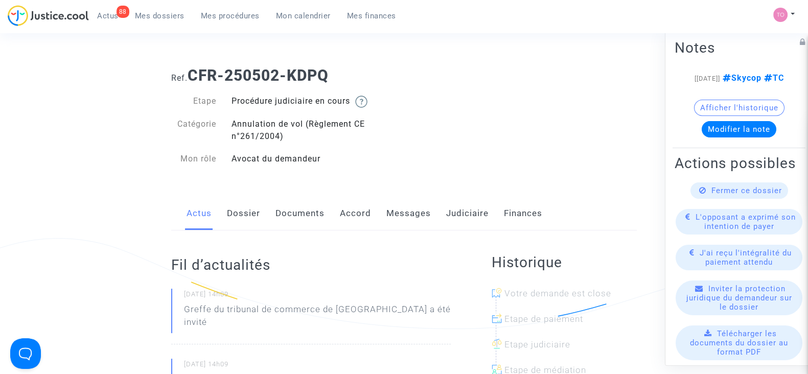
click at [289, 219] on link "Documents" at bounding box center [300, 214] width 49 height 34
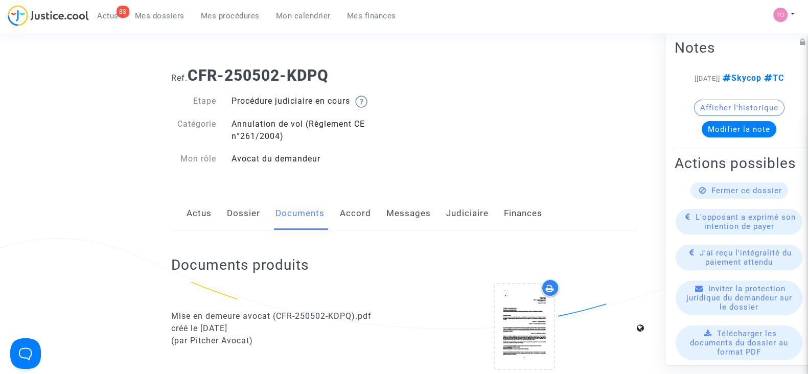
scroll to position [147, 0]
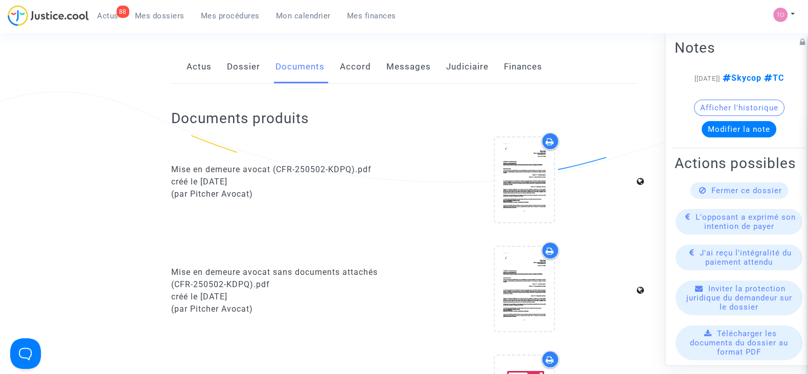
click at [461, 77] on link "Judiciaire" at bounding box center [467, 67] width 42 height 34
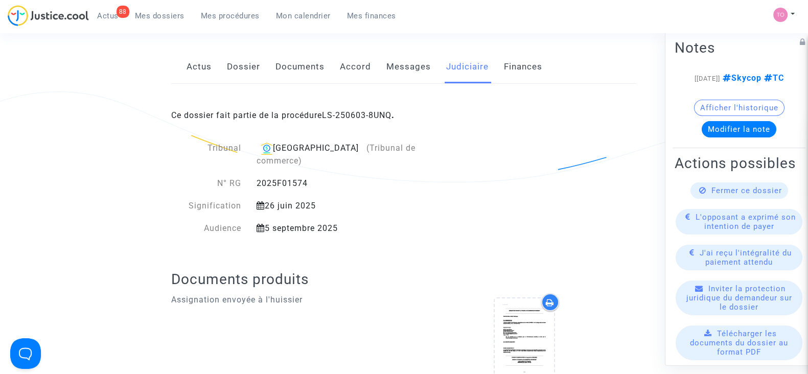
click at [361, 147] on span "(Tribunal de commerce)" at bounding box center [336, 154] width 159 height 22
click at [348, 111] on link "LS-250603-8UNQ" at bounding box center [357, 115] width 70 height 10
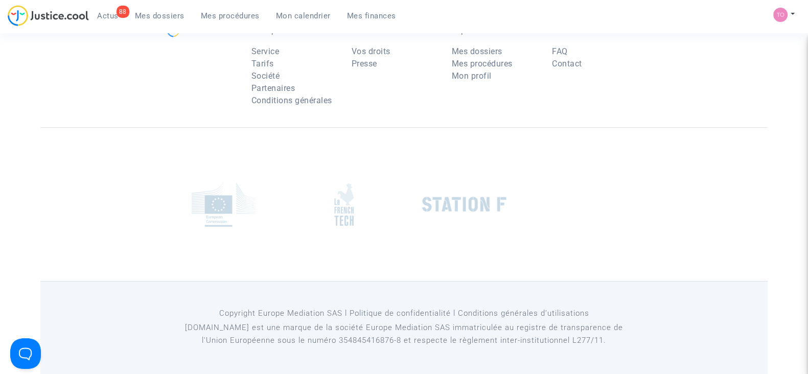
scroll to position [147, 0]
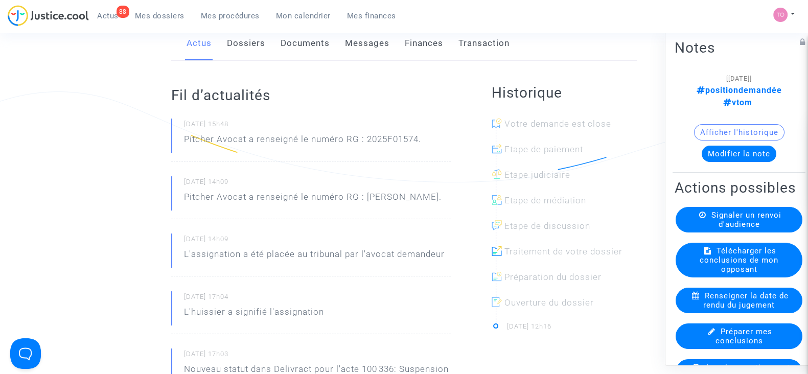
click at [235, 52] on link "Dossiers" at bounding box center [246, 44] width 38 height 34
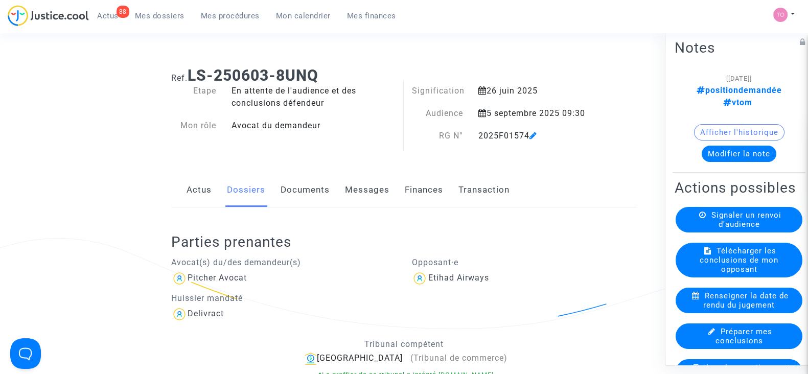
click at [307, 191] on link "Documents" at bounding box center [305, 190] width 49 height 34
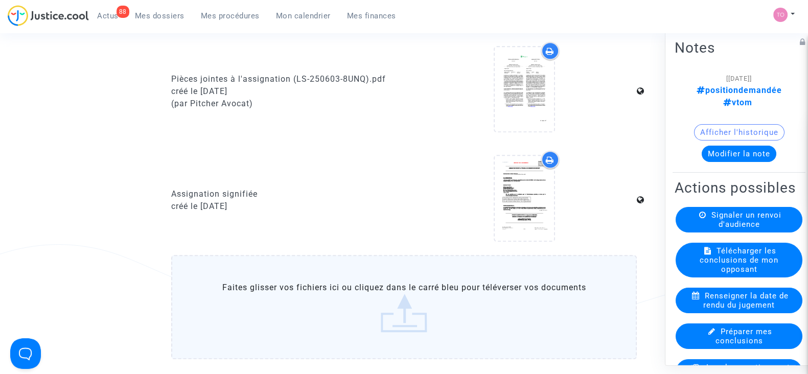
scroll to position [894, 0]
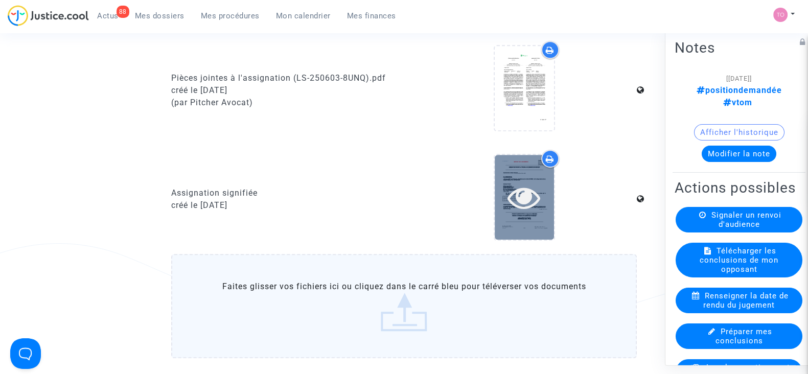
click at [518, 188] on icon at bounding box center [524, 197] width 33 height 33
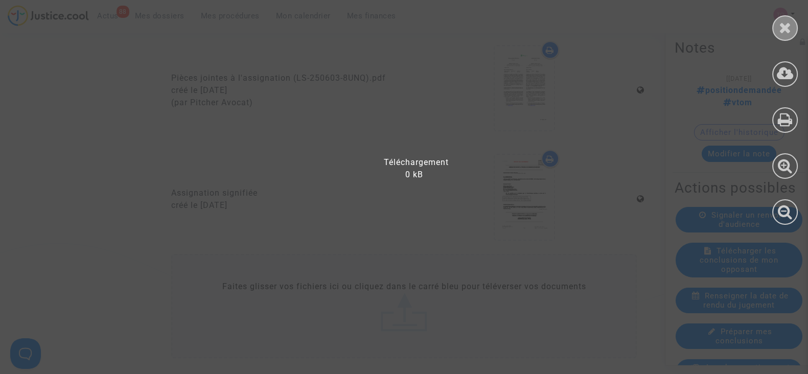
click at [782, 30] on icon at bounding box center [785, 27] width 13 height 15
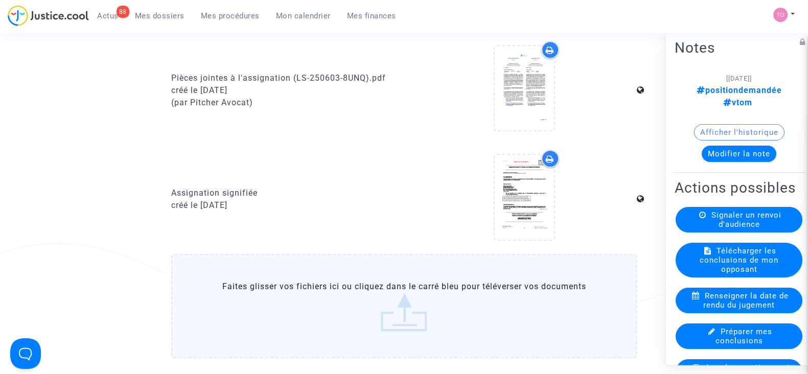
click at [548, 155] on icon at bounding box center [550, 159] width 8 height 8
click at [146, 28] on div "89 Actus Mes dossiers Mes procédures Mon calendrier Mes finances" at bounding box center [206, 19] width 397 height 28
click at [149, 24] on div "89 Actus Mes dossiers Mes procédures Mon calendrier Mes finances" at bounding box center [206, 19] width 397 height 28
click at [155, 21] on link "Mes dossiers" at bounding box center [160, 15] width 66 height 15
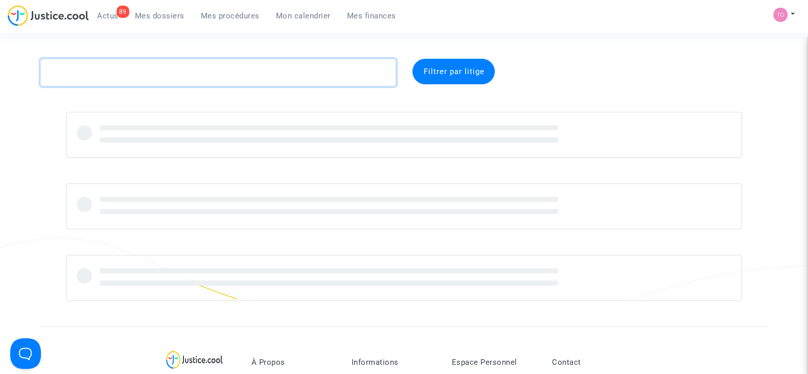
click at [109, 67] on textarea at bounding box center [218, 73] width 356 height 28
paste textarea "GANDRA"
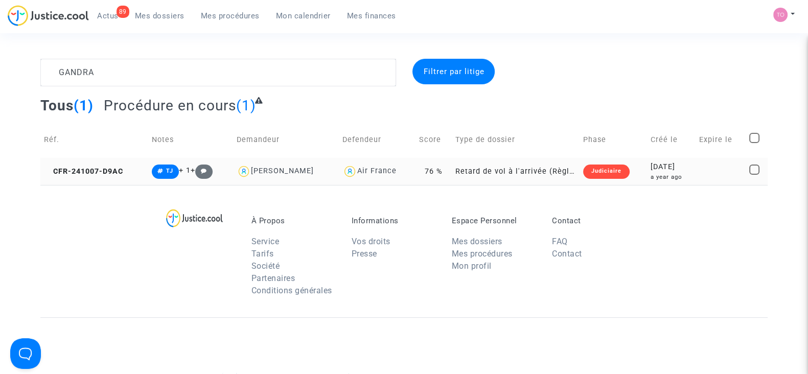
click at [647, 165] on td "2024-10-07 a year ago" at bounding box center [671, 171] width 49 height 27
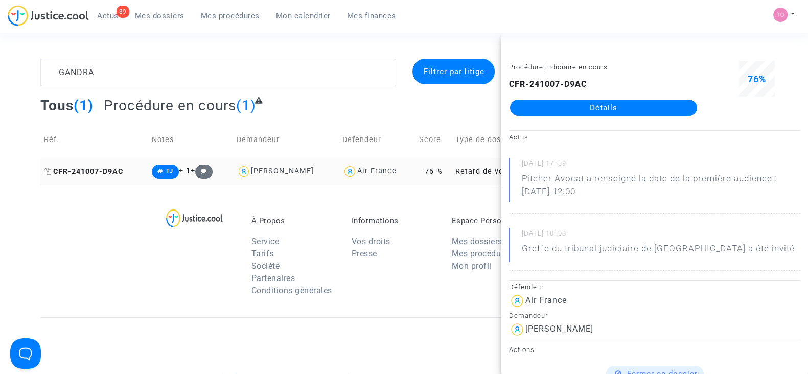
click at [48, 170] on icon at bounding box center [48, 171] width 8 height 7
drag, startPoint x: 119, startPoint y: 78, endPoint x: 29, endPoint y: 79, distance: 89.5
click at [29, 79] on div "GANDRA Filtrer par litige Tous (1) Procédure en cours (1) Réf. Notes Demandeur …" at bounding box center [404, 122] width 808 height 126
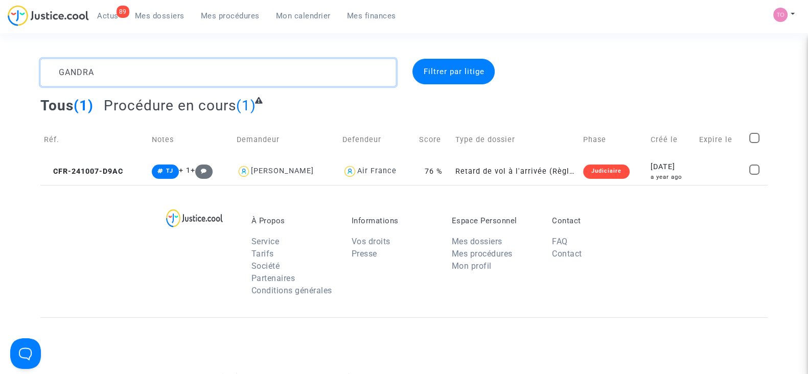
paste textarea "MASSIQUET"
type textarea "MASSIQUET"
click at [633, 176] on td "Judiciaire" at bounding box center [612, 171] width 67 height 27
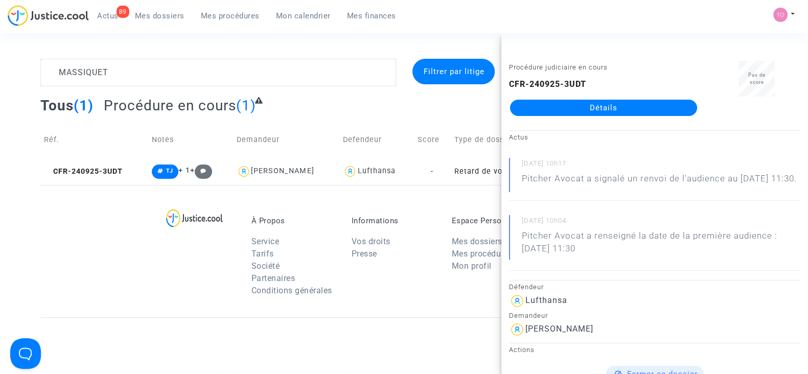
click at [562, 106] on link "Détails" at bounding box center [603, 108] width 187 height 16
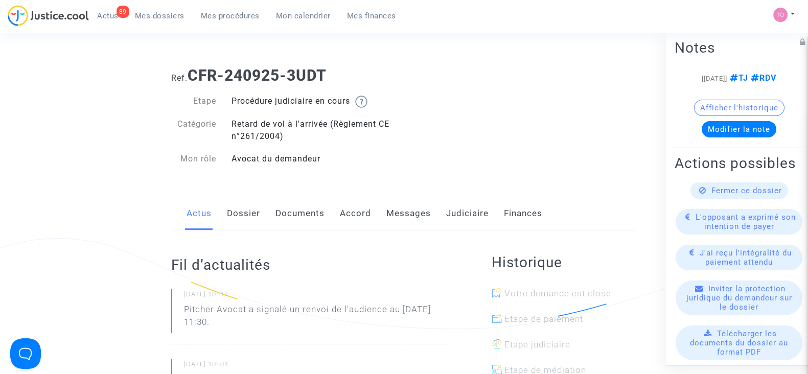
click at [346, 209] on link "Accord" at bounding box center [355, 214] width 31 height 34
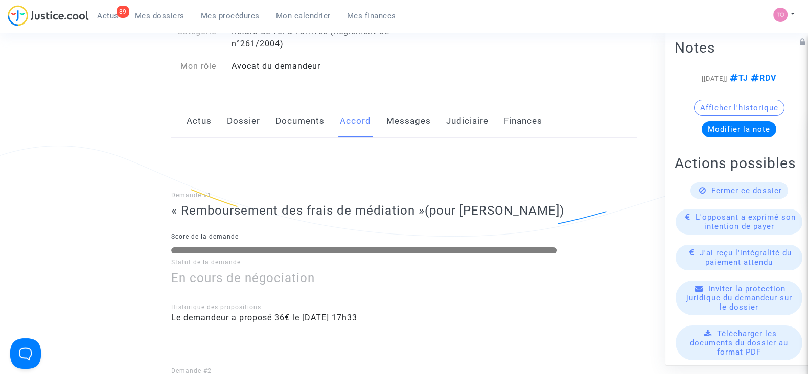
scroll to position [85, 0]
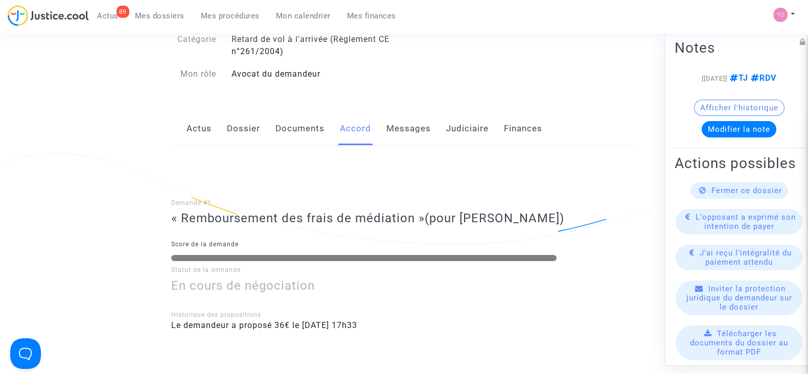
click at [455, 124] on link "Judiciaire" at bounding box center [467, 129] width 42 height 34
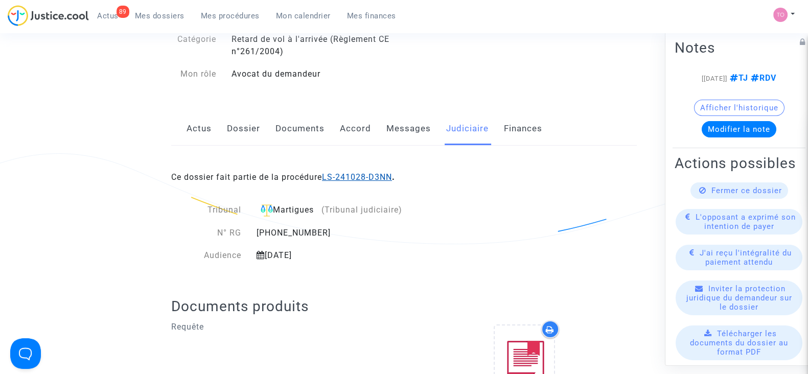
click at [345, 177] on link "LS-241028-D3NN" at bounding box center [357, 177] width 70 height 10
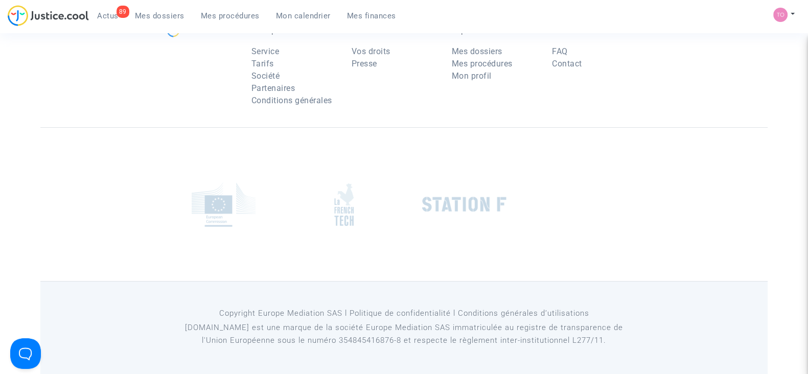
scroll to position [85, 0]
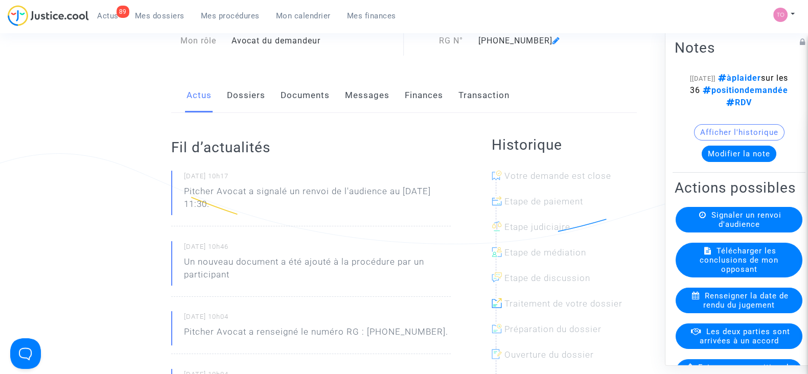
click at [405, 95] on link "Finances" at bounding box center [424, 96] width 38 height 34
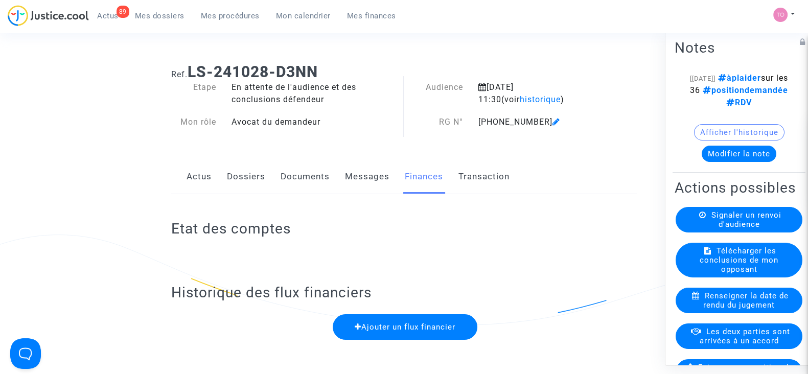
scroll to position [10, 0]
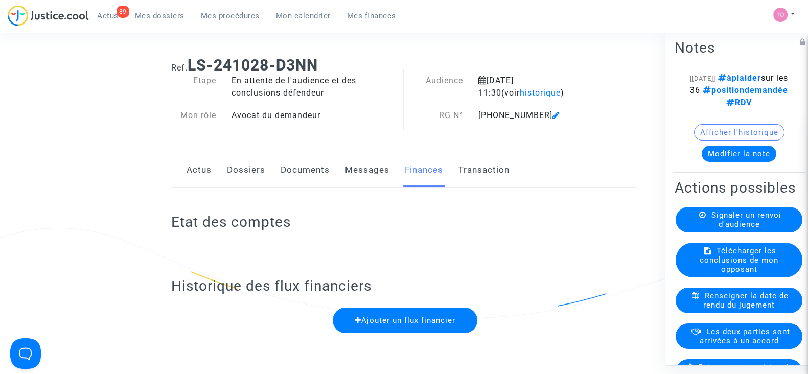
click at [236, 161] on link "Dossiers" at bounding box center [246, 170] width 38 height 34
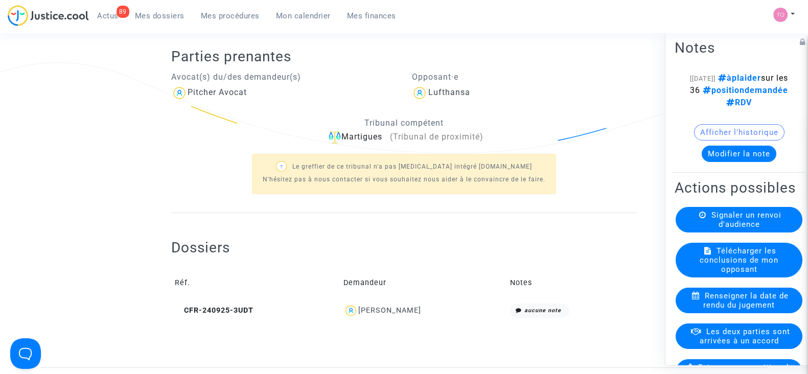
scroll to position [187, 0]
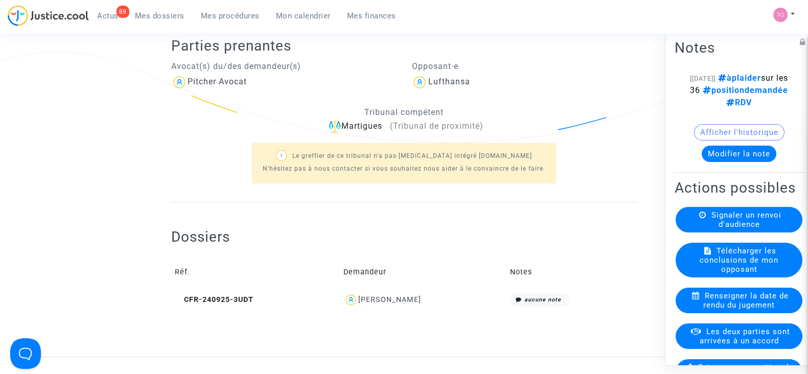
click at [378, 303] on div "Philippe Massiquet" at bounding box center [424, 300] width 160 height 15
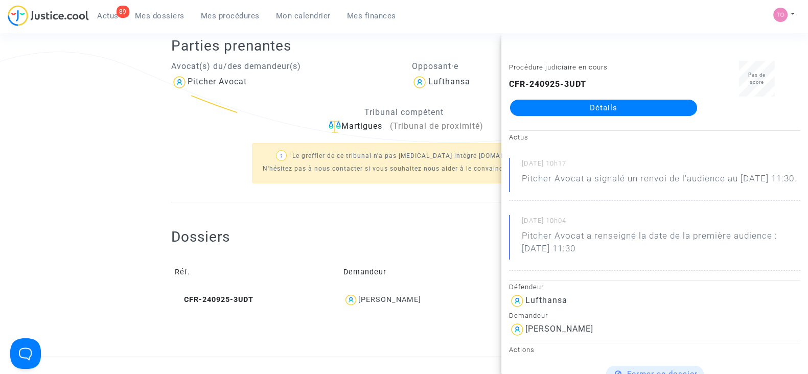
click at [562, 115] on link "Détails" at bounding box center [603, 108] width 187 height 16
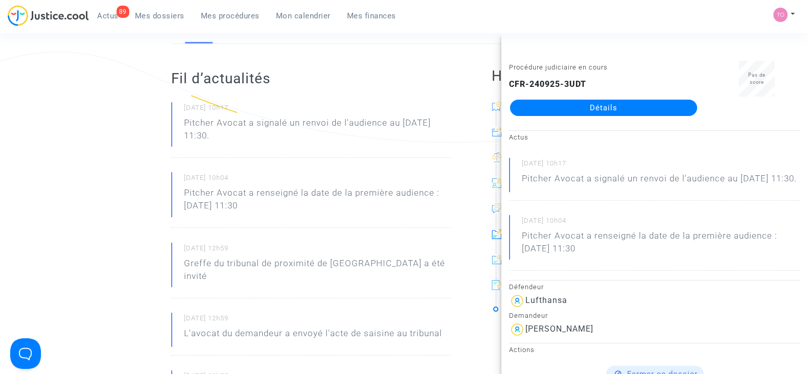
scroll to position [3, 0]
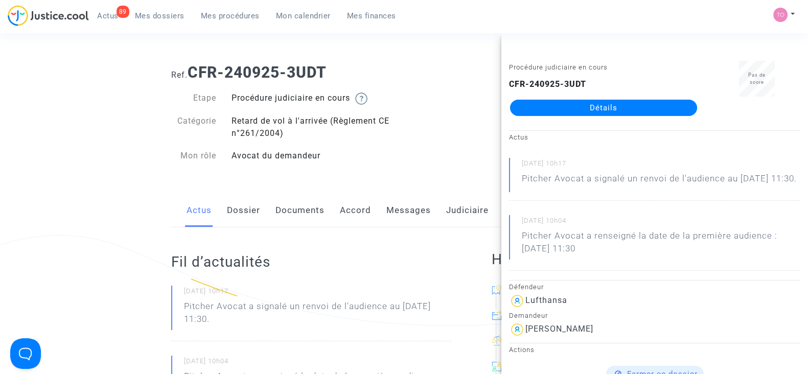
click at [349, 212] on link "Accord" at bounding box center [355, 211] width 31 height 34
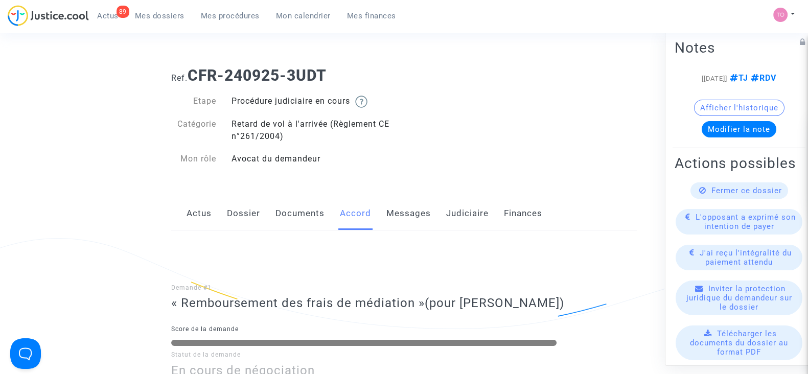
click at [460, 206] on link "Judiciaire" at bounding box center [467, 214] width 42 height 34
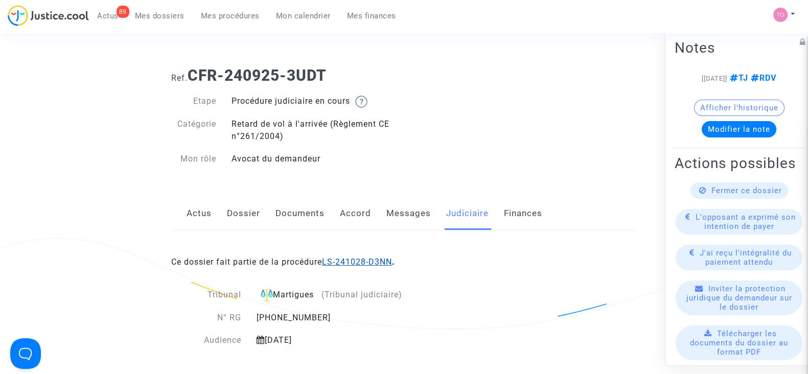
click at [362, 259] on link "LS-241028-D3NN" at bounding box center [357, 262] width 70 height 10
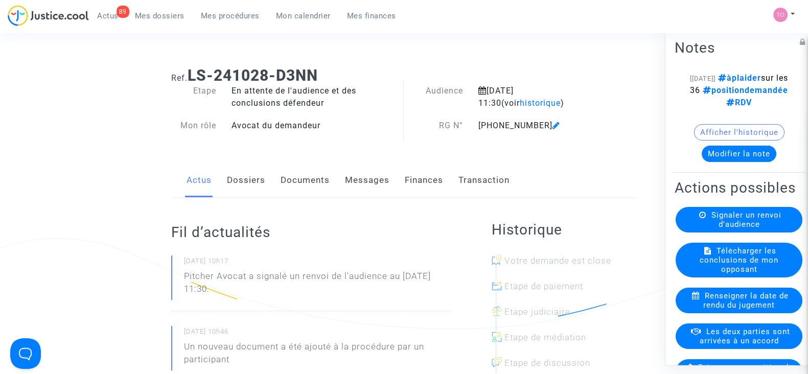
click at [722, 162] on button "Modifier la note" at bounding box center [739, 154] width 75 height 16
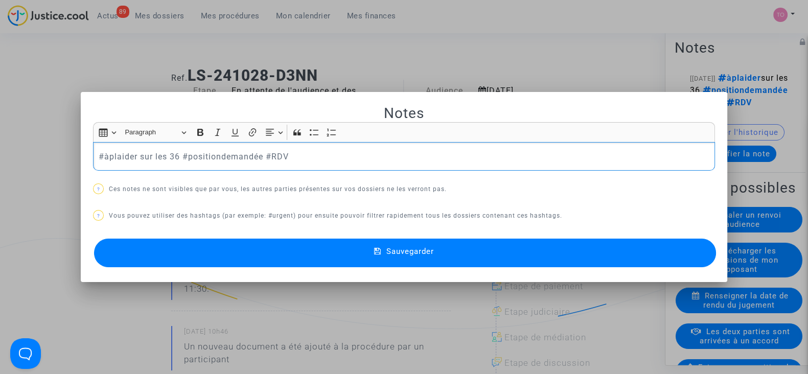
click at [381, 158] on p "#àplaider sur les 36 #positiondemandée #RDV" at bounding box center [404, 156] width 611 height 13
click at [325, 150] on p "#àplaider sur les 36 #positiondemandée #RDV" at bounding box center [404, 156] width 611 height 13
drag, startPoint x: 324, startPoint y: 150, endPoint x: 63, endPoint y: 152, distance: 260.8
click at [63, 152] on div "Notes Rich Text Editor Insert table Insert table Heading Paragraph Paragraph He…" at bounding box center [404, 187] width 808 height 374
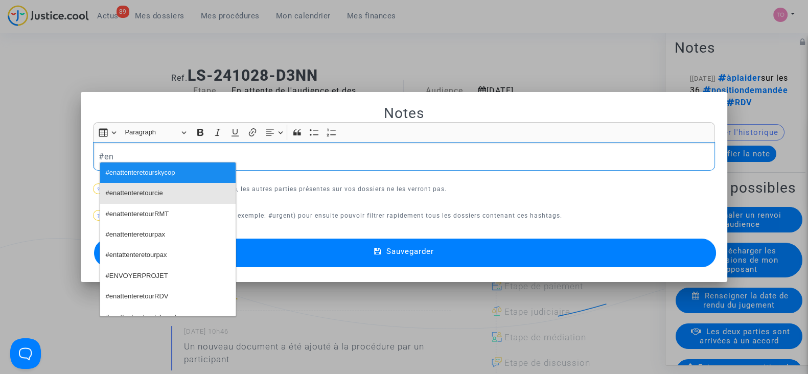
click at [112, 189] on span "#enattenteretourcie" at bounding box center [134, 193] width 57 height 15
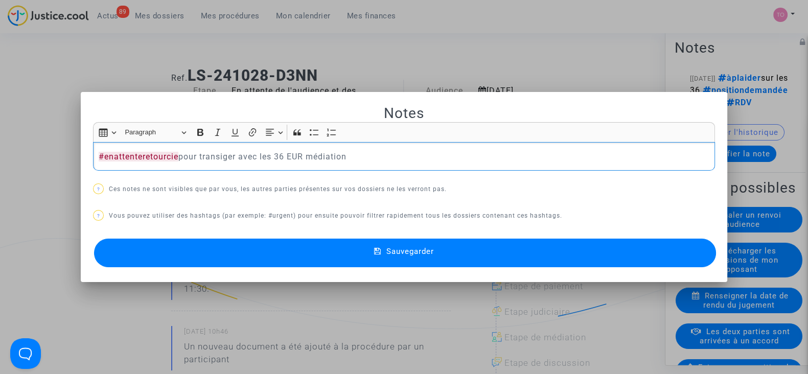
click at [220, 248] on button "Sauvegarder" at bounding box center [405, 253] width 622 height 29
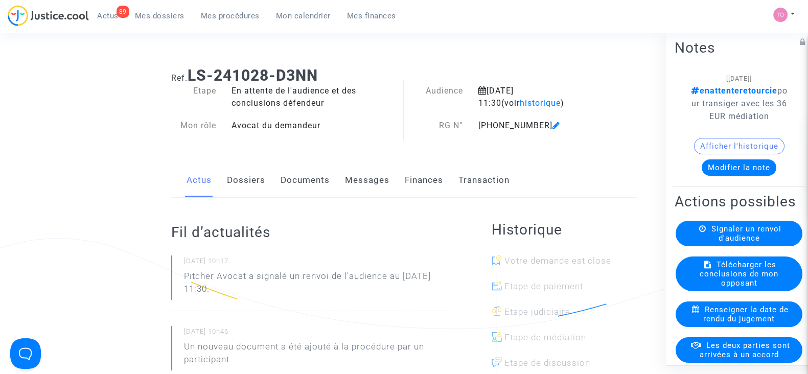
click at [159, 14] on span "Mes dossiers" at bounding box center [160, 15] width 50 height 9
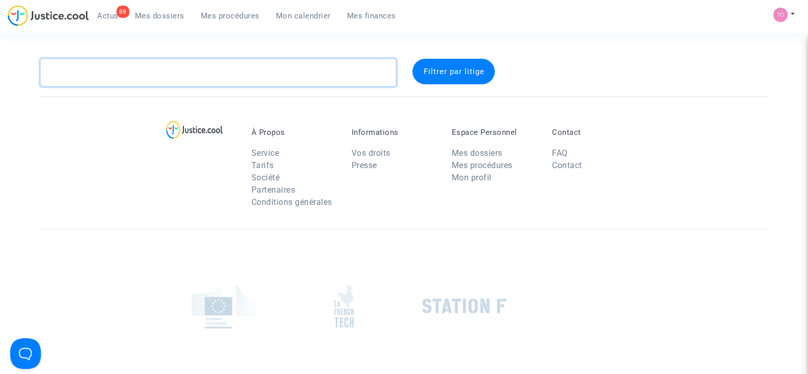
click at [199, 73] on textarea at bounding box center [218, 73] width 356 height 28
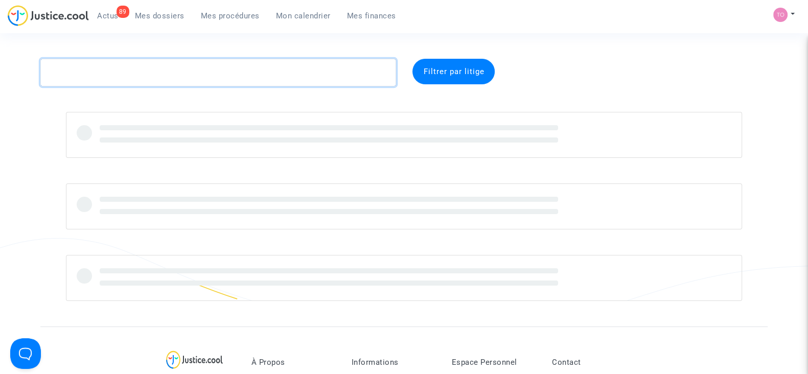
paste textarea "LS-241210-D2EY"
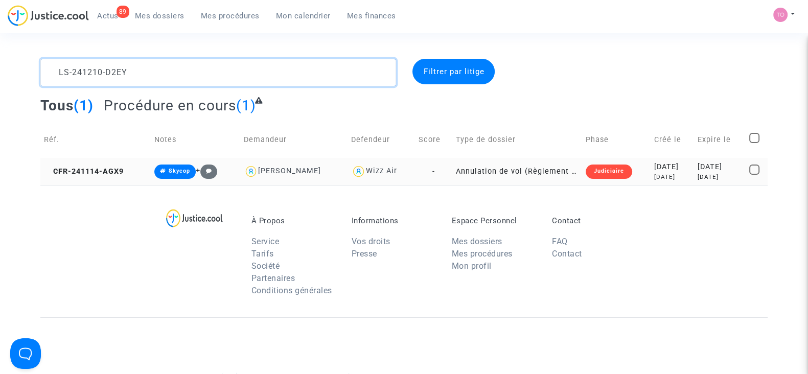
type textarea "LS-241210-D2EY"
click at [654, 168] on div "2024-11-14" at bounding box center [672, 167] width 36 height 11
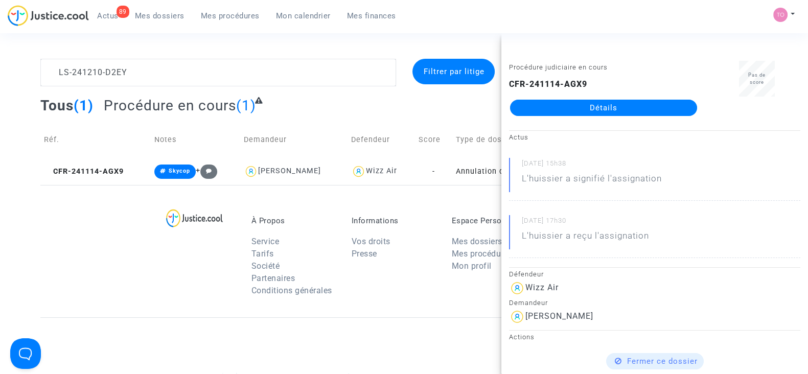
click at [611, 108] on link "Détails" at bounding box center [603, 108] width 187 height 16
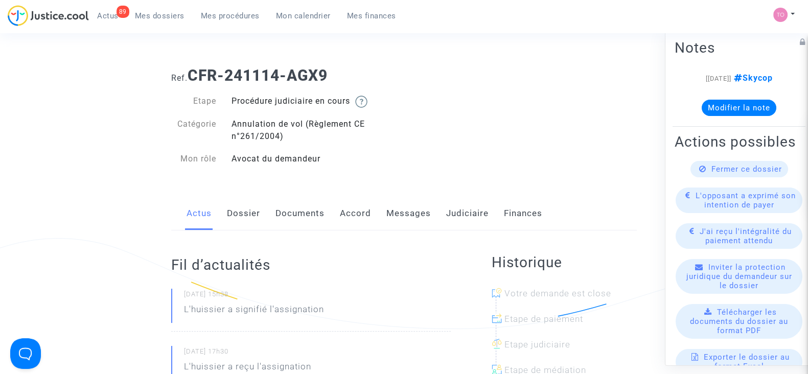
click at [246, 217] on link "Dossier" at bounding box center [243, 214] width 33 height 34
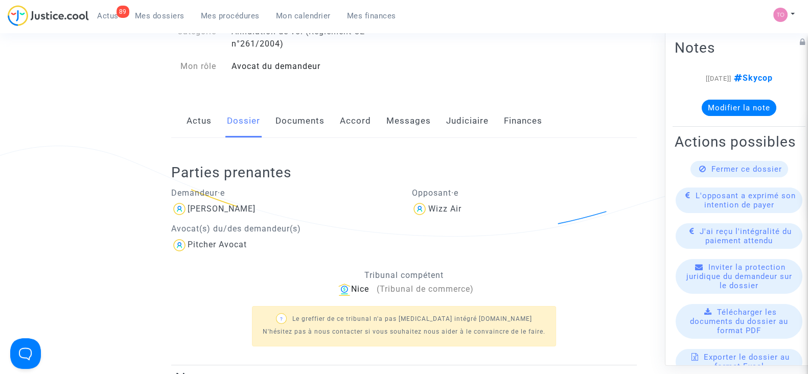
scroll to position [92, 0]
click at [443, 115] on div "Actus Dossier Documents Accord Messages Judiciaire Finances" at bounding box center [404, 122] width 466 height 34
click at [452, 124] on link "Judiciaire" at bounding box center [467, 122] width 42 height 34
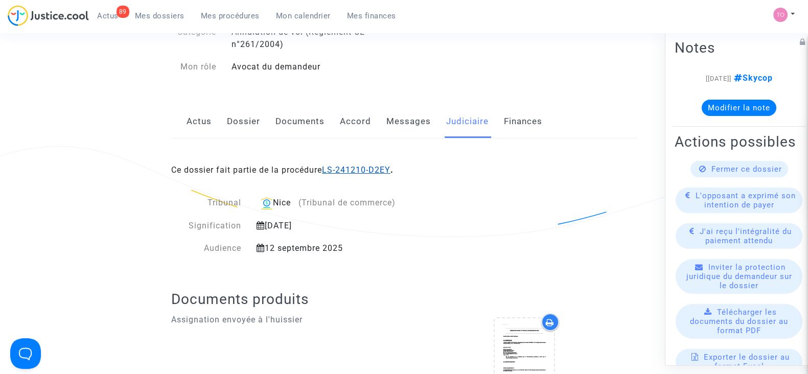
click at [357, 167] on link "LS-241210-D2EY" at bounding box center [356, 170] width 69 height 10
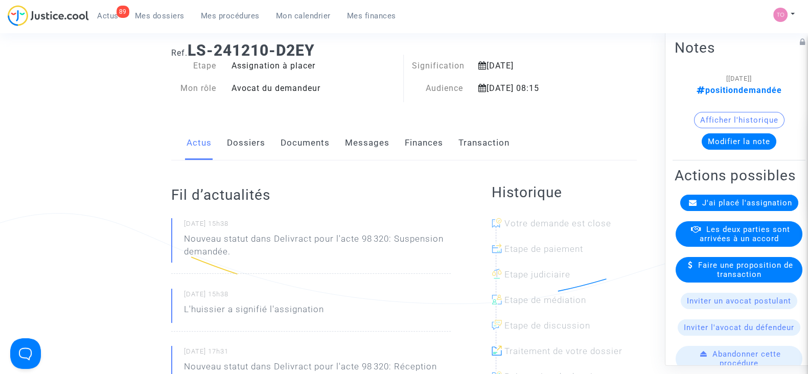
scroll to position [27, 0]
click at [419, 134] on link "Finances" at bounding box center [424, 142] width 38 height 34
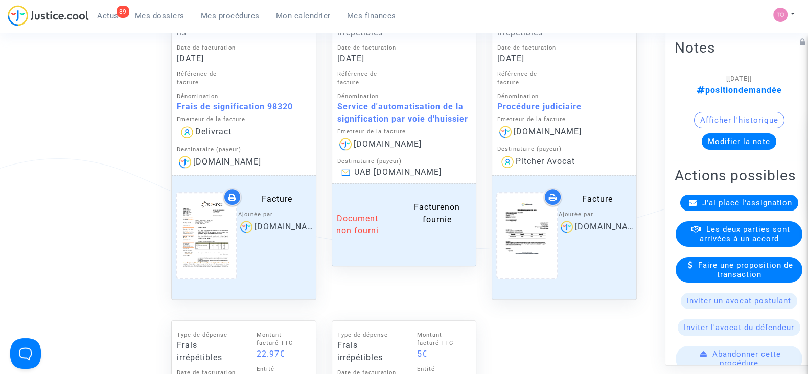
scroll to position [530, 0]
click at [220, 16] on span "Mes procédures" at bounding box center [230, 15] width 59 height 9
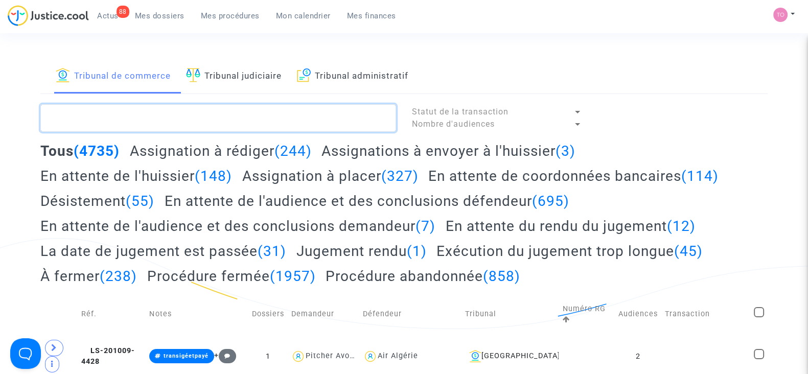
click at [97, 108] on textarea at bounding box center [218, 118] width 356 height 28
paste textarea "D2EY"
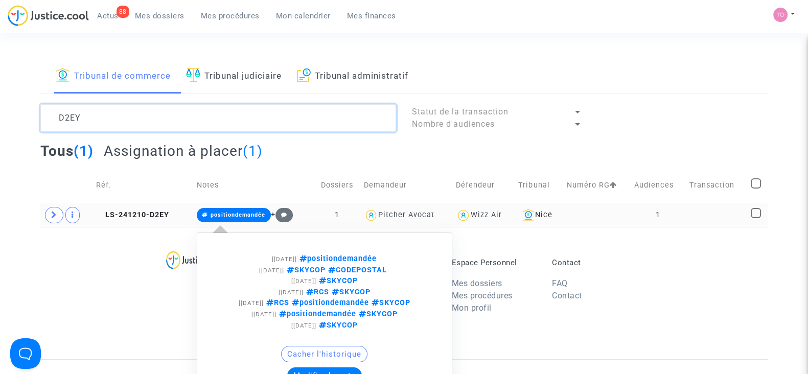
scroll to position [95, 0]
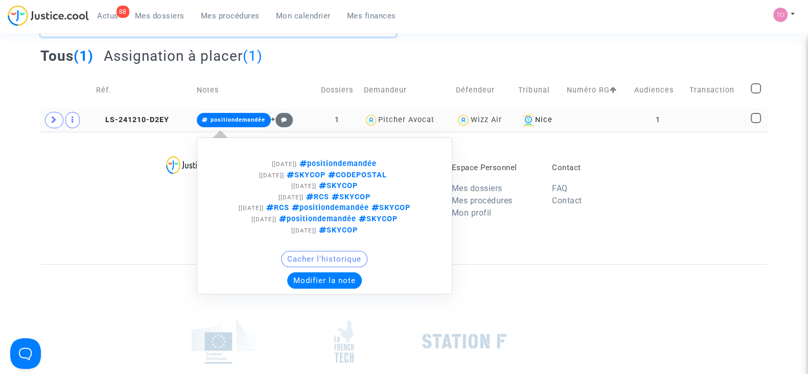
type textarea "D2EY"
click at [299, 277] on button "Modifier la note" at bounding box center [324, 281] width 75 height 16
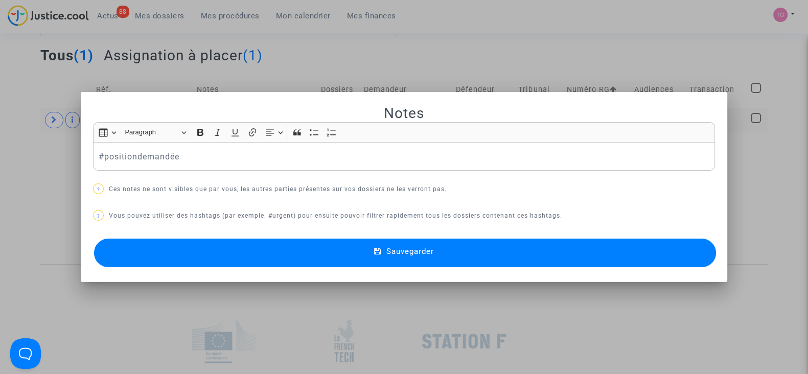
scroll to position [0, 0]
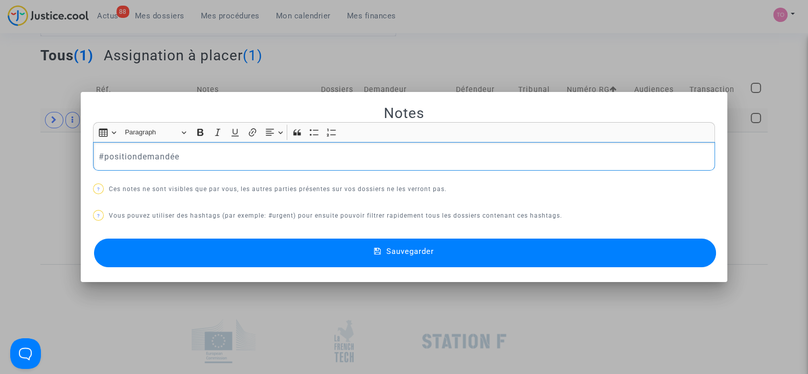
drag, startPoint x: 199, startPoint y: 170, endPoint x: 70, endPoint y: 162, distance: 130.1
click at [70, 162] on div "Notes Rich Text Editor Insert table Insert table Heading Paragraph Paragraph He…" at bounding box center [404, 187] width 808 height 374
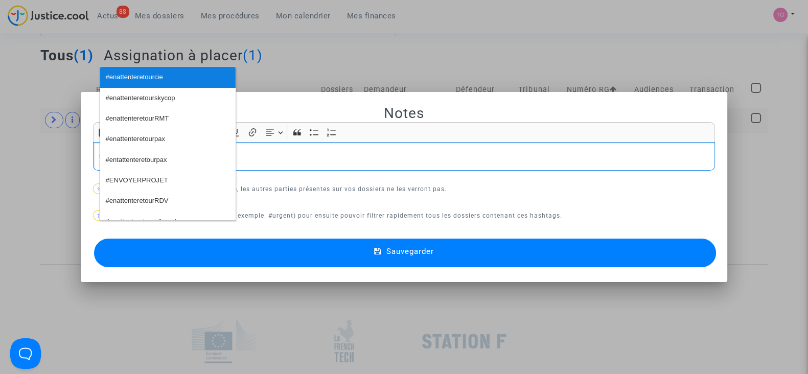
click at [172, 75] on button "#enattenteretourcie" at bounding box center [167, 77] width 135 height 20
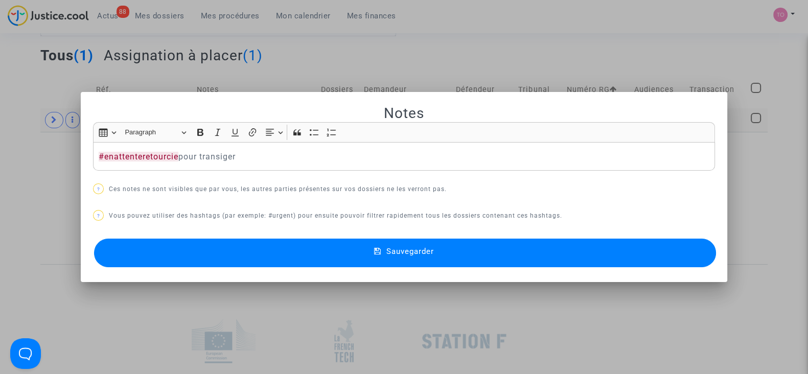
click at [269, 253] on button "Sauvegarder" at bounding box center [405, 253] width 622 height 29
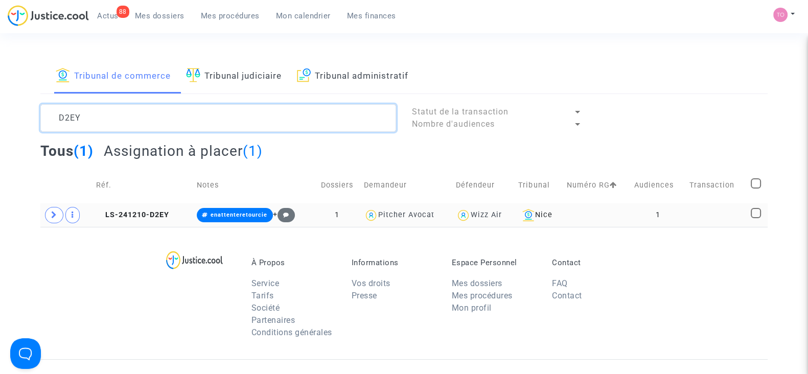
click at [118, 111] on textarea at bounding box center [218, 118] width 356 height 28
paste textarea "QNRQ"
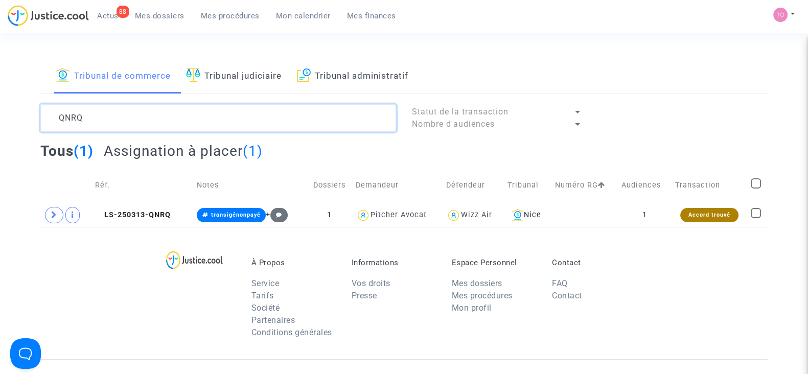
type textarea "QNRQ"
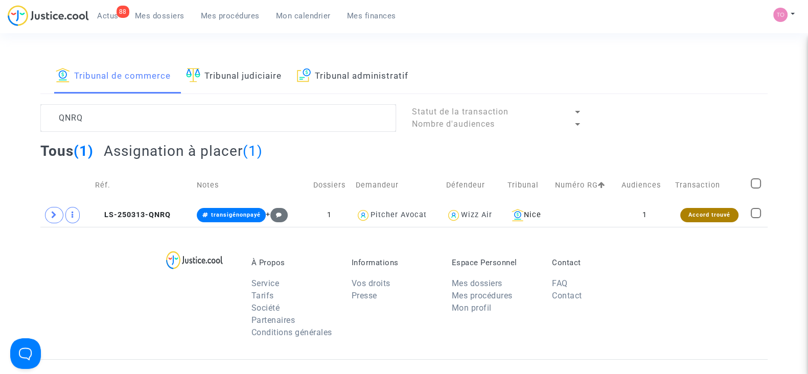
click at [184, 173] on td "Réf." at bounding box center [143, 185] width 102 height 36
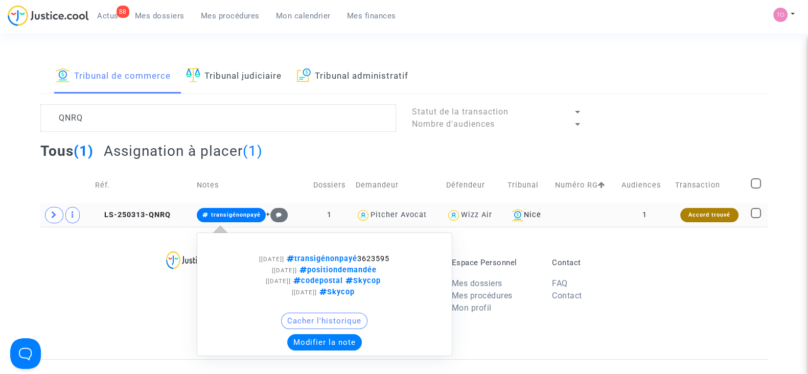
click at [306, 341] on button "Modifier la note" at bounding box center [324, 342] width 75 height 16
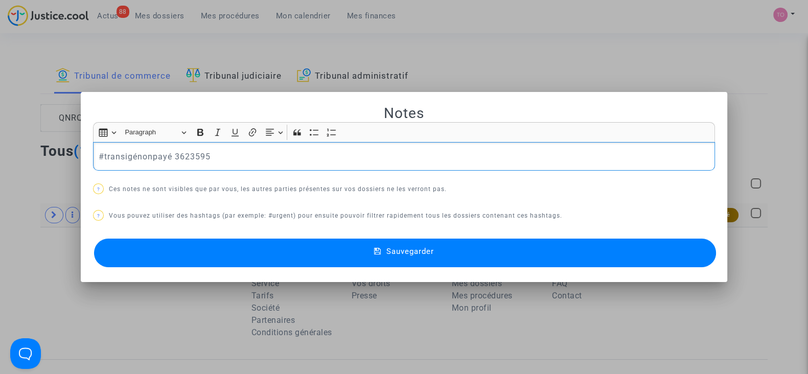
click at [217, 157] on p "#transigénonpayé 3623595" at bounding box center [404, 156] width 611 height 13
drag, startPoint x: 533, startPoint y: 152, endPoint x: 206, endPoint y: 157, distance: 326.7
click at [206, 157] on p "#transigénonpayé 3623595 (on a demandé les frais de placement en plus car l'aff…" at bounding box center [404, 156] width 611 height 13
click at [283, 259] on button "Sauvegarder" at bounding box center [405, 253] width 622 height 29
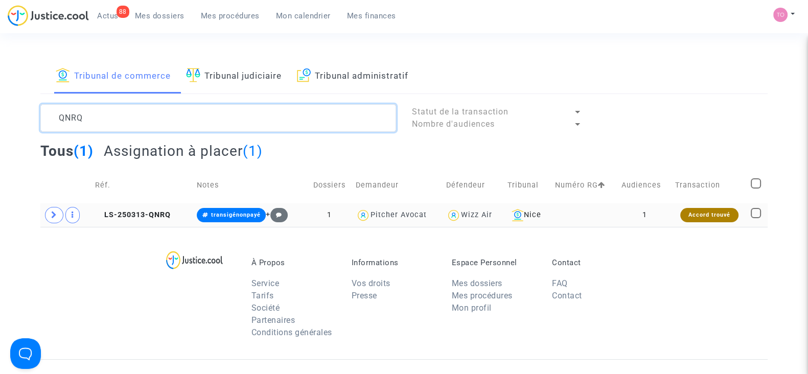
drag, startPoint x: 143, startPoint y: 127, endPoint x: 36, endPoint y: 129, distance: 106.9
click at [36, 129] on div "QNRQ" at bounding box center [218, 118] width 371 height 28
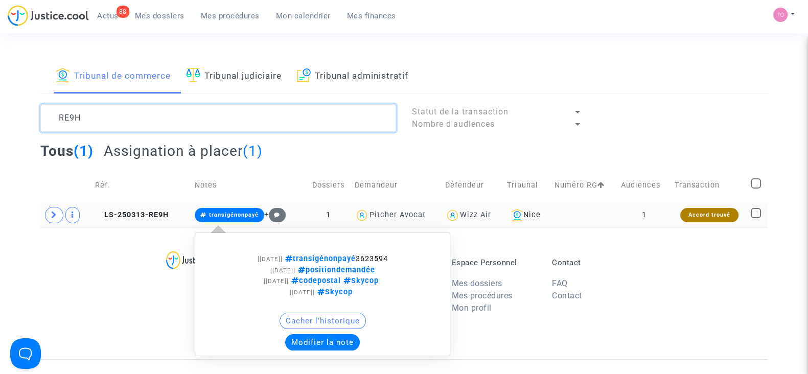
type textarea "RE9H"
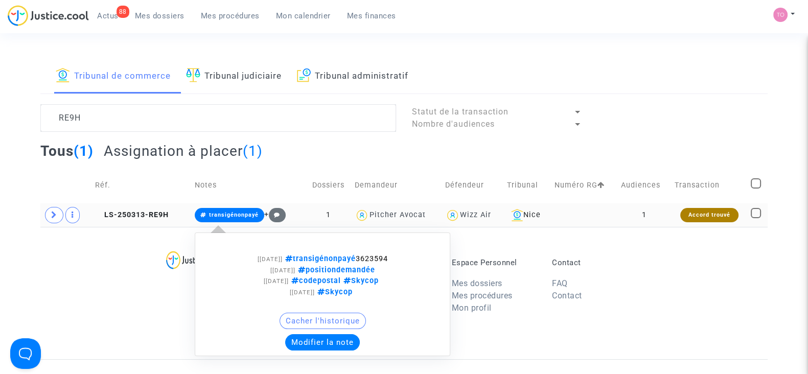
click at [294, 342] on button "Modifier la note" at bounding box center [322, 342] width 75 height 16
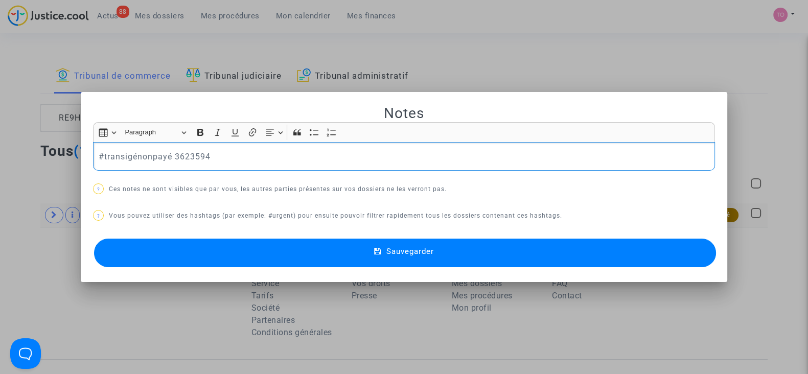
click at [275, 156] on p "#transigénonpayé 3623594" at bounding box center [404, 156] width 611 height 13
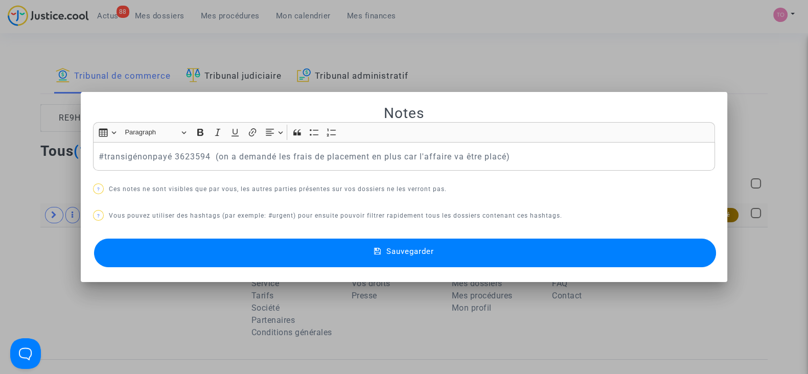
click at [330, 261] on button "Sauvegarder" at bounding box center [405, 253] width 622 height 29
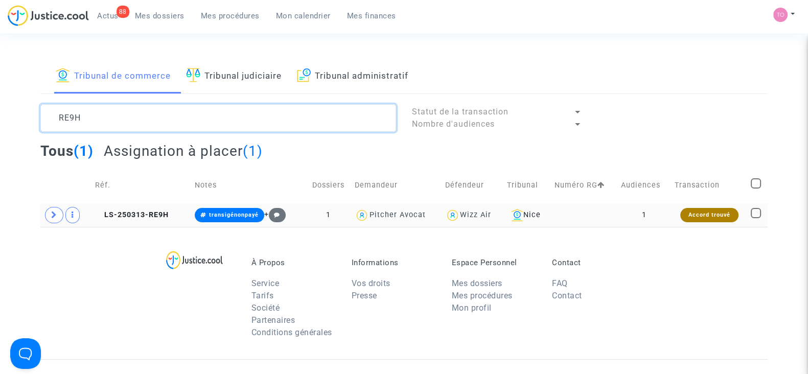
click at [229, 107] on textarea at bounding box center [218, 118] width 356 height 28
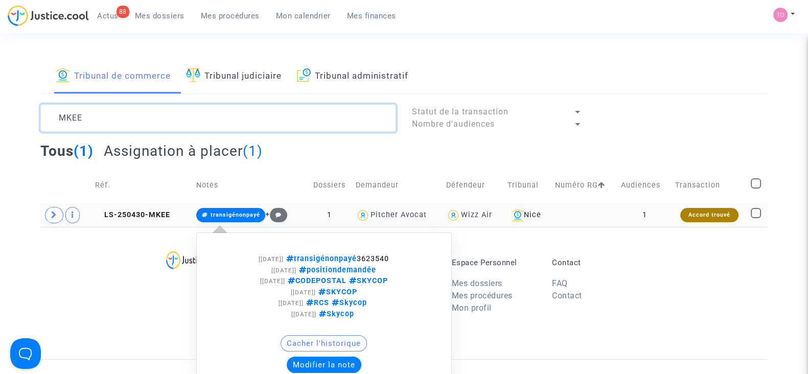
type textarea "MKEE"
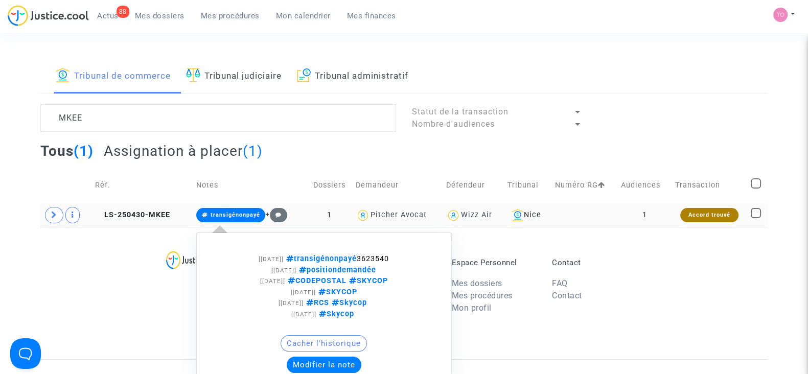
click at [305, 365] on button "Modifier la note" at bounding box center [324, 365] width 75 height 16
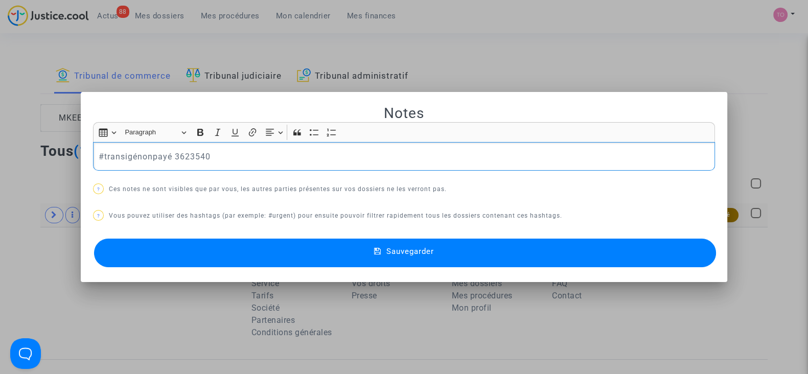
click at [237, 160] on p "#transigénonpayé 3623540" at bounding box center [404, 156] width 611 height 13
click at [258, 270] on mat-dialog-container "Notes Rich Text Editor Insert table Insert table Heading Paragraph Paragraph He…" at bounding box center [404, 187] width 647 height 191
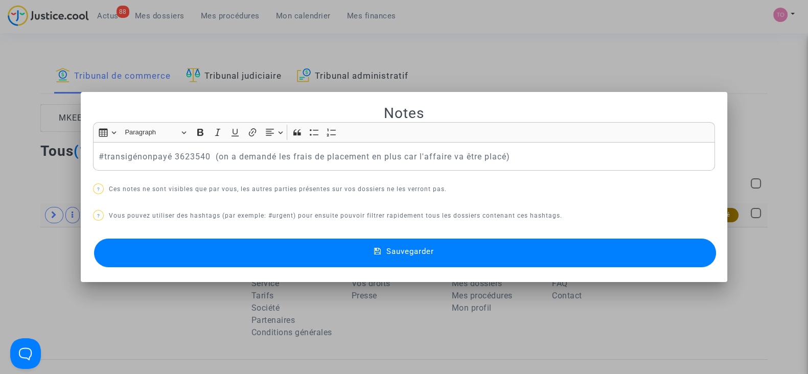
click at [258, 246] on button "Sauvegarder" at bounding box center [405, 253] width 622 height 29
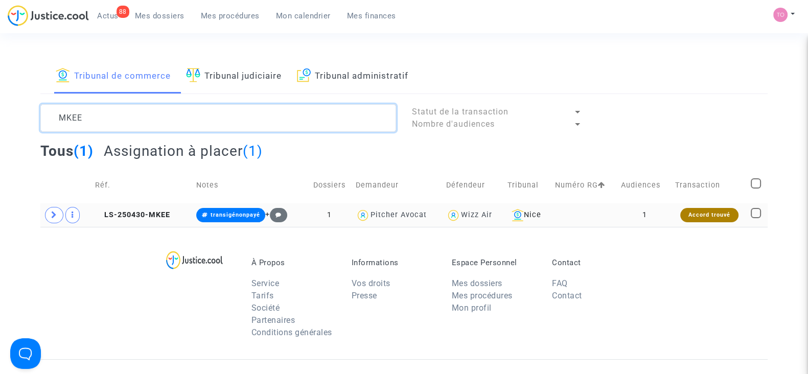
click at [230, 111] on textarea at bounding box center [218, 118] width 356 height 28
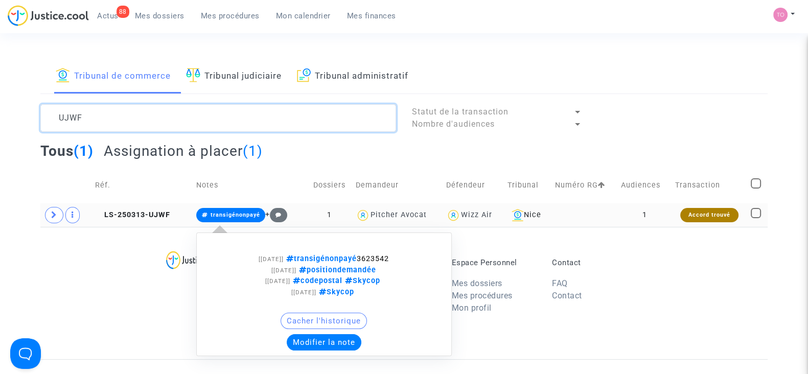
type textarea "UJWF"
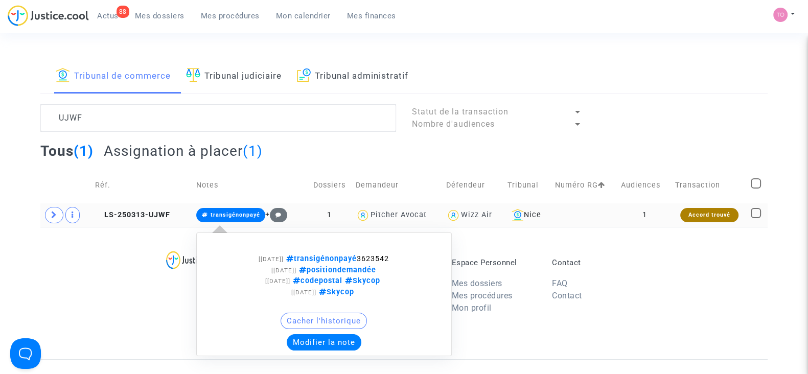
click at [299, 341] on button "Modifier la note" at bounding box center [324, 342] width 75 height 16
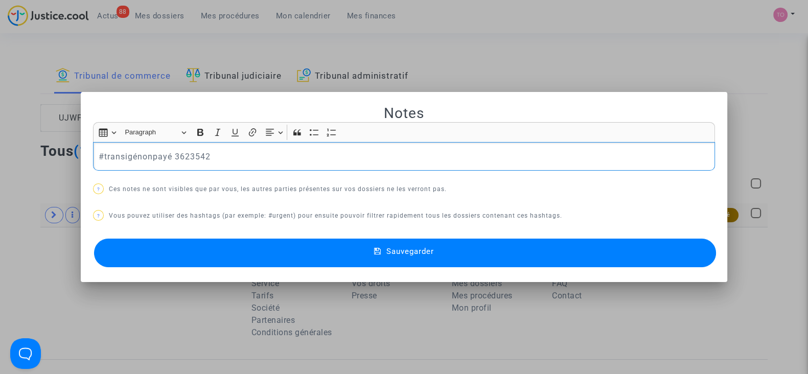
click at [248, 149] on div "#transigénonpayé 3623542" at bounding box center [404, 156] width 622 height 29
click at [220, 262] on button "Sauvegarder" at bounding box center [405, 253] width 622 height 29
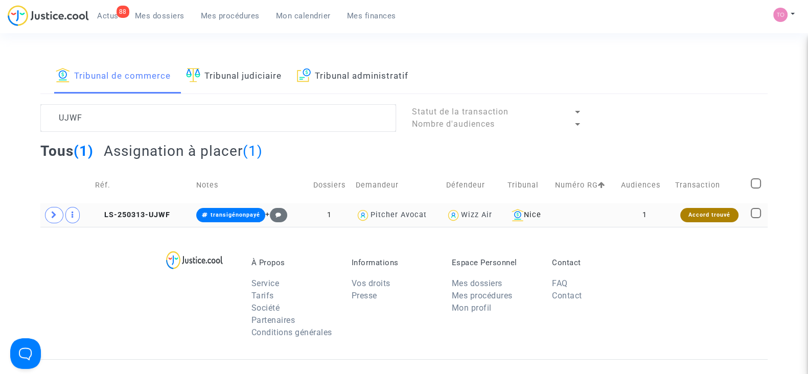
click at [148, 18] on span "Mes dossiers" at bounding box center [160, 15] width 50 height 9
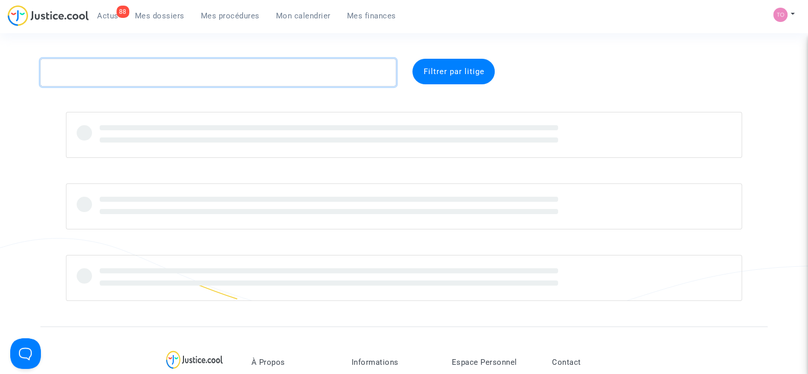
click at [95, 74] on textarea at bounding box center [218, 73] width 356 height 28
paste textarea "FOURCHAUD"
type textarea "FOURCHAUD"
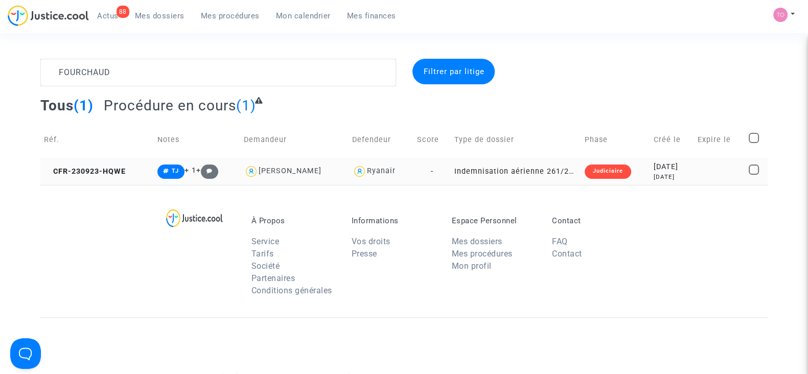
click at [656, 169] on div "2023-09-23" at bounding box center [672, 167] width 37 height 11
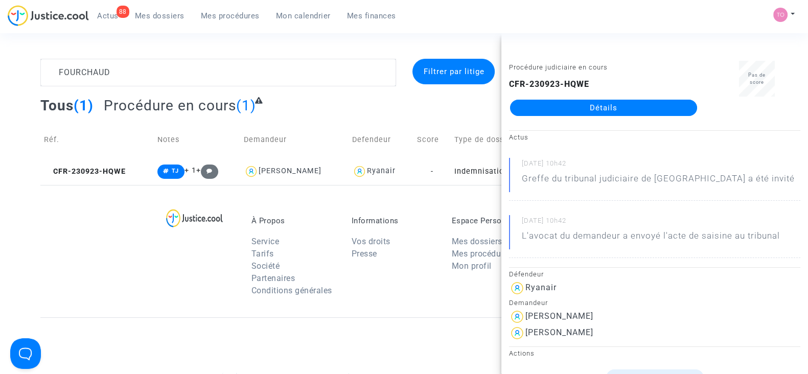
click at [629, 106] on link "Détails" at bounding box center [603, 108] width 187 height 16
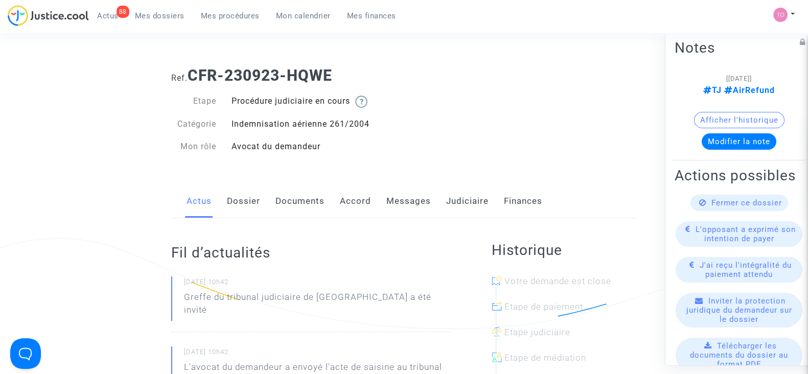
click at [346, 195] on link "Accord" at bounding box center [355, 202] width 31 height 34
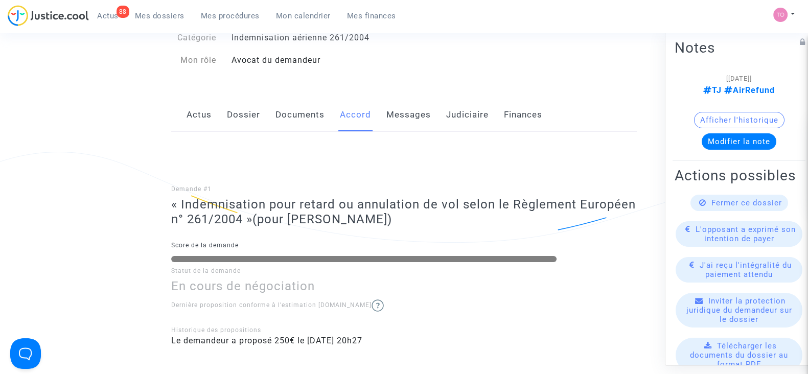
scroll to position [84, 0]
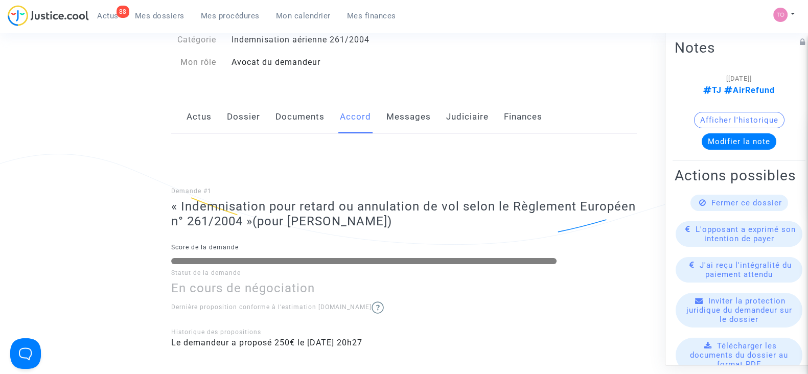
click at [448, 121] on link "Judiciaire" at bounding box center [467, 117] width 42 height 34
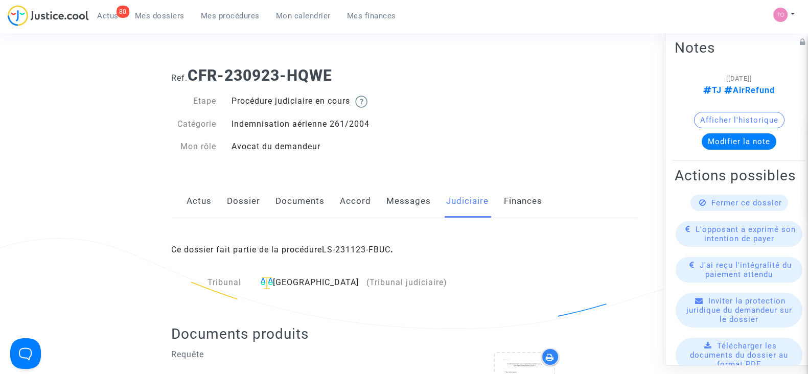
click at [174, 16] on span "Mes dossiers" at bounding box center [160, 15] width 50 height 9
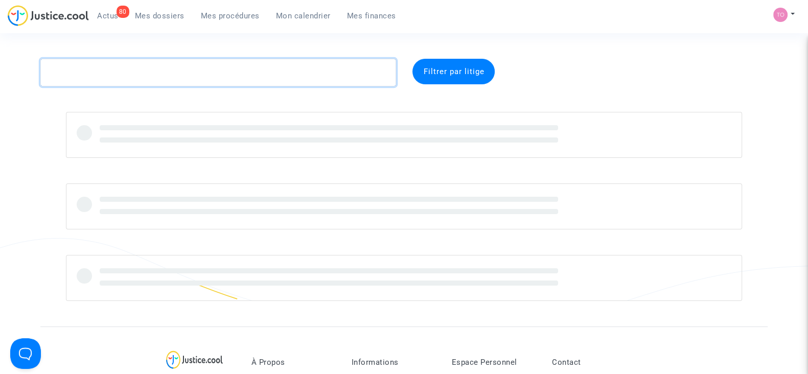
click at [124, 72] on textarea at bounding box center [218, 73] width 356 height 28
paste textarea "HERISSON"
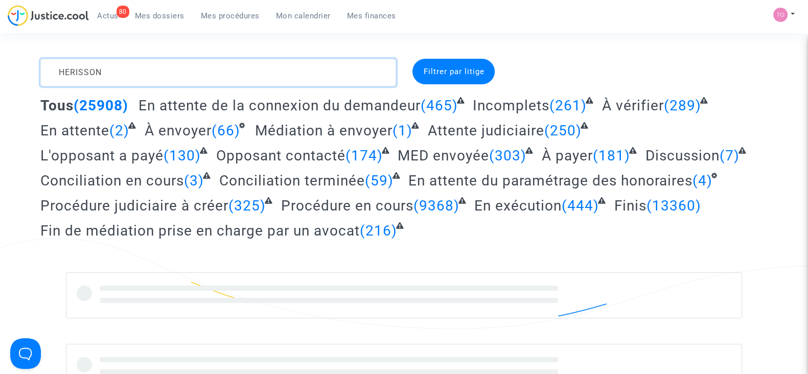
type textarea "HERISSON"
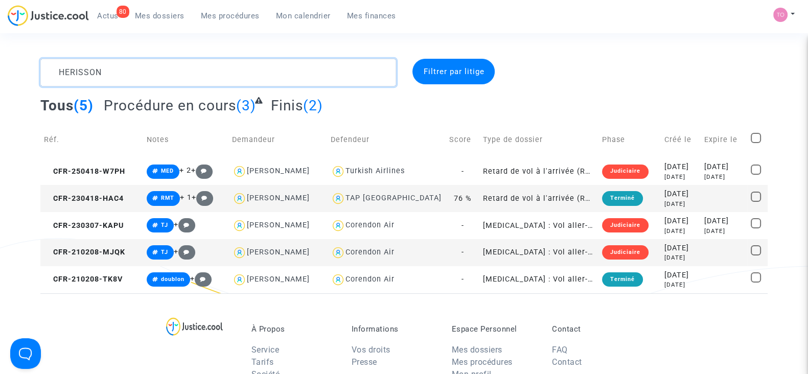
click at [122, 68] on textarea at bounding box center [218, 73] width 356 height 28
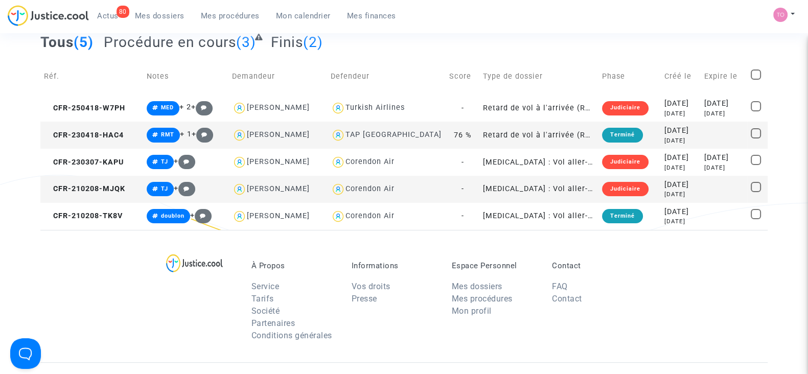
scroll to position [63, 0]
click at [665, 100] on div "2025-04-18" at bounding box center [681, 103] width 33 height 11
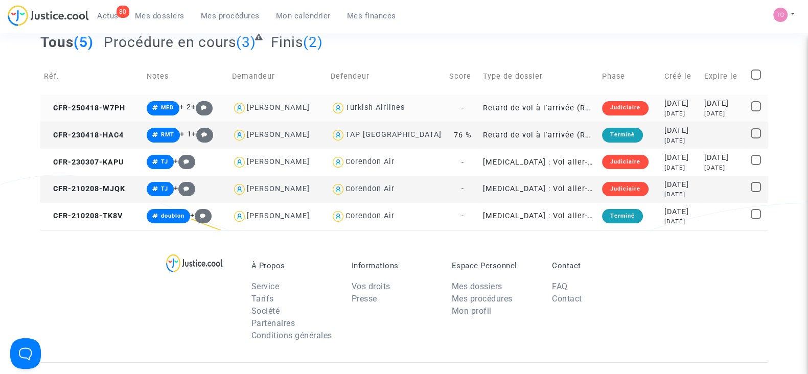
click at [610, 96] on td "Judiciaire" at bounding box center [630, 108] width 62 height 27
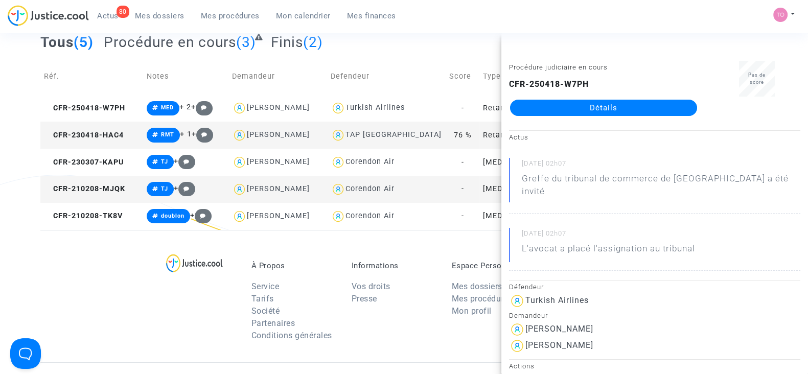
click at [613, 98] on div "CFR-250418-W7PH Détails" at bounding box center [603, 97] width 189 height 38
click at [602, 107] on link "Détails" at bounding box center [603, 108] width 187 height 16
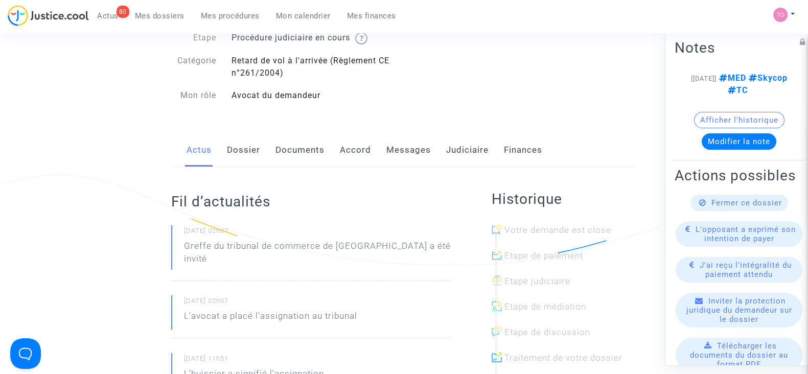
click at [272, 149] on div "Actus Dossier Documents Accord Messages Judiciaire Finances" at bounding box center [404, 150] width 466 height 34
click at [251, 152] on link "Dossier" at bounding box center [243, 150] width 33 height 34
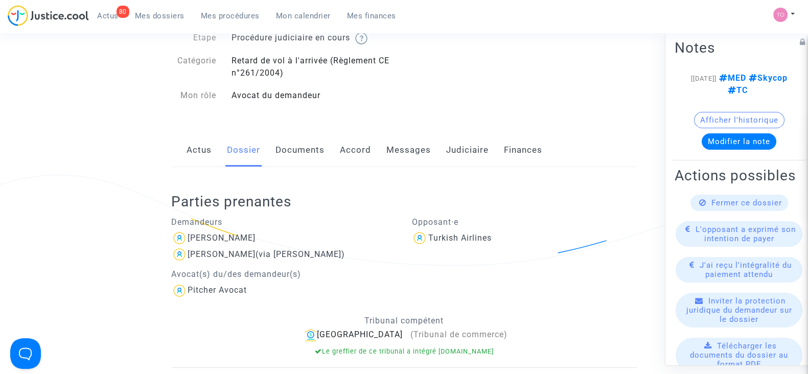
click at [345, 154] on link "Accord" at bounding box center [355, 150] width 31 height 34
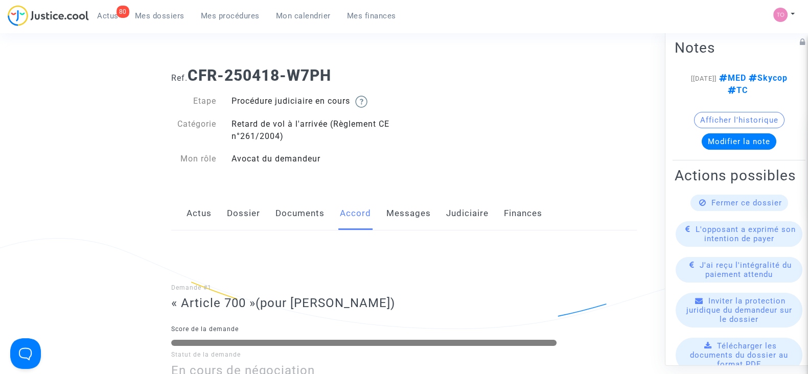
click at [453, 220] on link "Judiciaire" at bounding box center [467, 214] width 42 height 34
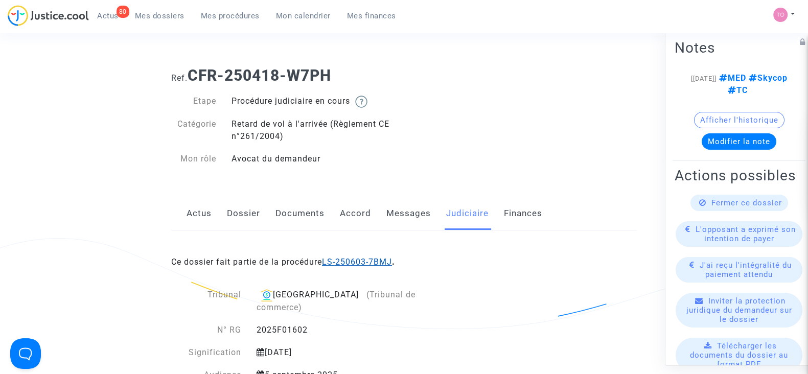
click at [347, 260] on link "LS-250603-7BMJ" at bounding box center [357, 262] width 70 height 10
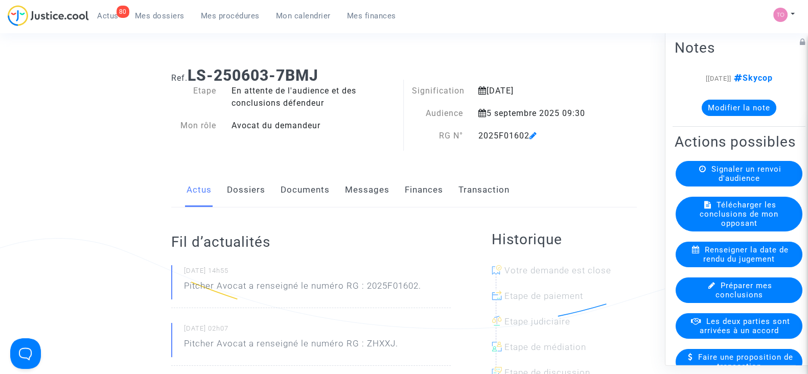
click at [263, 196] on link "Dossiers" at bounding box center [246, 190] width 38 height 34
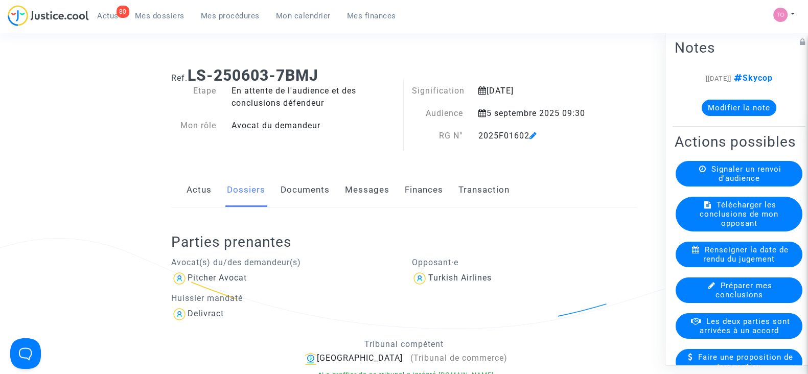
click at [297, 206] on link "Documents" at bounding box center [305, 190] width 49 height 34
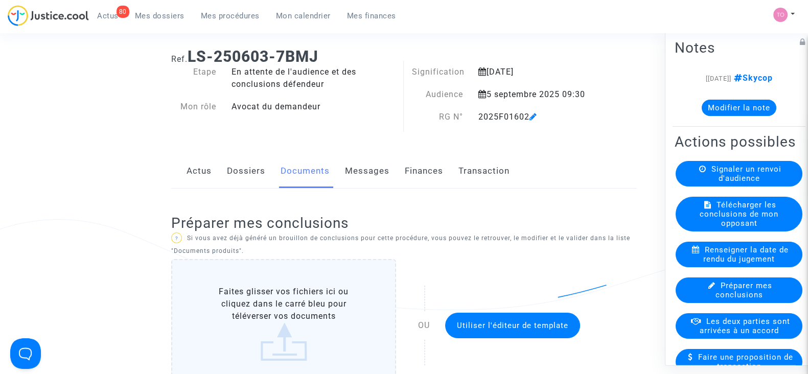
scroll to position [20, 0]
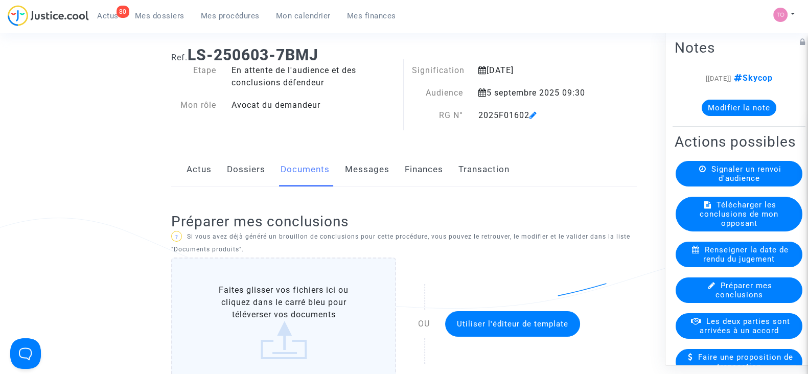
click at [379, 178] on link "Messages" at bounding box center [367, 170] width 44 height 34
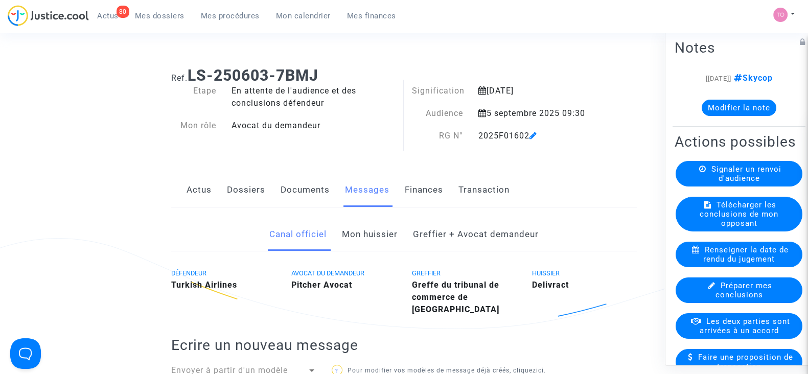
click at [240, 182] on link "Dossiers" at bounding box center [246, 190] width 38 height 34
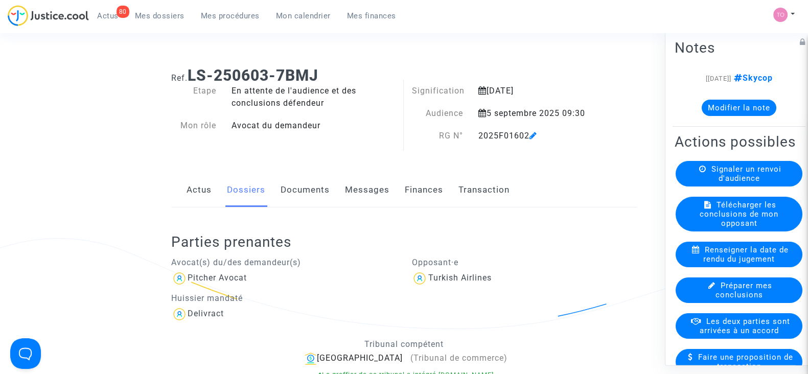
click at [297, 200] on link "Documents" at bounding box center [305, 190] width 49 height 34
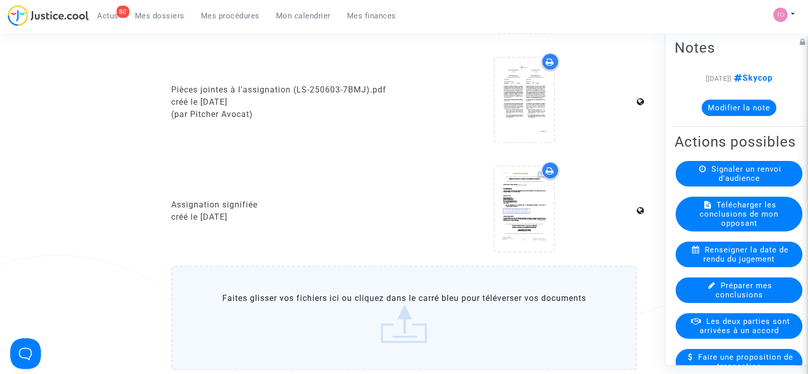
scroll to position [883, 0]
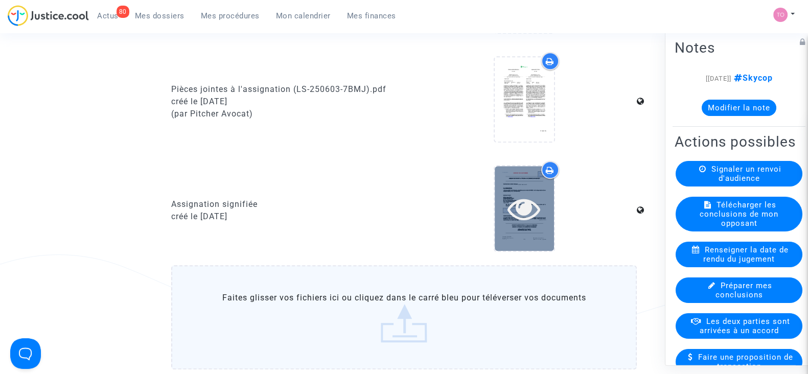
click at [533, 219] on icon at bounding box center [524, 208] width 33 height 33
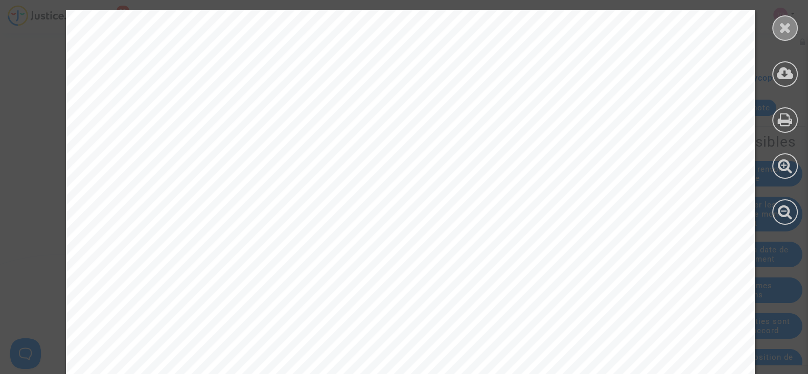
click at [779, 29] on icon at bounding box center [785, 27] width 13 height 15
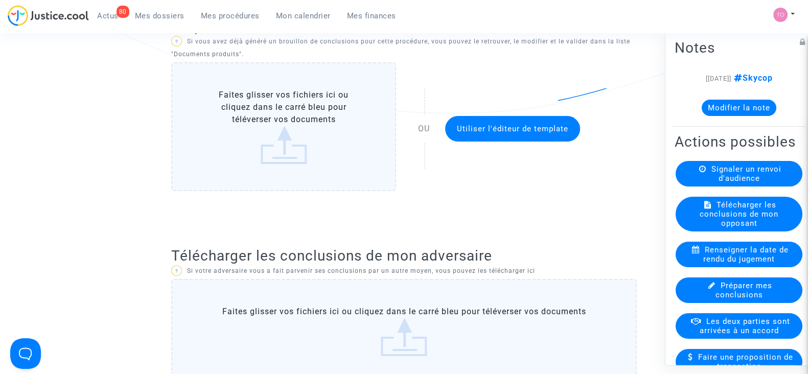
scroll to position [0, 0]
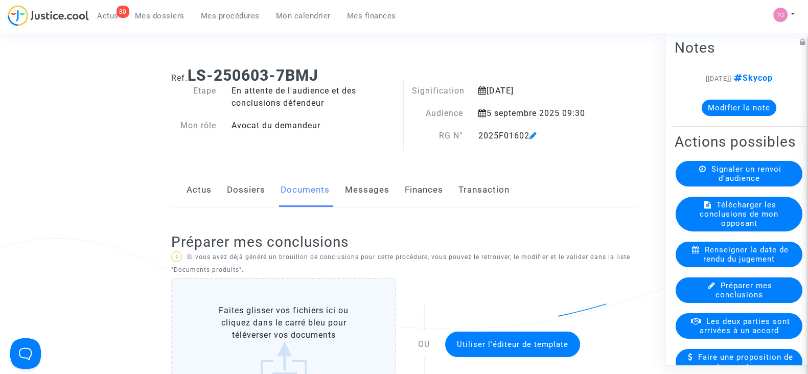
click at [253, 196] on link "Dossiers" at bounding box center [246, 190] width 38 height 34
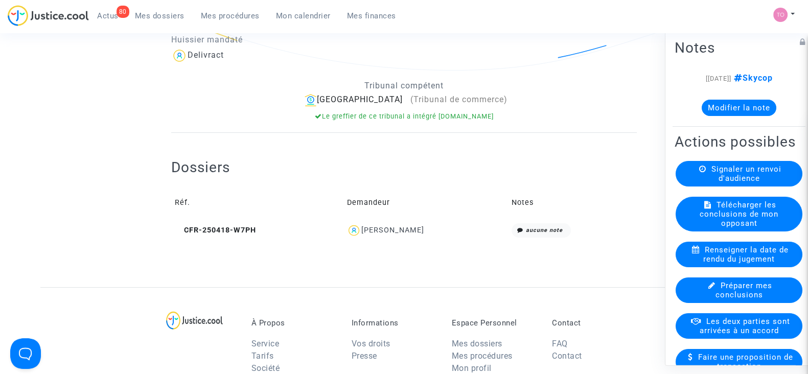
scroll to position [257, 0]
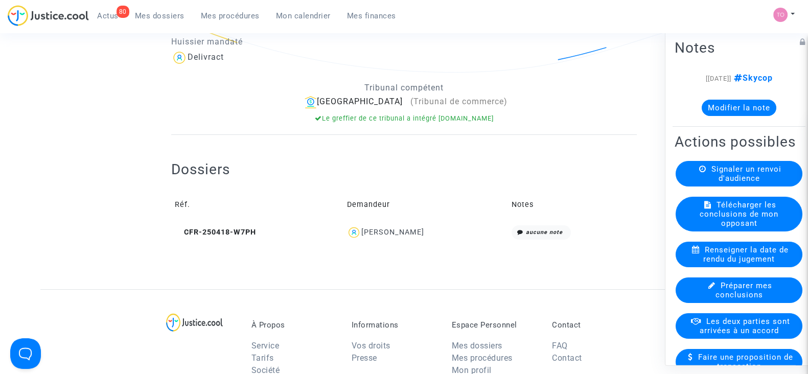
click at [363, 237] on div "Alban HERISSON" at bounding box center [425, 232] width 157 height 15
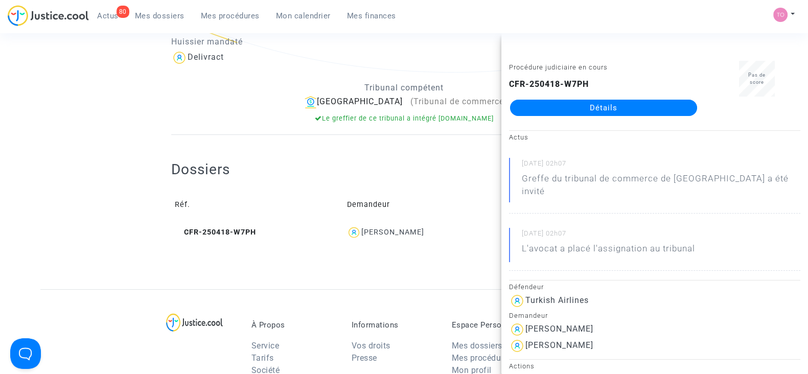
click at [568, 98] on div "CFR-250418-W7PH Détails" at bounding box center [603, 97] width 189 height 38
click at [560, 103] on link "Détails" at bounding box center [603, 108] width 187 height 16
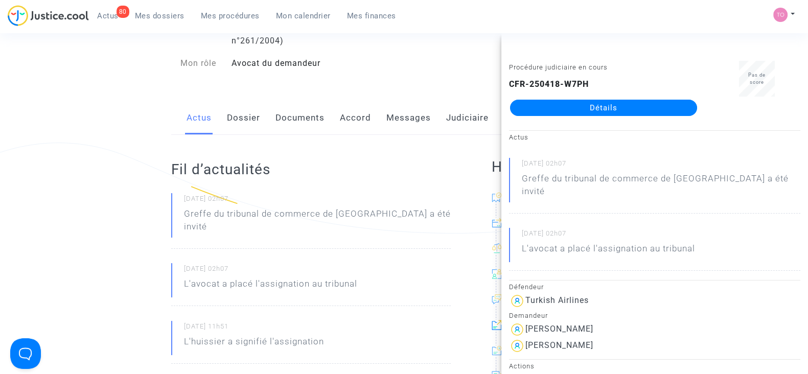
scroll to position [93, 0]
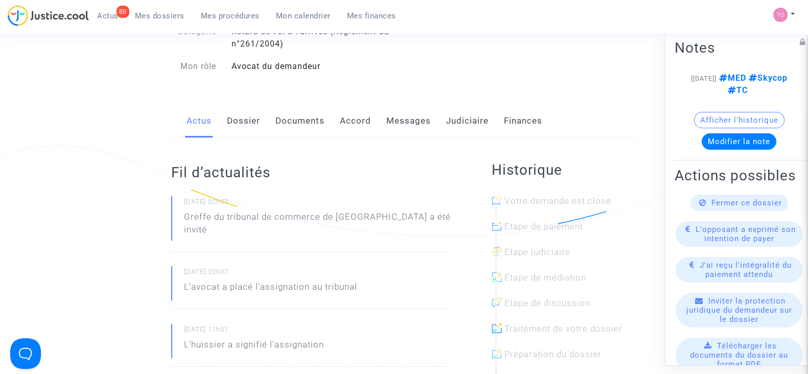
click at [240, 118] on link "Dossier" at bounding box center [243, 121] width 33 height 34
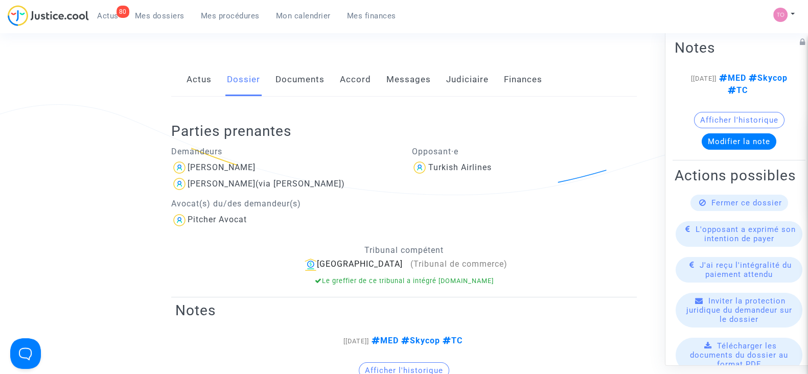
scroll to position [135, 0]
click at [300, 79] on link "Documents" at bounding box center [300, 78] width 49 height 34
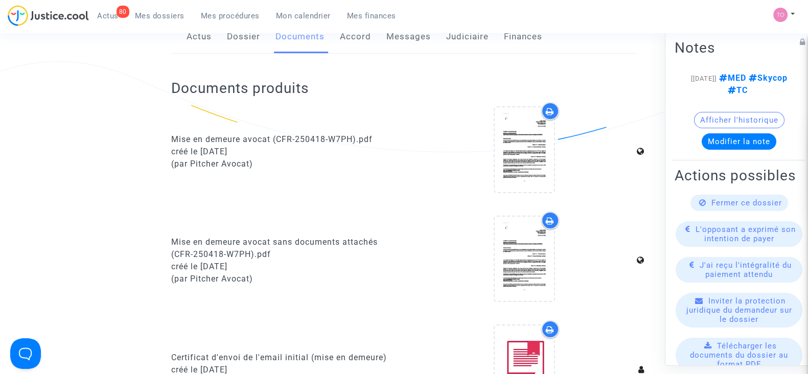
scroll to position [180, 0]
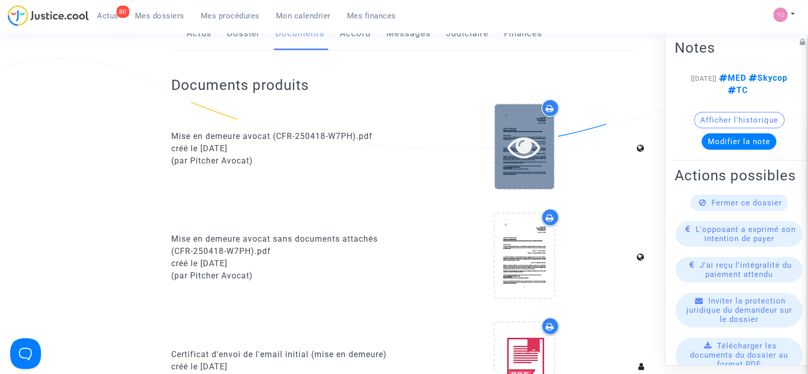
click at [527, 144] on icon at bounding box center [524, 146] width 33 height 33
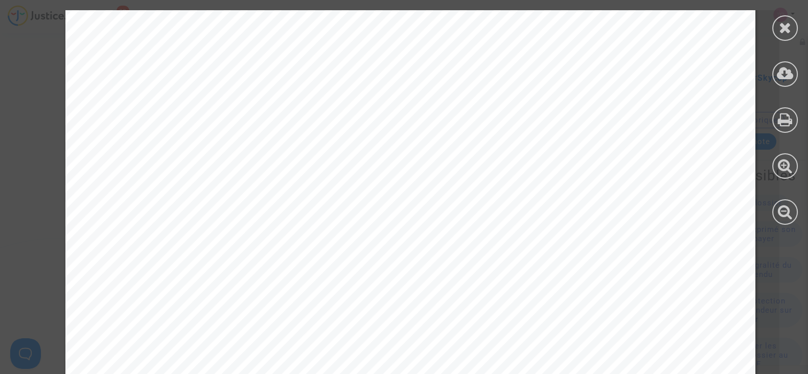
scroll to position [36, 0]
click at [780, 34] on icon at bounding box center [785, 27] width 13 height 15
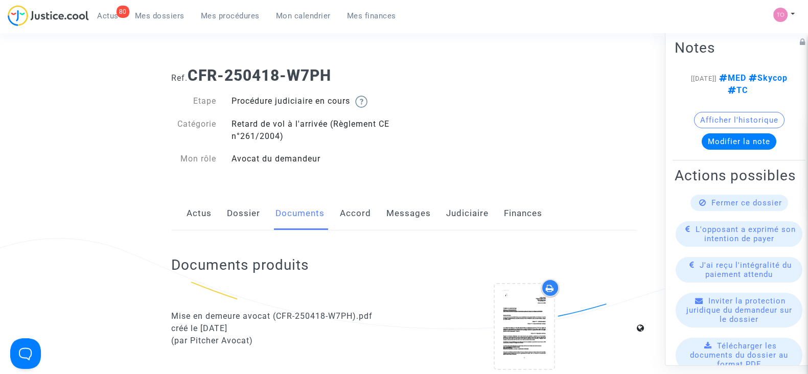
click at [454, 213] on link "Judiciaire" at bounding box center [467, 214] width 42 height 34
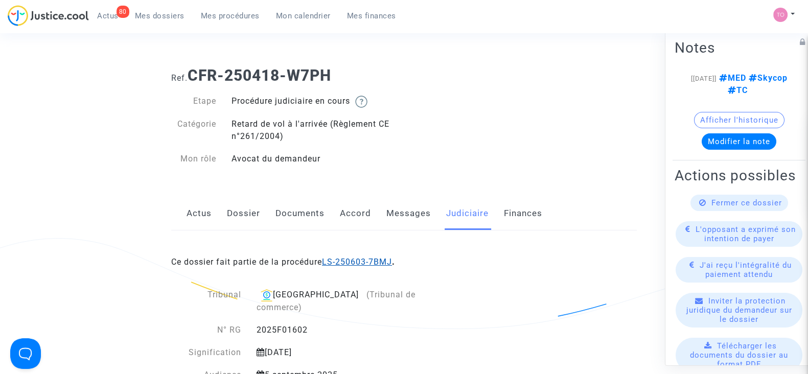
click at [347, 257] on link "LS-250603-7BMJ" at bounding box center [357, 262] width 70 height 10
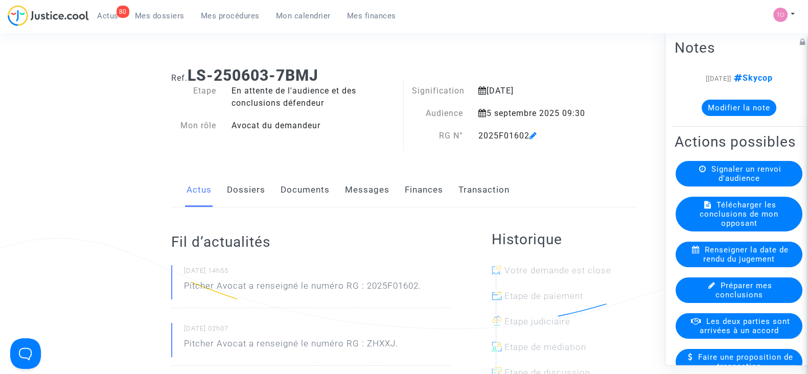
click at [729, 116] on div "[03/06/2025] Skycop Modifier la note" at bounding box center [739, 98] width 129 height 52
click at [242, 191] on link "Dossiers" at bounding box center [246, 190] width 38 height 34
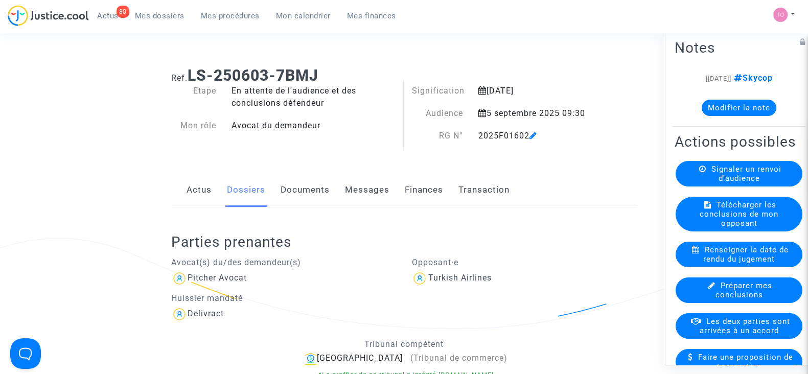
click at [710, 106] on button "Modifier la note" at bounding box center [739, 108] width 75 height 16
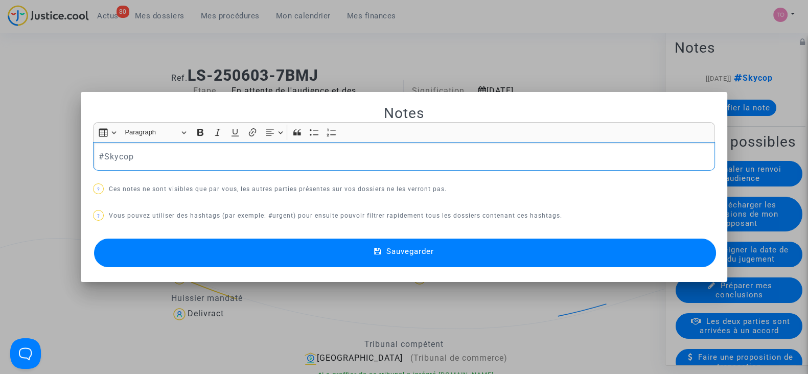
drag, startPoint x: 233, startPoint y: 158, endPoint x: 55, endPoint y: 152, distance: 178.0
click at [55, 152] on div "Notes Rich Text Editor Insert table Insert table Heading Paragraph Paragraph He…" at bounding box center [404, 187] width 808 height 374
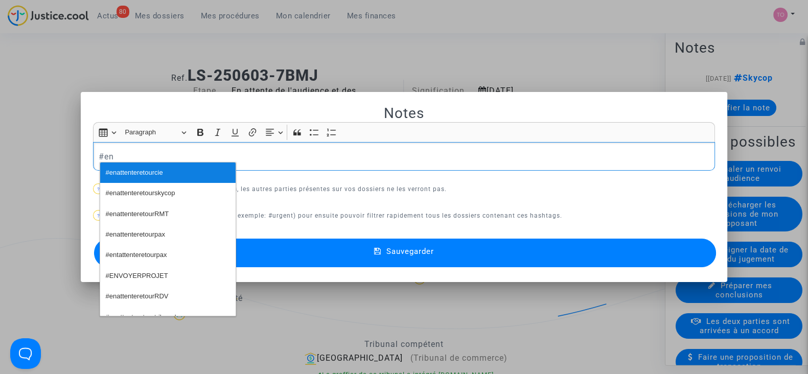
click at [143, 170] on span "#enattenteretourcie" at bounding box center [134, 173] width 57 height 15
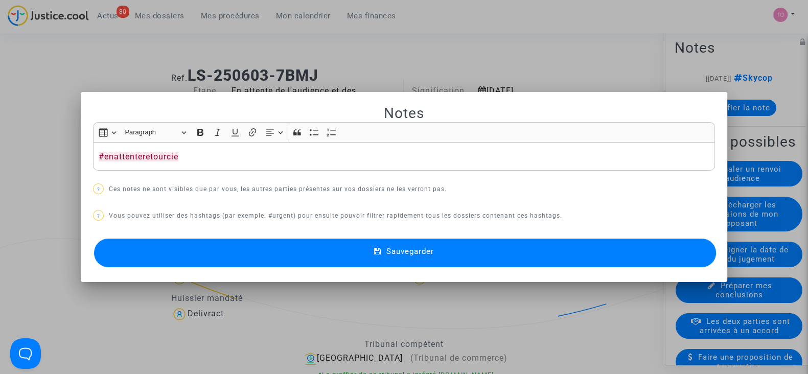
click at [153, 248] on button "Sauvegarder" at bounding box center [405, 253] width 622 height 29
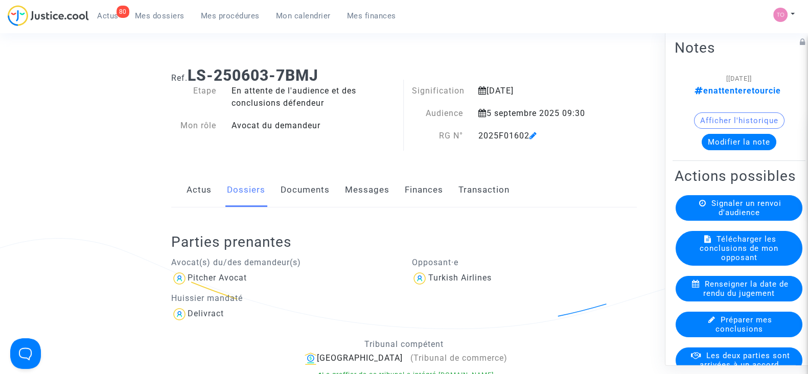
click at [156, 16] on span "Mes dossiers" at bounding box center [160, 15] width 50 height 9
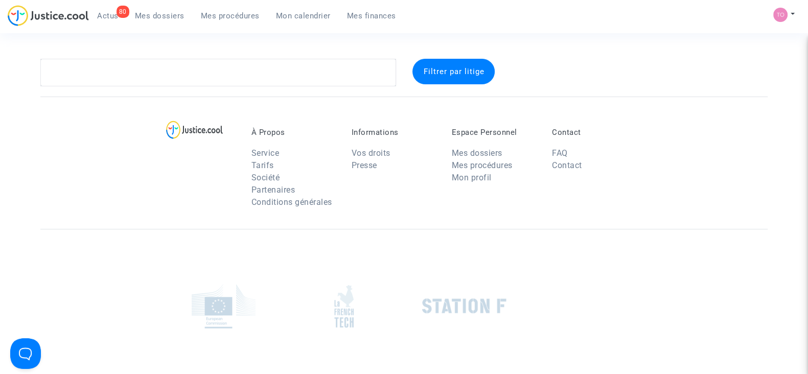
click at [102, 86] on complex-dispute-list "Filtrer par litige" at bounding box center [404, 73] width 728 height 28
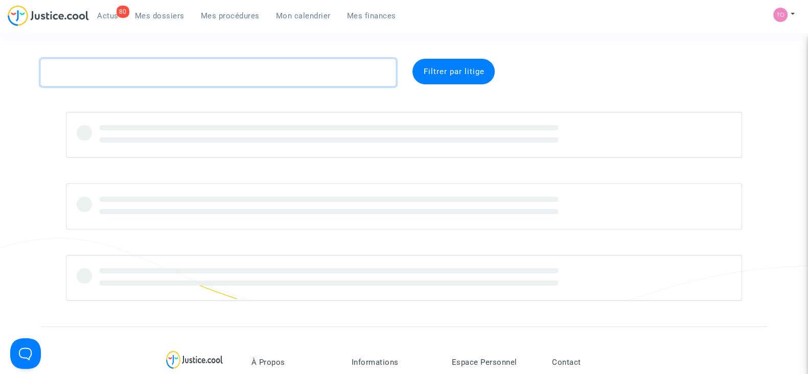
click at [97, 80] on textarea at bounding box center [218, 73] width 356 height 28
paste textarea "DEPIERRE"
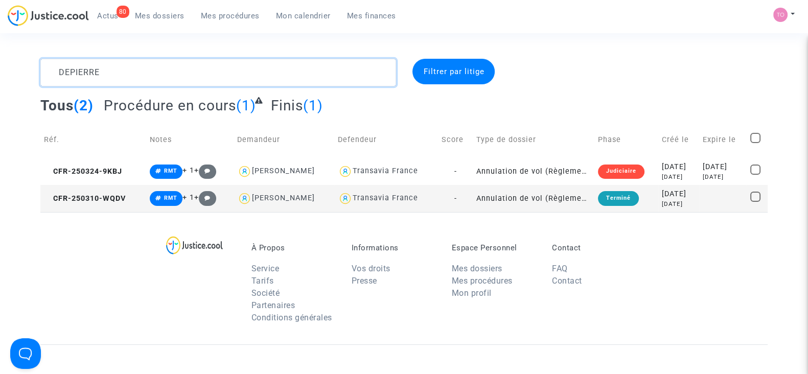
click at [97, 80] on textarea at bounding box center [218, 73] width 356 height 28
click at [662, 162] on div "2025-03-24" at bounding box center [679, 167] width 34 height 11
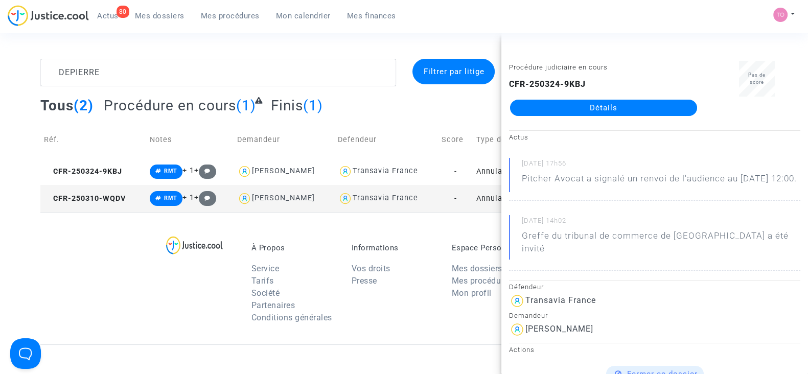
click at [432, 236] on div "À Propos Service Tarifs Société Partenaires Conditions générales Informations V…" at bounding box center [404, 278] width 728 height 132
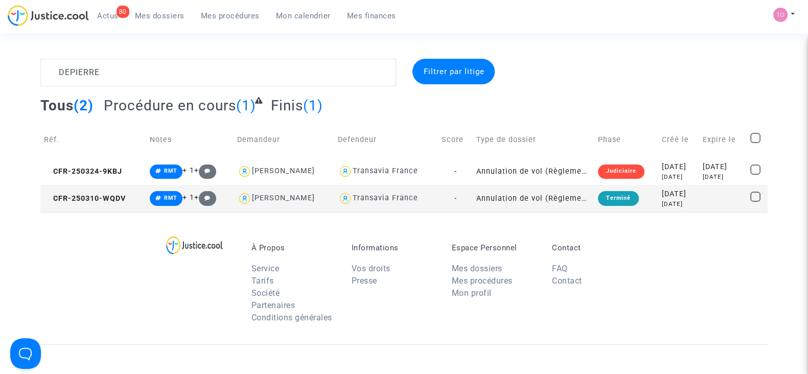
click at [662, 197] on div "2025-03-10" at bounding box center [679, 194] width 34 height 11
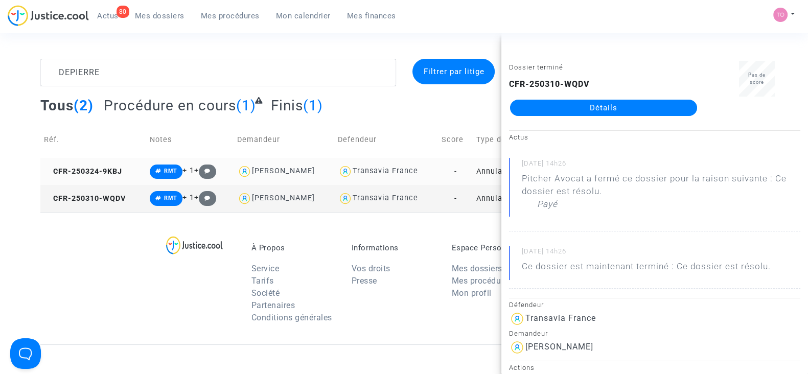
click at [380, 170] on div "Transavia France" at bounding box center [385, 171] width 65 height 9
click at [92, 237] on div "À Propos Service Tarifs Société Partenaires Conditions générales Informations V…" at bounding box center [404, 278] width 728 height 132
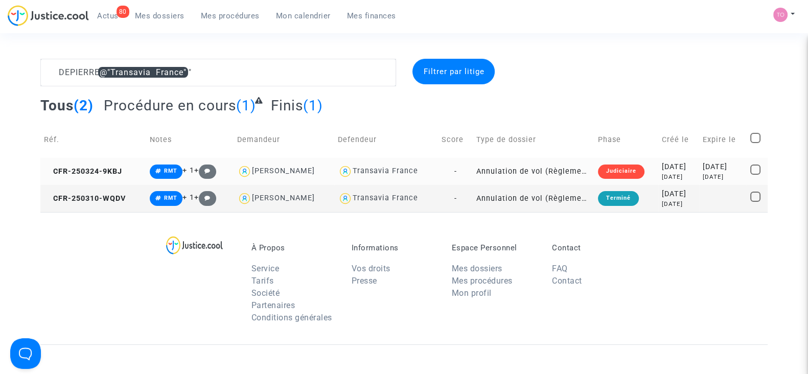
click at [664, 166] on div "2025-03-24" at bounding box center [679, 167] width 34 height 11
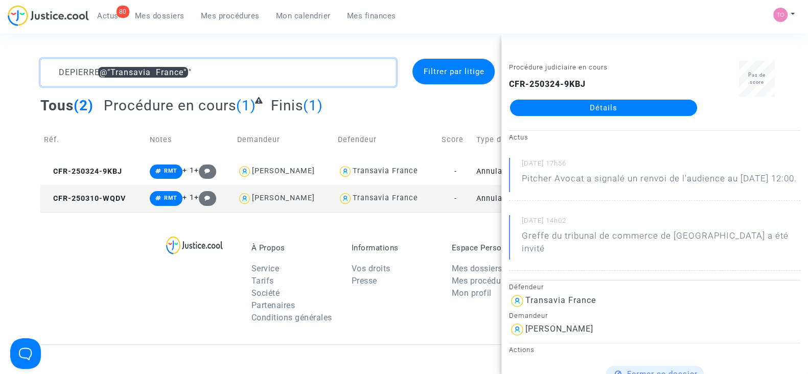
drag, startPoint x: 211, startPoint y: 64, endPoint x: 44, endPoint y: 58, distance: 166.8
click at [44, 59] on textarea at bounding box center [218, 73] width 356 height 28
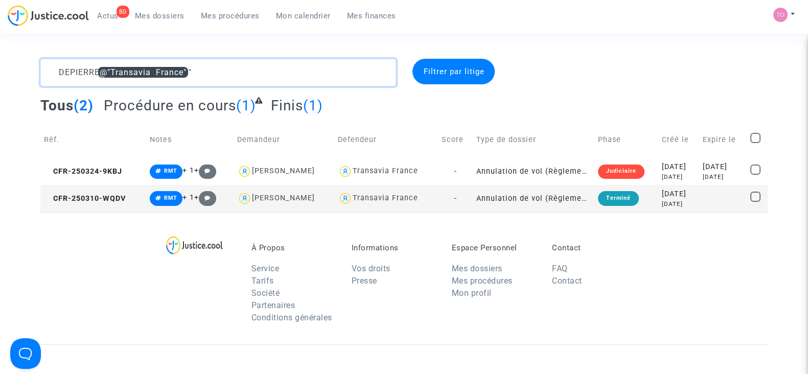
paste textarea "IADANI"
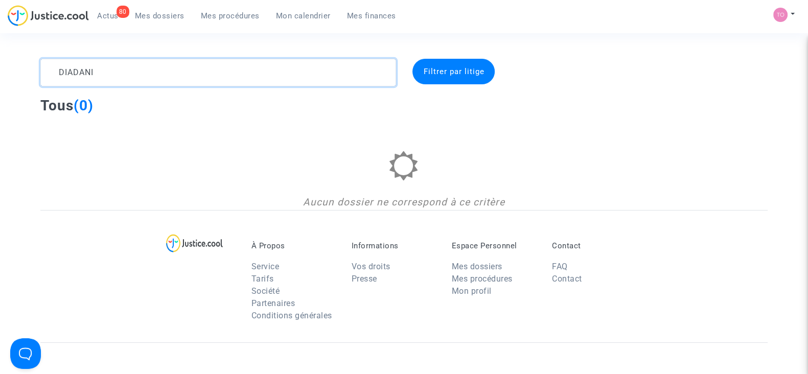
type textarea "DIADANI"
click at [324, 20] on span "Mon calendrier" at bounding box center [303, 15] width 55 height 9
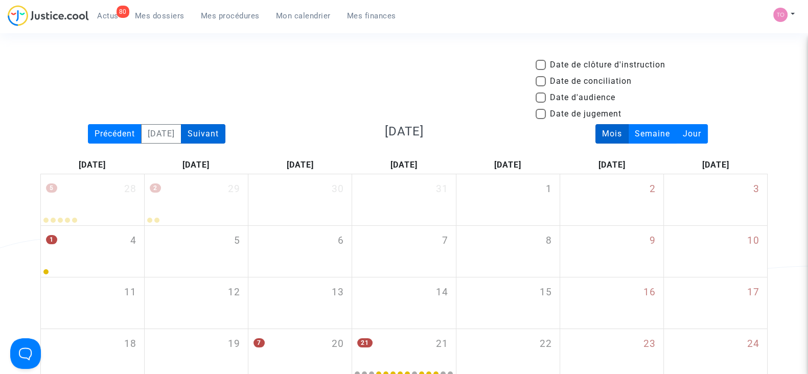
click at [214, 131] on div "Suivant" at bounding box center [203, 133] width 44 height 19
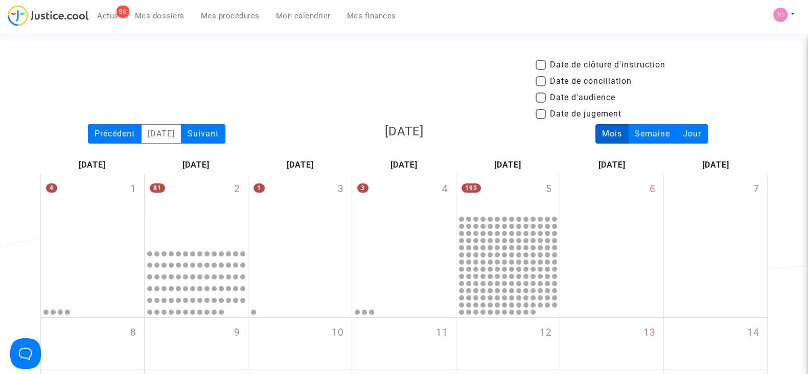
click at [541, 96] on span at bounding box center [541, 98] width 10 height 10
click at [541, 103] on input "Date d'audience" at bounding box center [540, 103] width 1 height 1
checkbox input "true"
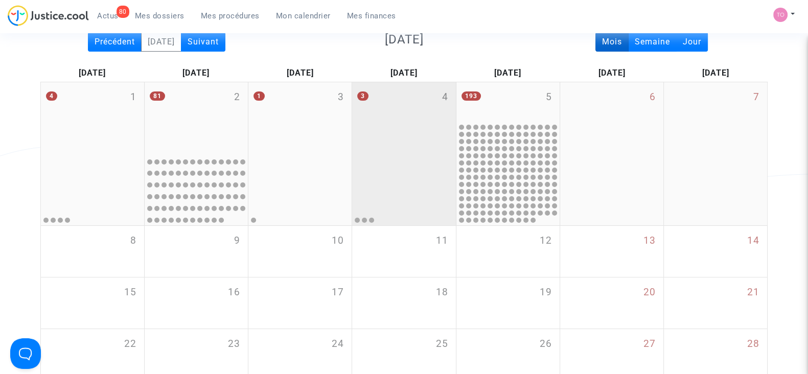
scroll to position [138, 0]
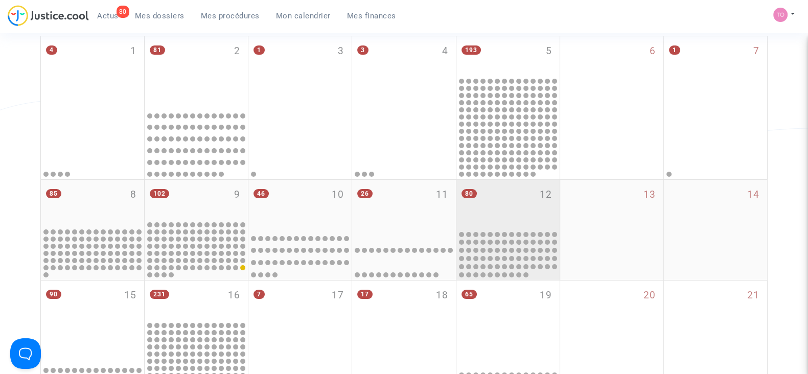
click at [506, 206] on div "80 12" at bounding box center [508, 204] width 103 height 49
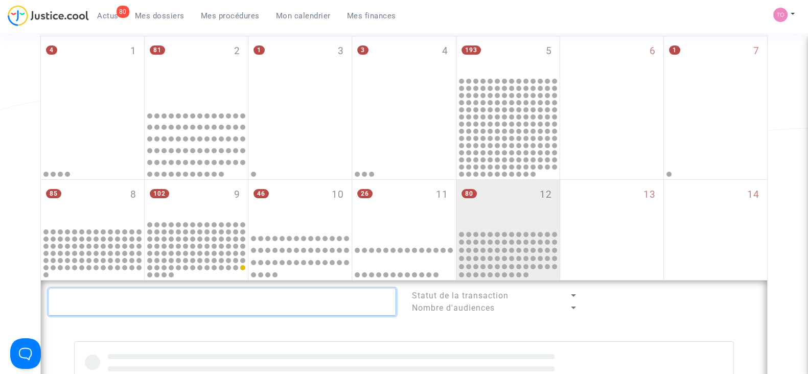
click at [234, 308] on textarea at bounding box center [223, 302] width 348 height 28
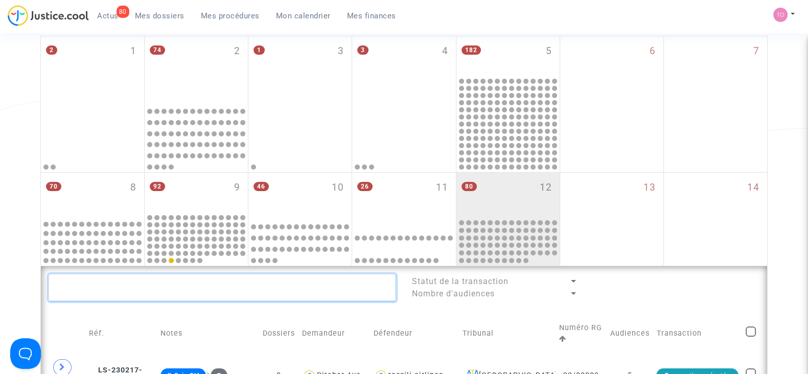
paste textarea "DIADANI"
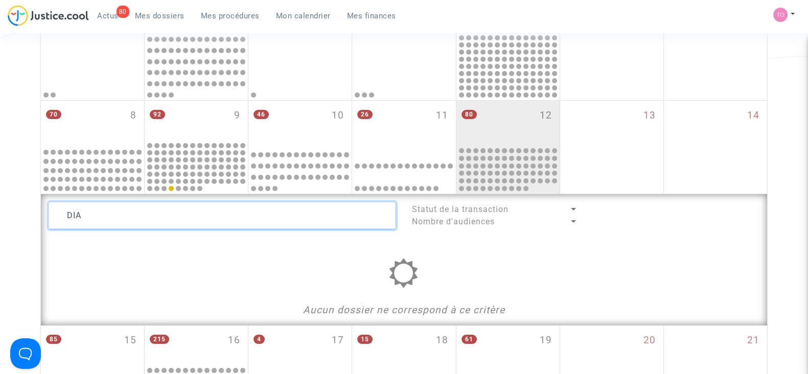
scroll to position [211, 0]
type textarea "D"
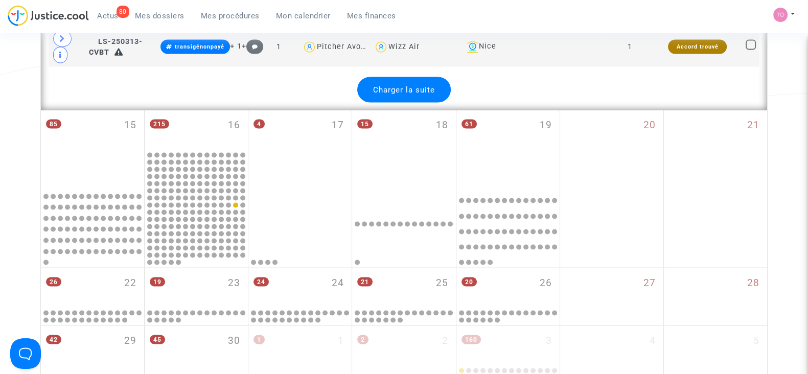
scroll to position [2437, 0]
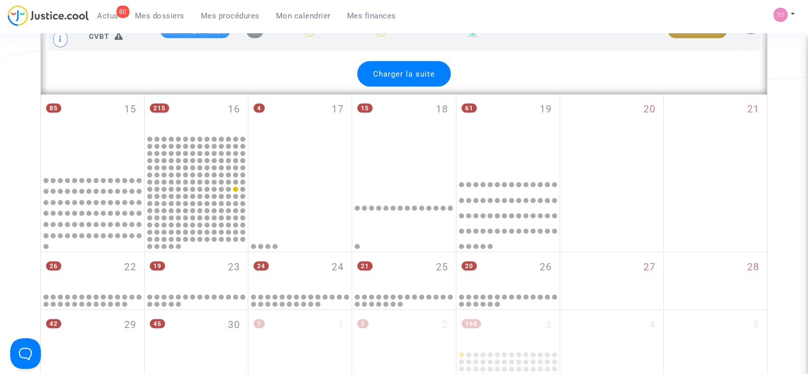
click at [418, 70] on span "Charger la suite" at bounding box center [404, 74] width 62 height 9
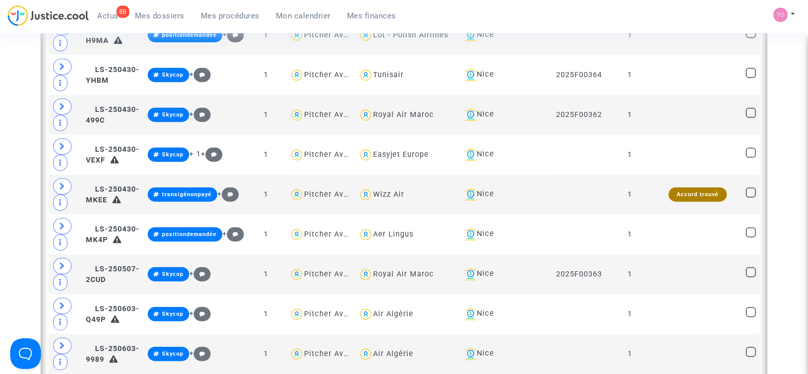
scroll to position [2820, 0]
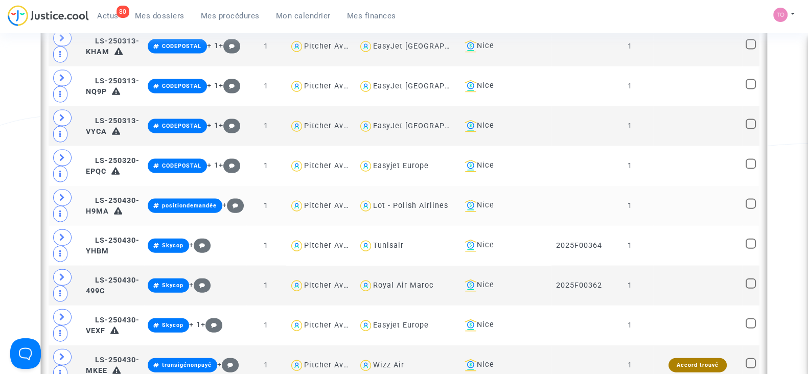
click at [448, 201] on div "Lot - Polish Airlines" at bounding box center [410, 205] width 75 height 9
type textarea "@"Lot - Polish Airlines""
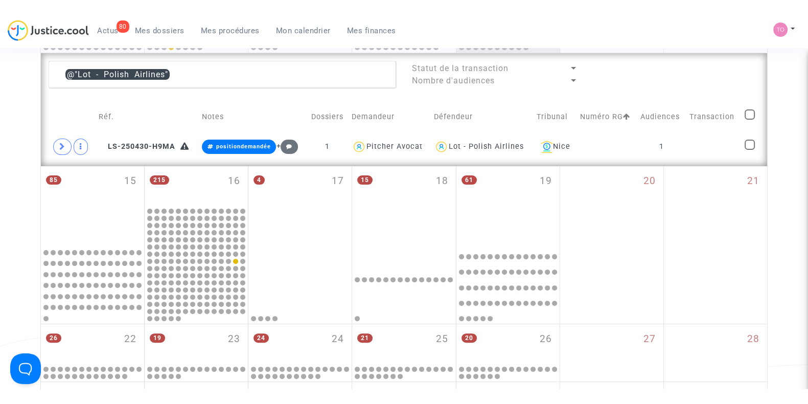
scroll to position [329, 0]
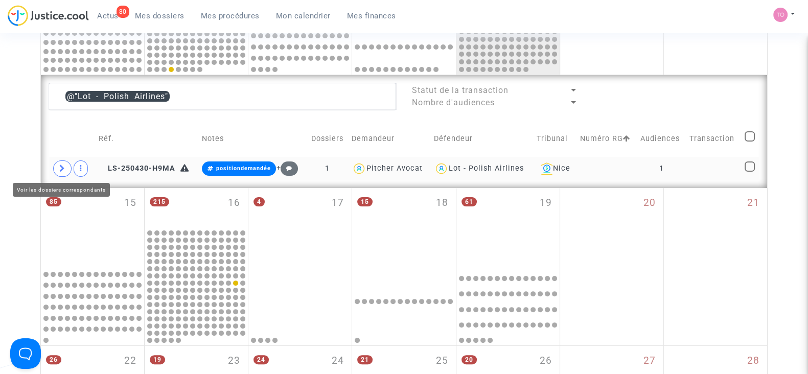
click at [62, 170] on icon at bounding box center [62, 169] width 6 height 8
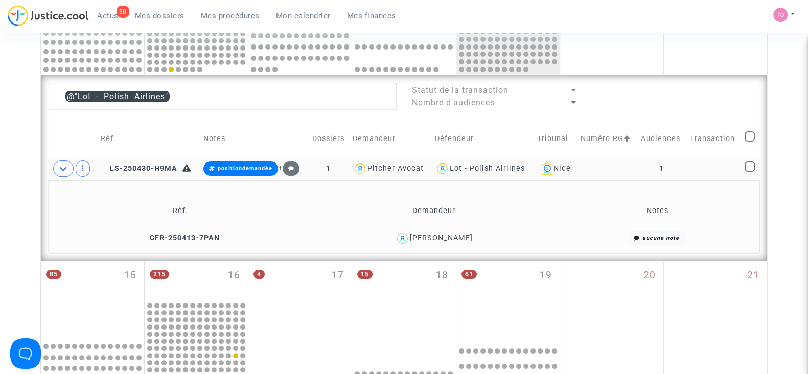
click at [458, 235] on div "[PERSON_NAME]" at bounding box center [441, 238] width 63 height 9
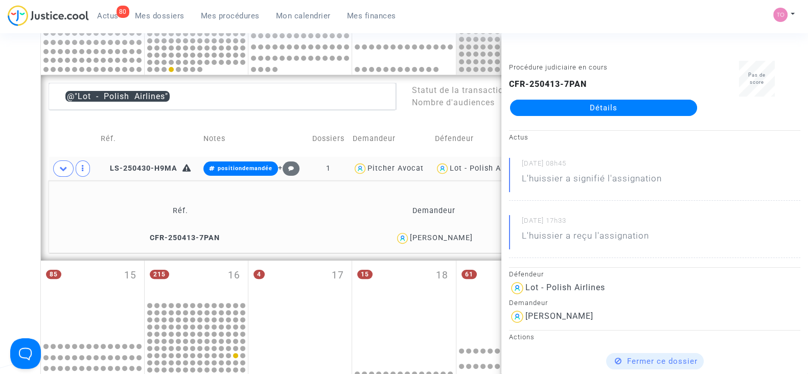
click at [0, 206] on div "Date de clôture d'instruction Date de conciliation Date d'audience Date de juge…" at bounding box center [404, 168] width 808 height 876
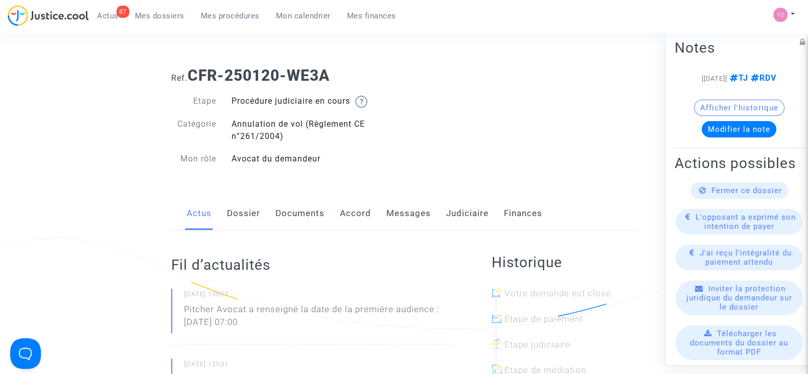
click at [459, 216] on link "Judiciaire" at bounding box center [467, 214] width 42 height 34
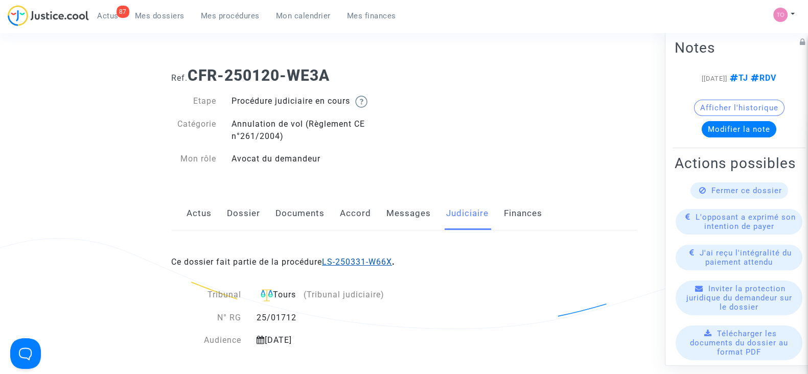
click at [330, 262] on link "LS-250331-W66X" at bounding box center [357, 262] width 70 height 10
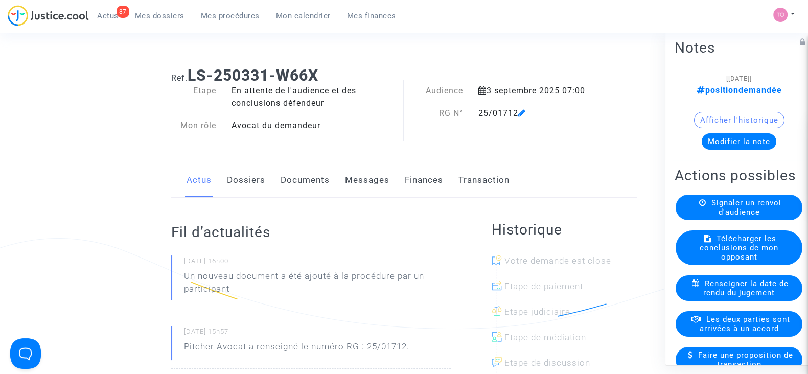
click at [309, 181] on link "Documents" at bounding box center [305, 181] width 49 height 34
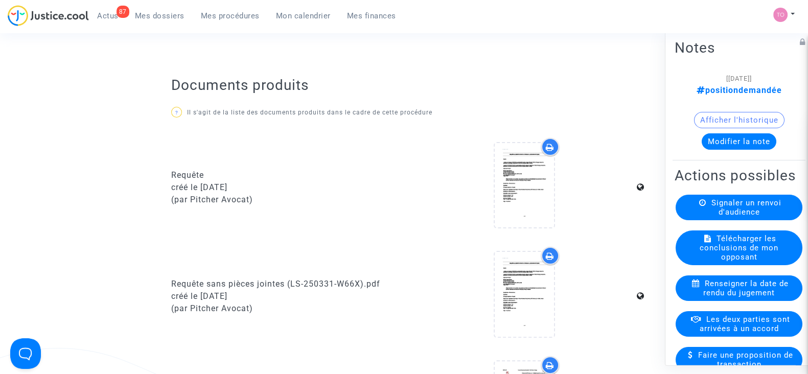
scroll to position [340, 0]
click at [552, 143] on icon at bounding box center [550, 147] width 8 height 8
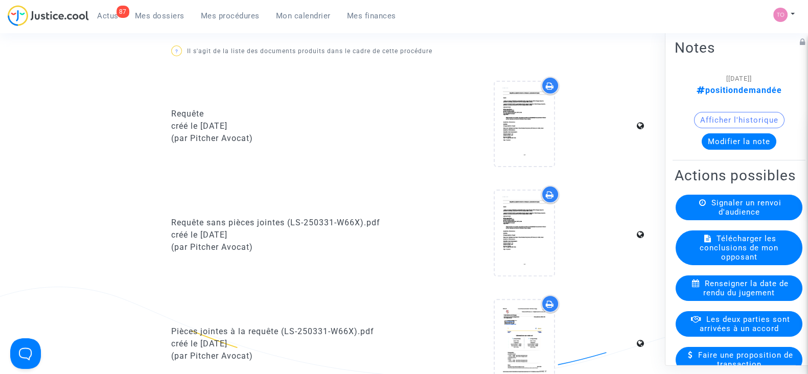
scroll to position [397, 0]
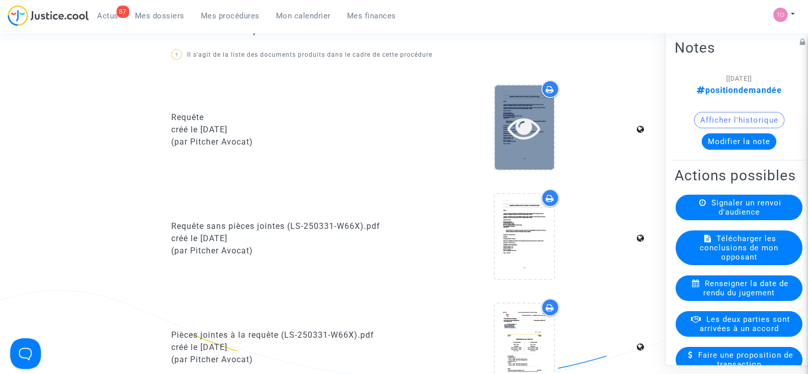
click at [499, 134] on div at bounding box center [524, 127] width 59 height 33
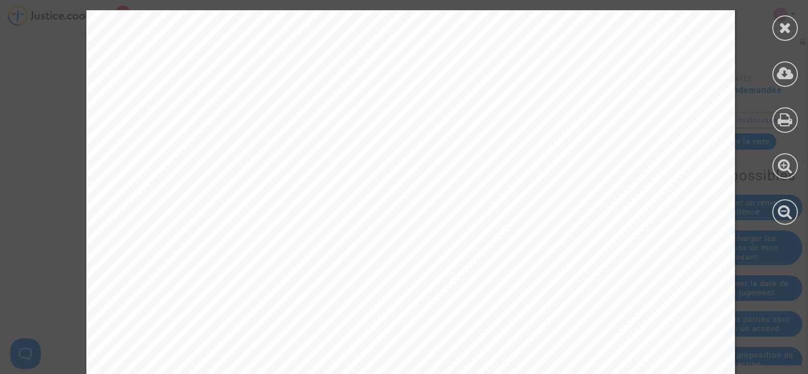
scroll to position [23872, 0]
click at [781, 37] on div at bounding box center [786, 28] width 26 height 26
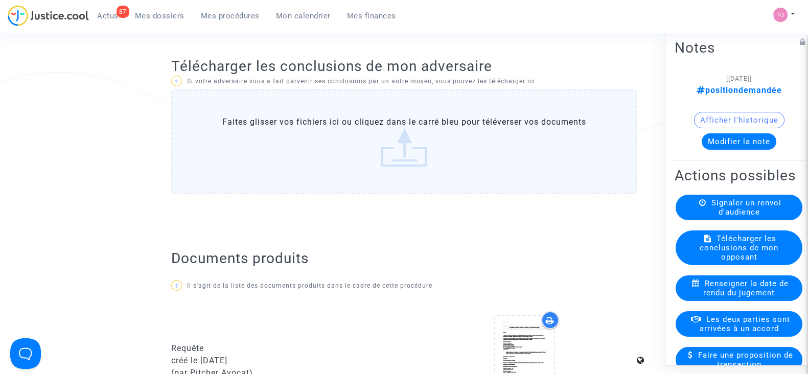
scroll to position [0, 0]
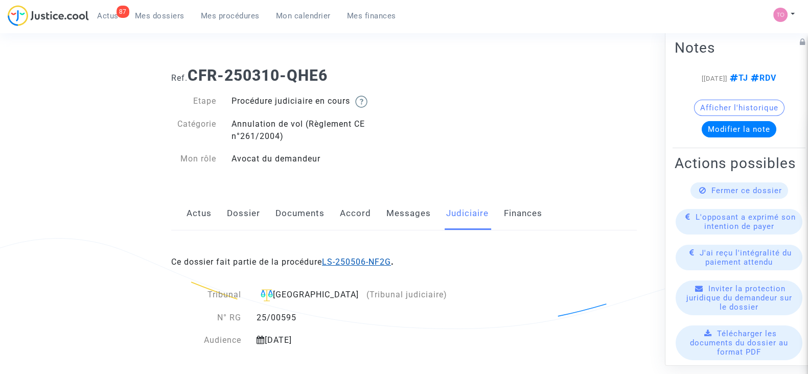
click at [371, 257] on link "LS-250506-NF2G" at bounding box center [356, 262] width 69 height 10
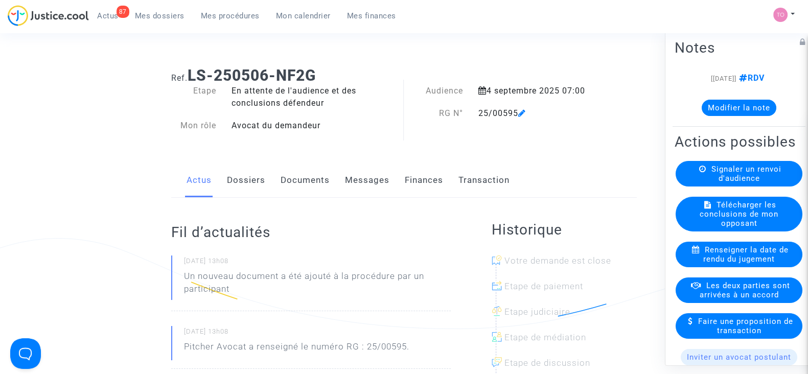
click at [286, 187] on link "Documents" at bounding box center [305, 181] width 49 height 34
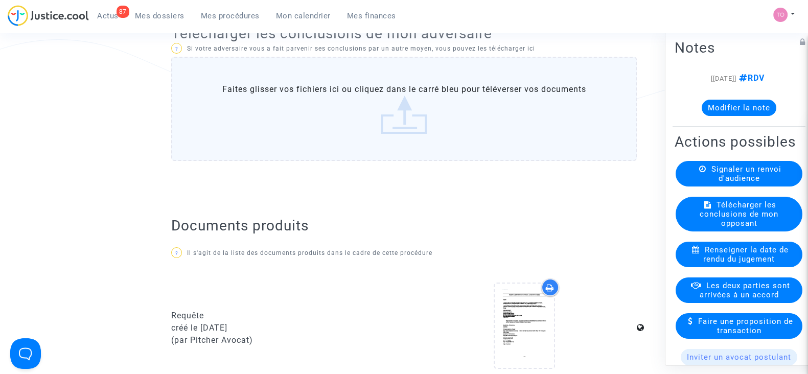
scroll to position [330, 0]
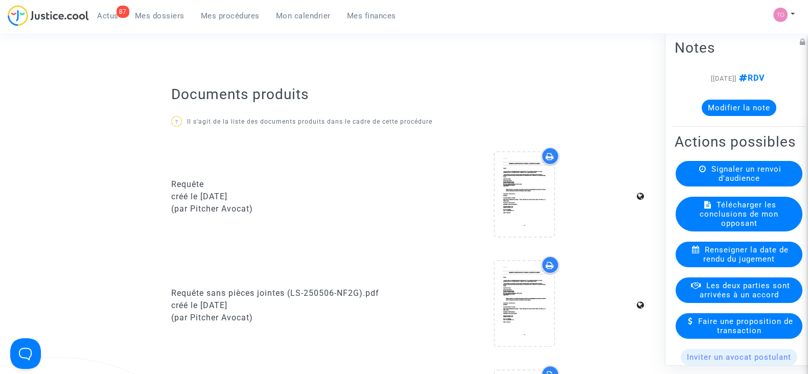
click at [548, 156] on icon at bounding box center [550, 156] width 8 height 8
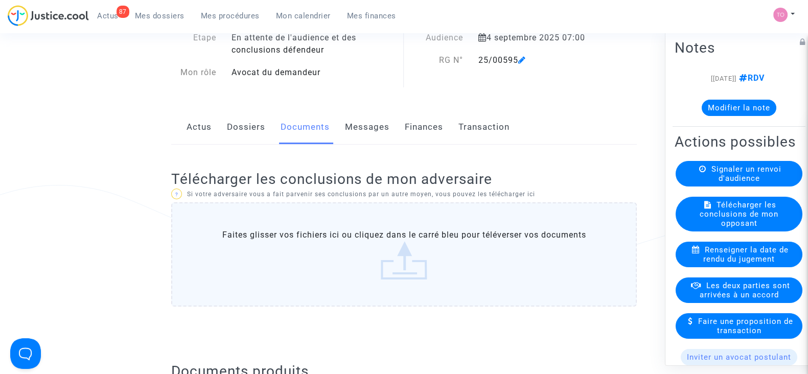
scroll to position [0, 0]
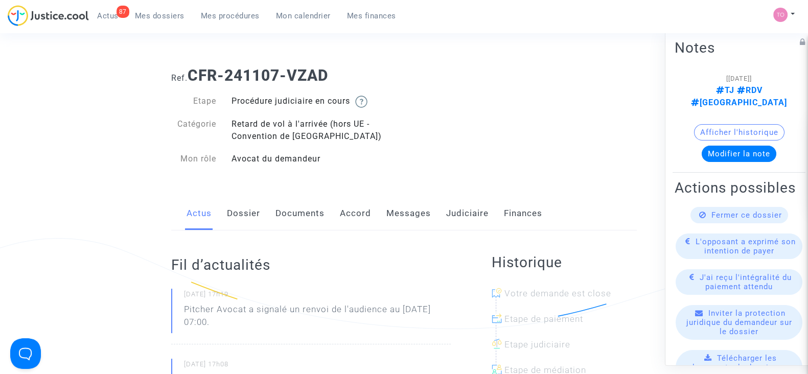
click at [312, 215] on link "Documents" at bounding box center [300, 214] width 49 height 34
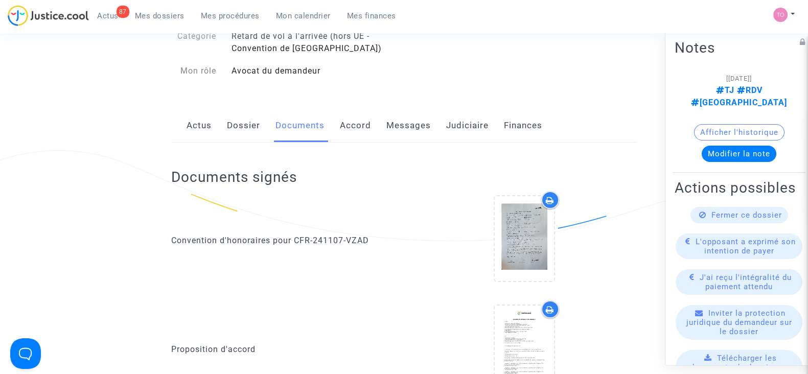
scroll to position [89, 0]
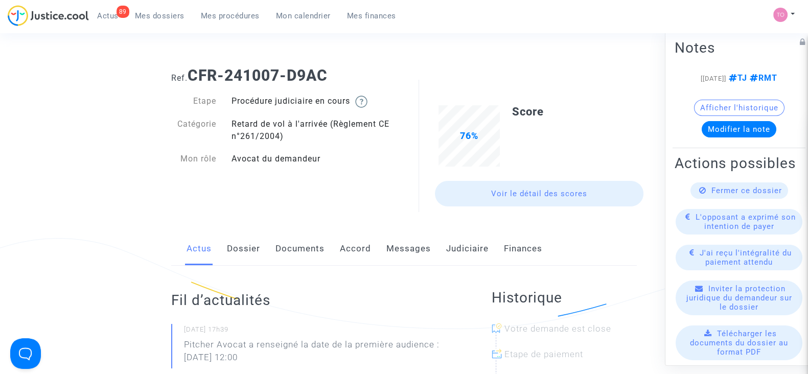
click at [241, 245] on link "Dossier" at bounding box center [243, 249] width 33 height 34
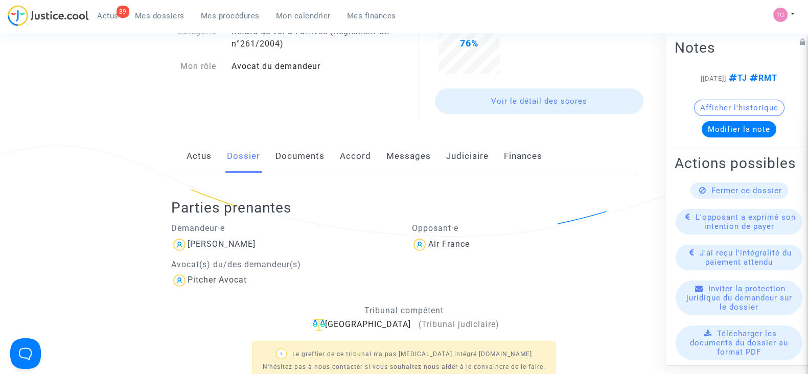
scroll to position [95, 0]
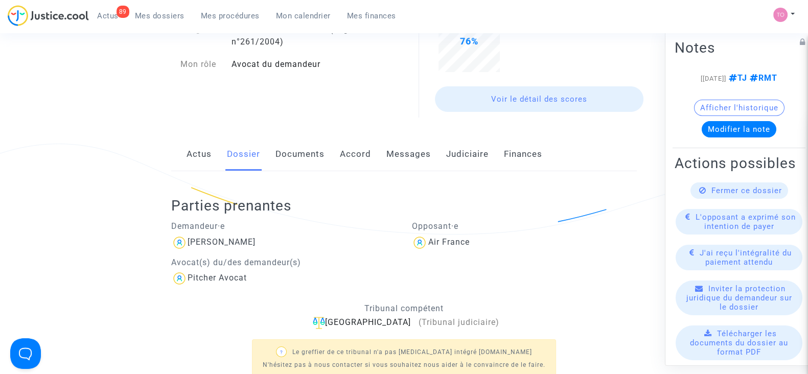
click at [360, 161] on link "Accord" at bounding box center [355, 155] width 31 height 34
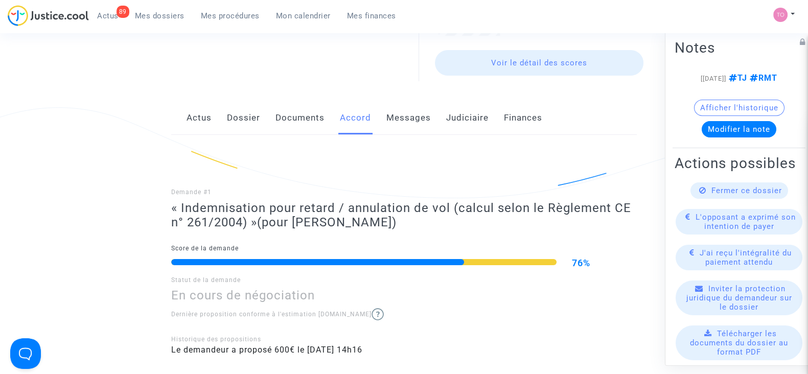
scroll to position [128, 0]
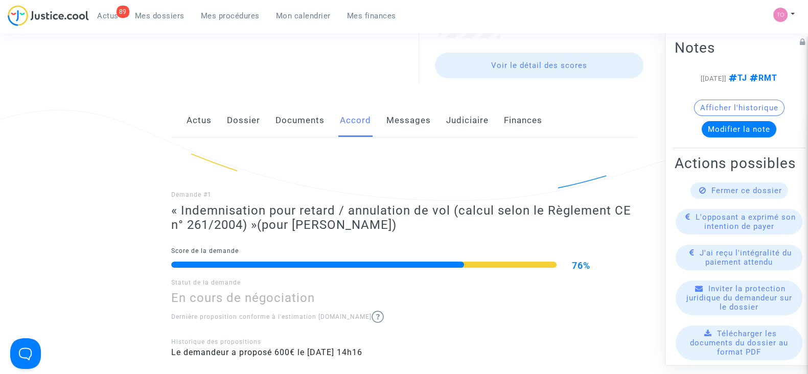
click at [400, 110] on link "Messages" at bounding box center [409, 121] width 44 height 34
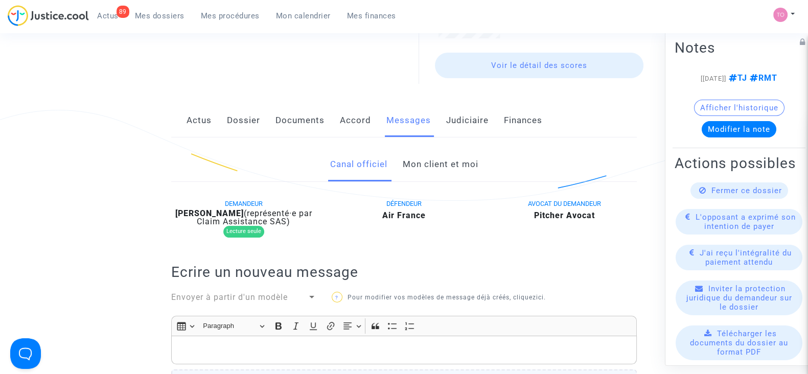
click at [472, 122] on link "Judiciaire" at bounding box center [467, 121] width 42 height 34
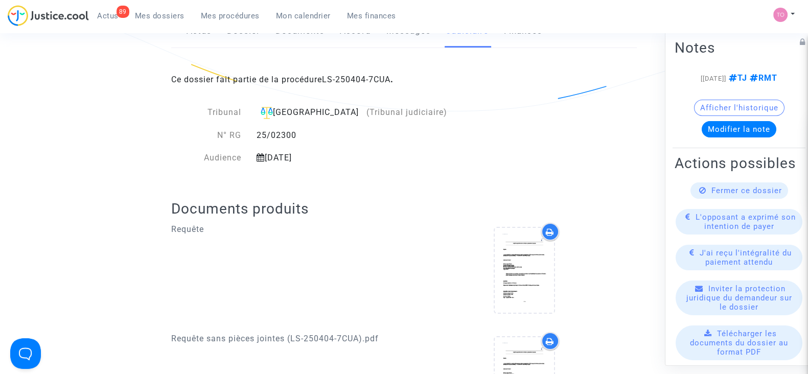
scroll to position [242, 0]
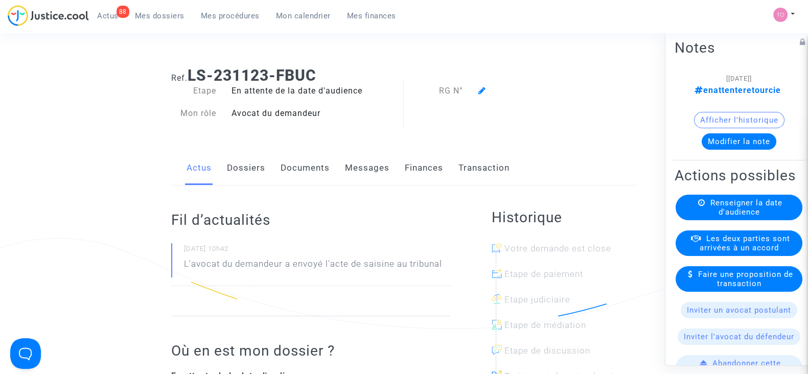
click at [317, 186] on div "Fil d’actualités [DATE] 10h42 L'avocat du demandeur a envoyé l'acte de saisine …" at bounding box center [311, 251] width 280 height 131
click at [419, 180] on link "Finances" at bounding box center [424, 168] width 38 height 34
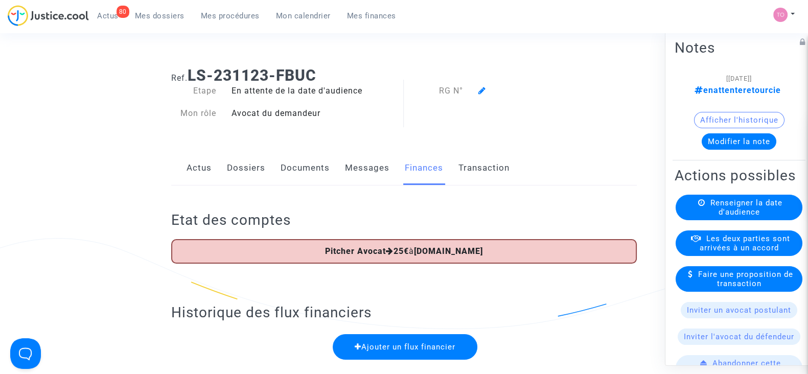
click at [716, 131] on div "Afficher l'historique" at bounding box center [739, 122] width 129 height 21
click at [715, 151] on div "[[DATE]] enattenteretourcie Afficher l'historique Modifier la note" at bounding box center [739, 115] width 129 height 86
click at [713, 143] on button "Modifier la note" at bounding box center [739, 141] width 75 height 16
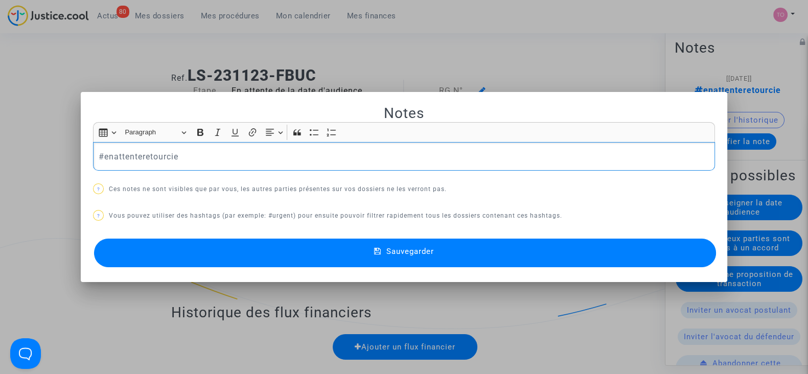
click at [222, 162] on p "#enattenteretourcie" at bounding box center [404, 156] width 611 height 13
click at [220, 246] on button "Sauvegarder" at bounding box center [405, 253] width 622 height 29
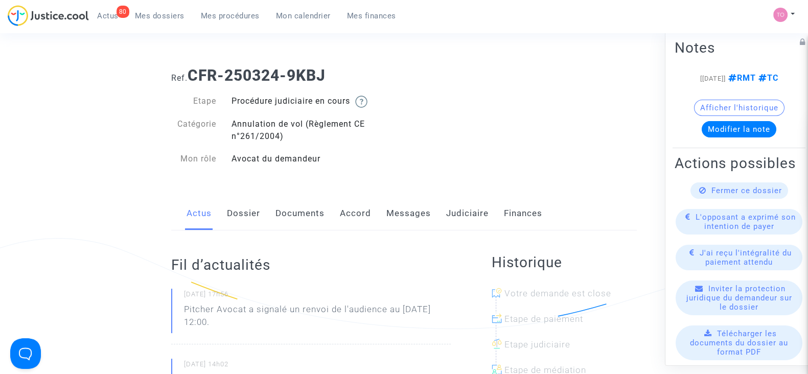
click at [319, 212] on link "Documents" at bounding box center [300, 214] width 49 height 34
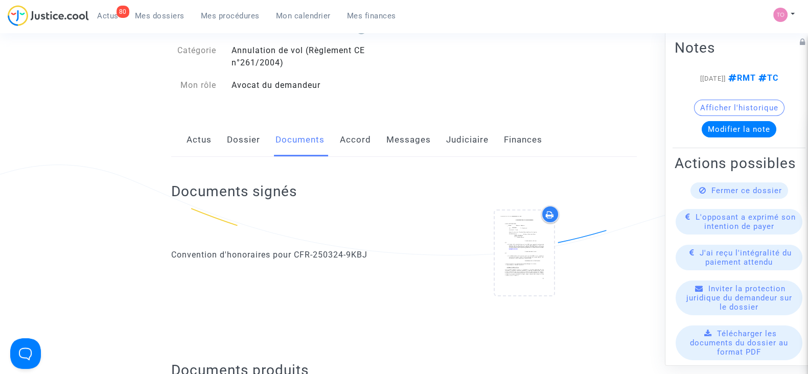
scroll to position [74, 0]
click at [223, 151] on div "Actus Dossier Documents Accord Messages Judiciaire Finances" at bounding box center [404, 140] width 466 height 34
click at [227, 143] on link "Dossier" at bounding box center [243, 140] width 33 height 34
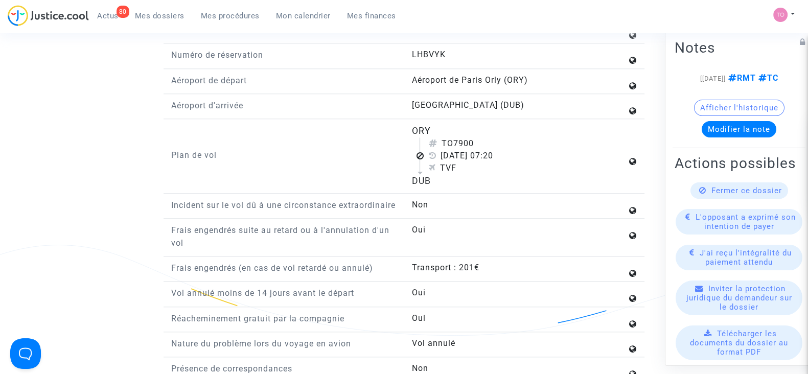
scroll to position [1340, 0]
click at [707, 116] on button "Afficher l'historique" at bounding box center [739, 108] width 90 height 16
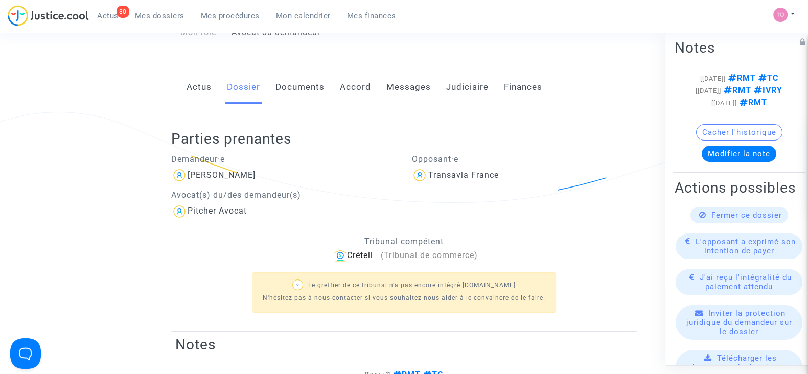
scroll to position [120, 0]
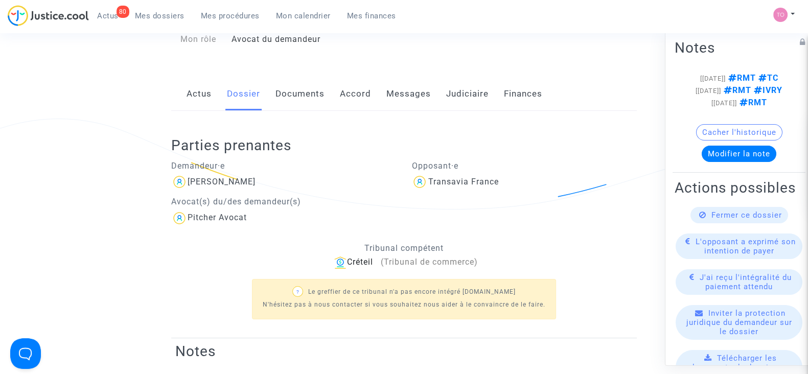
click at [455, 93] on link "Judiciaire" at bounding box center [467, 94] width 42 height 34
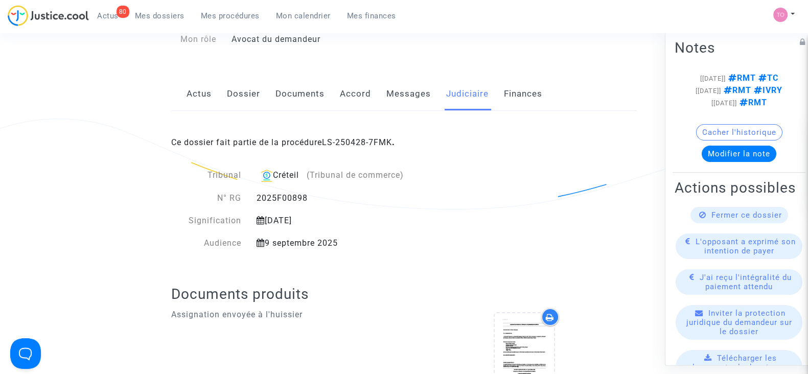
click at [394, 96] on link "Messages" at bounding box center [409, 94] width 44 height 34
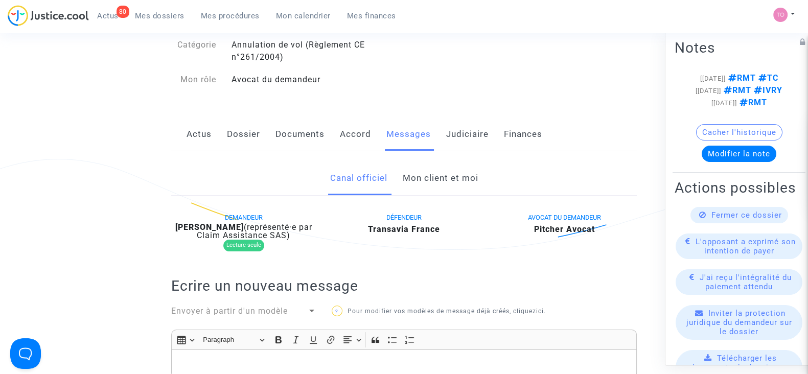
click at [452, 172] on link "Mon client et moi" at bounding box center [440, 179] width 76 height 34
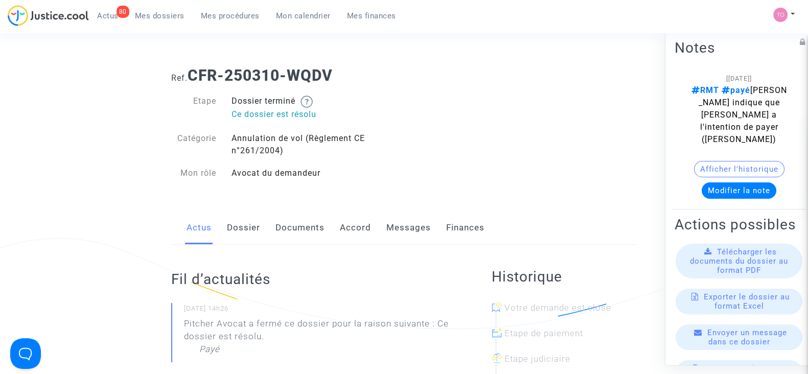
click at [296, 231] on link "Documents" at bounding box center [300, 228] width 49 height 34
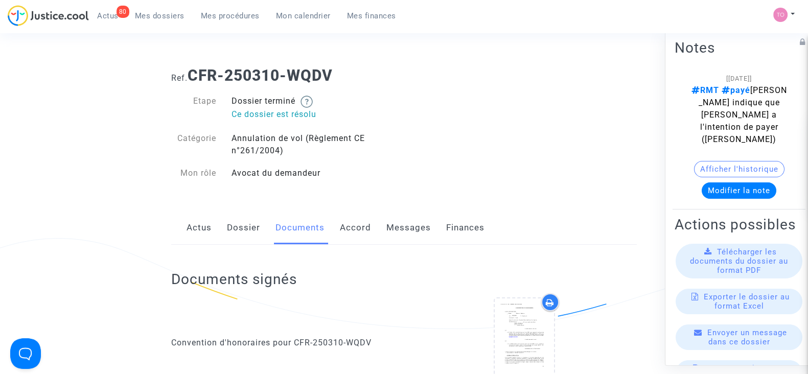
click at [261, 229] on div "Actus Dossier Documents Accord Messages Finances" at bounding box center [404, 228] width 466 height 34
click at [257, 229] on link "Dossier" at bounding box center [243, 228] width 33 height 34
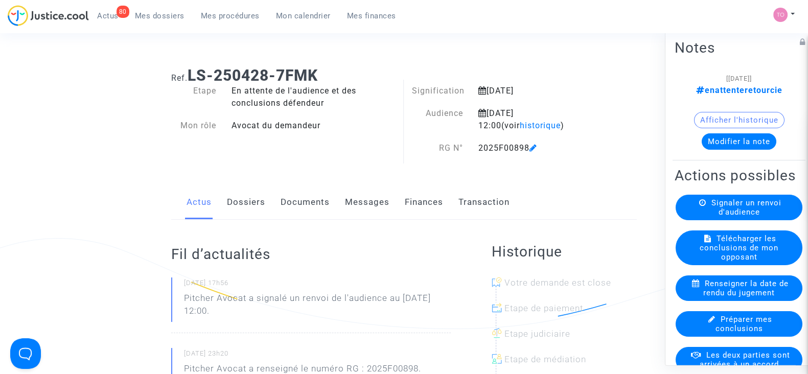
click at [697, 114] on button "Afficher l'historique" at bounding box center [739, 120] width 90 height 16
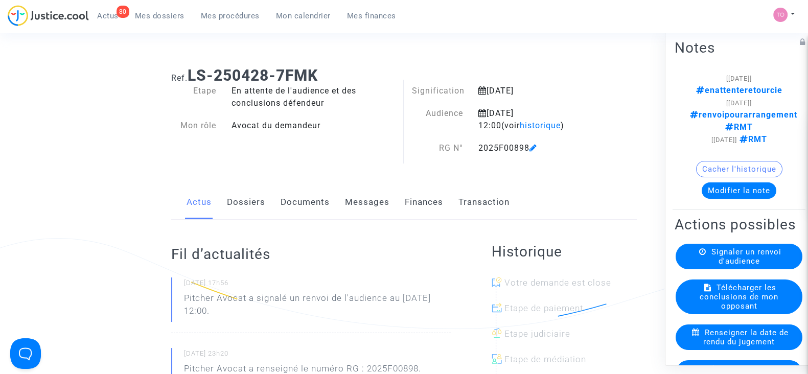
click at [237, 206] on link "Dossiers" at bounding box center [246, 203] width 38 height 34
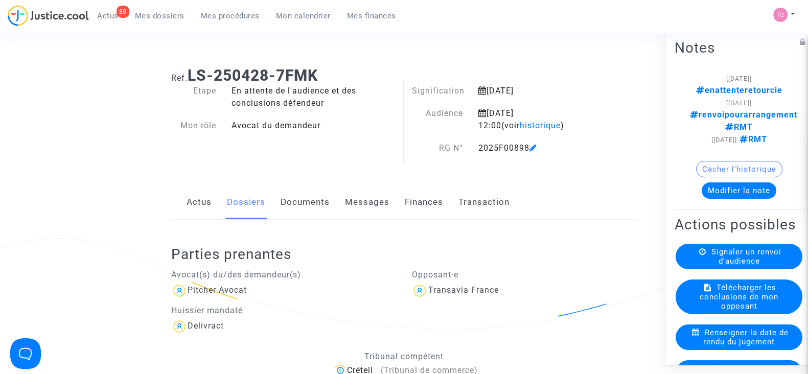
click at [378, 200] on link "Messages" at bounding box center [367, 203] width 44 height 34
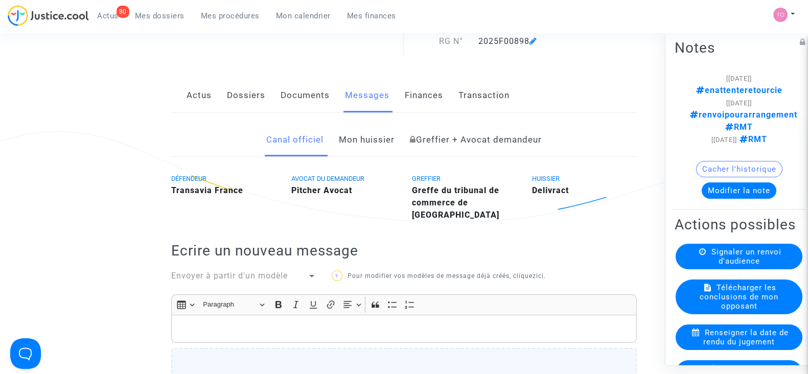
scroll to position [120, 0]
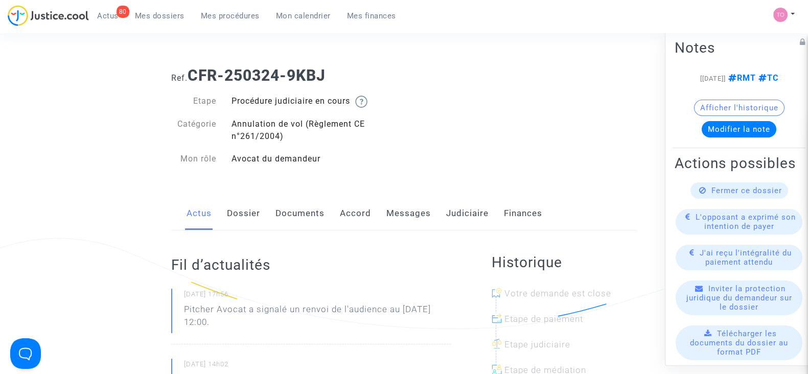
scroll to position [77, 0]
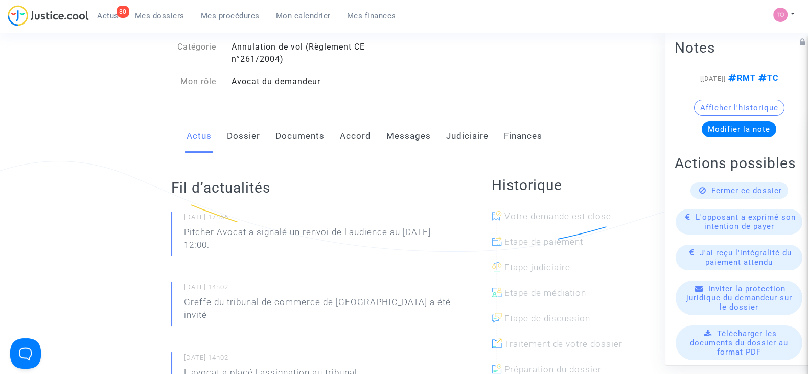
click at [280, 139] on link "Documents" at bounding box center [300, 137] width 49 height 34
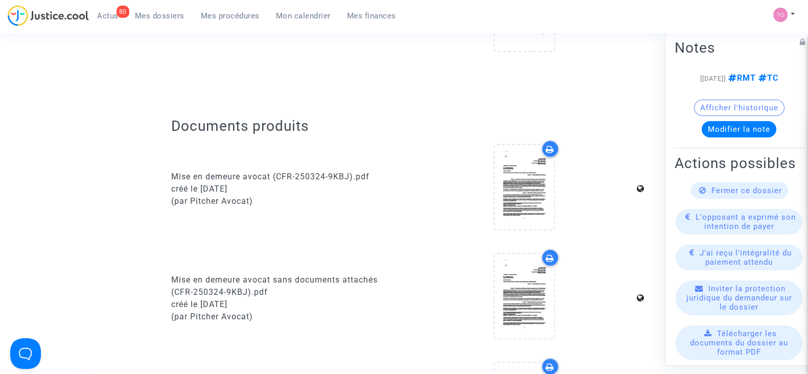
scroll to position [326, 0]
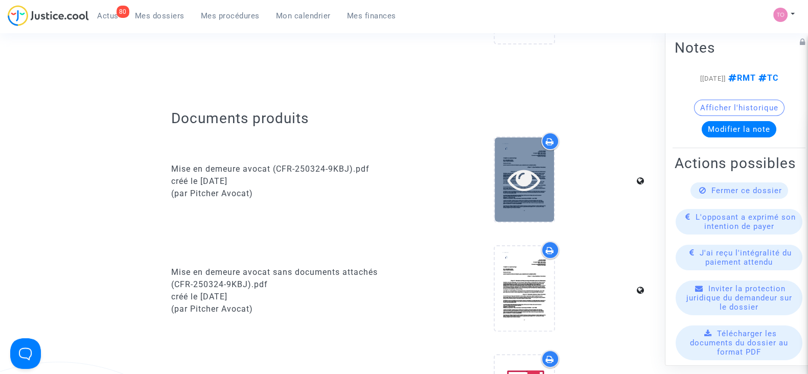
click at [525, 187] on icon at bounding box center [524, 179] width 33 height 33
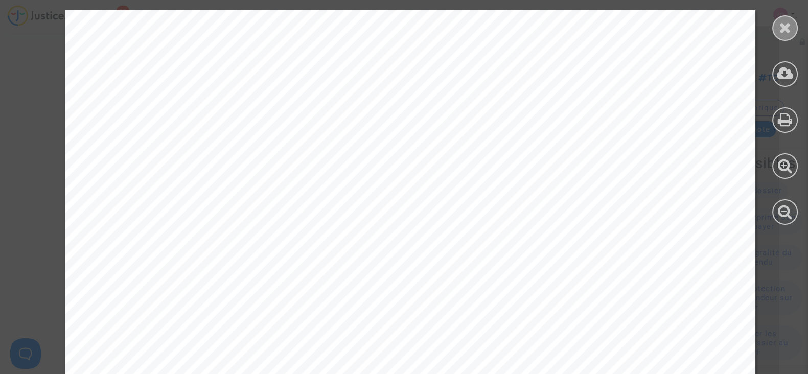
click at [785, 34] on icon at bounding box center [785, 27] width 13 height 15
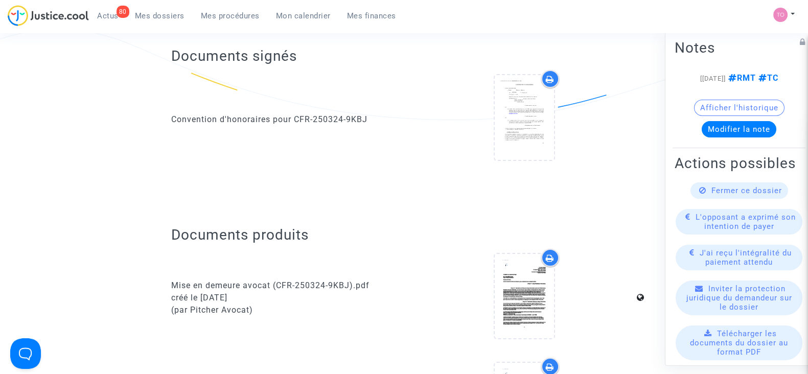
scroll to position [345, 0]
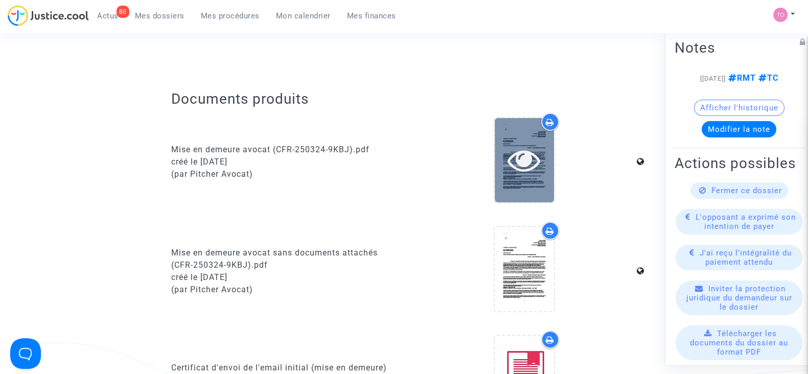
click at [536, 172] on icon at bounding box center [524, 160] width 33 height 33
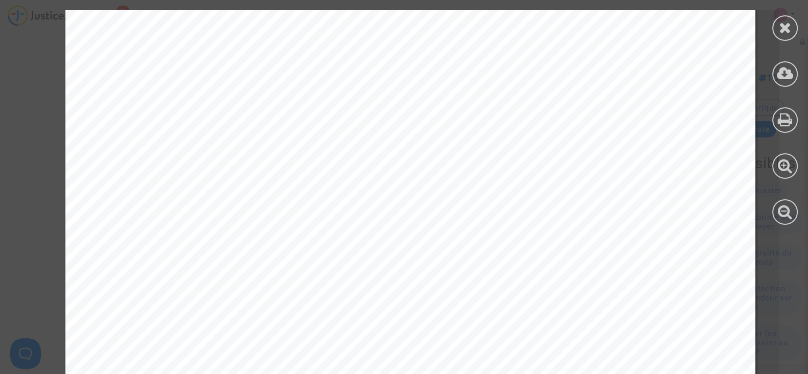
scroll to position [112, 0]
click at [787, 11] on div at bounding box center [785, 117] width 46 height 235
click at [783, 16] on div at bounding box center [786, 28] width 26 height 26
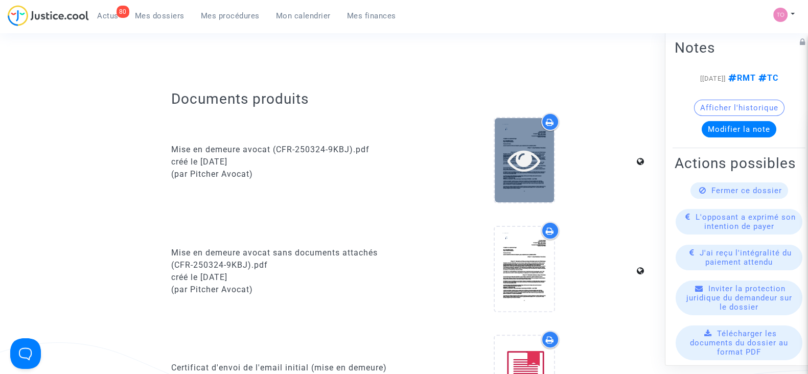
click at [518, 162] on icon at bounding box center [524, 160] width 33 height 33
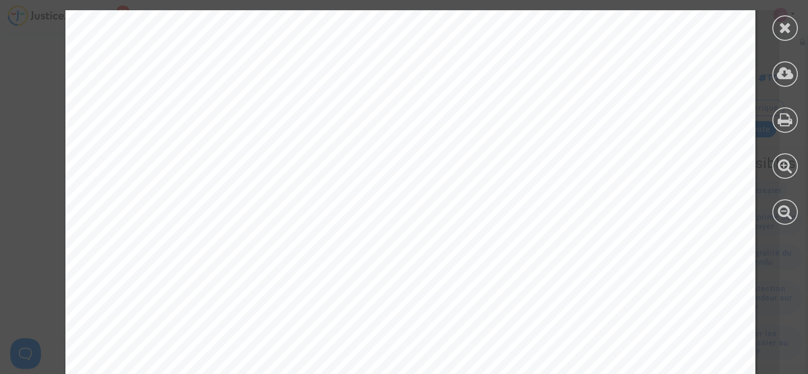
scroll to position [309, 0]
click at [775, 27] on div at bounding box center [786, 28] width 26 height 26
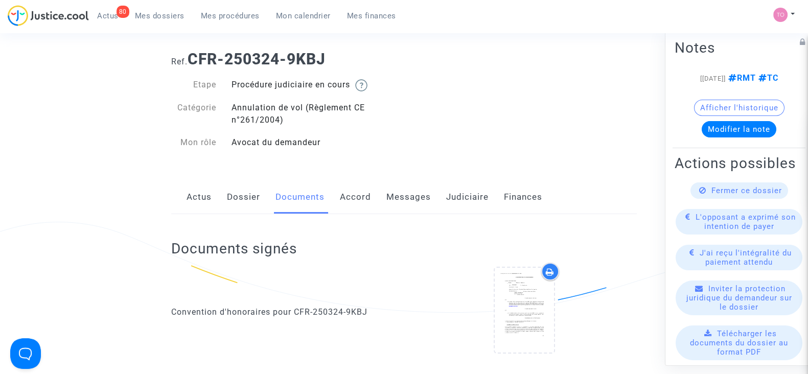
scroll to position [0, 0]
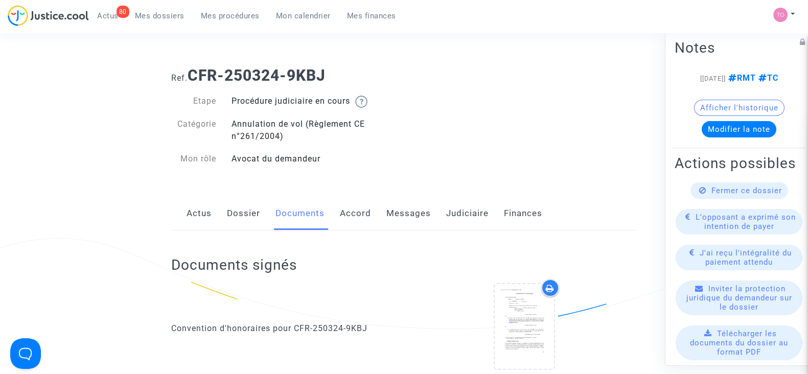
click at [407, 210] on link "Messages" at bounding box center [409, 214] width 44 height 34
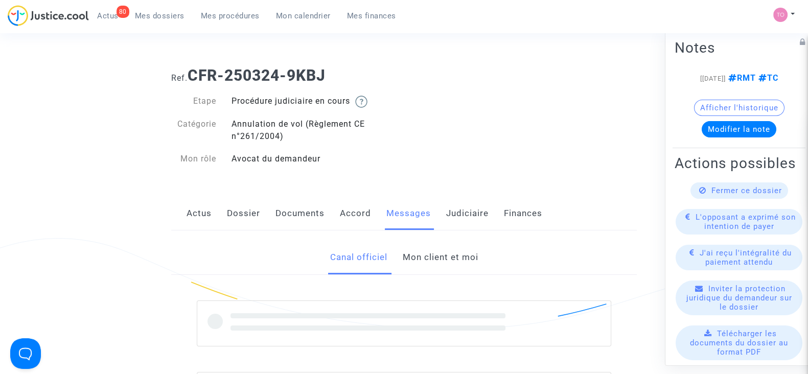
click at [470, 217] on link "Judiciaire" at bounding box center [467, 214] width 42 height 34
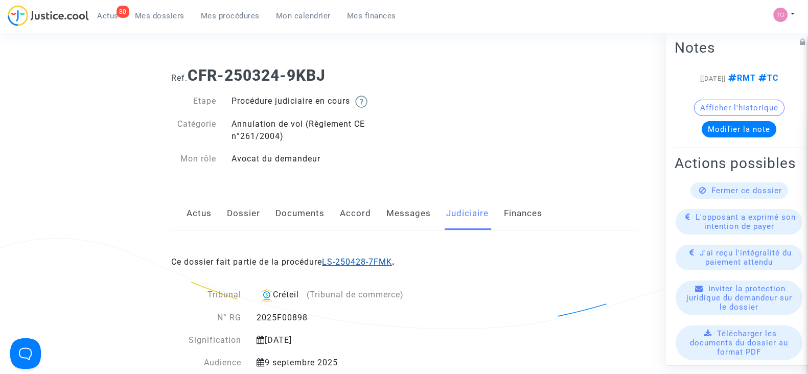
click at [346, 262] on link "LS-250428-7FMK" at bounding box center [357, 262] width 70 height 10
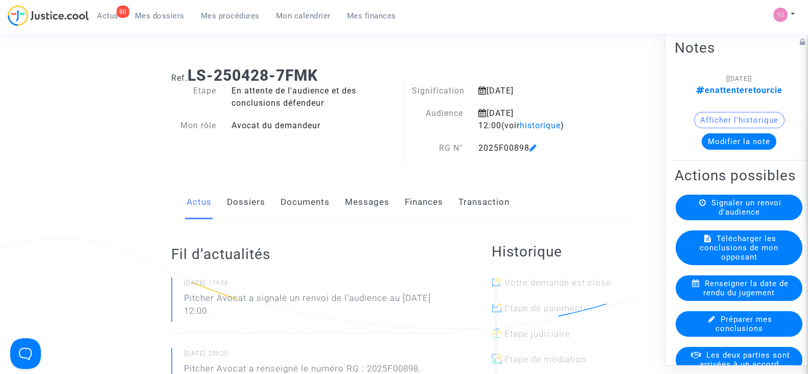
click at [720, 139] on button "Modifier la note" at bounding box center [739, 141] width 75 height 16
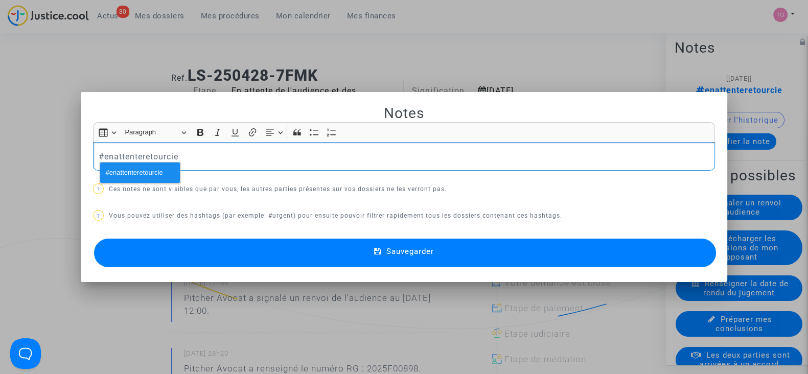
drag, startPoint x: 367, startPoint y: 153, endPoint x: 335, endPoint y: 161, distance: 32.5
click at [335, 161] on p "#enattenteretourcie" at bounding box center [404, 156] width 611 height 13
click at [193, 60] on div at bounding box center [404, 187] width 808 height 374
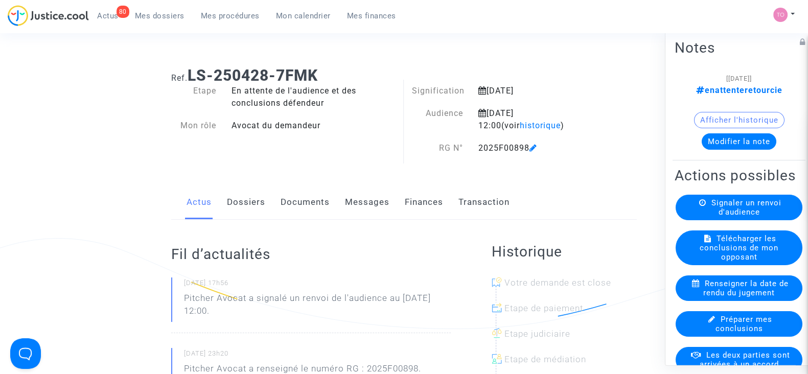
click at [251, 198] on link "Dossiers" at bounding box center [246, 203] width 38 height 34
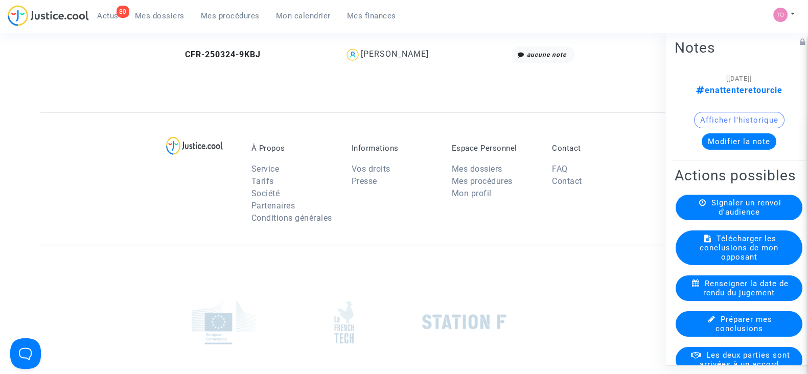
scroll to position [495, 0]
click at [386, 52] on div "Alexandra Depierre" at bounding box center [395, 53] width 68 height 10
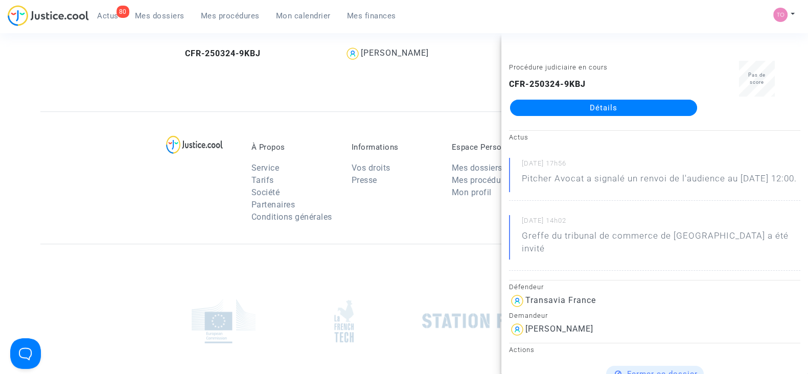
click at [541, 124] on div "Procédure judiciaire en cours CFR-250324-9KBJ Détails" at bounding box center [604, 93] width 205 height 64
click at [533, 112] on link "Détails" at bounding box center [603, 108] width 187 height 16
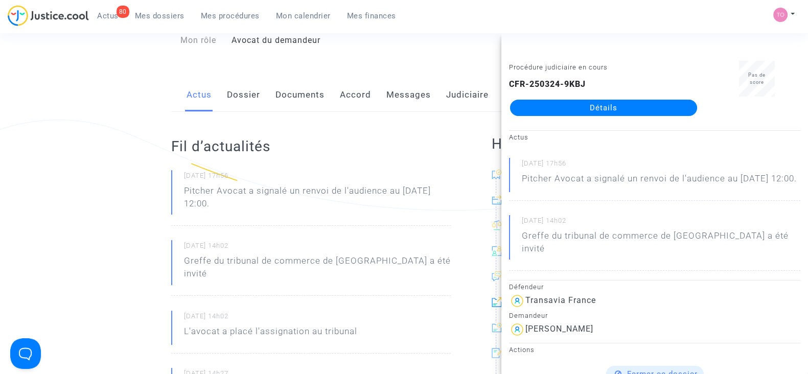
scroll to position [118, 0]
click at [242, 93] on link "Dossier" at bounding box center [243, 96] width 33 height 34
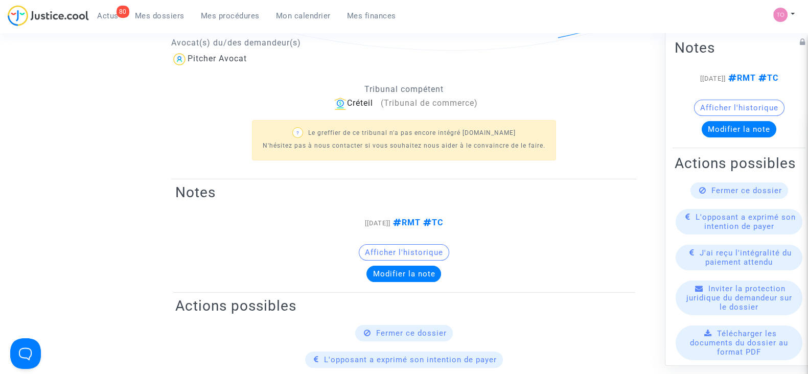
scroll to position [277, 0]
click at [399, 185] on h2 "Notes" at bounding box center [404, 194] width 458 height 18
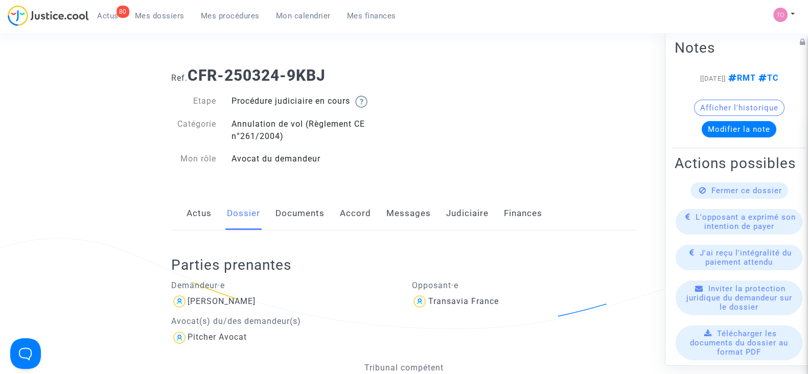
click at [360, 212] on link "Accord" at bounding box center [355, 214] width 31 height 34
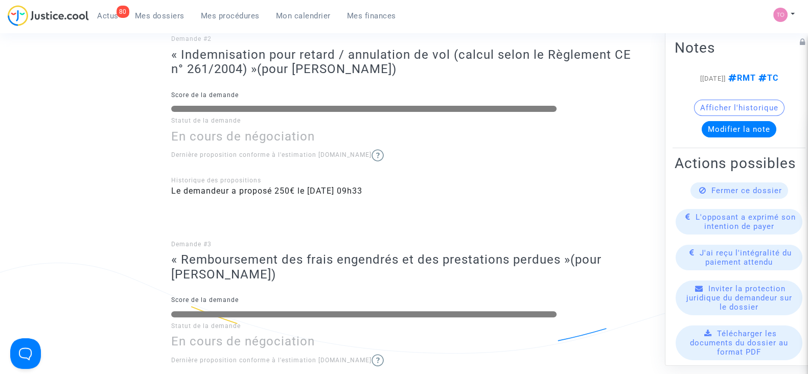
scroll to position [424, 0]
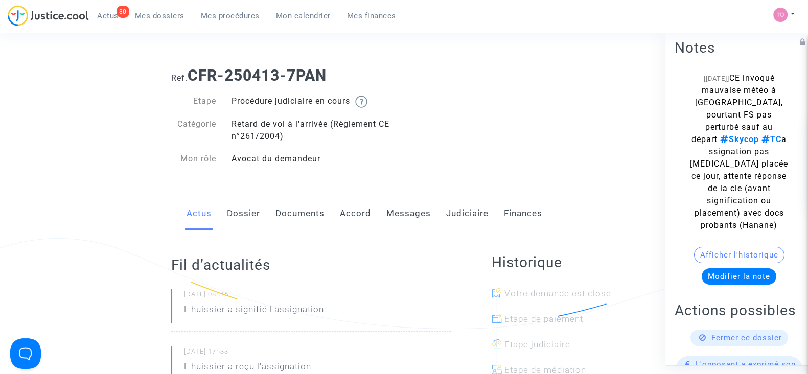
click at [240, 218] on link "Dossier" at bounding box center [243, 214] width 33 height 34
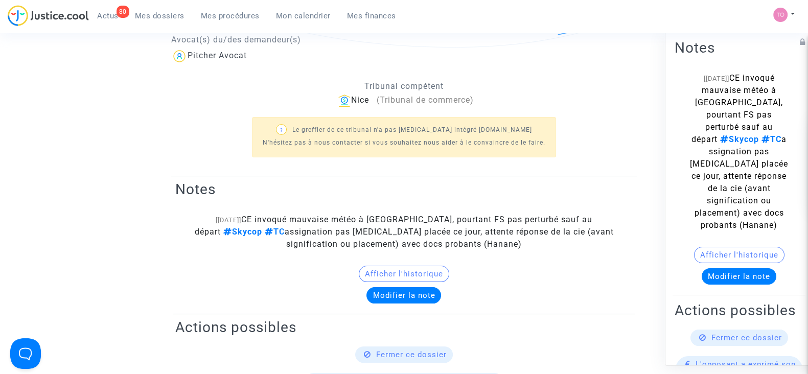
scroll to position [283, 0]
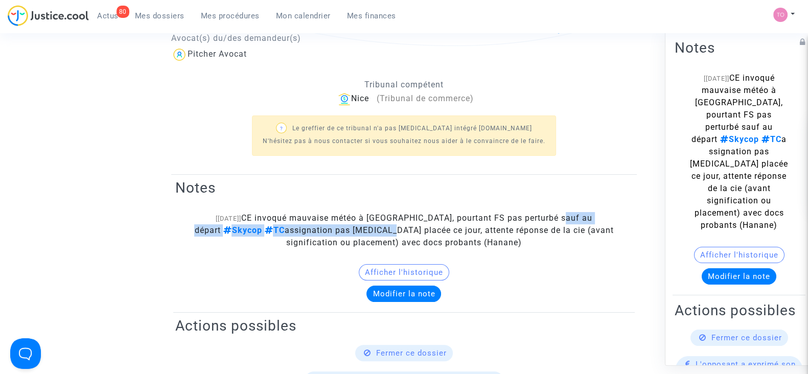
drag, startPoint x: 224, startPoint y: 230, endPoint x: 408, endPoint y: 230, distance: 184.1
click at [408, 230] on span "CE invoqué mauvaise météo à [GEOGRAPHIC_DATA], pourtant FS pas perturbé sauf au…" at bounding box center [403, 230] width 419 height 34
click at [278, 262] on note-viewer "[[DATE]] CE invoqué mauvaise météo à [GEOGRAPHIC_DATA], pourtant FS pas perturb…" at bounding box center [404, 257] width 458 height 90
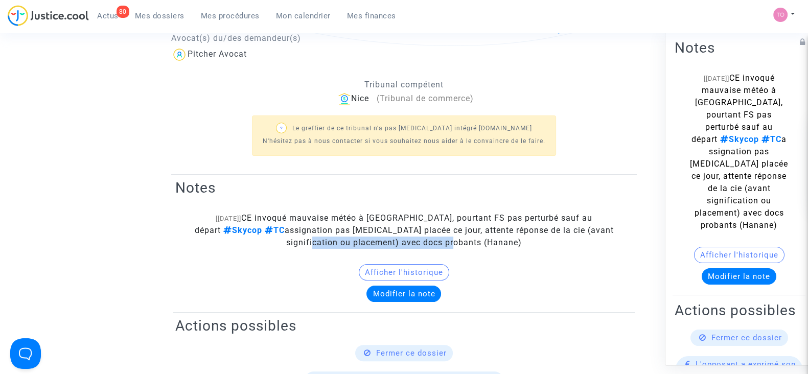
drag, startPoint x: 338, startPoint y: 240, endPoint x: 482, endPoint y: 241, distance: 144.2
click at [482, 241] on span "CE invoqué mauvaise météo à [GEOGRAPHIC_DATA], pourtant FS pas perturbé sauf au…" at bounding box center [403, 230] width 419 height 34
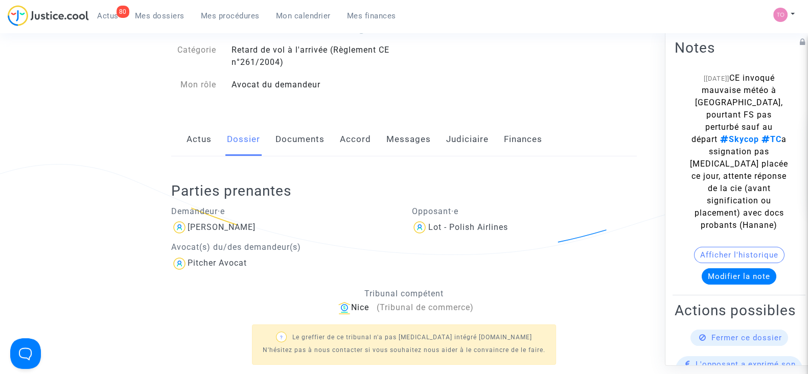
scroll to position [77, 0]
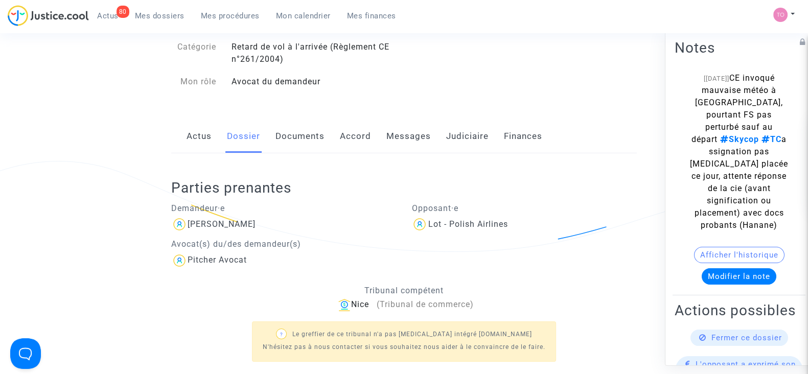
click at [535, 182] on h2 "Parties prenantes" at bounding box center [407, 188] width 473 height 18
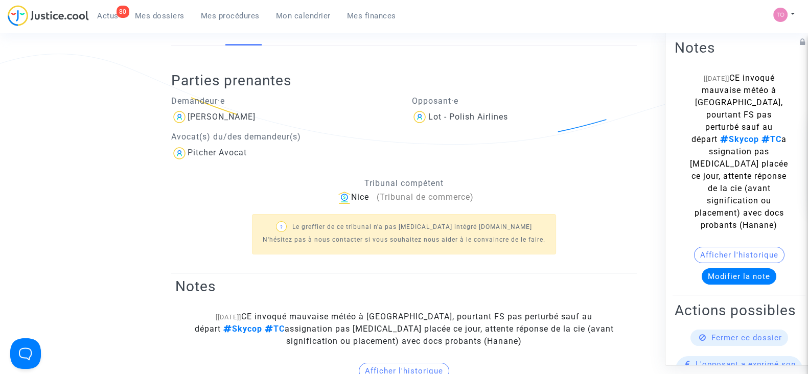
scroll to position [0, 0]
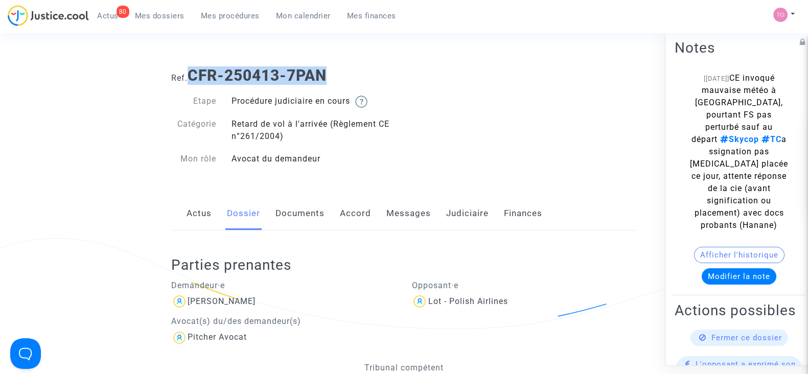
drag, startPoint x: 337, startPoint y: 60, endPoint x: 193, endPoint y: 77, distance: 145.2
click at [193, 77] on div "Ref. CFR-250413-7PAN" at bounding box center [404, 72] width 481 height 26
copy b "CFR-250413-7PAN"
drag, startPoint x: 272, startPoint y: 300, endPoint x: 230, endPoint y: 304, distance: 42.6
click at [230, 304] on div "[PERSON_NAME]" at bounding box center [283, 301] width 225 height 16
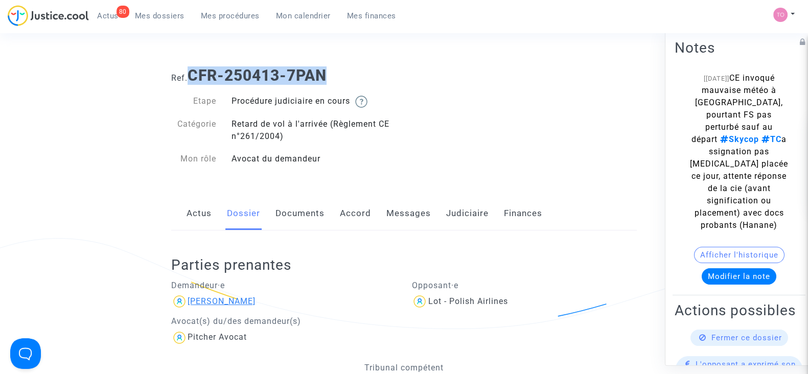
copy div "Dadiani"
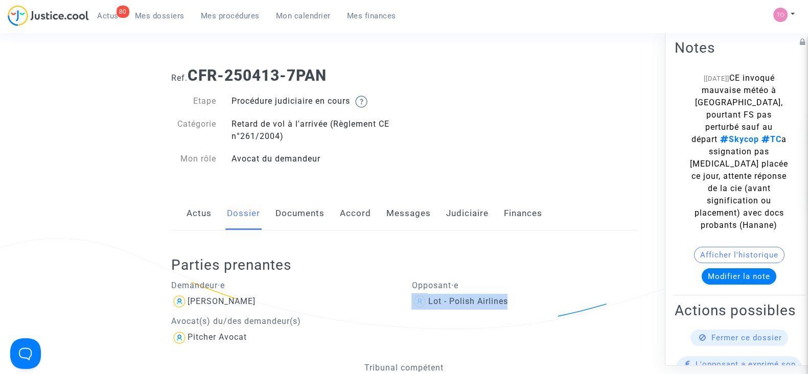
drag, startPoint x: 517, startPoint y: 298, endPoint x: 427, endPoint y: 310, distance: 90.8
click at [427, 310] on div "Opposant·e Lot - Polish Airlines" at bounding box center [524, 310] width 241 height 72
click at [554, 308] on div "Lot - Polish Airlines" at bounding box center [524, 301] width 225 height 16
drag, startPoint x: 527, startPoint y: 305, endPoint x: 429, endPoint y: 307, distance: 97.7
click at [429, 307] on div "Lot - Polish Airlines" at bounding box center [524, 301] width 225 height 16
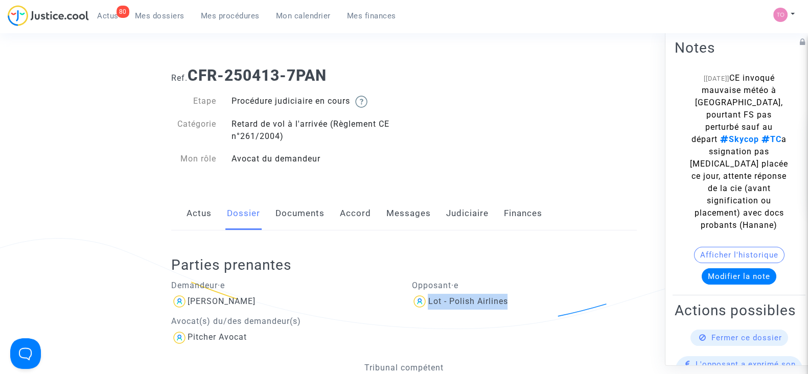
copy div "Lot - Polish Airlines"
click at [731, 263] on button "Afficher l'historique" at bounding box center [739, 255] width 90 height 16
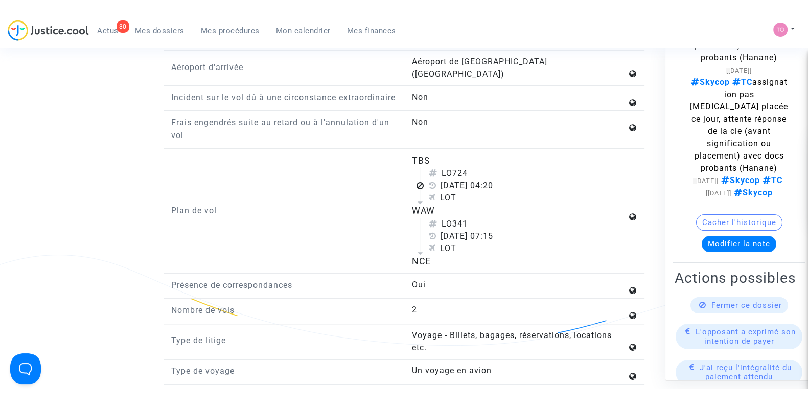
scroll to position [1363, 0]
